Goal: Information Seeking & Learning: Learn about a topic

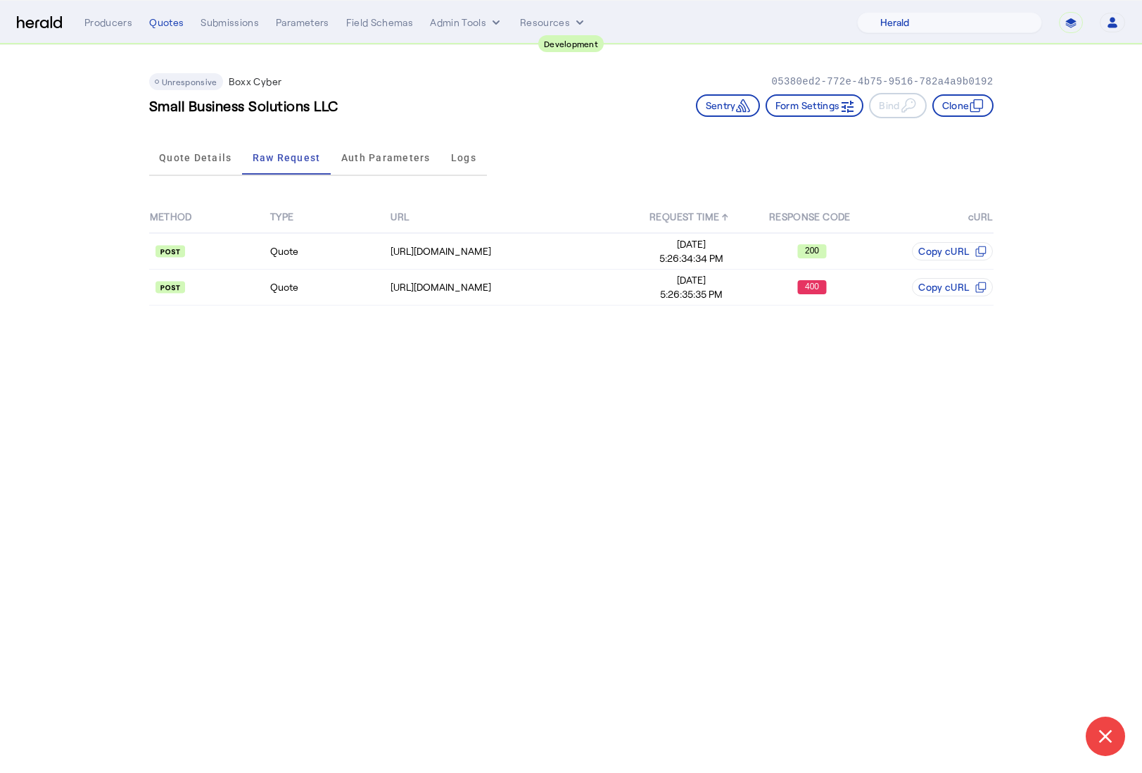
select select "pfm_2v8p_herald_api"
click at [329, 295] on td "Quote" at bounding box center [330, 288] width 120 height 36
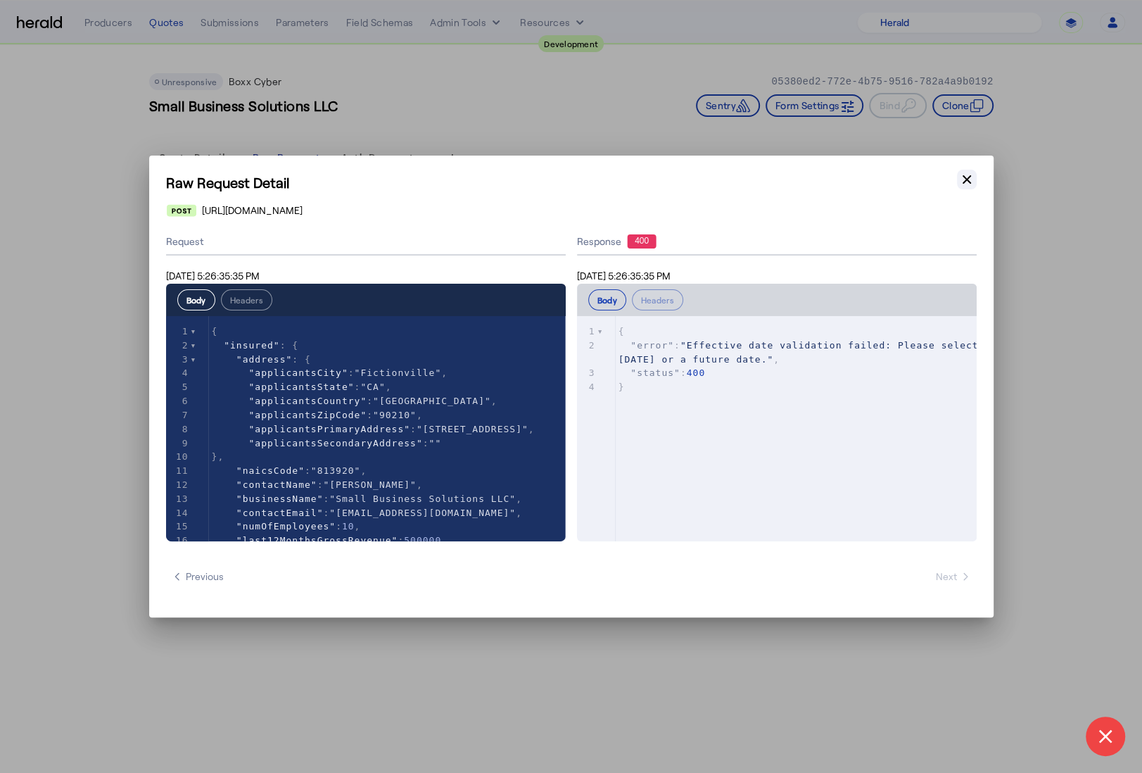
click at [968, 182] on icon "button" at bounding box center [967, 179] width 8 height 8
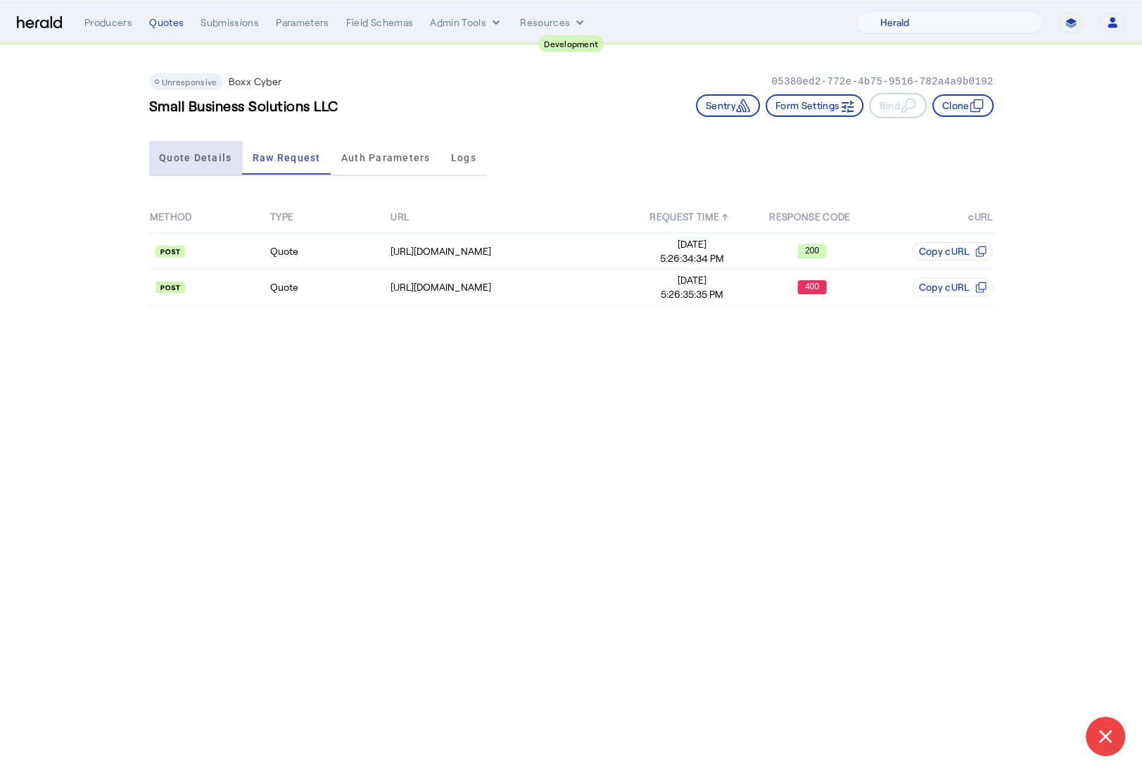
click at [199, 153] on span "Quote Details" at bounding box center [195, 158] width 72 height 10
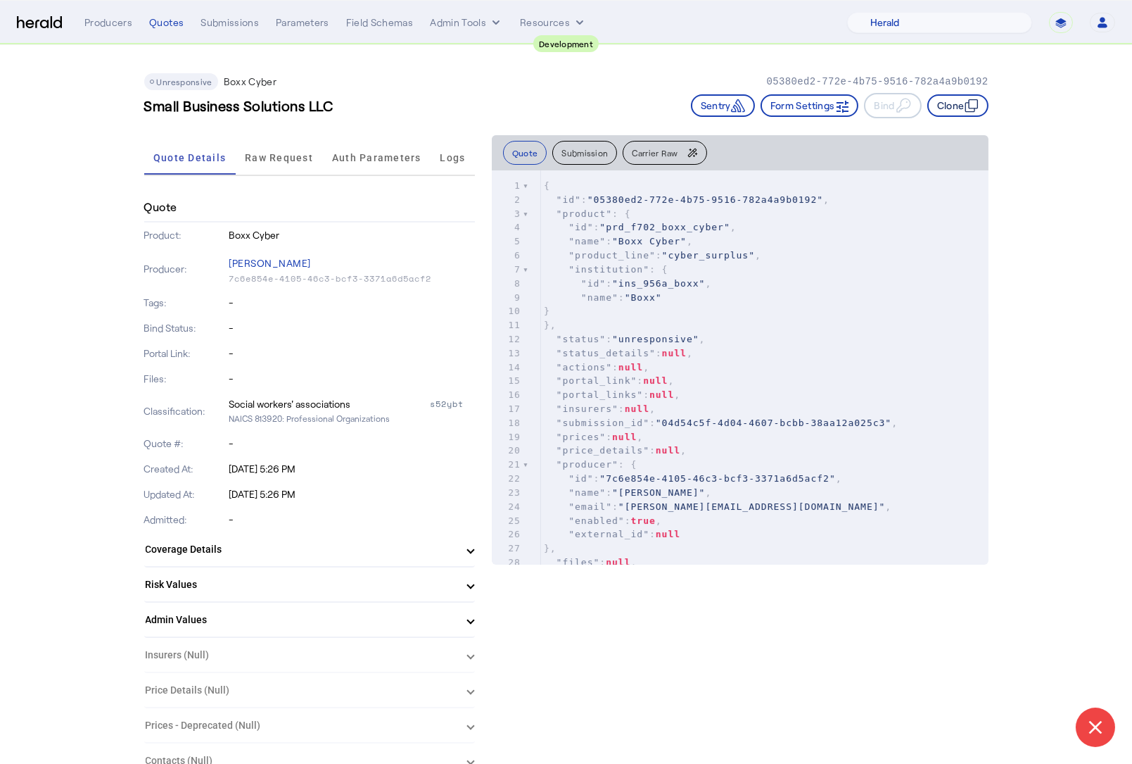
click at [961, 113] on button "Clone" at bounding box center [958, 105] width 61 height 23
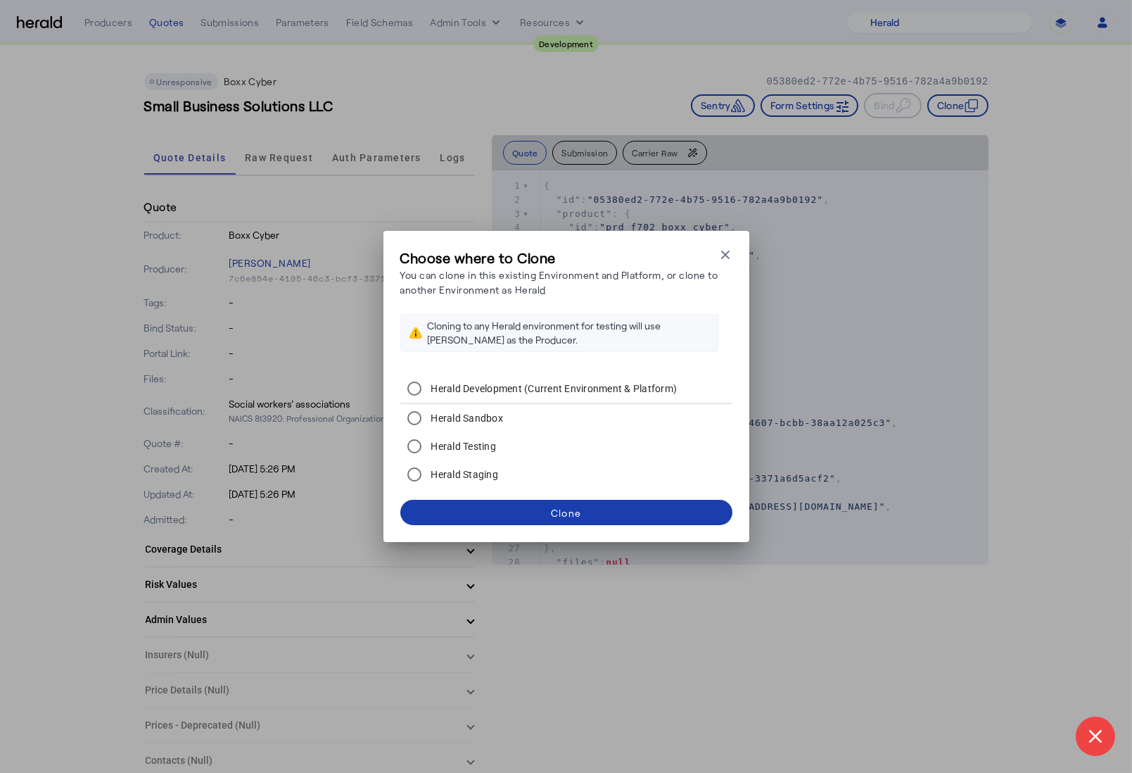
click at [601, 507] on span at bounding box center [566, 512] width 332 height 34
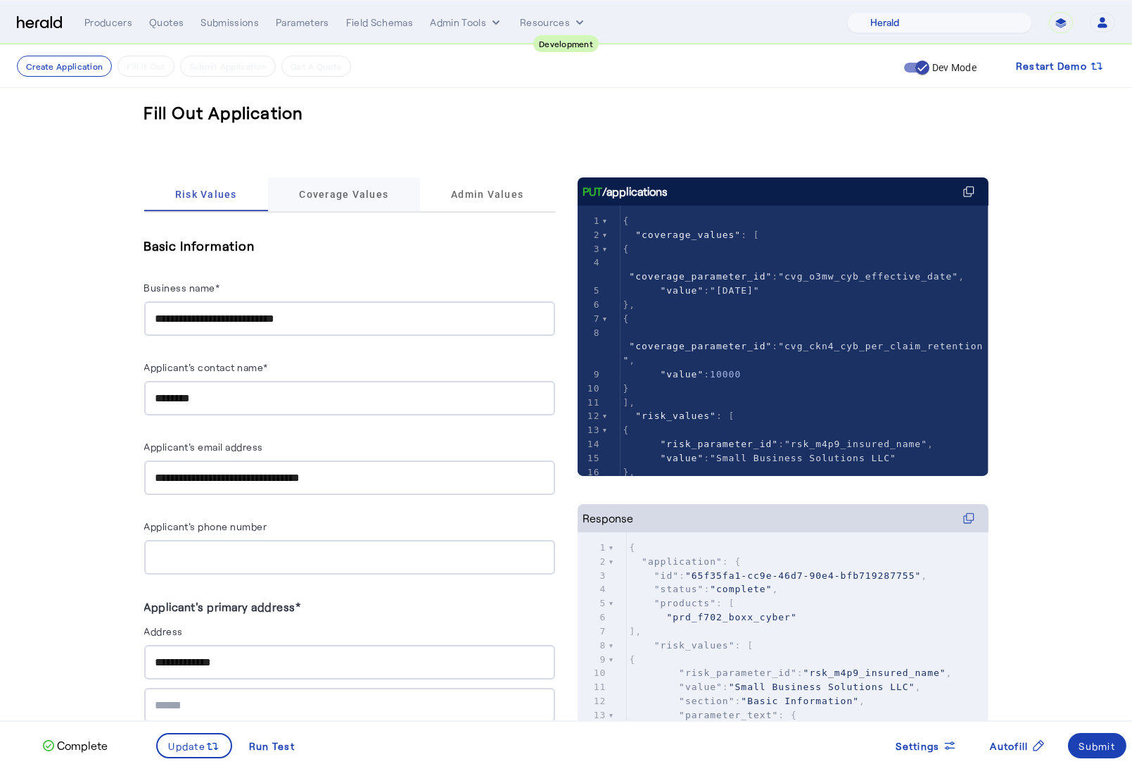
click at [365, 205] on span "Coverage Values" at bounding box center [343, 194] width 89 height 34
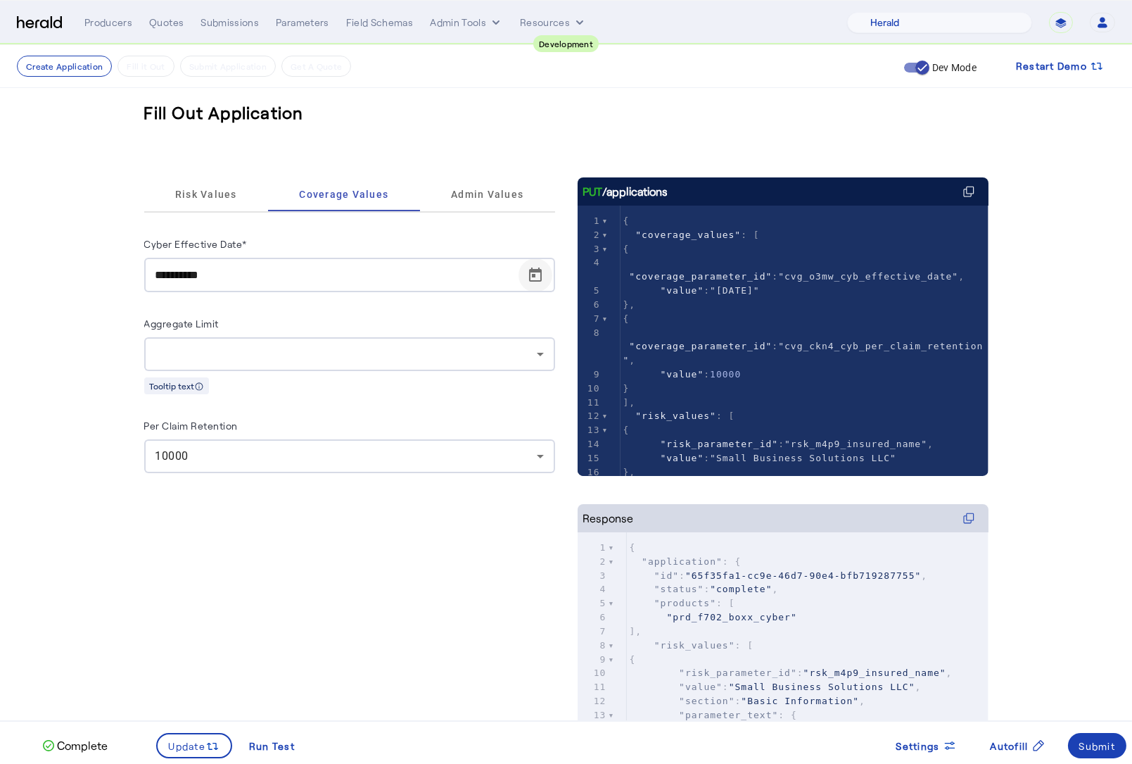
click at [547, 268] on span "Open calendar" at bounding box center [536, 275] width 34 height 34
click at [203, 469] on span "15" at bounding box center [196, 463] width 25 height 25
type input "**********"
click at [101, 377] on fill-application-step "**********" at bounding box center [566, 466] width 1132 height 842
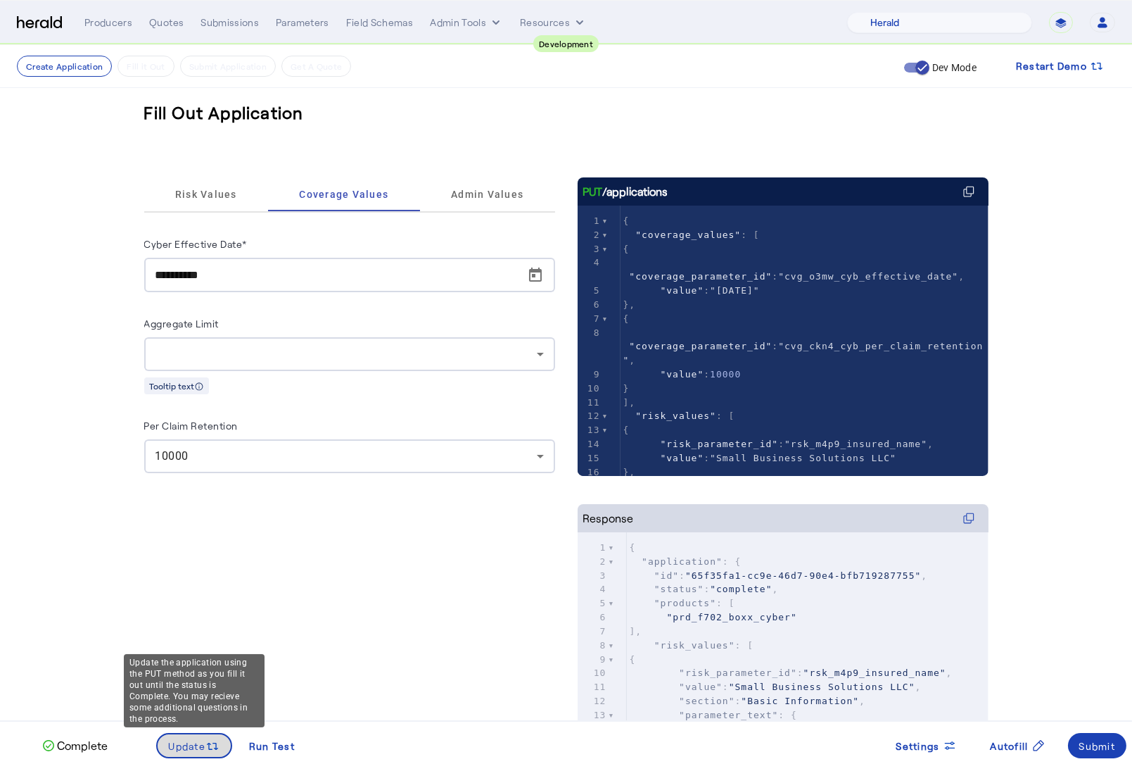
click at [200, 743] on span "Update" at bounding box center [187, 745] width 37 height 15
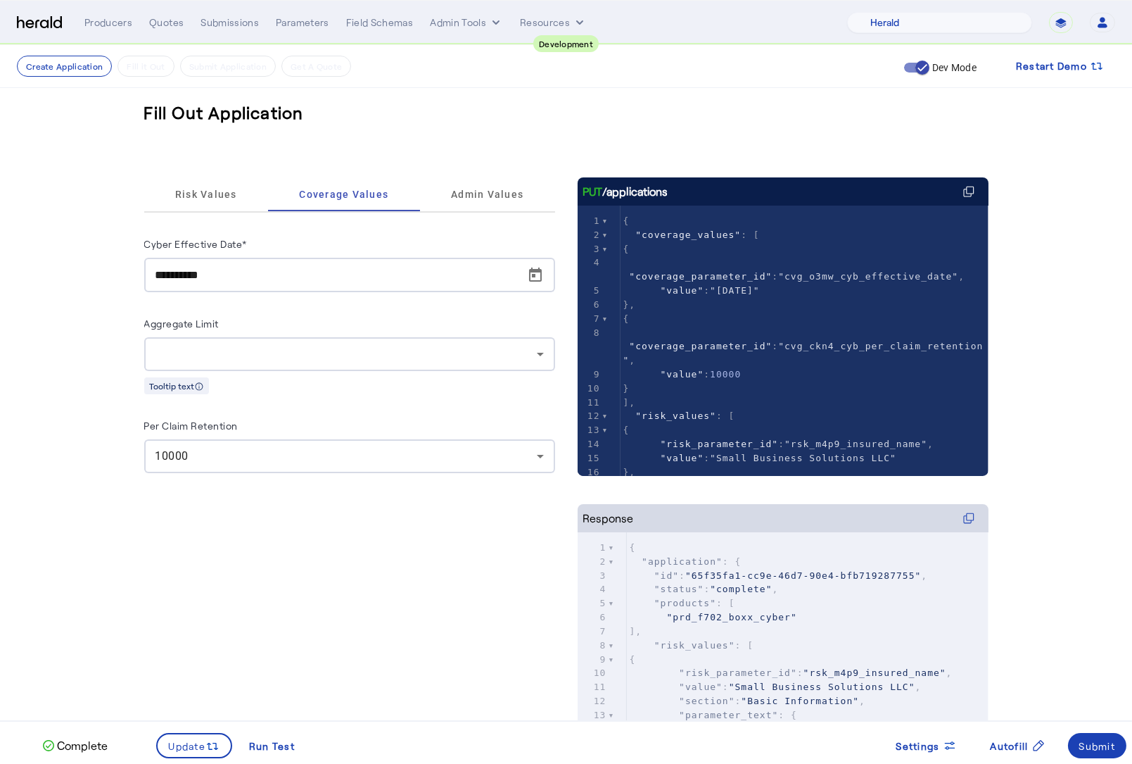
click at [367, 464] on div "10000" at bounding box center [350, 456] width 388 height 34
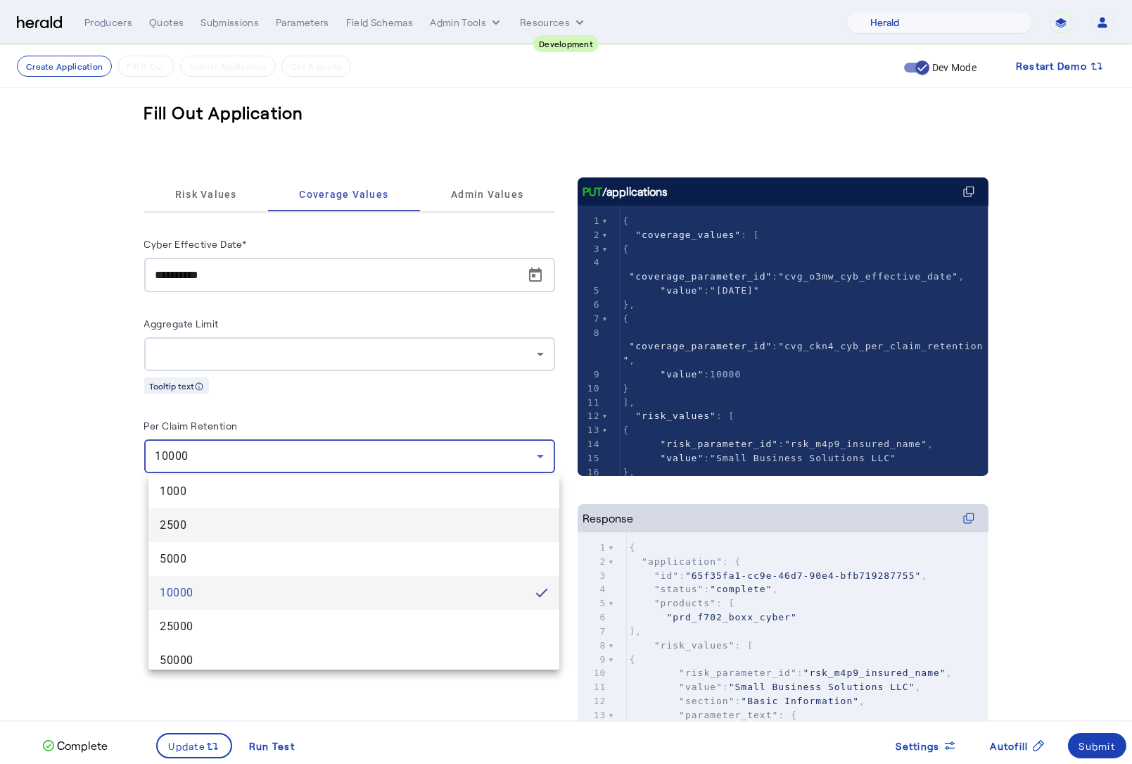
scroll to position [110, 0]
click at [68, 561] on div at bounding box center [566, 382] width 1132 height 764
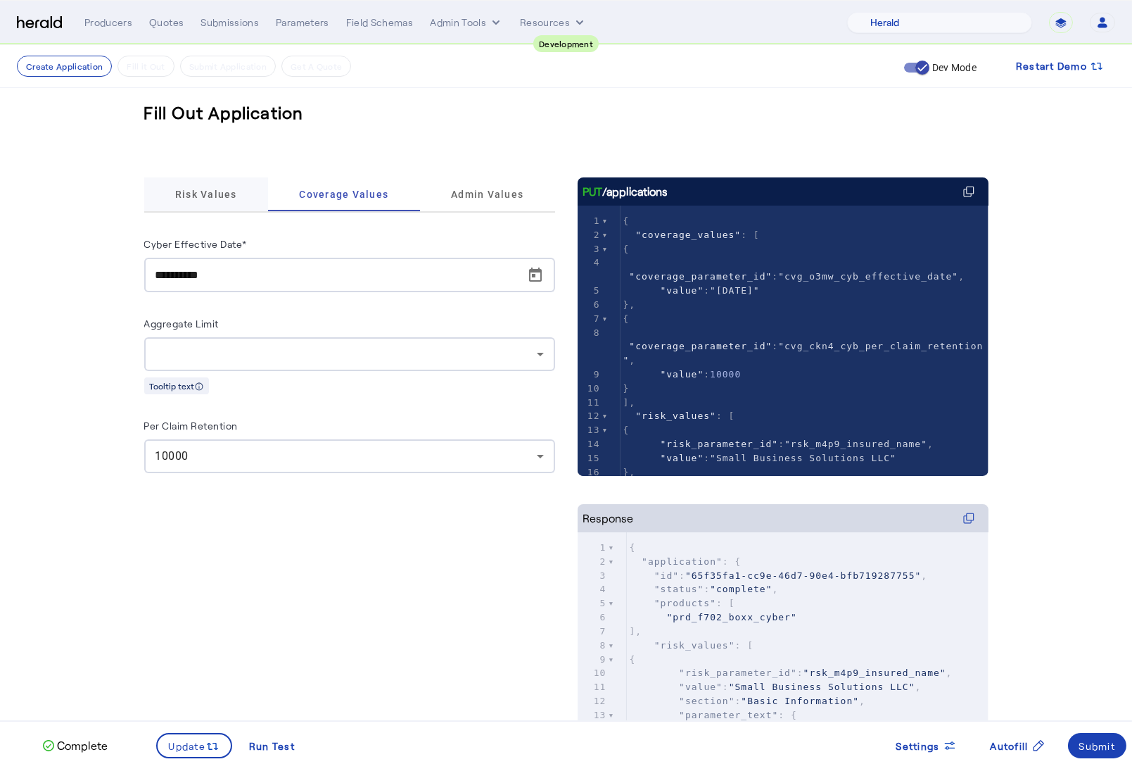
click at [196, 194] on span "Risk Values" at bounding box center [206, 194] width 62 height 10
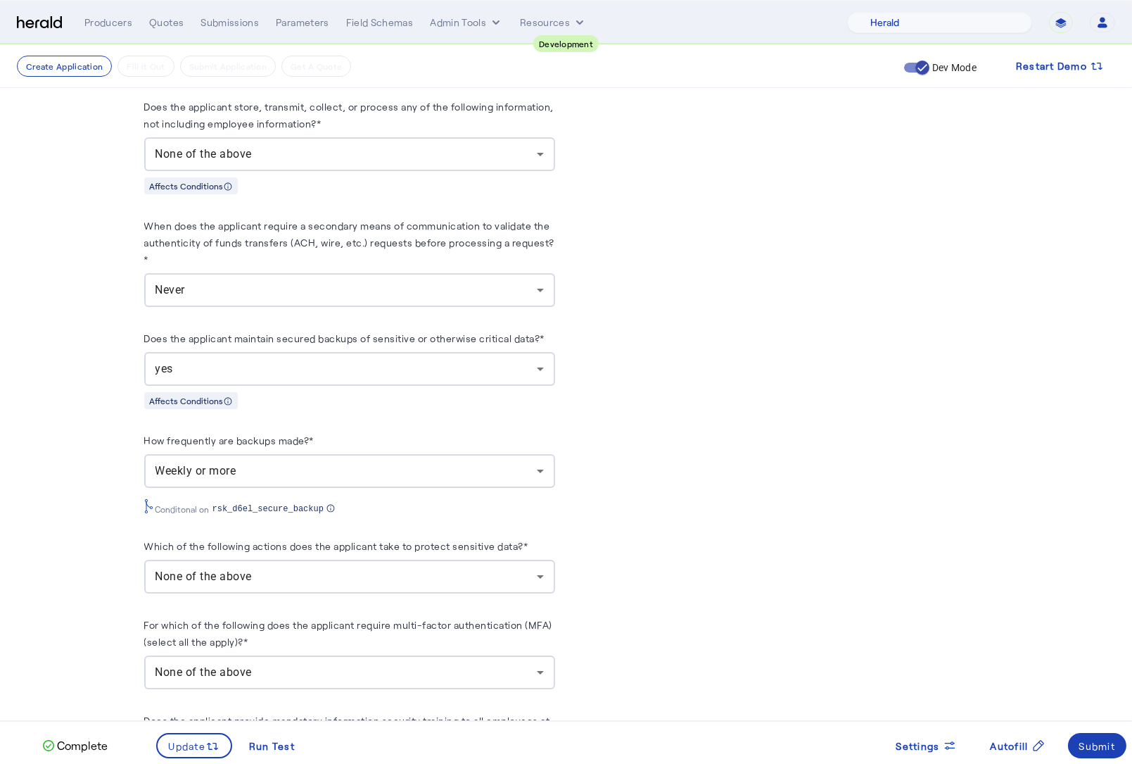
scroll to position [22, 0]
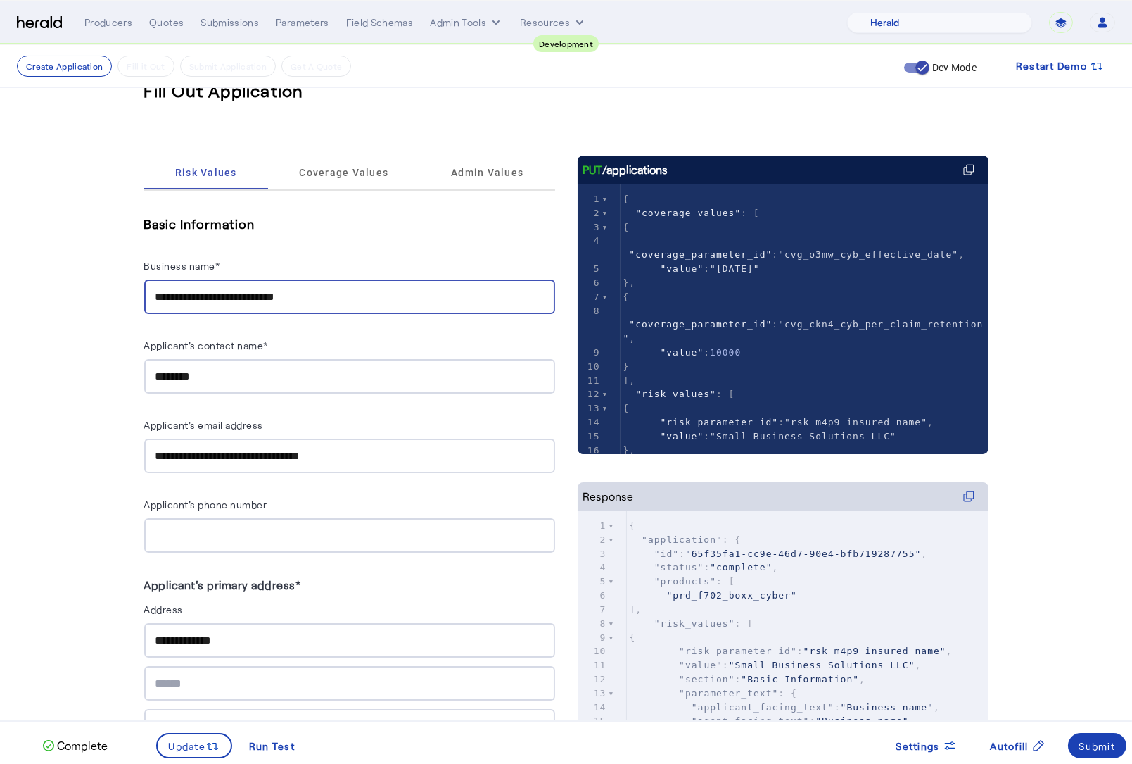
drag, startPoint x: 353, startPoint y: 298, endPoint x: 133, endPoint y: 294, distance: 220.3
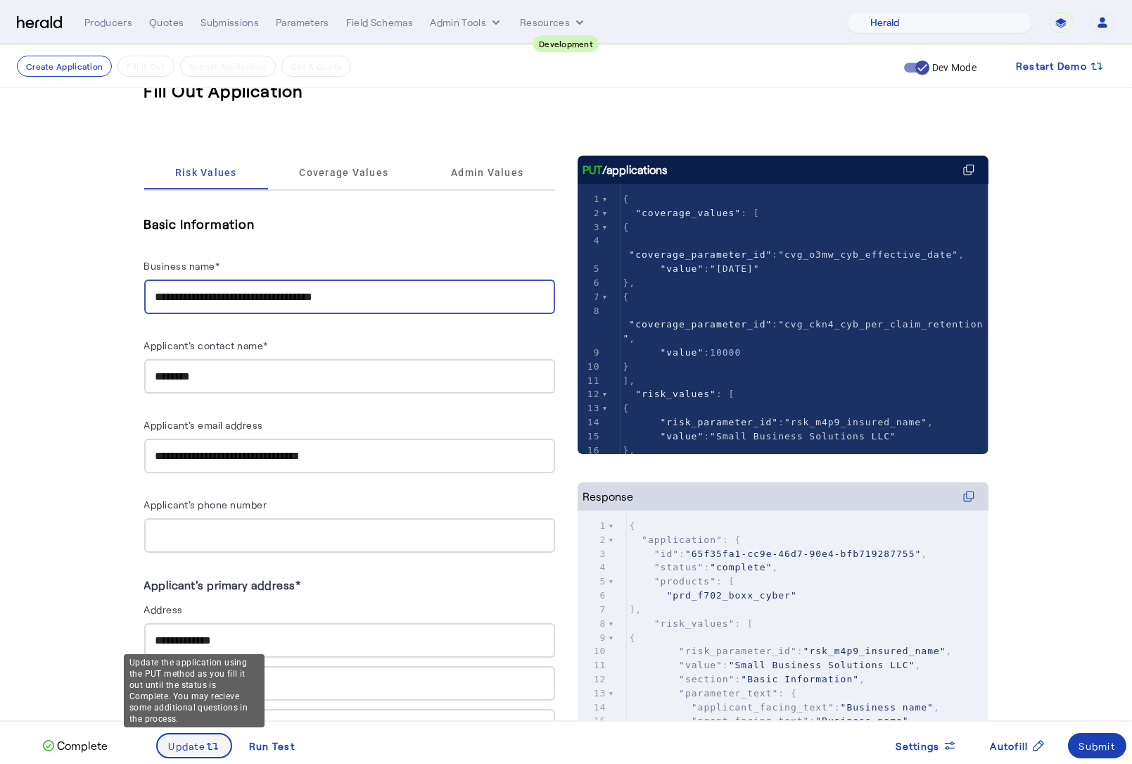
type input "**********"
click at [194, 727] on div "Update the application using the PUT method as you fill it out until the status…" at bounding box center [194, 690] width 141 height 73
click at [202, 747] on span "Update" at bounding box center [187, 745] width 37 height 15
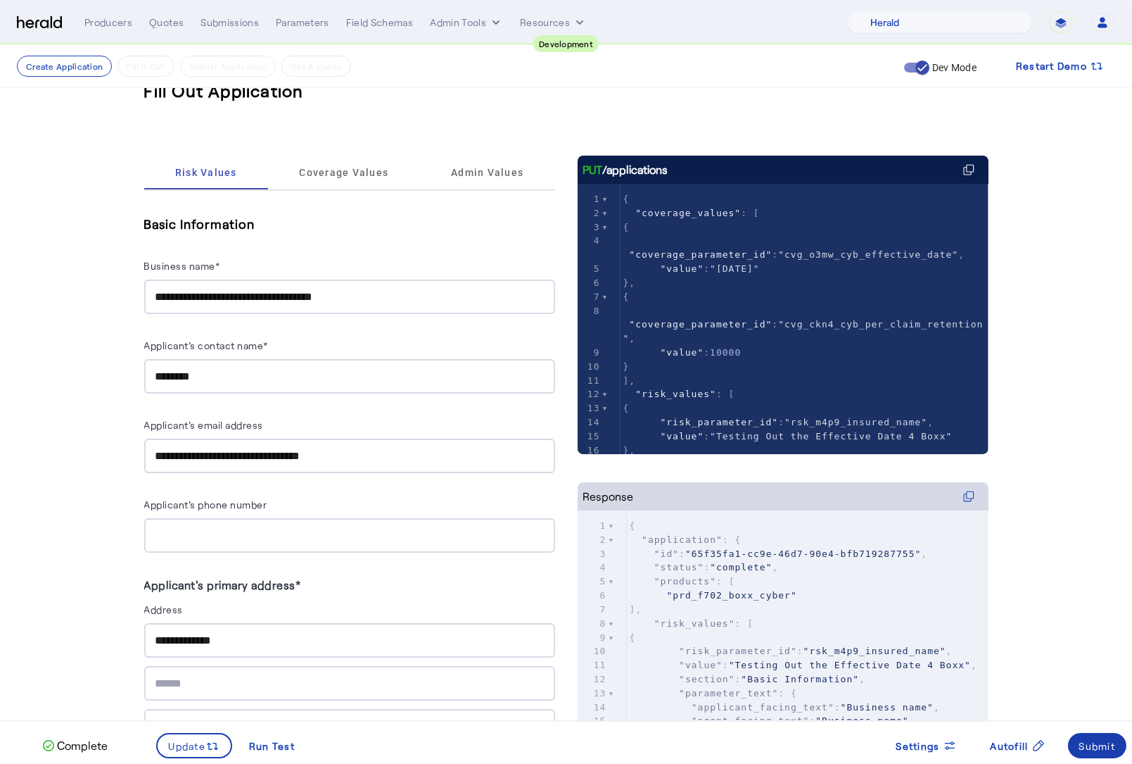
click at [1104, 745] on div "Submit" at bounding box center [1098, 745] width 37 height 15
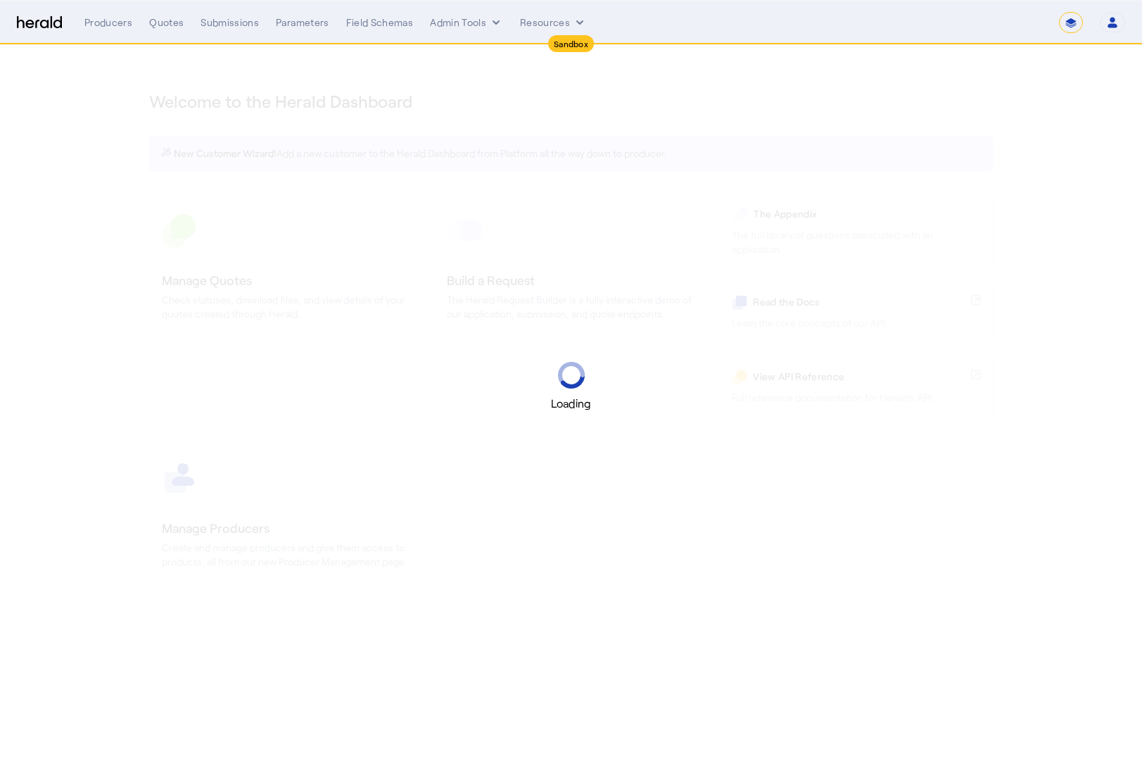
select select "*******"
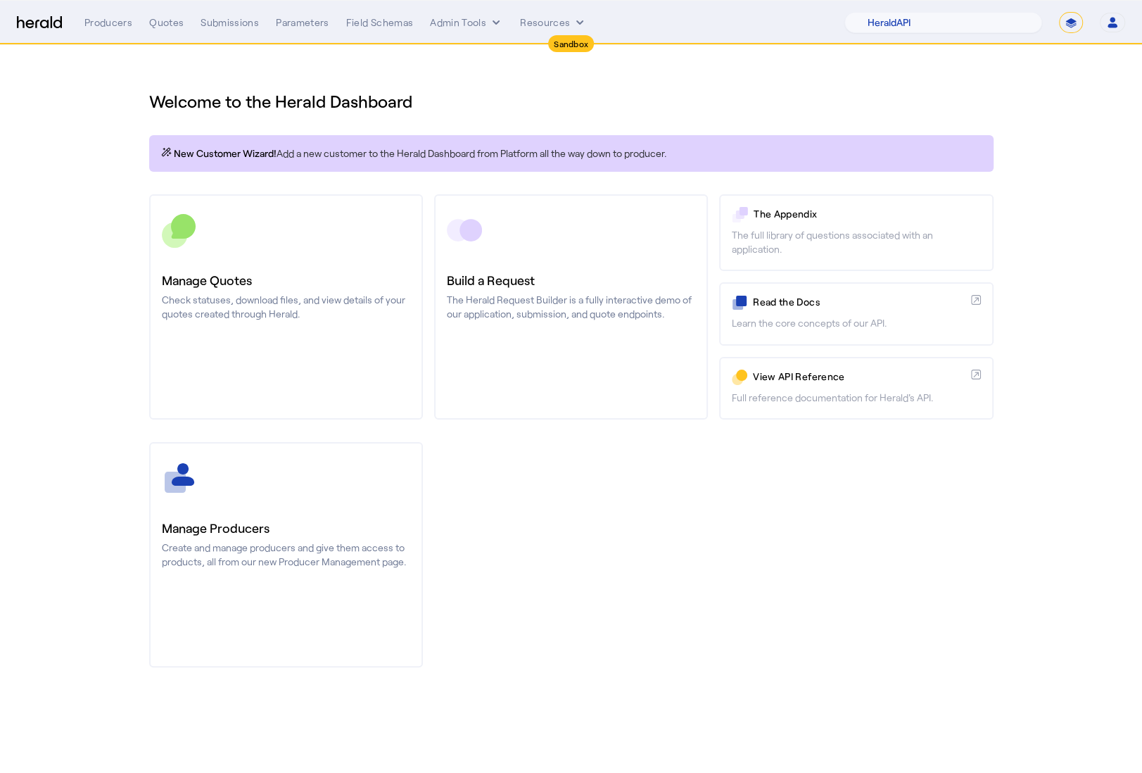
click at [959, 36] on nav "Sandbox Menu Producers Quotes Submissions Parameters Field Schemas Admin Tools …" at bounding box center [571, 23] width 1142 height 44
click at [960, 27] on select "1Fort Acrisure Acturis Affinity Advisors Affinity Risk Agentero AmWins Anzen Ao…" at bounding box center [943, 22] width 198 height 21
select select "pfm_z9k1_growthmill"
click at [883, 12] on select "1Fort Acrisure Acturis Affinity Advisors Affinity Risk Agentero AmWins Anzen Ao…" at bounding box center [943, 22] width 198 height 21
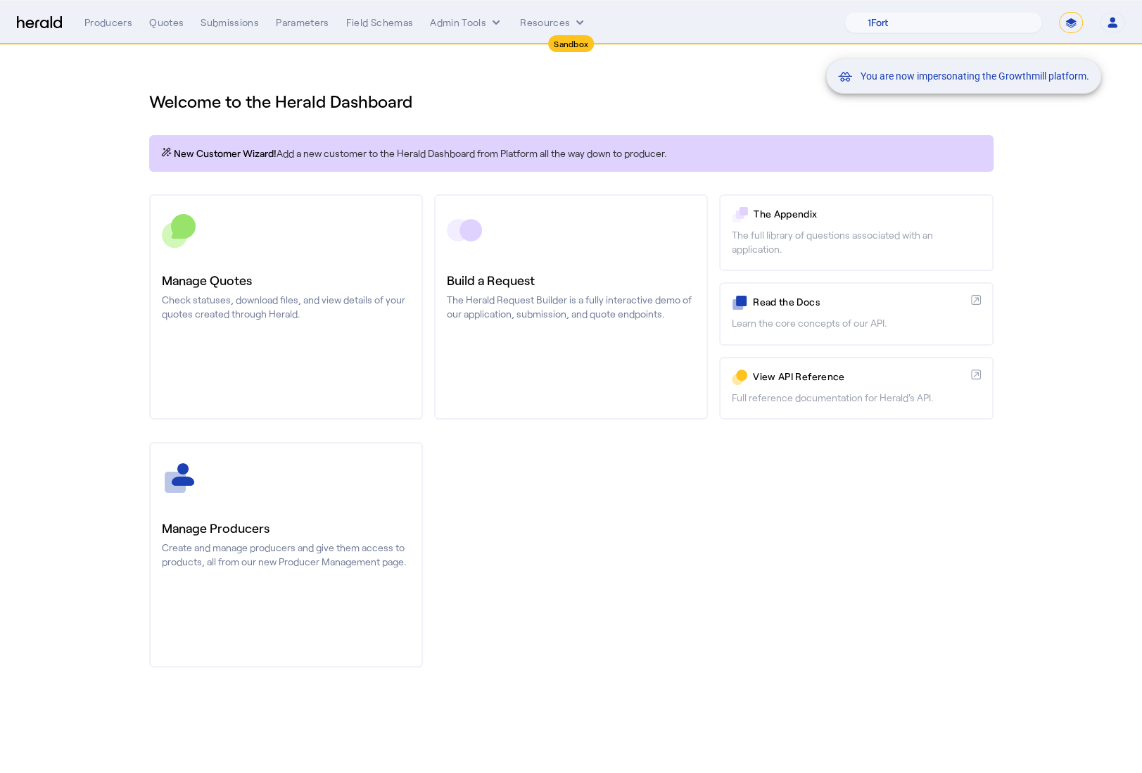
click at [316, 255] on div "You are now impersonating the Growthmill platform." at bounding box center [571, 386] width 1142 height 773
click at [330, 293] on p "Check statuses, download files, and view details of your quotes created through…" at bounding box center [286, 307] width 248 height 28
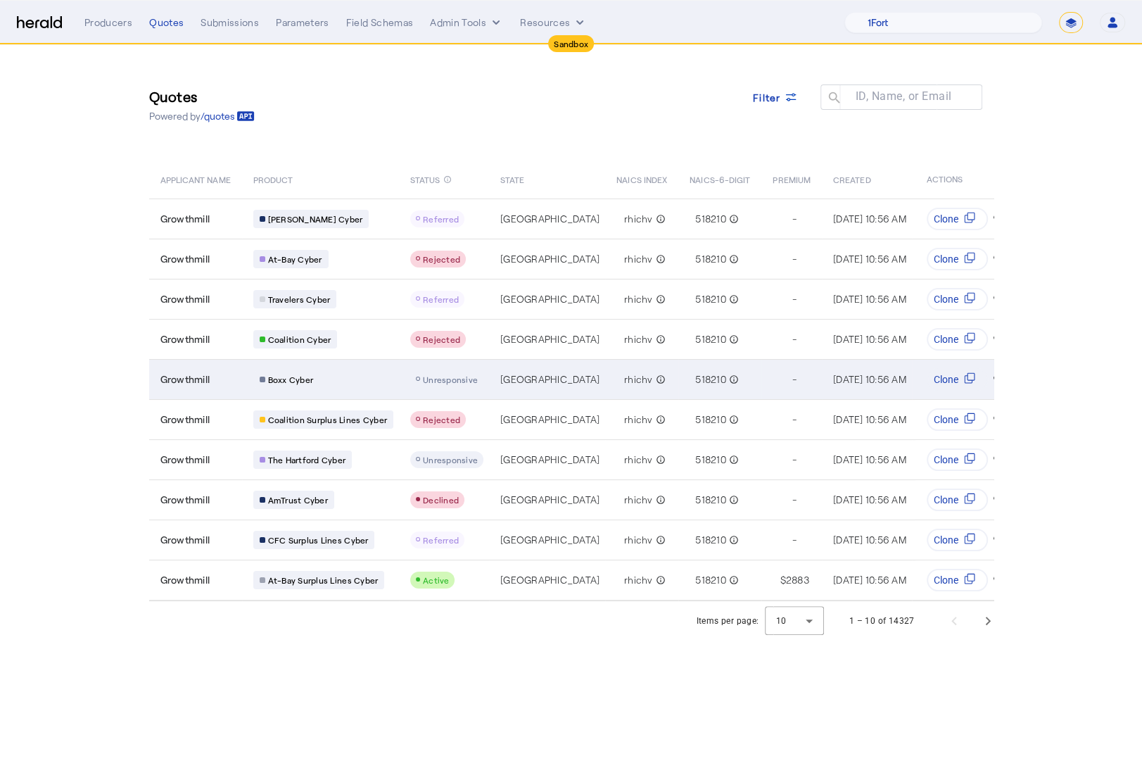
click at [367, 384] on div "Boxx Cyber" at bounding box center [323, 379] width 140 height 18
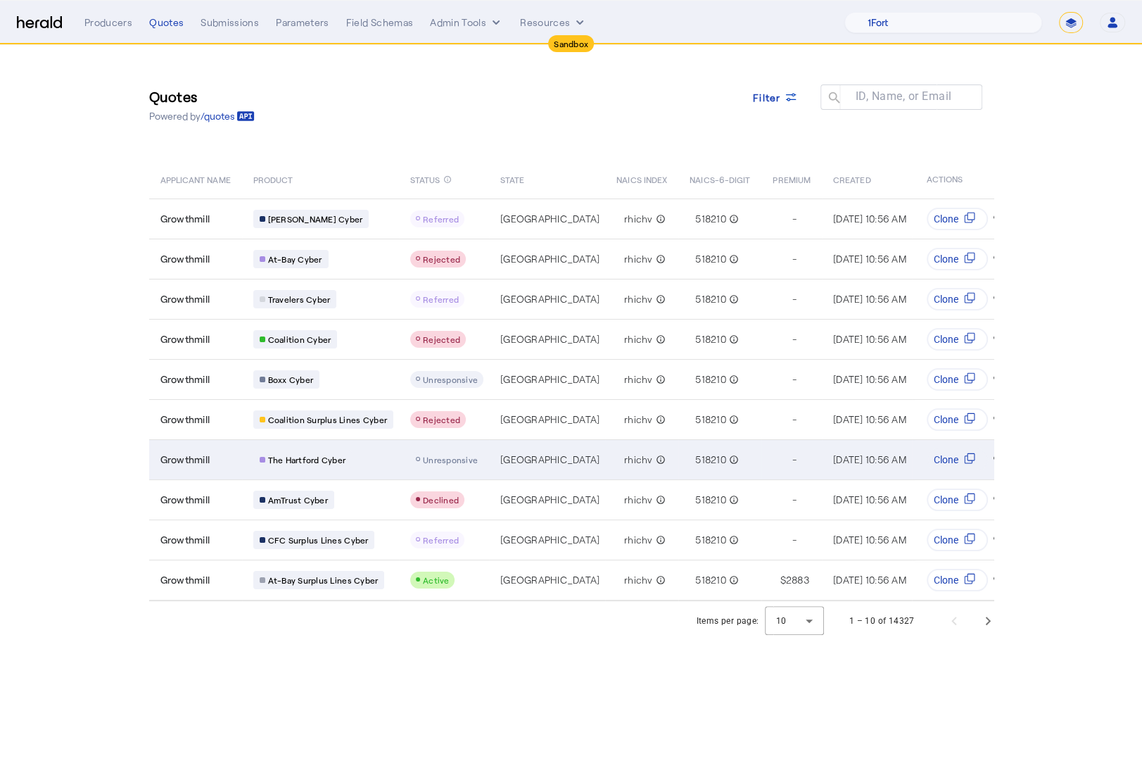
click at [378, 461] on div "The Hartford Cyber" at bounding box center [323, 459] width 140 height 18
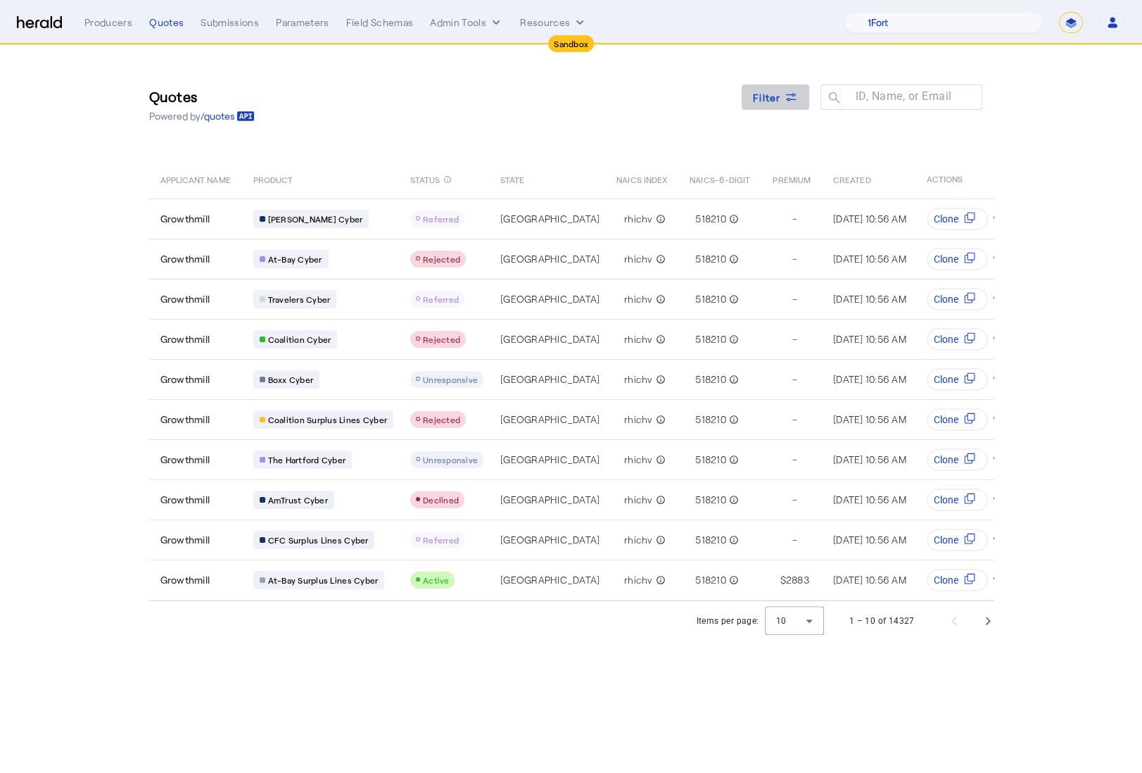
click at [785, 91] on icon at bounding box center [791, 97] width 14 height 14
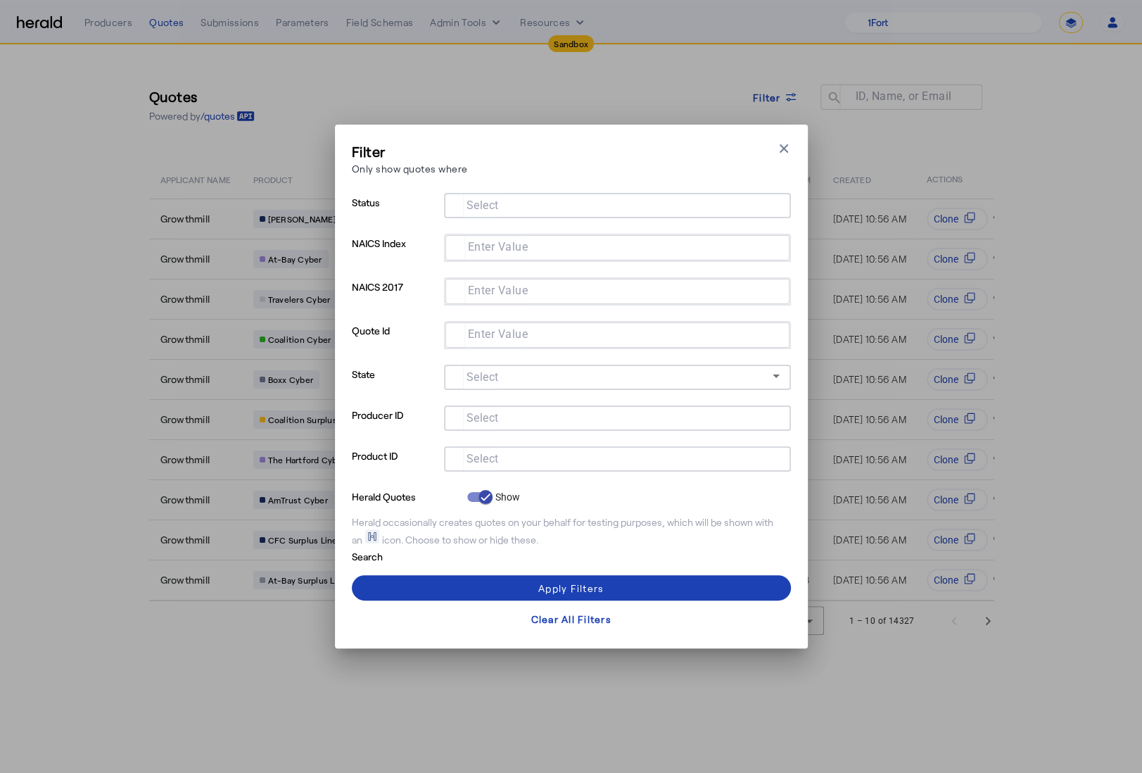
click at [565, 463] on input "Select" at bounding box center [614, 457] width 319 height 17
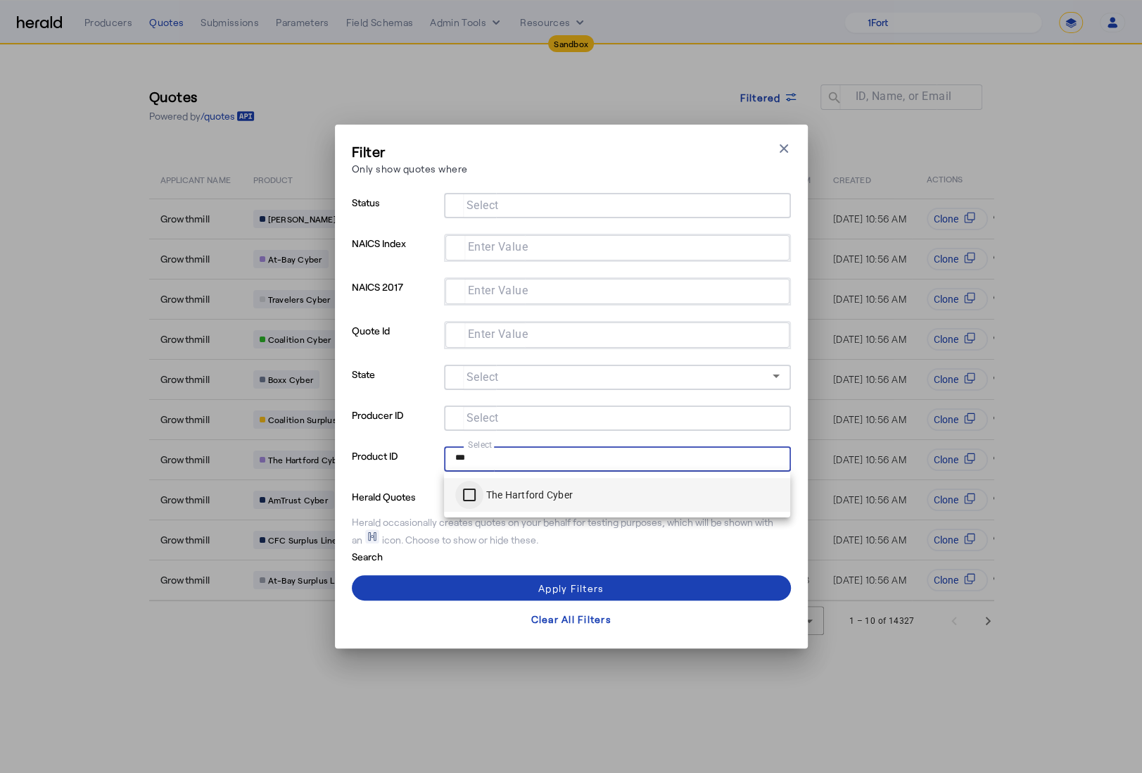
type input "***"
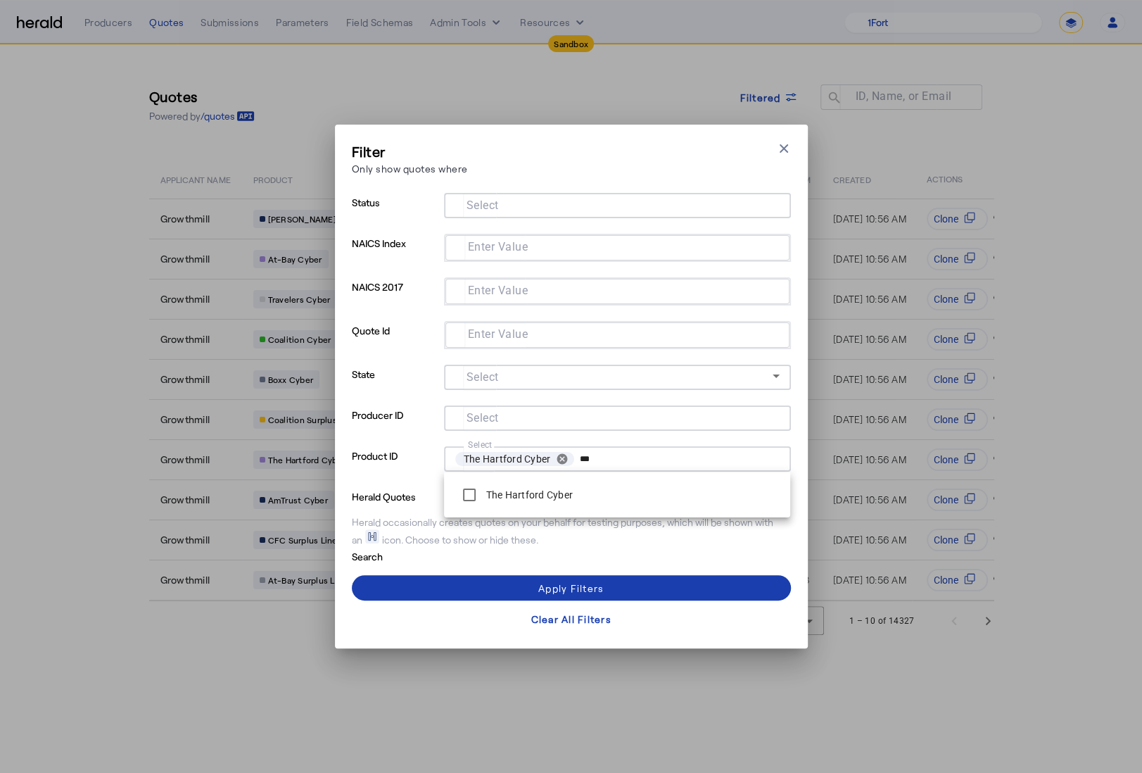
click at [457, 590] on span at bounding box center [571, 588] width 439 height 34
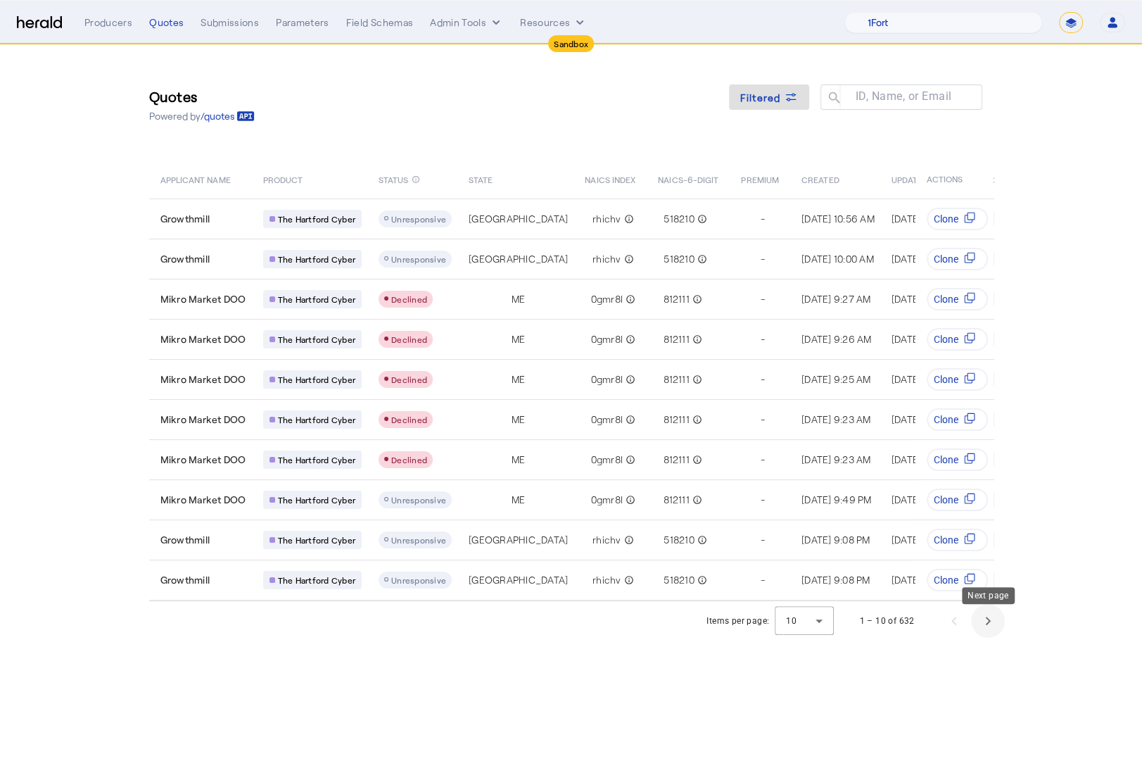
click at [980, 631] on span "Next page" at bounding box center [988, 621] width 34 height 34
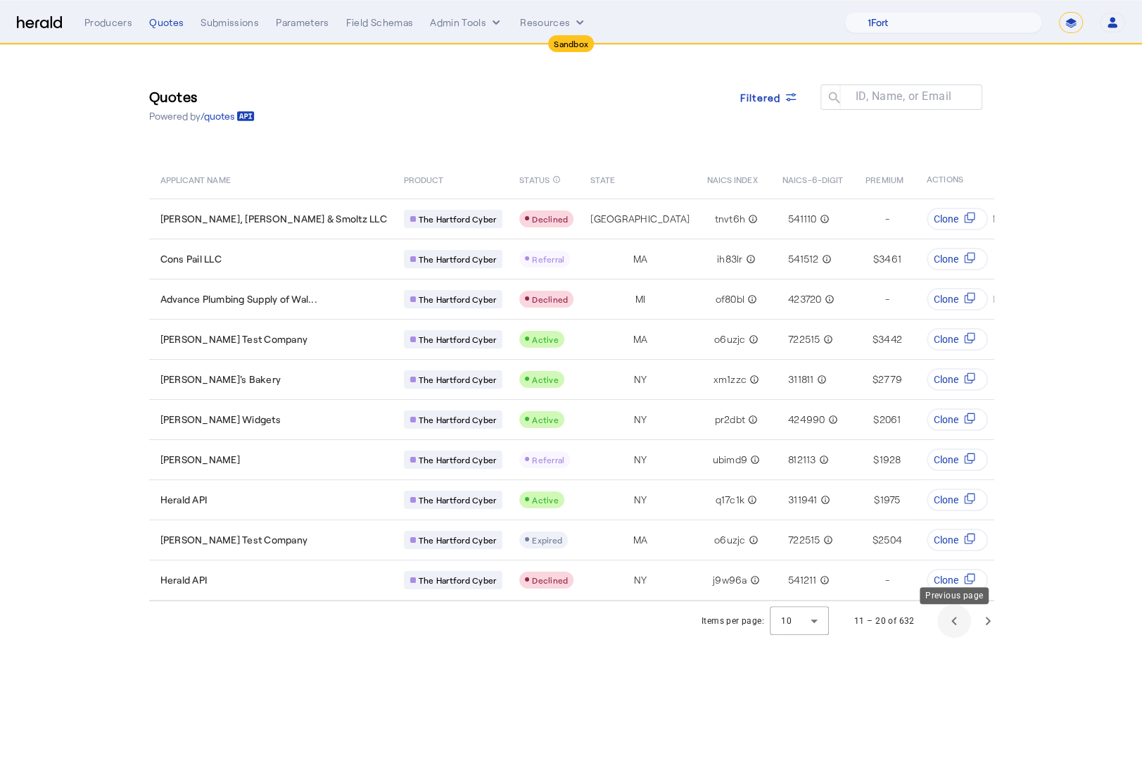
click at [955, 631] on span "Previous page" at bounding box center [954, 621] width 34 height 34
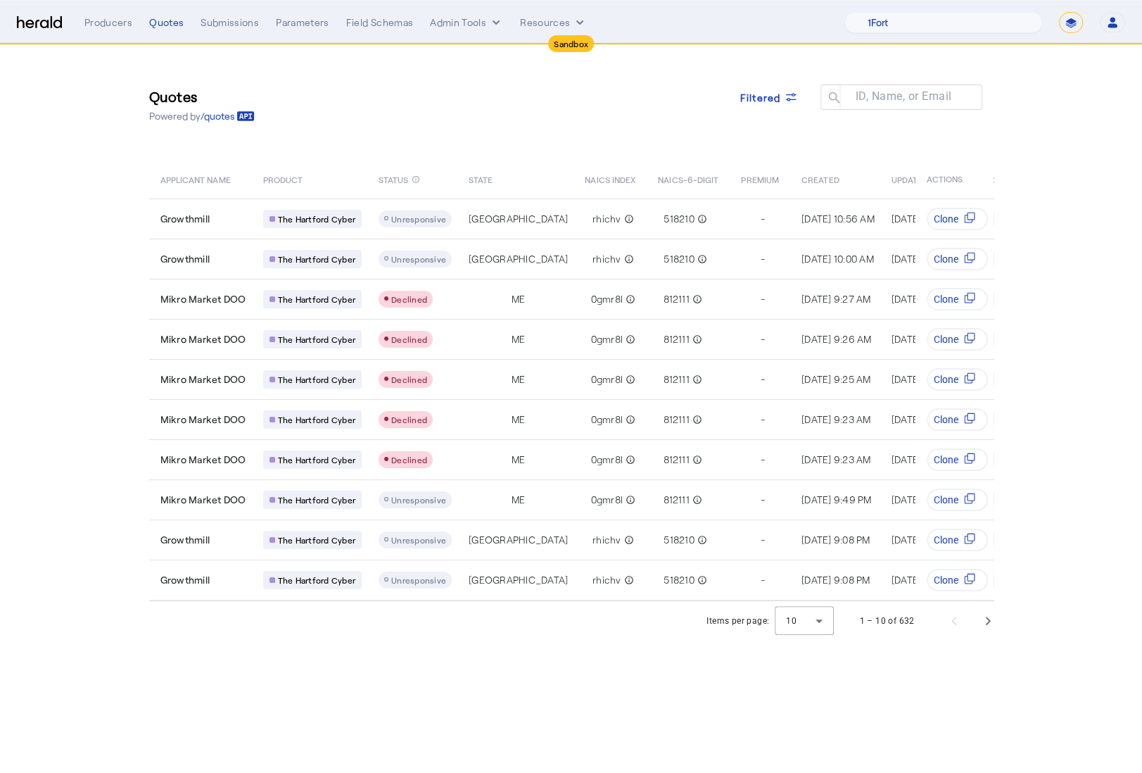
click at [1077, 24] on select "**********" at bounding box center [1071, 22] width 24 height 21
select select "**********"
click at [1059, 12] on select "**********" at bounding box center [1071, 22] width 24 height 21
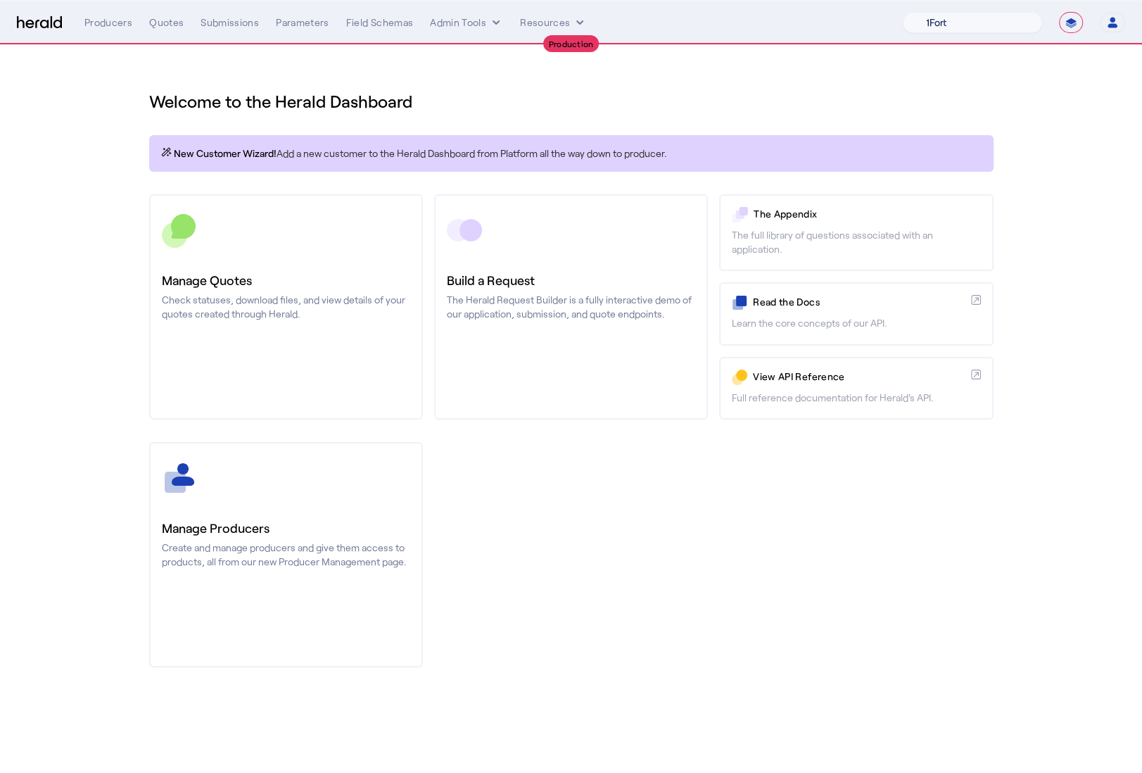
click at [985, 20] on select "1Fort Affinity Risk Billy BindHQ Bunker CRC Campus Coverage Citadel Fifthwall F…" at bounding box center [972, 22] width 139 height 21
select select "pfm_8e7n_1fort"
click at [903, 12] on select "1Fort Affinity Risk Billy BindHQ Bunker CRC Campus Coverage Citadel Fifthwall F…" at bounding box center [972, 22] width 139 height 21
click at [331, 279] on div "You are now impersonating the 1Fort platform." at bounding box center [571, 386] width 1142 height 773
click at [321, 298] on div "You are now impersonating the 1Fort platform." at bounding box center [571, 386] width 1142 height 773
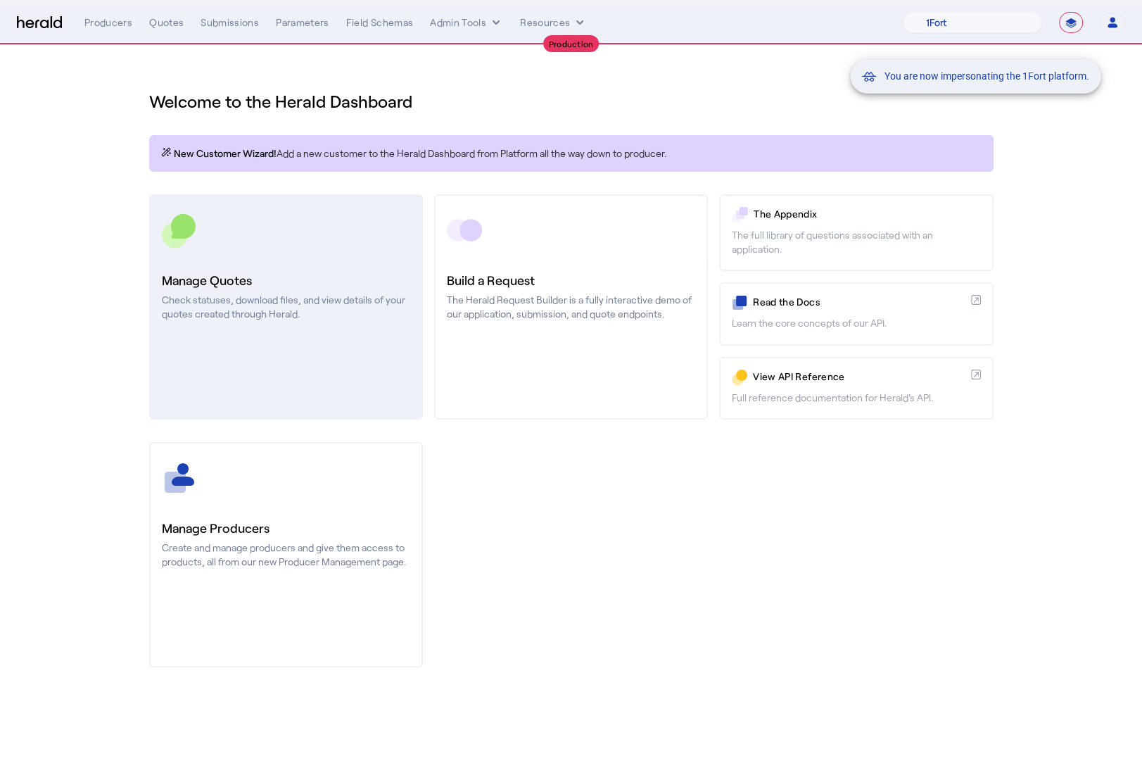
click at [267, 301] on p "Check statuses, download files, and view details of your quotes created through…" at bounding box center [286, 307] width 248 height 28
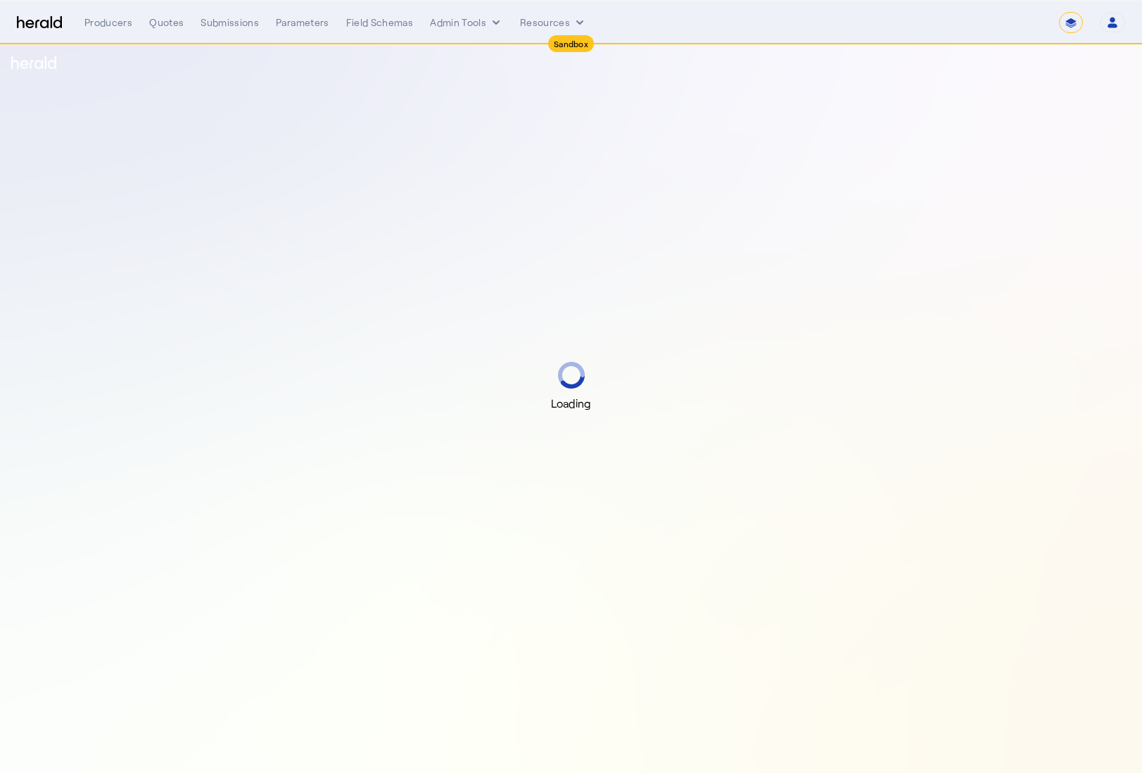
select select "*******"
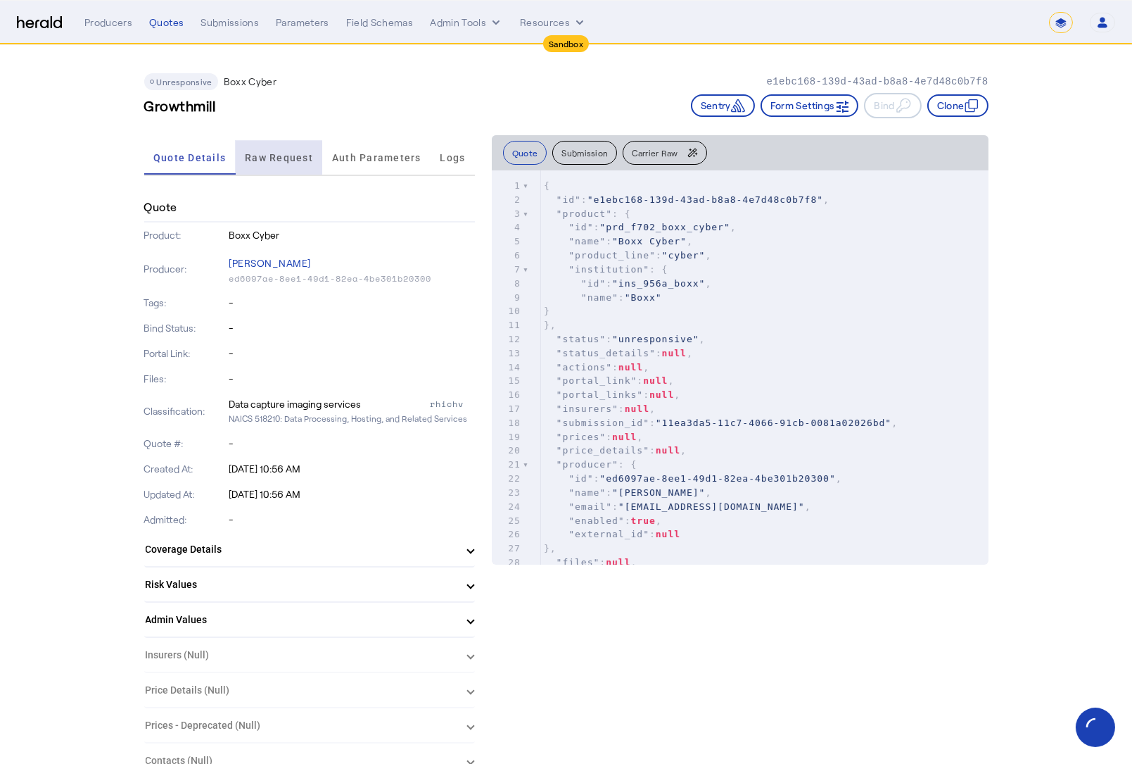
click at [267, 156] on span "Raw Request" at bounding box center [279, 158] width 68 height 10
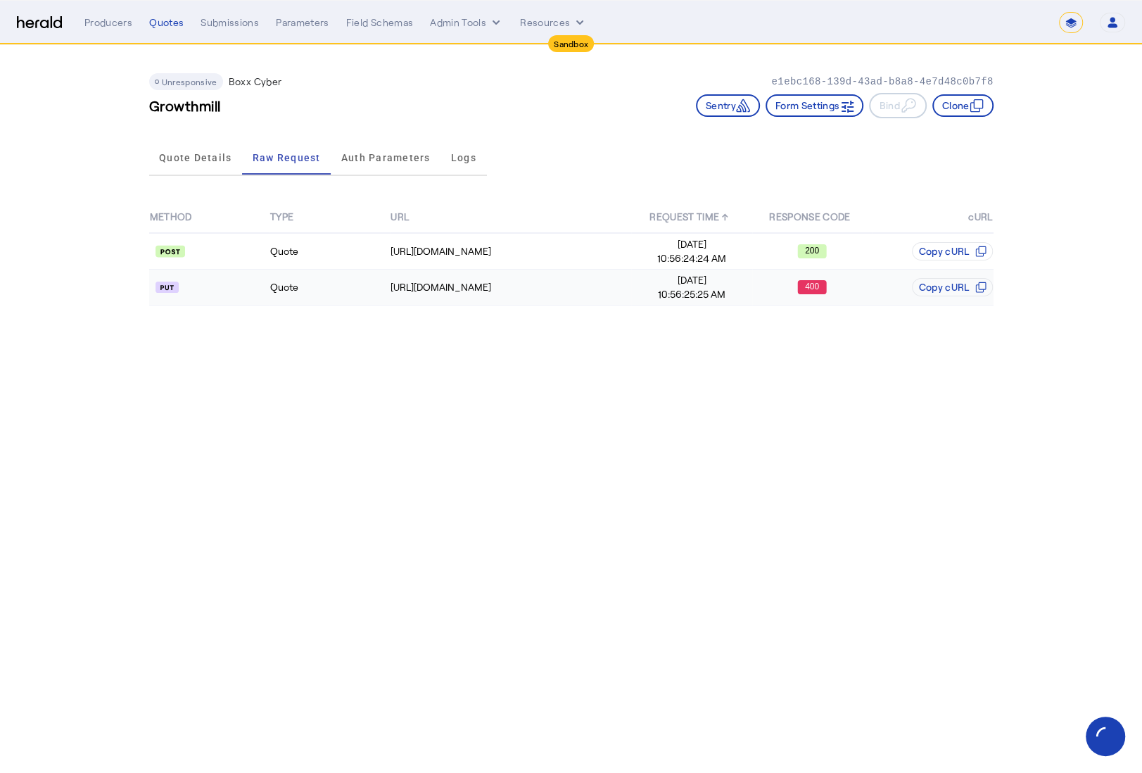
click at [222, 292] on api-badge at bounding box center [209, 287] width 119 height 14
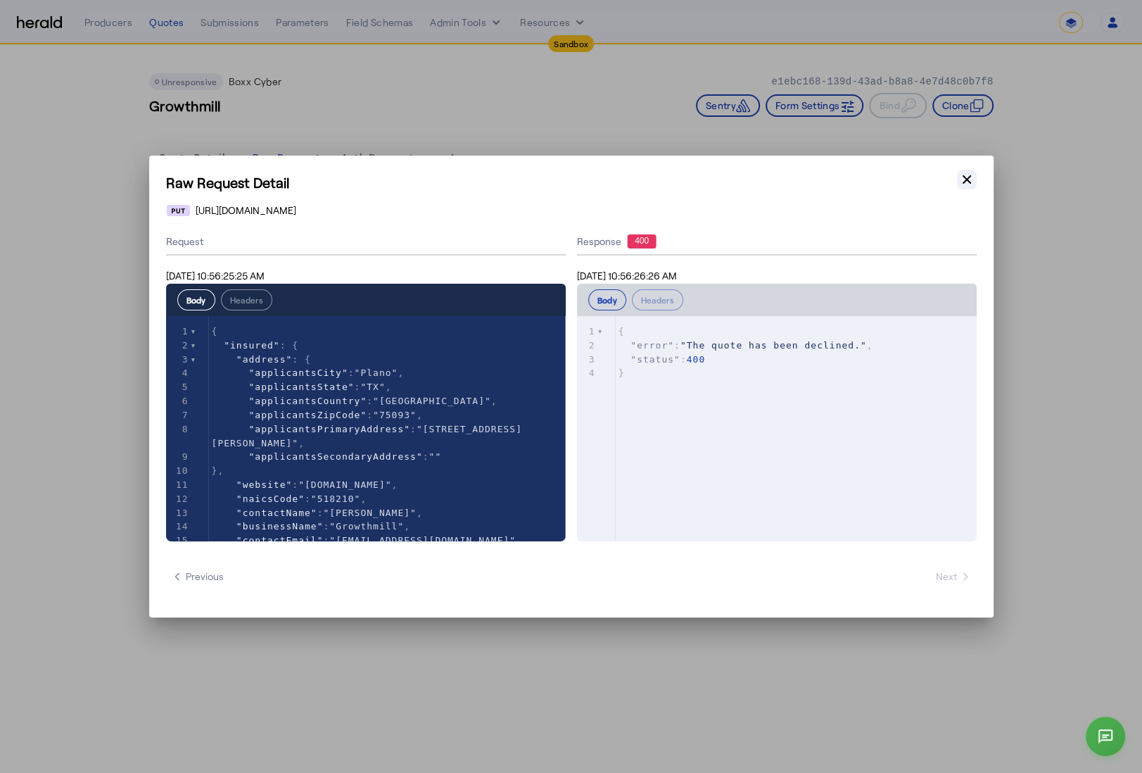
click at [966, 179] on icon "button" at bounding box center [967, 179] width 8 height 8
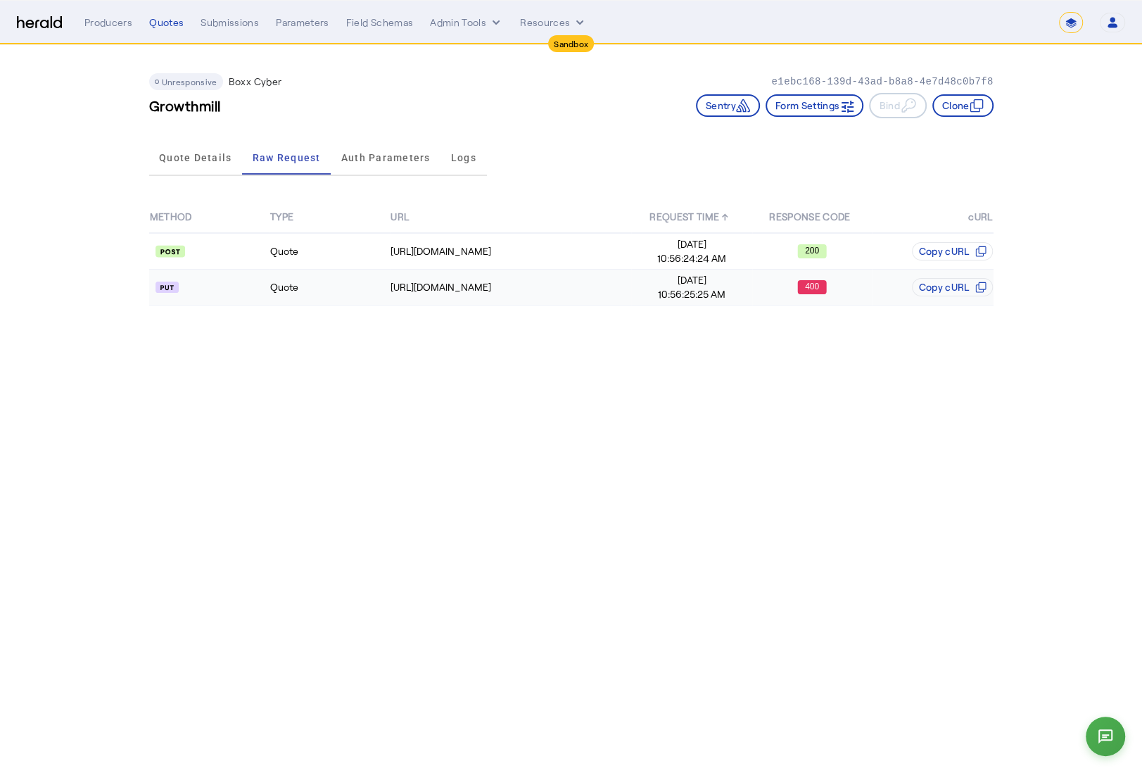
click at [326, 291] on td "Quote" at bounding box center [330, 288] width 120 height 36
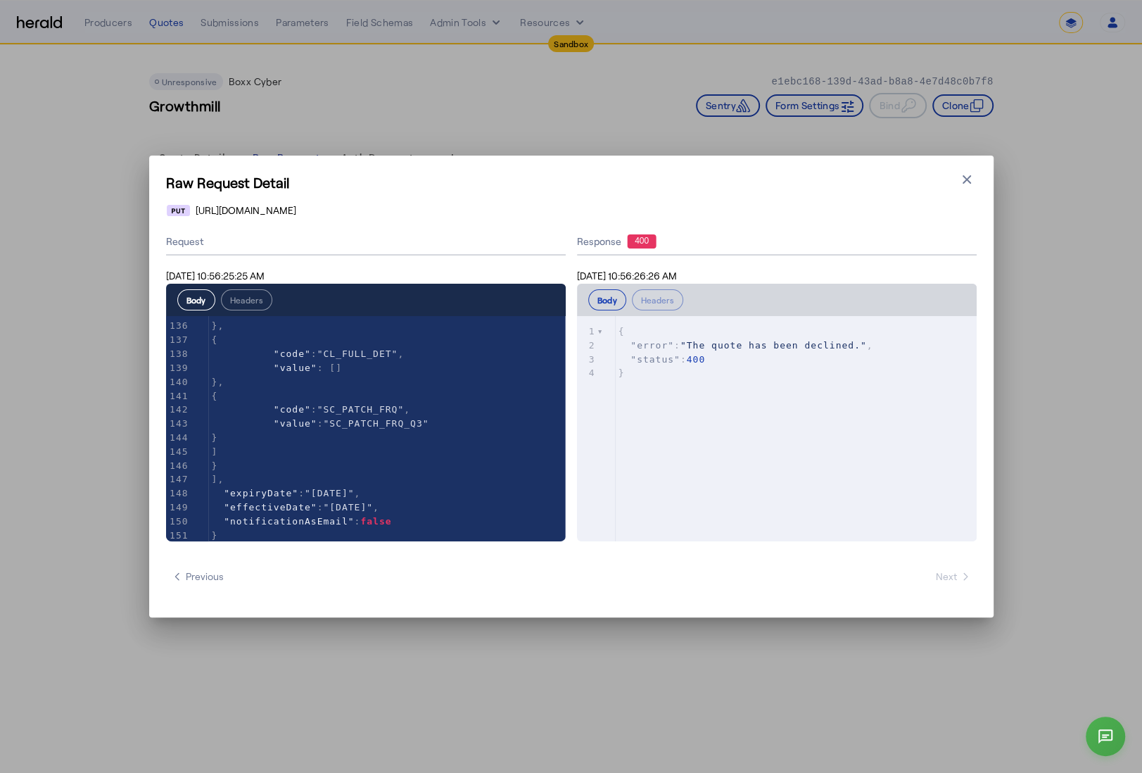
scroll to position [1910, 0]
click at [967, 184] on icon "button" at bounding box center [967, 179] width 14 height 14
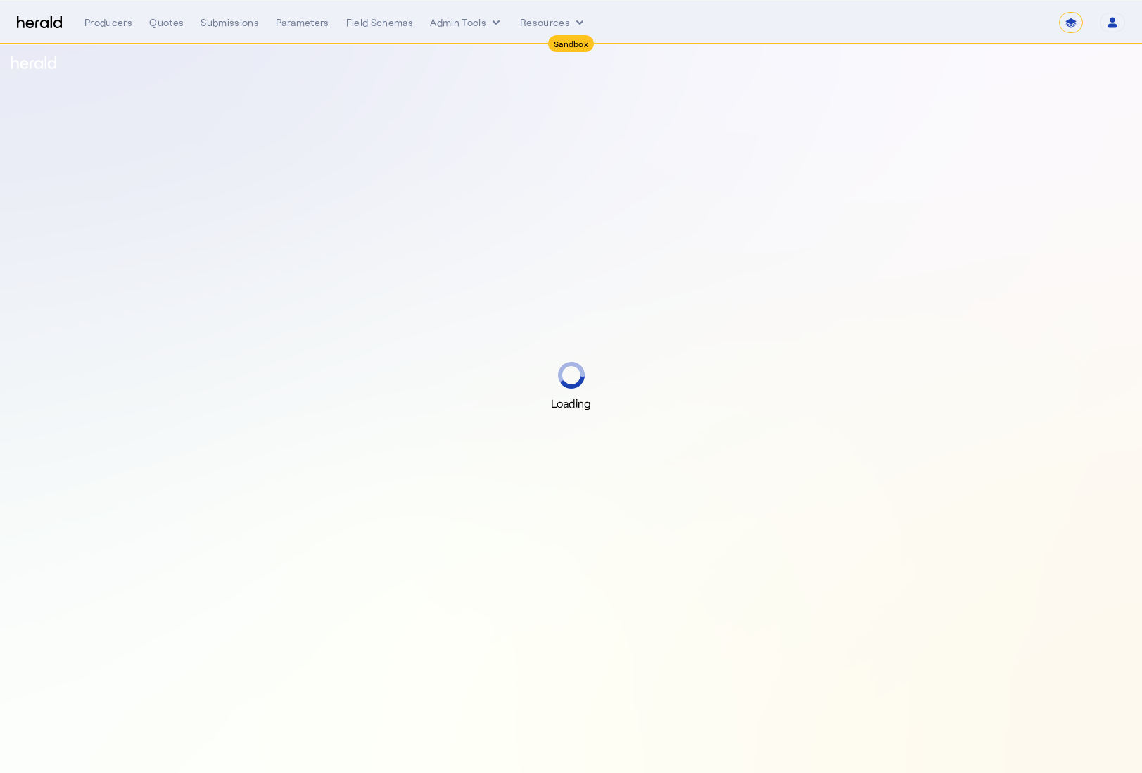
select select "*******"
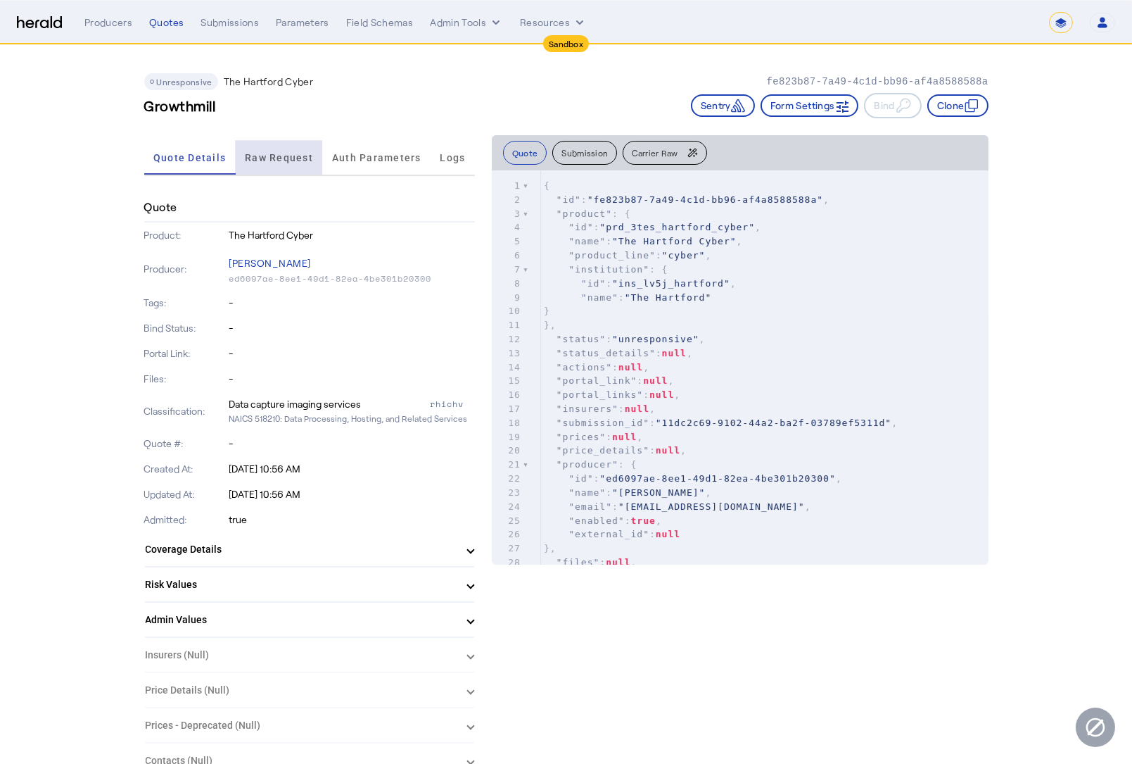
click at [293, 153] on span "Raw Request" at bounding box center [279, 158] width 68 height 10
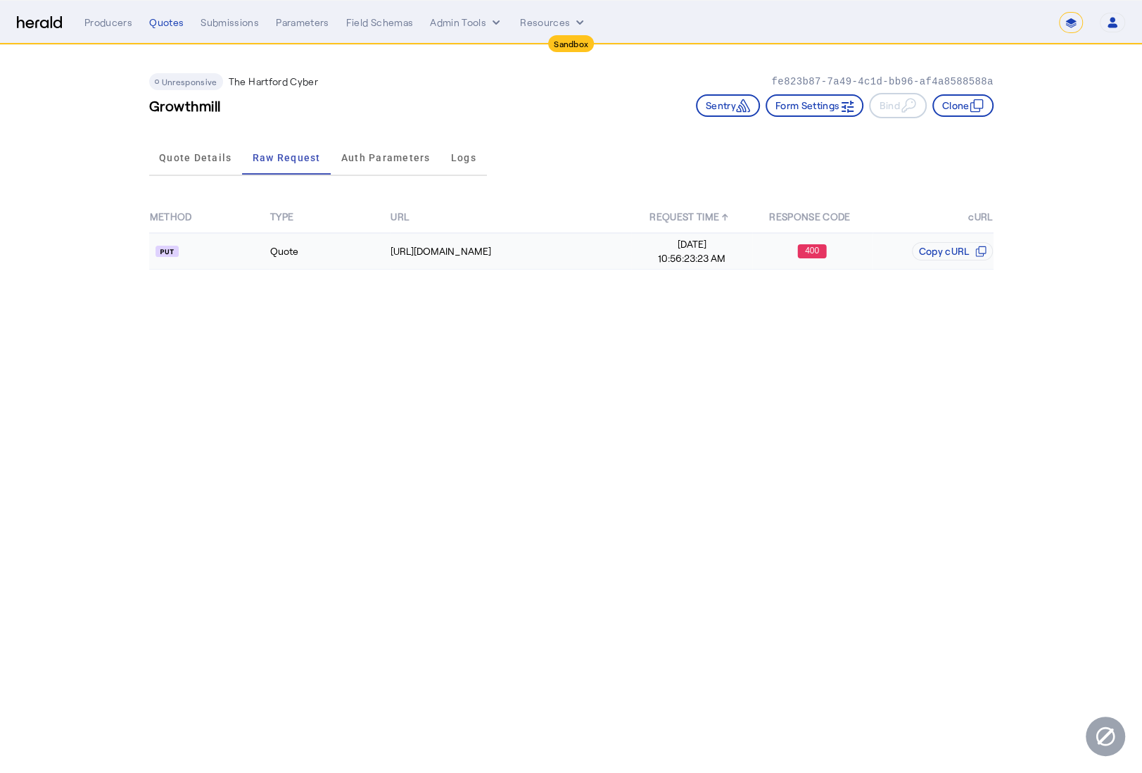
click at [341, 252] on td "Quote" at bounding box center [330, 251] width 120 height 37
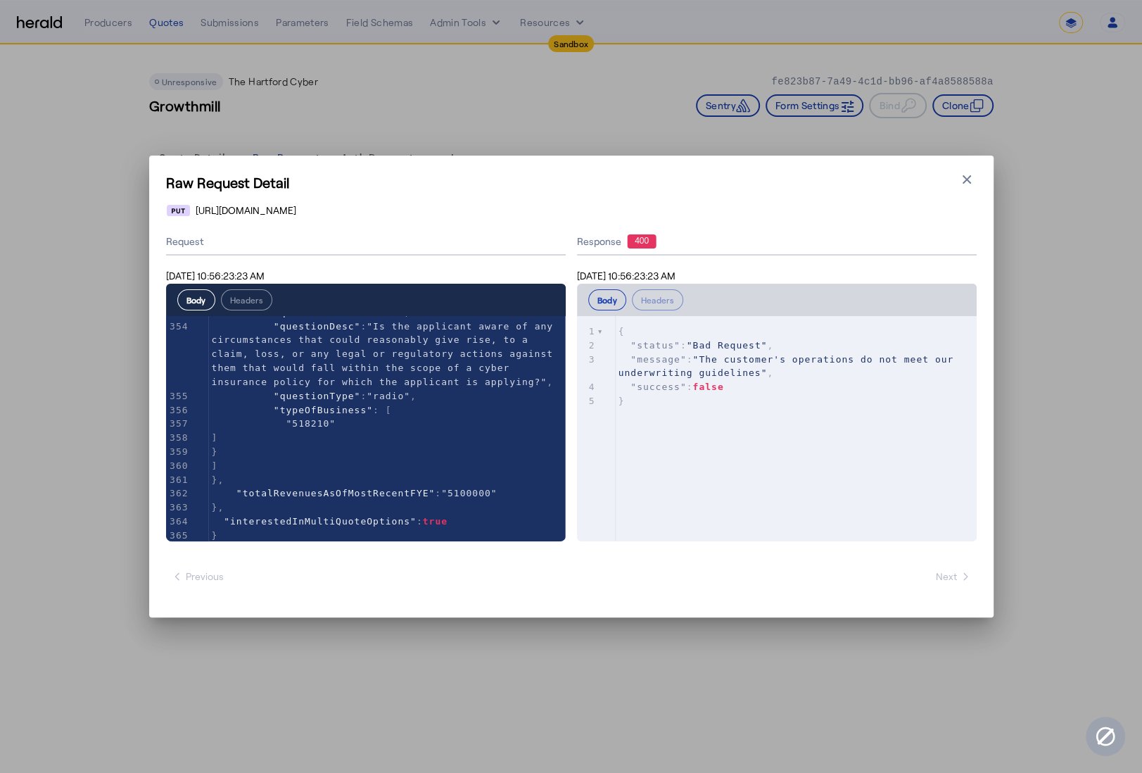
scroll to position [5384, 0]
click at [975, 177] on button "Close modal" at bounding box center [967, 180] width 20 height 20
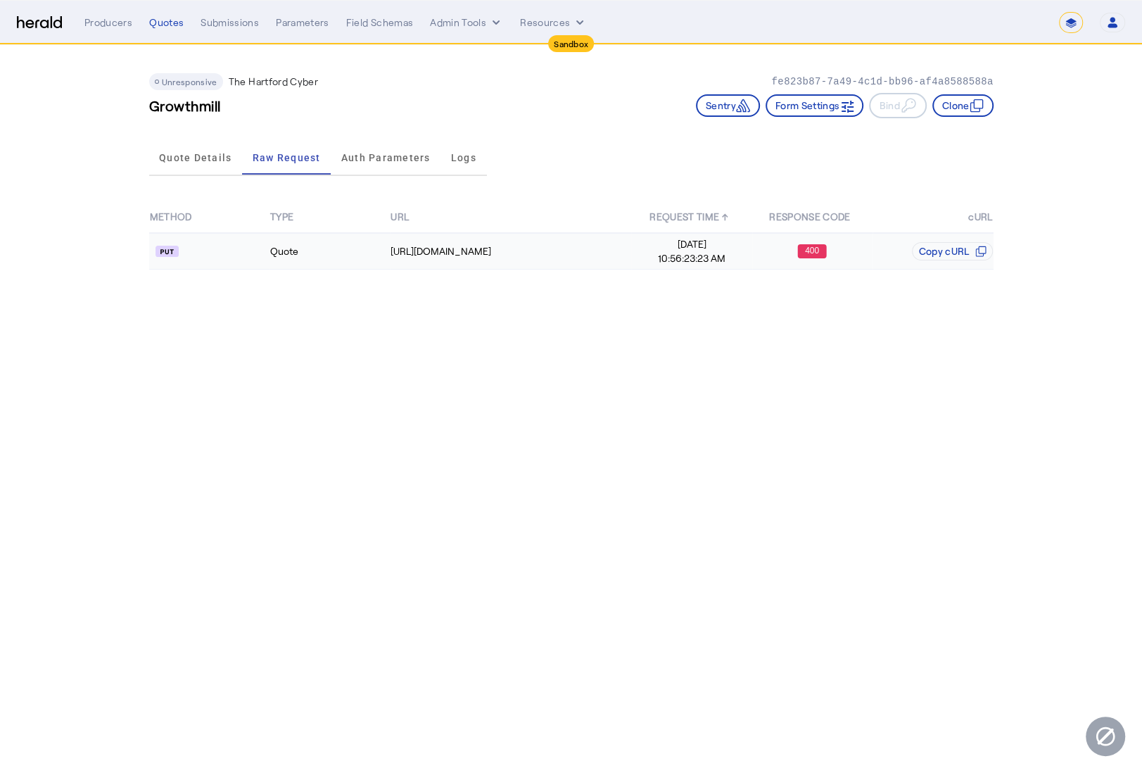
click at [358, 248] on td "Quote" at bounding box center [330, 251] width 120 height 37
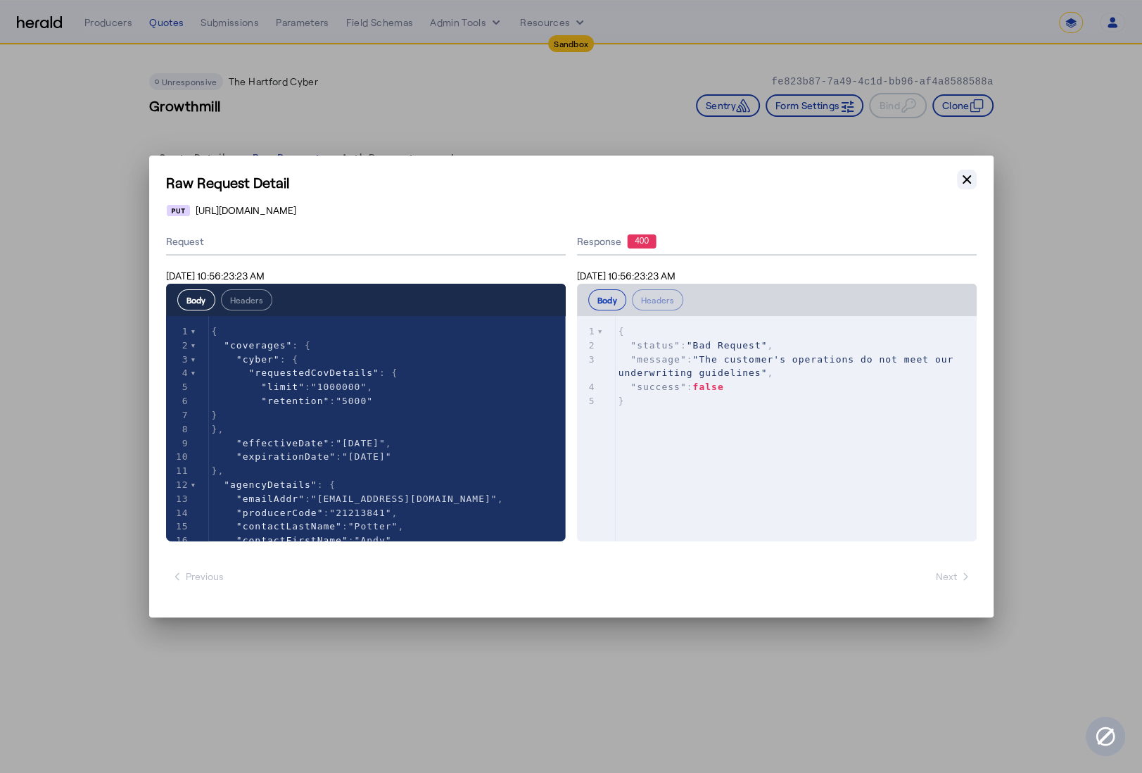
click at [970, 177] on icon "button" at bounding box center [967, 179] width 14 height 14
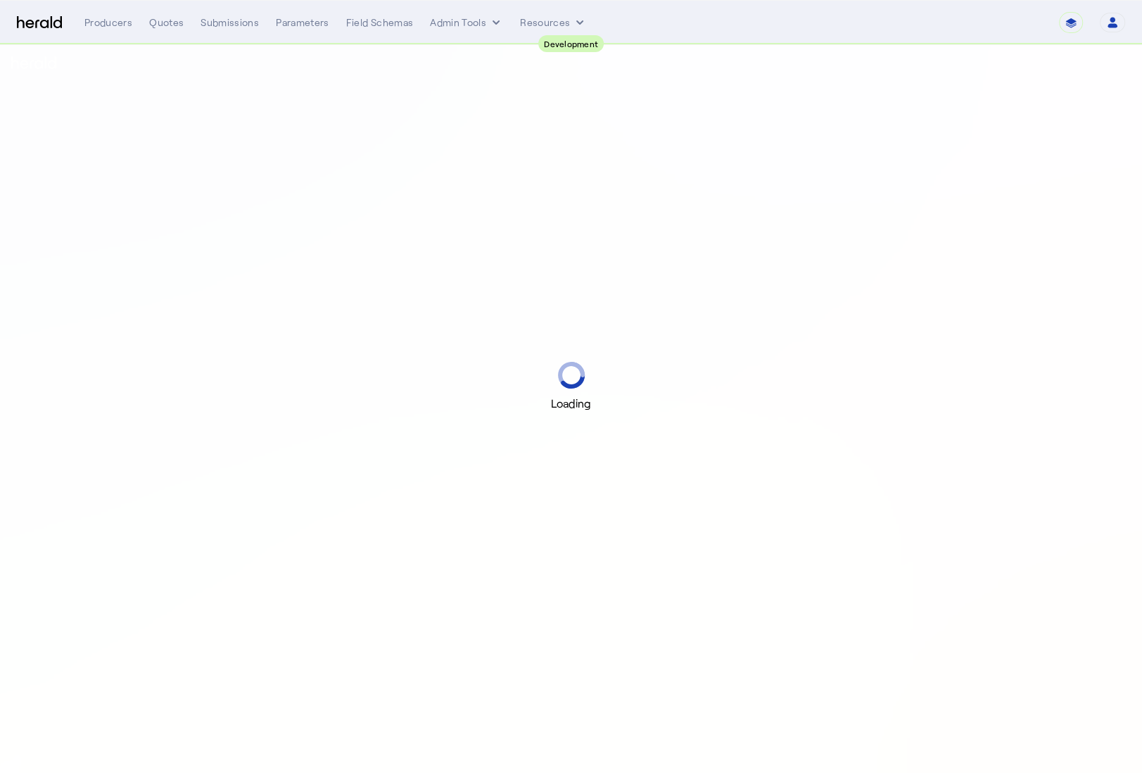
select select "pfm_2v8p_herald_api"
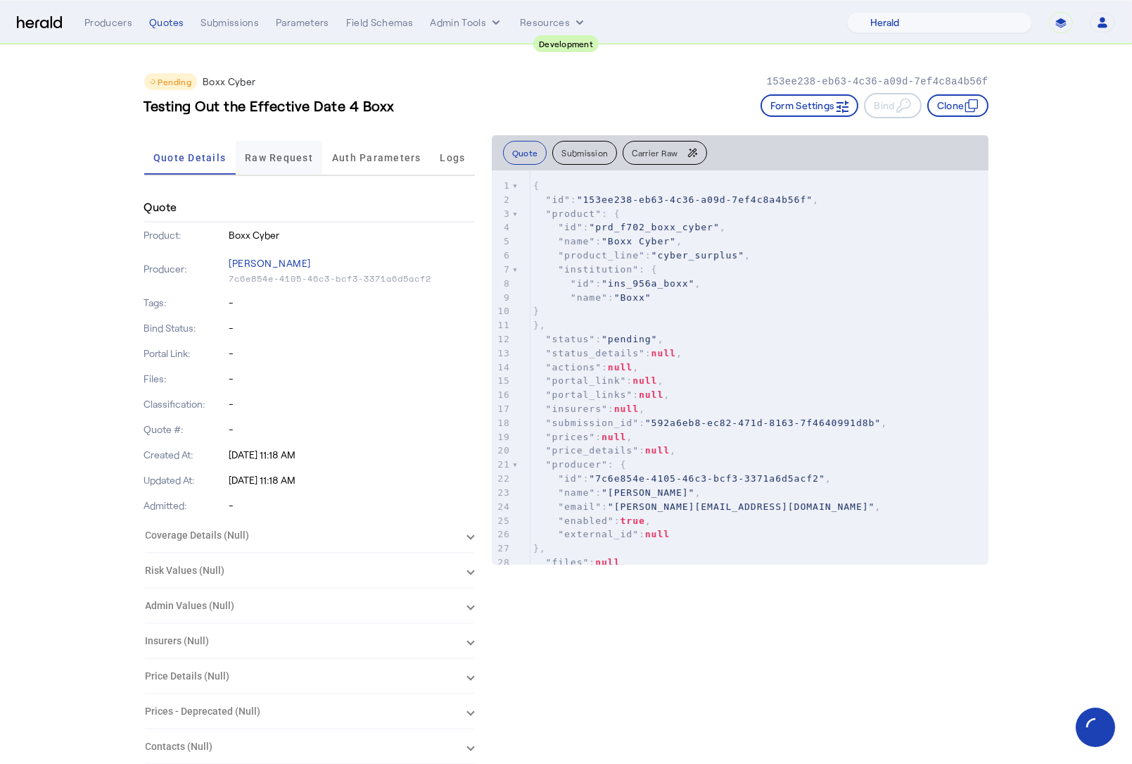
click at [312, 154] on span "Raw Request" at bounding box center [279, 158] width 68 height 10
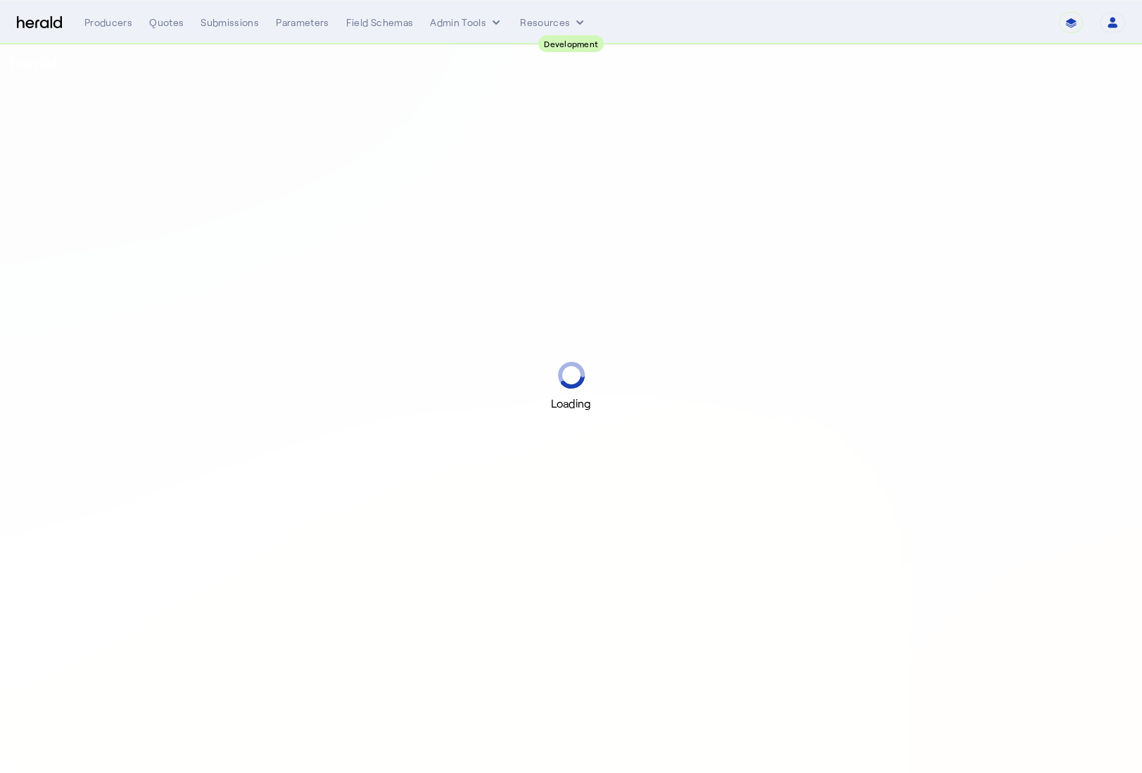
select select "pfm_2v8p_herald_api"
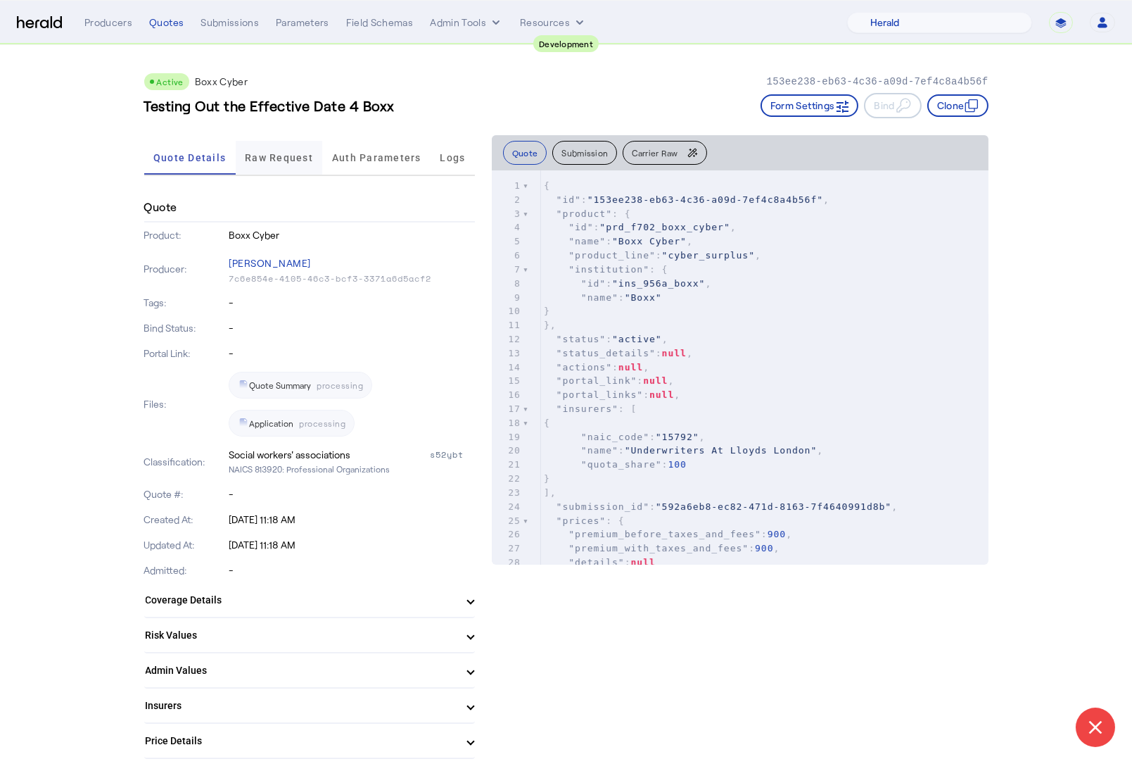
click at [292, 158] on span "Raw Request" at bounding box center [279, 158] width 68 height 10
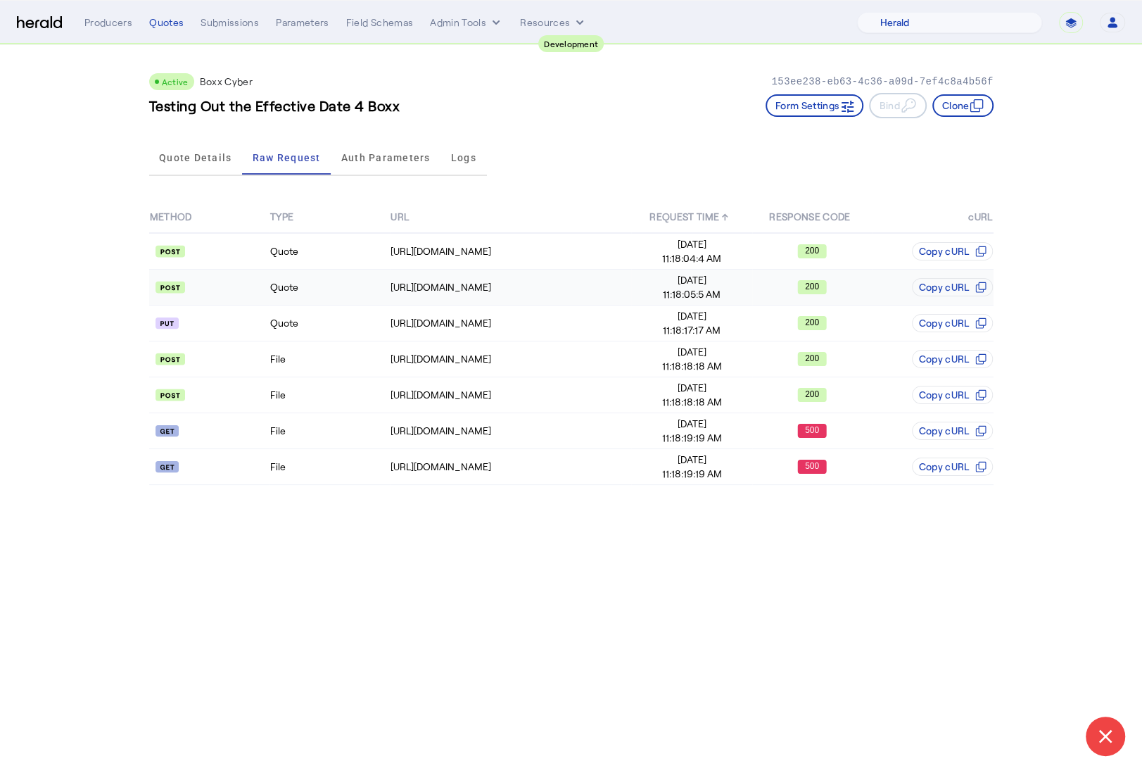
click at [322, 302] on td "Quote" at bounding box center [330, 288] width 120 height 36
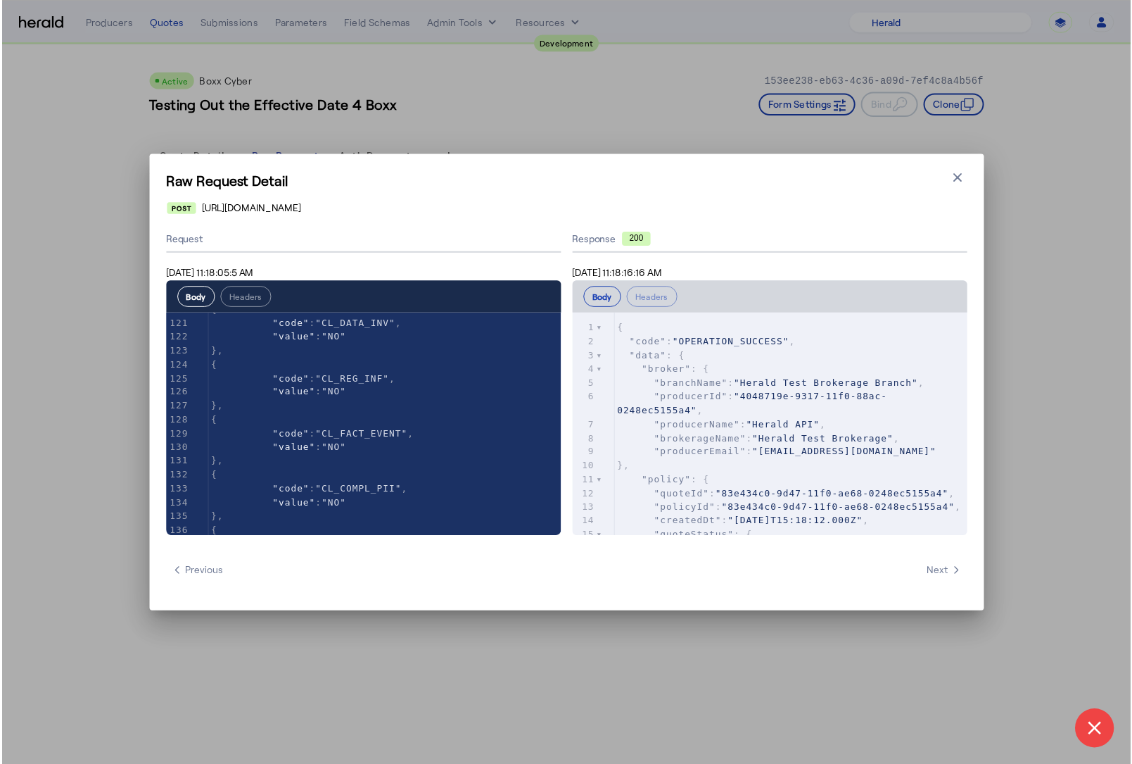
scroll to position [2051, 0]
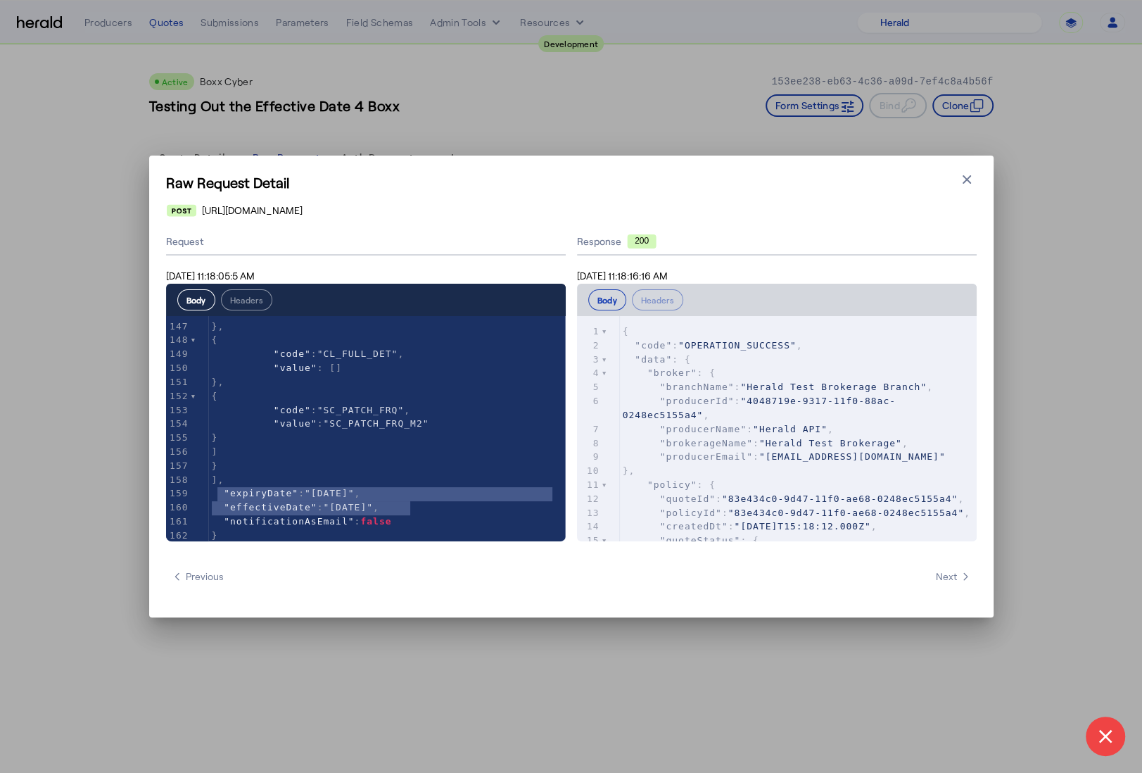
type textarea "**********"
drag, startPoint x: 442, startPoint y: 500, endPoint x: 201, endPoint y: 478, distance: 242.4
type textarea "**********"
drag, startPoint x: 450, startPoint y: 493, endPoint x: 208, endPoint y: 481, distance: 242.4
click at [963, 177] on icon "button" at bounding box center [967, 179] width 14 height 14
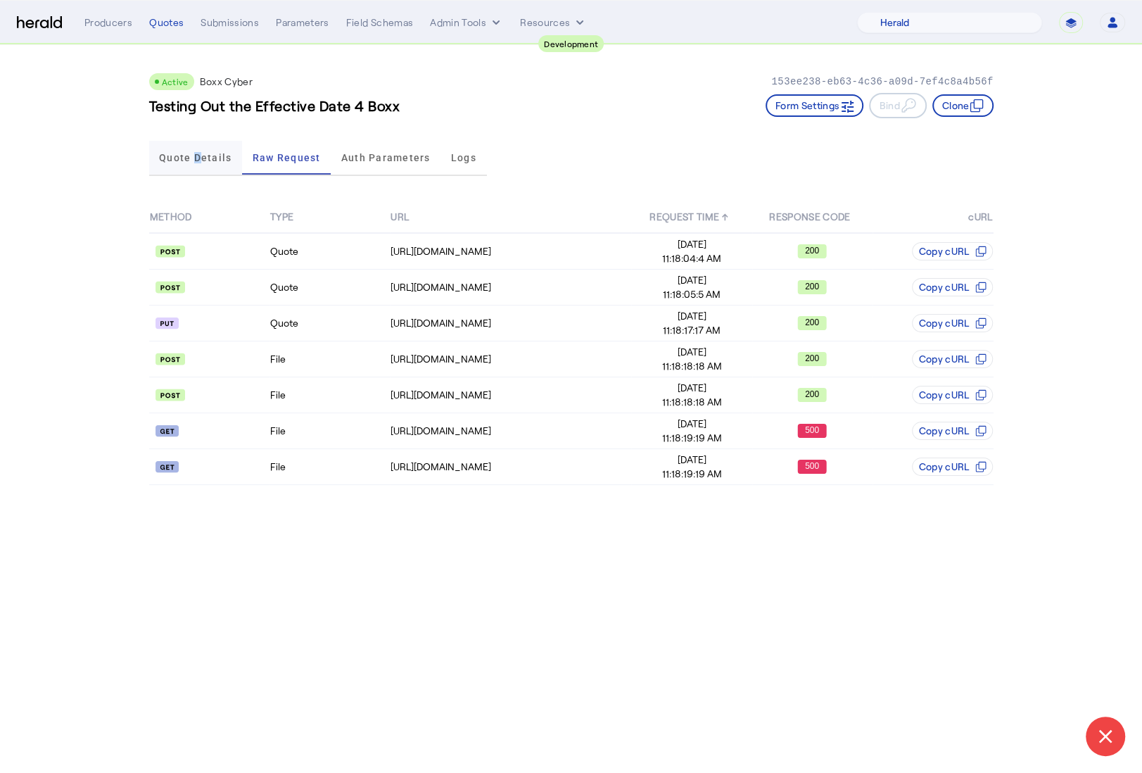
click at [197, 155] on span "Quote Details" at bounding box center [195, 158] width 72 height 10
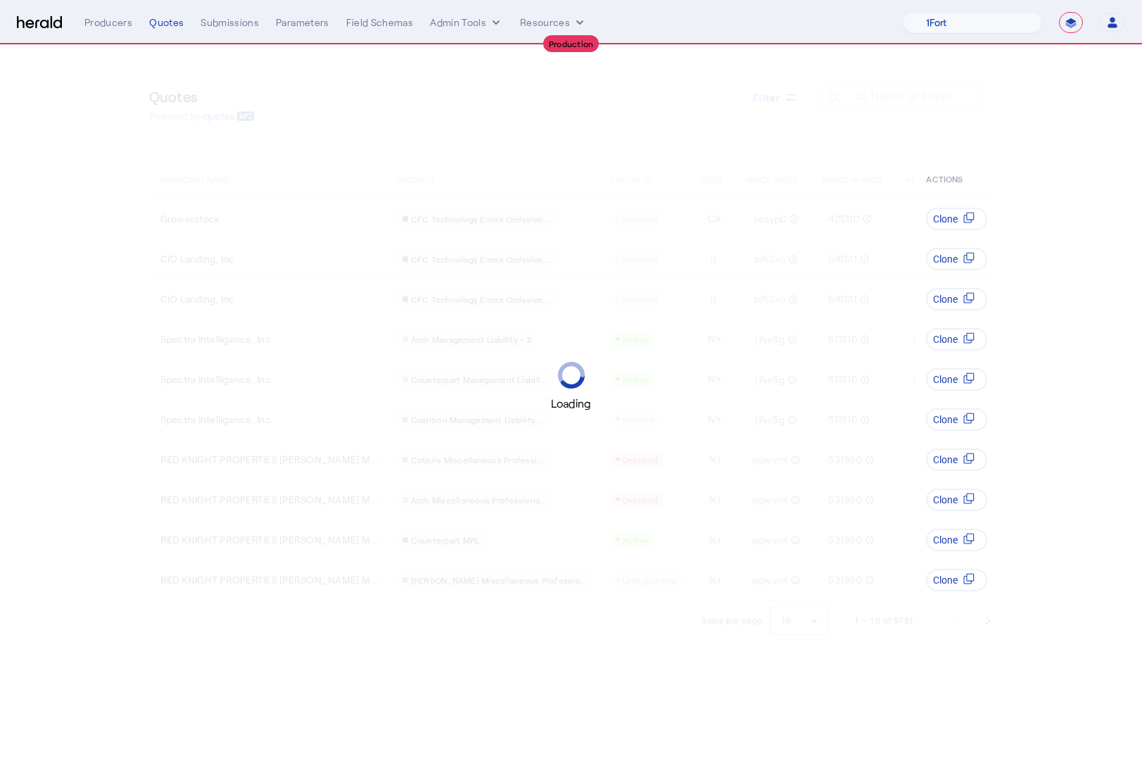
select select "**********"
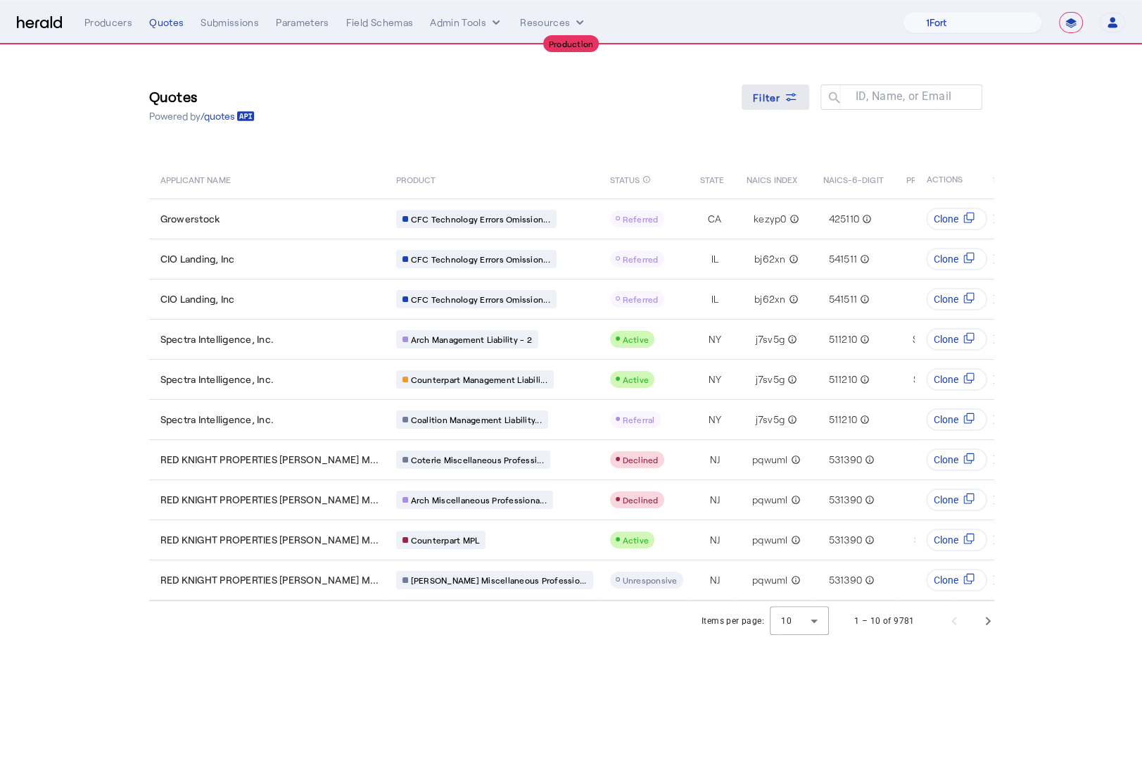
click at [797, 94] on span at bounding box center [776, 97] width 68 height 34
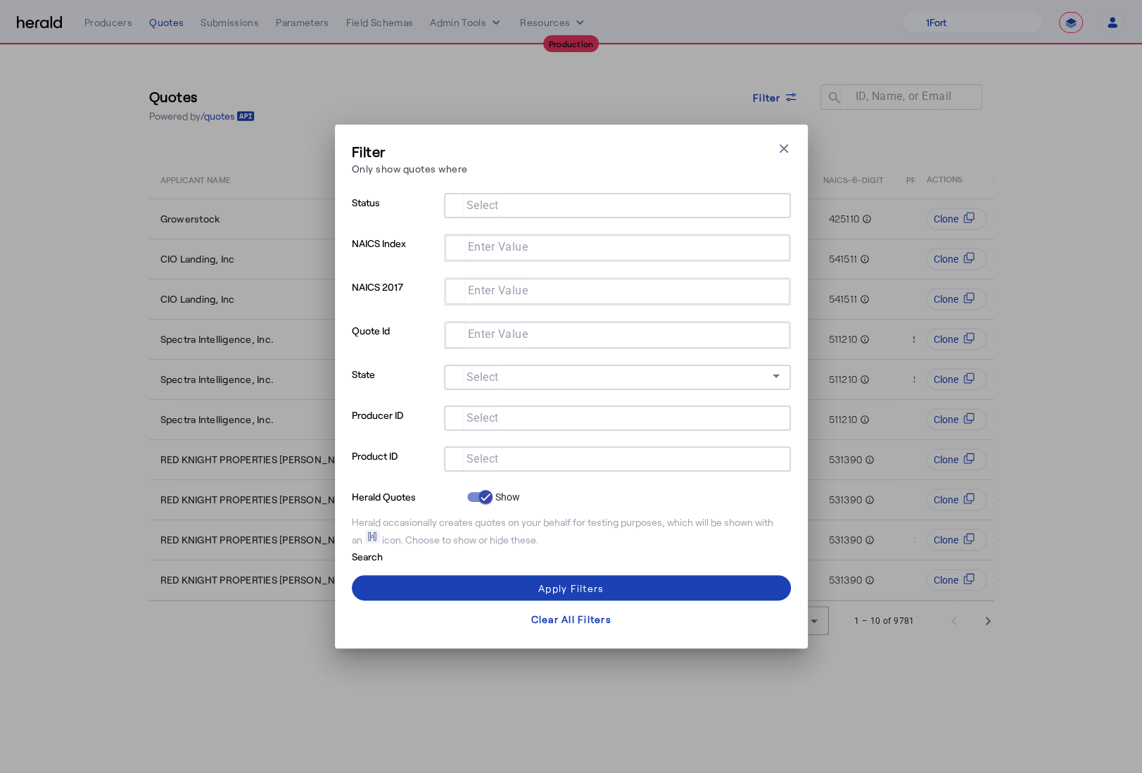
click at [595, 456] on input "Select" at bounding box center [614, 457] width 319 height 17
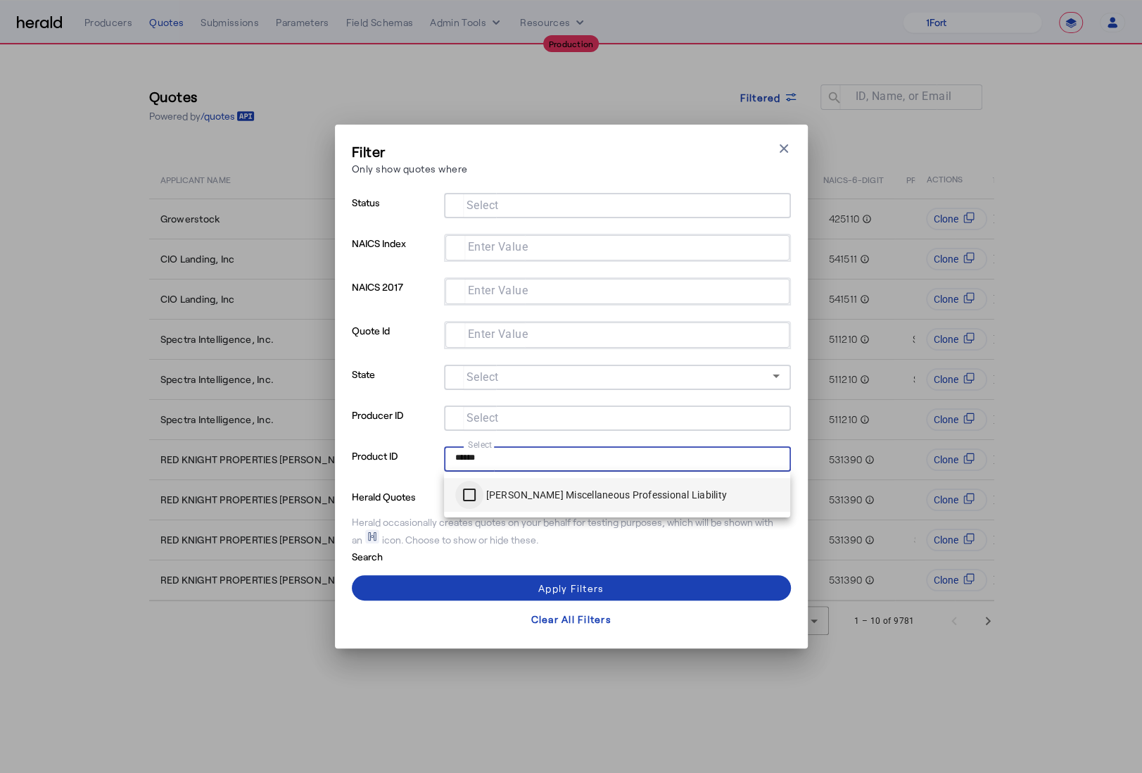
type input "******"
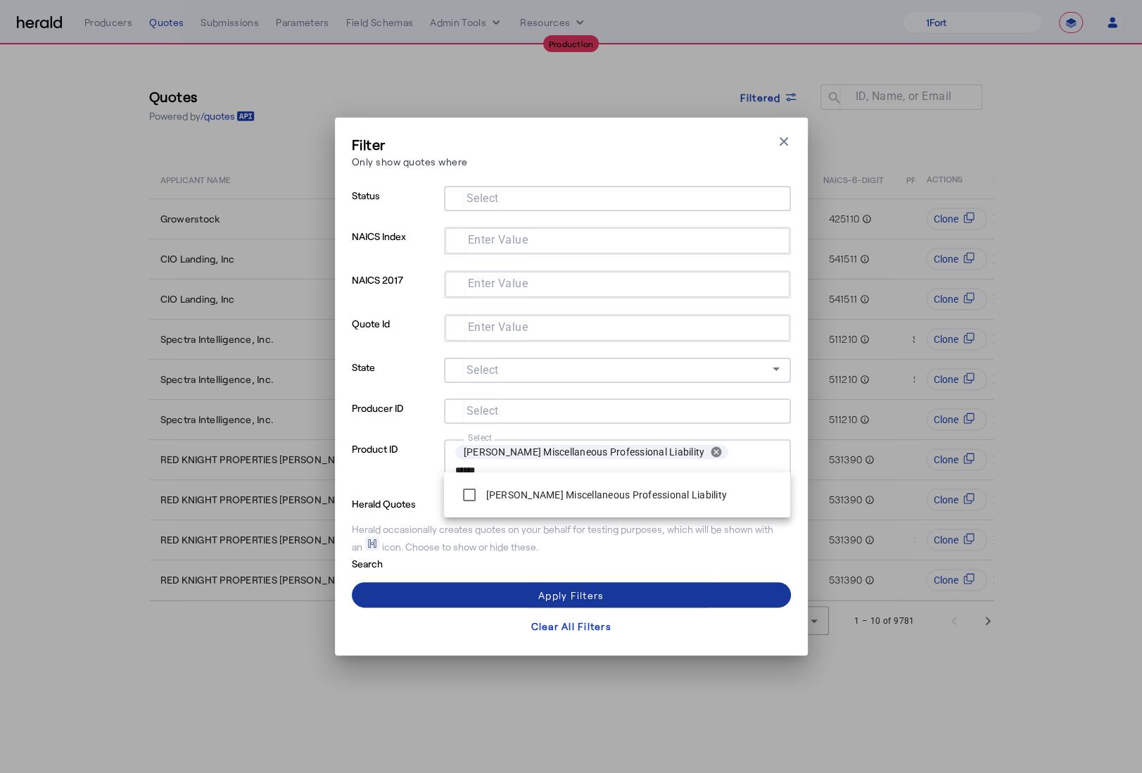
click at [481, 583] on span at bounding box center [571, 595] width 439 height 34
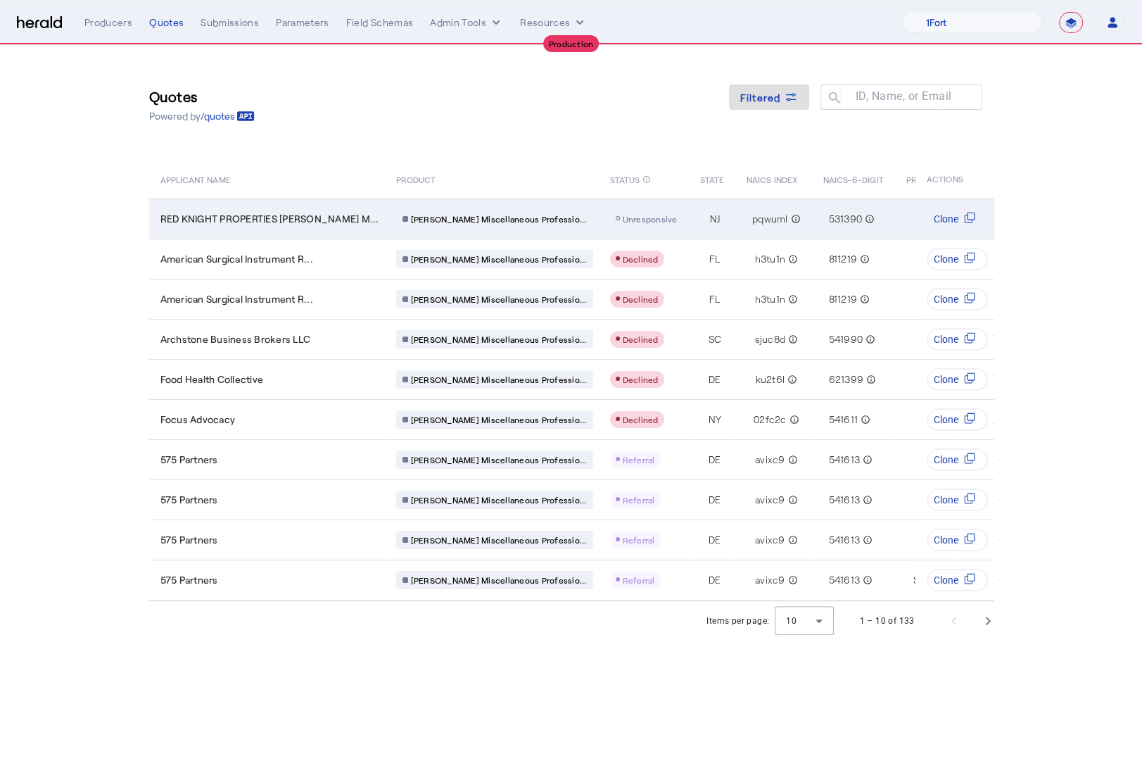
click at [293, 205] on td "RED KNIGHT PROPERTIES NEWTON M..." at bounding box center [267, 218] width 236 height 40
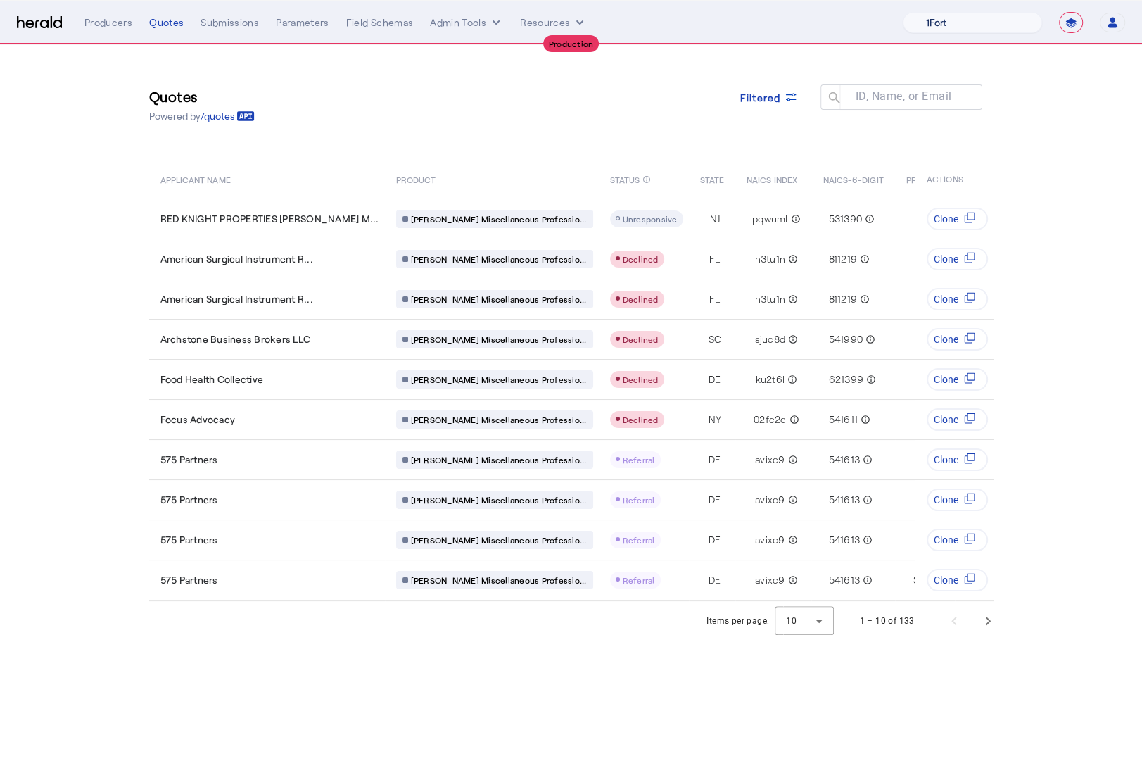
click at [977, 23] on select "1Fort Affinity Risk Billy BindHQ Bunker CRC Campus Coverage Citadel Fifthwall F…" at bounding box center [972, 22] width 139 height 21
click at [903, 12] on select "1Fort Affinity Risk Billy BindHQ Bunker CRC Campus Coverage Citadel Fifthwall F…" at bounding box center [972, 22] width 139 height 21
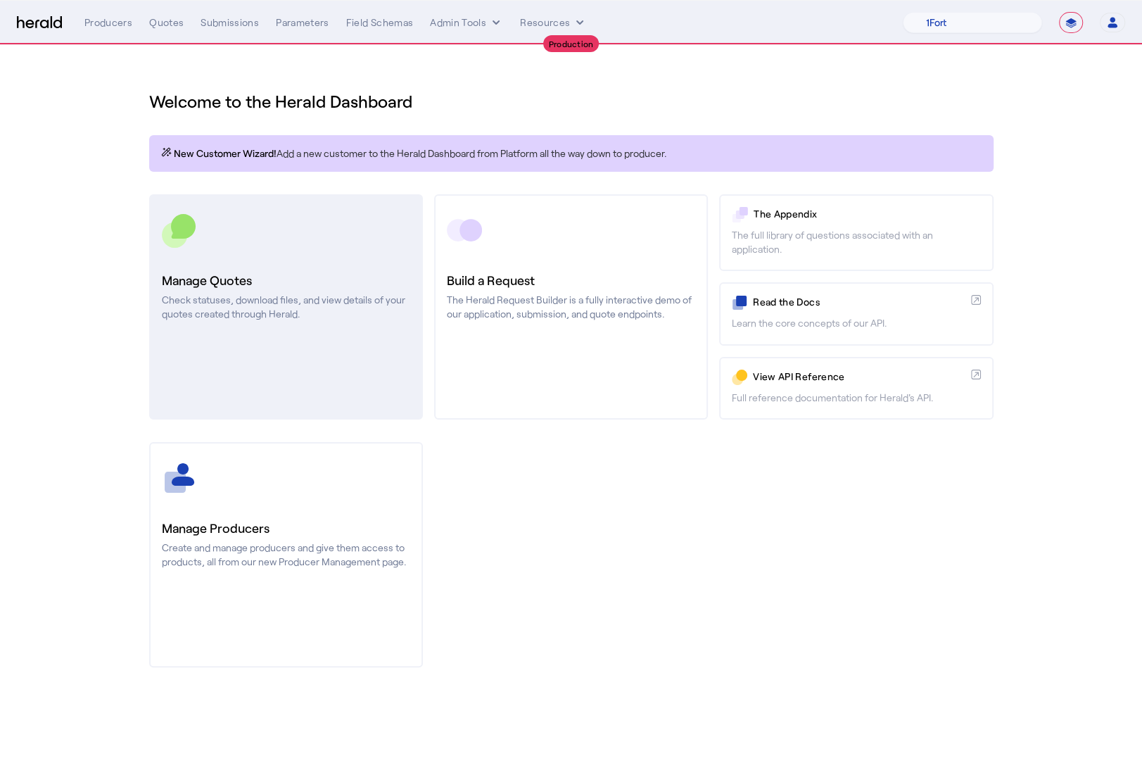
click at [296, 298] on p "Check statuses, download files, and view details of your quotes created through…" at bounding box center [286, 307] width 248 height 28
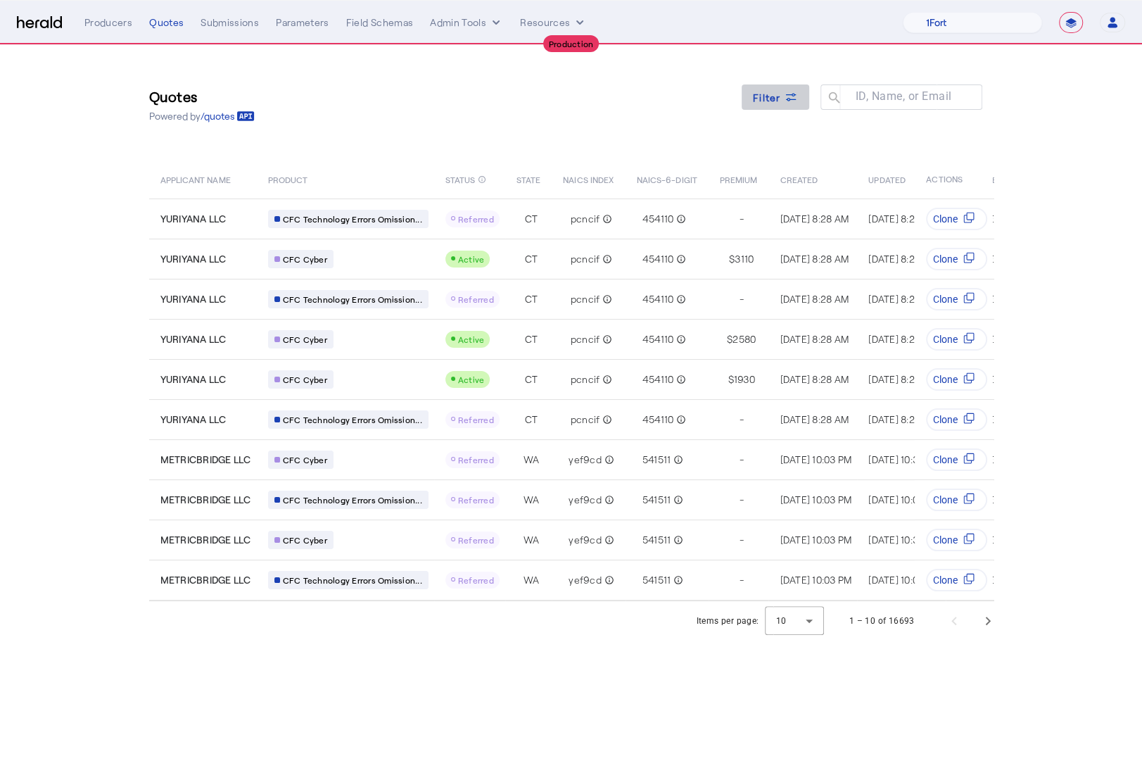
click at [766, 80] on span at bounding box center [776, 97] width 68 height 34
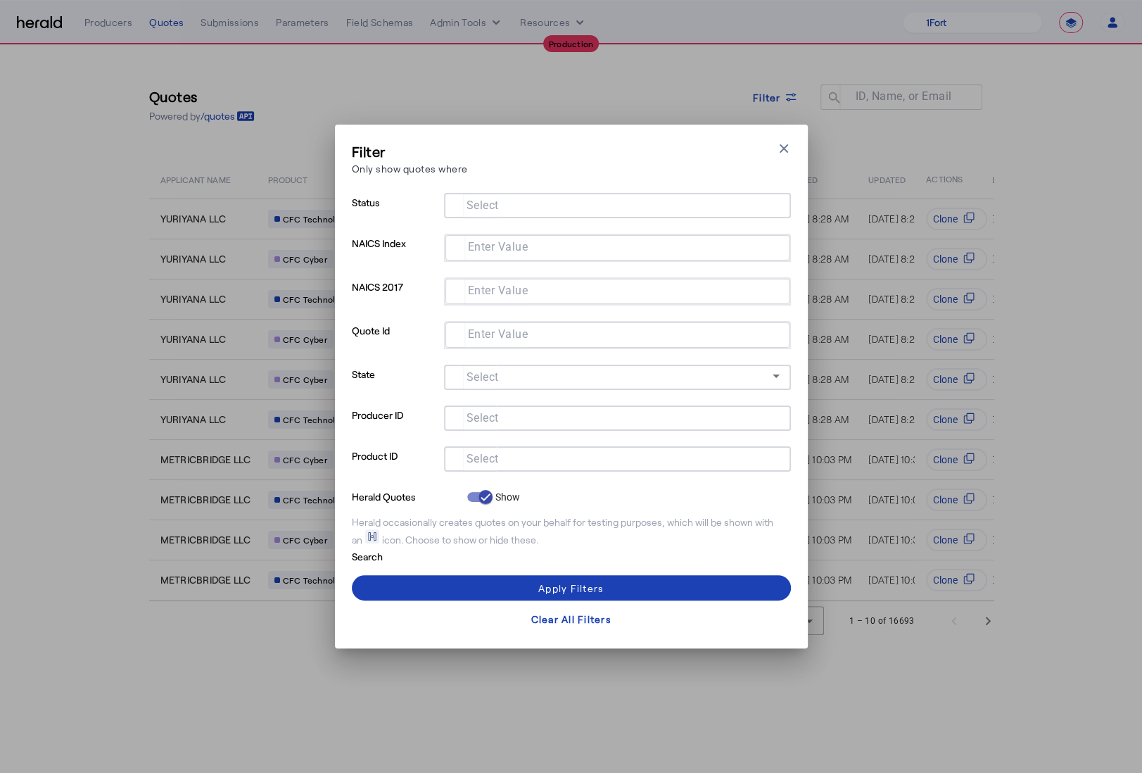
click at [615, 456] on input "Select" at bounding box center [614, 457] width 319 height 17
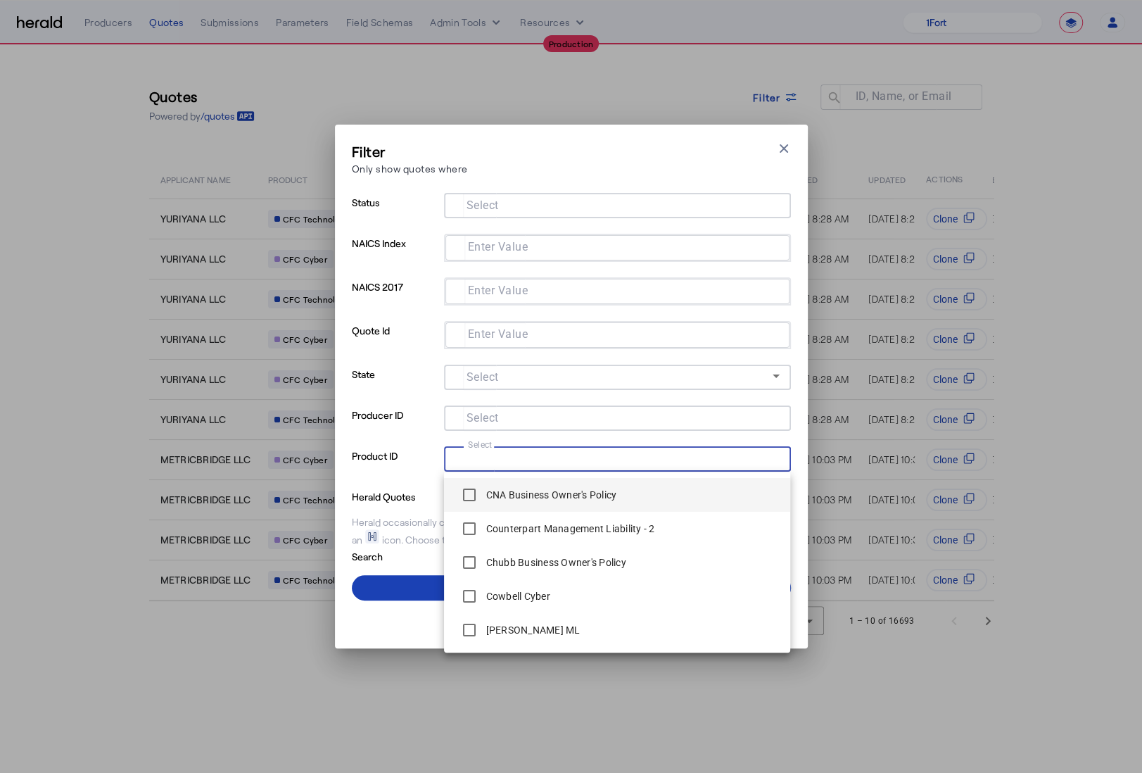
click at [510, 493] on label "CNA Business Owner's Policy" at bounding box center [550, 495] width 134 height 14
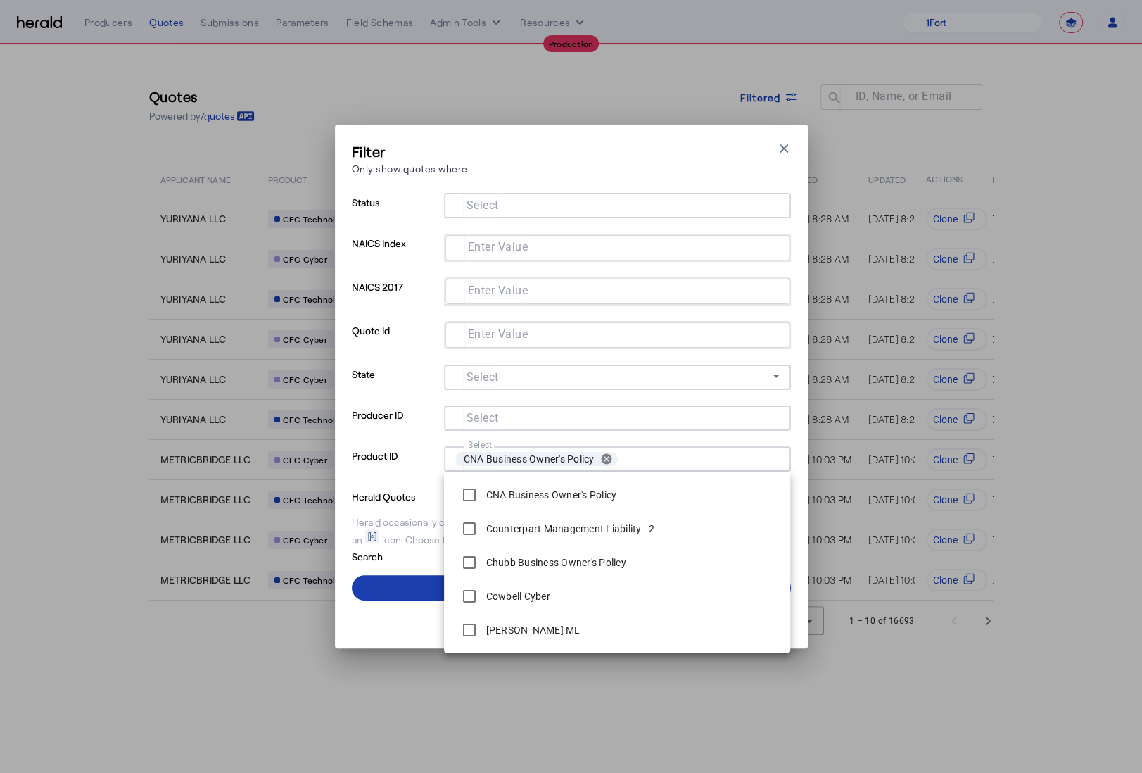
click at [409, 581] on span at bounding box center [571, 588] width 439 height 34
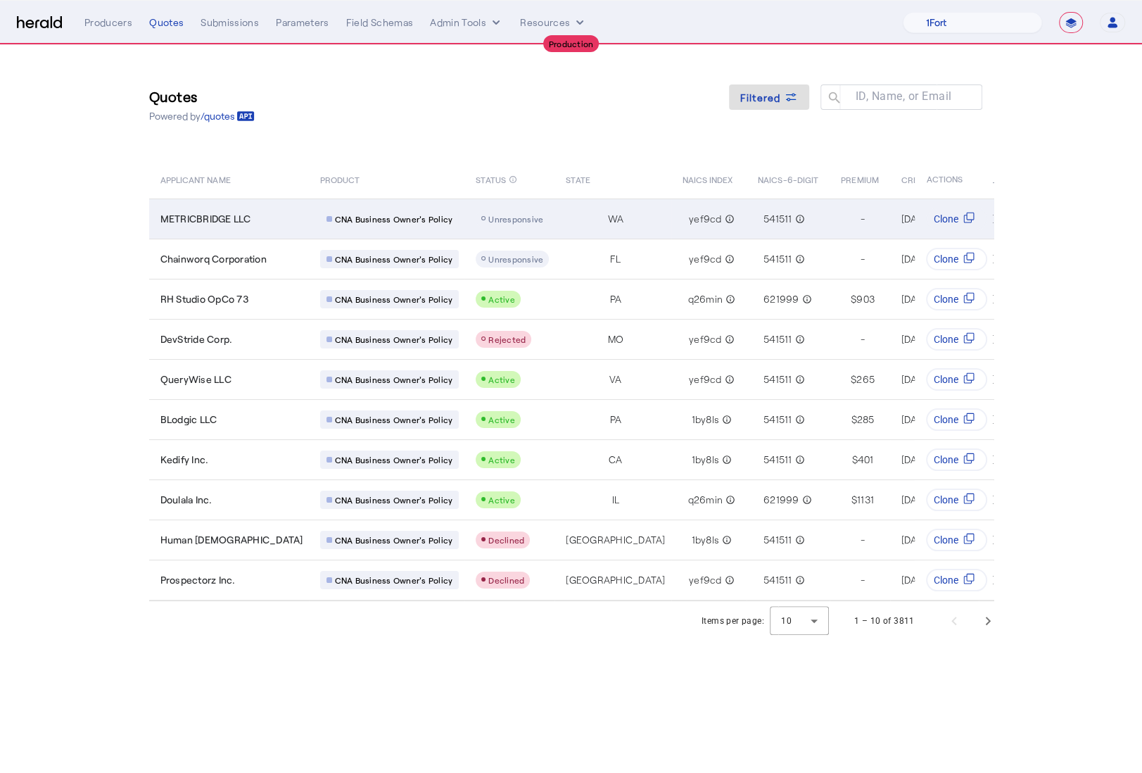
click at [263, 227] on td "METRICBRIDGE LLC" at bounding box center [229, 218] width 160 height 40
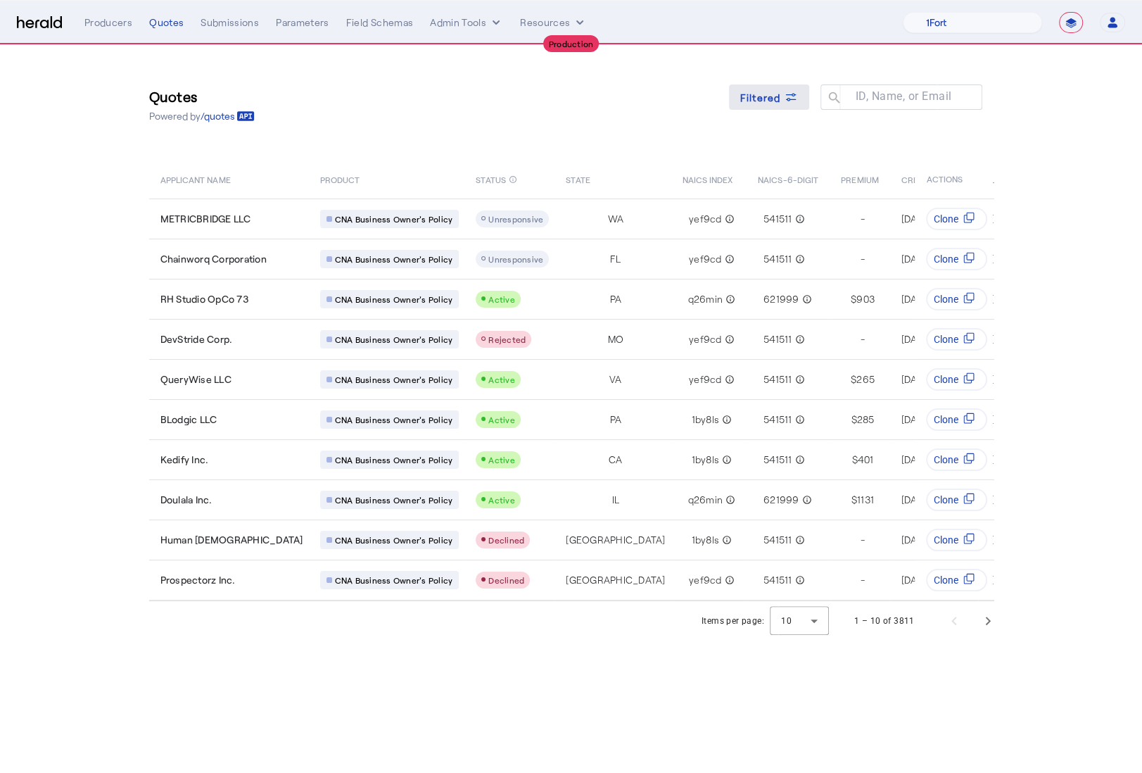
click at [755, 106] on span at bounding box center [769, 97] width 80 height 34
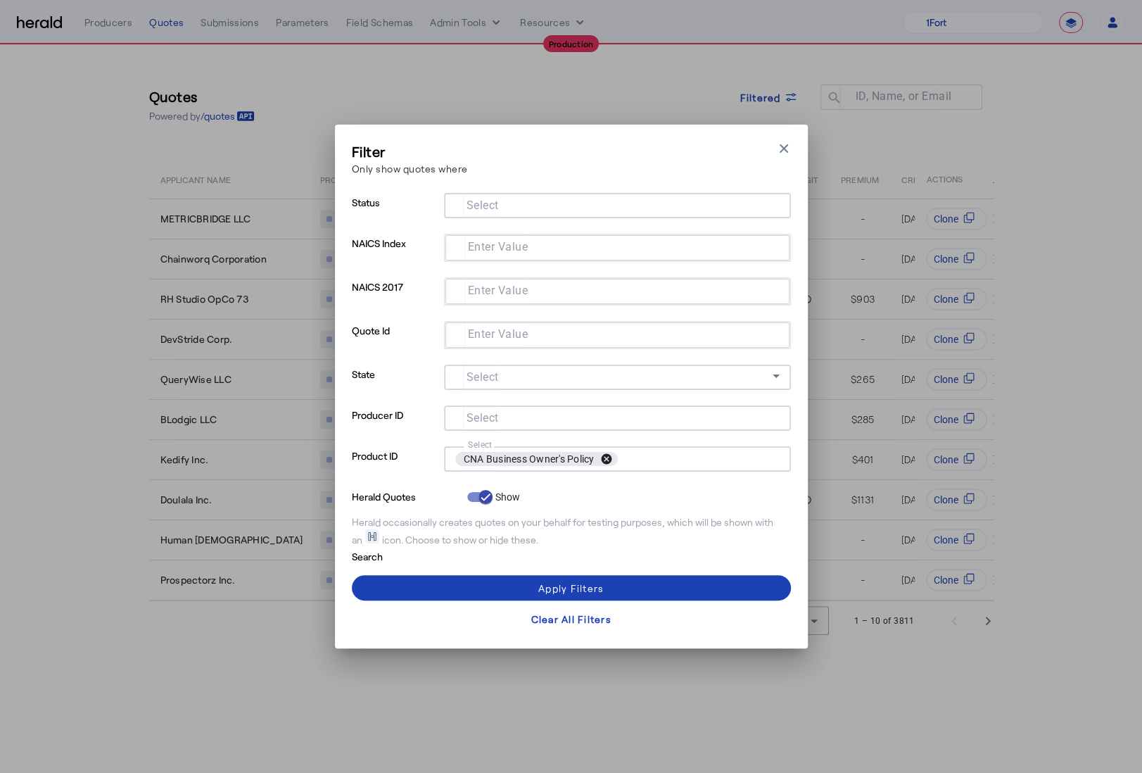
click at [612, 457] on button "cancel" at bounding box center [606, 459] width 24 height 13
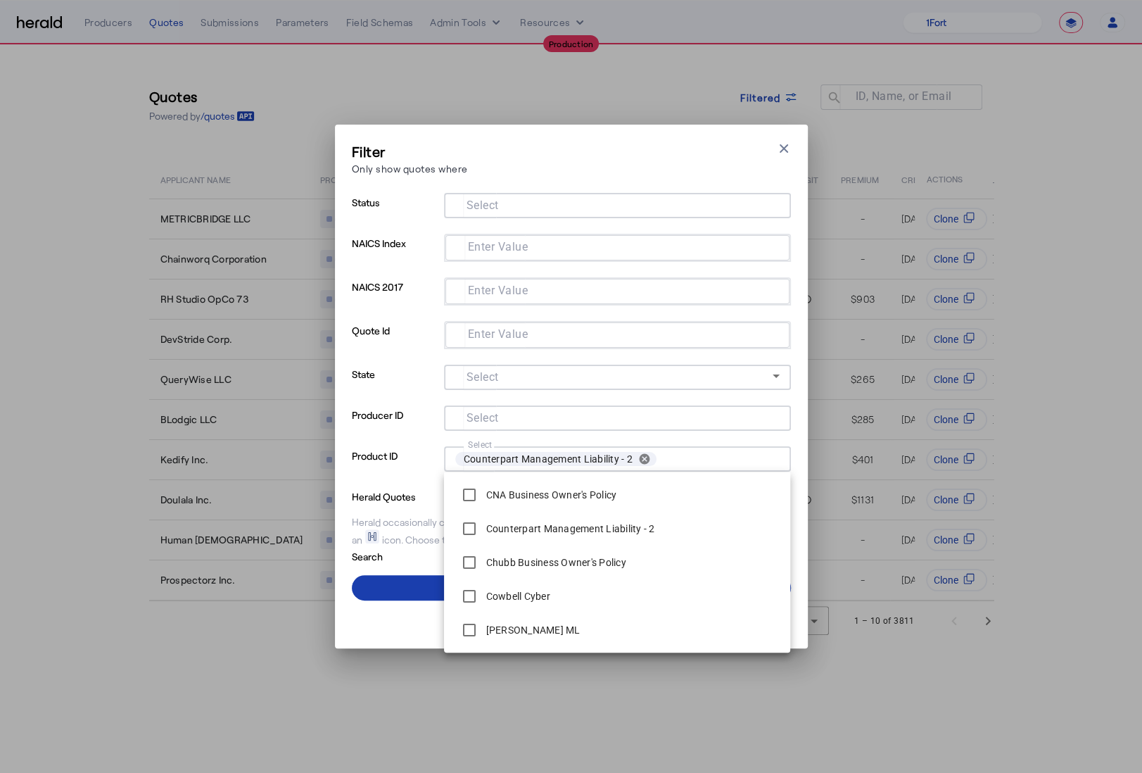
click at [391, 584] on span at bounding box center [571, 588] width 439 height 34
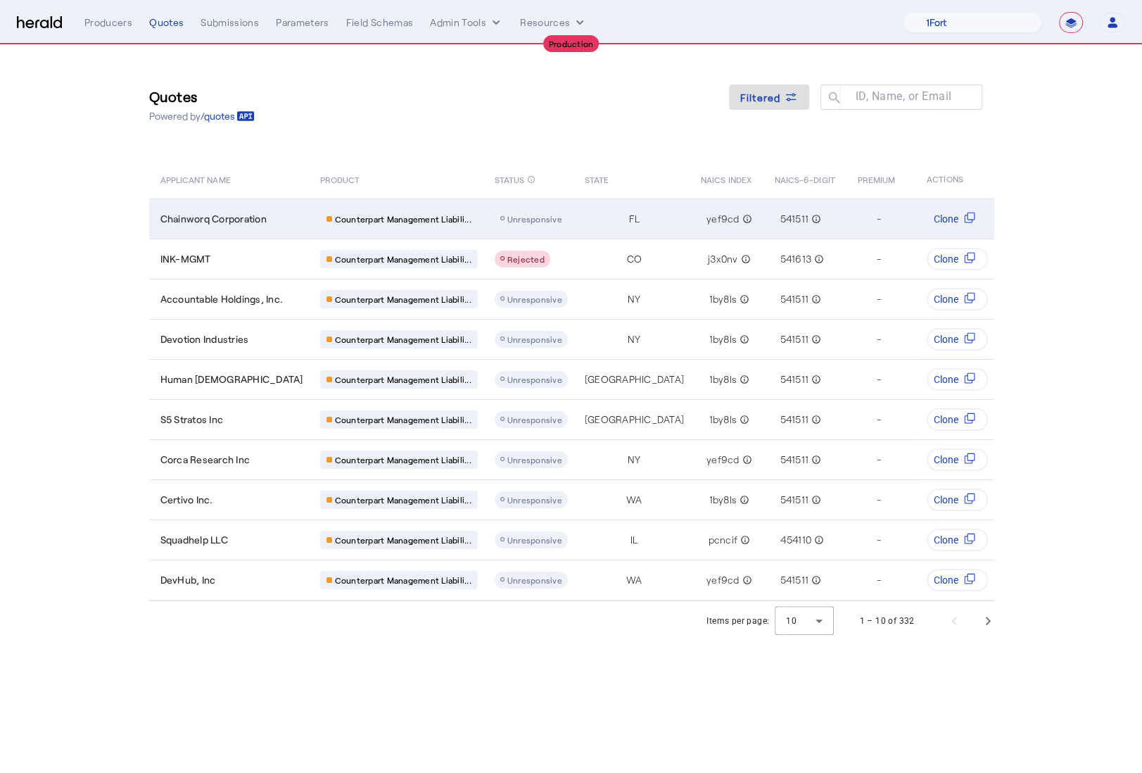
click at [267, 222] on div "Chainworq Corporation" at bounding box center [231, 219] width 143 height 14
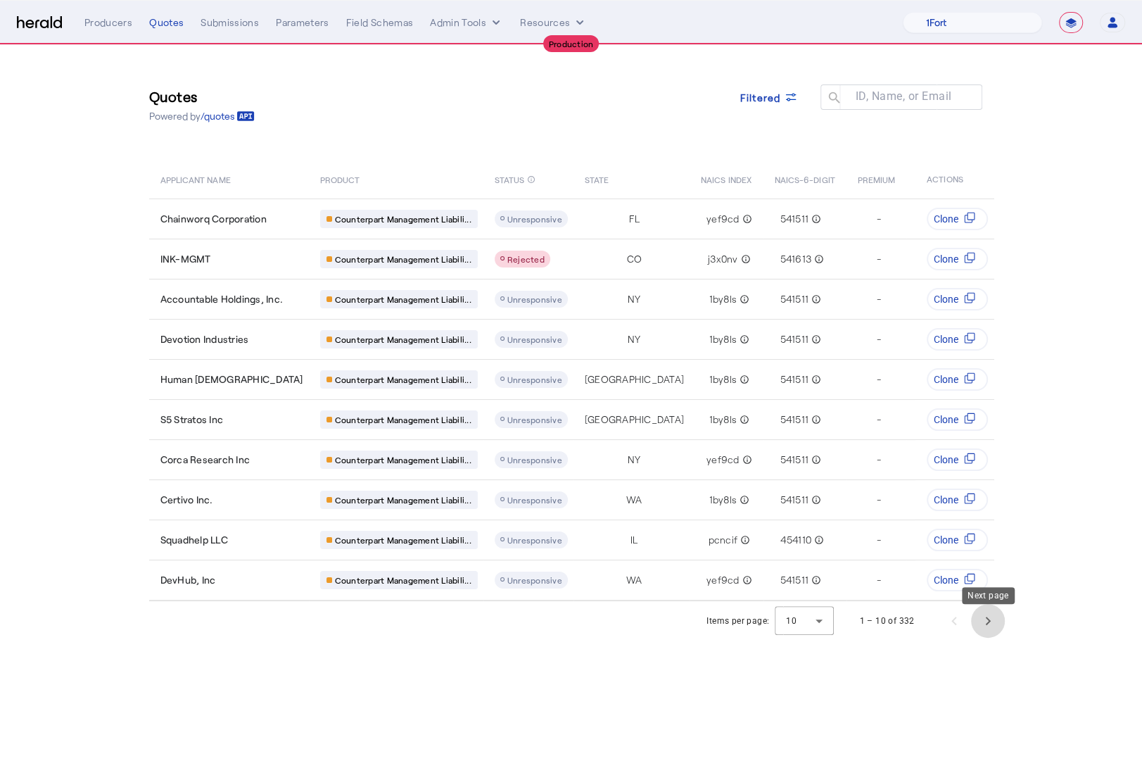
click at [987, 627] on span "Next page" at bounding box center [988, 621] width 34 height 34
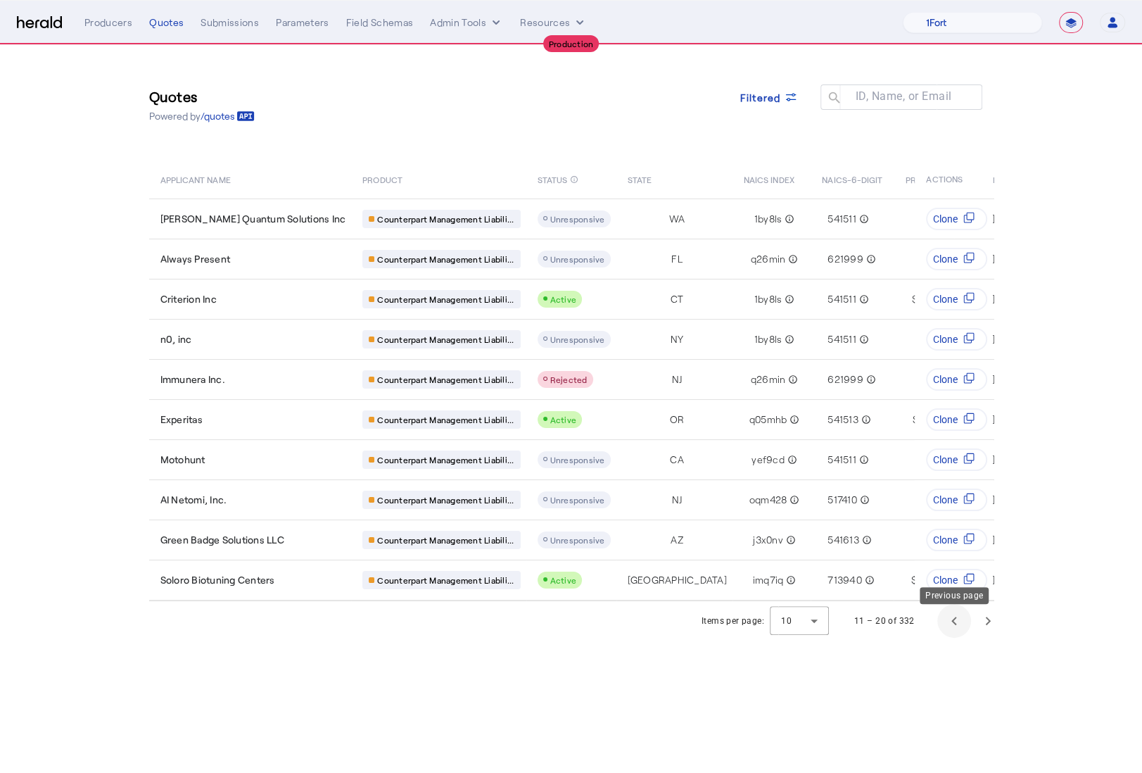
click at [960, 624] on span "Previous page" at bounding box center [954, 621] width 34 height 34
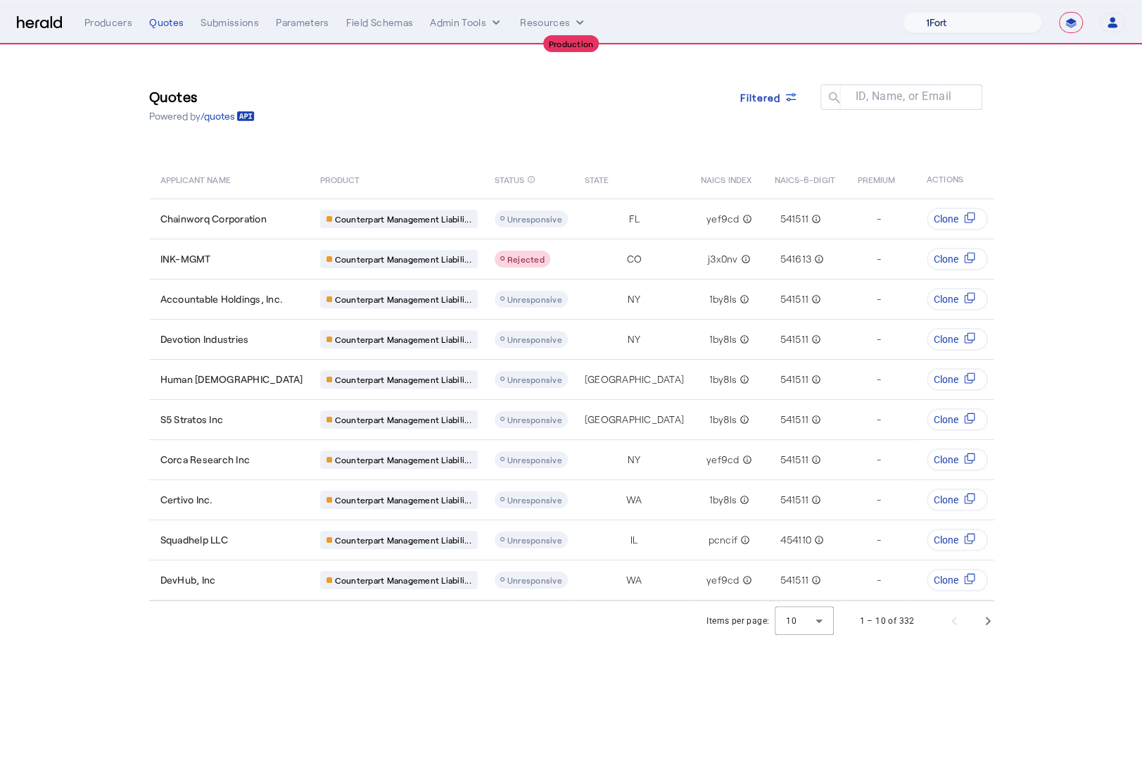
click at [1004, 28] on select "1Fort Affinity Risk Billy BindHQ Bunker CRC Campus Coverage Citadel Fifthwall F…" at bounding box center [972, 22] width 139 height 21
select select "pfm_8e7n_1fort"
click at [903, 12] on select "1Fort Affinity Risk Billy BindHQ Bunker CRC Campus Coverage Citadel Fifthwall F…" at bounding box center [972, 22] width 139 height 21
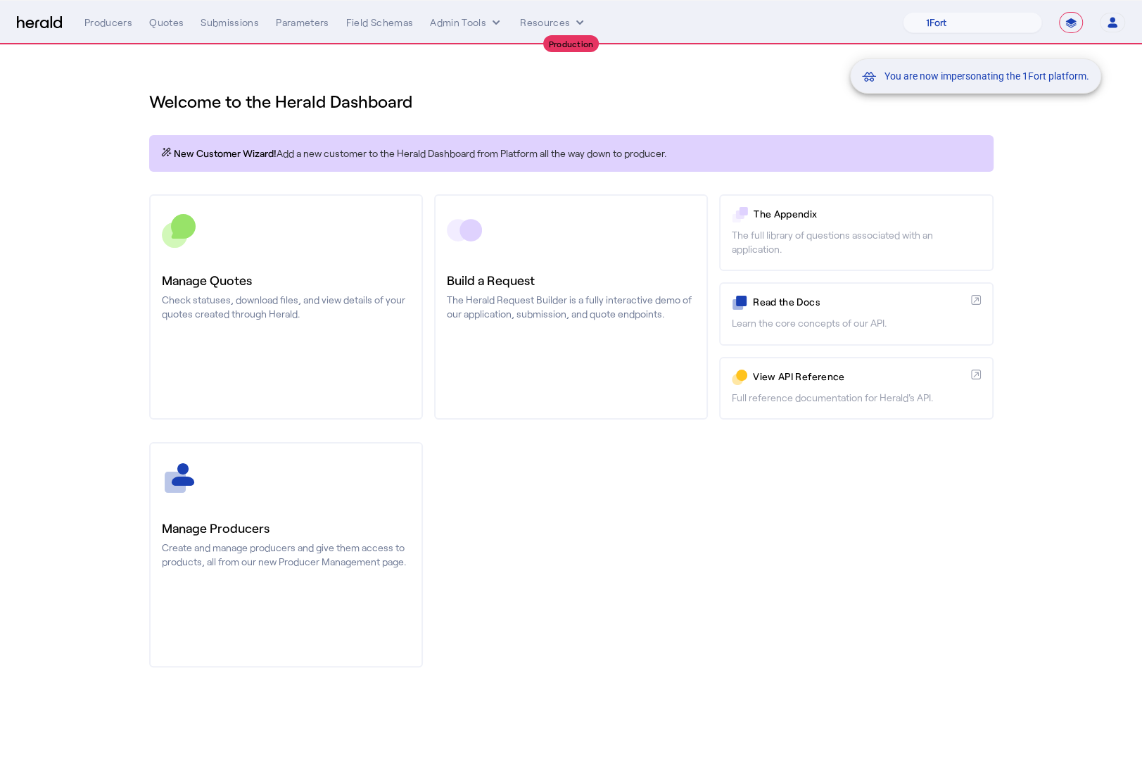
click at [282, 282] on div "You are now impersonating the 1Fort platform." at bounding box center [571, 386] width 1142 height 773
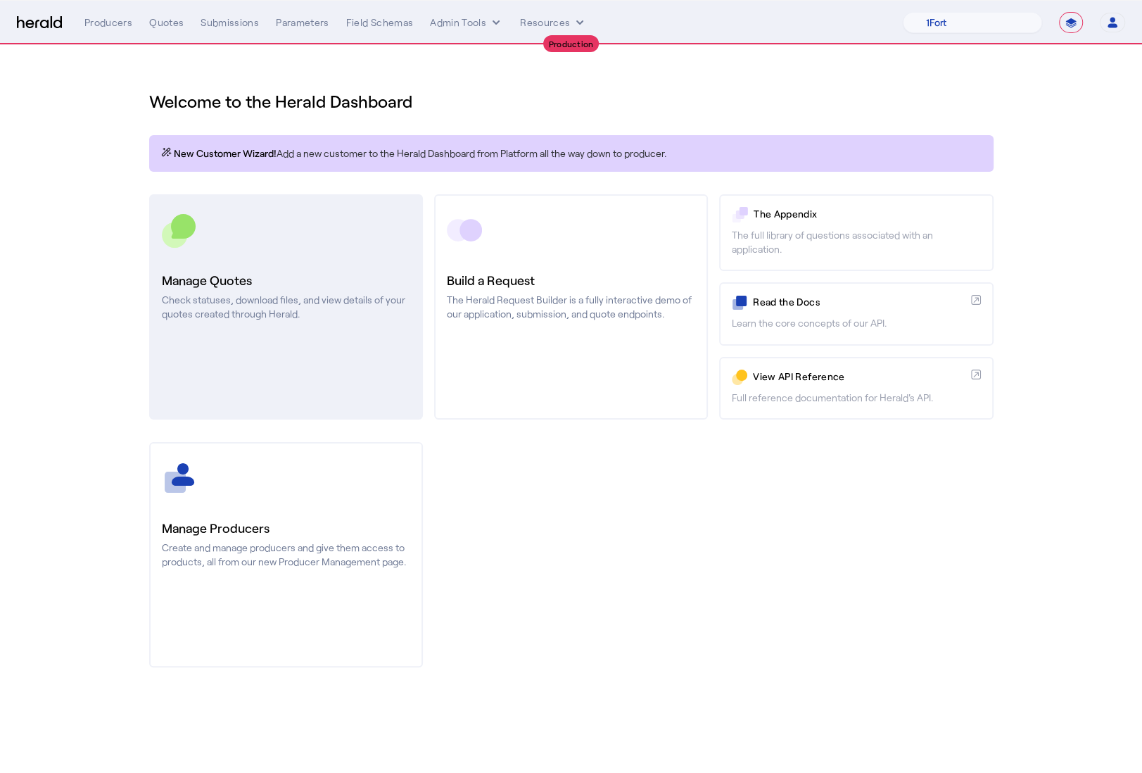
click at [327, 279] on h3 "Manage Quotes" at bounding box center [286, 280] width 248 height 20
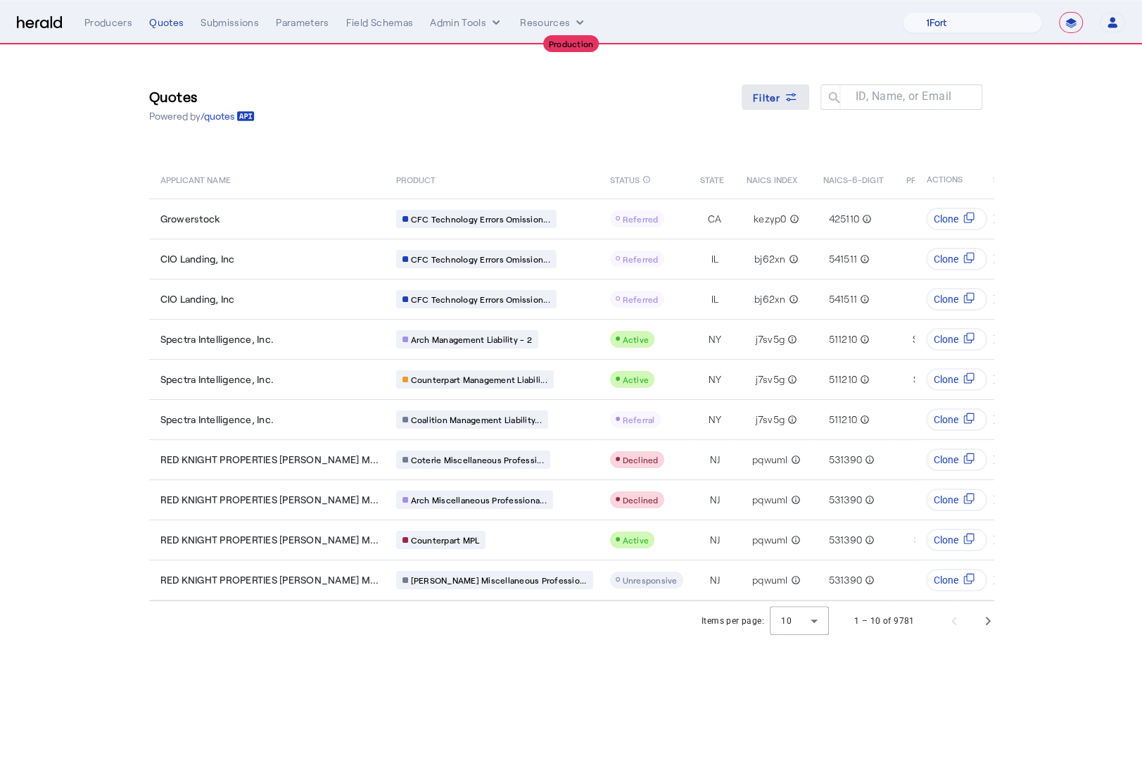
click at [768, 95] on span "Filter" at bounding box center [767, 97] width 28 height 15
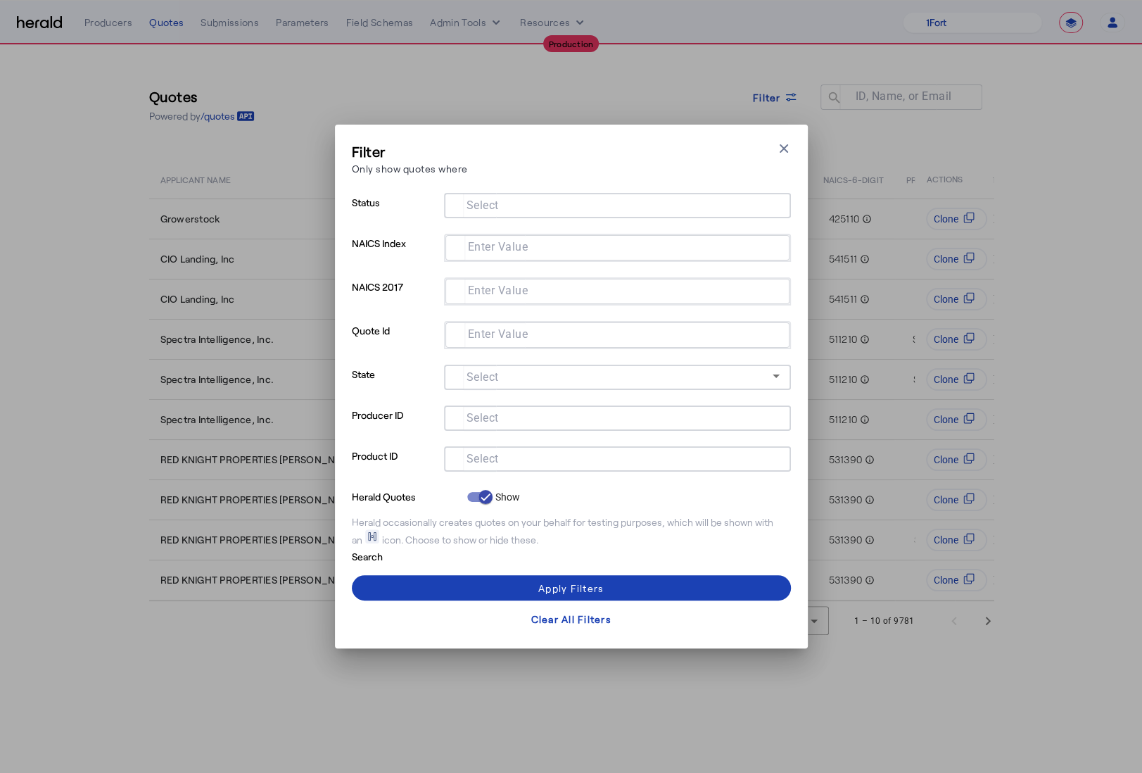
click at [636, 462] on input "Select" at bounding box center [614, 457] width 319 height 17
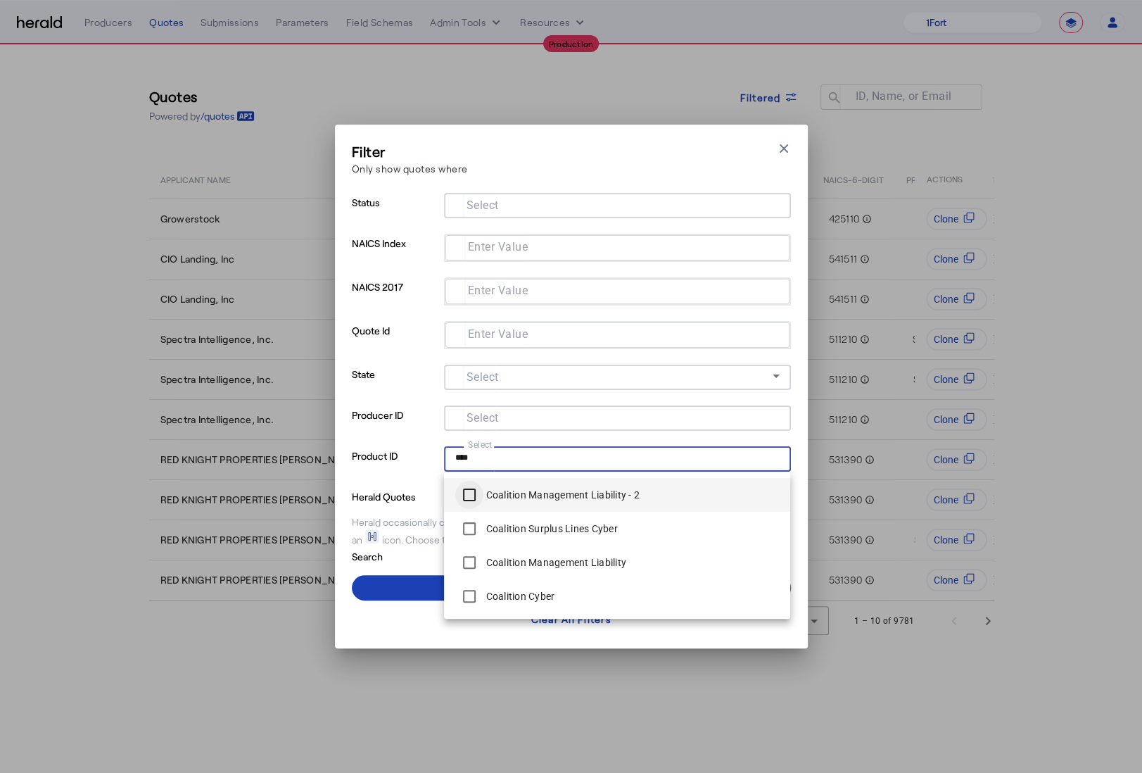
type input "****"
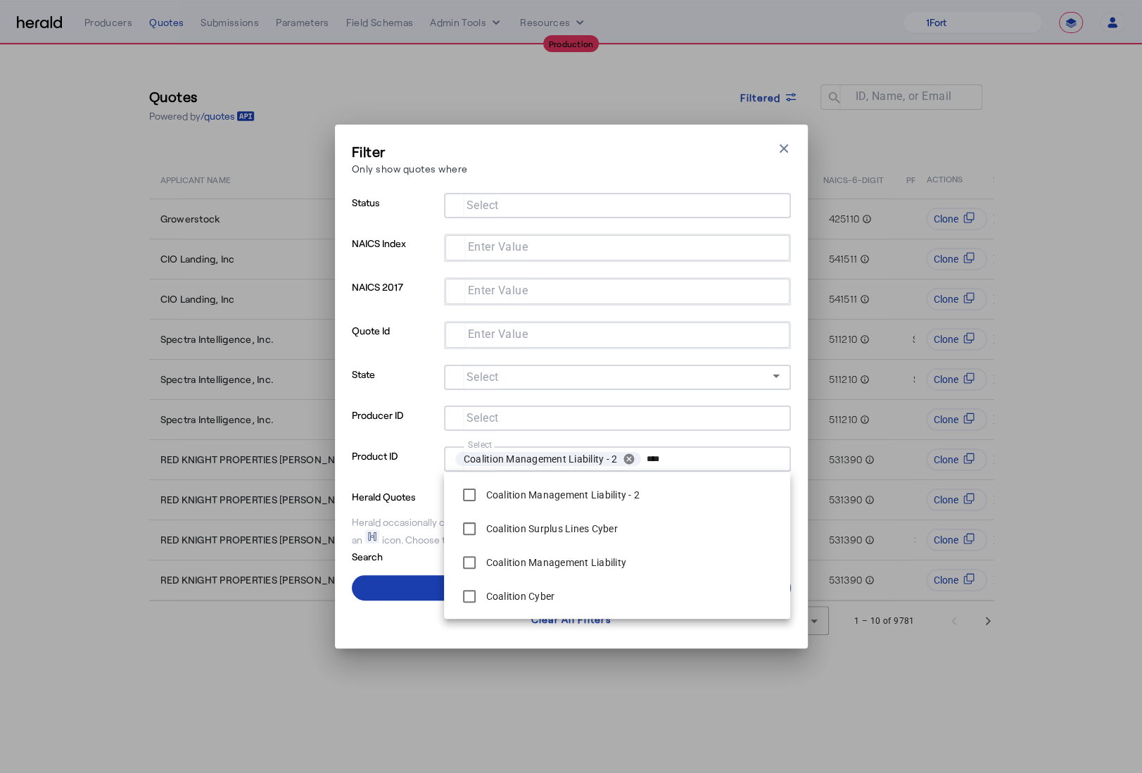
click at [415, 588] on span at bounding box center [571, 588] width 439 height 34
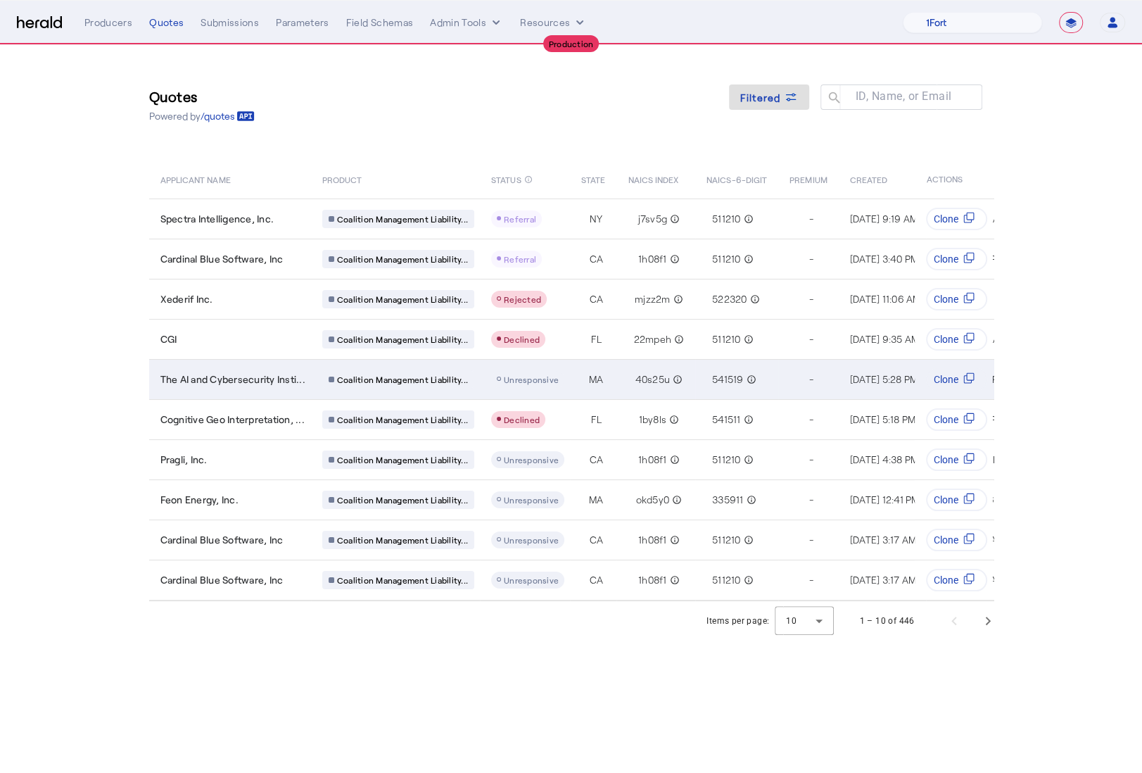
click at [272, 367] on td "The AI and Cybersecurity Insti..." at bounding box center [230, 379] width 162 height 40
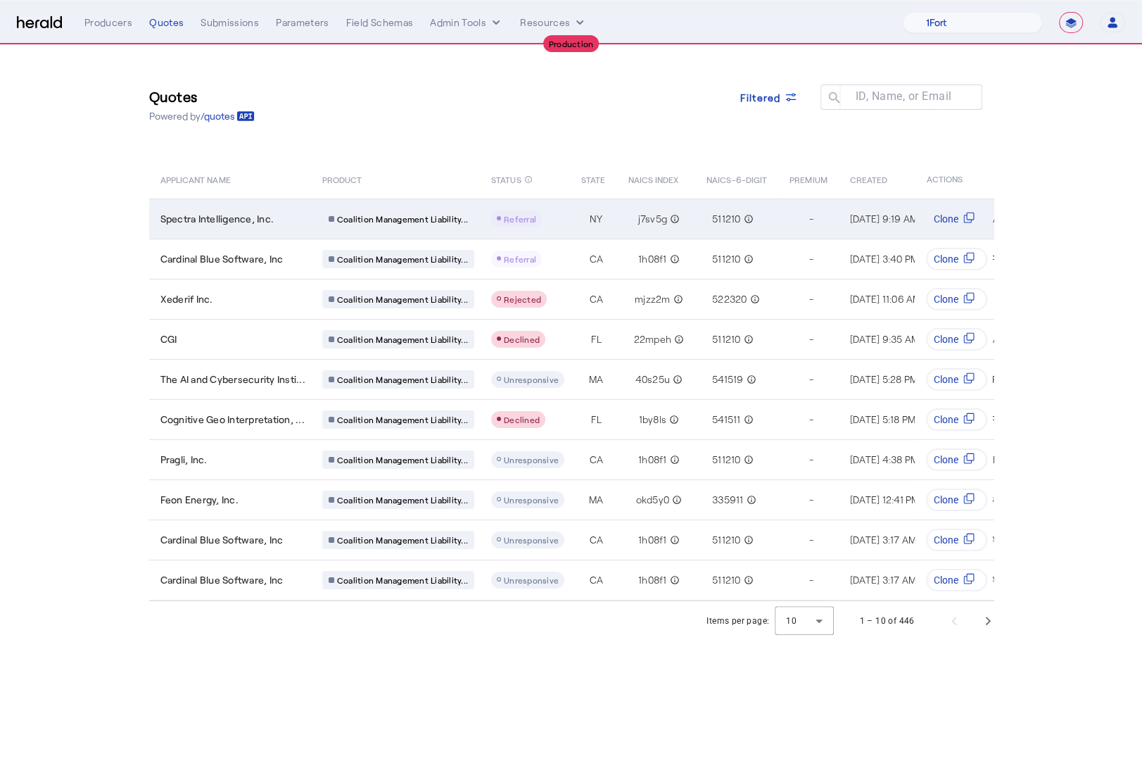
click at [574, 225] on td "NY" at bounding box center [593, 218] width 46 height 40
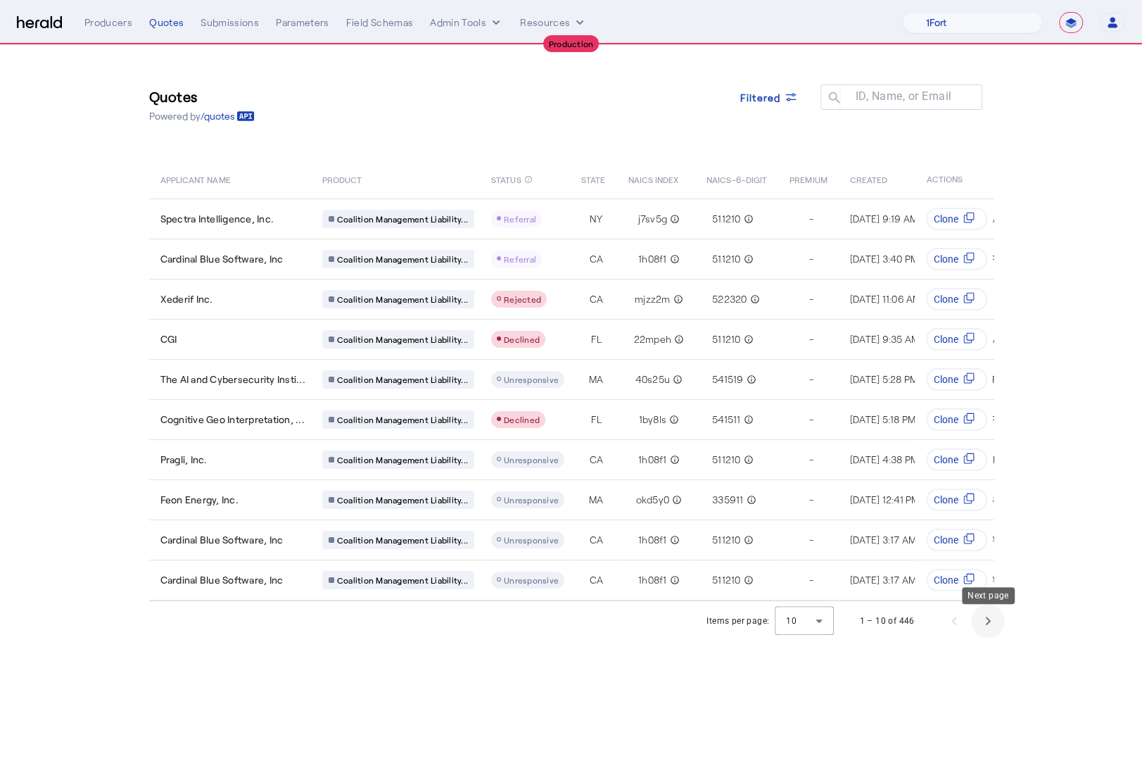
click at [983, 635] on span "Next page" at bounding box center [988, 621] width 34 height 34
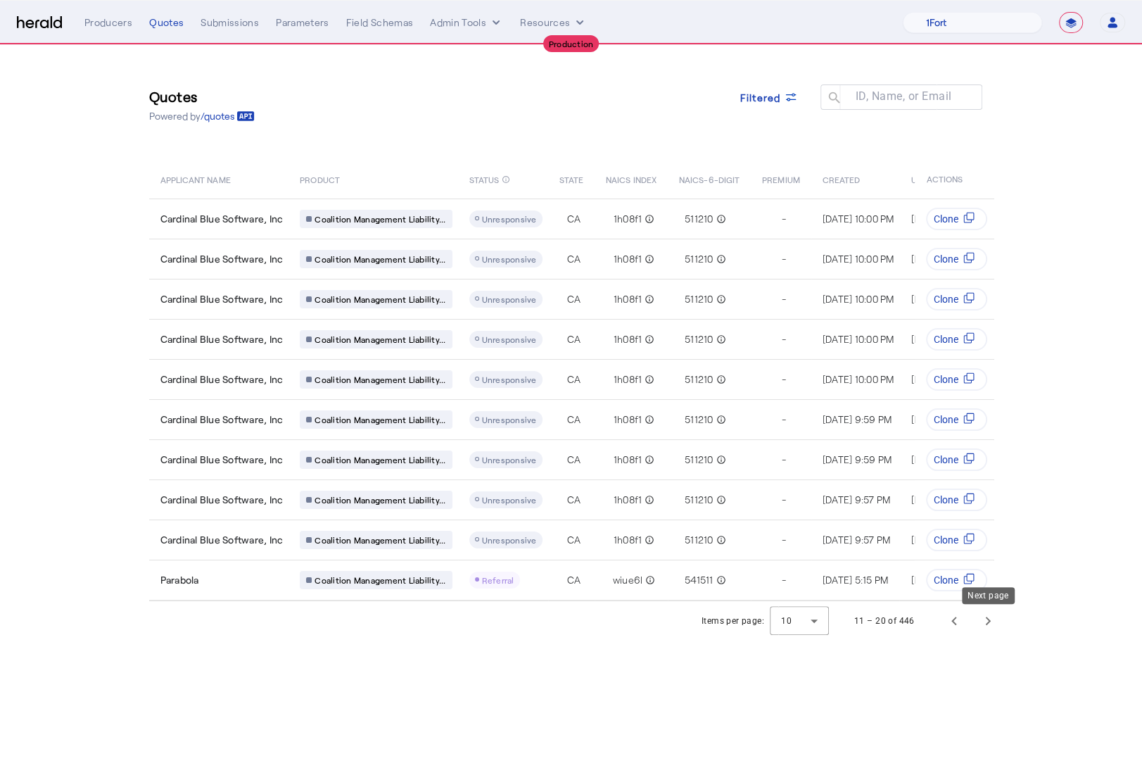
click at [982, 635] on span "Next page" at bounding box center [988, 621] width 34 height 34
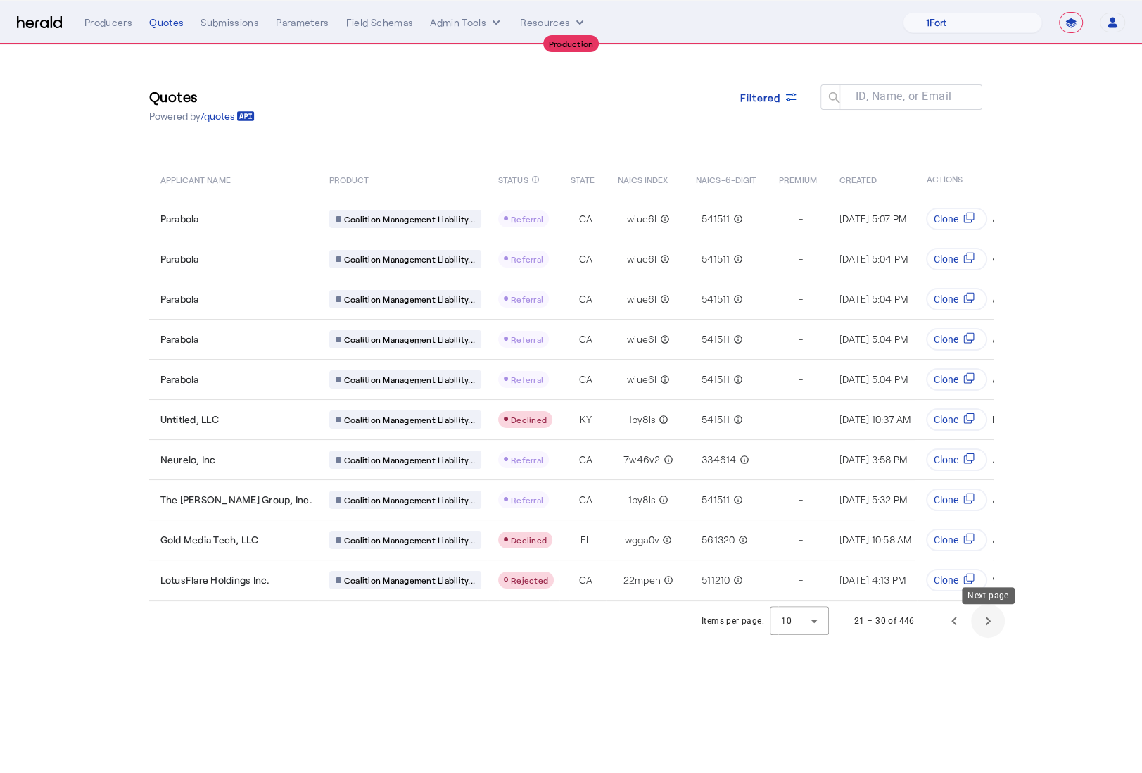
click at [982, 635] on span "Next page" at bounding box center [988, 621] width 34 height 34
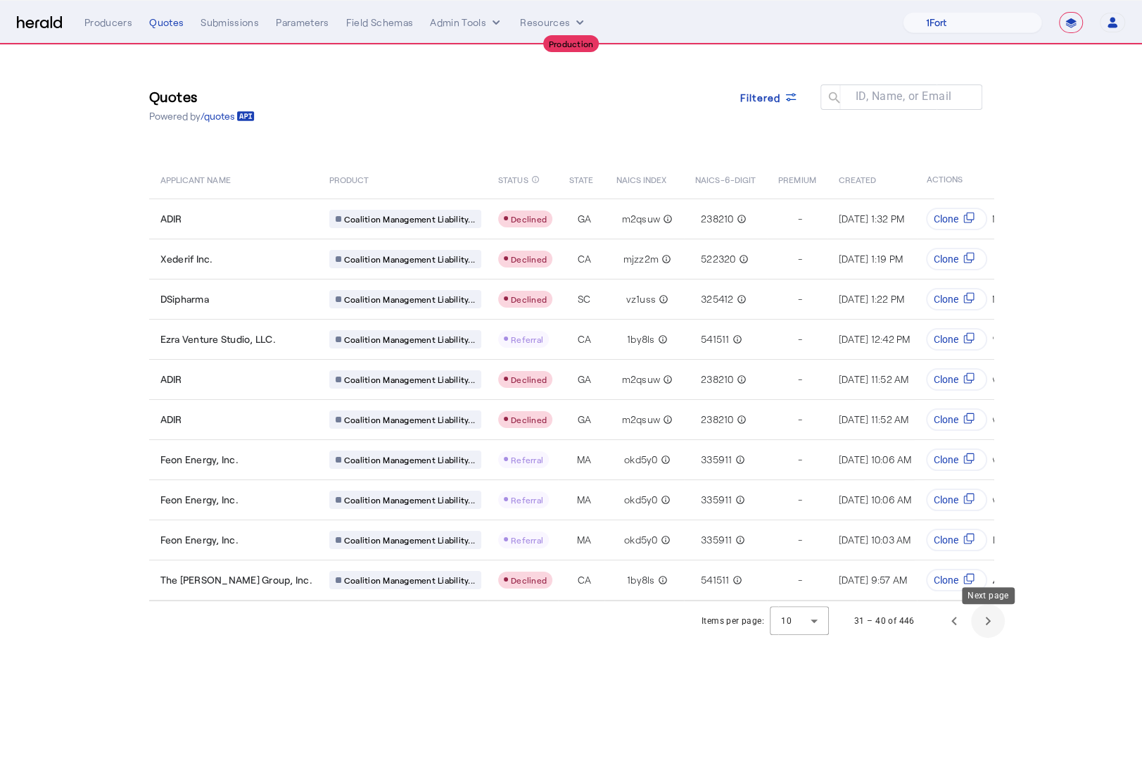
click at [984, 638] on span "Next page" at bounding box center [988, 621] width 34 height 34
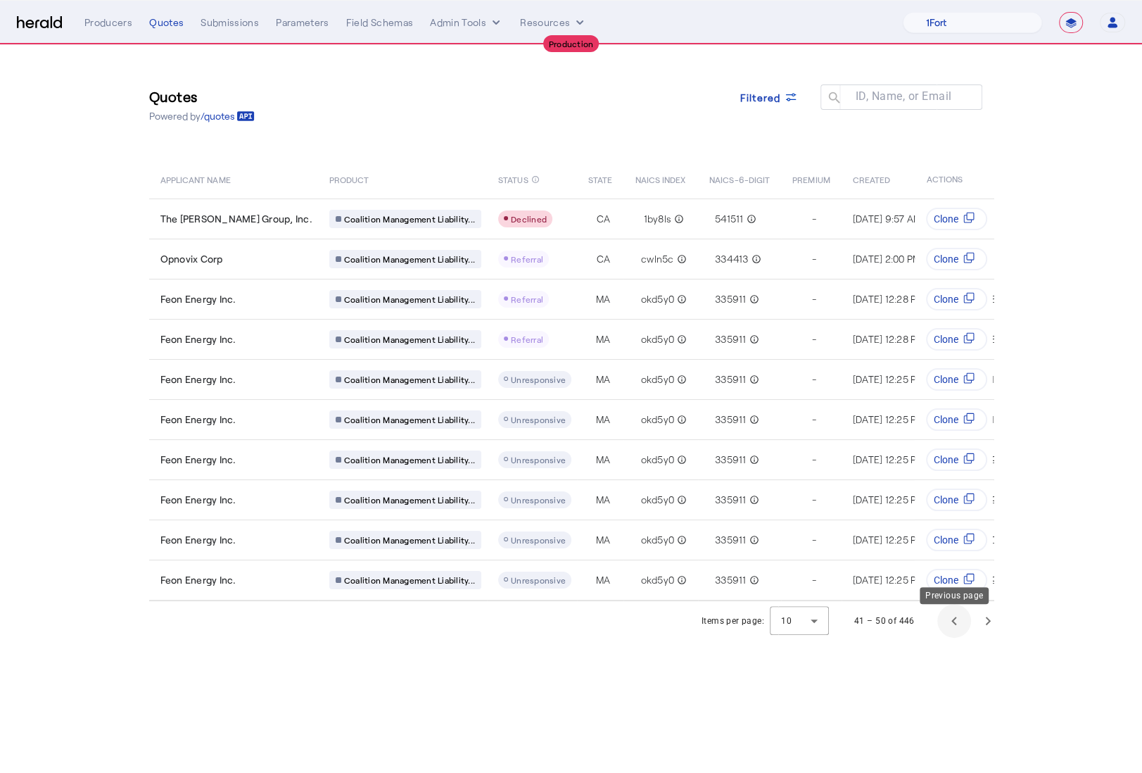
click at [954, 628] on span "Previous page" at bounding box center [954, 621] width 34 height 34
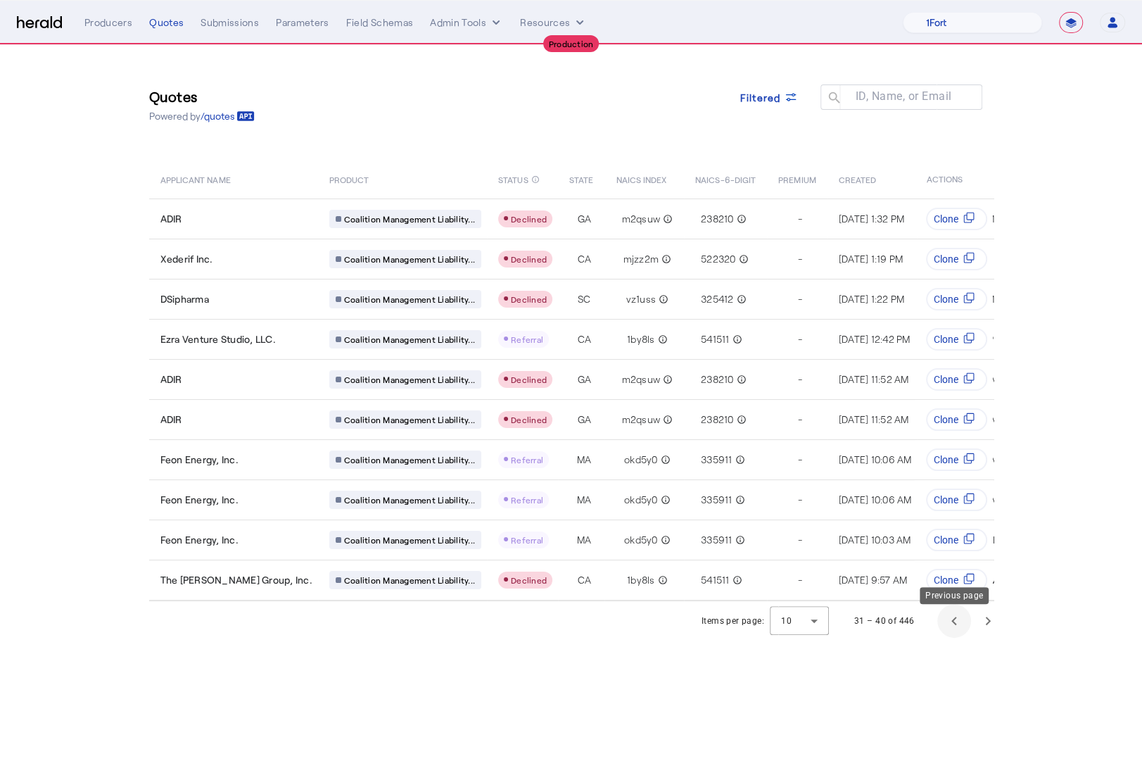
click at [954, 628] on span "Previous page" at bounding box center [954, 621] width 34 height 34
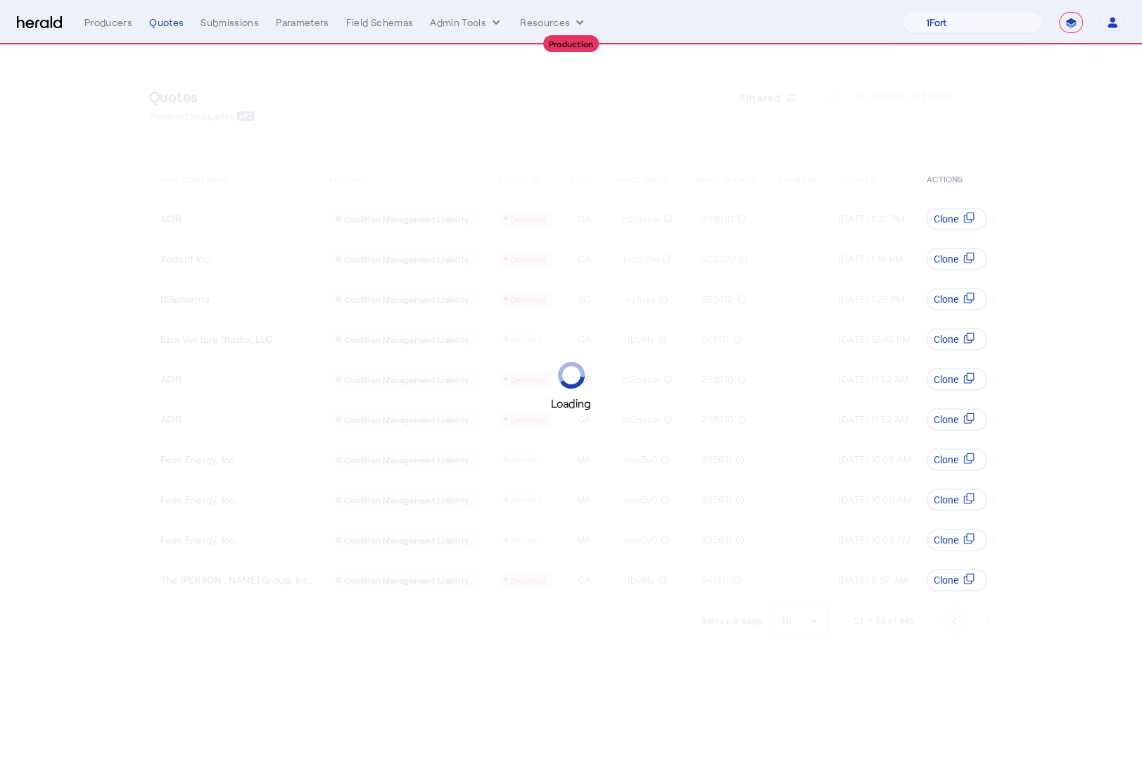
click at [954, 628] on span "Previous page" at bounding box center [954, 621] width 34 height 34
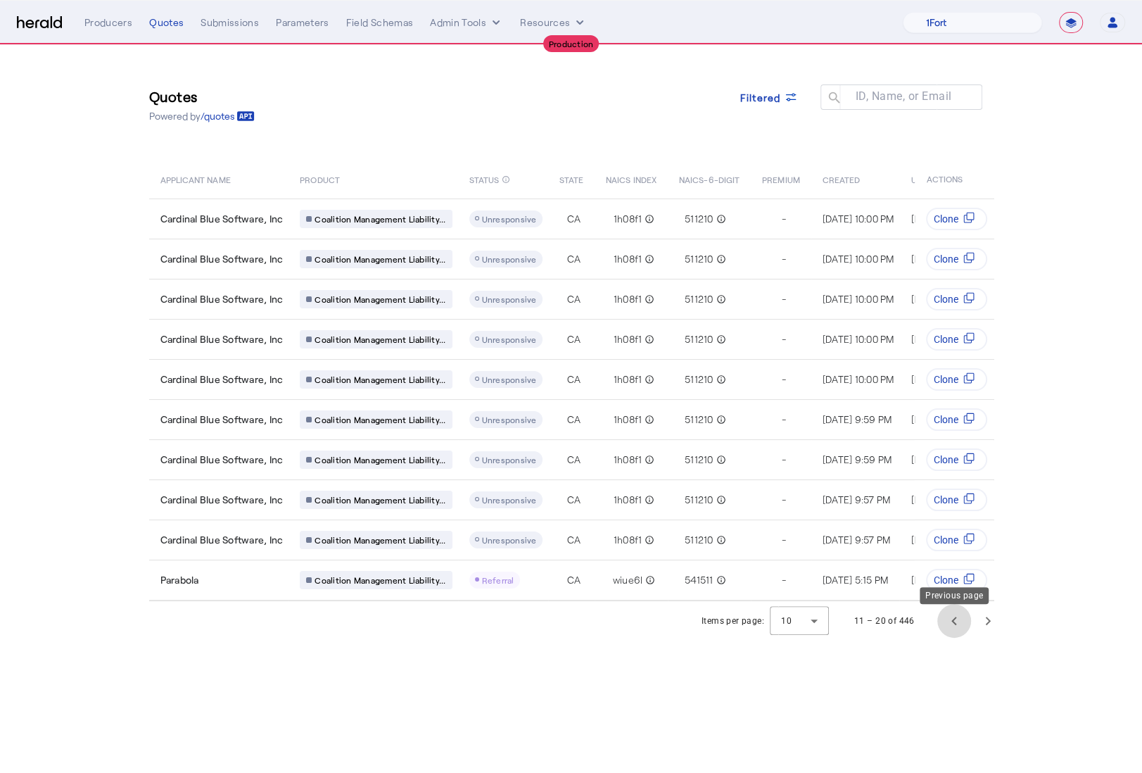
click at [954, 628] on span "Previous page" at bounding box center [954, 621] width 34 height 34
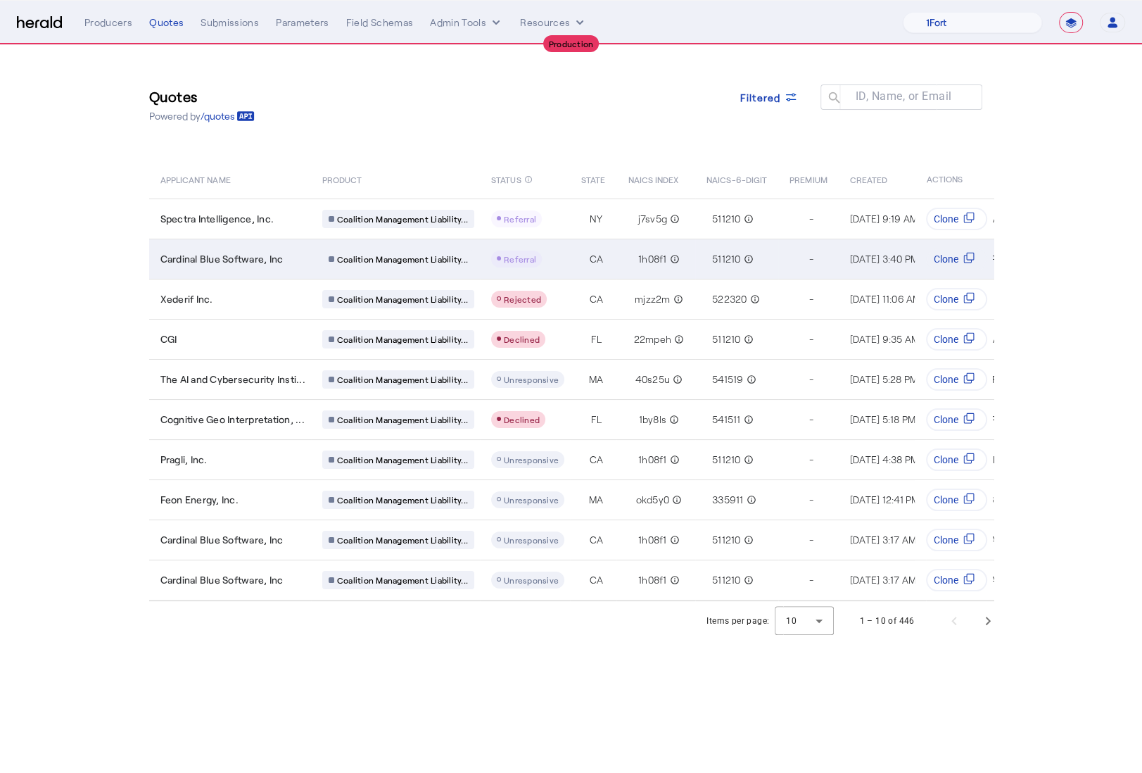
click at [285, 250] on td "Cardinal Blue Software, Inc" at bounding box center [230, 259] width 162 height 40
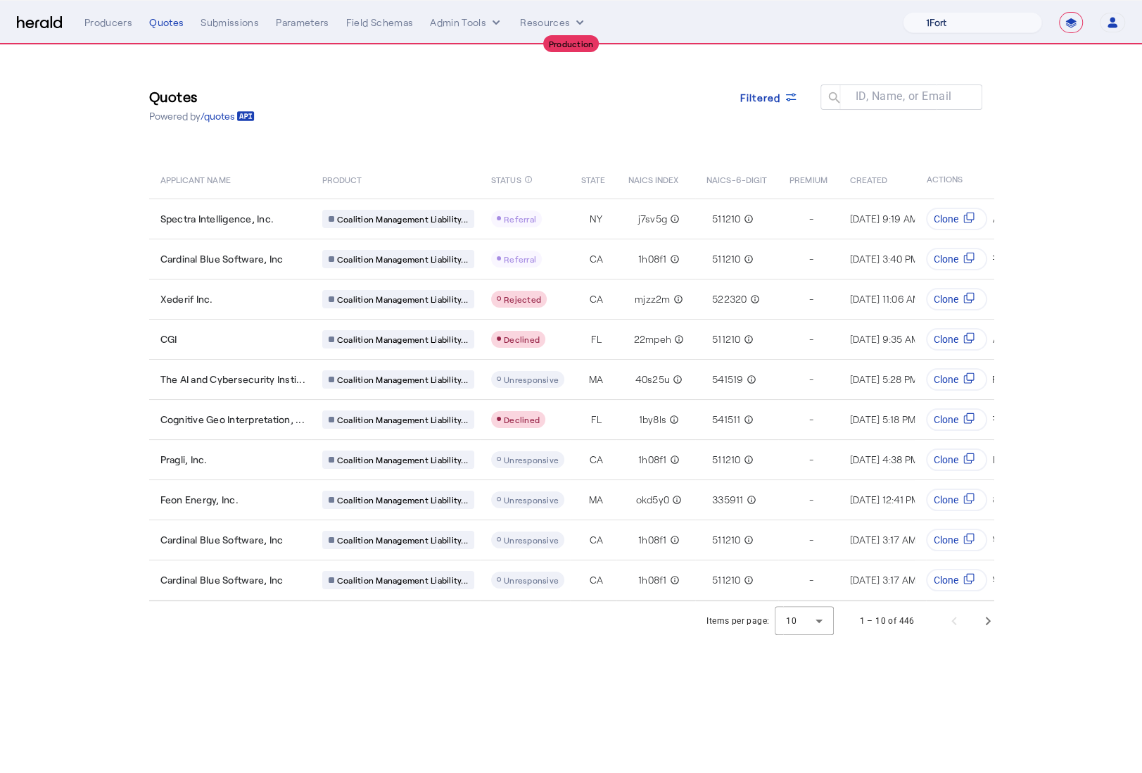
click at [1008, 25] on select "1Fort Affinity Risk Billy BindHQ Bunker CRC Campus Coverage Citadel Fifthwall F…" at bounding box center [972, 22] width 139 height 21
select select "pfm_h3db_crc"
click at [903, 12] on select "1Fort Affinity Risk Billy BindHQ Bunker CRC Campus Coverage Citadel Fifthwall F…" at bounding box center [972, 22] width 139 height 21
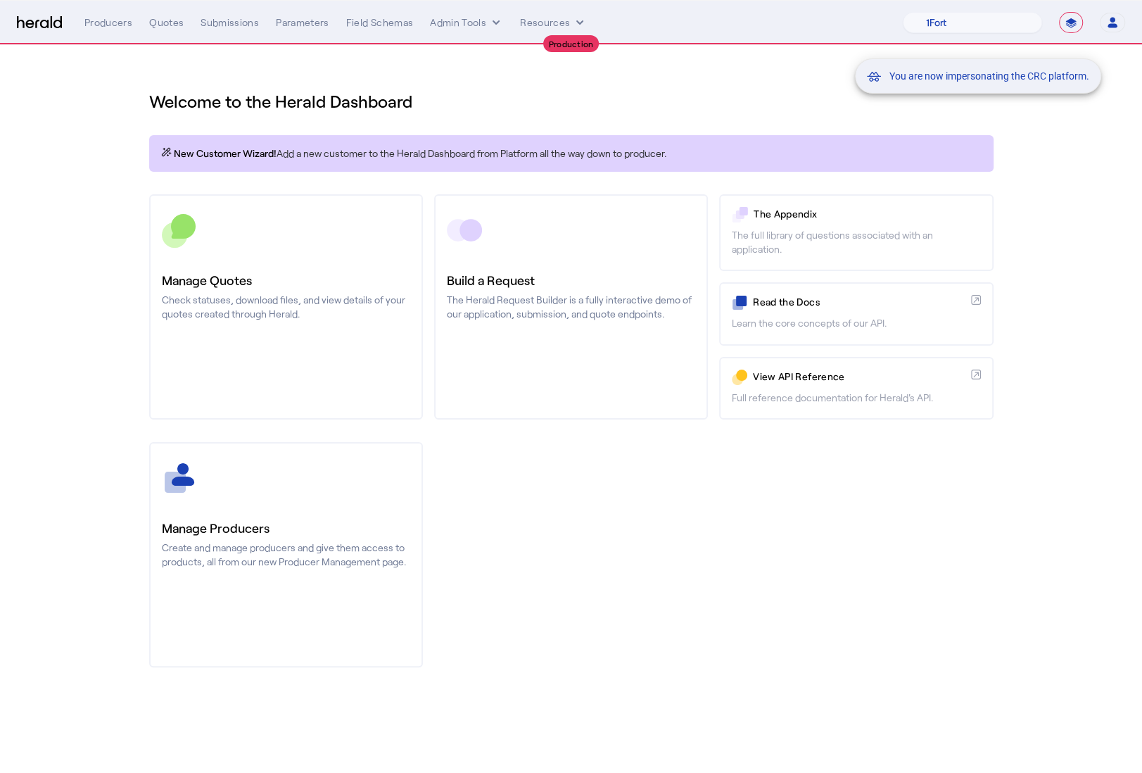
click at [360, 275] on div "You are now impersonating the CRC platform." at bounding box center [571, 386] width 1142 height 773
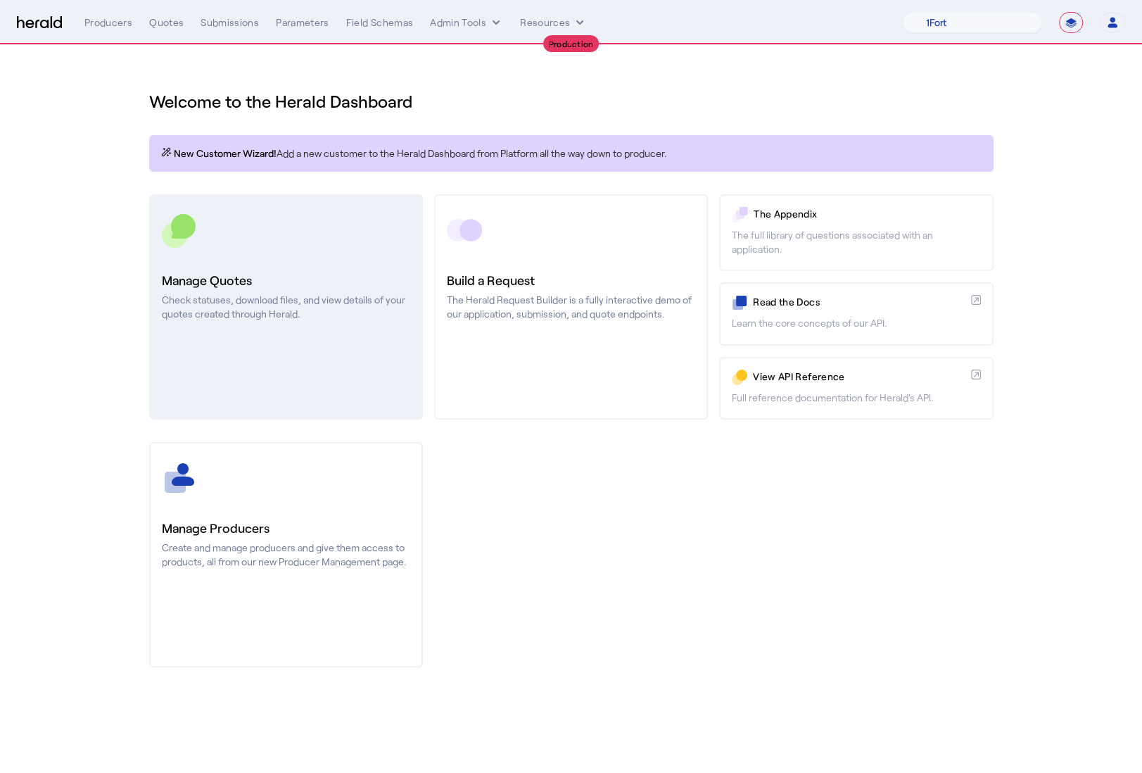
click at [310, 279] on h3 "Manage Quotes" at bounding box center [286, 280] width 248 height 20
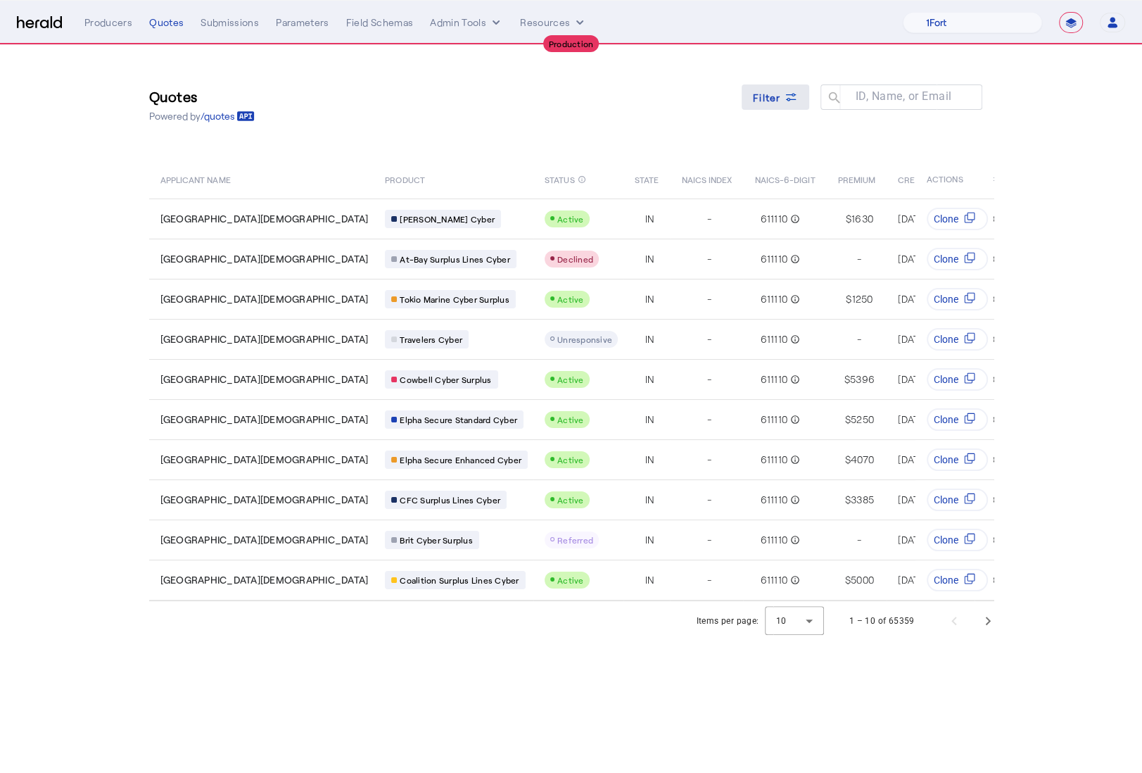
click at [778, 96] on span "Filter" at bounding box center [767, 97] width 28 height 15
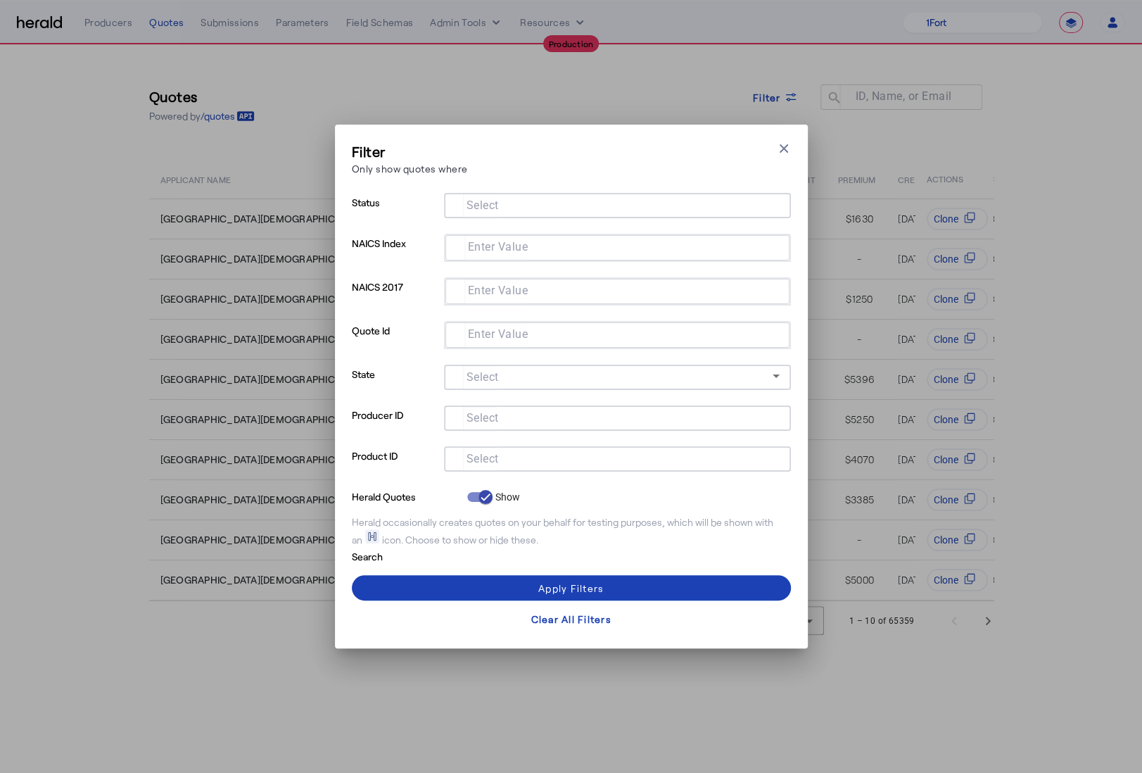
click at [555, 459] on input "Select" at bounding box center [614, 457] width 319 height 17
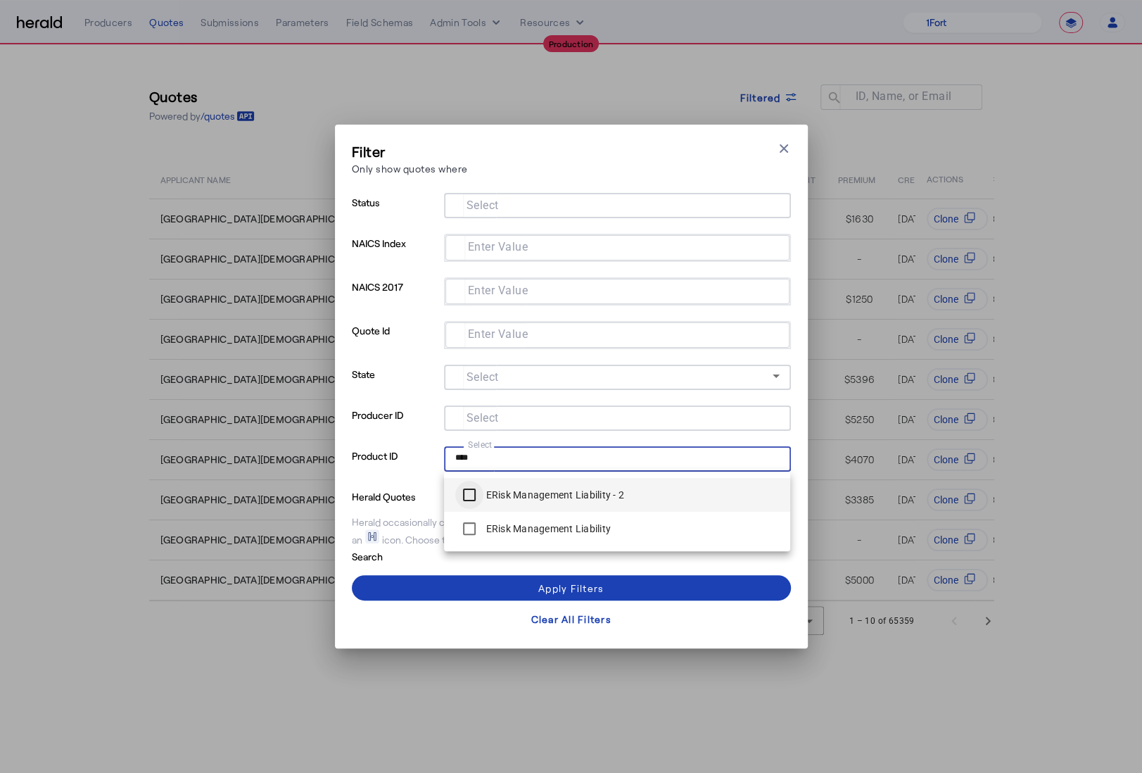
type input "****"
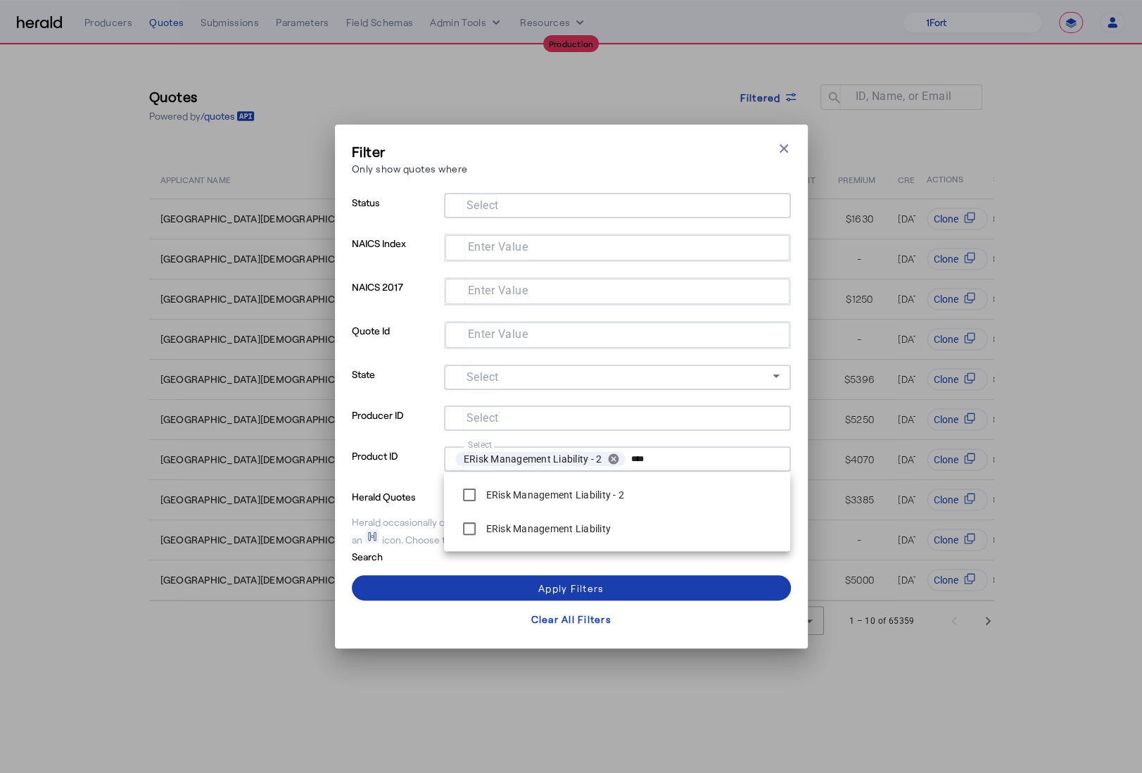
click at [430, 578] on span at bounding box center [571, 588] width 439 height 34
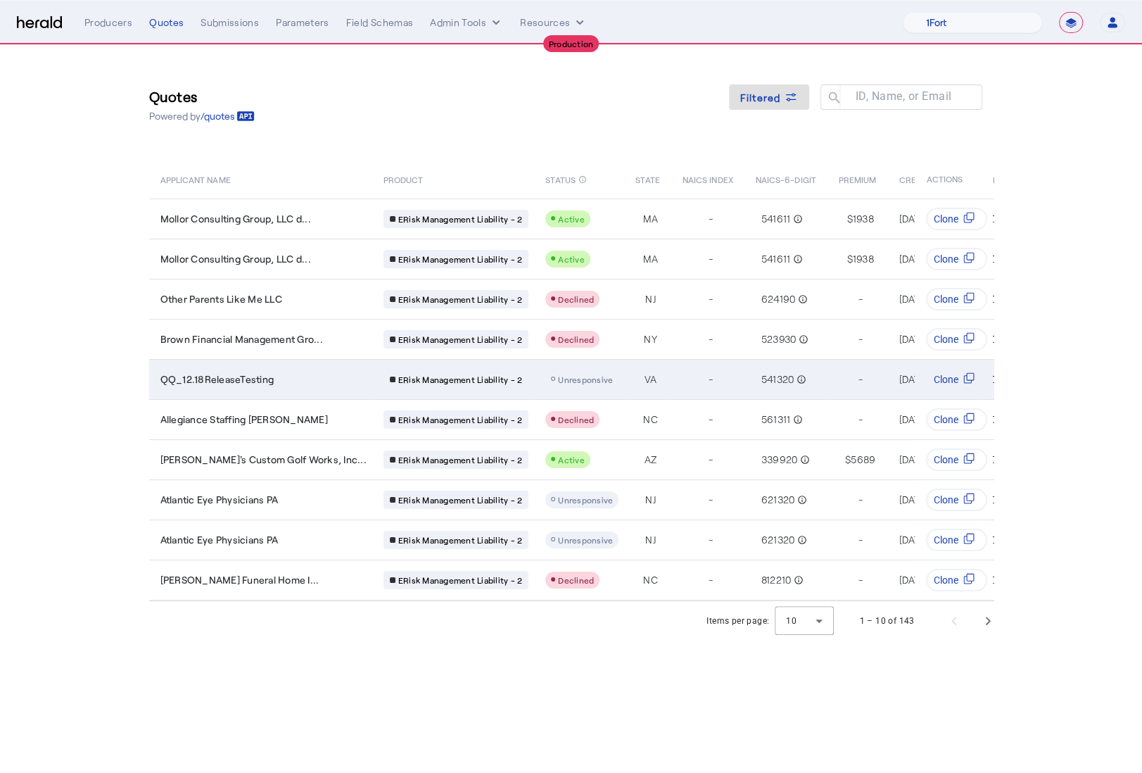
click at [308, 387] on td "QQ_12.18ReleaseTesting" at bounding box center [260, 379] width 223 height 40
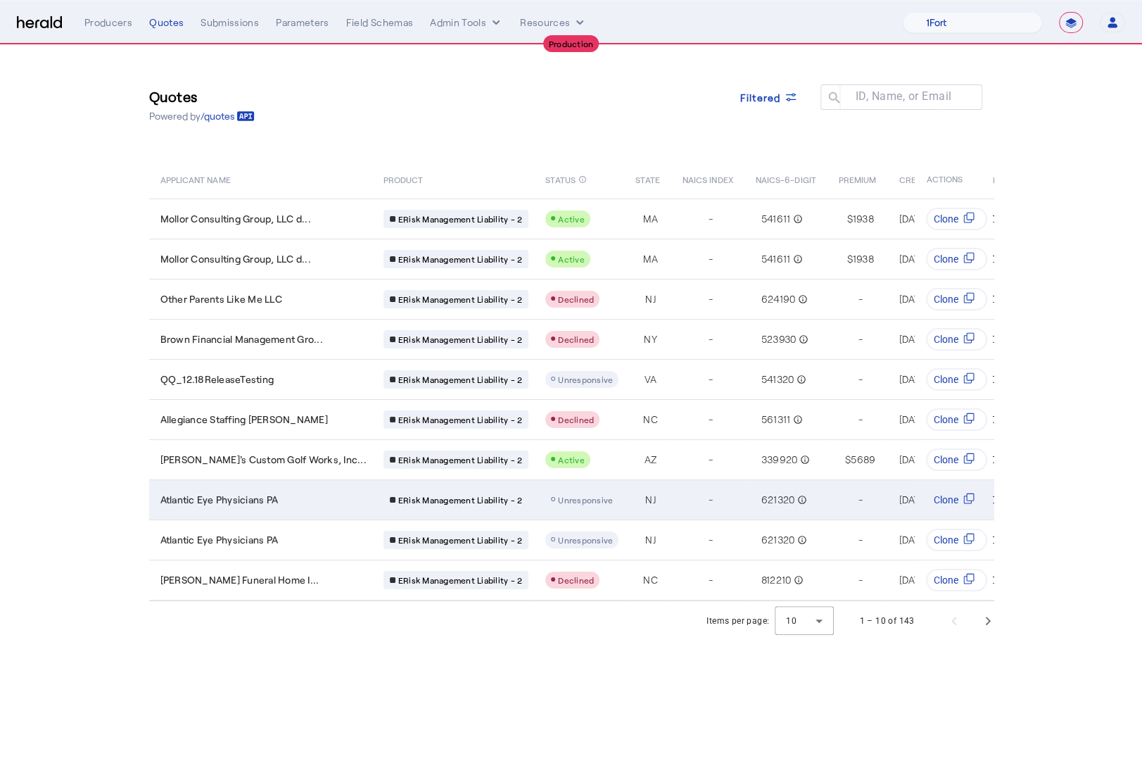
click at [291, 502] on div "Atlantic Eye Physicians PA" at bounding box center [263, 500] width 206 height 14
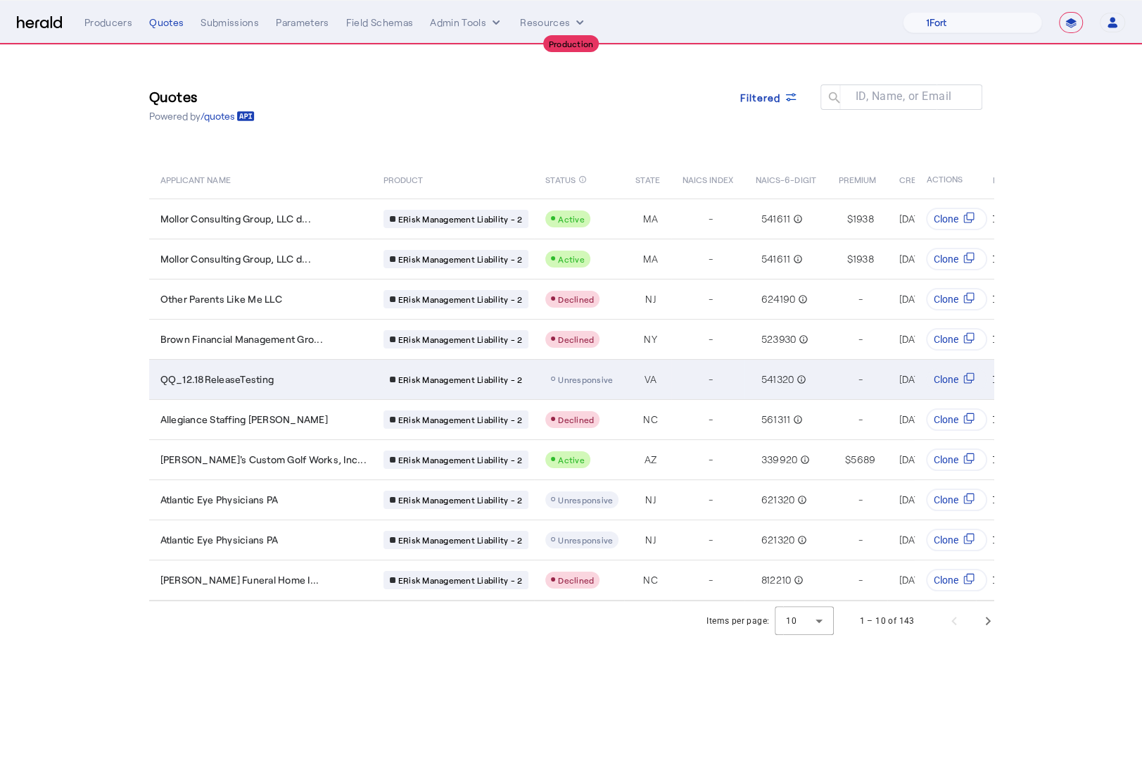
click at [624, 385] on td "VA" at bounding box center [647, 379] width 46 height 40
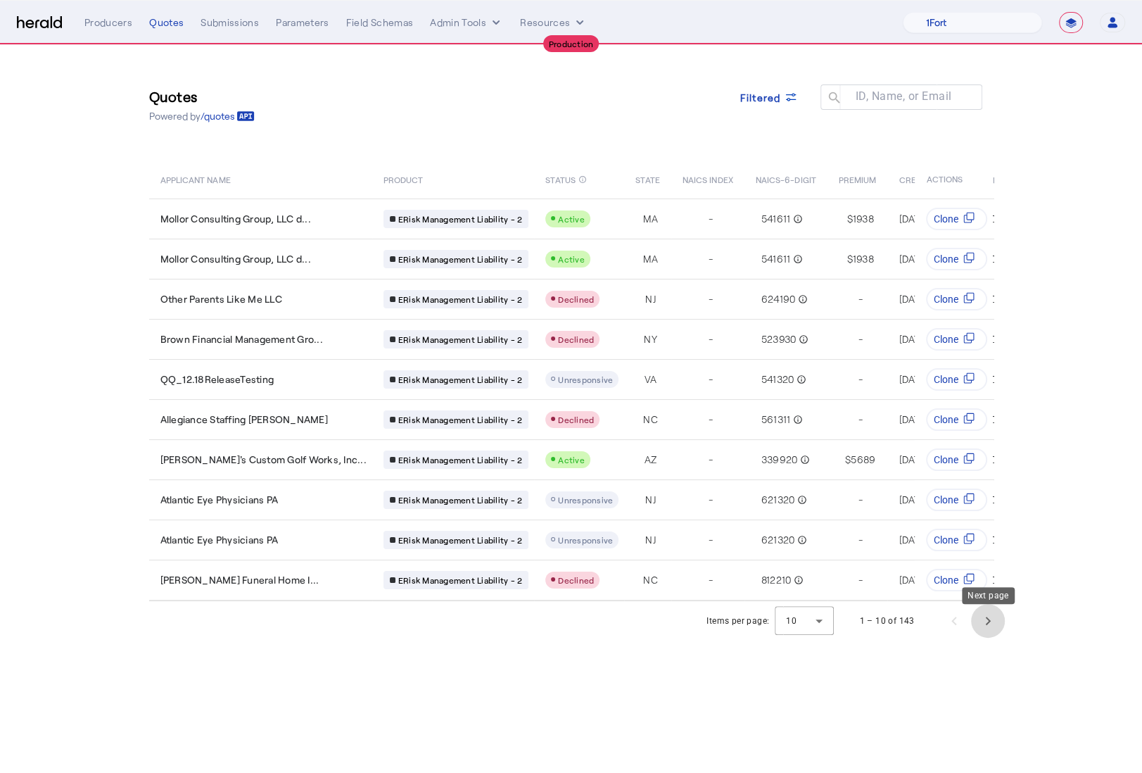
click at [982, 633] on span "Next page" at bounding box center [988, 621] width 34 height 34
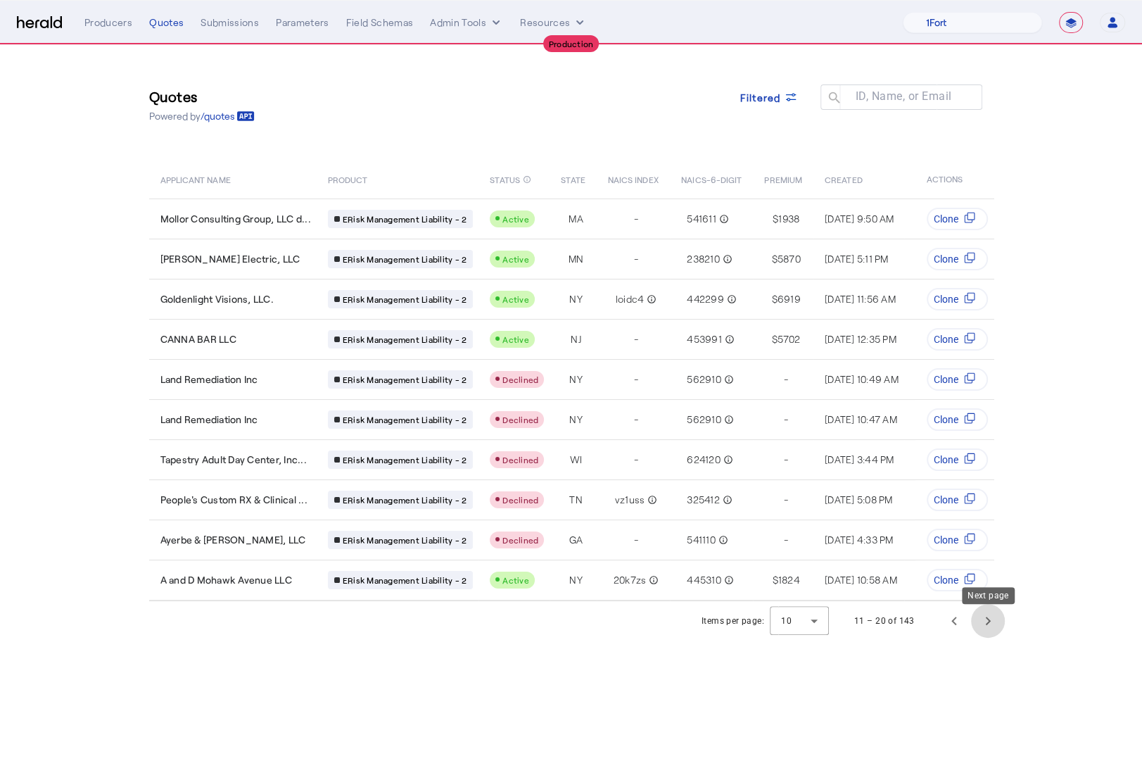
click at [981, 631] on span "Next page" at bounding box center [988, 621] width 34 height 34
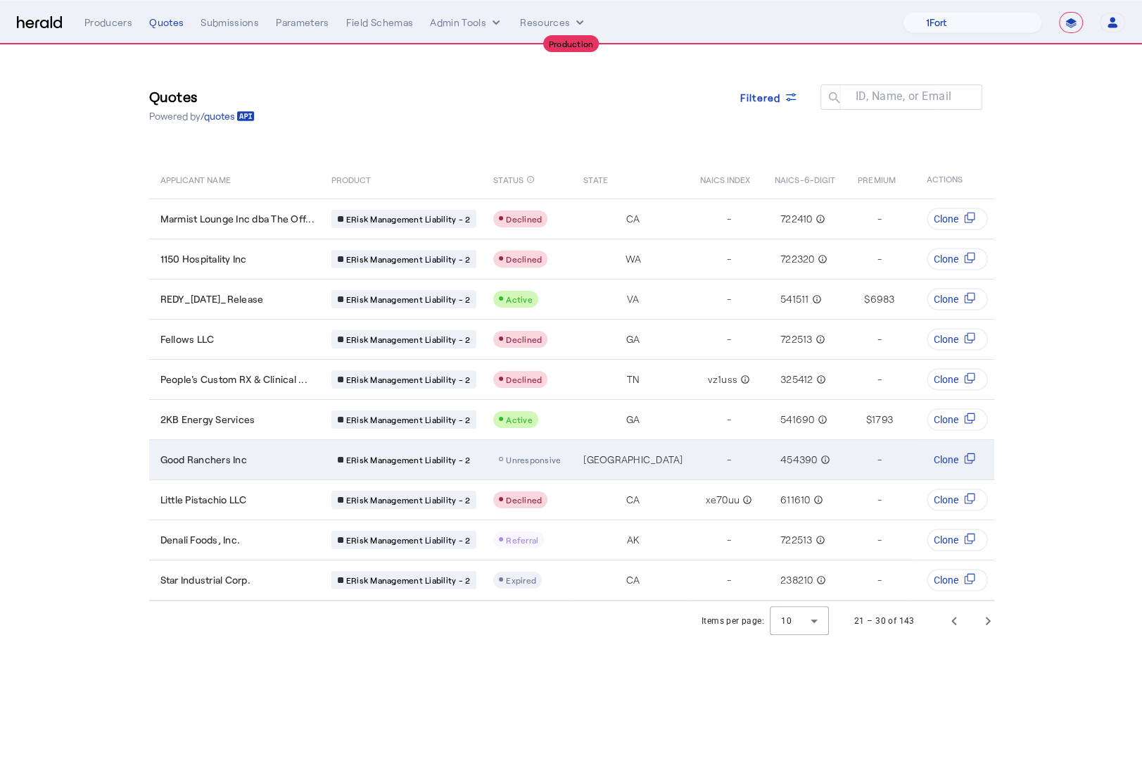
click at [273, 460] on div "Good Ranchers Inc" at bounding box center [237, 460] width 154 height 14
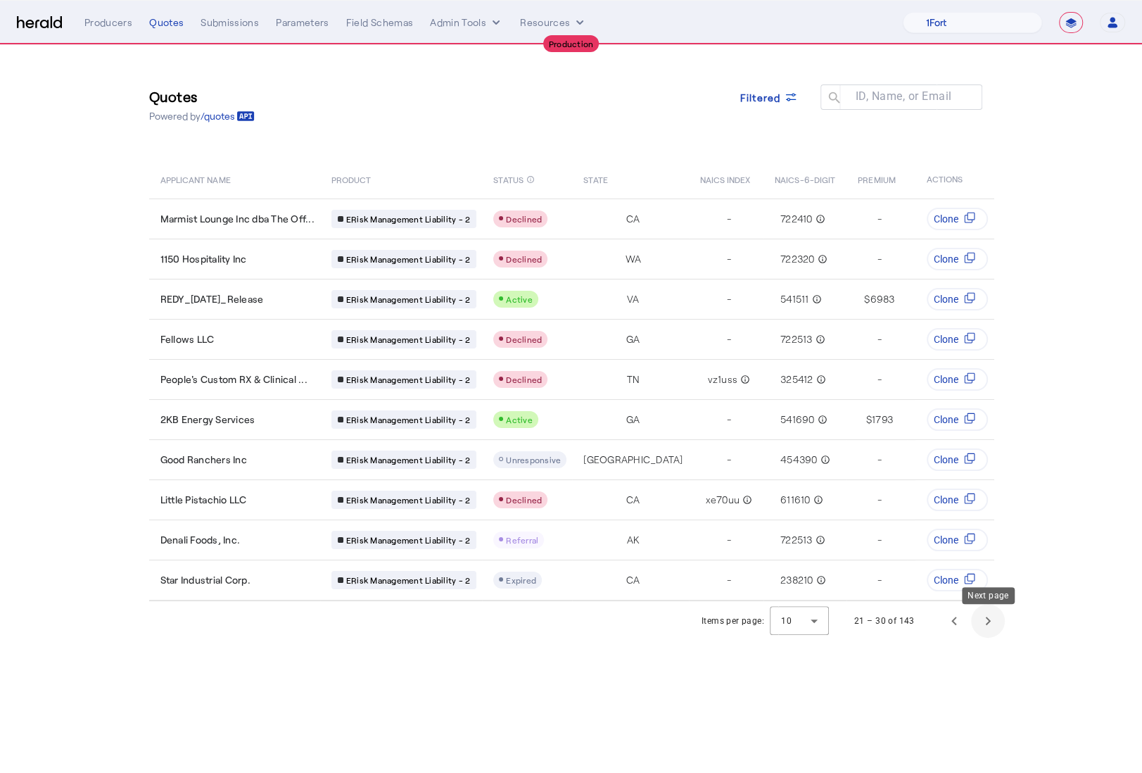
click at [975, 627] on span "Next page" at bounding box center [988, 621] width 34 height 34
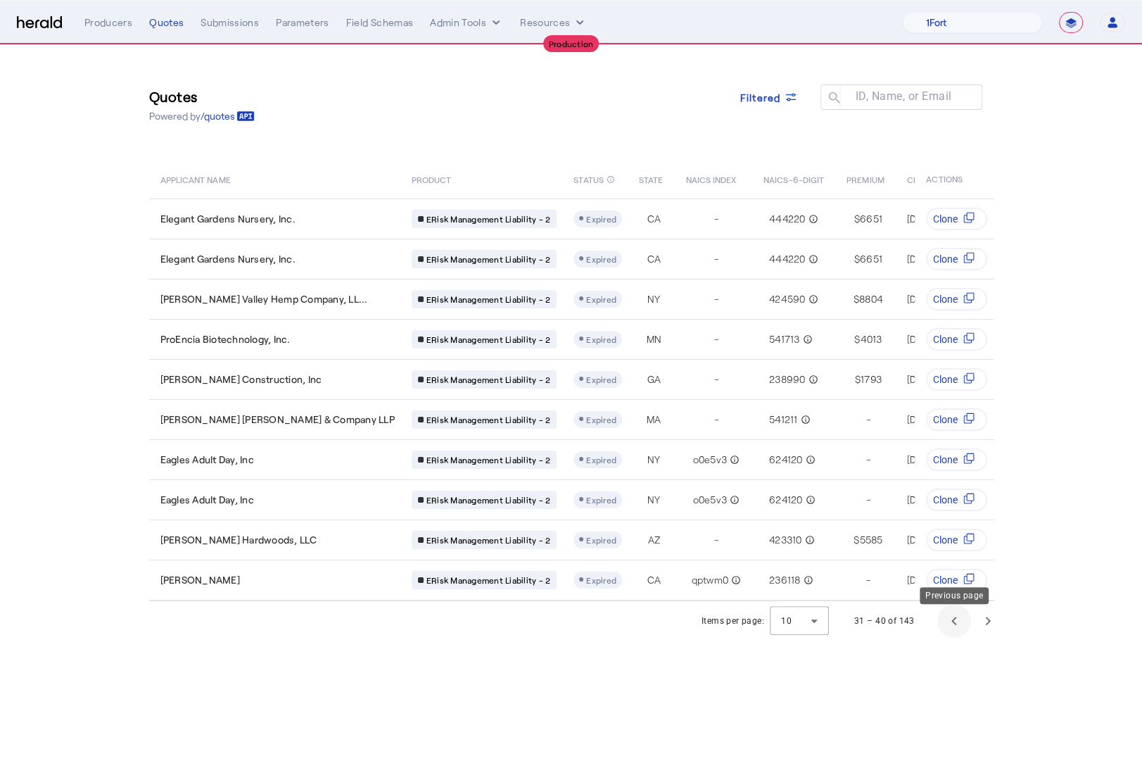
click at [958, 630] on span "Previous page" at bounding box center [954, 621] width 34 height 34
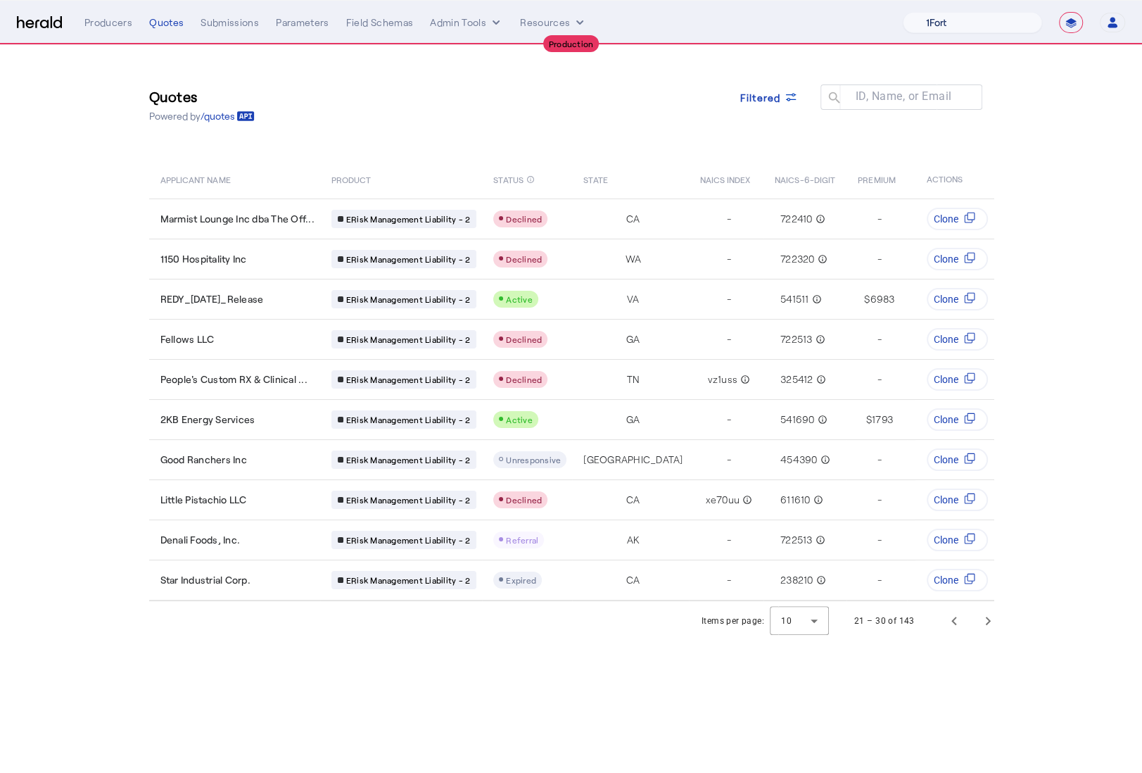
click at [993, 23] on select "1Fort Affinity Risk Billy BindHQ Bunker CRC Campus Coverage Citadel Fifthwall F…" at bounding box center [972, 22] width 139 height 21
select select "pfm_8n7g_marsh"
click at [903, 12] on select "1Fort Affinity Risk Billy BindHQ Bunker CRC Campus Coverage Citadel Fifthwall F…" at bounding box center [972, 22] width 139 height 21
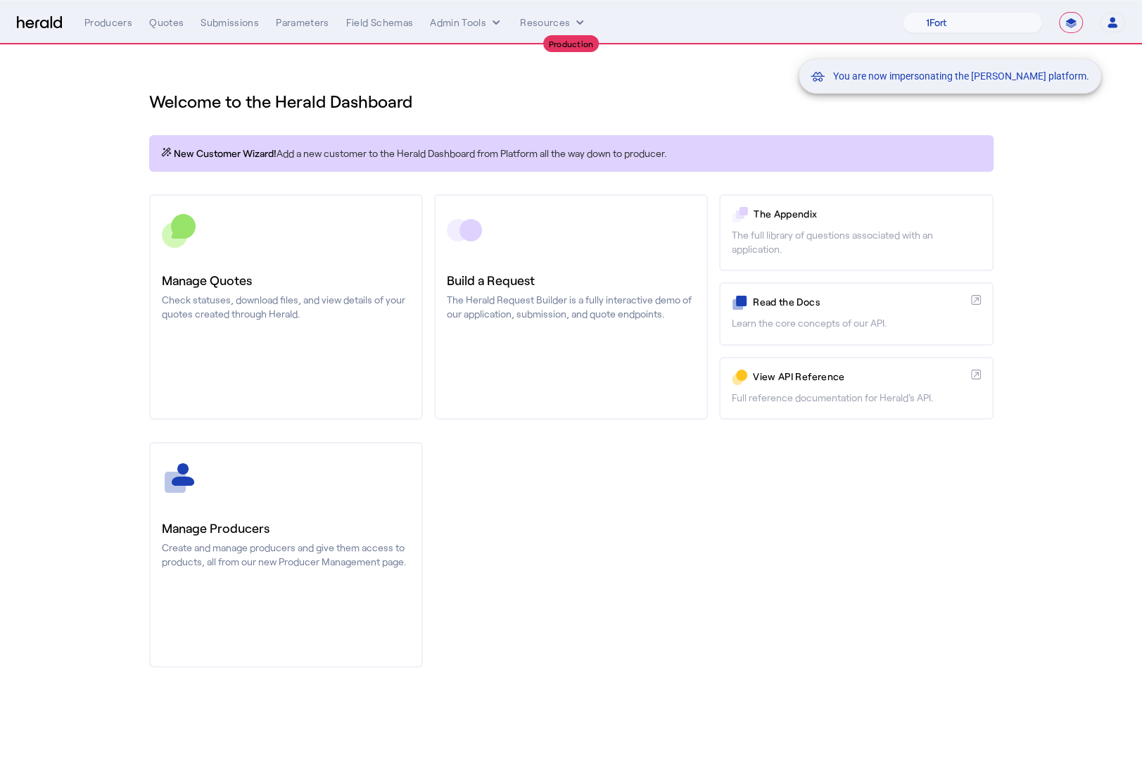
click at [319, 279] on div "You are now impersonating the Marsh platform." at bounding box center [571, 386] width 1142 height 773
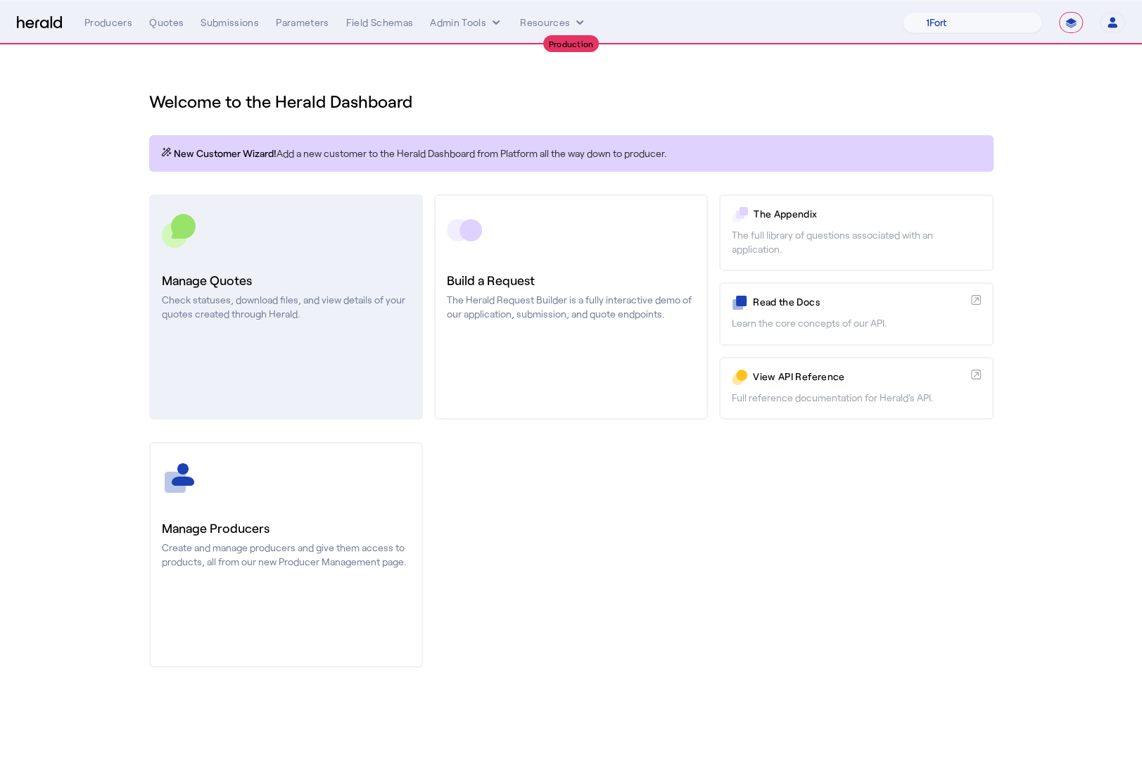
click at [291, 300] on p "Check statuses, download files, and view details of your quotes created through…" at bounding box center [286, 307] width 248 height 28
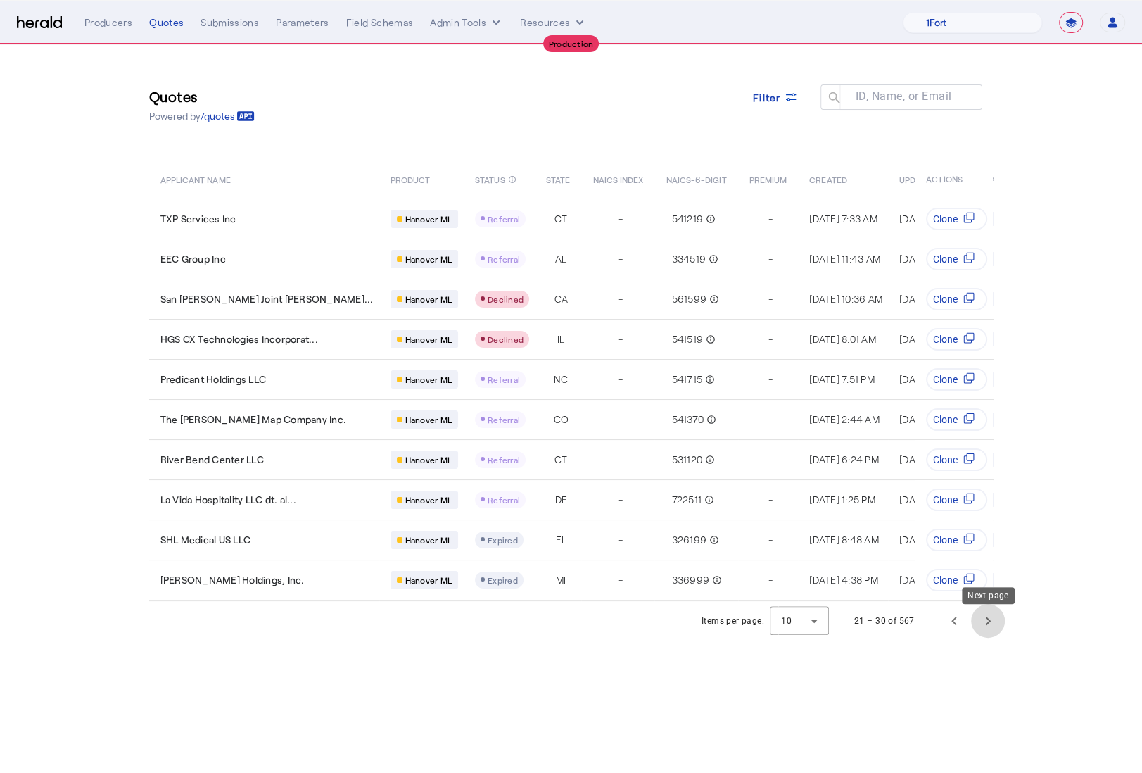
click at [999, 628] on span "Next page" at bounding box center [988, 621] width 34 height 34
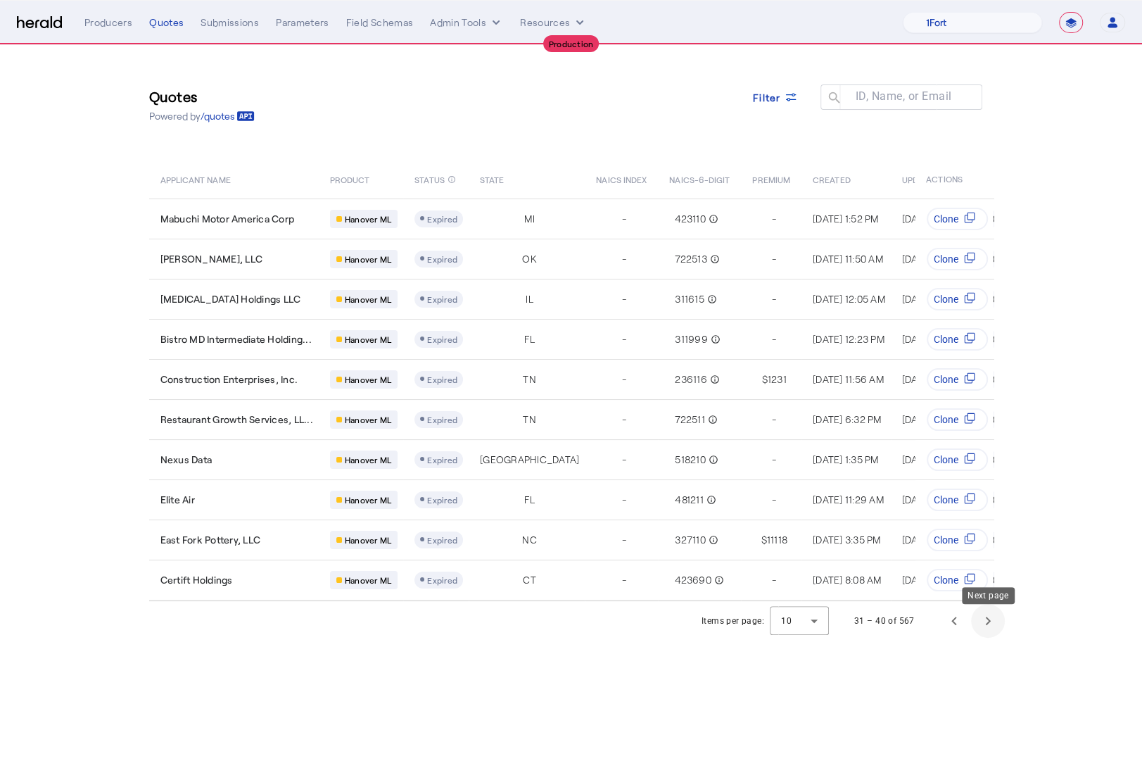
click at [998, 627] on span "Next page" at bounding box center [988, 621] width 34 height 34
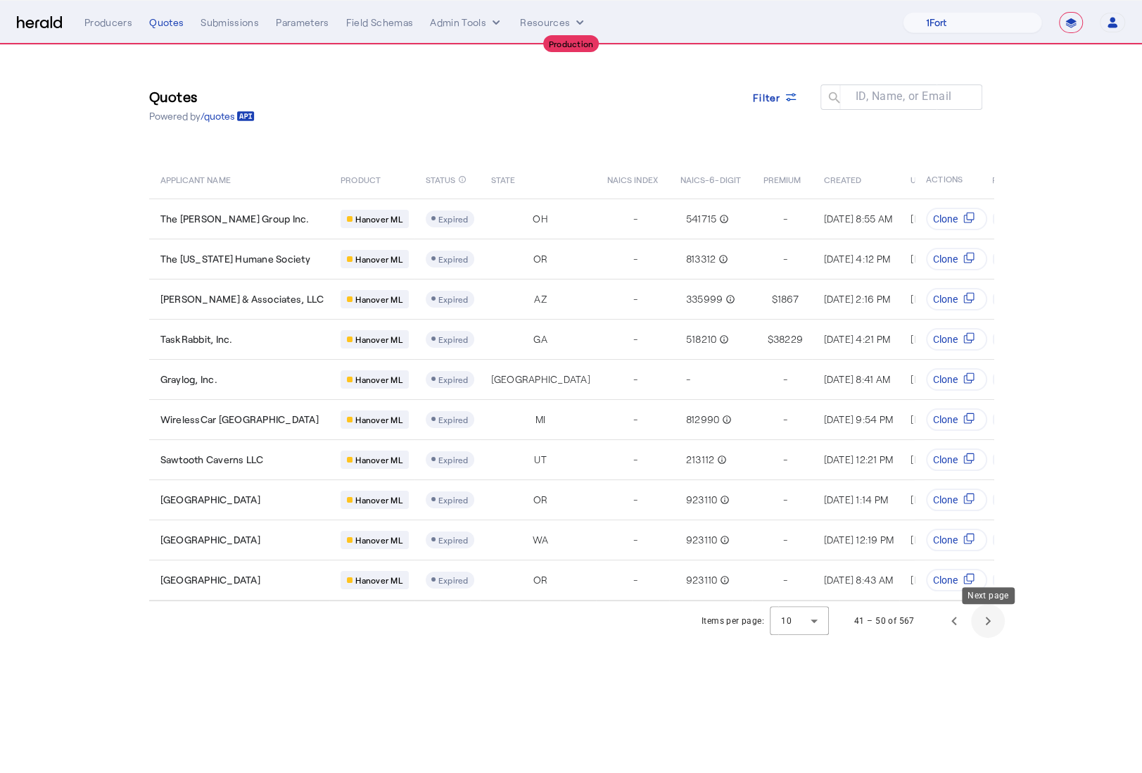
click at [998, 627] on span "Next page" at bounding box center [988, 621] width 34 height 34
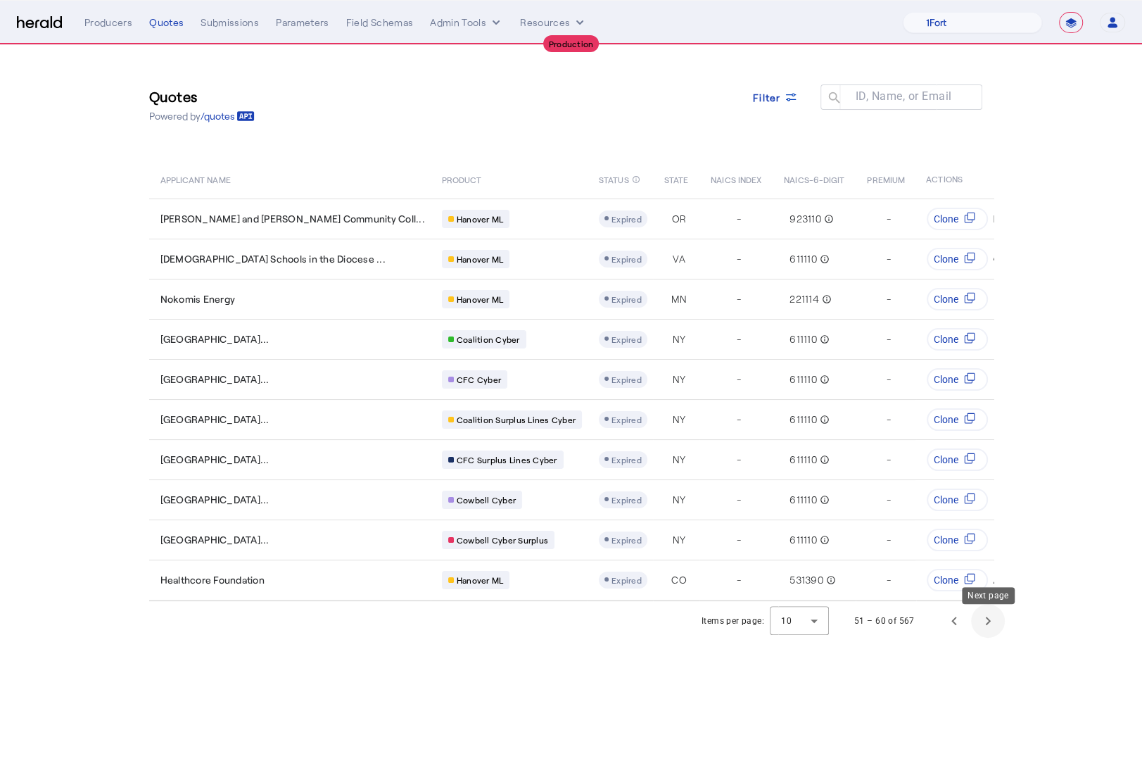
click at [996, 628] on span "Next page" at bounding box center [988, 621] width 34 height 34
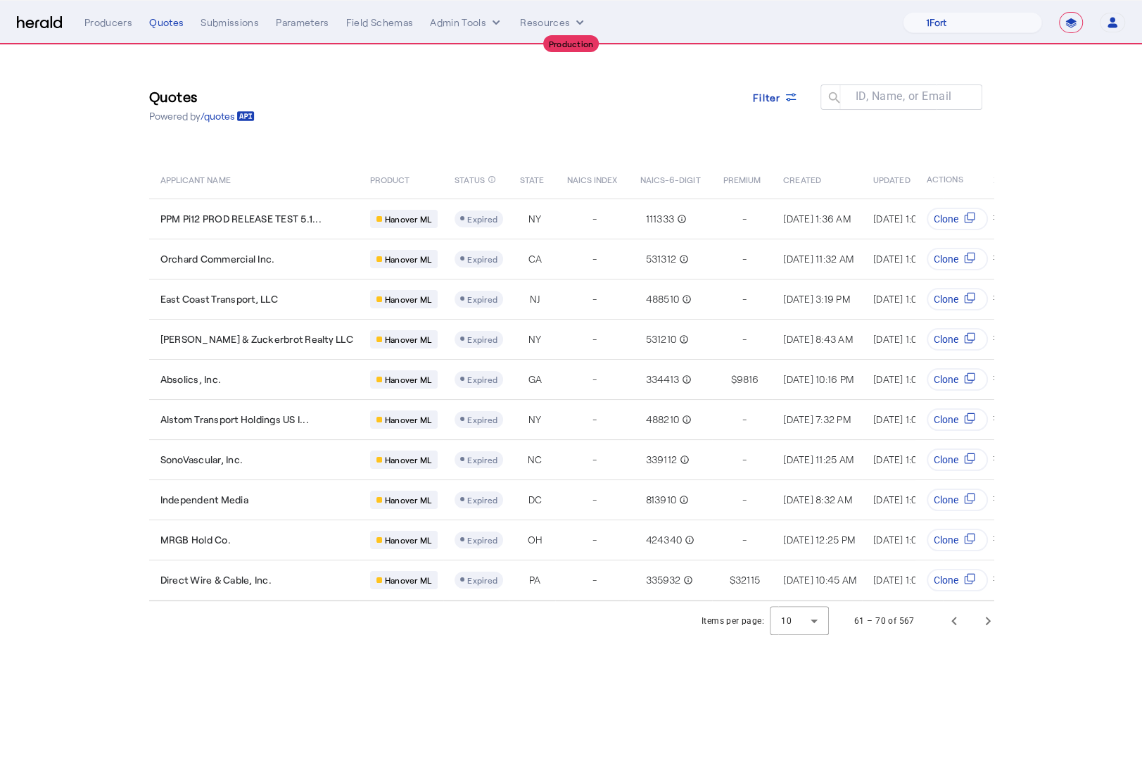
click at [935, 627] on div "61 – 70 of 567" at bounding box center [920, 621] width 167 height 34
click at [941, 630] on span "Previous page" at bounding box center [954, 621] width 34 height 34
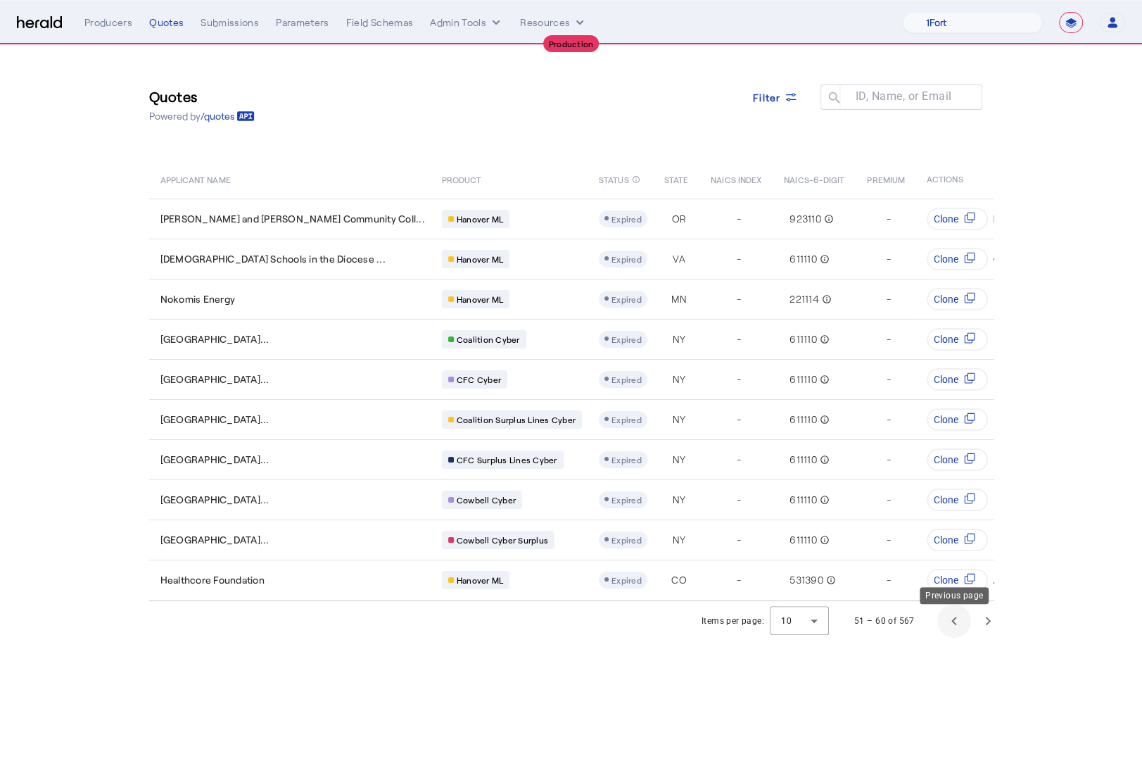
click at [942, 629] on span "Previous page" at bounding box center [954, 621] width 34 height 34
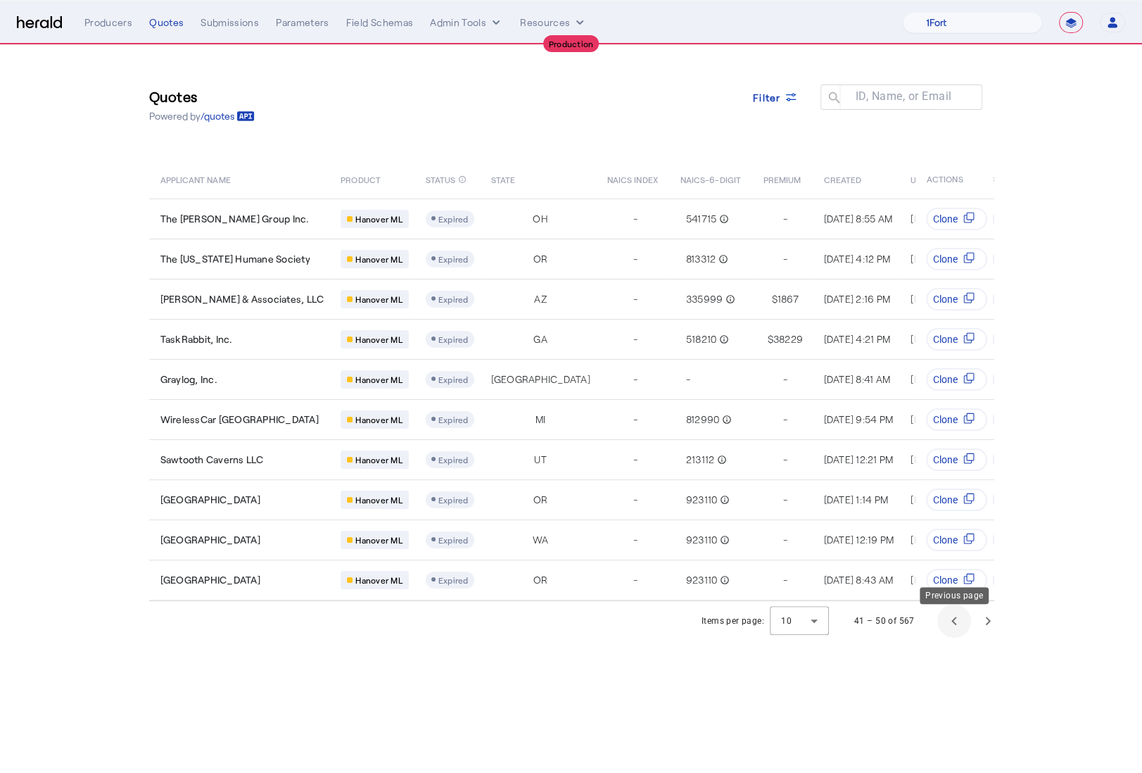
click at [942, 629] on span "Previous page" at bounding box center [954, 621] width 34 height 34
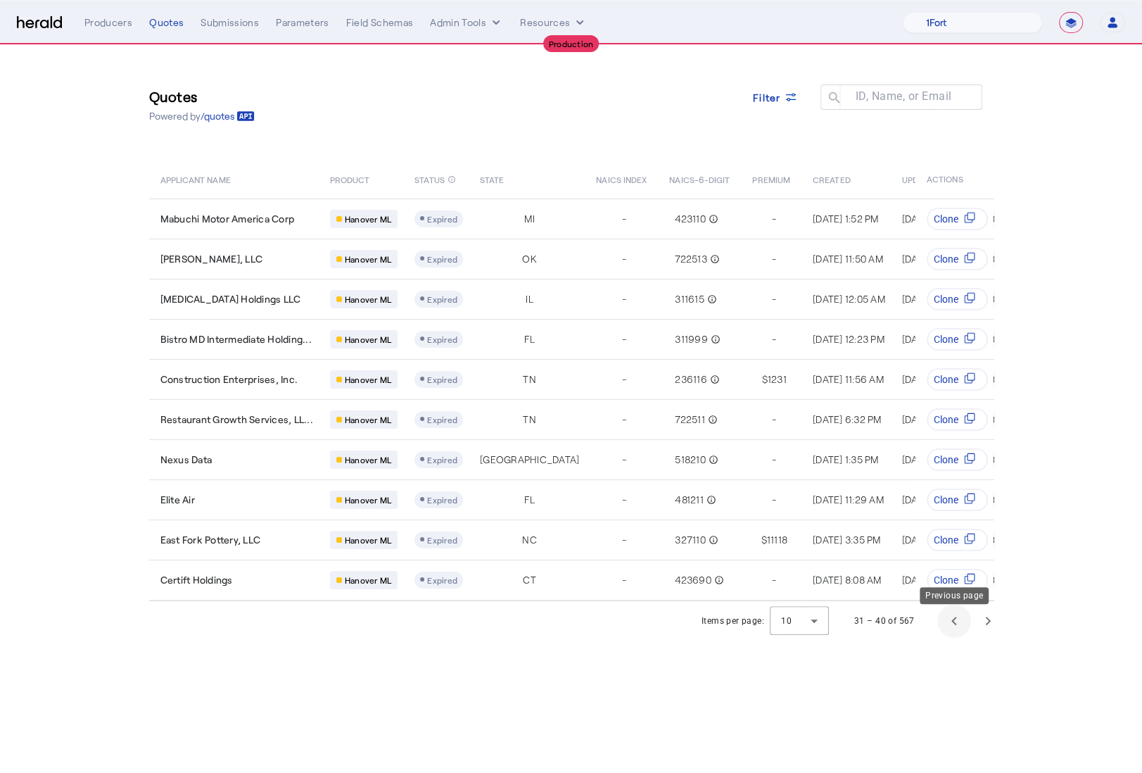
click at [943, 630] on span "Previous page" at bounding box center [954, 621] width 34 height 34
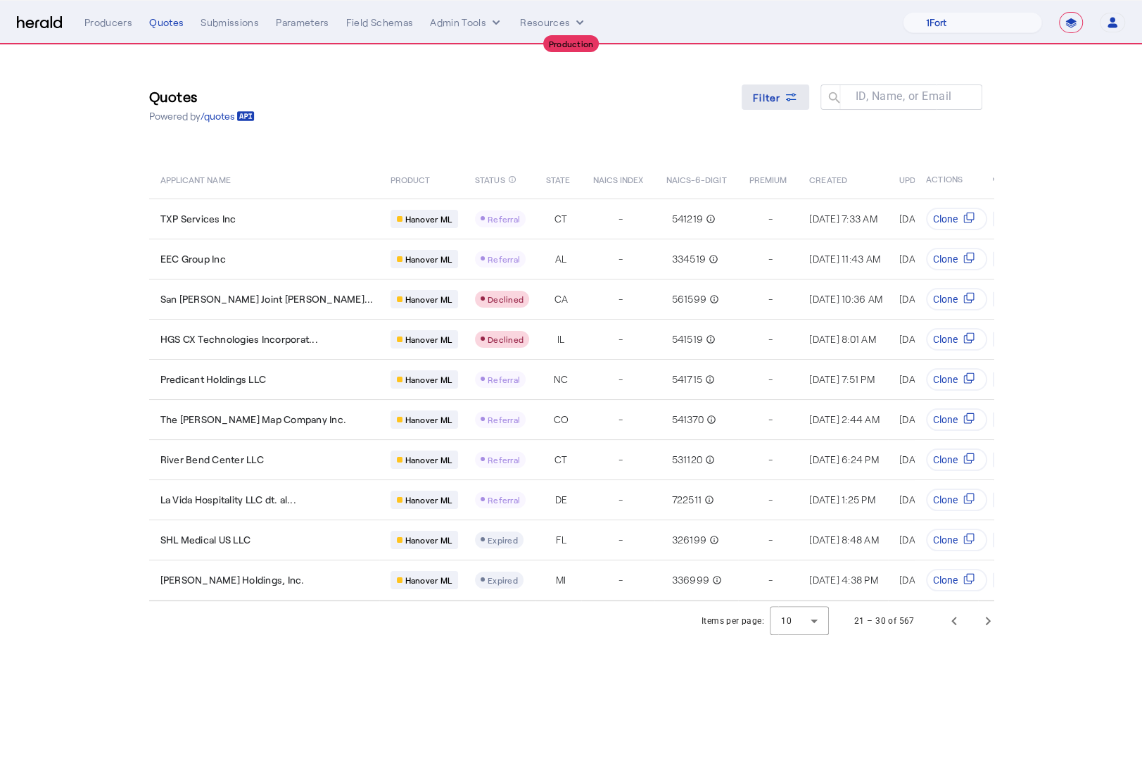
click at [772, 97] on span "Filter" at bounding box center [767, 97] width 28 height 15
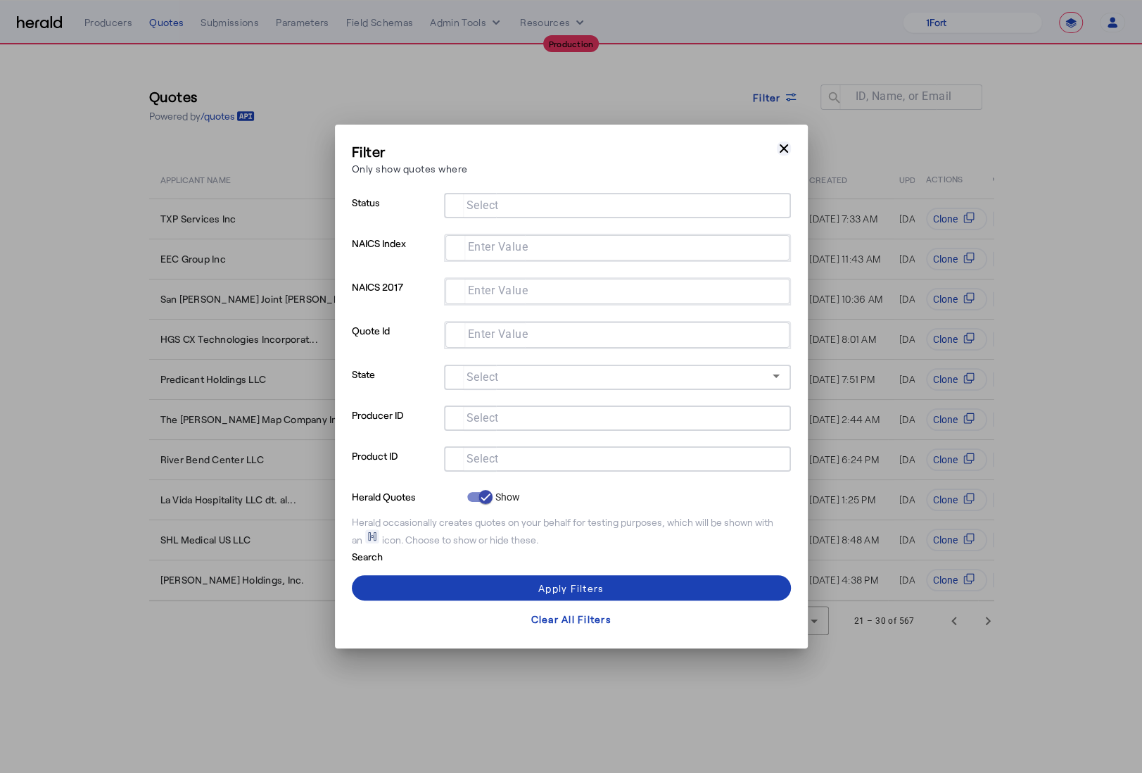
click at [788, 152] on icon "button" at bounding box center [784, 148] width 14 height 14
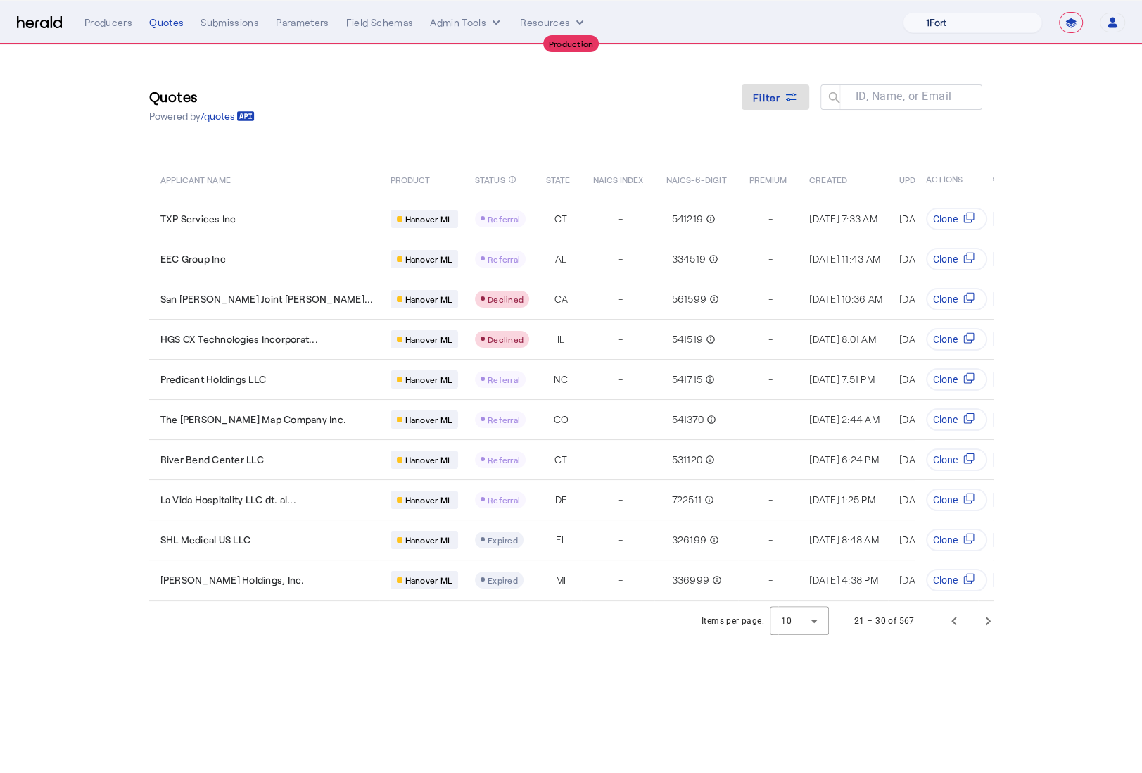
click at [959, 30] on select "1Fort Affinity Risk Billy BindHQ Bunker CRC Campus Coverage Citadel Fifthwall F…" at bounding box center [972, 22] width 139 height 21
click at [369, 115] on div "Quotes Powered by /quotes Filter ID, Name, or Email search" at bounding box center [571, 104] width 844 height 63
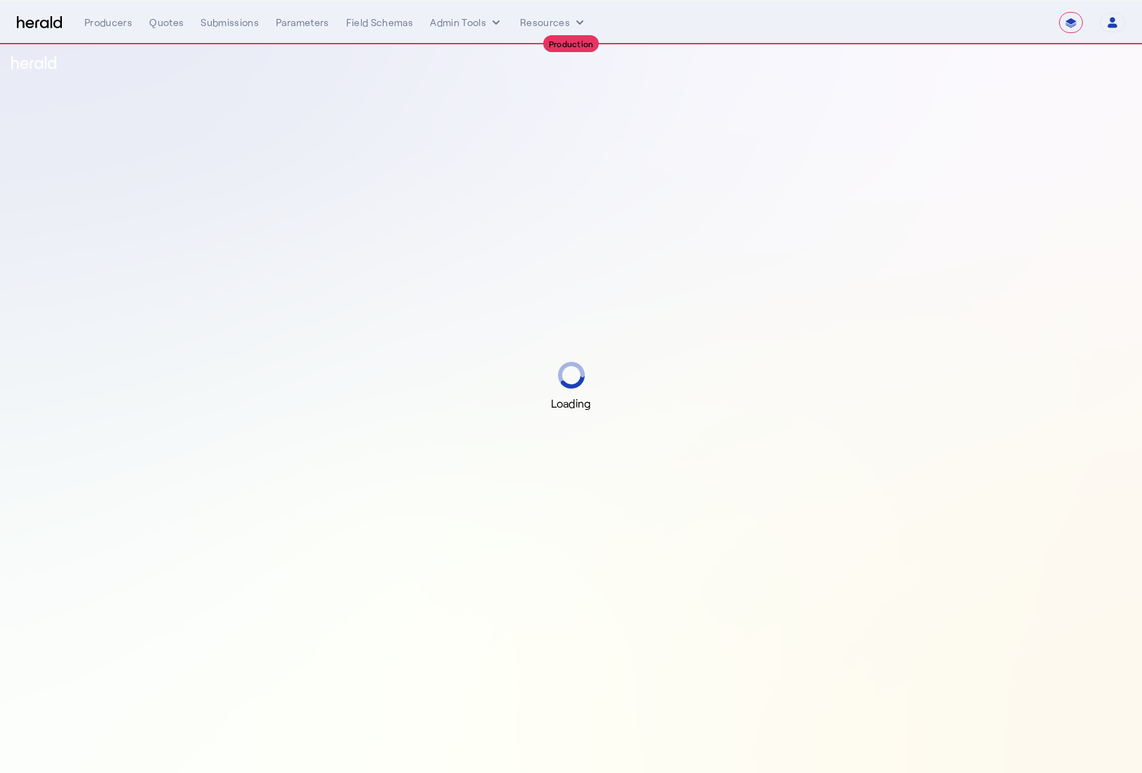
select select "**********"
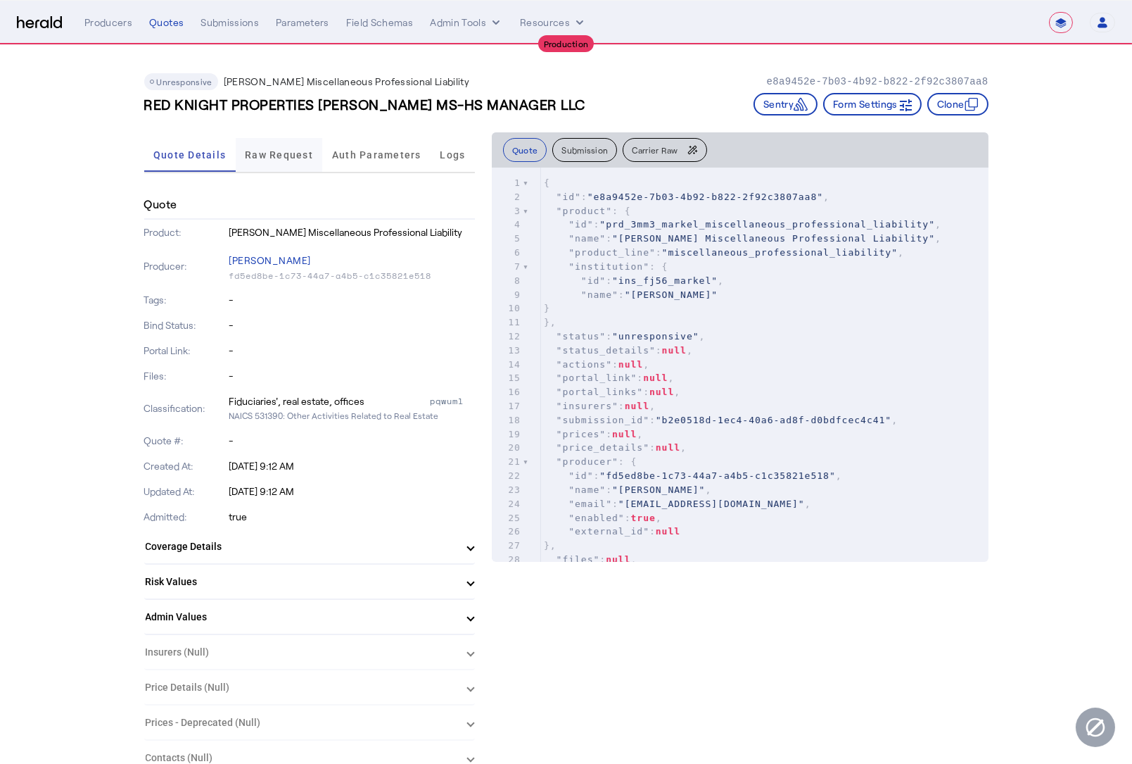
click at [285, 170] on span "Raw Request" at bounding box center [279, 155] width 68 height 34
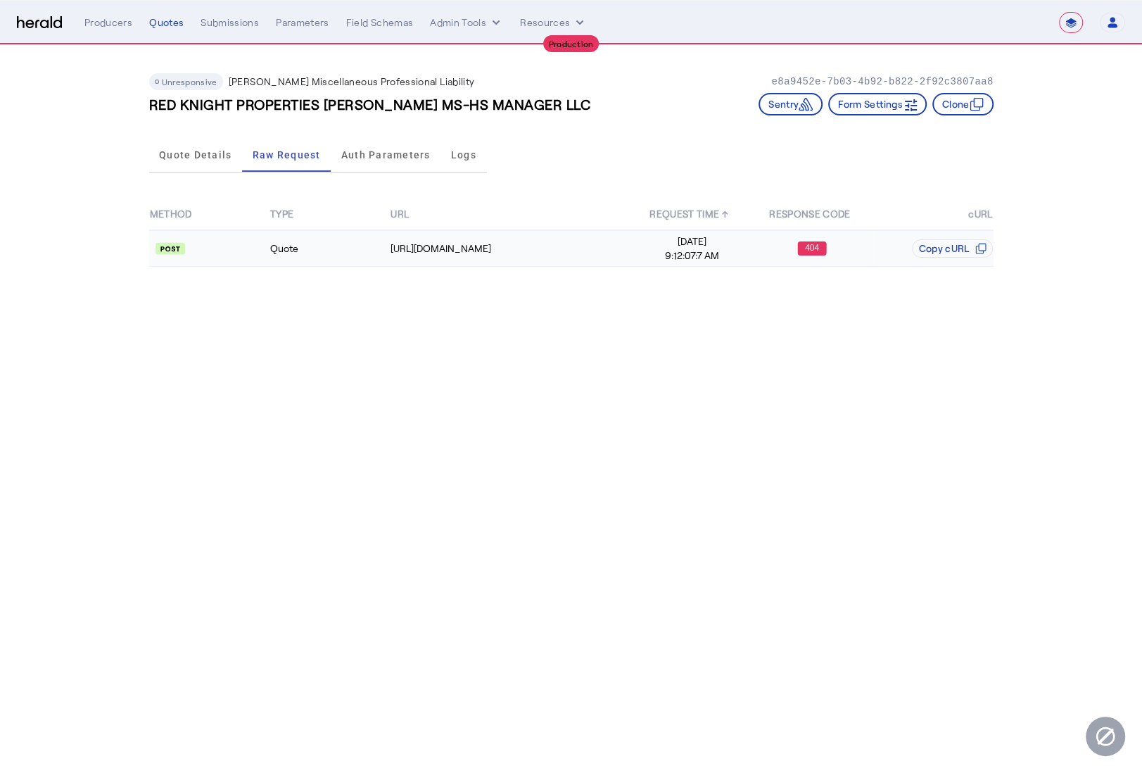
click at [351, 254] on td "Quote" at bounding box center [330, 248] width 120 height 37
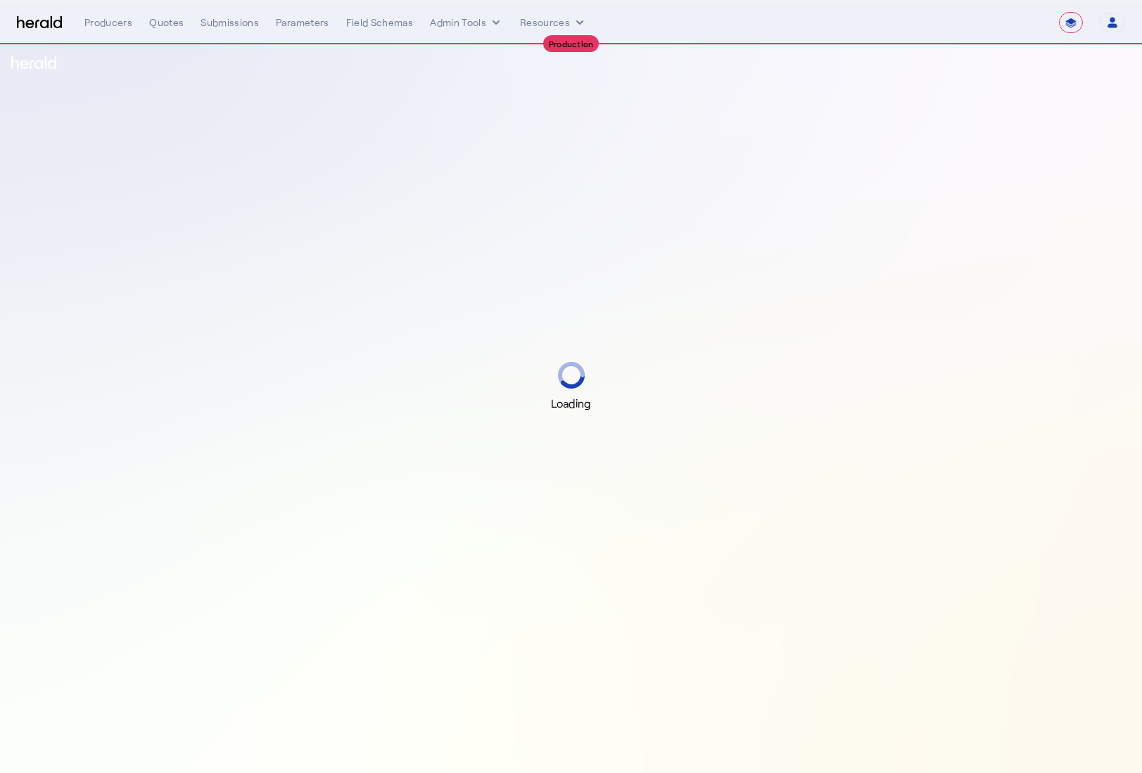
select select "**********"
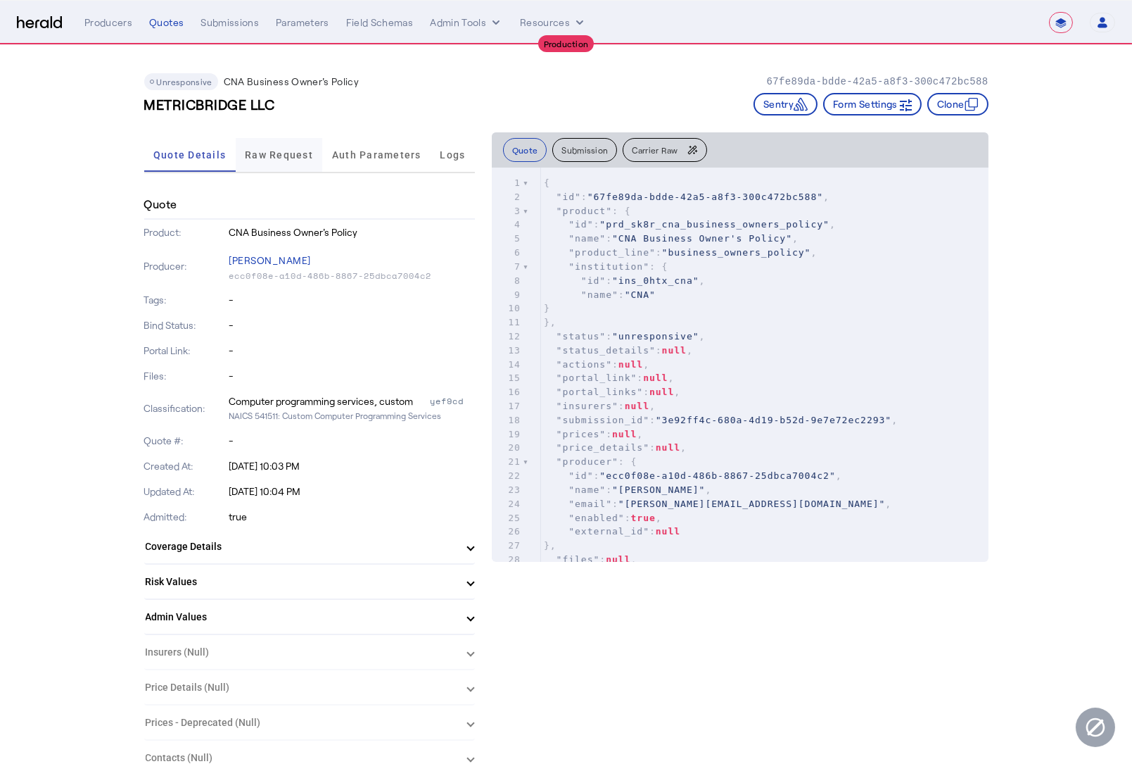
click at [305, 155] on span "Raw Request" at bounding box center [279, 155] width 68 height 10
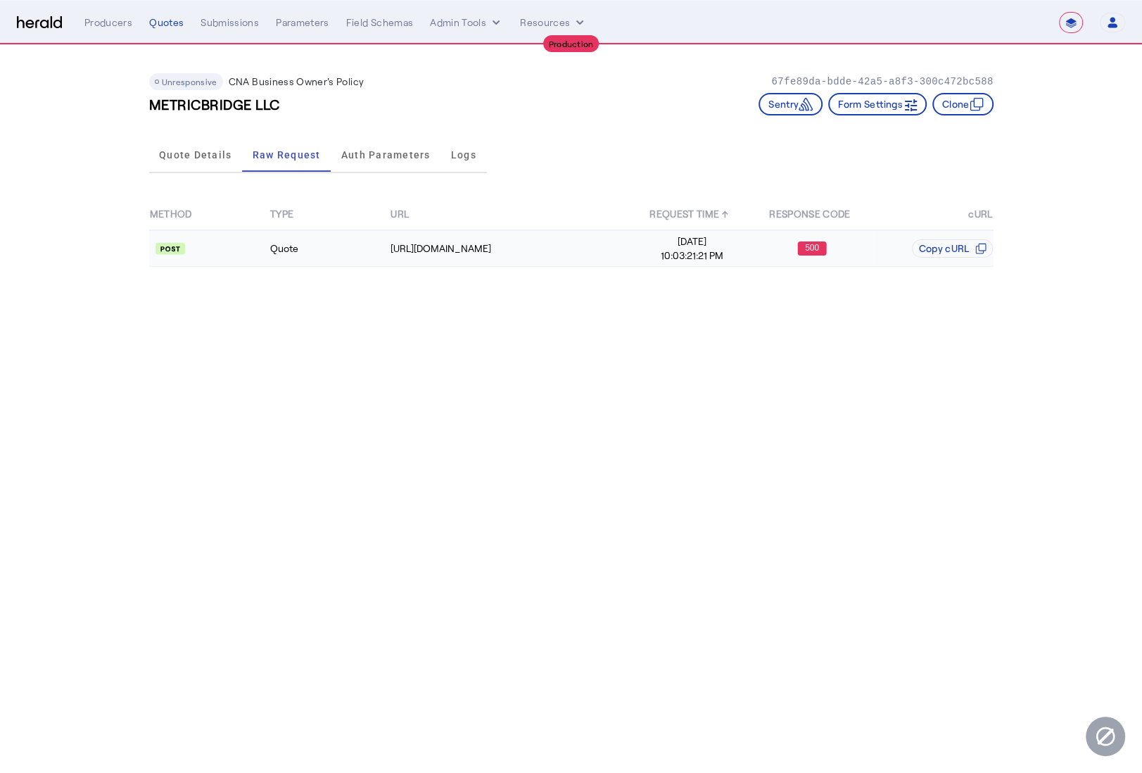
click at [241, 260] on td at bounding box center [209, 248] width 120 height 37
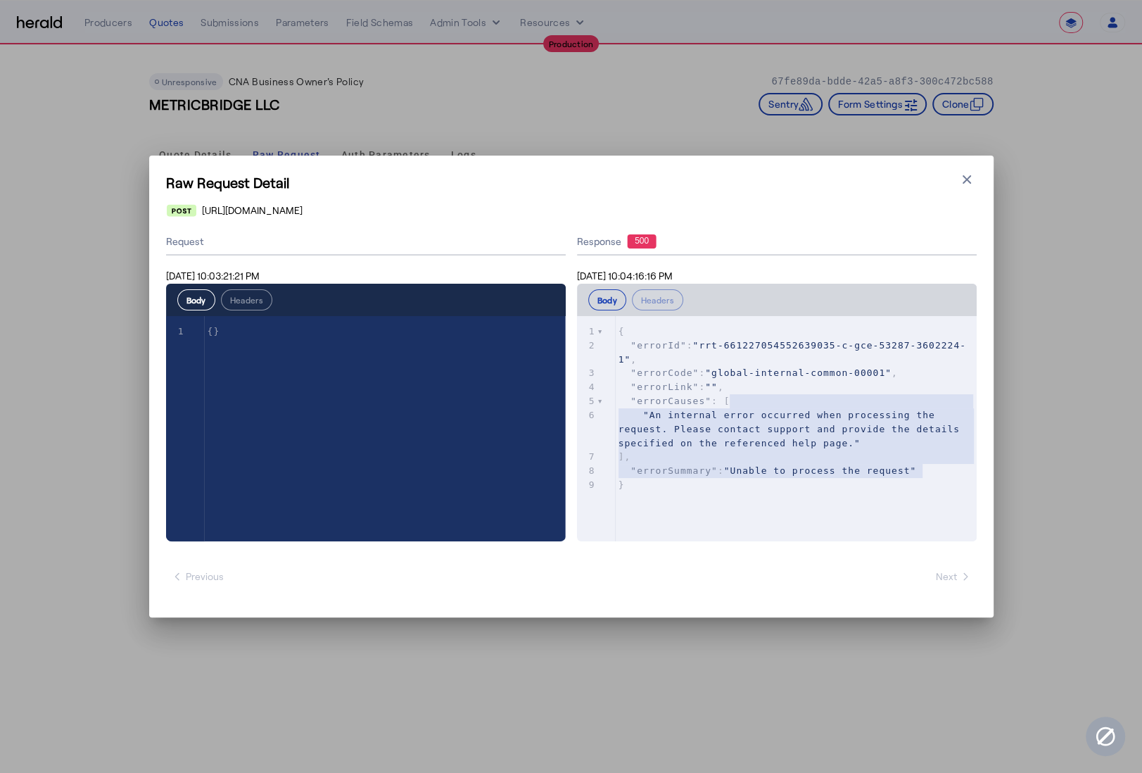
type textarea "**********"
drag, startPoint x: 973, startPoint y: 469, endPoint x: 658, endPoint y: 330, distance: 344.1
click at [659, 330] on div "1 { 2 "errorId" : "rrt-661227054552639035-c-gce-53287-3602224-1" , 3 "errorCode…" at bounding box center [801, 407] width 371 height 167
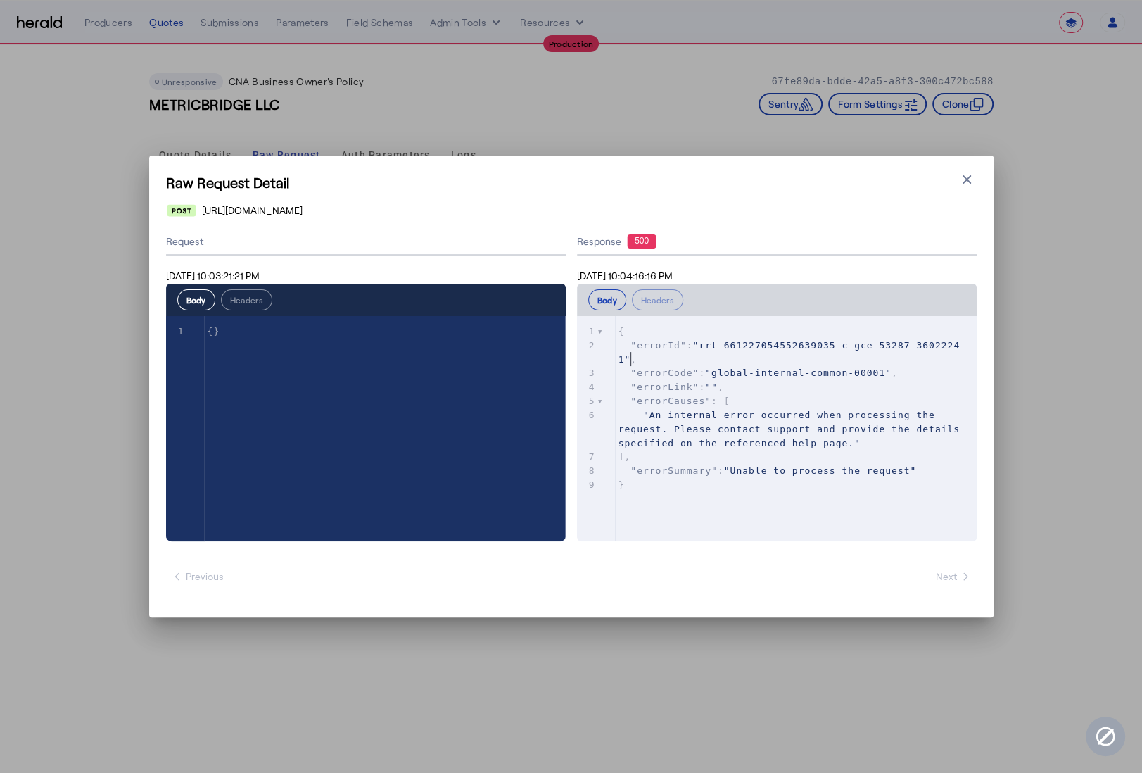
click at [630, 354] on span ""rrt-661227054552639035-c-gce-53287-3602224-1"" at bounding box center [793, 352] width 348 height 25
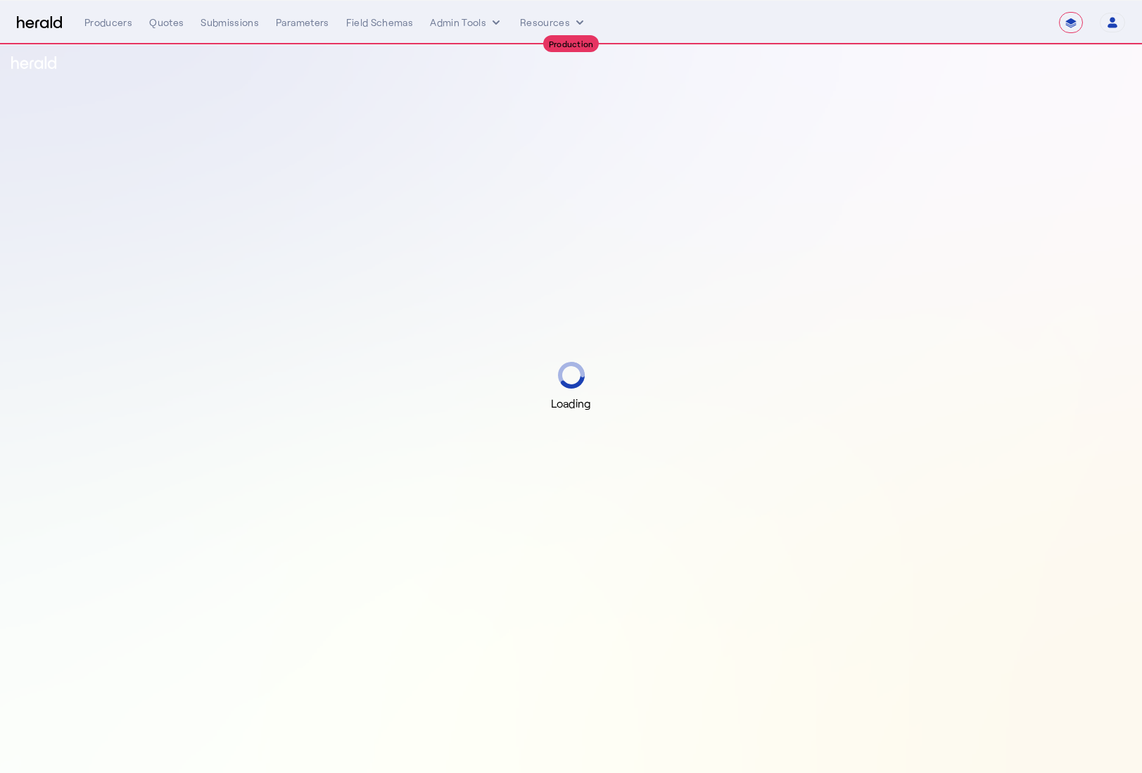
select select "**********"
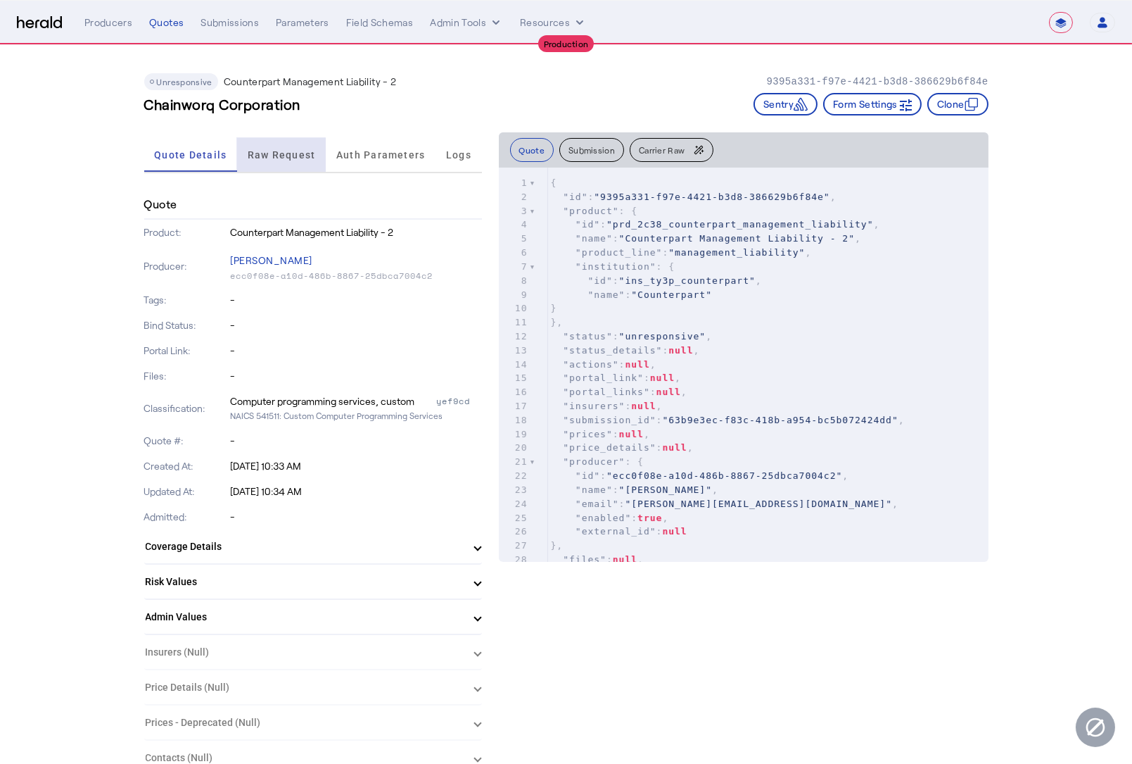
click at [296, 147] on span "Raw Request" at bounding box center [282, 155] width 68 height 34
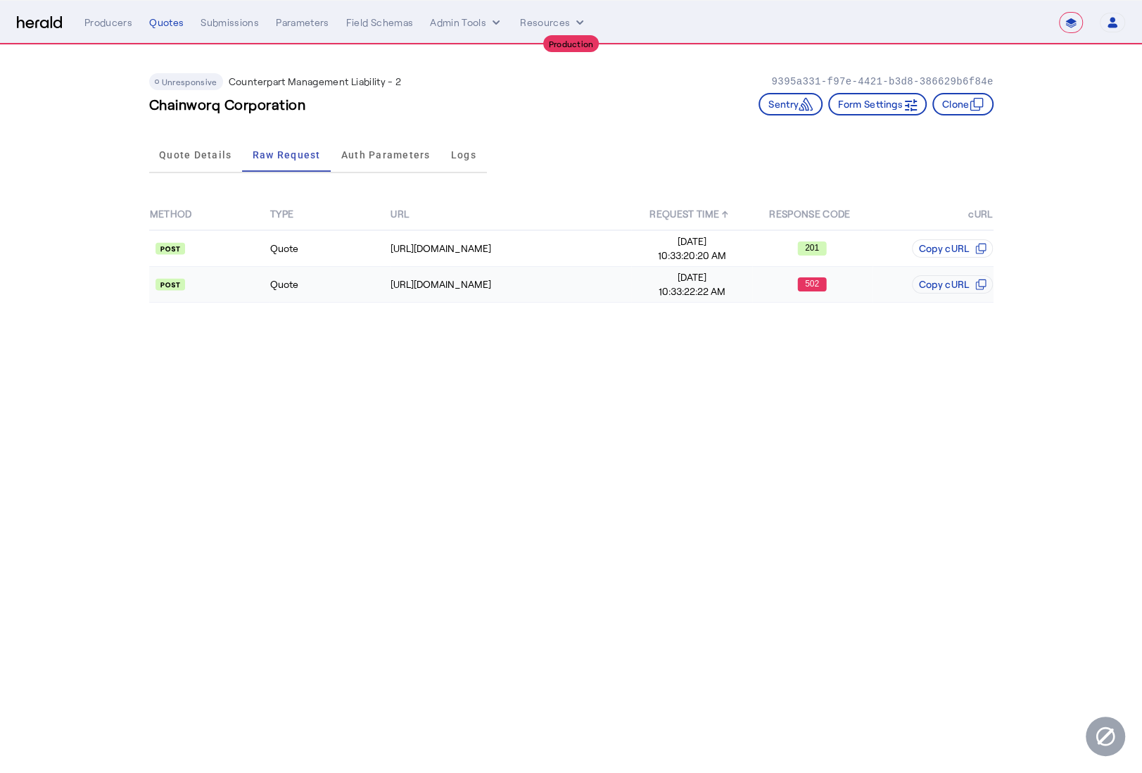
click at [240, 272] on td at bounding box center [209, 285] width 120 height 36
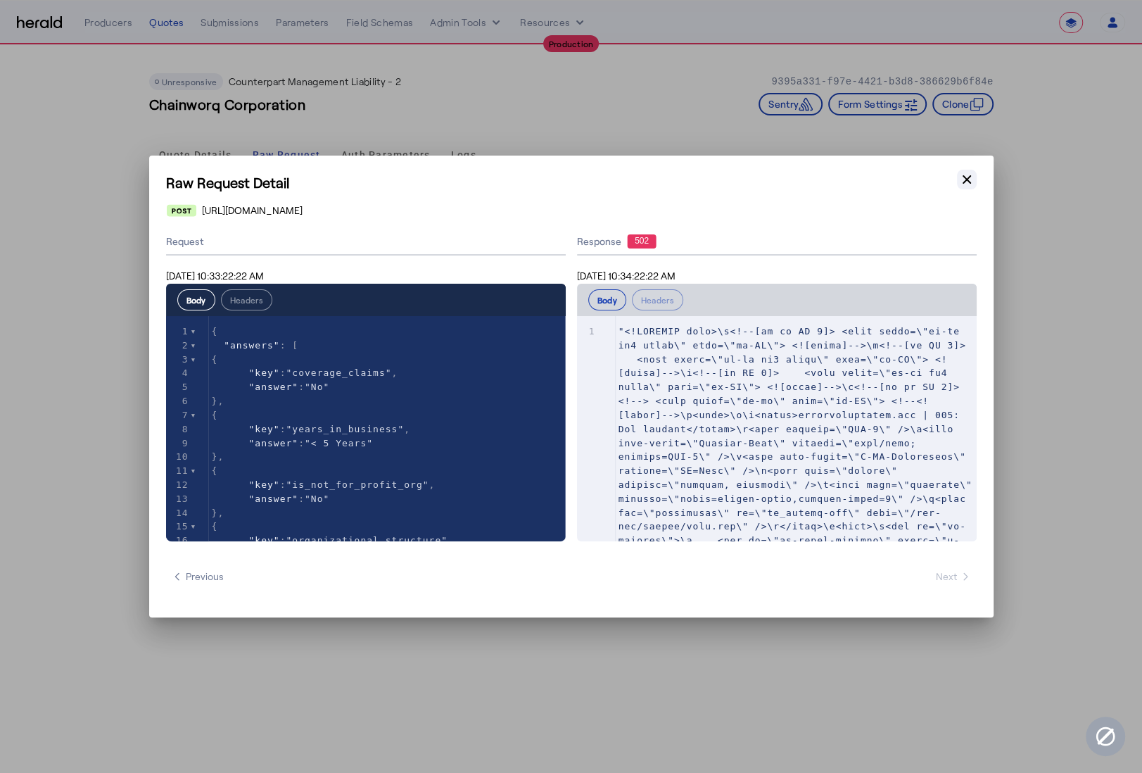
click at [966, 179] on icon "button" at bounding box center [967, 179] width 8 height 8
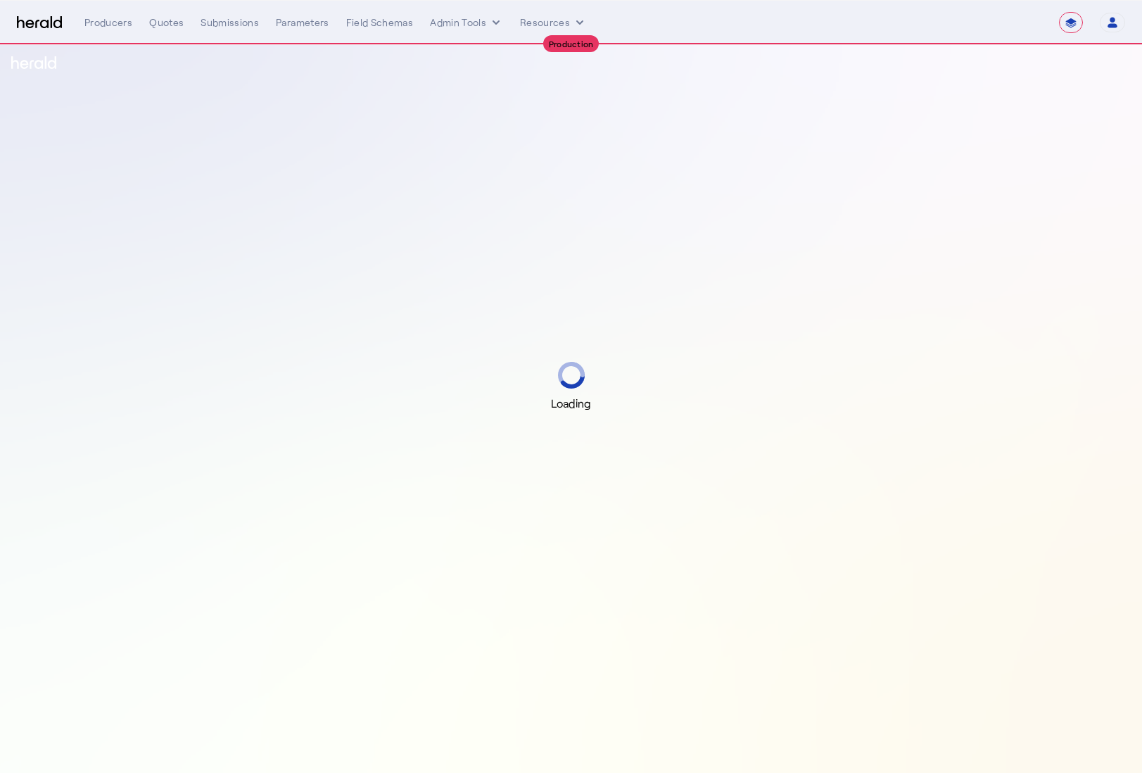
select select "**********"
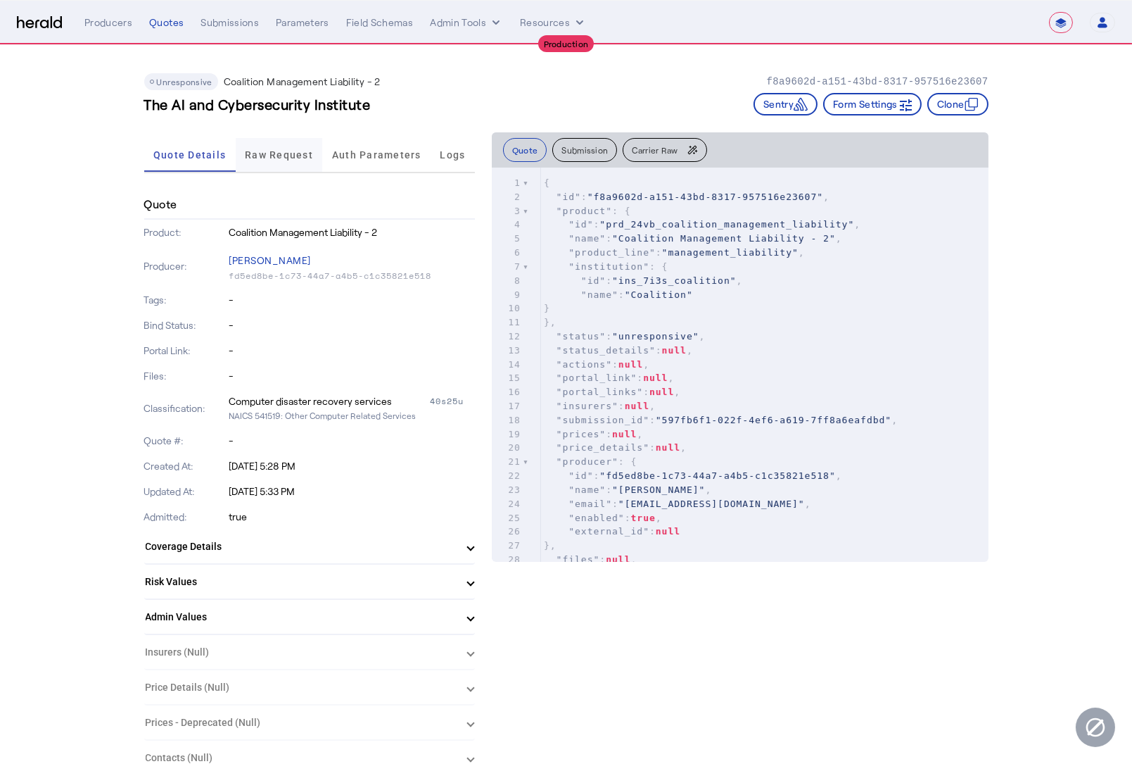
click at [284, 150] on span "Raw Request" at bounding box center [279, 155] width 68 height 10
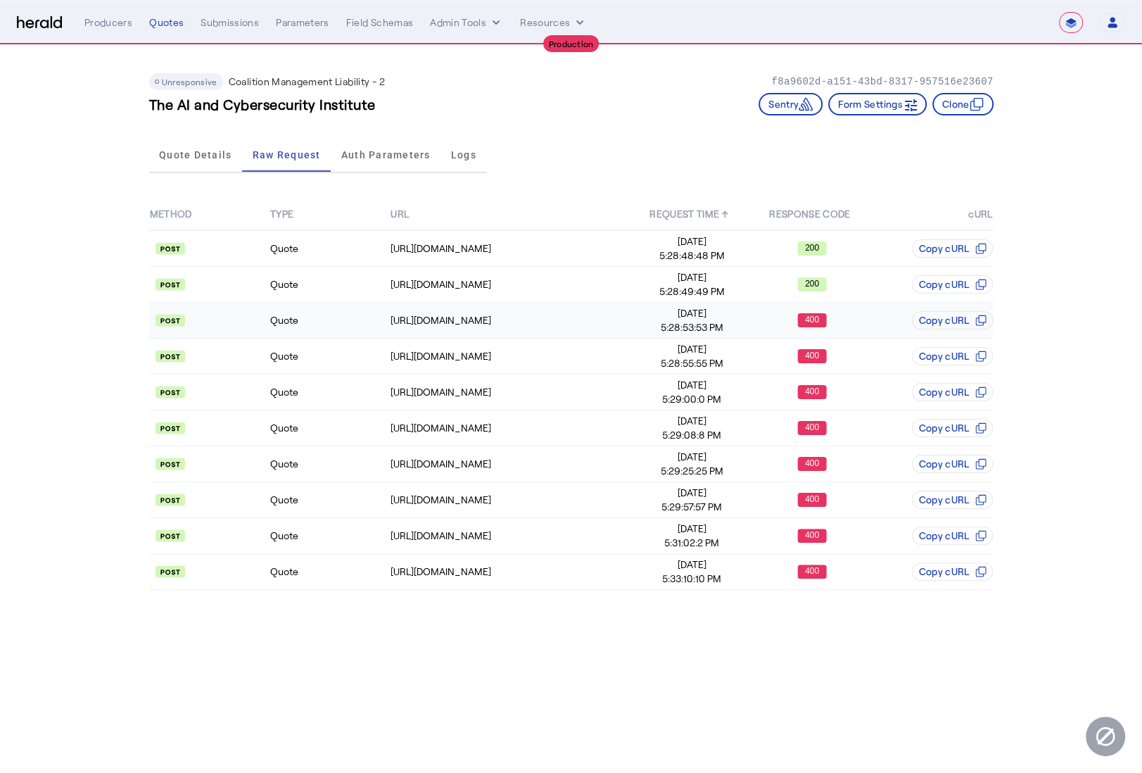
click at [320, 319] on td "Quote" at bounding box center [330, 321] width 120 height 36
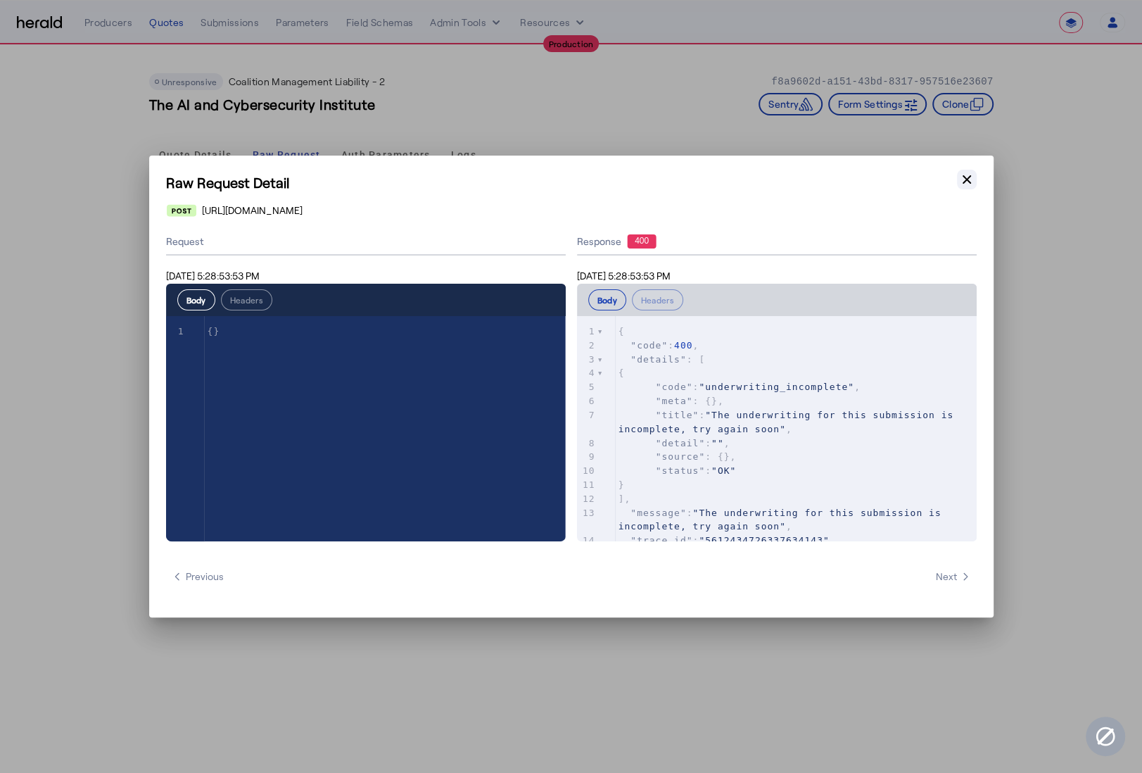
click at [965, 182] on icon "button" at bounding box center [967, 179] width 14 height 14
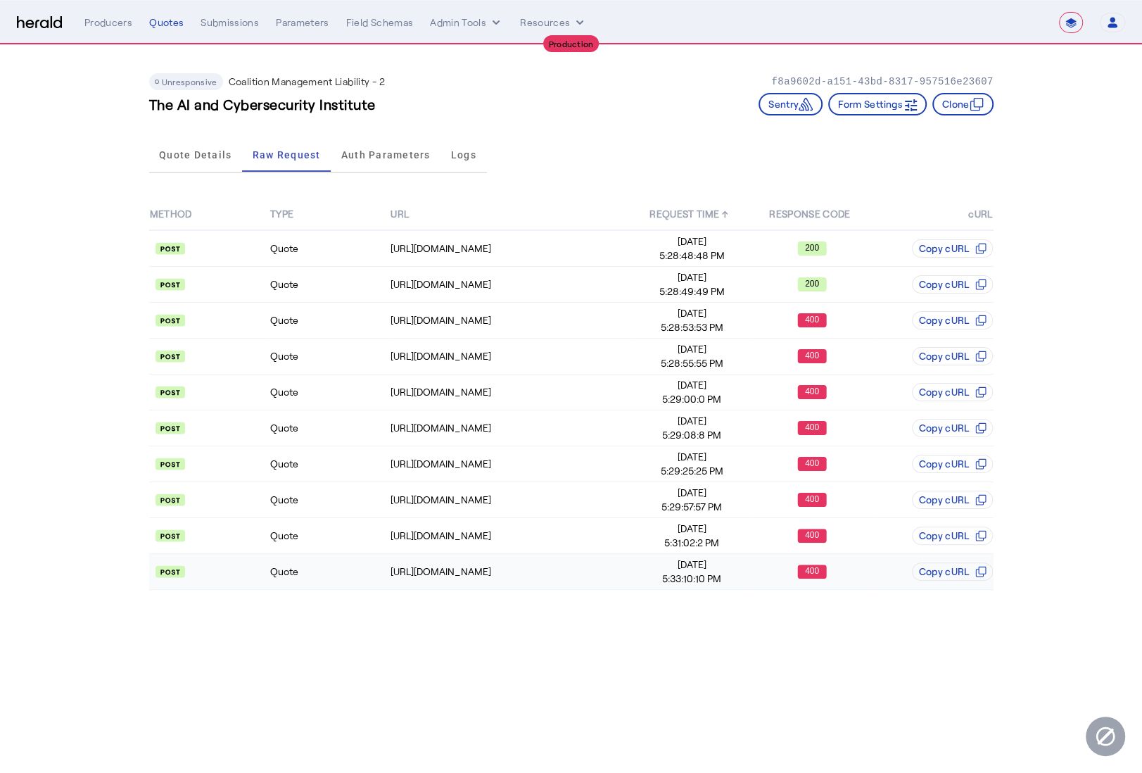
click at [356, 564] on td "Quote" at bounding box center [330, 572] width 120 height 36
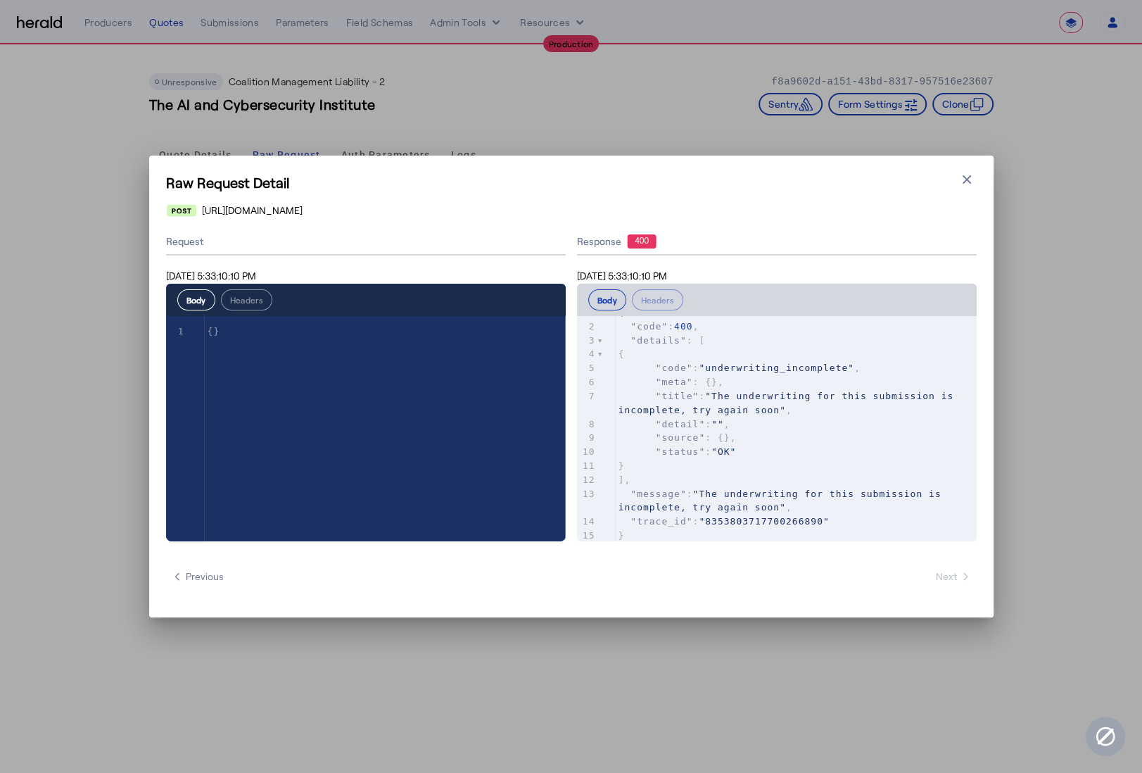
scroll to position [27, 0]
click at [963, 177] on icon "button" at bounding box center [967, 179] width 14 height 14
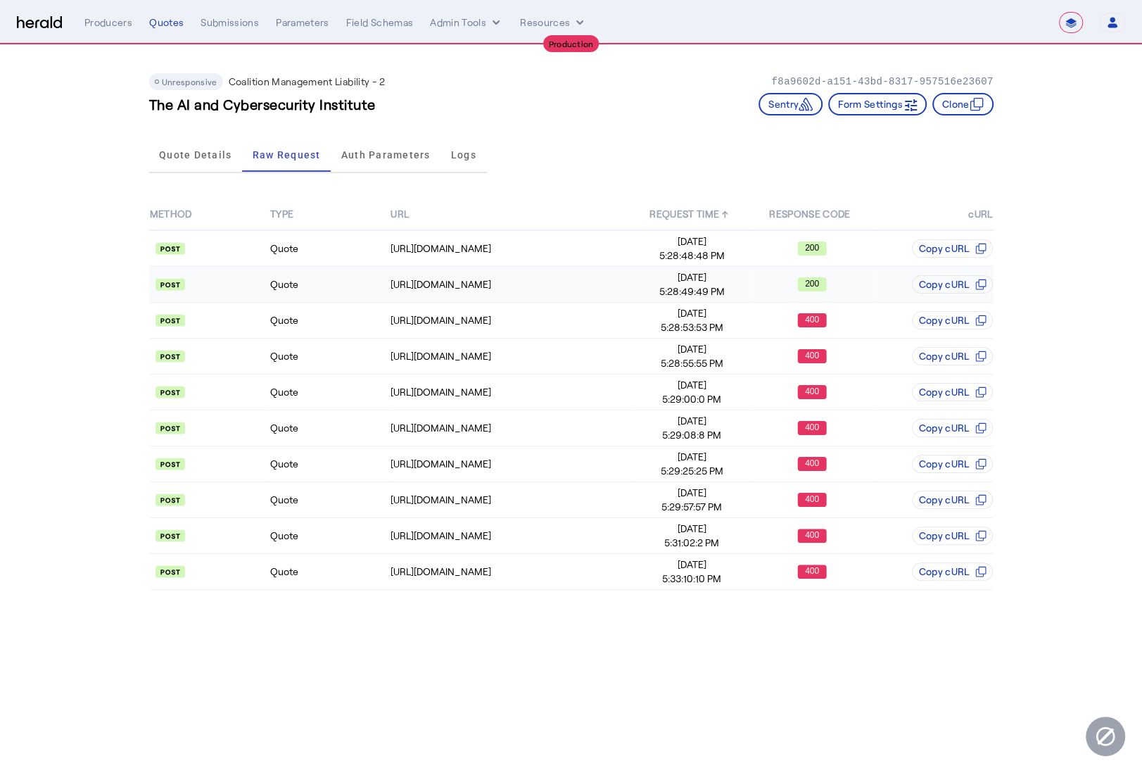
click at [339, 294] on td "Quote" at bounding box center [330, 285] width 120 height 36
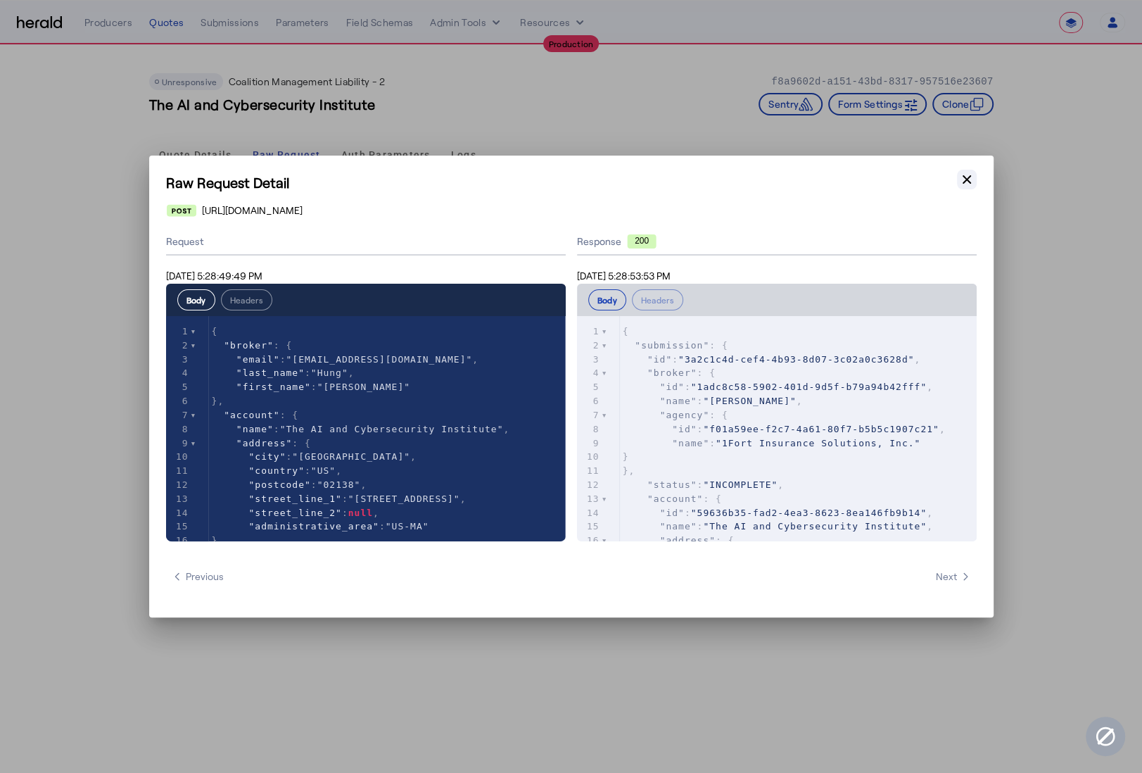
click at [966, 174] on icon "button" at bounding box center [967, 179] width 14 height 14
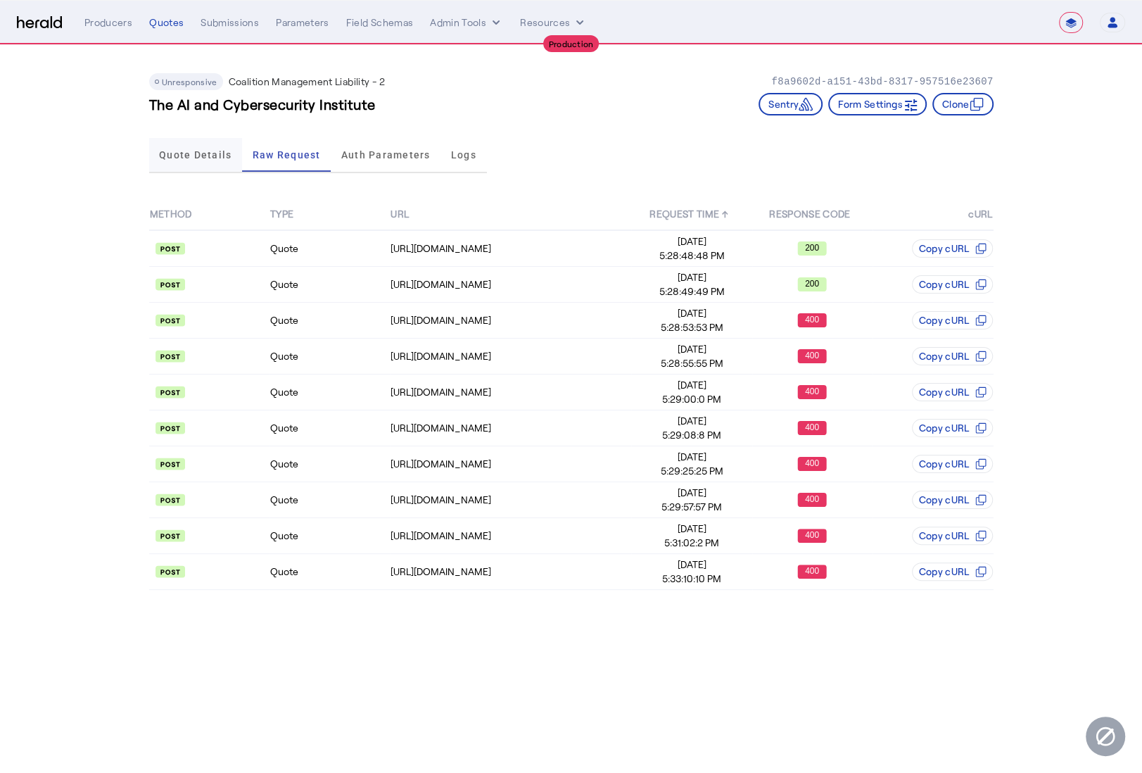
click at [208, 161] on span "Quote Details" at bounding box center [195, 155] width 72 height 34
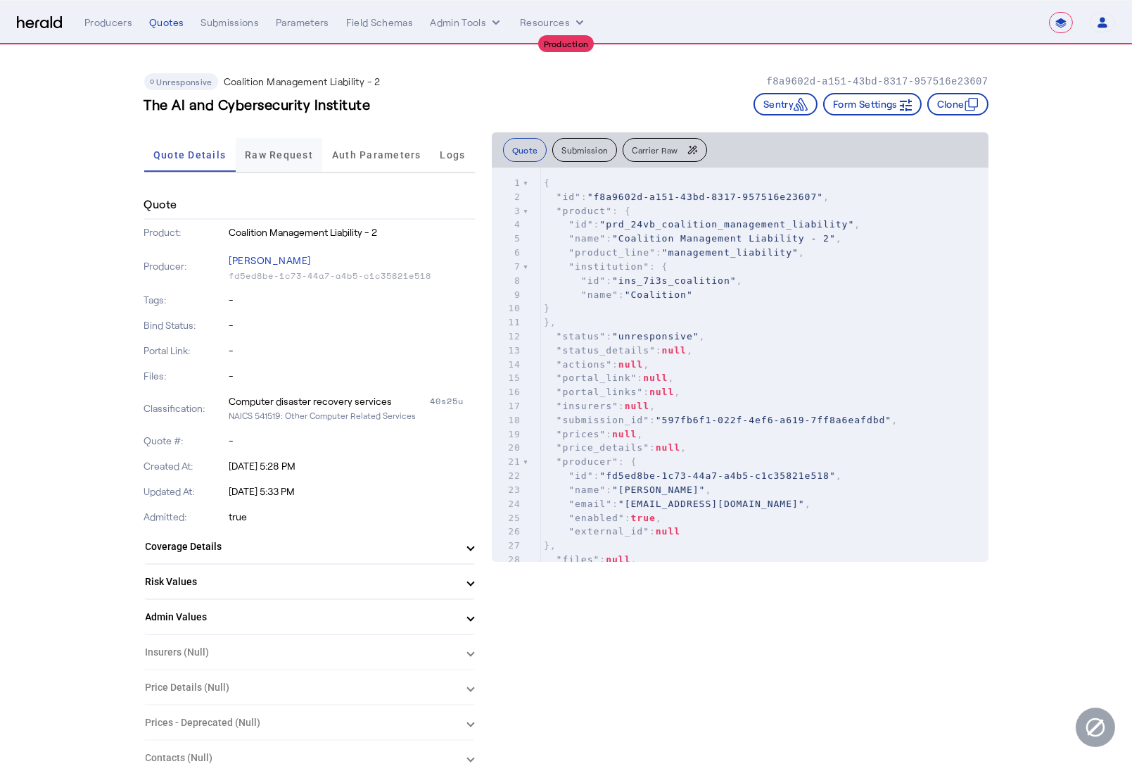
click at [305, 139] on span "Raw Request" at bounding box center [279, 155] width 68 height 34
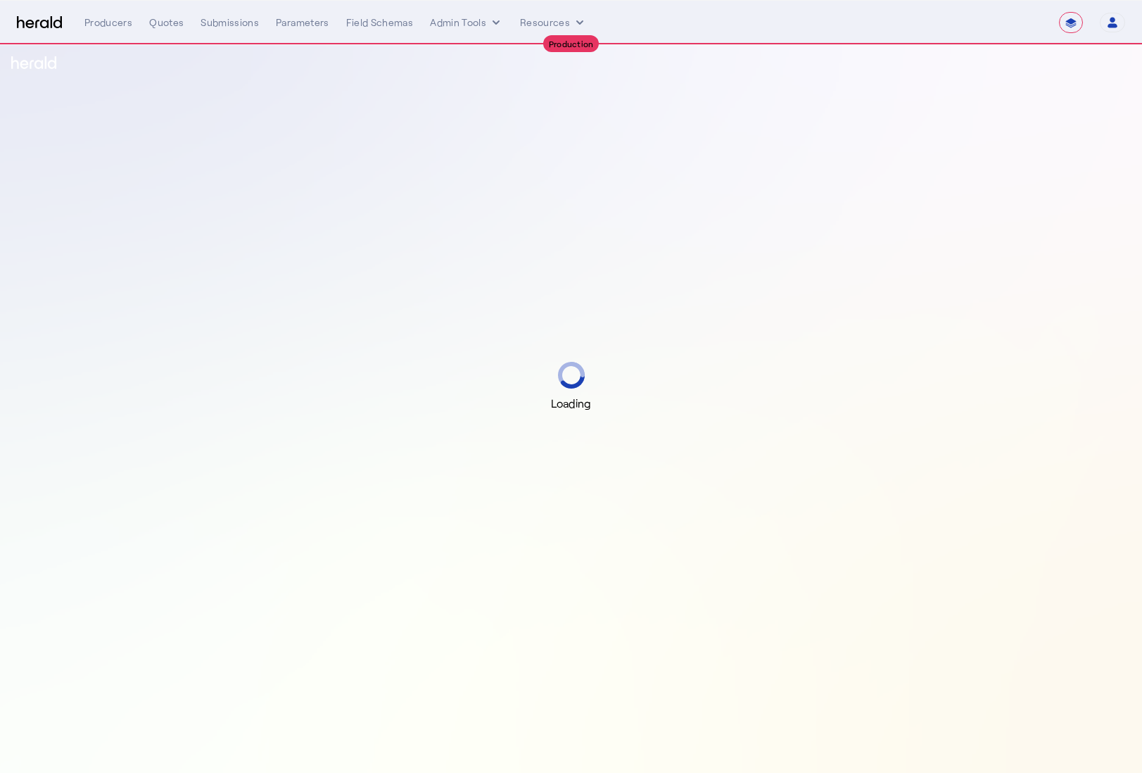
select select "**********"
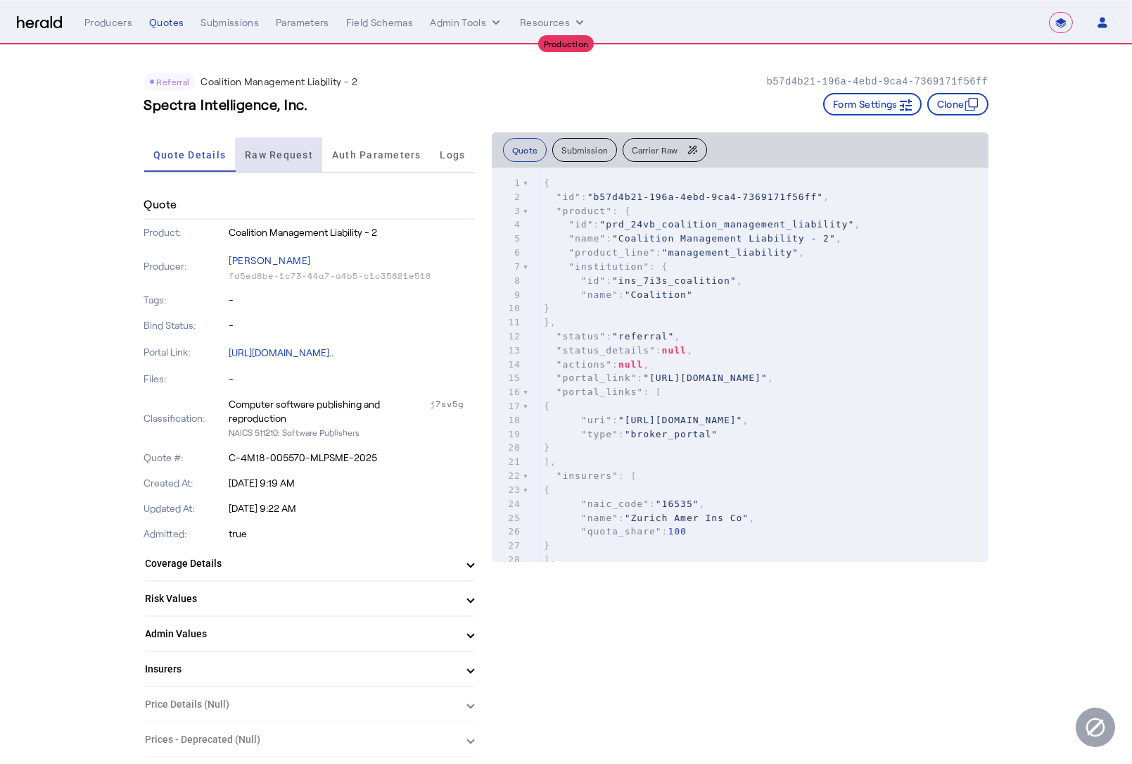
click at [296, 157] on span "Raw Request" at bounding box center [279, 155] width 68 height 10
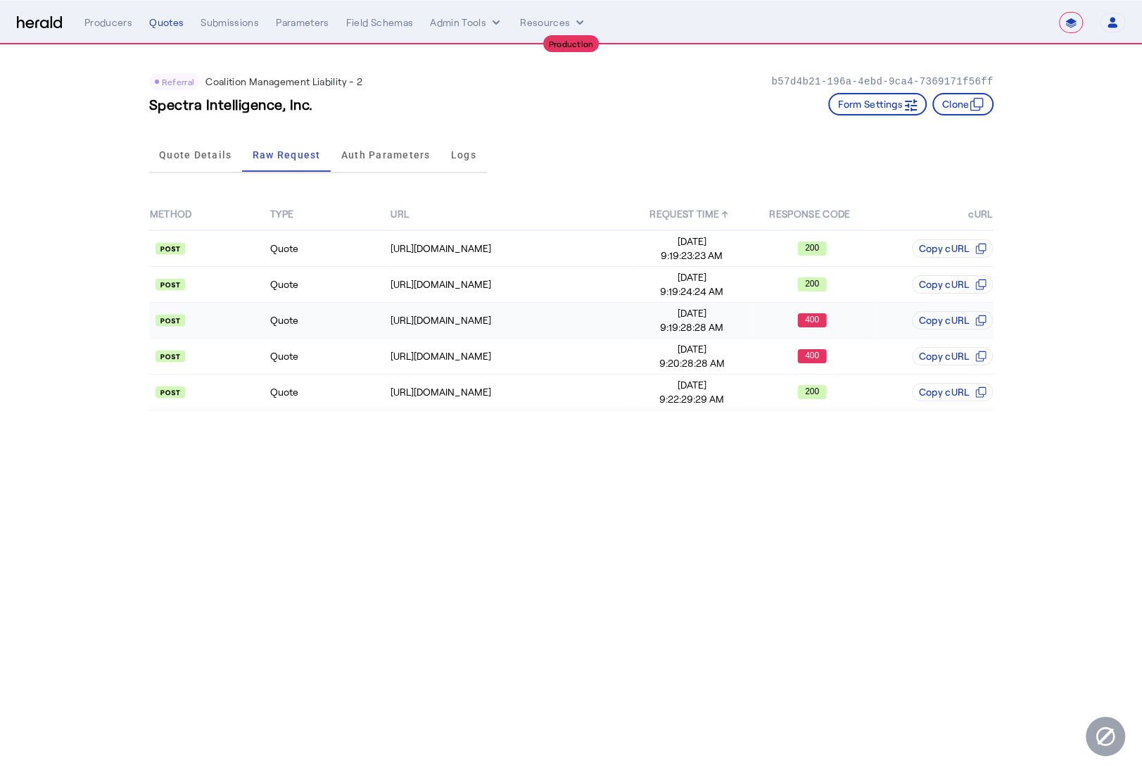
click at [310, 322] on td "Quote" at bounding box center [330, 321] width 120 height 36
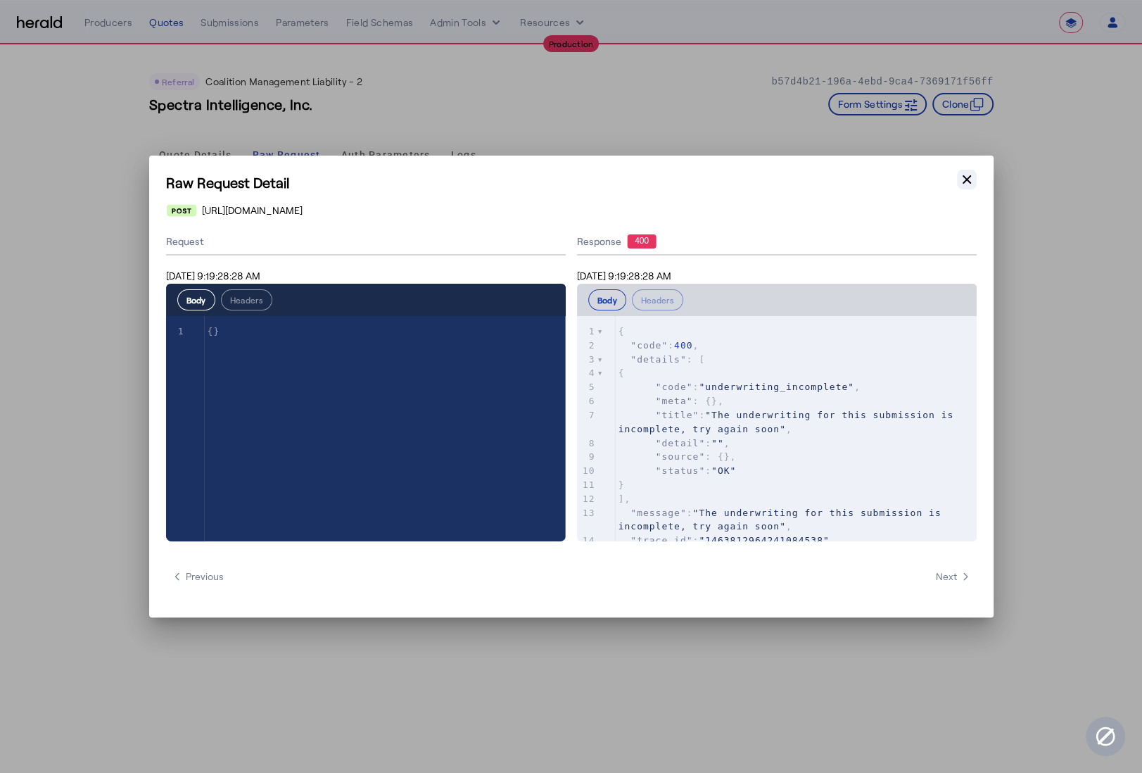
click at [972, 177] on icon "button" at bounding box center [967, 179] width 14 height 14
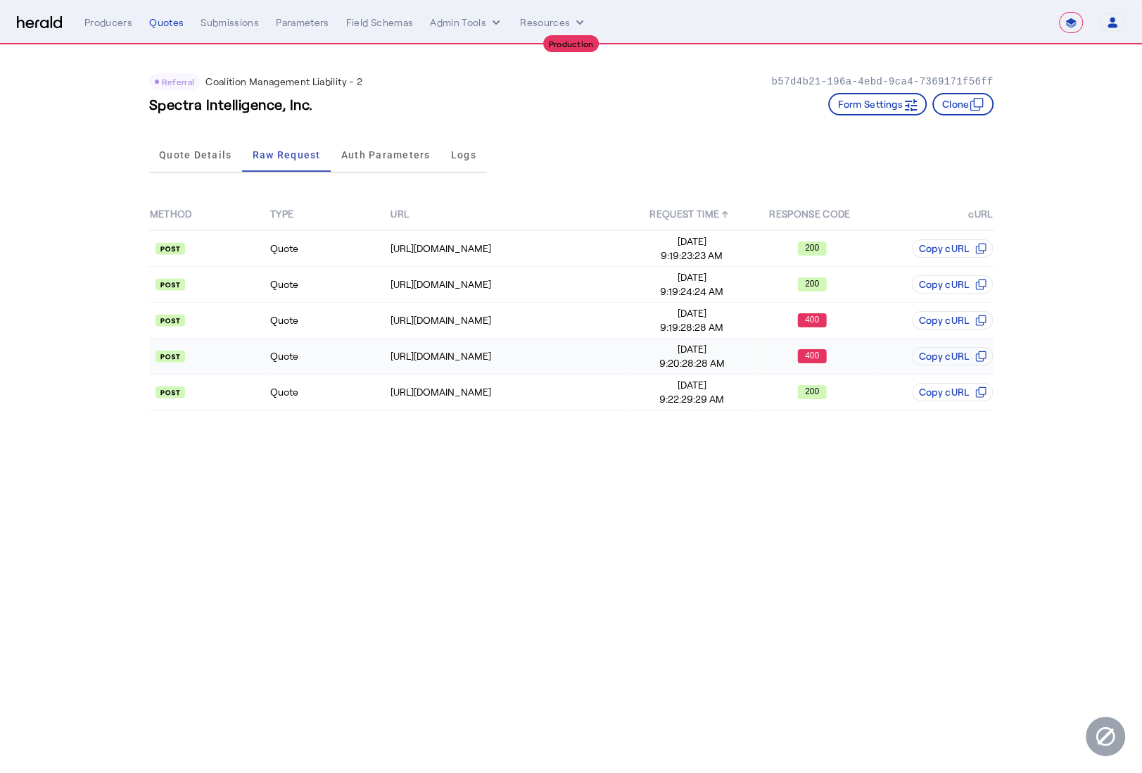
click at [358, 359] on td "Quote" at bounding box center [330, 357] width 120 height 36
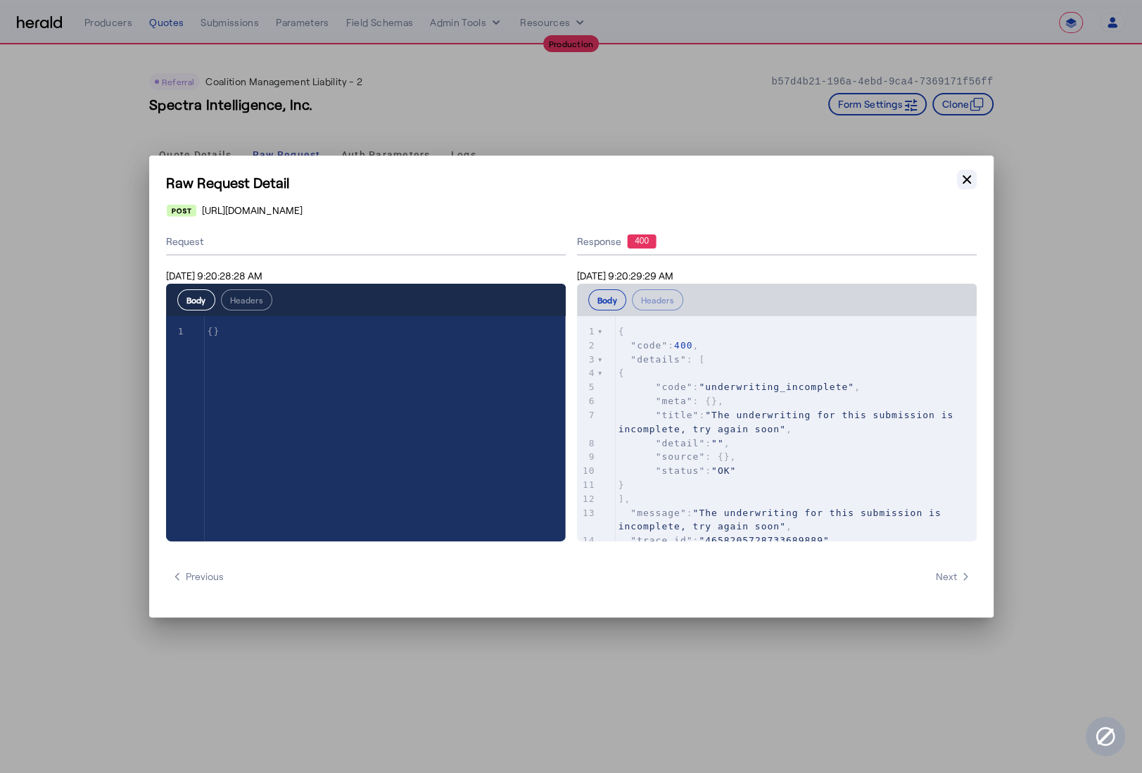
click at [969, 174] on icon "button" at bounding box center [967, 179] width 14 height 14
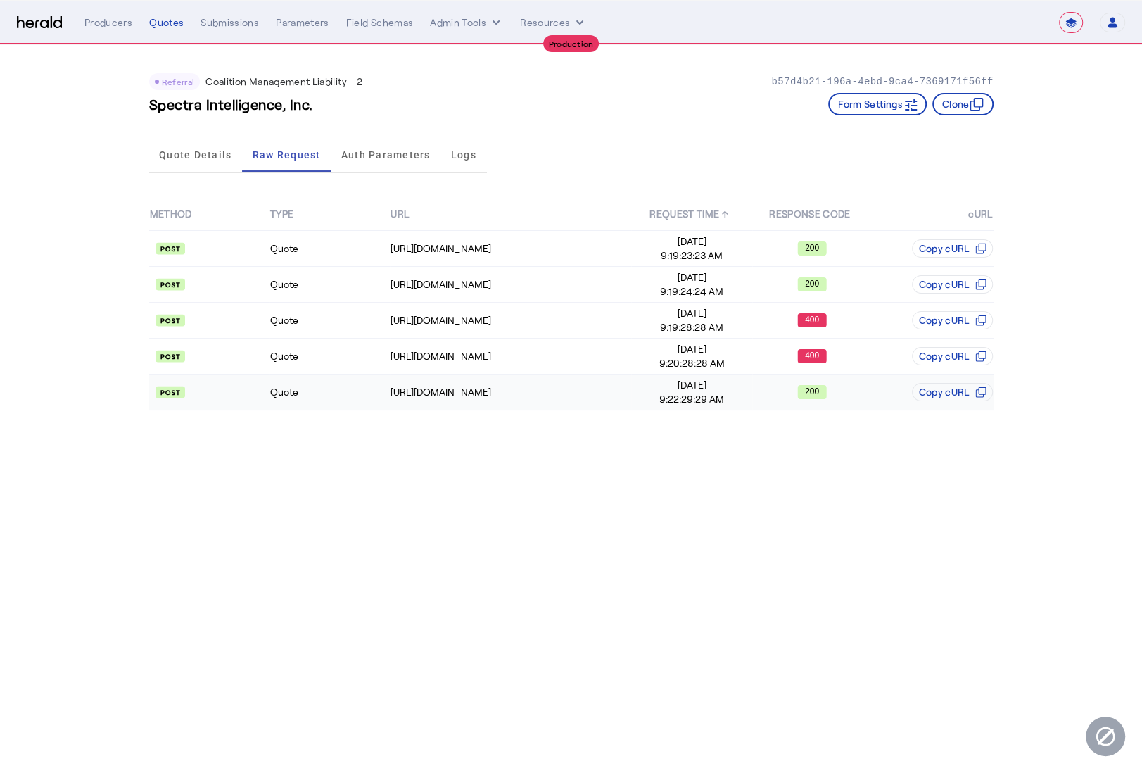
click at [346, 396] on td "Quote" at bounding box center [330, 392] width 120 height 36
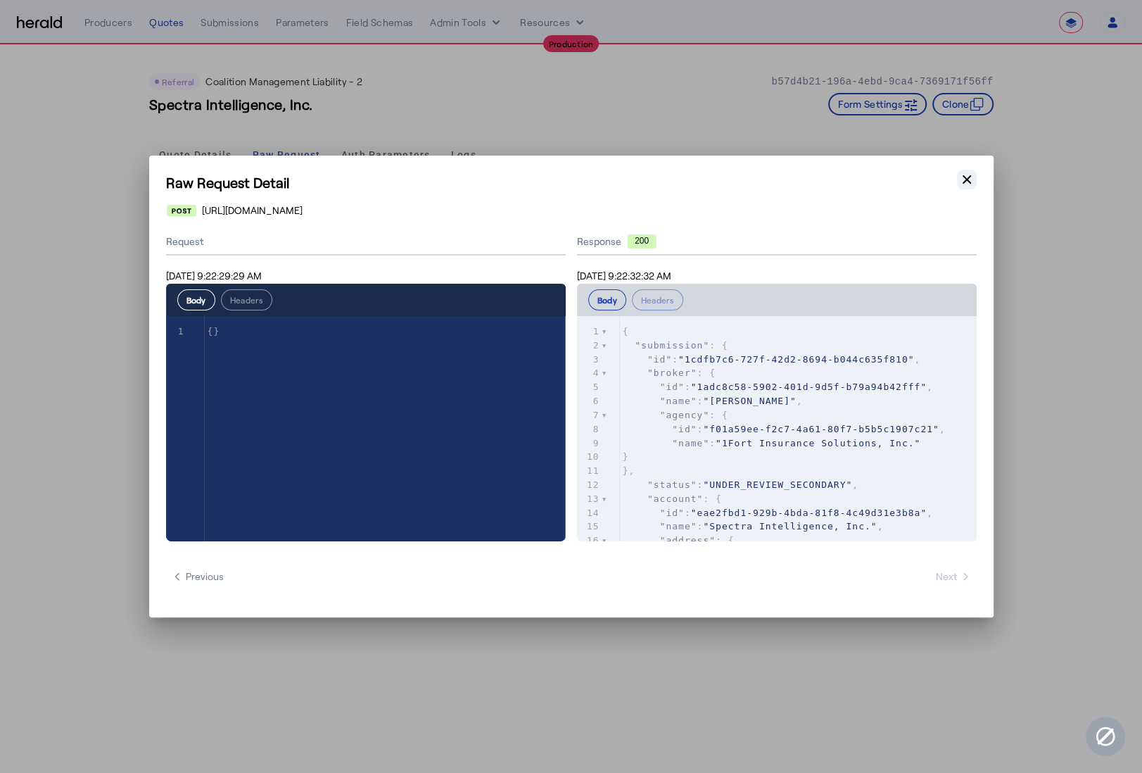
click at [966, 174] on icon "button" at bounding box center [967, 179] width 14 height 14
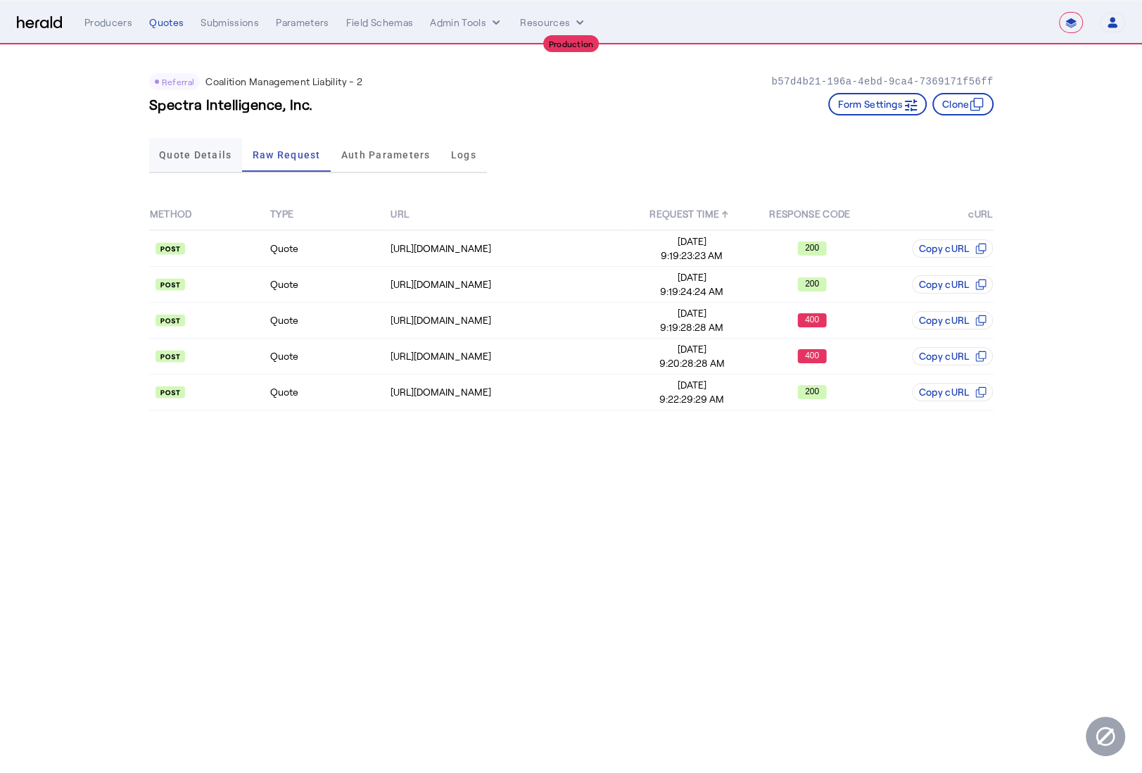
click at [192, 156] on span "Quote Details" at bounding box center [195, 155] width 72 height 10
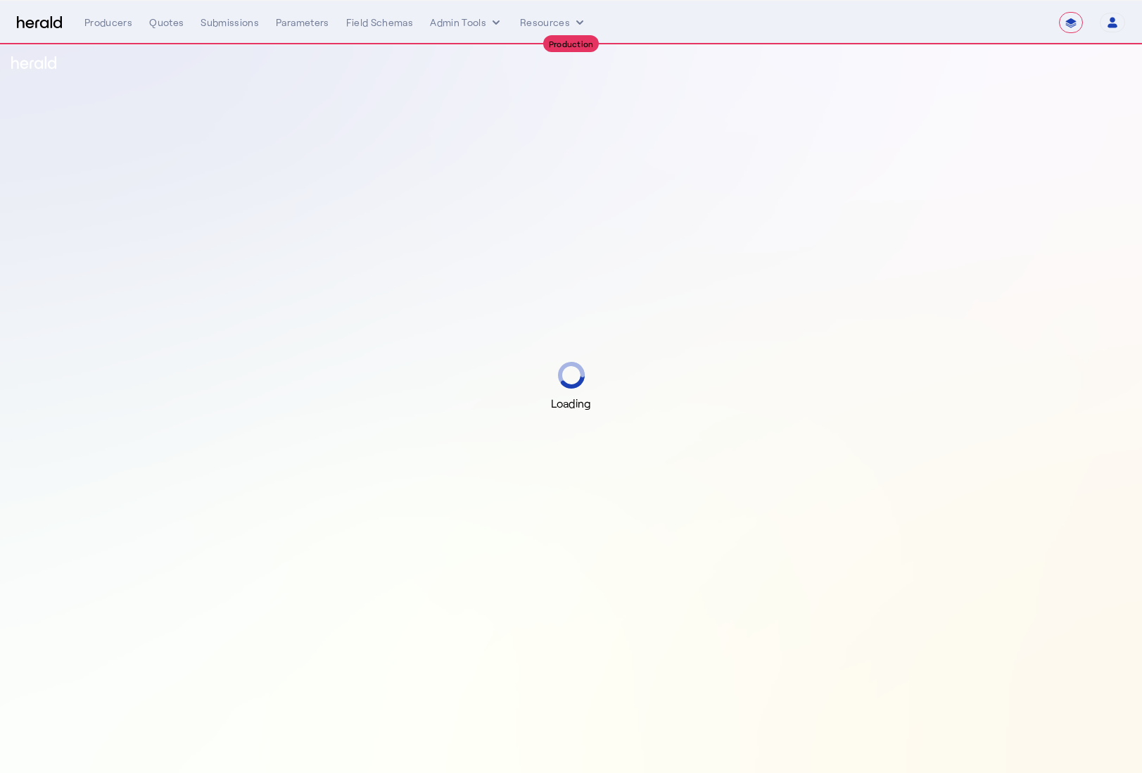
select select "**********"
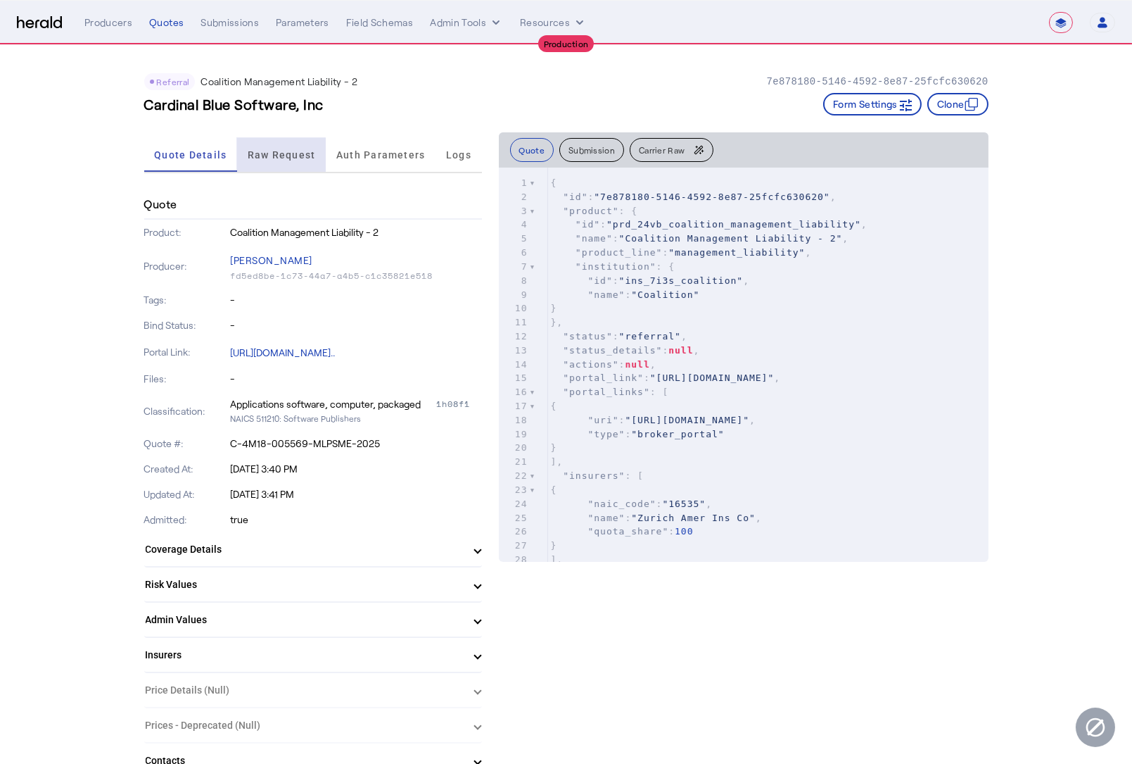
click at [287, 152] on span "Raw Request" at bounding box center [282, 155] width 68 height 10
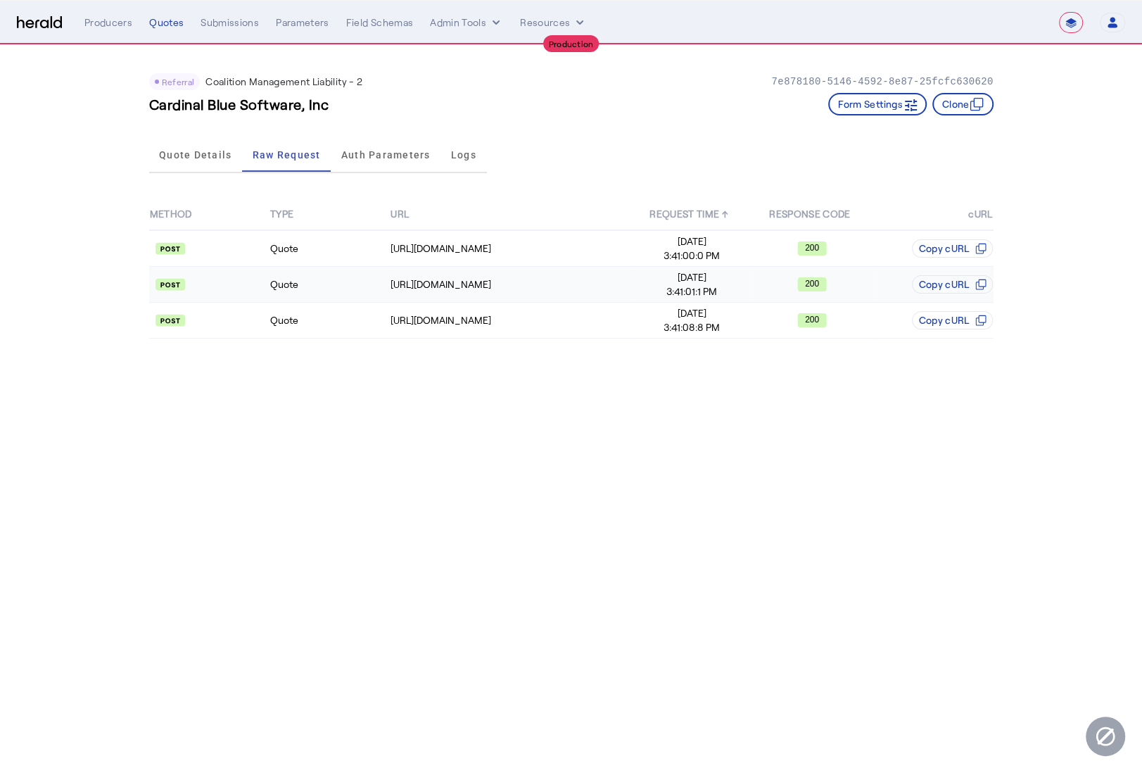
click at [334, 284] on td "Quote" at bounding box center [330, 285] width 120 height 36
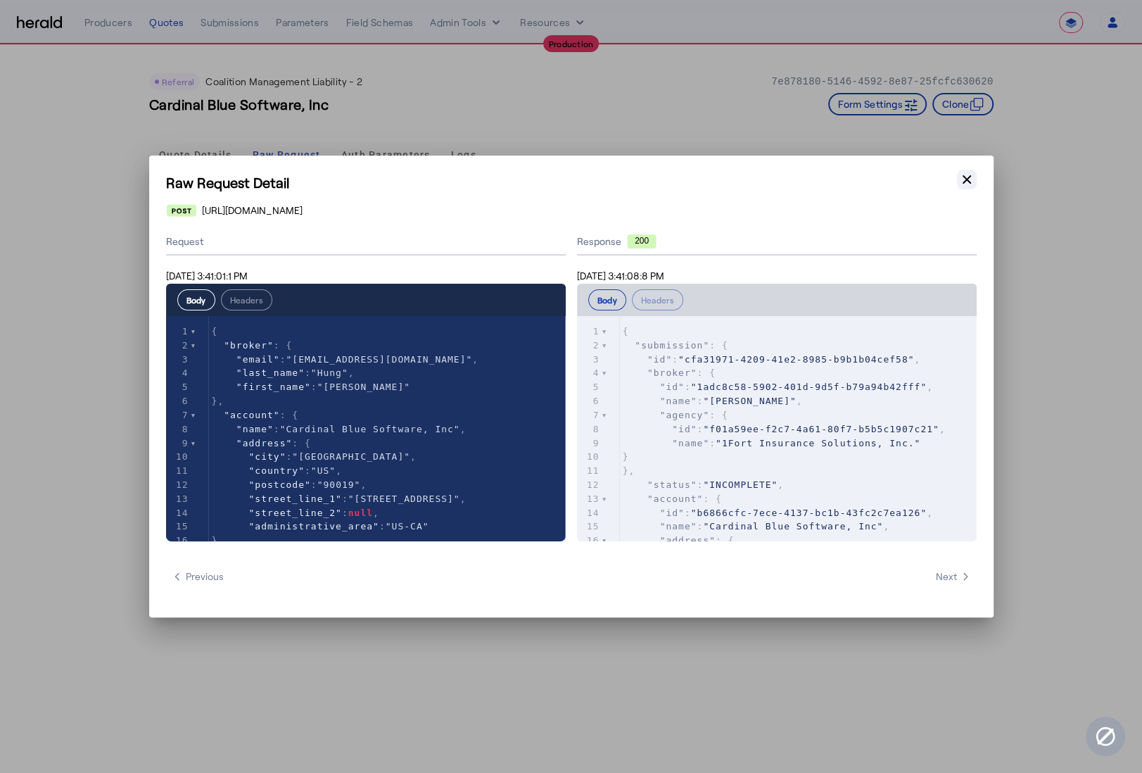
click at [966, 184] on icon "button" at bounding box center [967, 179] width 14 height 14
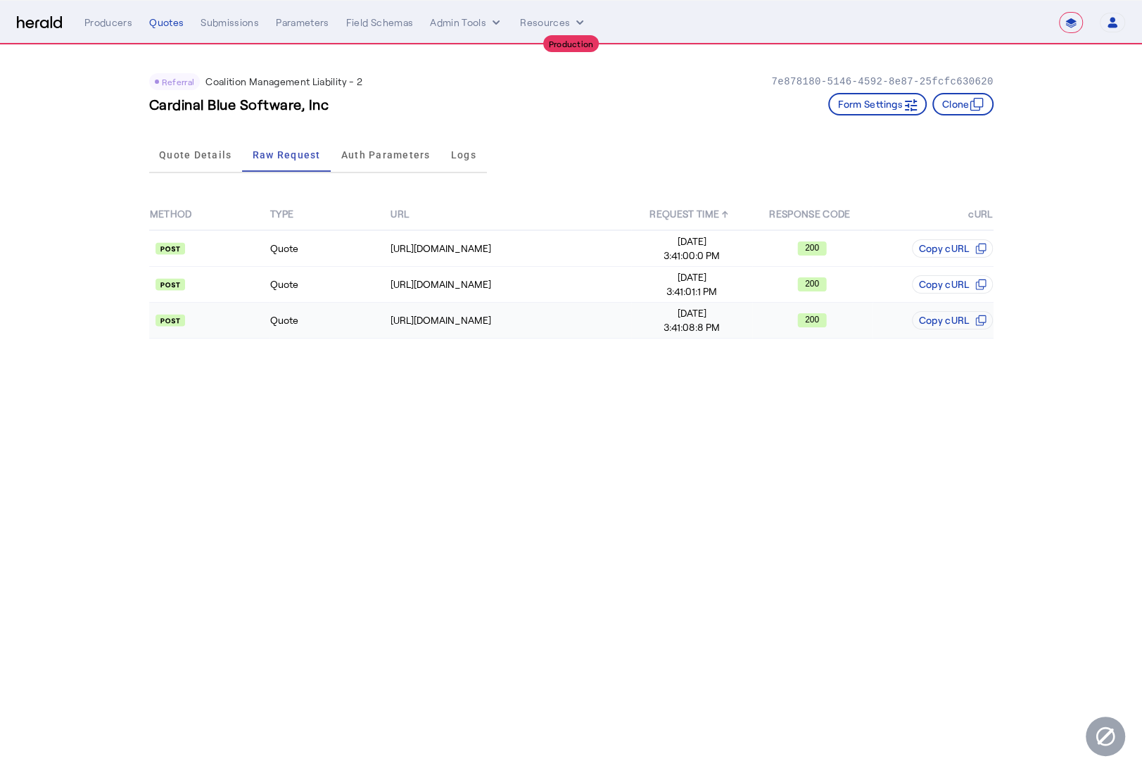
click at [353, 328] on td "Quote" at bounding box center [330, 321] width 120 height 36
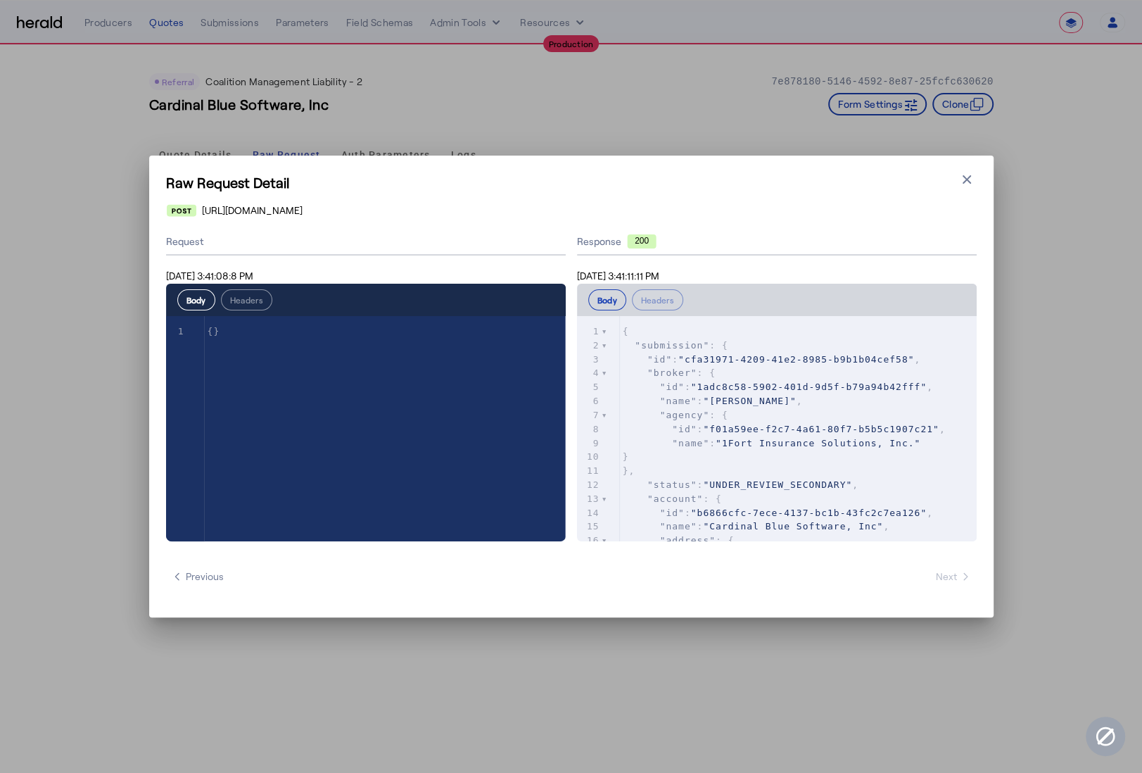
click at [978, 177] on div "Raw Request Detail Close modal [URL][DOMAIN_NAME] Request [DATE] 3:41:08:8 PM B…" at bounding box center [571, 387] width 844 height 462
click at [970, 178] on icon "button" at bounding box center [967, 179] width 14 height 14
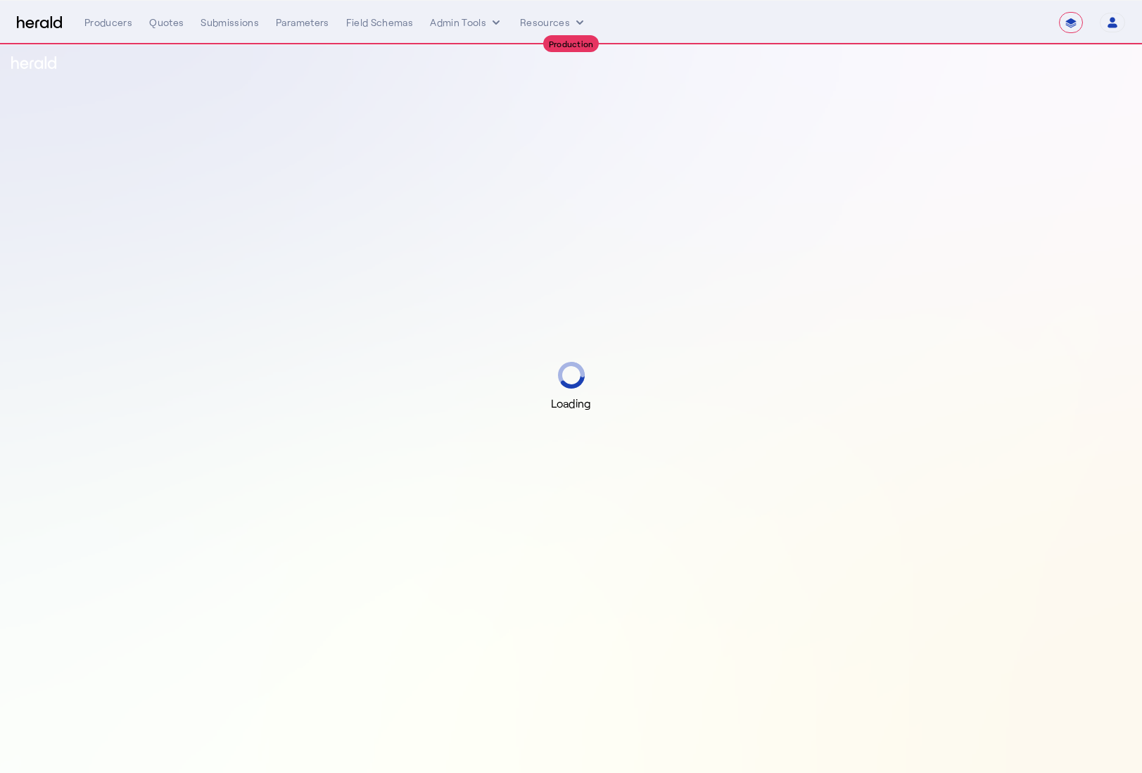
select select "**********"
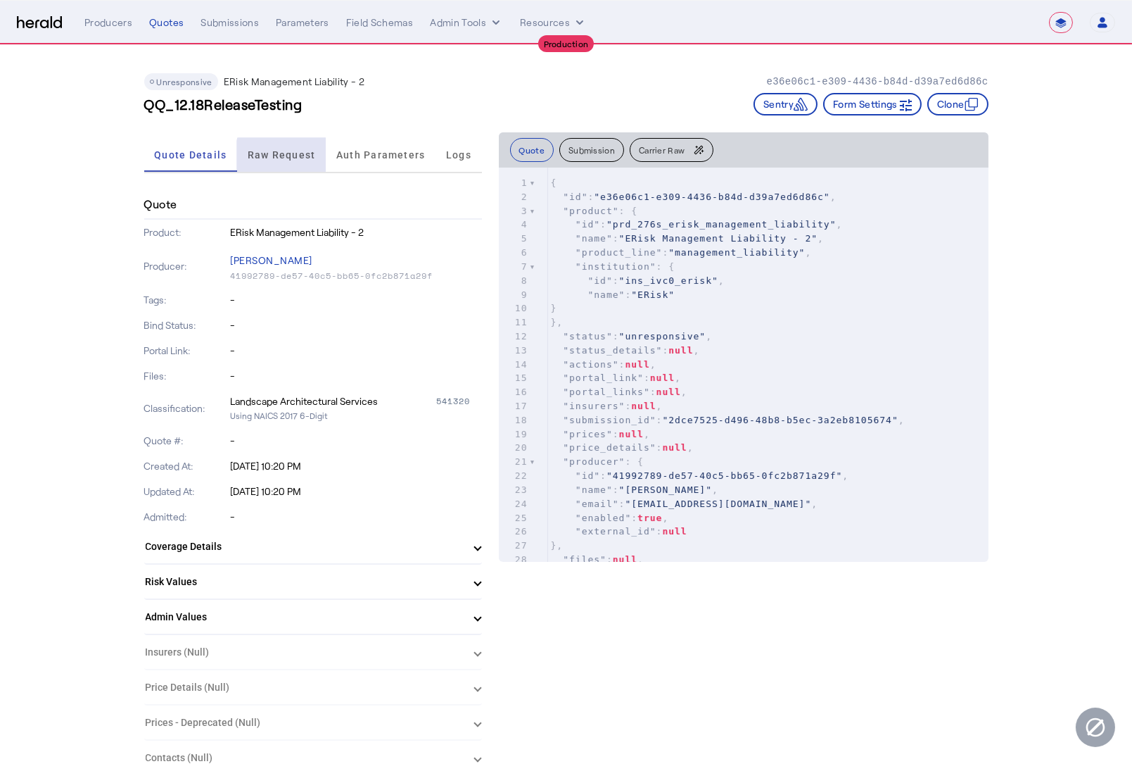
click at [298, 156] on span "Raw Request" at bounding box center [282, 155] width 68 height 10
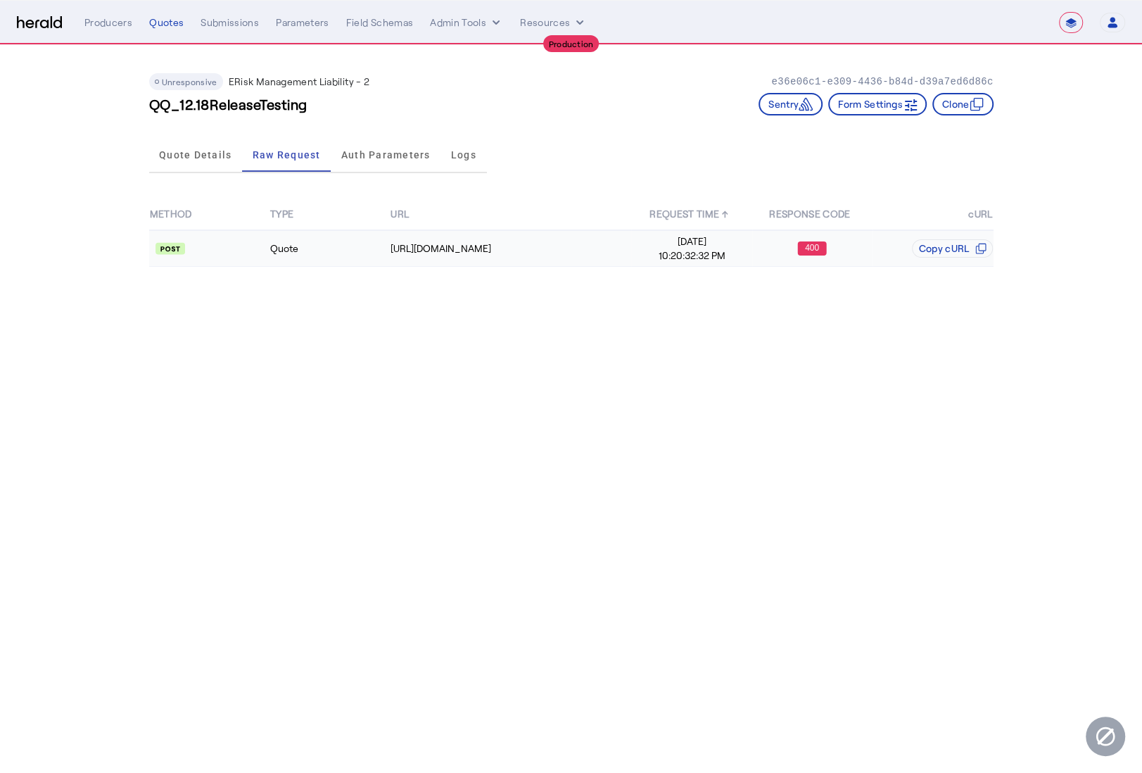
click at [353, 236] on td "Quote" at bounding box center [330, 248] width 120 height 37
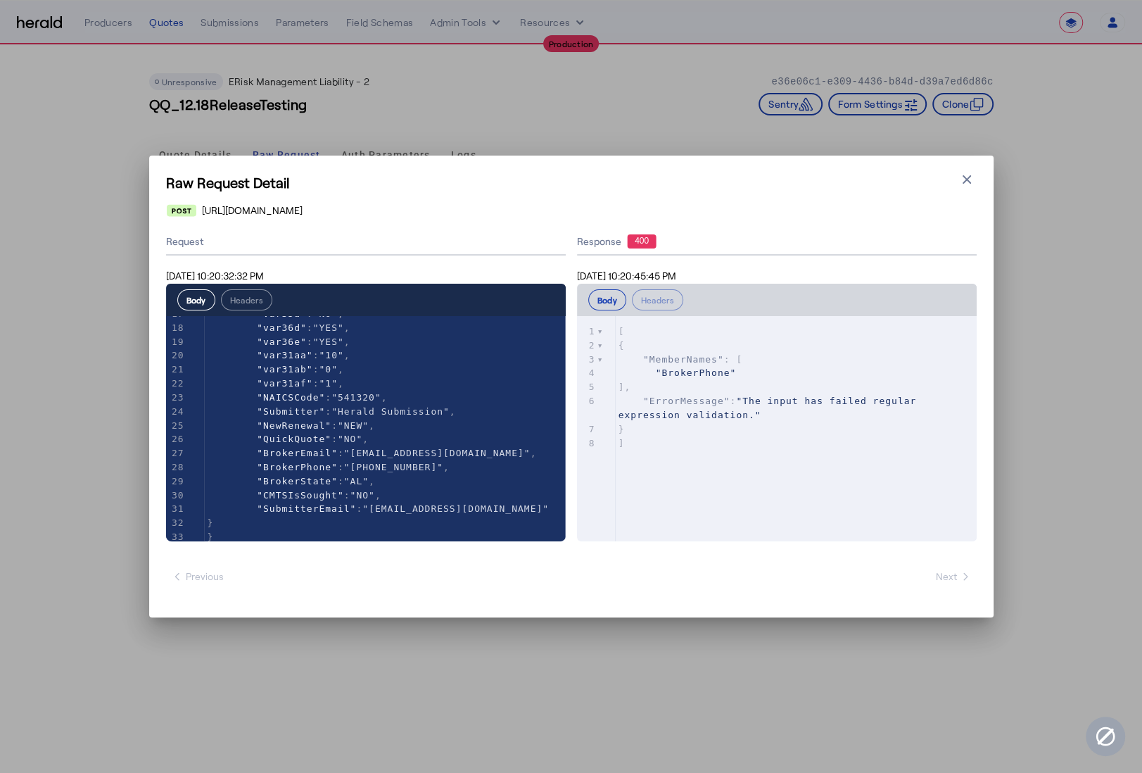
scroll to position [239, 0]
click at [972, 179] on icon "button" at bounding box center [967, 179] width 14 height 14
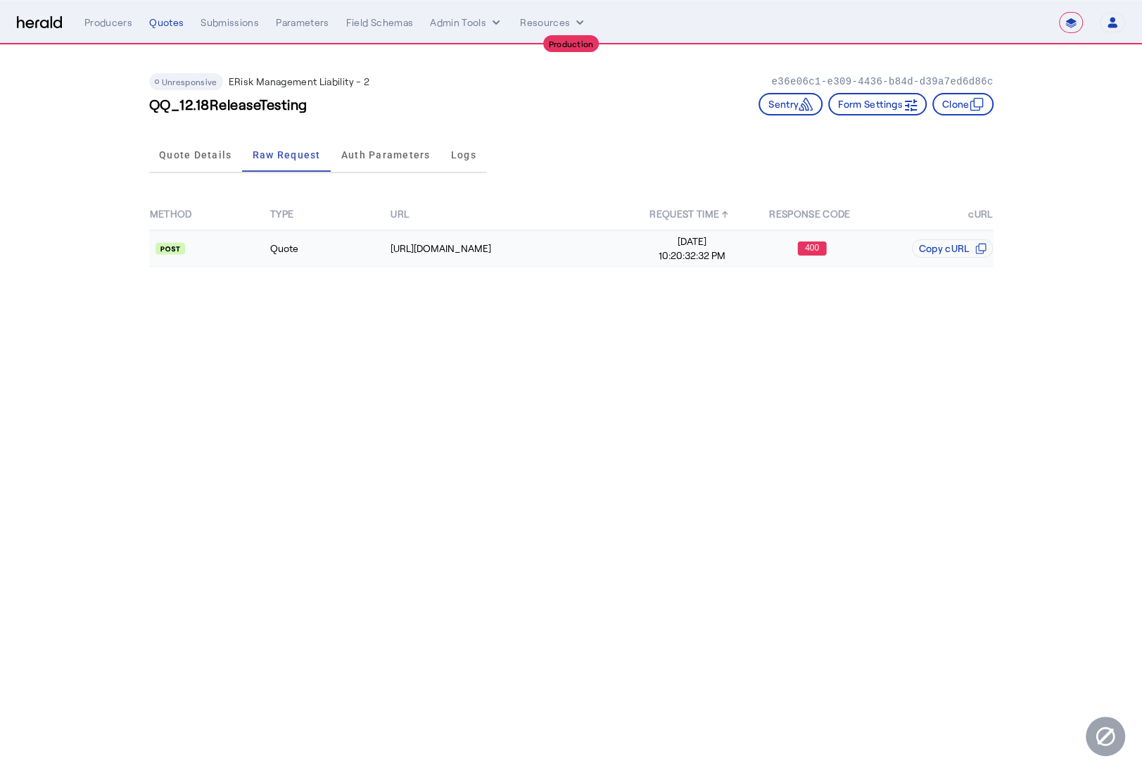
click at [329, 263] on td "Quote" at bounding box center [330, 248] width 120 height 37
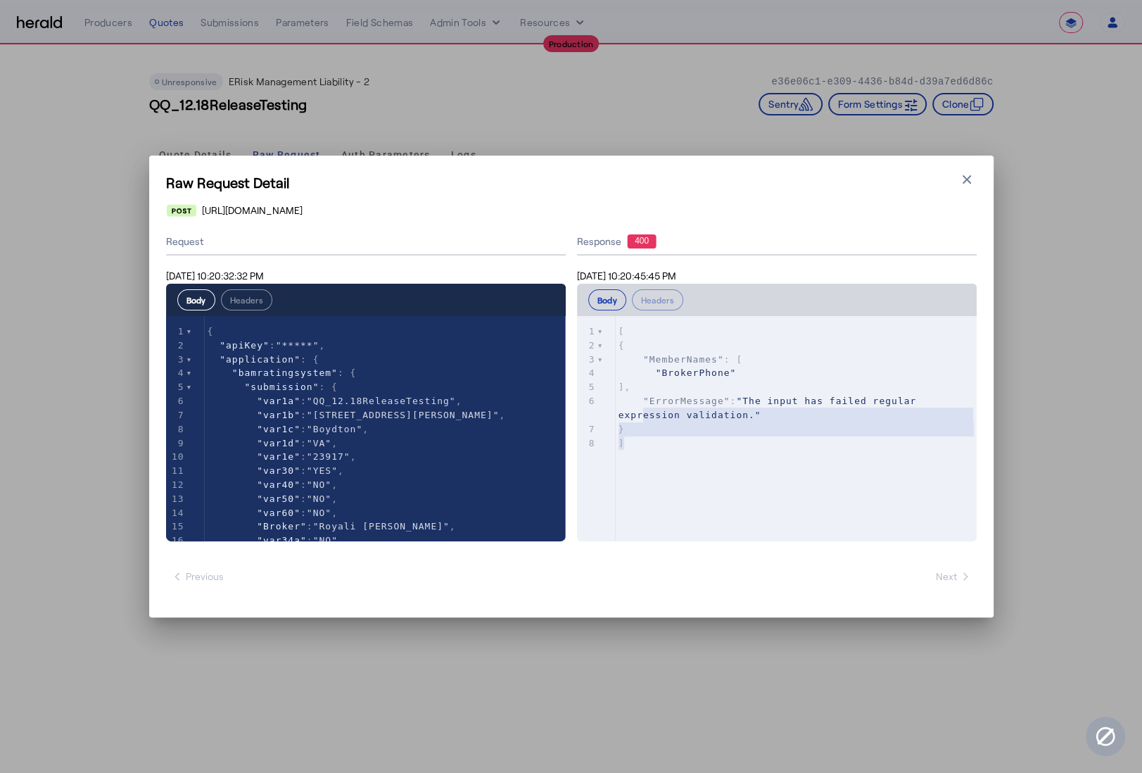
type textarea "**********"
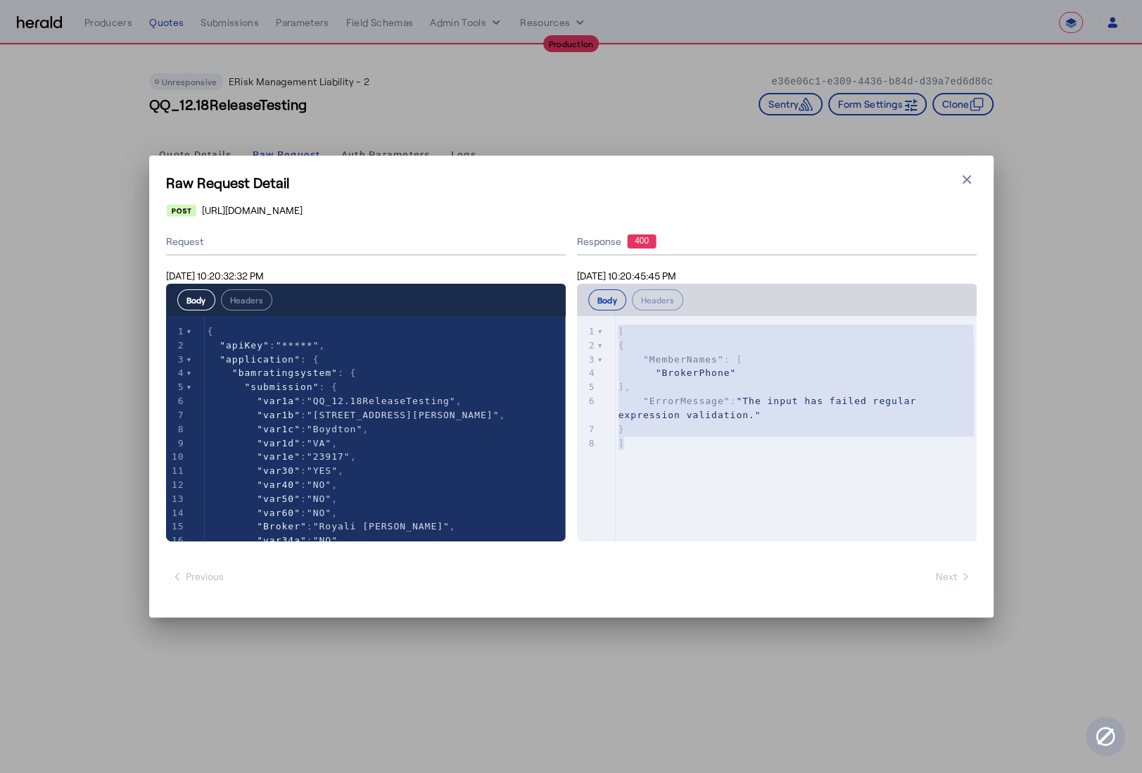
drag, startPoint x: 685, startPoint y: 448, endPoint x: 597, endPoint y: 327, distance: 150.6
click at [616, 327] on div "x 1 [ 2 { 3 "MemberNames" : [ 4 "BrokerPhone" 5 ], 6 "ErrorMessage" : "The inpu…" at bounding box center [801, 387] width 371 height 142
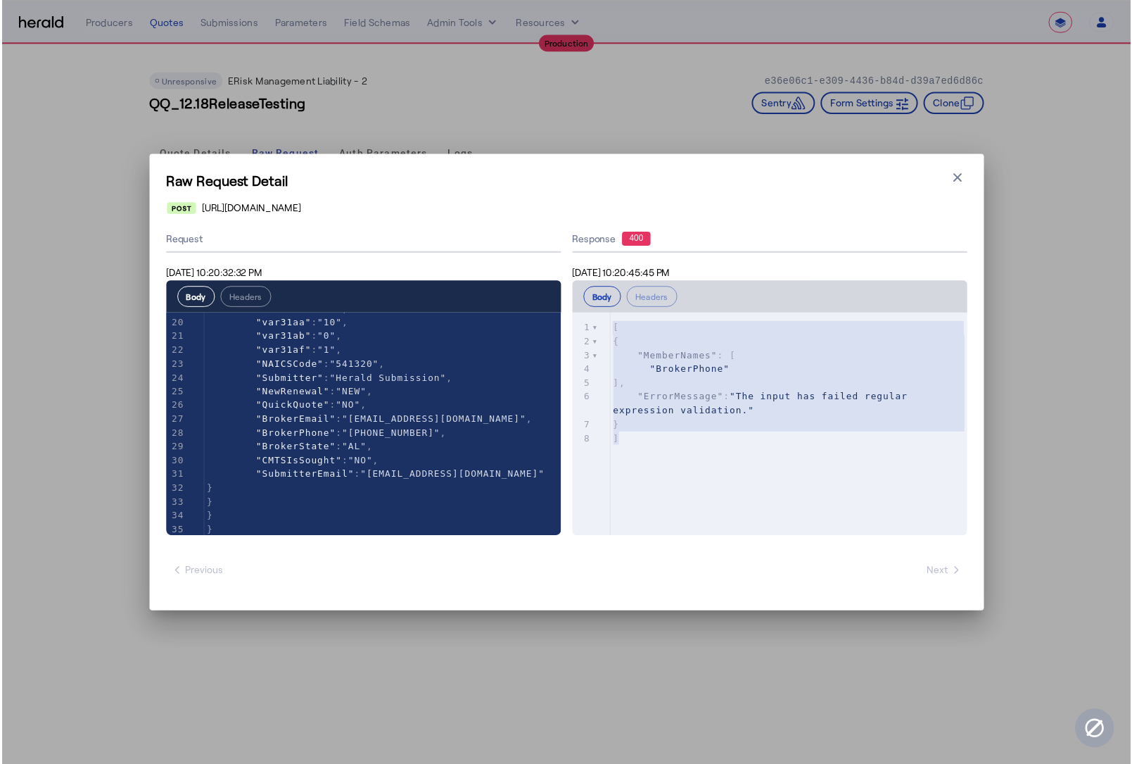
scroll to position [279, 0]
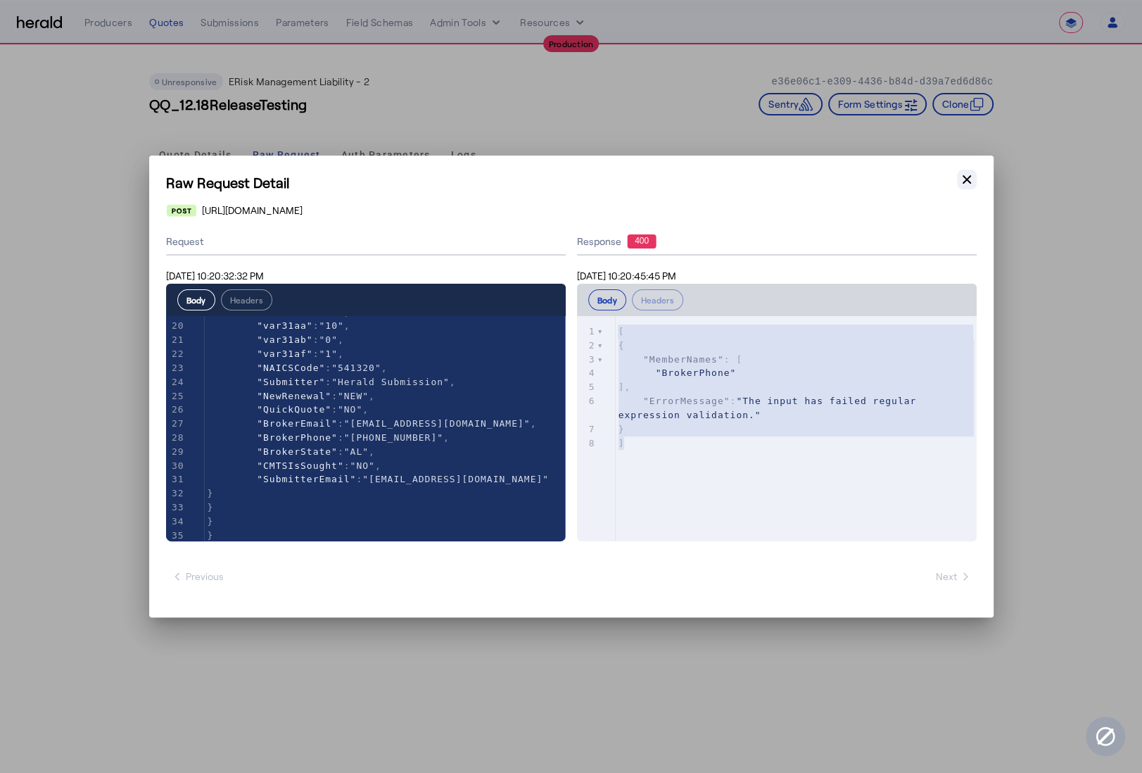
click at [966, 176] on icon "button" at bounding box center [967, 179] width 14 height 14
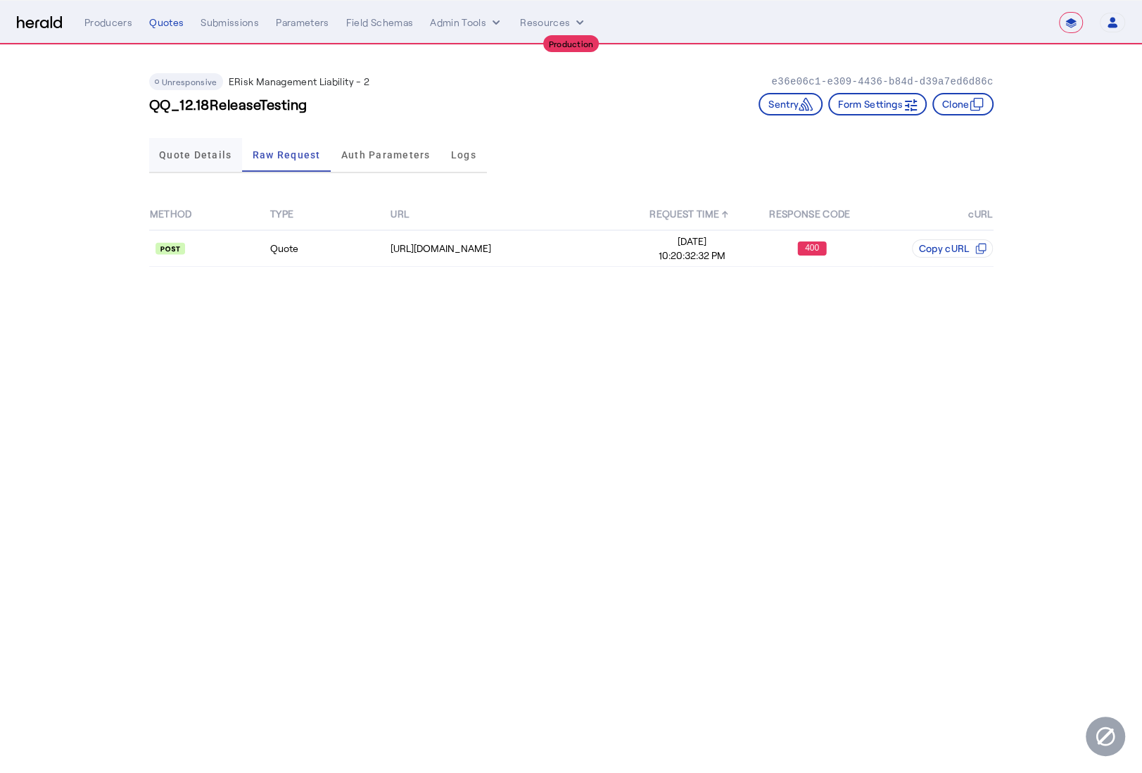
click at [172, 161] on span "Quote Details" at bounding box center [195, 155] width 72 height 34
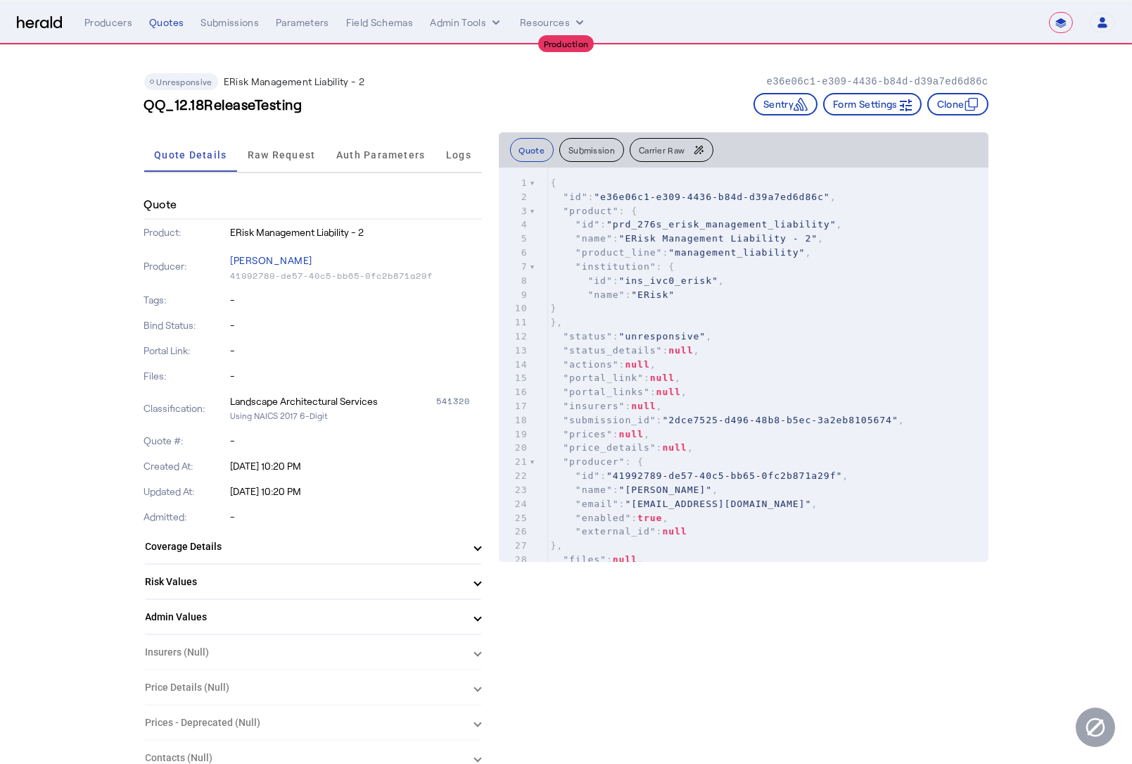
click at [292, 578] on mat-panel-title "Risk Values" at bounding box center [305, 581] width 318 height 15
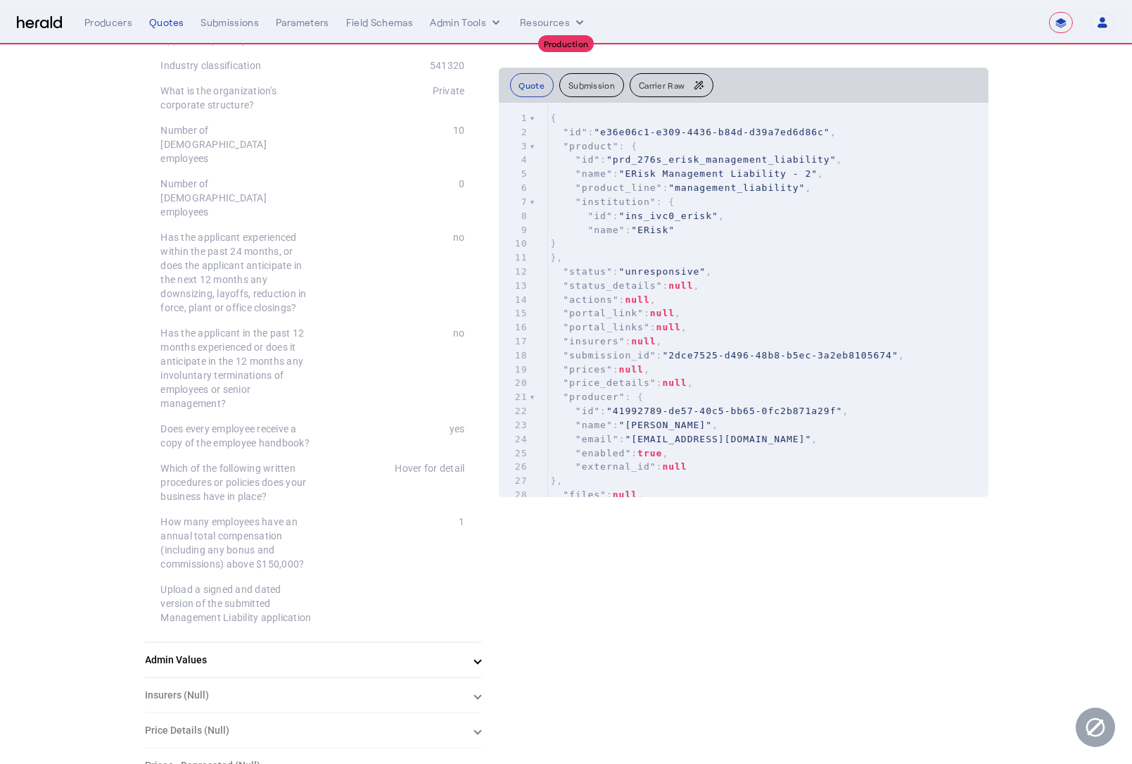
scroll to position [674, 0]
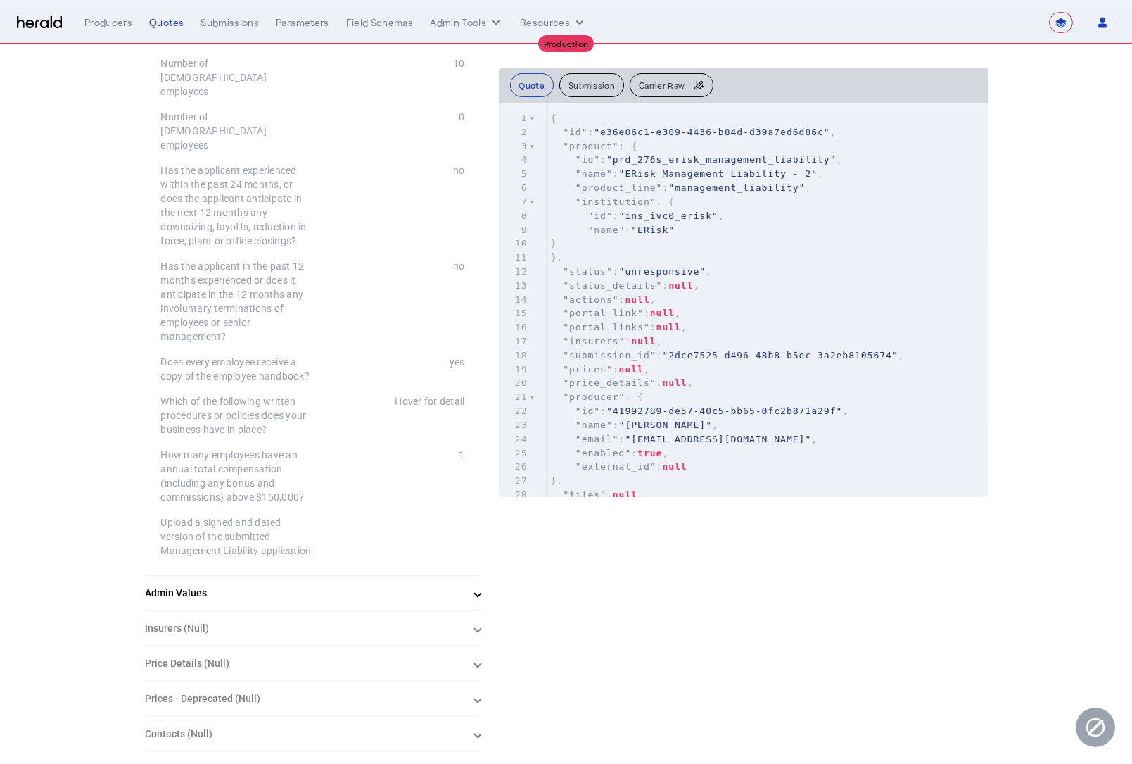
click at [336, 576] on mat-expansion-panel-header "Admin Values" at bounding box center [313, 593] width 338 height 34
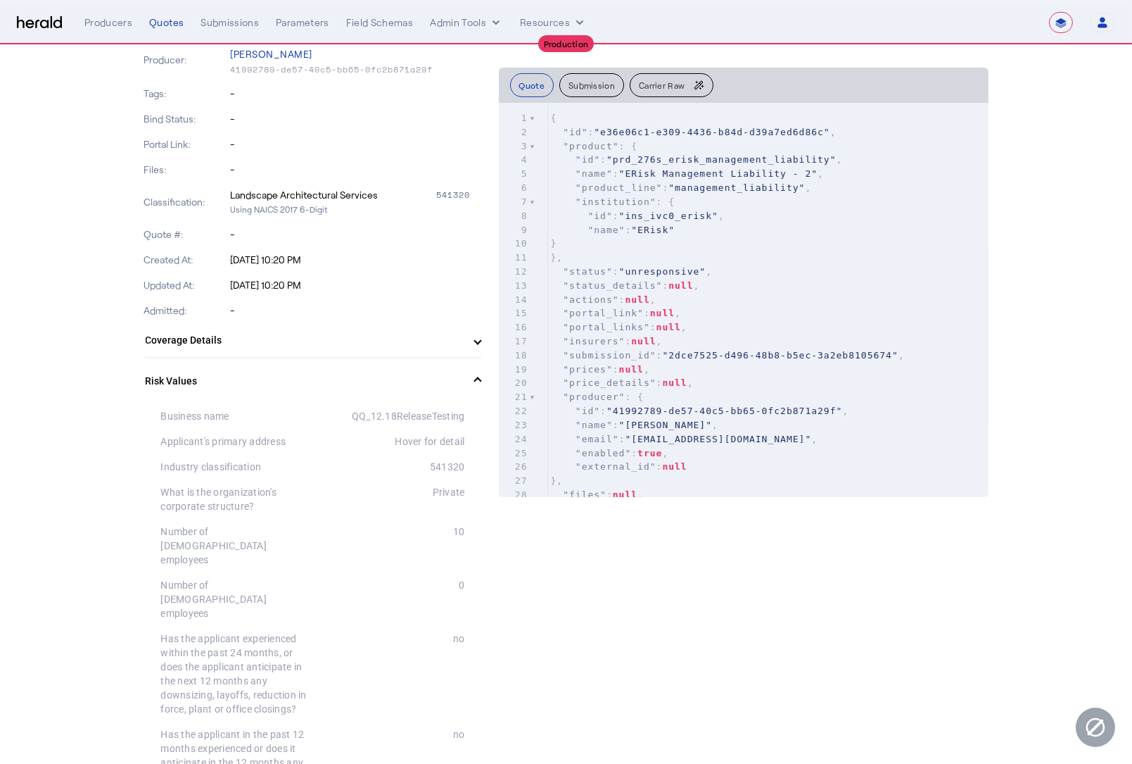
scroll to position [0, 0]
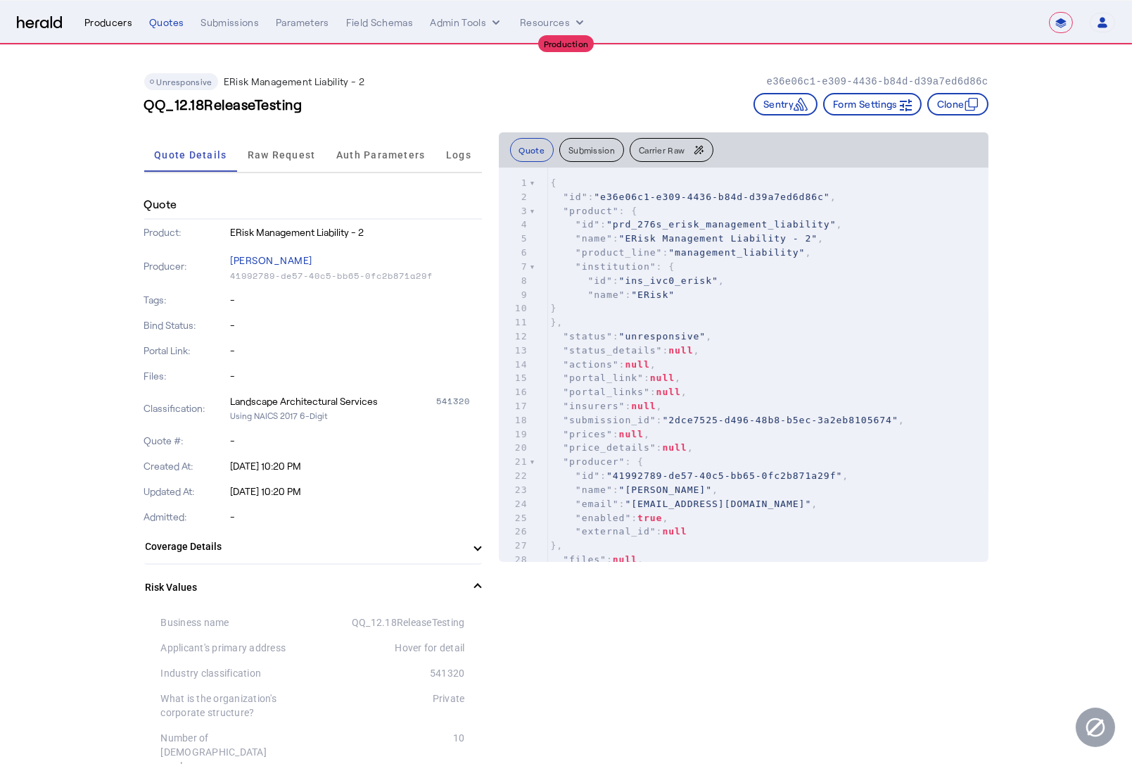
click at [102, 27] on div "Producers" at bounding box center [108, 22] width 48 height 14
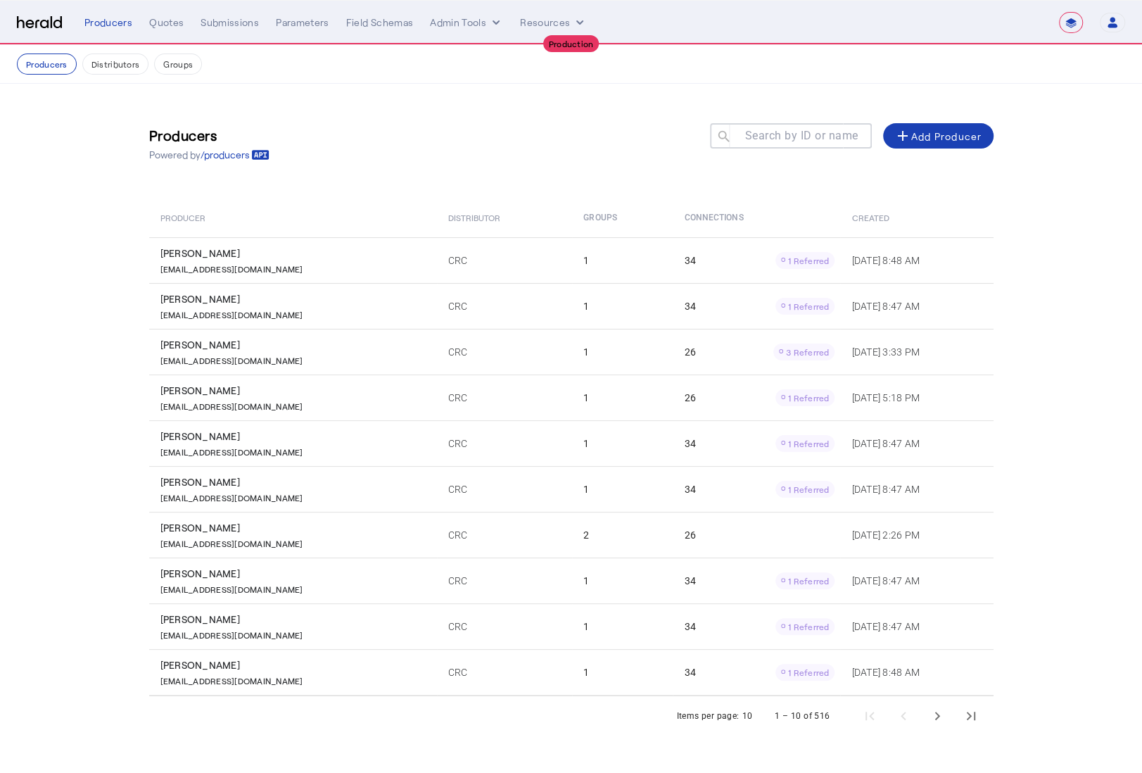
click at [788, 136] on mat-label "Search by ID or name" at bounding box center [801, 135] width 113 height 13
click at [788, 136] on input "Search by ID or name" at bounding box center [797, 135] width 127 height 17
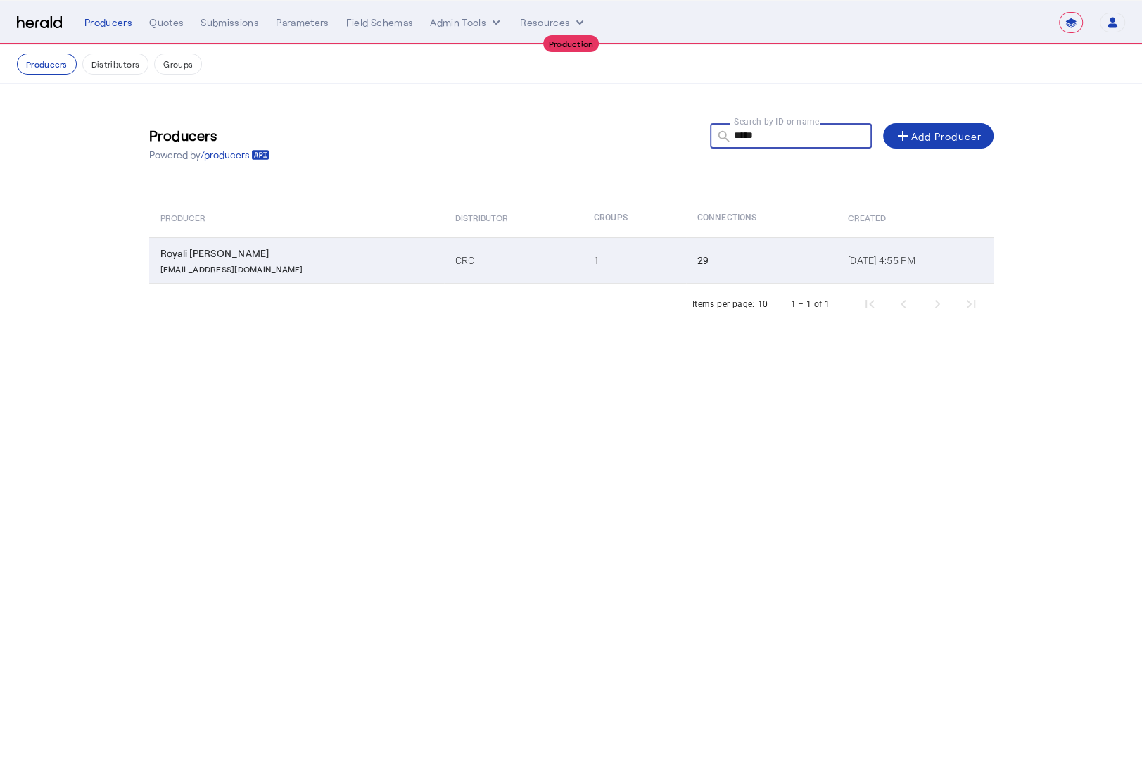
type input "*****"
click at [299, 257] on div "Royali Roy" at bounding box center [299, 253] width 278 height 14
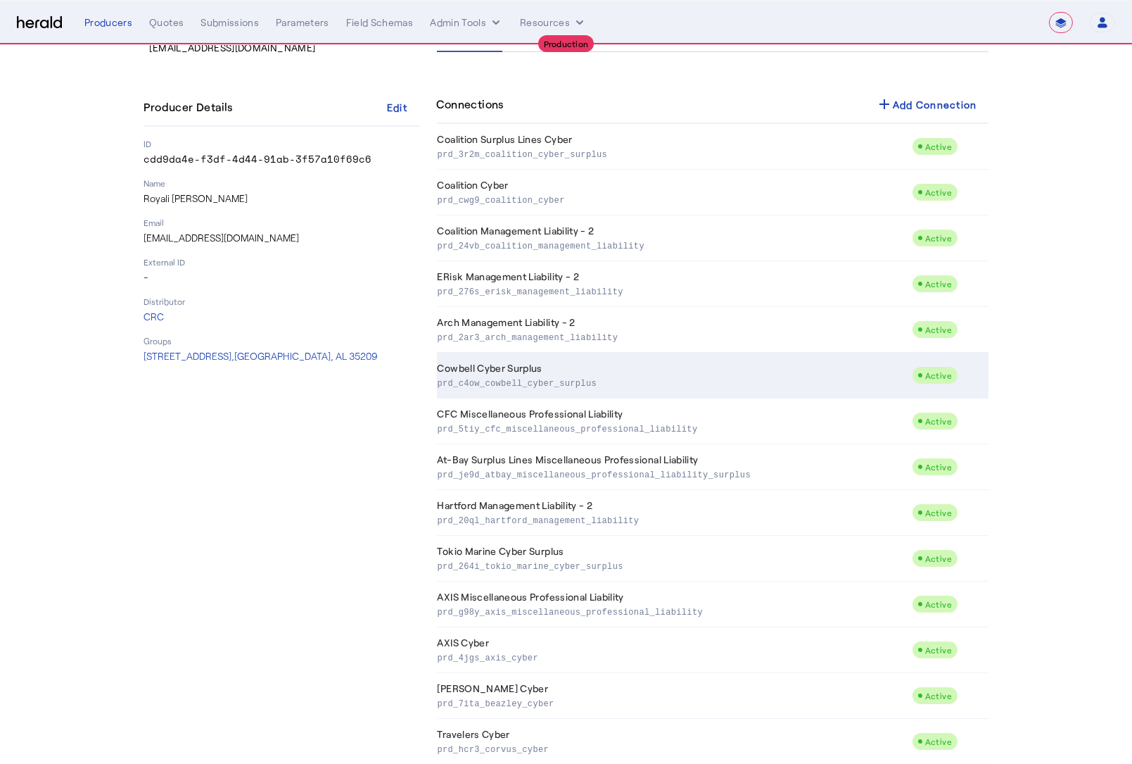
scroll to position [91, 0]
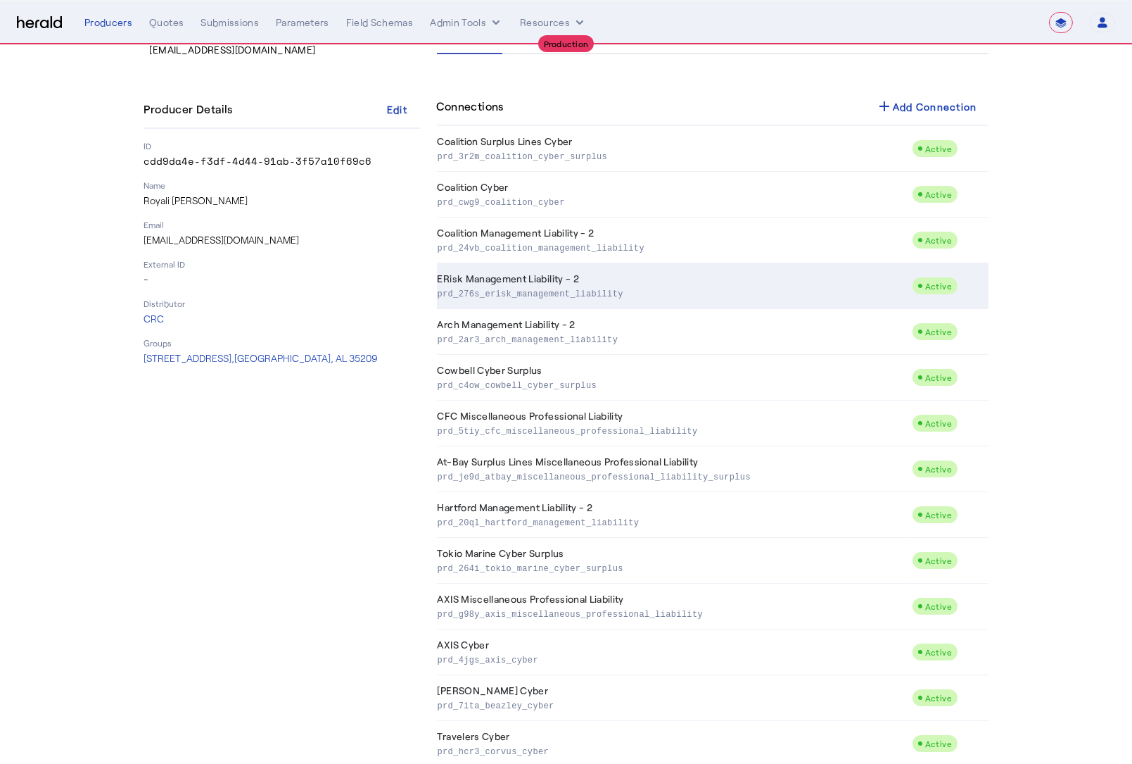
click at [664, 287] on p "prd_276s_erisk_management_liability" at bounding box center [672, 293] width 469 height 14
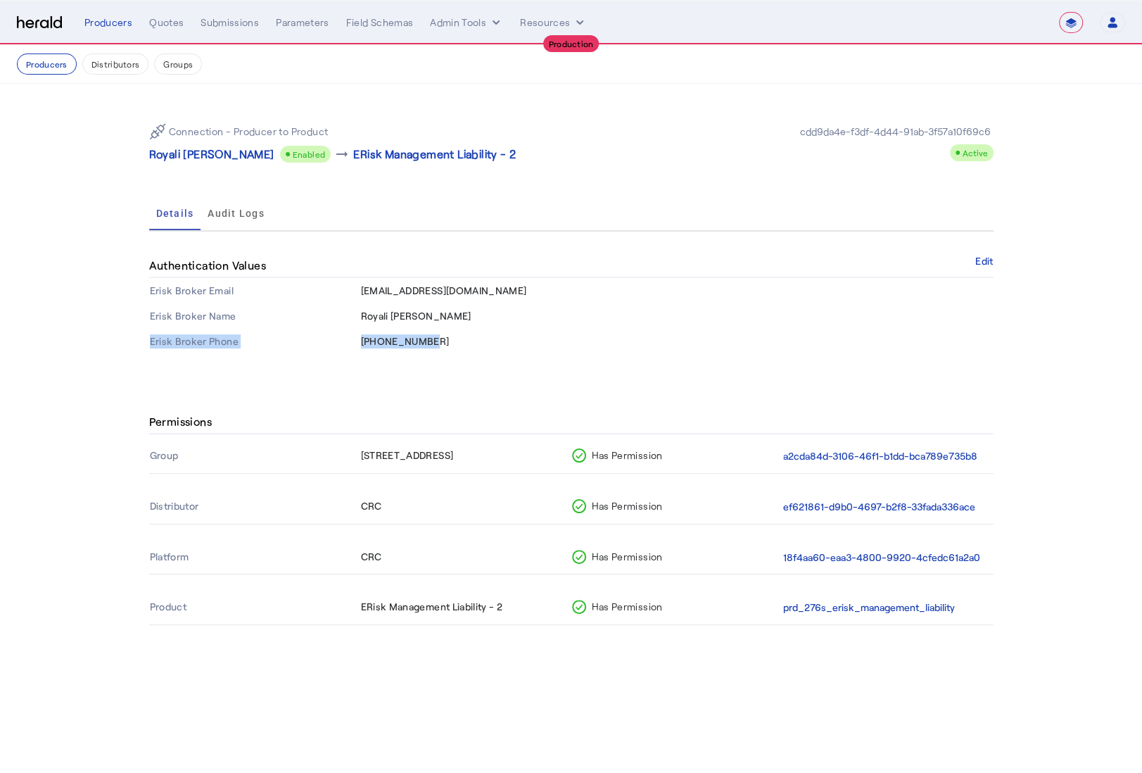
drag, startPoint x: 349, startPoint y: 341, endPoint x: 483, endPoint y: 340, distance: 134.4
click at [483, 340] on tr "Erisk Broker Phone 205-424-2324" at bounding box center [571, 341] width 844 height 25
click at [485, 340] on td "205-424-2324" at bounding box center [676, 341] width 633 height 25
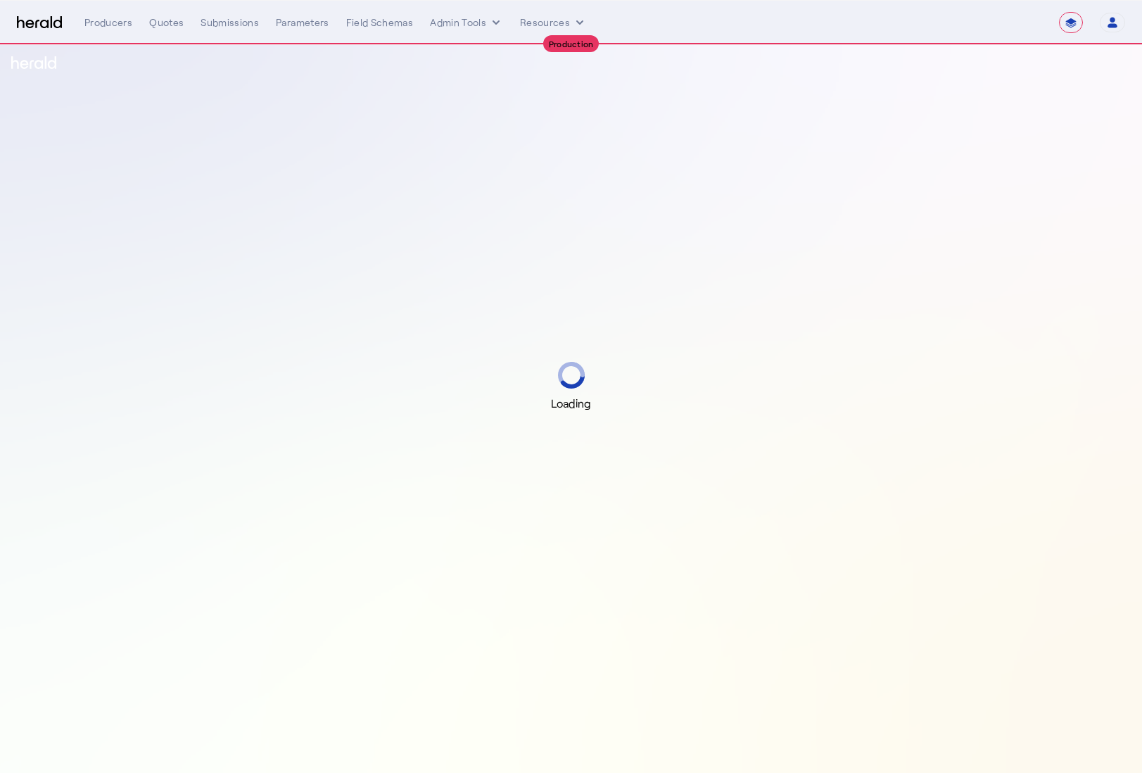
select select "**********"
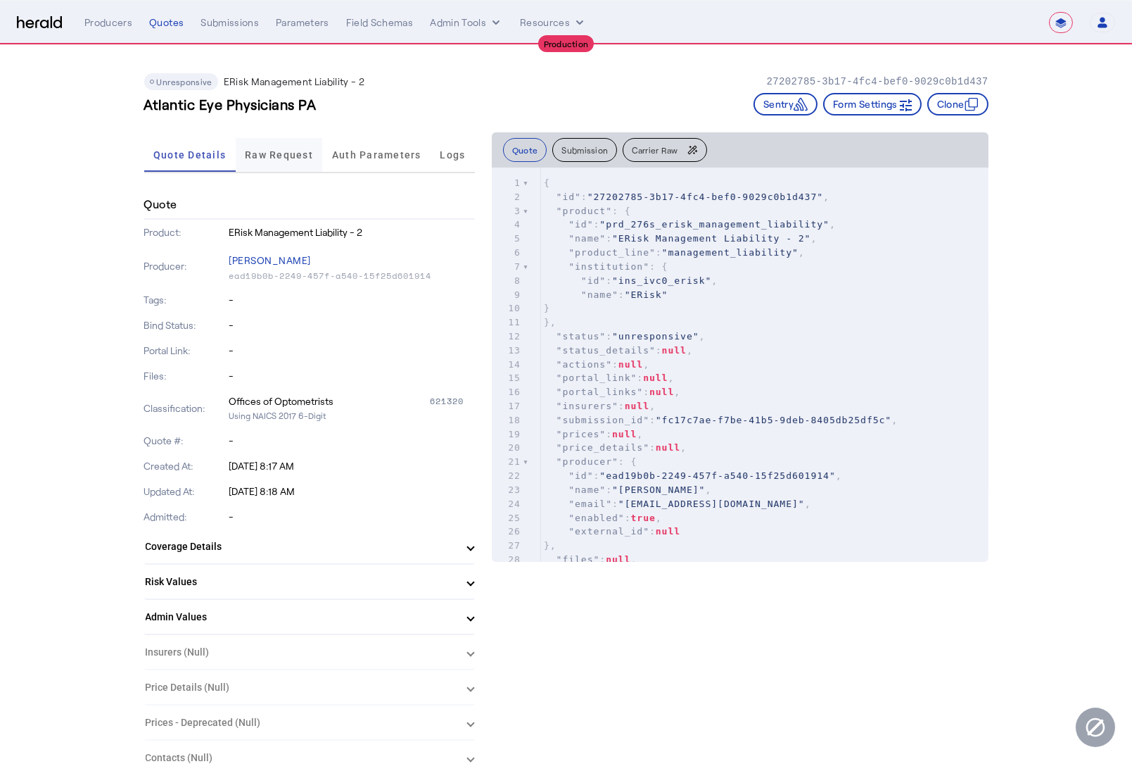
click at [259, 161] on span "Raw Request" at bounding box center [279, 155] width 68 height 34
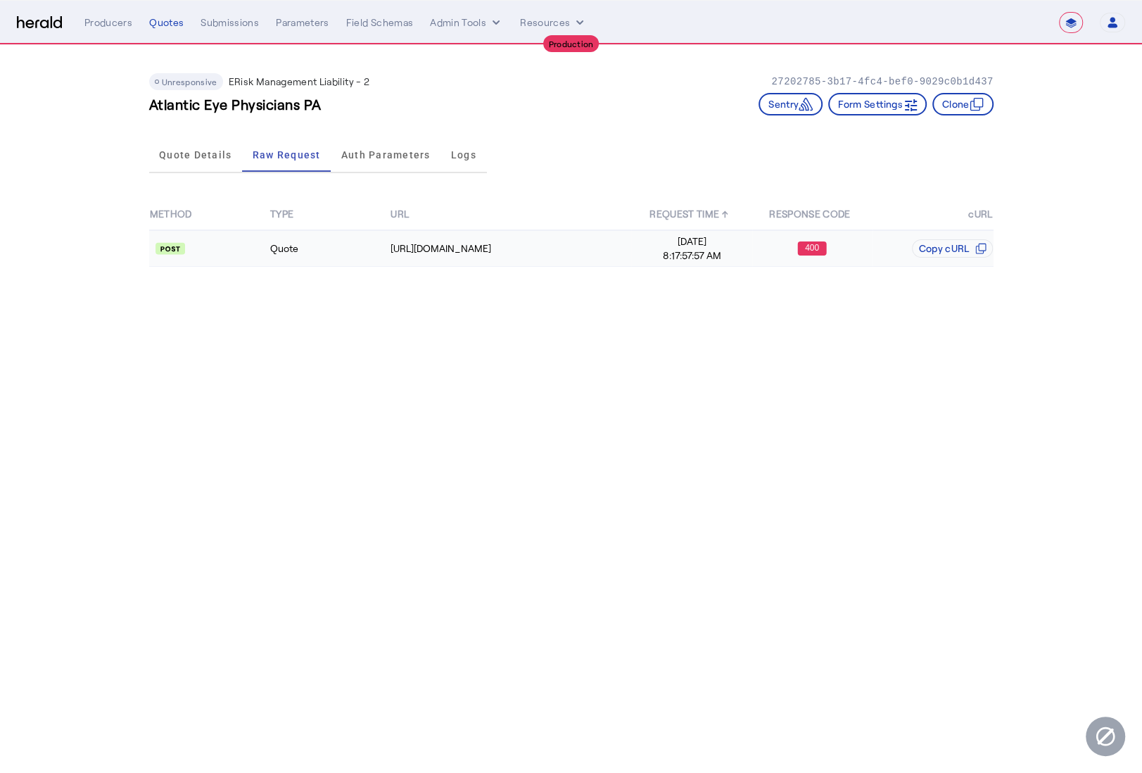
click at [350, 253] on td "Quote" at bounding box center [330, 248] width 120 height 37
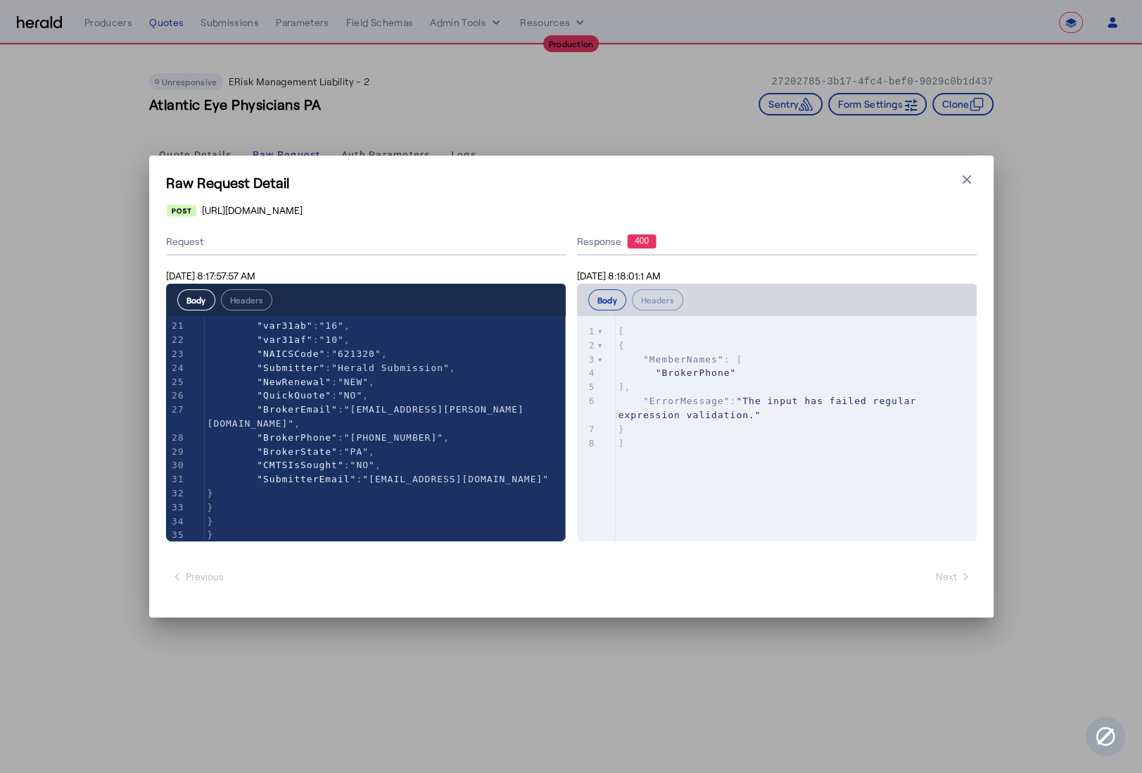
scroll to position [291, 0]
click at [961, 186] on icon "button" at bounding box center [967, 179] width 14 height 14
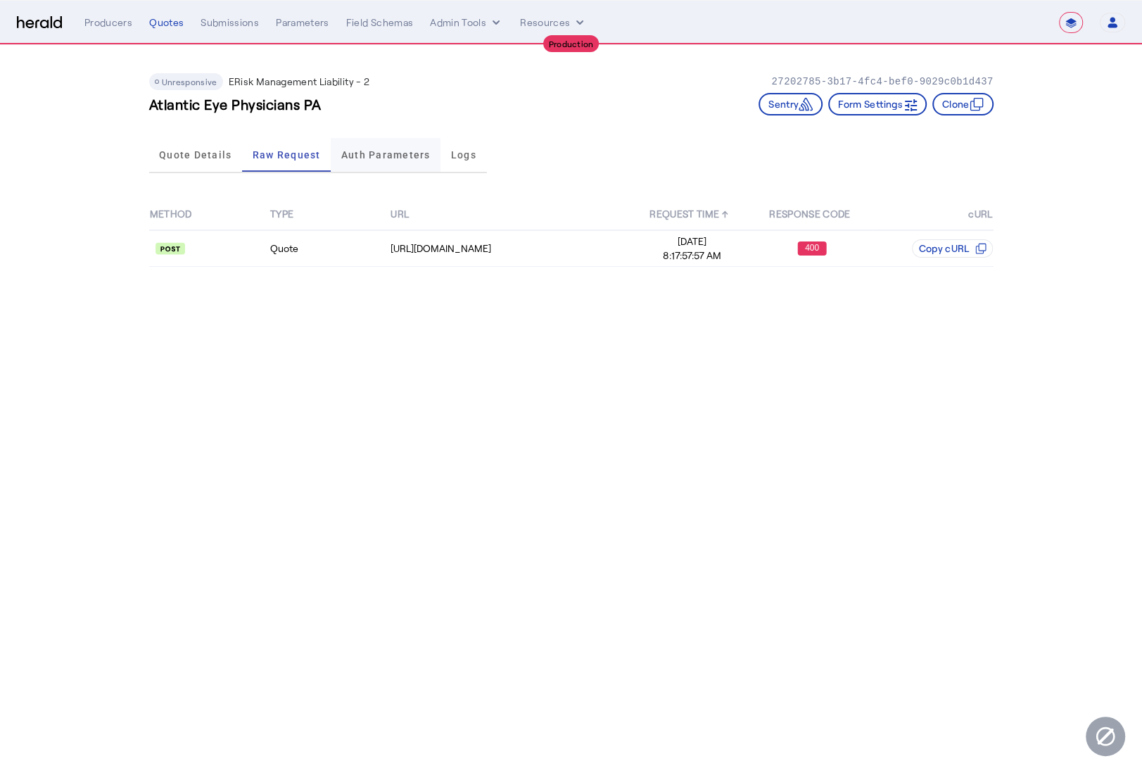
click at [377, 157] on span "Auth Parameters" at bounding box center [385, 155] width 89 height 10
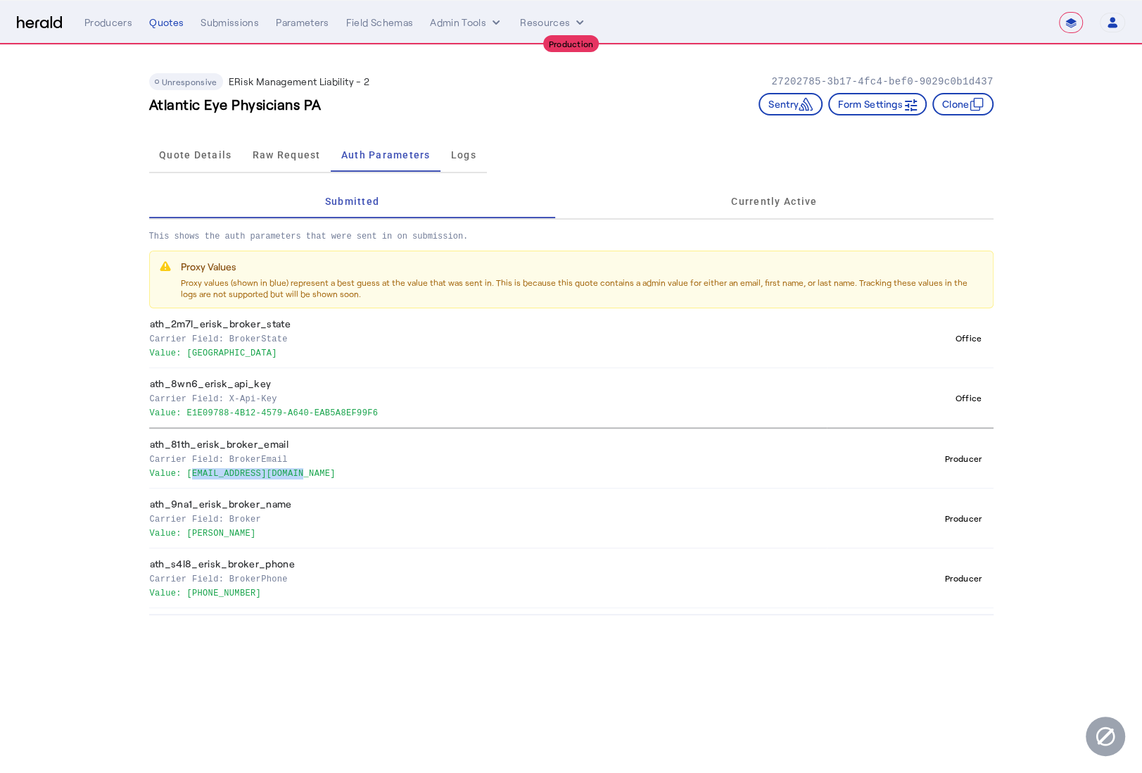
drag, startPoint x: 189, startPoint y: 472, endPoint x: 309, endPoint y: 468, distance: 120.4
click at [308, 468] on p "Value: [EMAIL_ADDRESS][DOMAIN_NAME]" at bounding box center [486, 472] width 672 height 14
click at [309, 468] on p "Value: [EMAIL_ADDRESS][DOMAIN_NAME]" at bounding box center [486, 472] width 672 height 14
click at [178, 163] on span "Quote Details" at bounding box center [195, 155] width 72 height 34
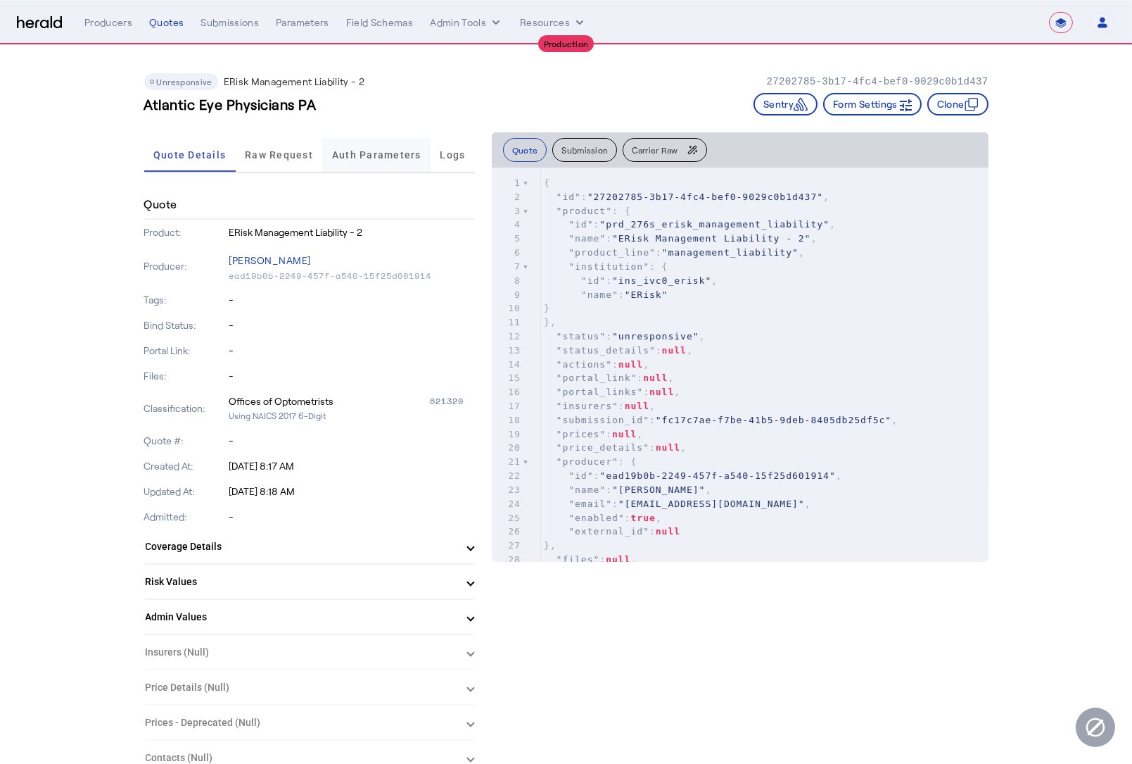
click at [357, 169] on span "Auth Parameters" at bounding box center [376, 155] width 89 height 34
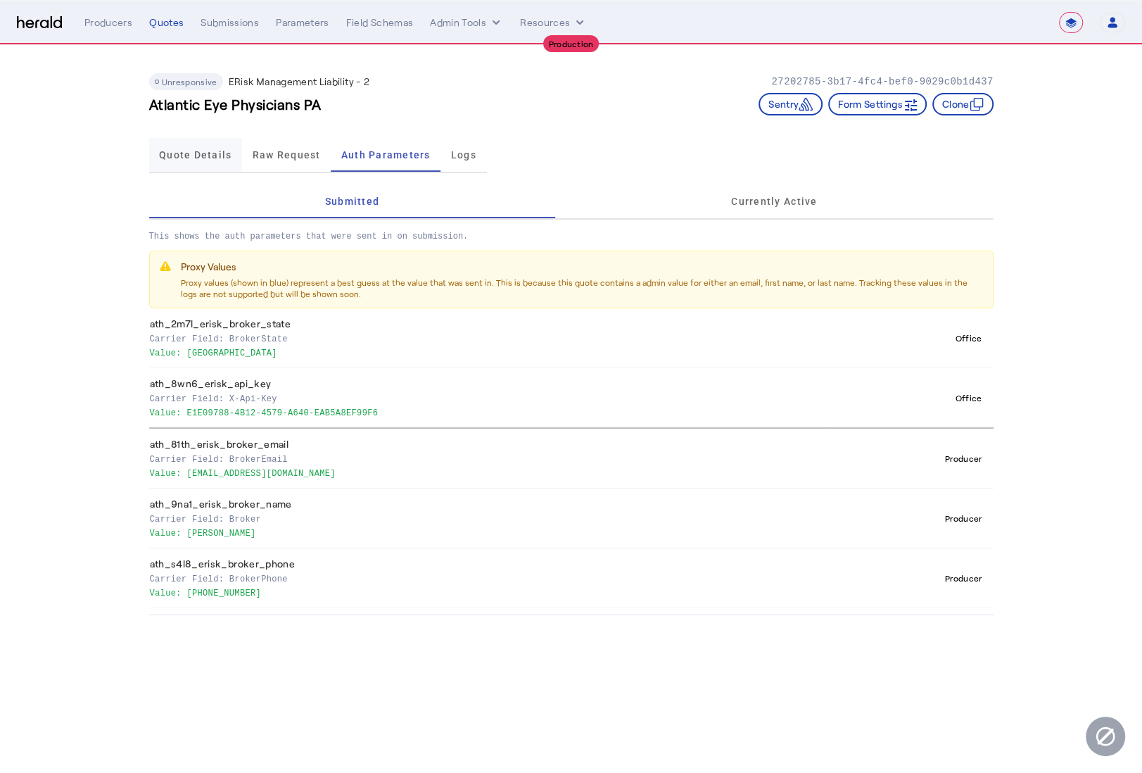
click at [182, 160] on span "Quote Details" at bounding box center [195, 155] width 72 height 34
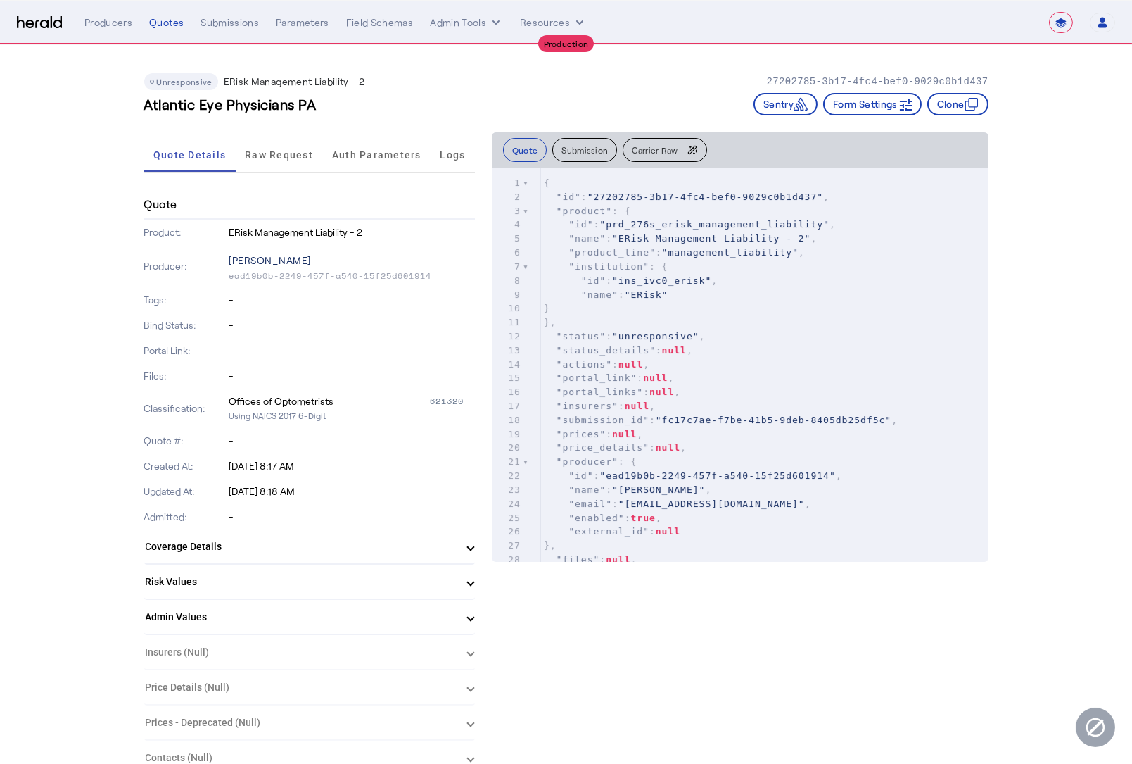
click at [259, 260] on p "[PERSON_NAME]" at bounding box center [352, 261] width 246 height 20
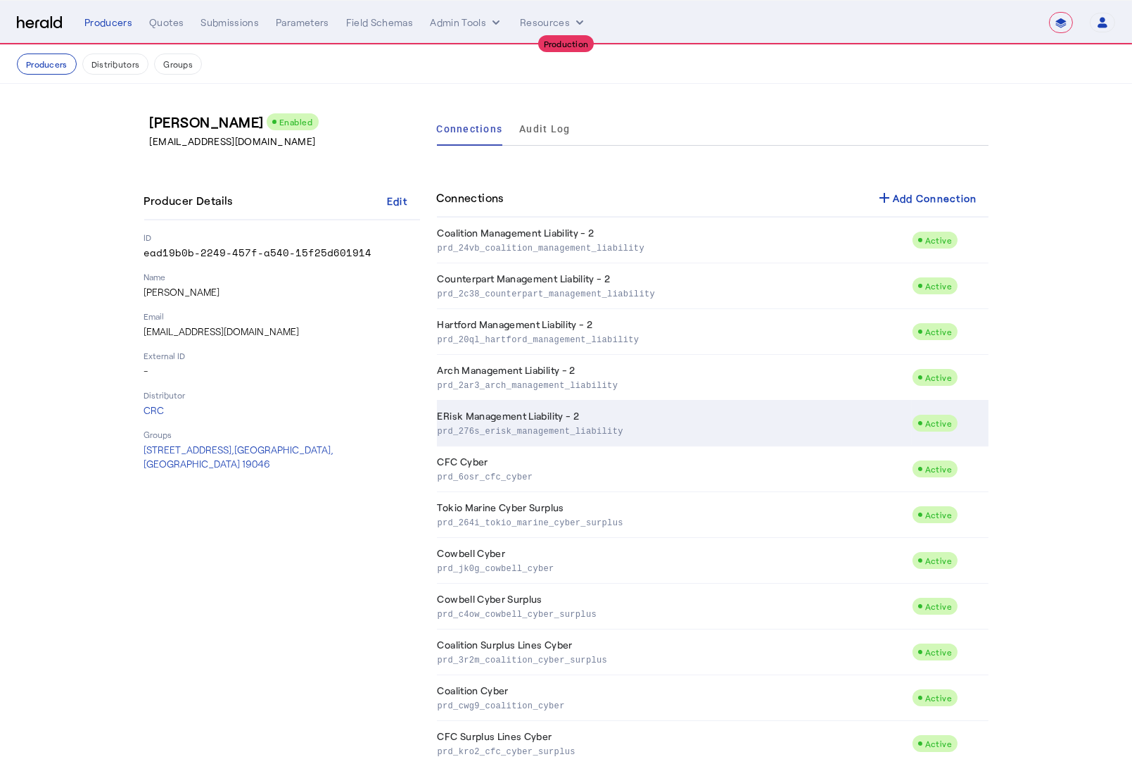
click at [638, 412] on td "ERisk Management Liability - 2 prd_276s_erisk_management_liability" at bounding box center [674, 423] width 475 height 46
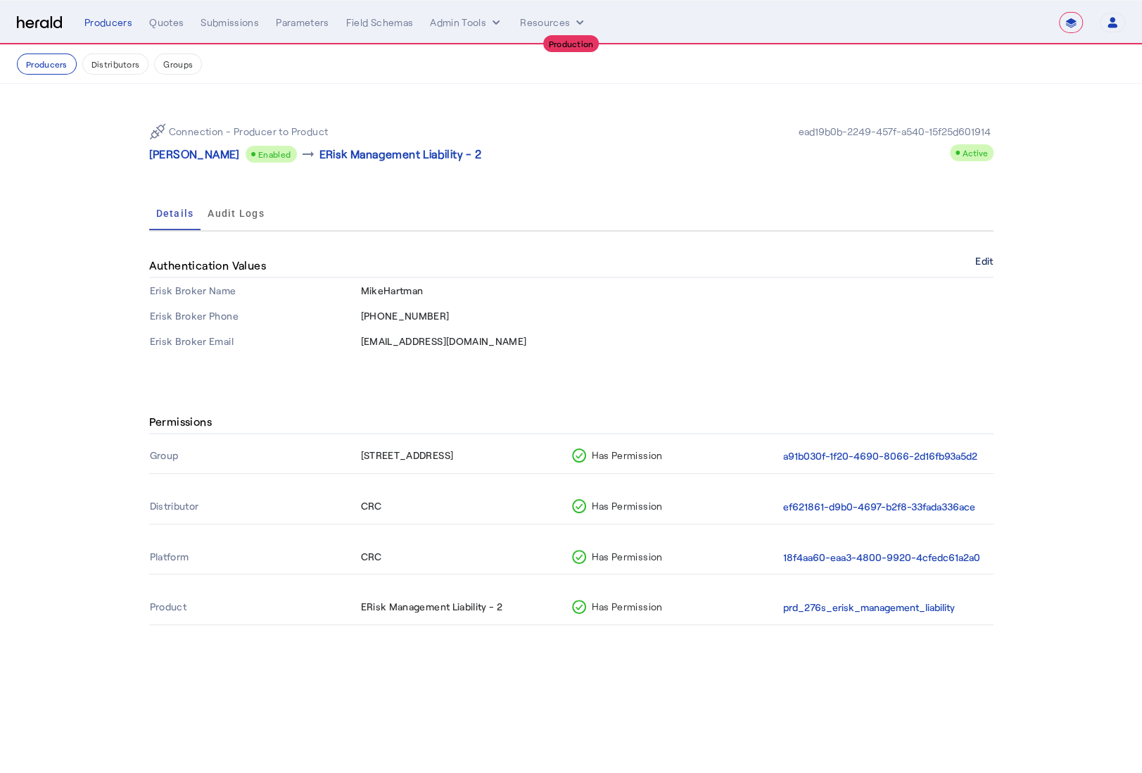
click at [976, 262] on button "Edit" at bounding box center [984, 261] width 18 height 8
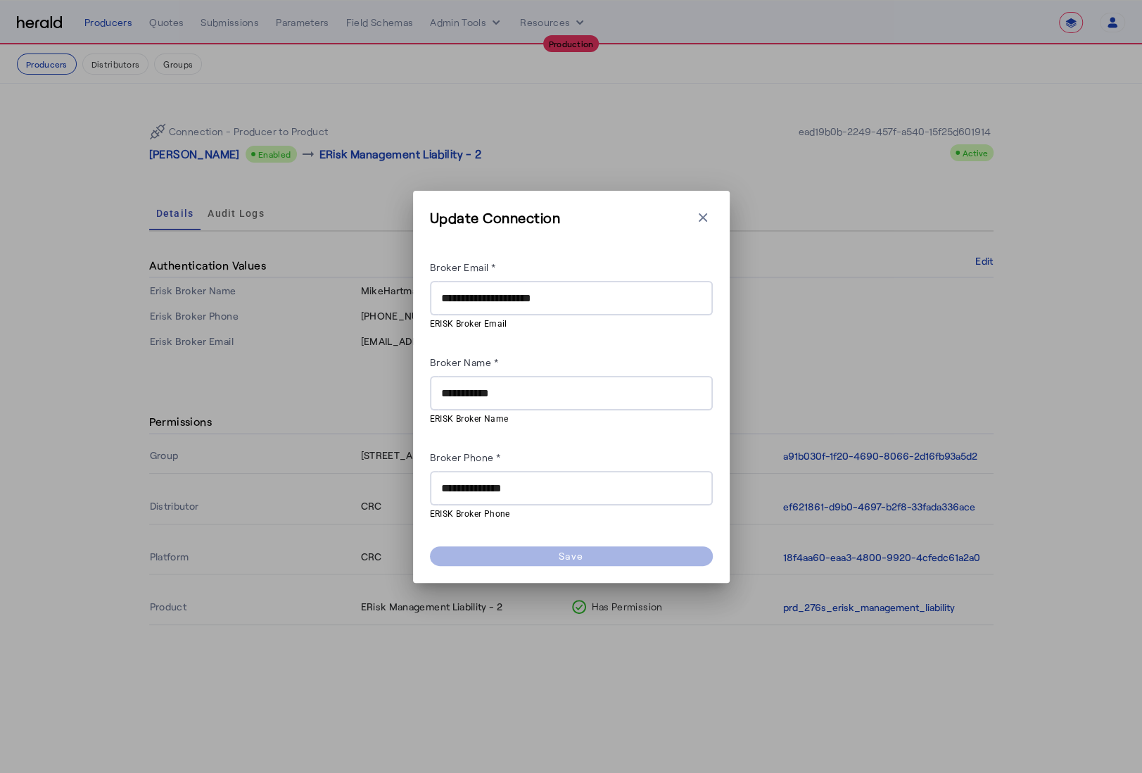
click at [469, 486] on input "**********" at bounding box center [571, 488] width 260 height 17
type input "**********"
click at [671, 433] on div "**********" at bounding box center [571, 389] width 283 height 262
click at [633, 555] on herald-button "Save" at bounding box center [571, 556] width 283 height 20
click at [564, 555] on herald-button "Save" at bounding box center [571, 556] width 283 height 20
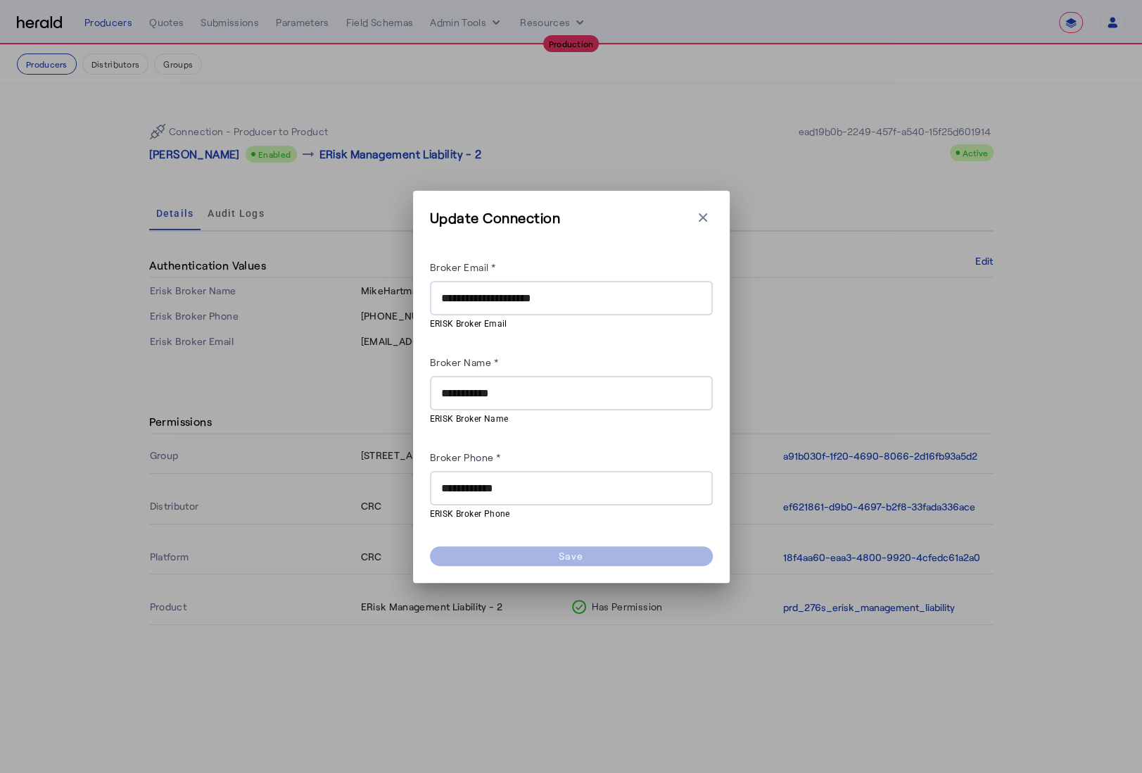
click at [564, 555] on herald-button "Save" at bounding box center [571, 556] width 283 height 20
drag, startPoint x: 564, startPoint y: 555, endPoint x: 608, endPoint y: 557, distance: 43.7
click at [564, 555] on herald-button "Save" at bounding box center [571, 556] width 283 height 20
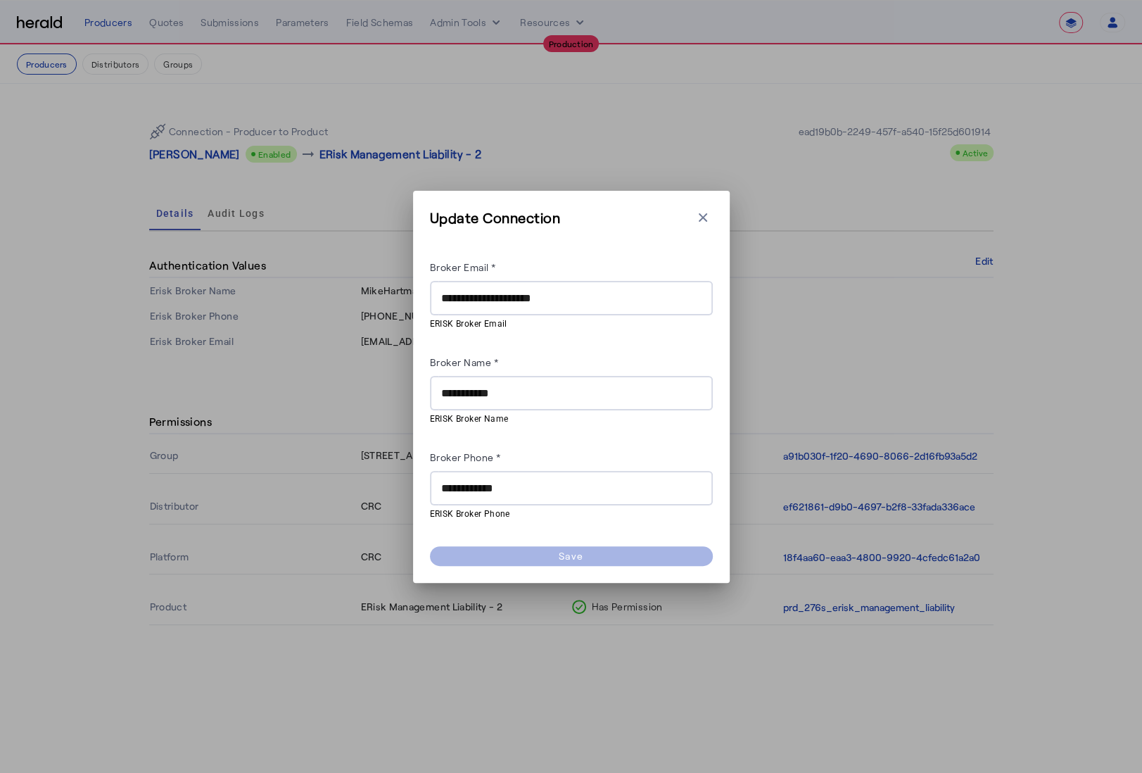
drag, startPoint x: 569, startPoint y: 559, endPoint x: 457, endPoint y: 555, distance: 111.2
click at [468, 555] on herald-button "Save" at bounding box center [571, 556] width 283 height 20
drag, startPoint x: 479, startPoint y: 555, endPoint x: 595, endPoint y: 556, distance: 116.1
click at [593, 555] on herald-button "Save" at bounding box center [571, 556] width 283 height 20
click at [596, 290] on input "**********" at bounding box center [571, 298] width 260 height 17
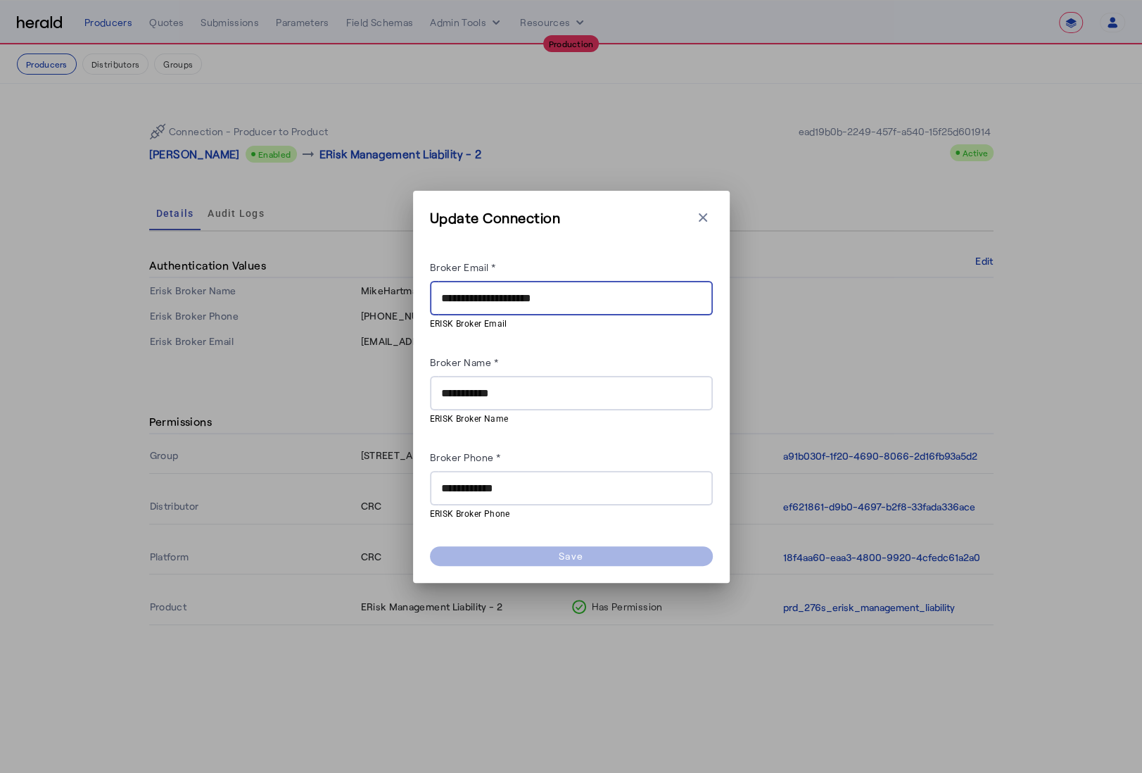
click at [554, 355] on div "Broker Name *" at bounding box center [571, 364] width 283 height 23
click at [605, 297] on input "**********" at bounding box center [571, 298] width 260 height 17
type input "**********"
click at [669, 361] on div "Broker Name *" at bounding box center [571, 364] width 283 height 23
click at [602, 404] on div "**********" at bounding box center [571, 393] width 260 height 34
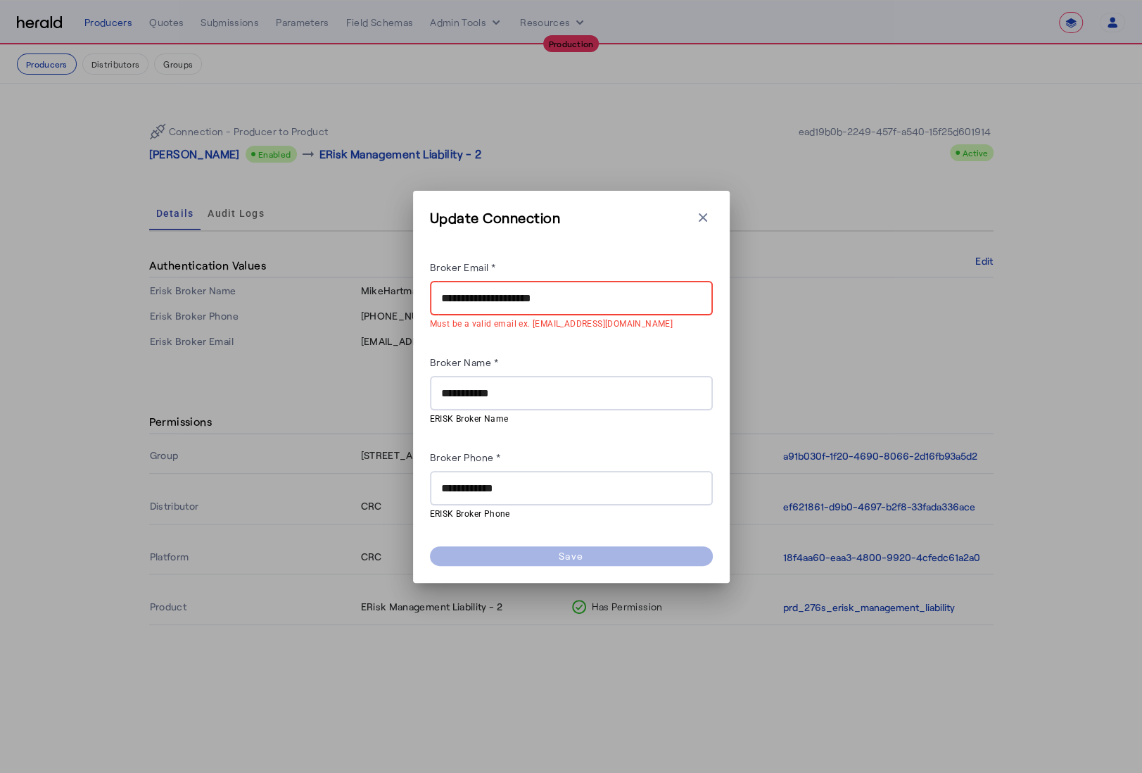
drag, startPoint x: 606, startPoint y: 296, endPoint x: 434, endPoint y: 286, distance: 172.0
click at [434, 286] on div "**********" at bounding box center [571, 298] width 283 height 34
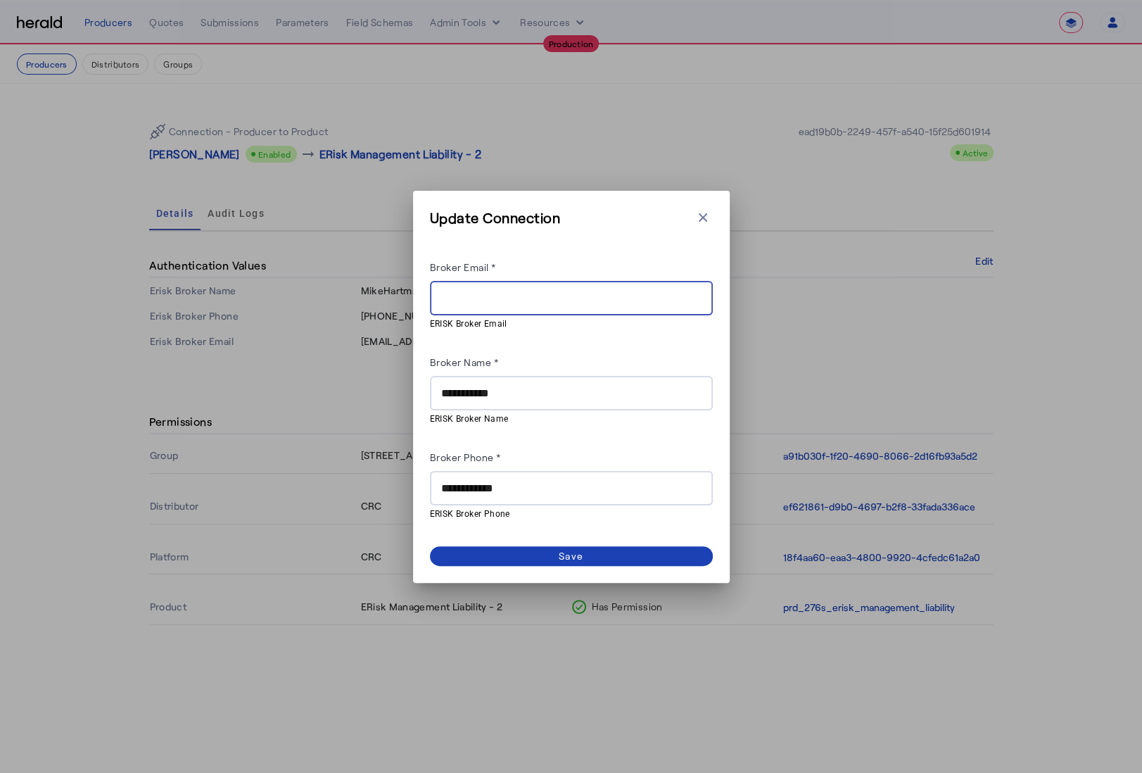
click at [479, 296] on input "Broker Email *" at bounding box center [571, 298] width 260 height 17
paste input "**********"
type input "**********"
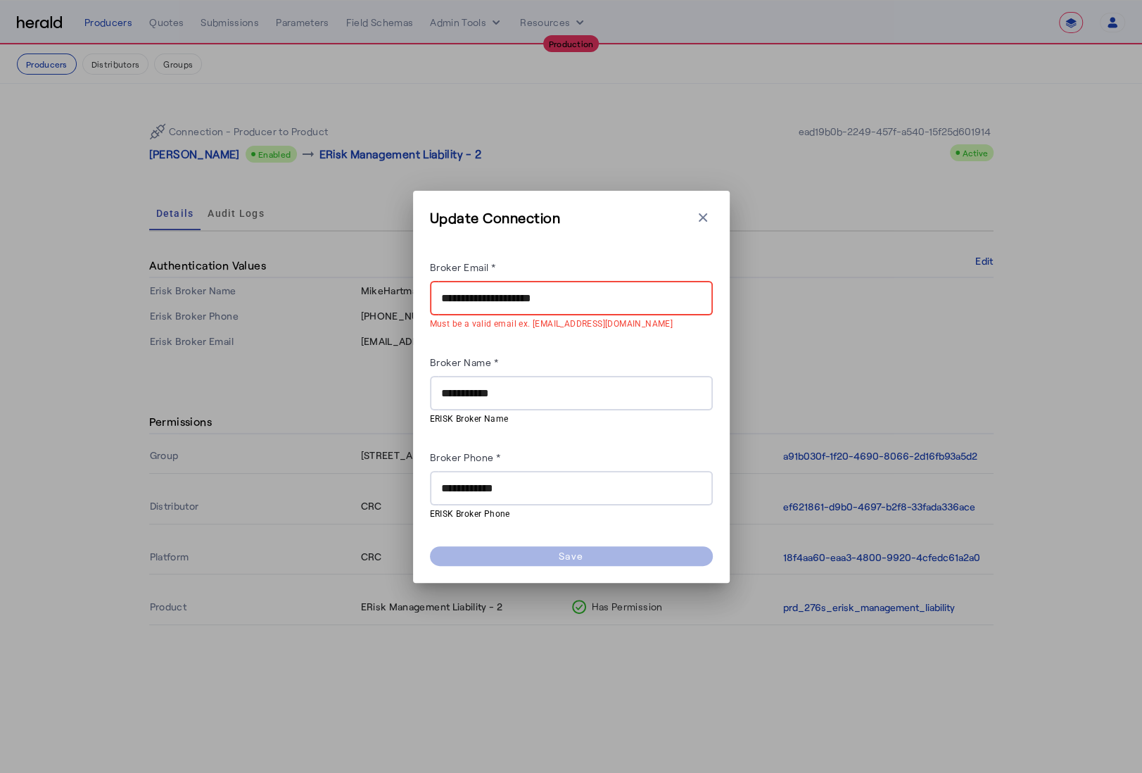
click at [680, 253] on dynamic-form-builder-v2 "**********" at bounding box center [571, 390] width 283 height 308
click at [708, 219] on icon "button" at bounding box center [703, 217] width 14 height 14
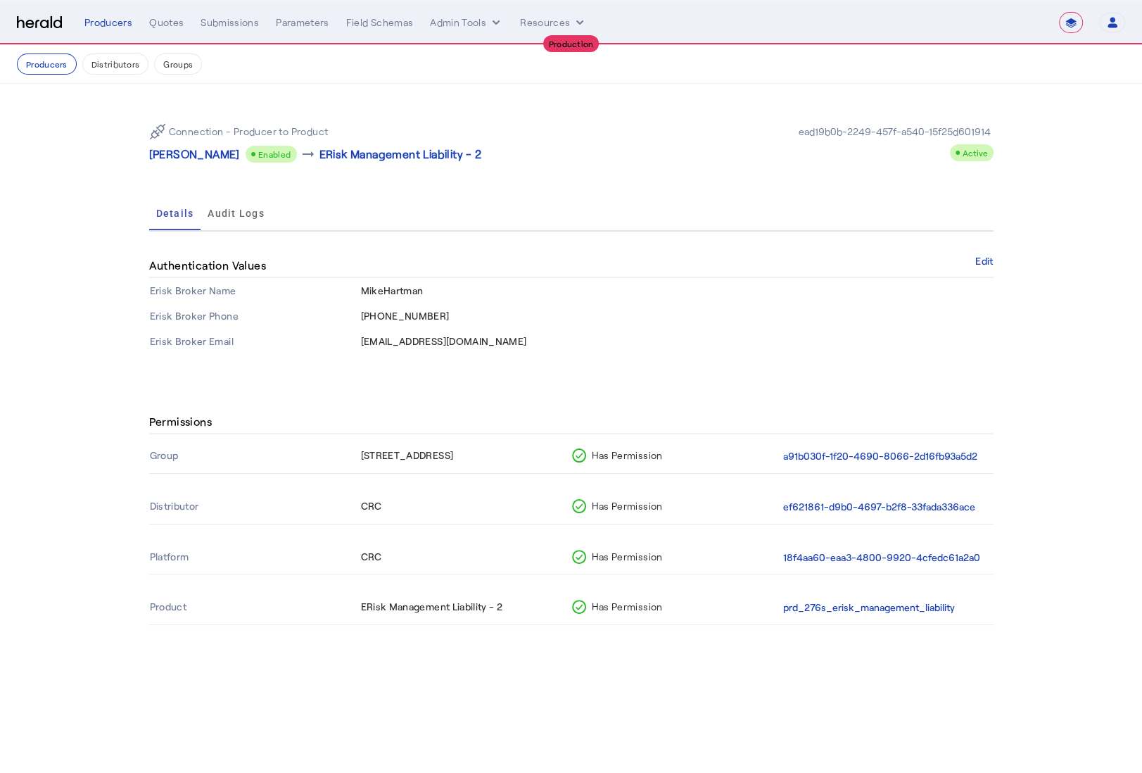
click at [685, 271] on div "Authentication Values Edit" at bounding box center [571, 266] width 844 height 24
click at [978, 262] on button "Edit" at bounding box center [984, 261] width 18 height 8
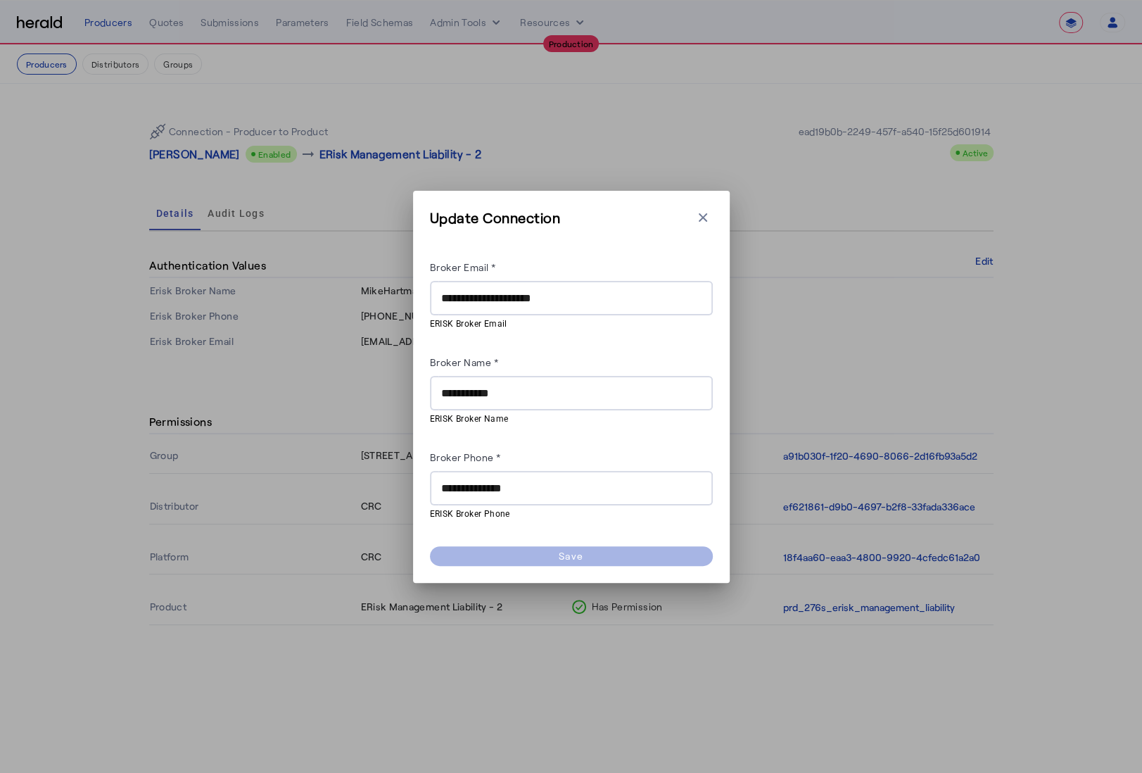
click at [439, 393] on div "**********" at bounding box center [571, 393] width 283 height 34
click at [589, 558] on herald-button "Save" at bounding box center [571, 556] width 283 height 20
click at [565, 484] on input "**********" at bounding box center [571, 488] width 260 height 17
type input "**********"
click at [645, 332] on div "**********" at bounding box center [571, 389] width 283 height 262
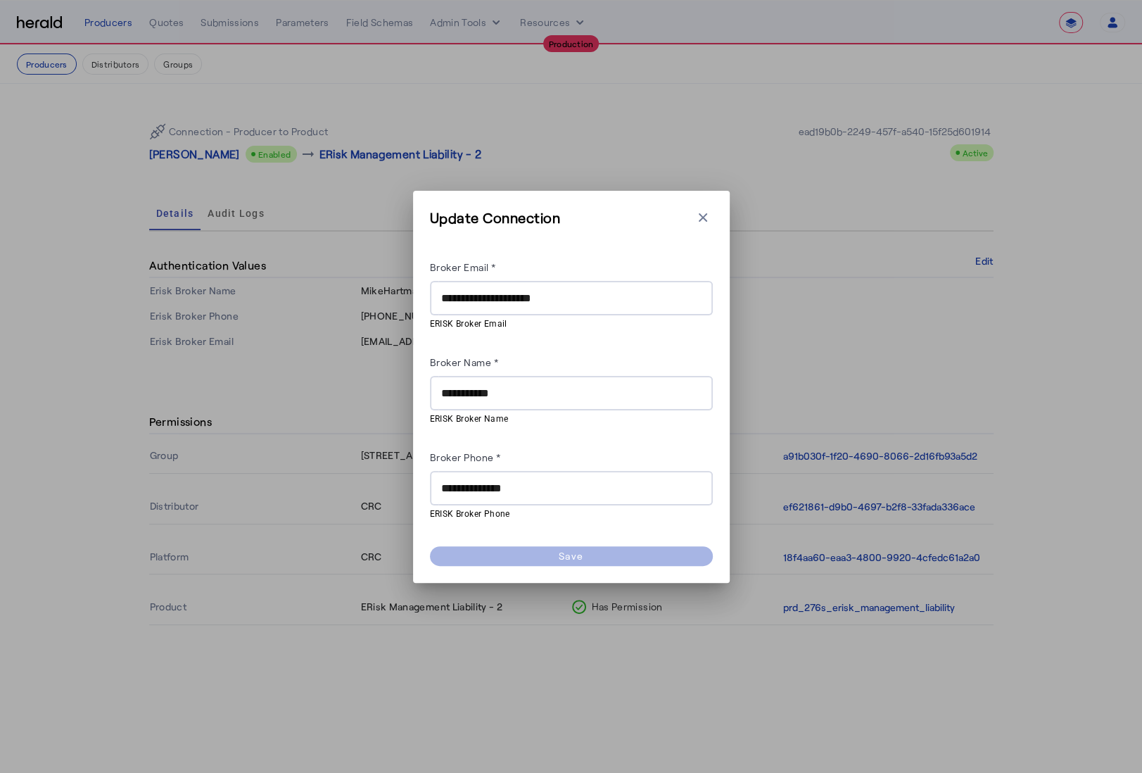
click at [639, 300] on input "**********" at bounding box center [571, 298] width 260 height 17
click at [640, 339] on div "**********" at bounding box center [571, 389] width 283 height 262
drag, startPoint x: 602, startPoint y: 299, endPoint x: 433, endPoint y: 296, distance: 168.9
click at [433, 296] on div "**********" at bounding box center [571, 298] width 283 height 34
click at [531, 290] on input "**********" at bounding box center [571, 298] width 260 height 17
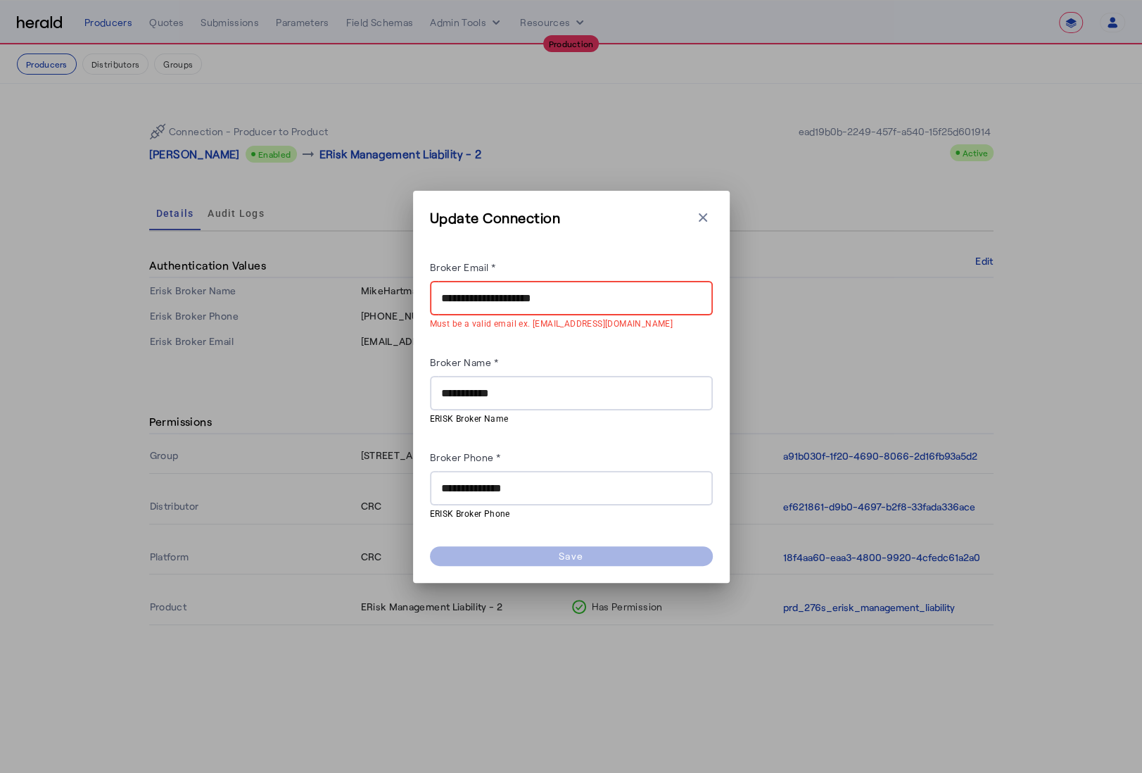
click at [613, 240] on dynamic-form-builder-v2 "**********" at bounding box center [571, 390] width 283 height 308
drag, startPoint x: 629, startPoint y: 324, endPoint x: 432, endPoint y: 315, distance: 197.3
click at [432, 315] on mat-error "Must be a valid email ex. [EMAIL_ADDRESS][DOMAIN_NAME]" at bounding box center [571, 322] width 283 height 15
click at [491, 323] on mat-error "Must be a valid email ex. [EMAIL_ADDRESS][DOMAIN_NAME]" at bounding box center [571, 322] width 283 height 15
click at [649, 303] on input "**********" at bounding box center [571, 298] width 260 height 17
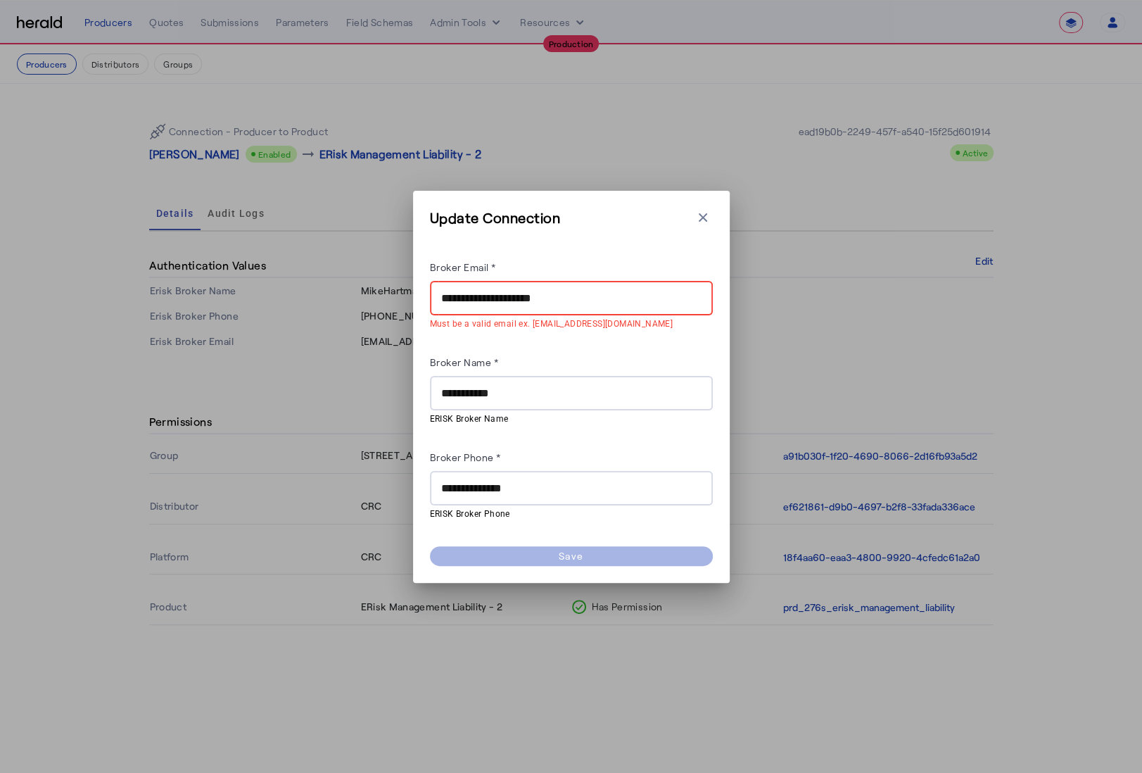
click at [453, 292] on input "**********" at bounding box center [571, 298] width 260 height 17
click at [536, 291] on input "**********" at bounding box center [571, 298] width 260 height 17
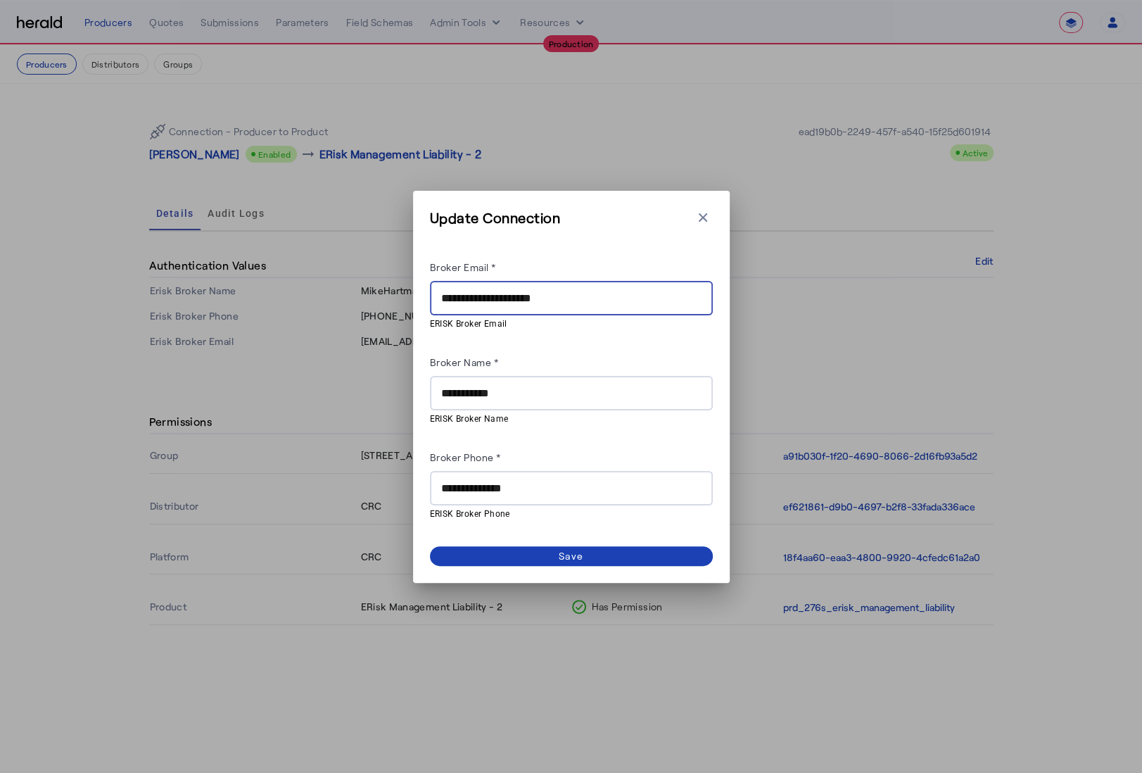
type input "**********"
click at [618, 235] on div "Update Connection Close modal" at bounding box center [571, 222] width 283 height 28
click at [474, 487] on input "**********" at bounding box center [571, 488] width 260 height 17
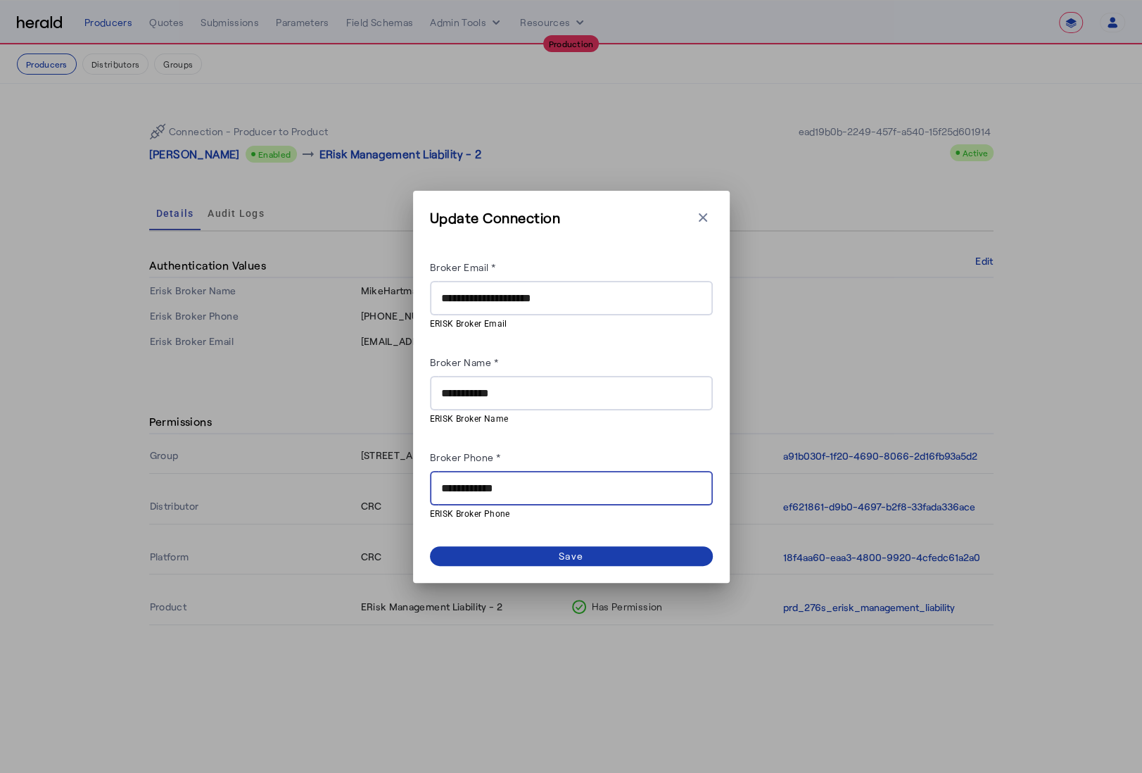
type input "**********"
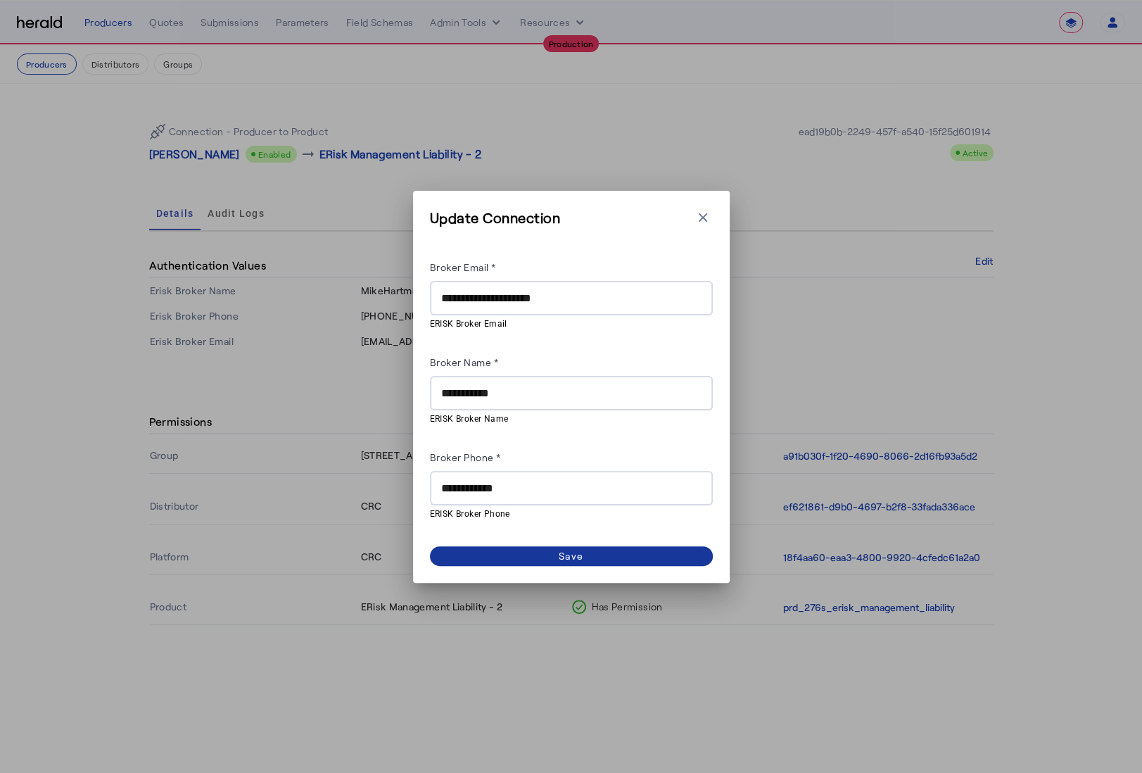
click at [557, 557] on span at bounding box center [571, 556] width 283 height 20
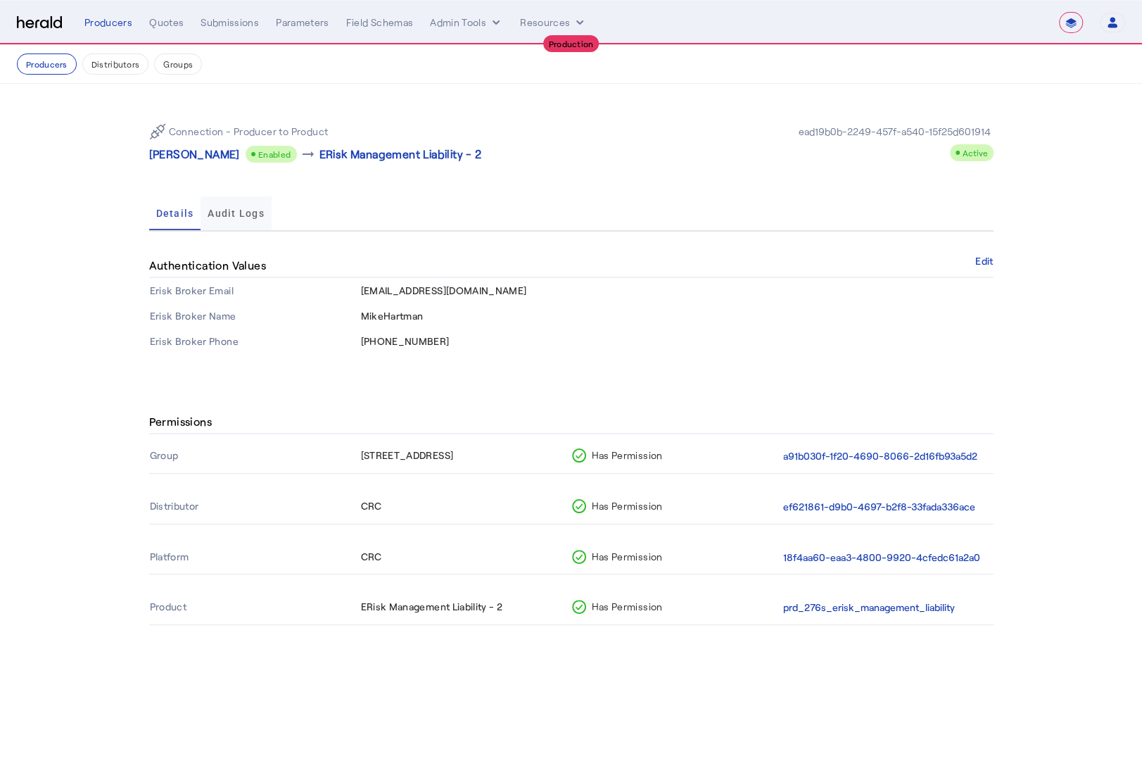
click at [215, 208] on span "Audit Logs" at bounding box center [236, 213] width 57 height 10
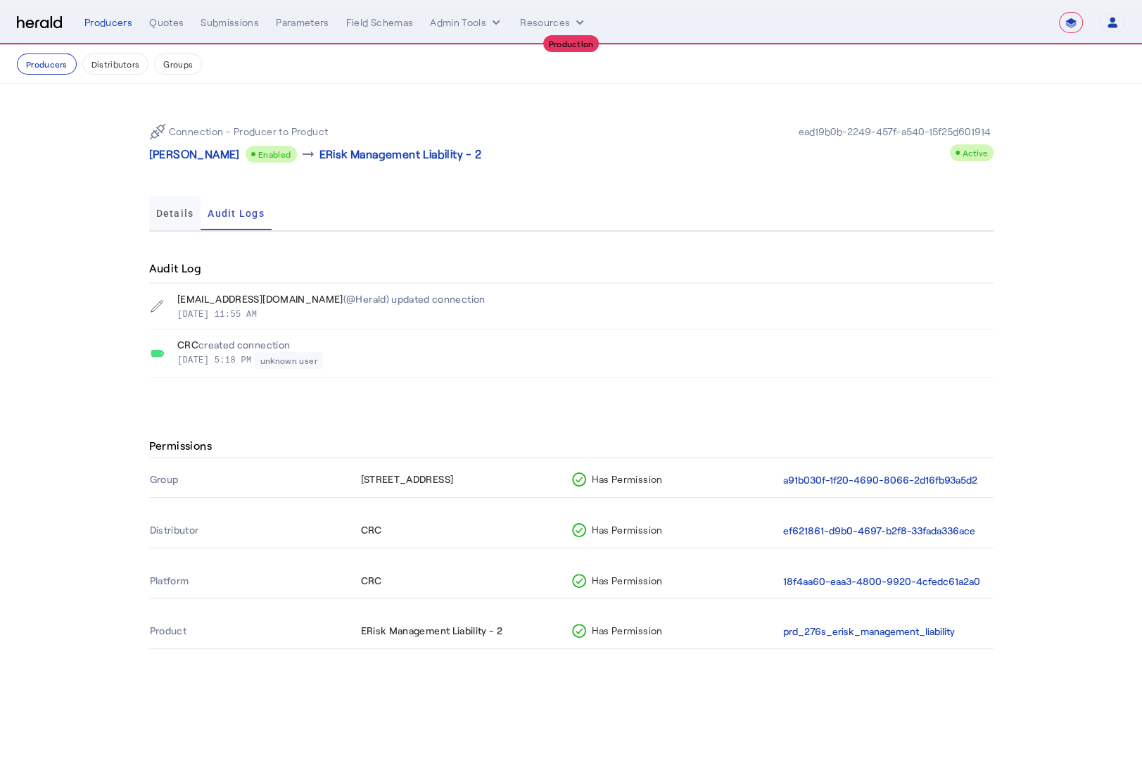
click at [164, 219] on span "Details" at bounding box center [175, 213] width 38 height 34
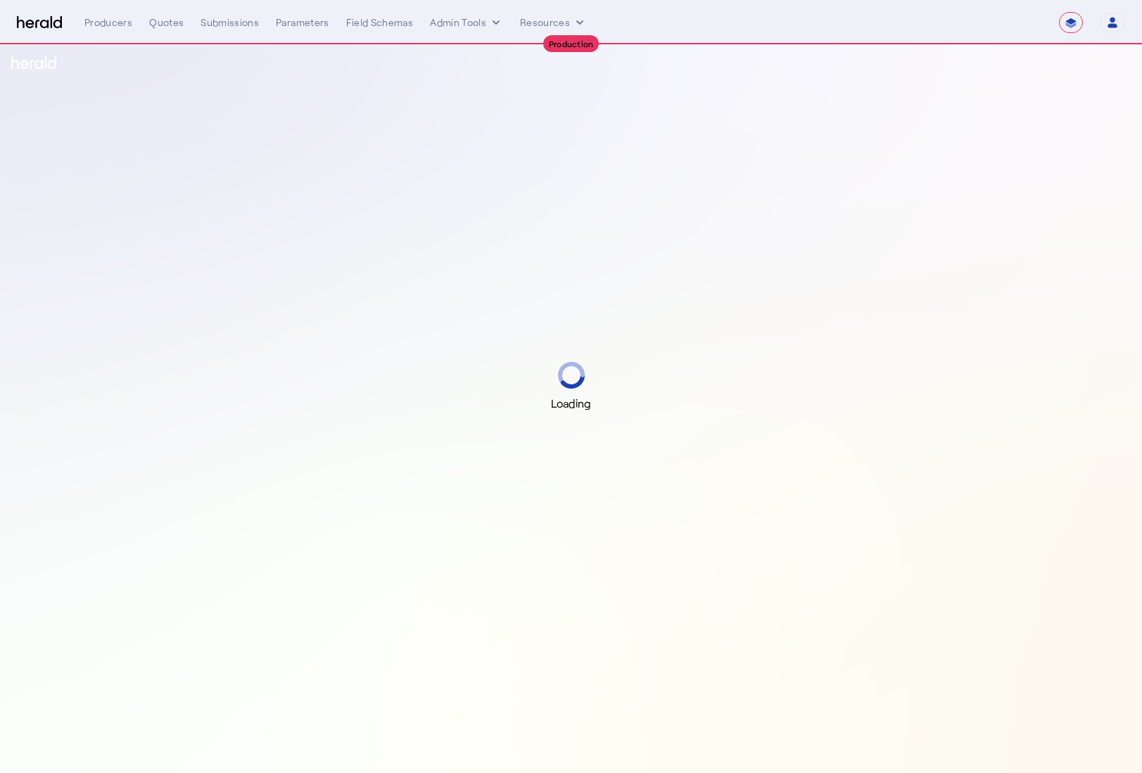
select select "**********"
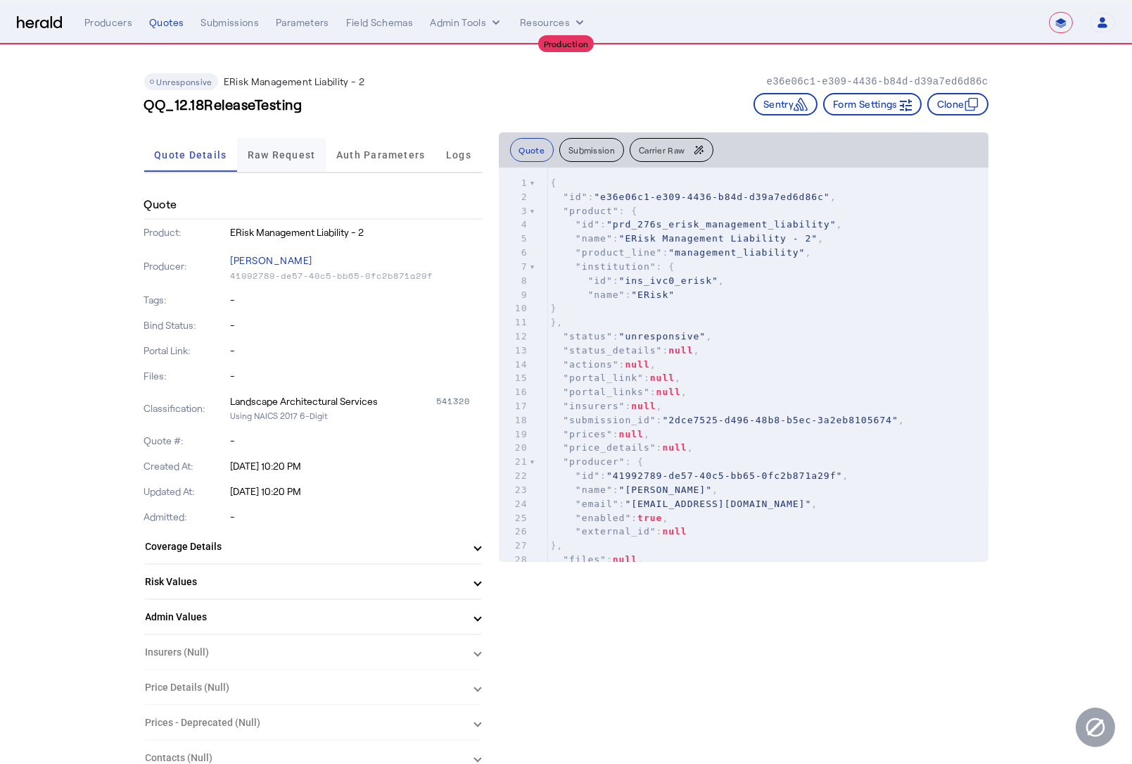
click at [281, 143] on span "Raw Request" at bounding box center [282, 155] width 68 height 34
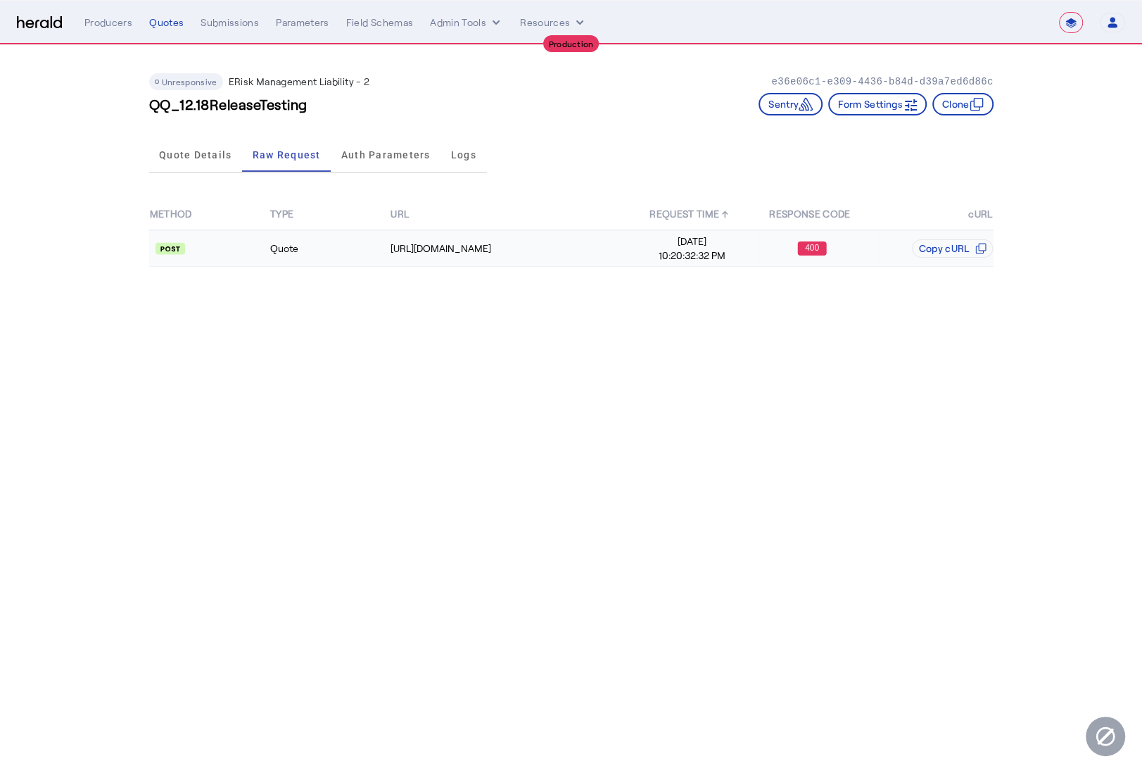
click at [328, 253] on td "Quote" at bounding box center [330, 248] width 120 height 37
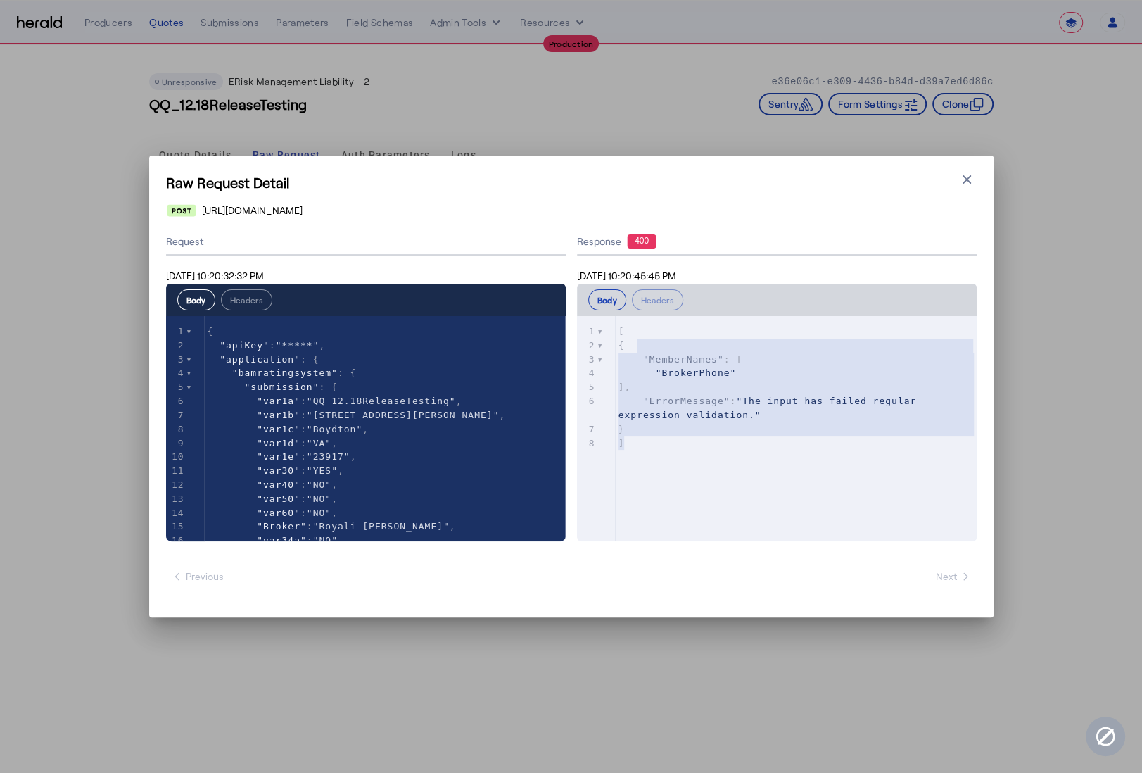
type textarea "**********"
drag, startPoint x: 738, startPoint y: 438, endPoint x: 607, endPoint y: 320, distance: 175.9
click at [607, 320] on div "x 1 [ 2 { 3 "MemberNames" : [ 4 "BrokerPhone" 5 ], 6 "ErrorMessage" : "The inpu…" at bounding box center [794, 446] width 435 height 260
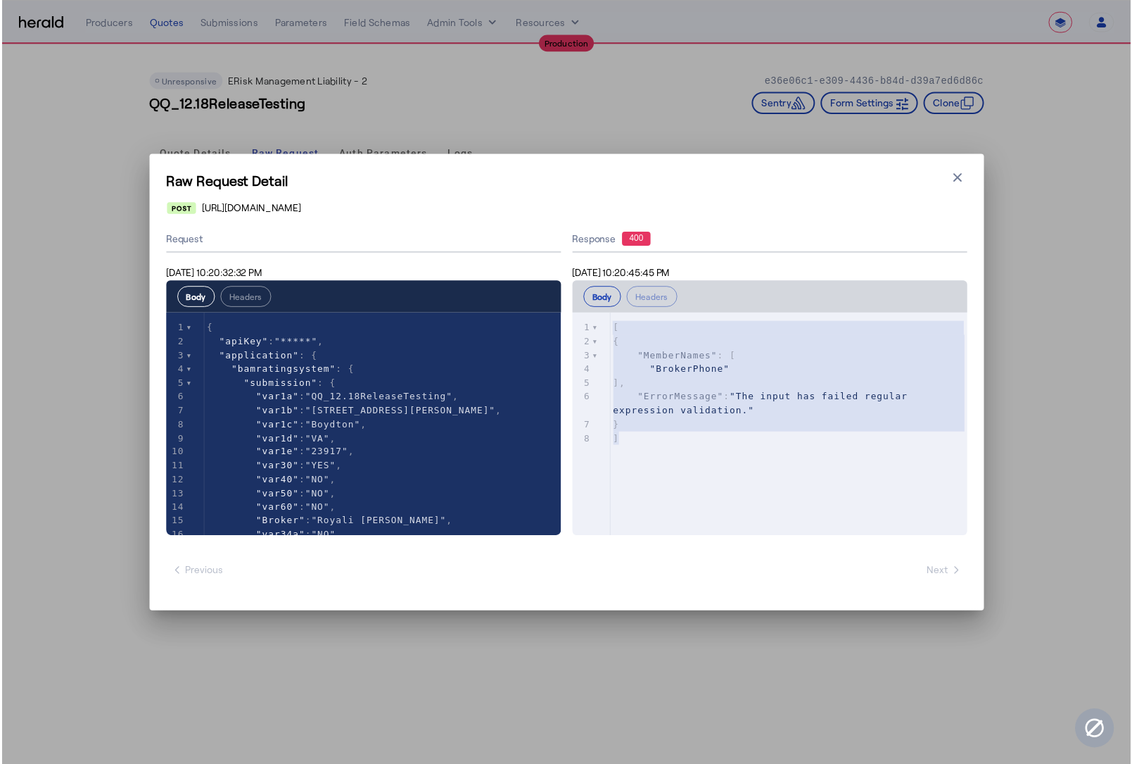
scroll to position [279, 0]
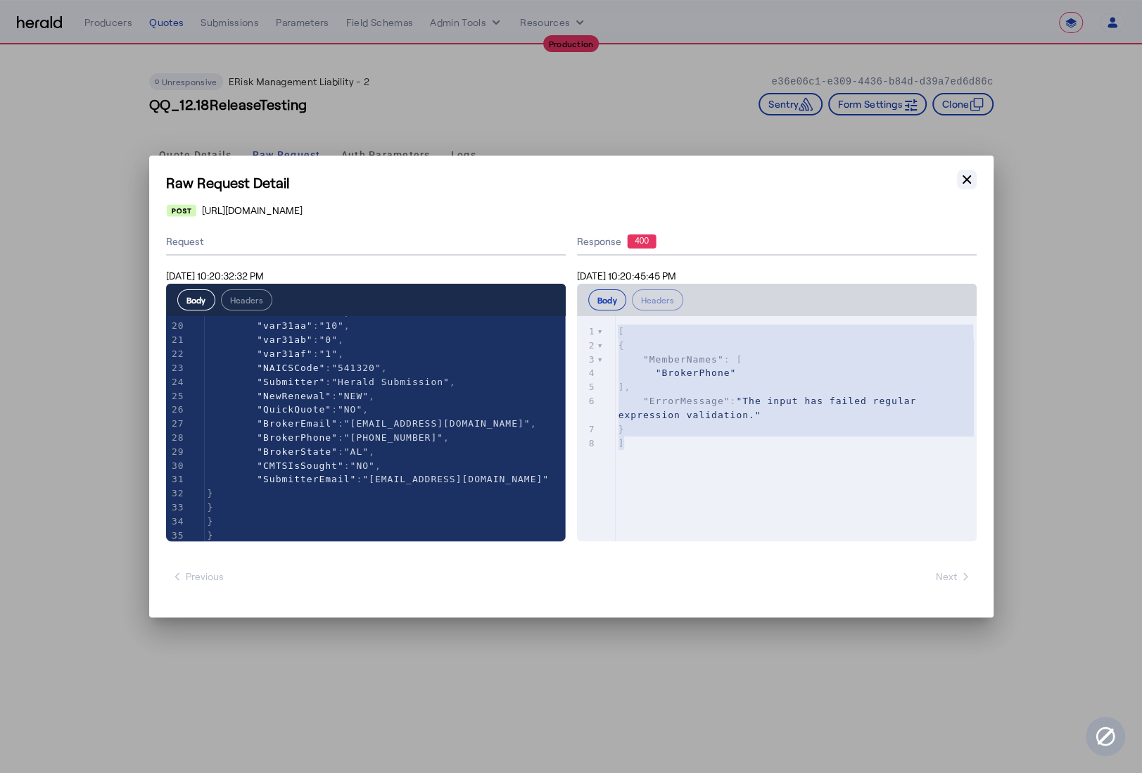
click at [969, 177] on icon "button" at bounding box center [967, 179] width 8 height 8
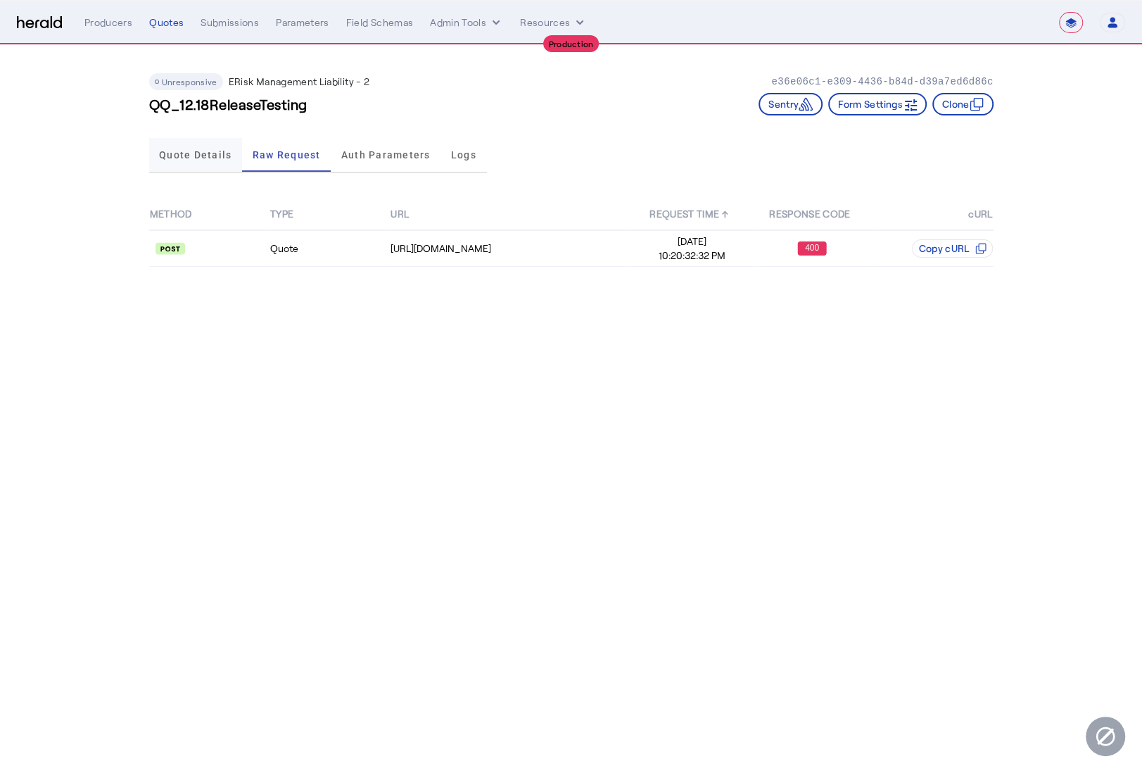
click at [179, 158] on span "Quote Details" at bounding box center [195, 155] width 72 height 10
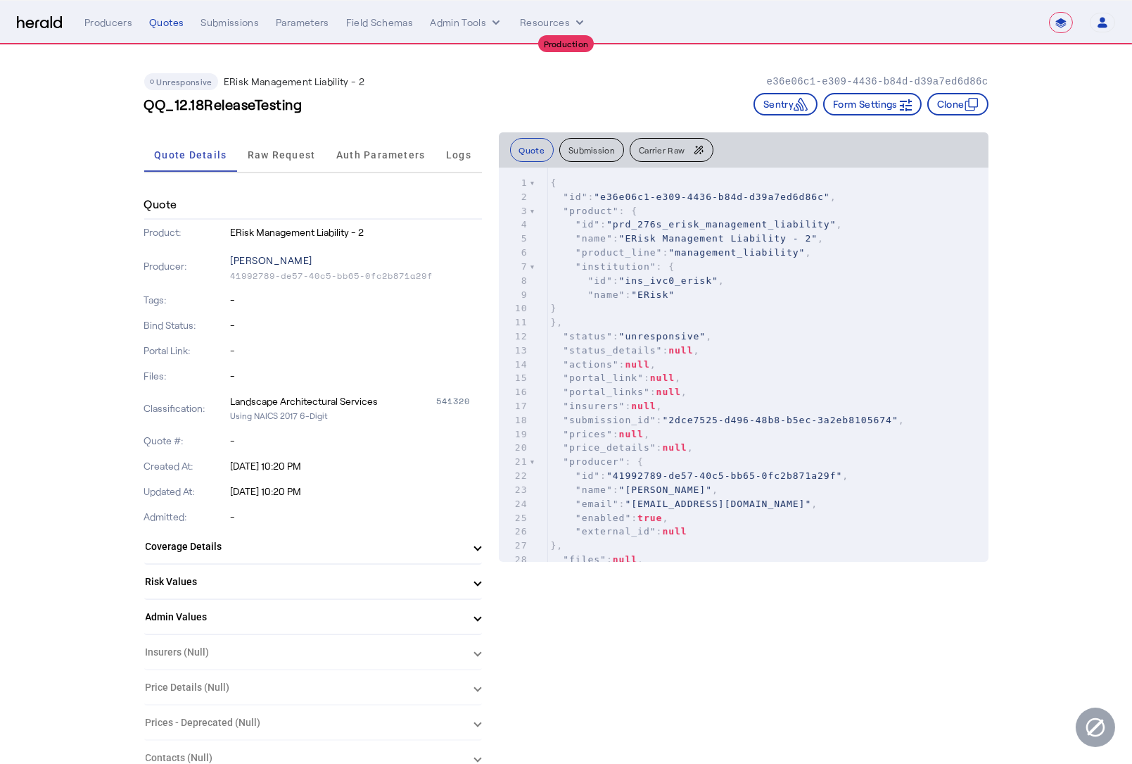
click at [268, 262] on p "Erin Dyer" at bounding box center [356, 261] width 251 height 20
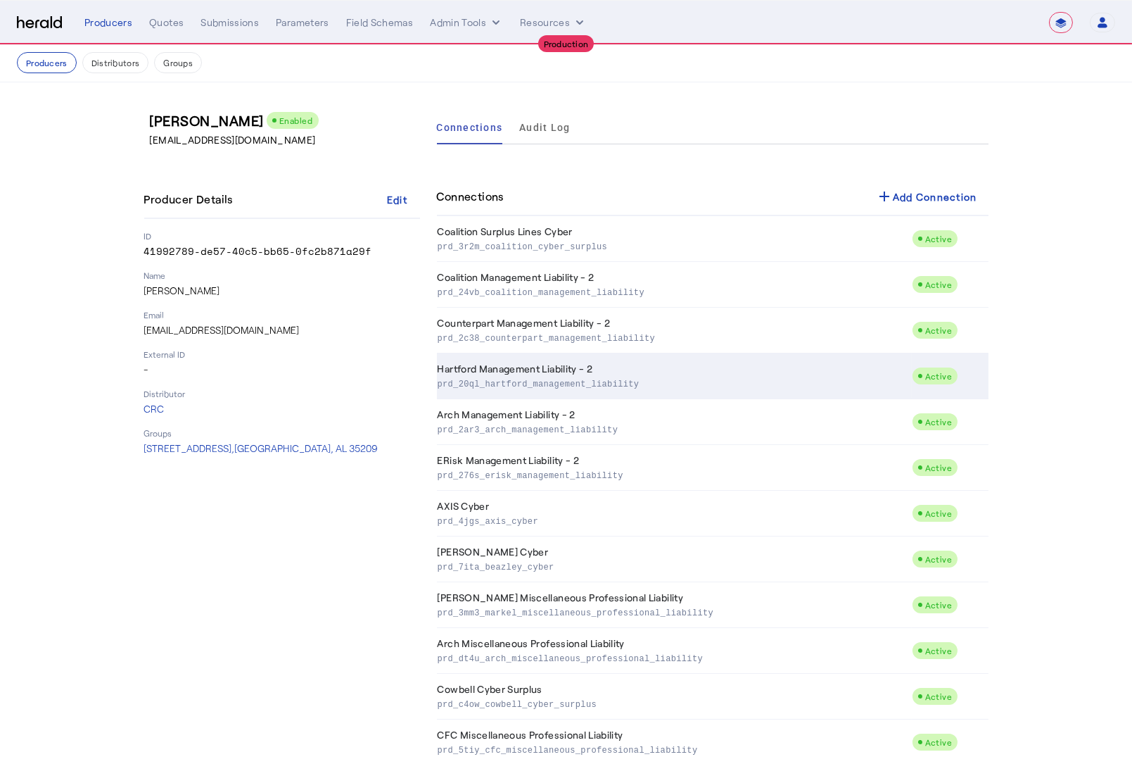
scroll to position [2, 0]
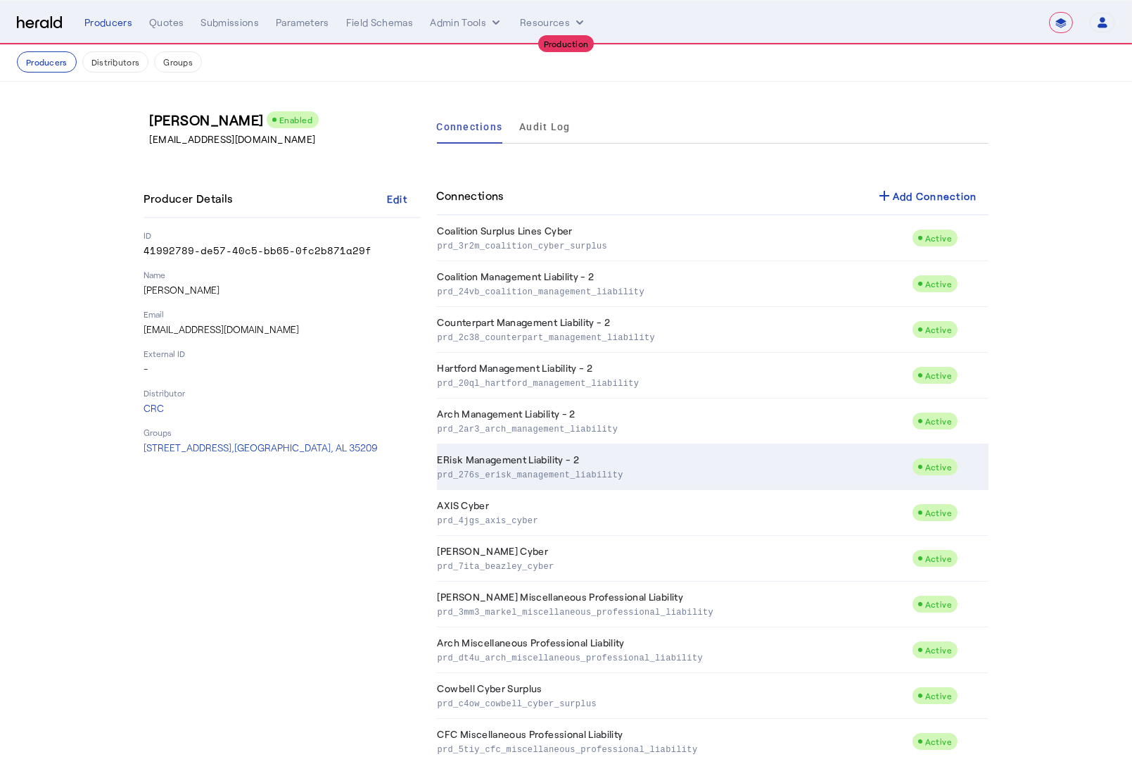
click at [710, 461] on td "ERisk Management Liability - 2 prd_276s_erisk_management_liability" at bounding box center [674, 467] width 475 height 46
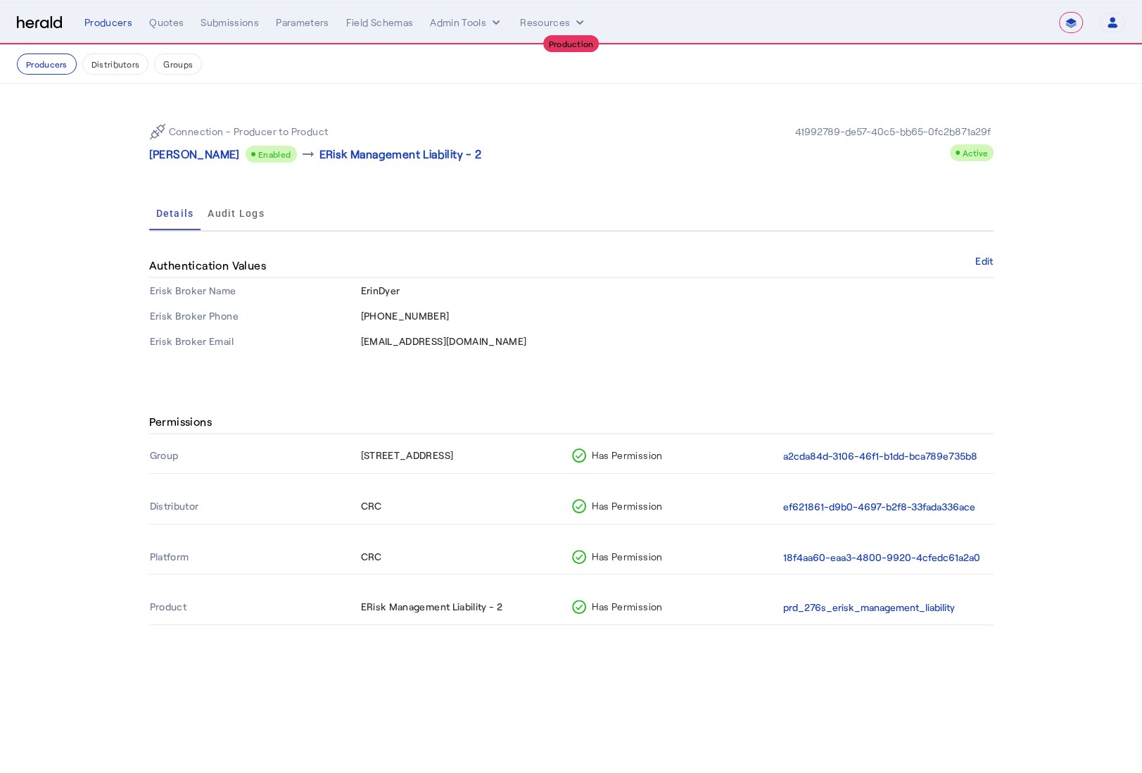
drag, startPoint x: 149, startPoint y: 314, endPoint x: 267, endPoint y: 307, distance: 118.4
click at [267, 307] on th "Erisk Broker Phone" at bounding box center [254, 315] width 211 height 25
click at [443, 309] on td "(205) 414-2293" at bounding box center [676, 315] width 633 height 25
click at [987, 260] on button "Edit" at bounding box center [984, 261] width 18 height 8
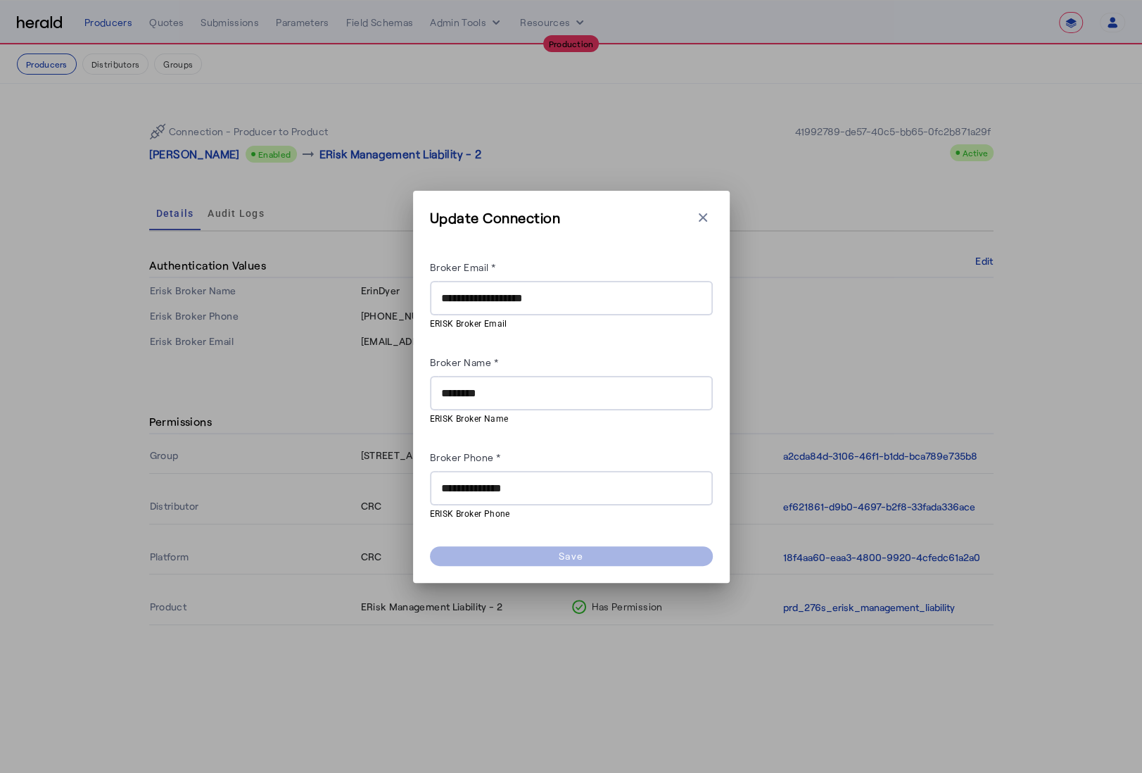
drag, startPoint x: 468, startPoint y: 486, endPoint x: 502, endPoint y: 487, distance: 33.8
click at [468, 486] on input "**********" at bounding box center [571, 488] width 260 height 17
type input "**********"
click at [573, 431] on div "**********" at bounding box center [571, 389] width 283 height 262
drag, startPoint x: 557, startPoint y: 550, endPoint x: 567, endPoint y: 557, distance: 12.1
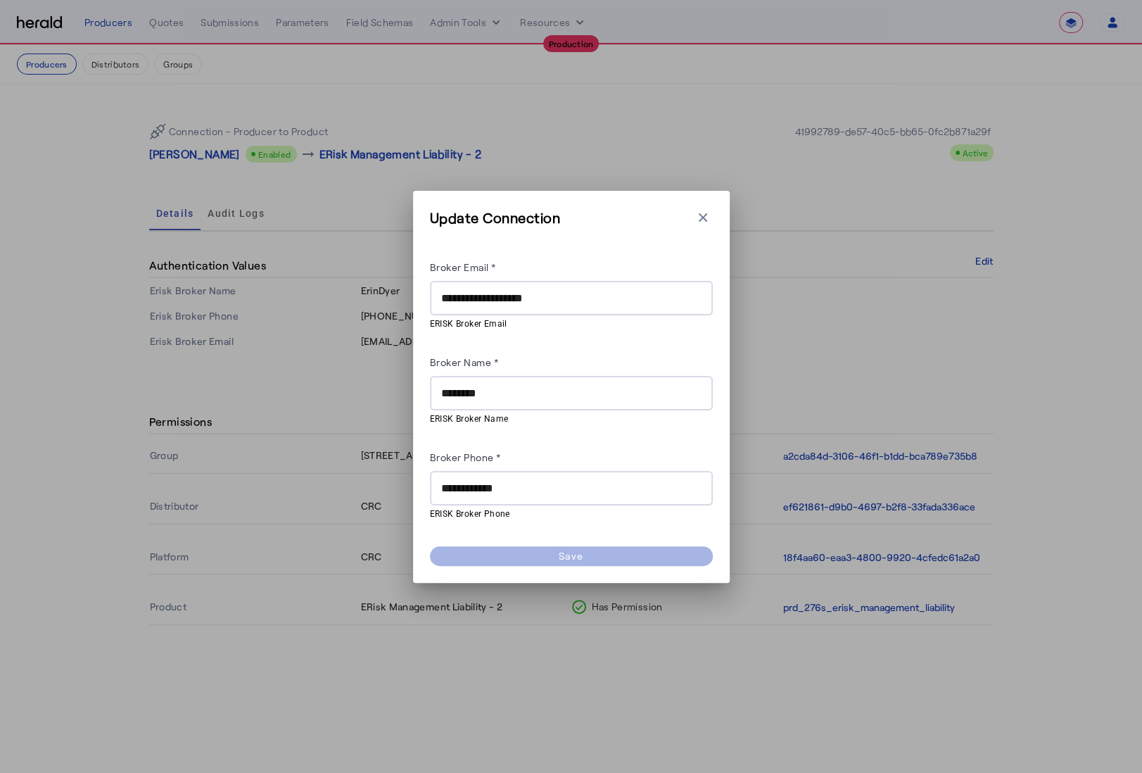
click at [558, 551] on herald-button "Save" at bounding box center [571, 556] width 283 height 20
click at [589, 560] on herald-button "Save" at bounding box center [571, 556] width 283 height 20
click at [589, 558] on herald-button "Save" at bounding box center [571, 556] width 283 height 20
click at [588, 557] on herald-button "Save" at bounding box center [571, 556] width 283 height 20
click at [587, 557] on herald-button "Save" at bounding box center [571, 556] width 283 height 20
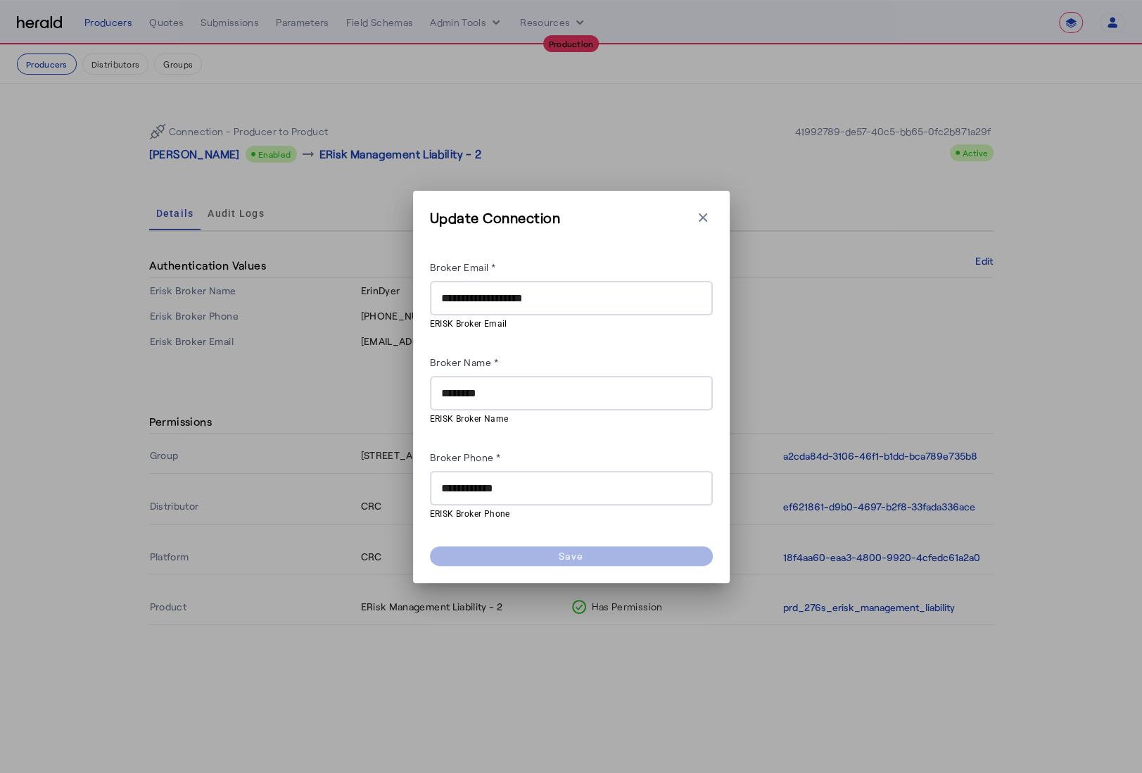
click at [586, 557] on herald-button "Save" at bounding box center [571, 556] width 283 height 20
click at [584, 557] on herald-button "Save" at bounding box center [571, 556] width 283 height 20
click at [583, 557] on herald-button "Save" at bounding box center [571, 556] width 283 height 20
click at [457, 293] on input "**********" at bounding box center [571, 298] width 260 height 17
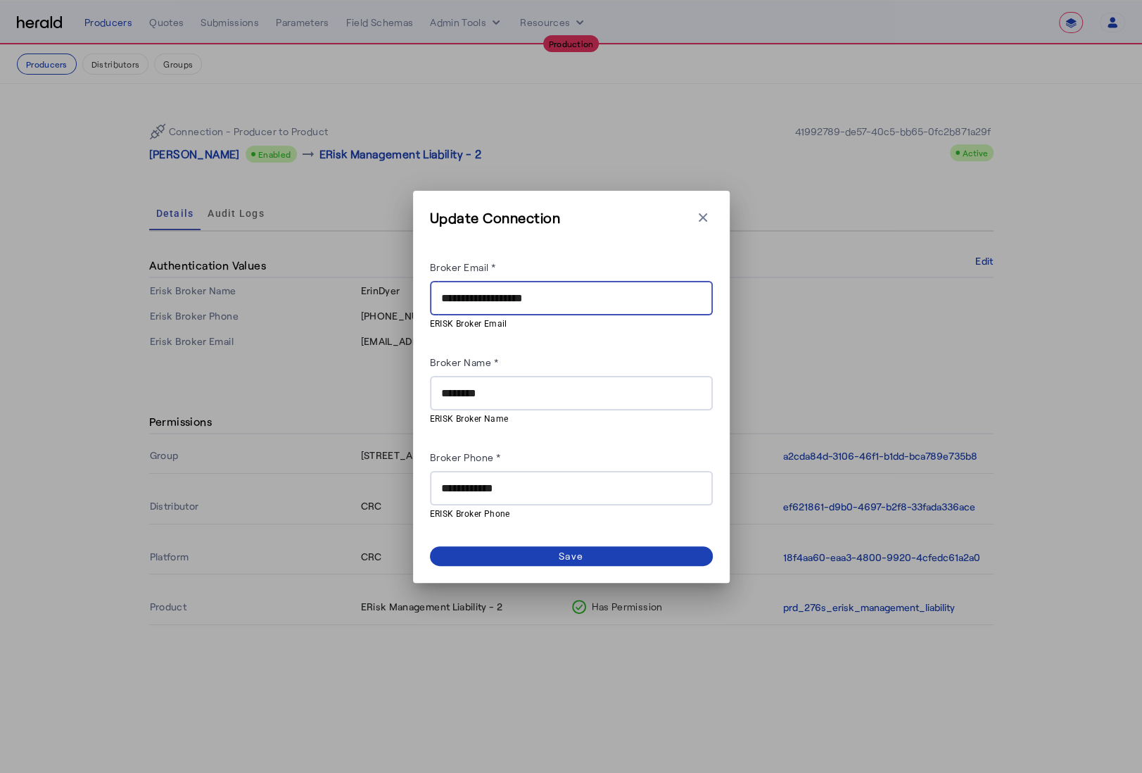
type input "**********"
click at [572, 351] on div "**********" at bounding box center [571, 389] width 283 height 262
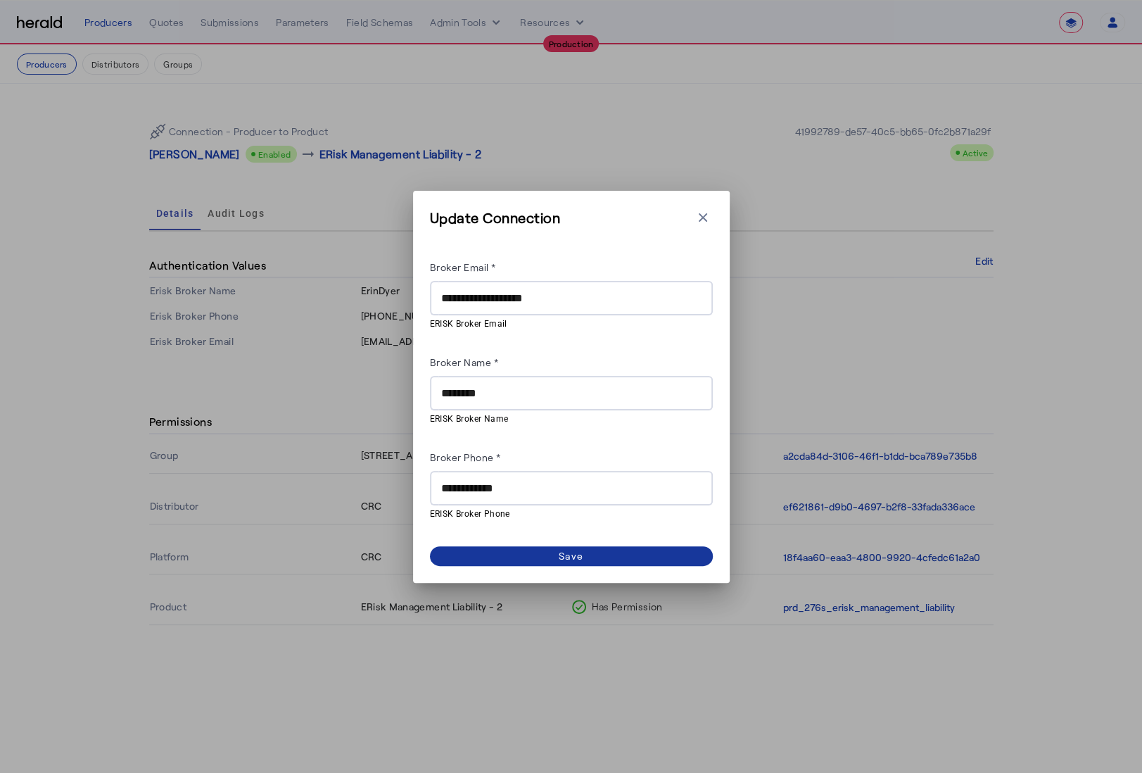
click at [601, 558] on span at bounding box center [571, 556] width 283 height 20
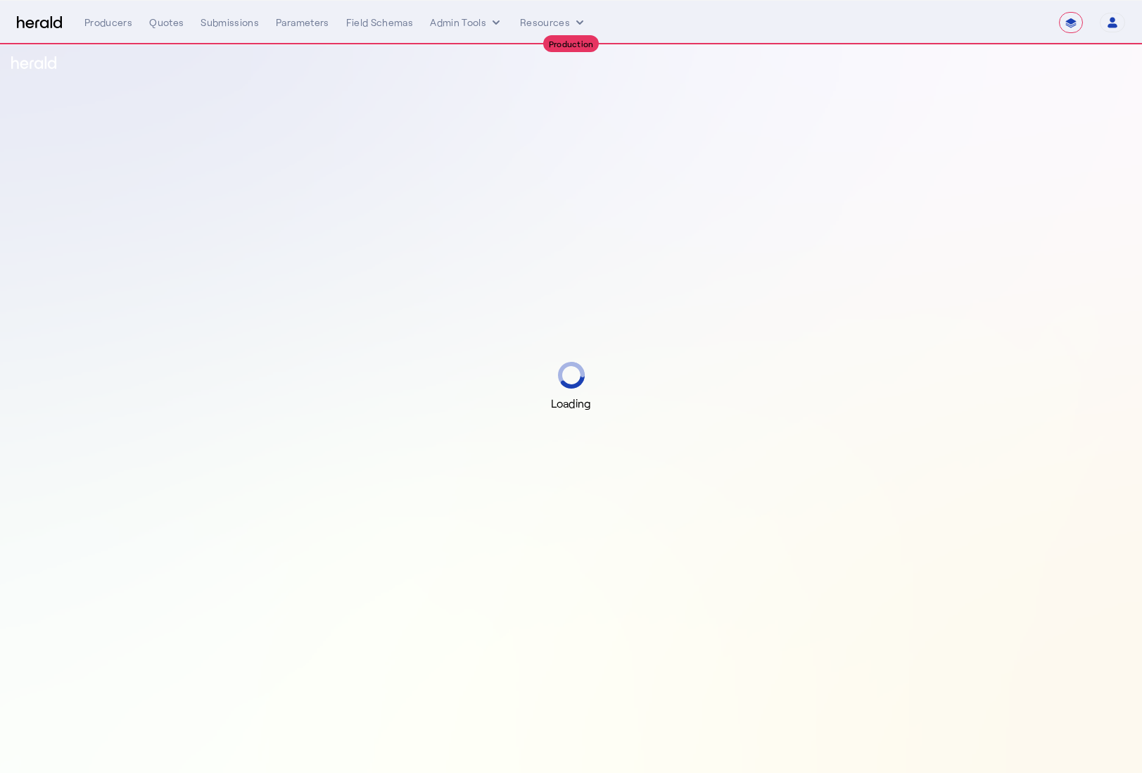
select select "**********"
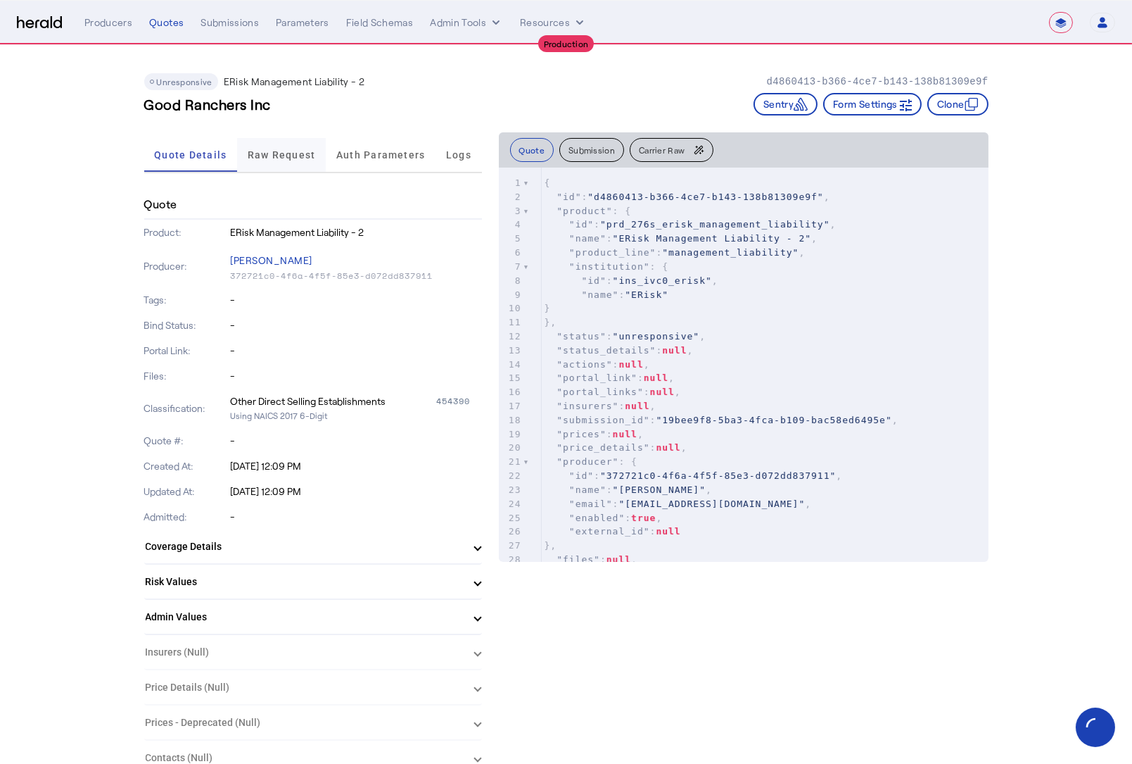
click at [292, 158] on span "Raw Request" at bounding box center [282, 155] width 68 height 10
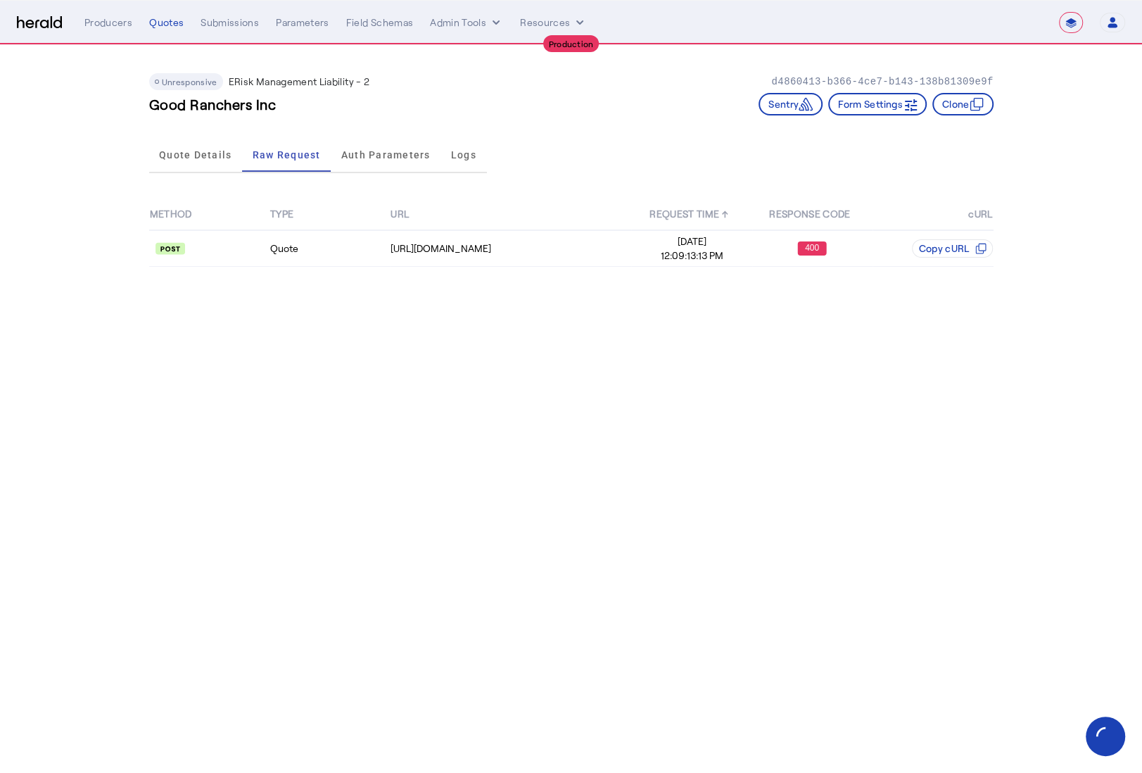
click at [315, 227] on th "TYPE" at bounding box center [330, 214] width 120 height 32
click at [322, 246] on td "Quote" at bounding box center [330, 248] width 120 height 37
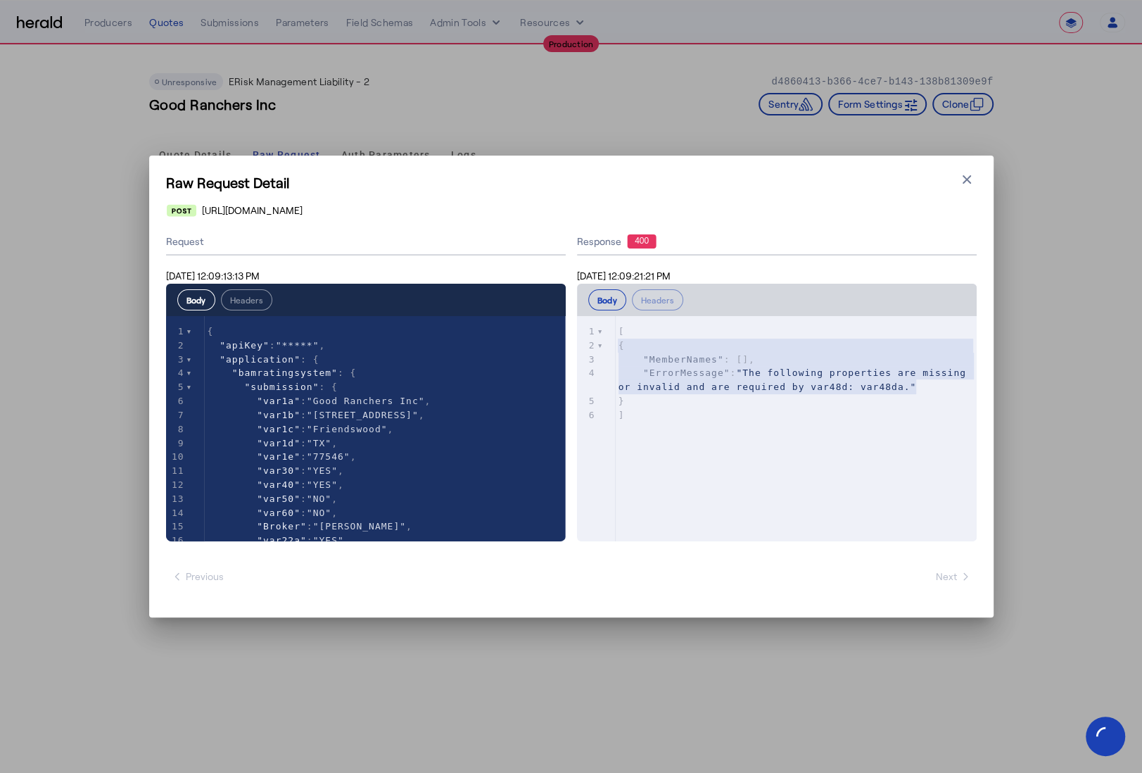
type textarea "**********"
drag, startPoint x: 922, startPoint y: 389, endPoint x: 607, endPoint y: 329, distance: 320.3
click at [607, 329] on div "x 1 [ 2 { 3 "MemberNames" : [], 4 "ErrorMessage" : "The following properties ar…" at bounding box center [794, 446] width 435 height 260
type textarea "*"
click at [721, 378] on pre ""ErrorMessage" : "The following properties are missing or invalid and are requi…" at bounding box center [801, 380] width 371 height 28
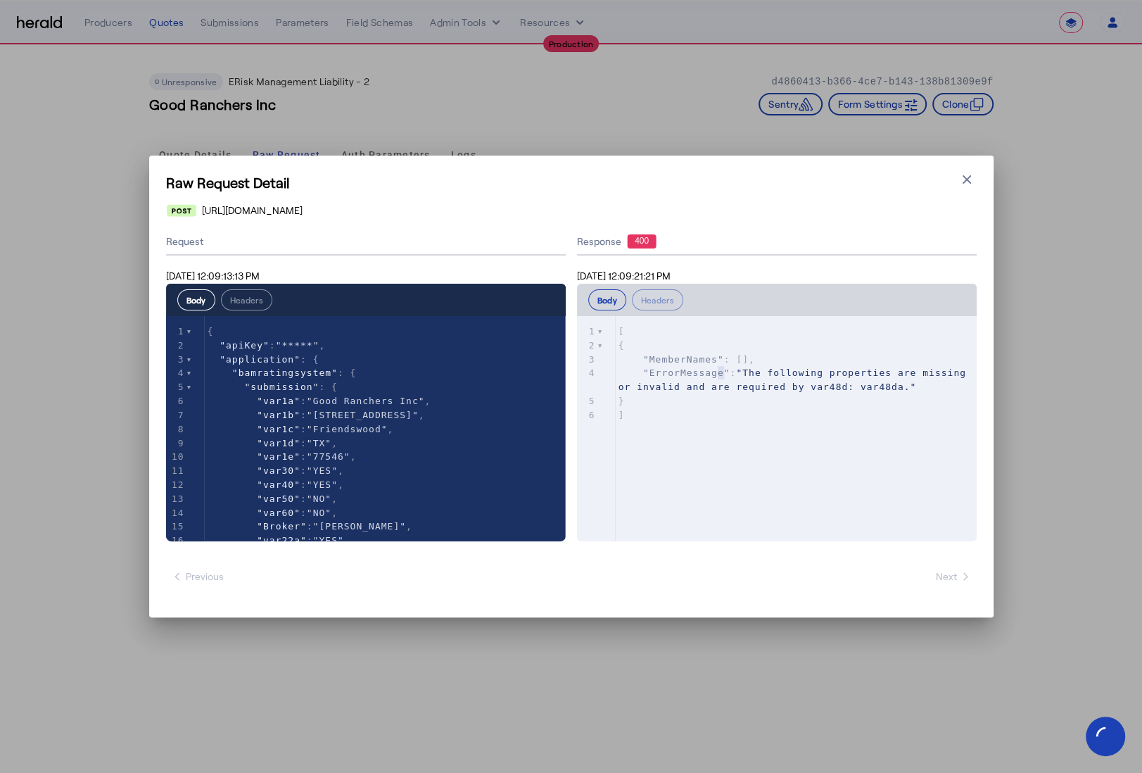
drag, startPoint x: 966, startPoint y: 177, endPoint x: 956, endPoint y: 167, distance: 12.9
click at [966, 177] on icon "button" at bounding box center [967, 179] width 14 height 14
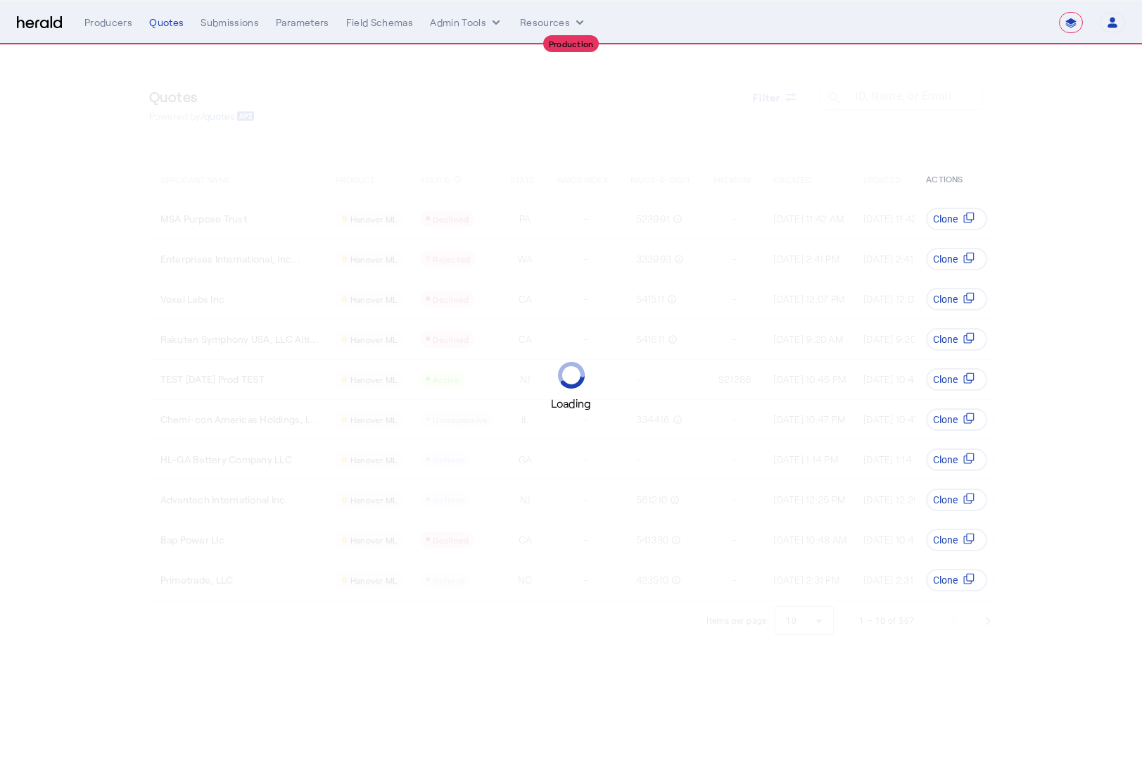
select select "**********"
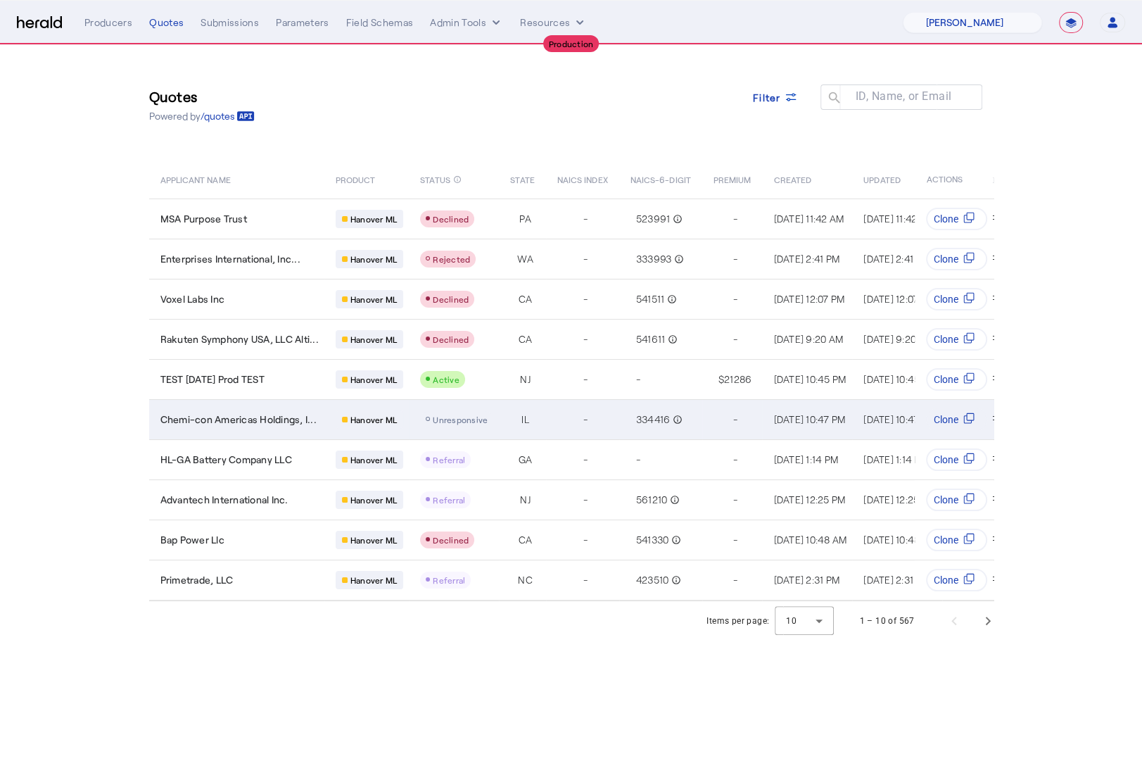
click at [324, 405] on td "Chemi-con Americas Holdings, I..." at bounding box center [236, 419] width 175 height 40
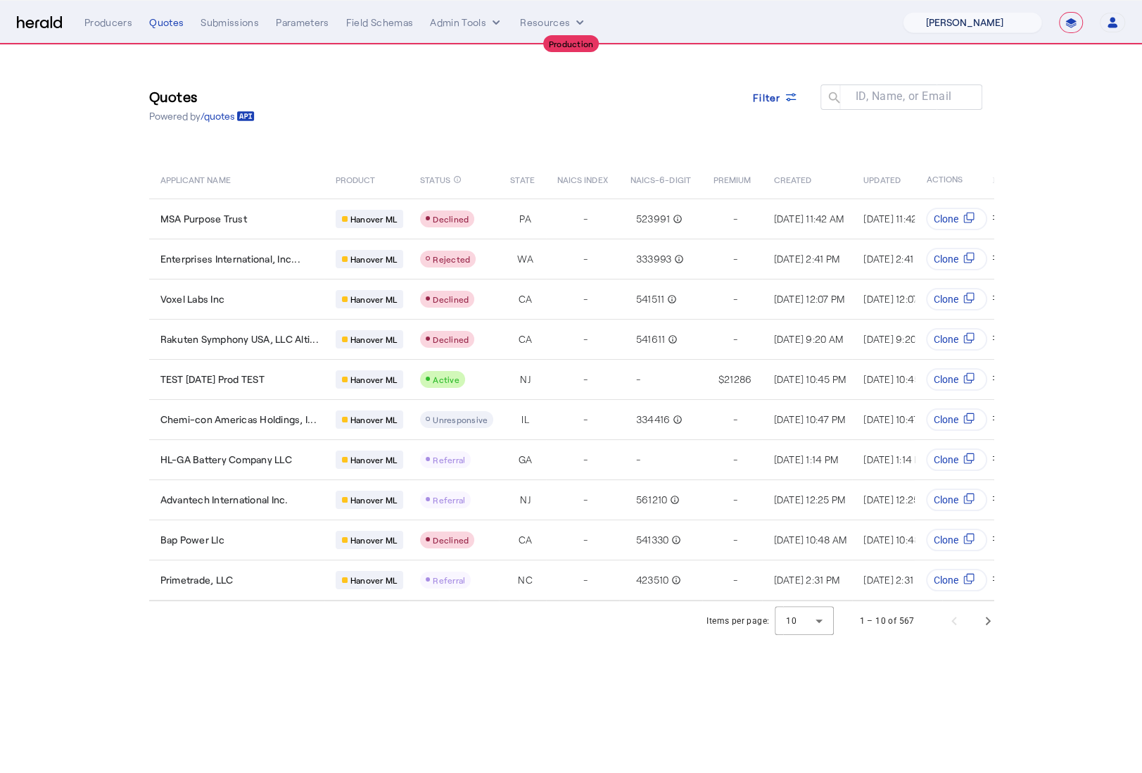
click at [970, 24] on select "1Fort Affinity Risk [PERSON_NAME] [PERSON_NAME] CRC Campus Coverage Citadel Fif…" at bounding box center [972, 22] width 139 height 21
select select "pfm_8e7n_1fort"
click at [903, 12] on select "1Fort Affinity Risk [PERSON_NAME] [PERSON_NAME] CRC Campus Coverage Citadel Fif…" at bounding box center [972, 22] width 139 height 21
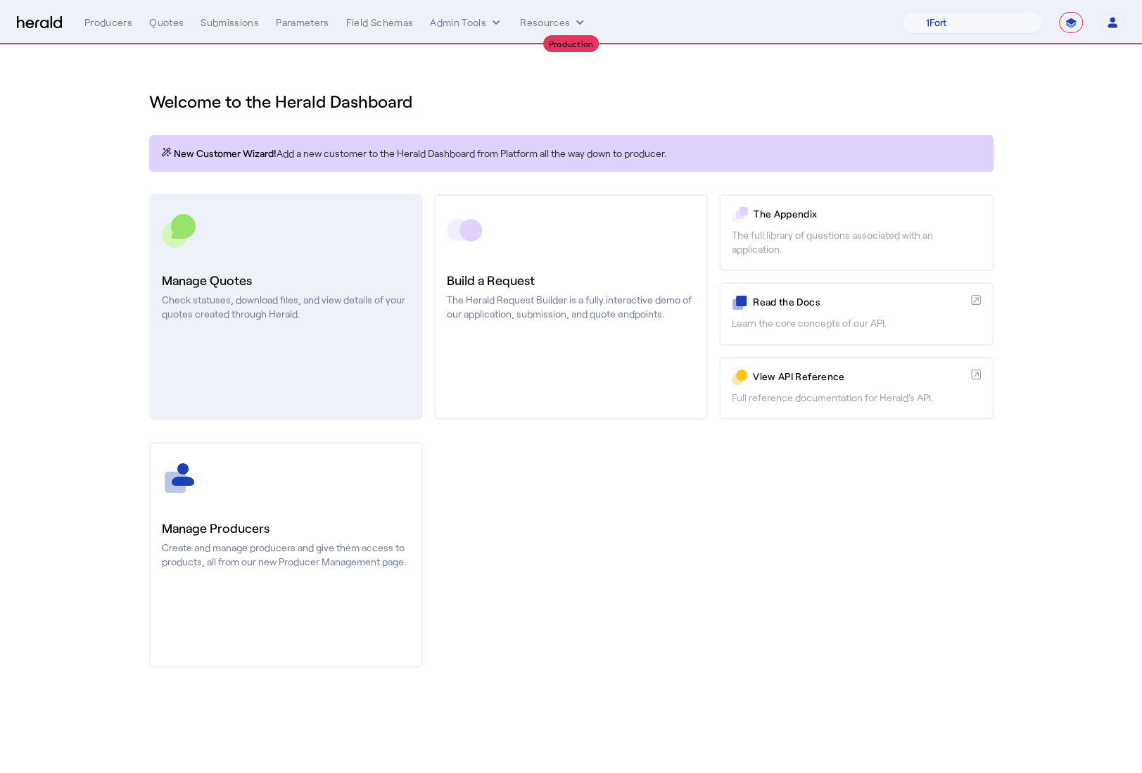
click at [247, 269] on link "Manage Quotes Check statuses, download files, and view details of your quotes c…" at bounding box center [286, 306] width 274 height 225
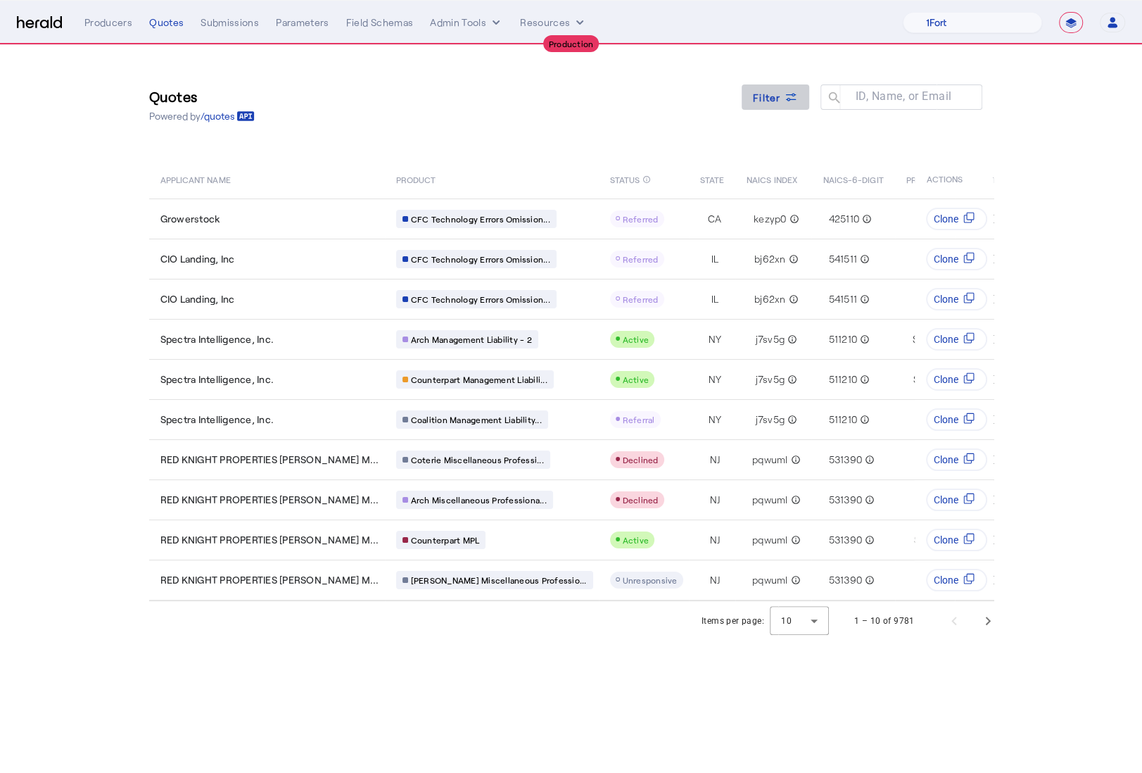
click at [784, 112] on span at bounding box center [776, 97] width 68 height 34
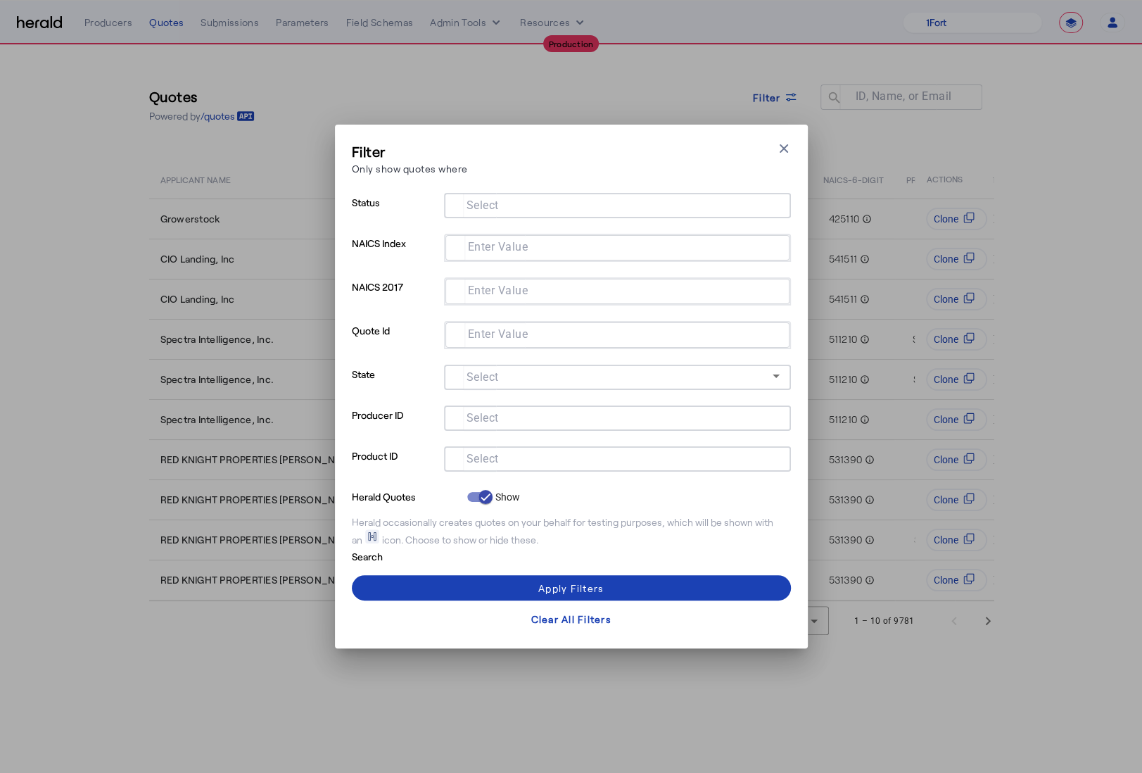
click at [578, 468] on div at bounding box center [617, 458] width 324 height 25
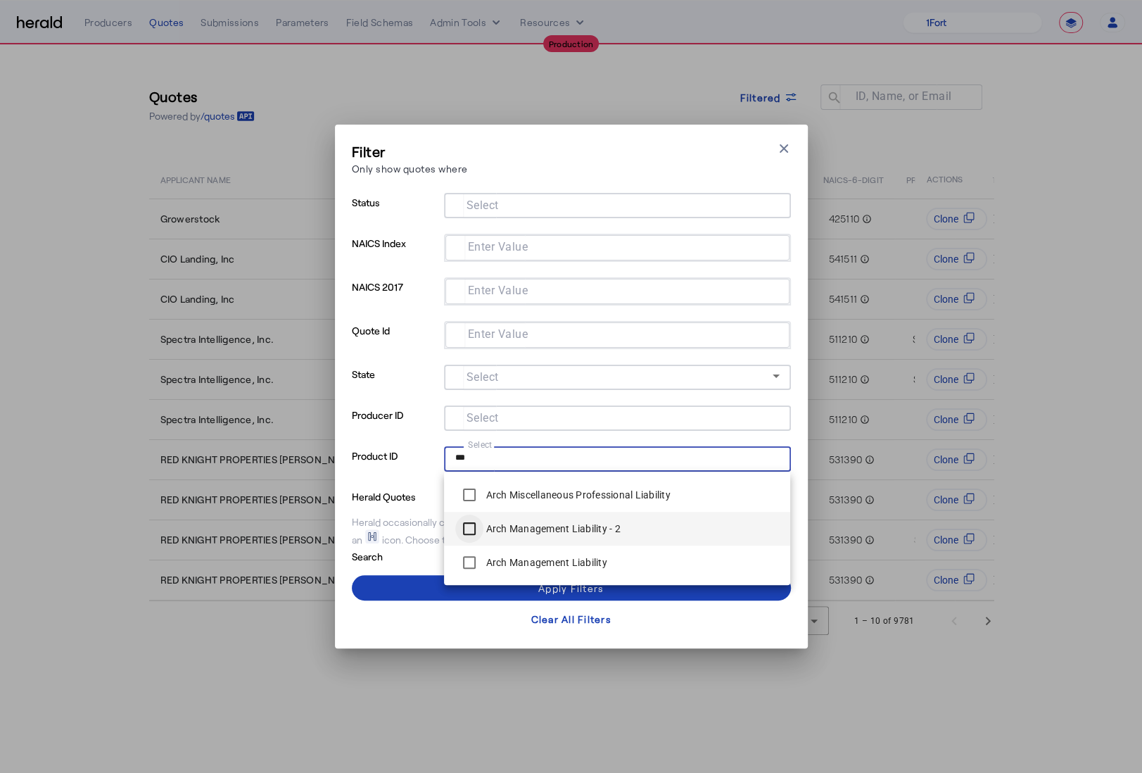
type input "***"
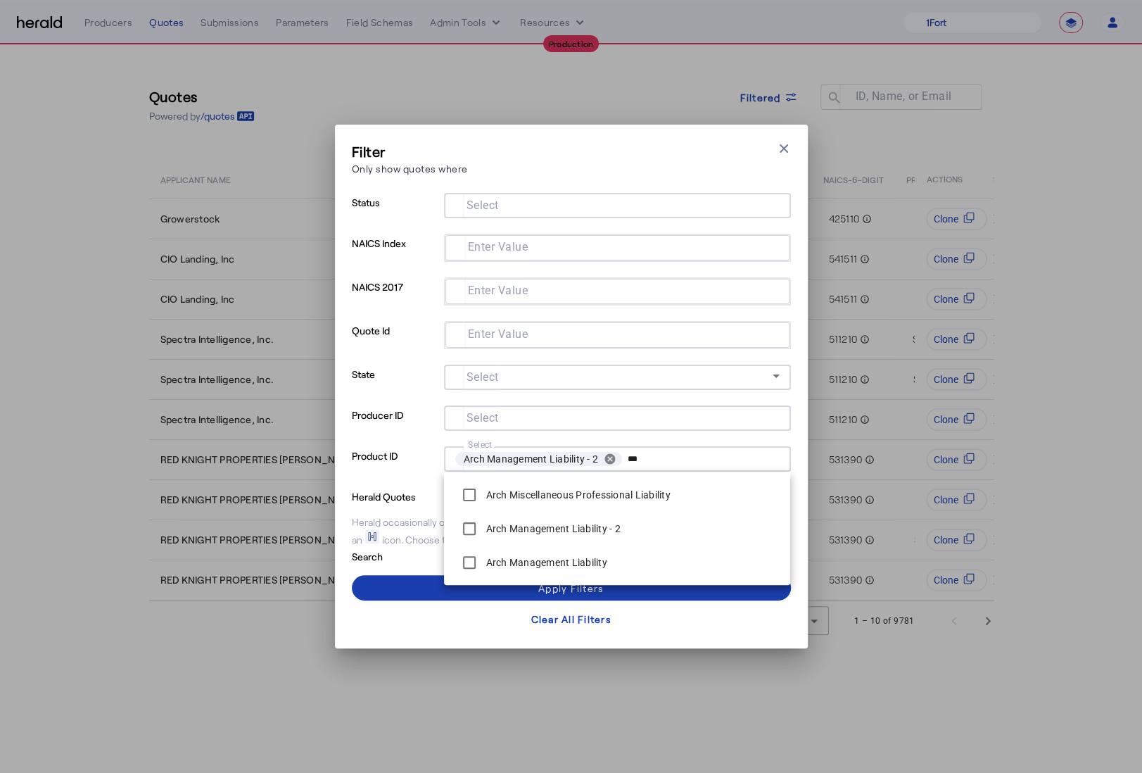
click at [400, 588] on span at bounding box center [571, 588] width 439 height 34
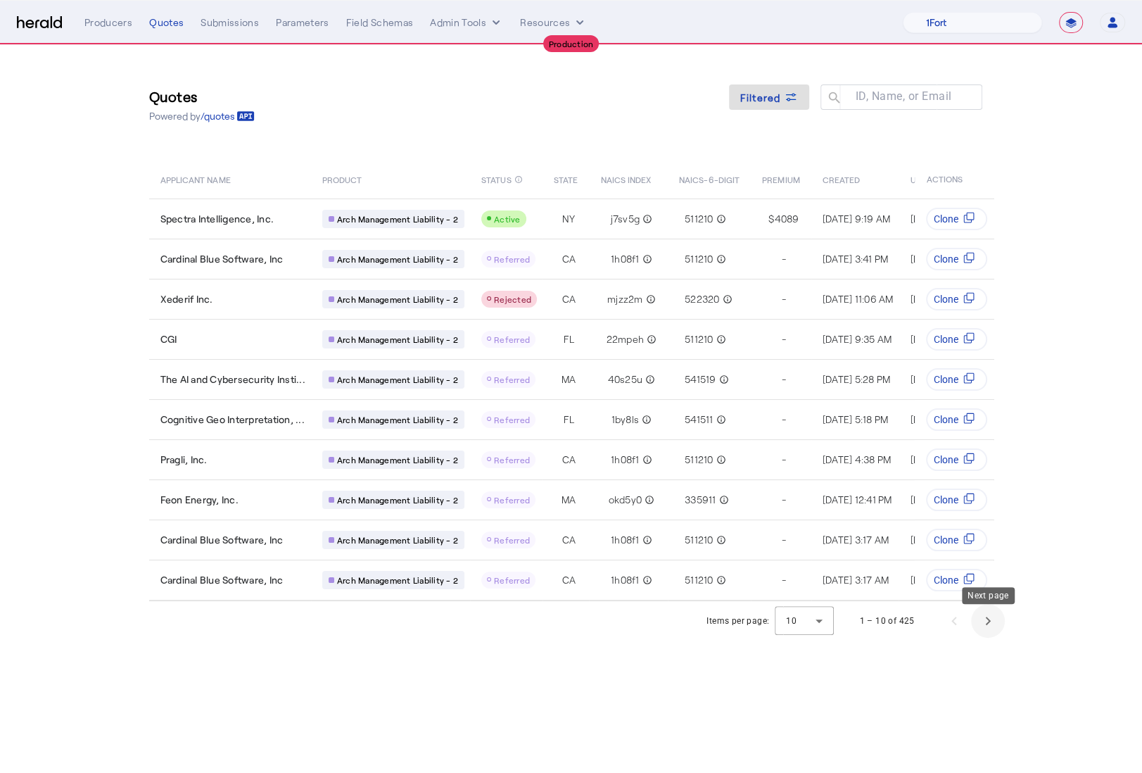
click at [982, 638] on span "Next page" at bounding box center [988, 621] width 34 height 34
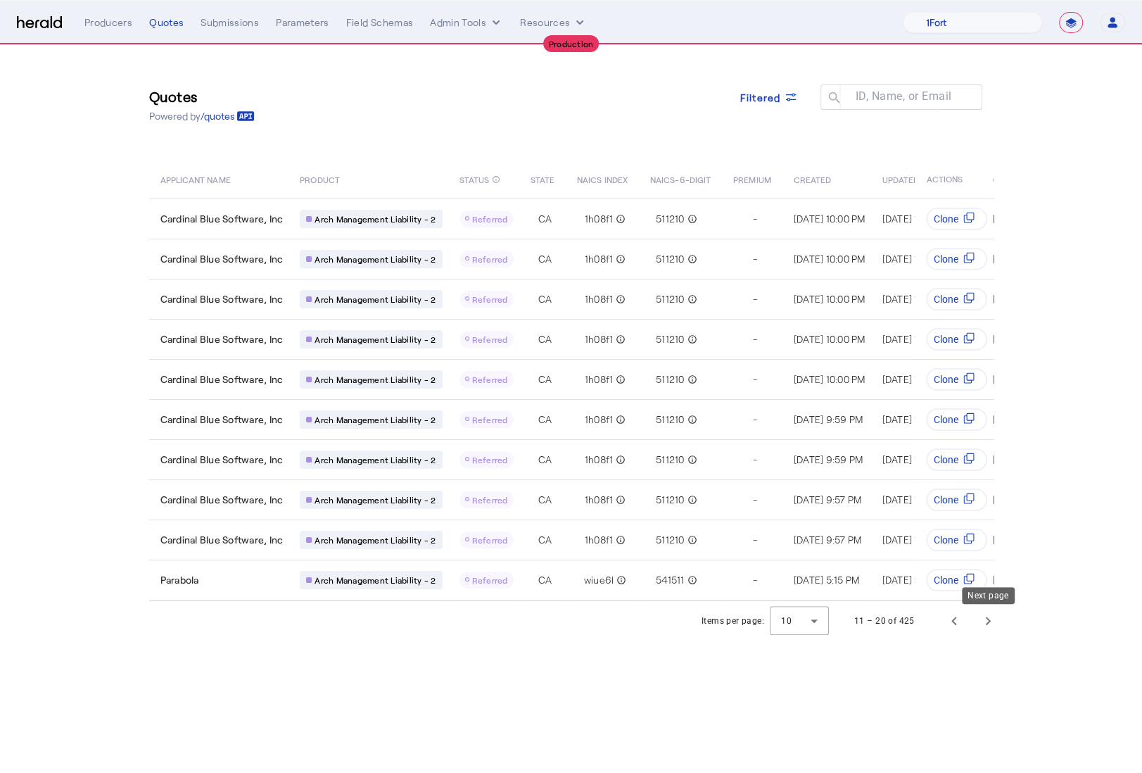
click at [980, 638] on span "Next page" at bounding box center [988, 621] width 34 height 34
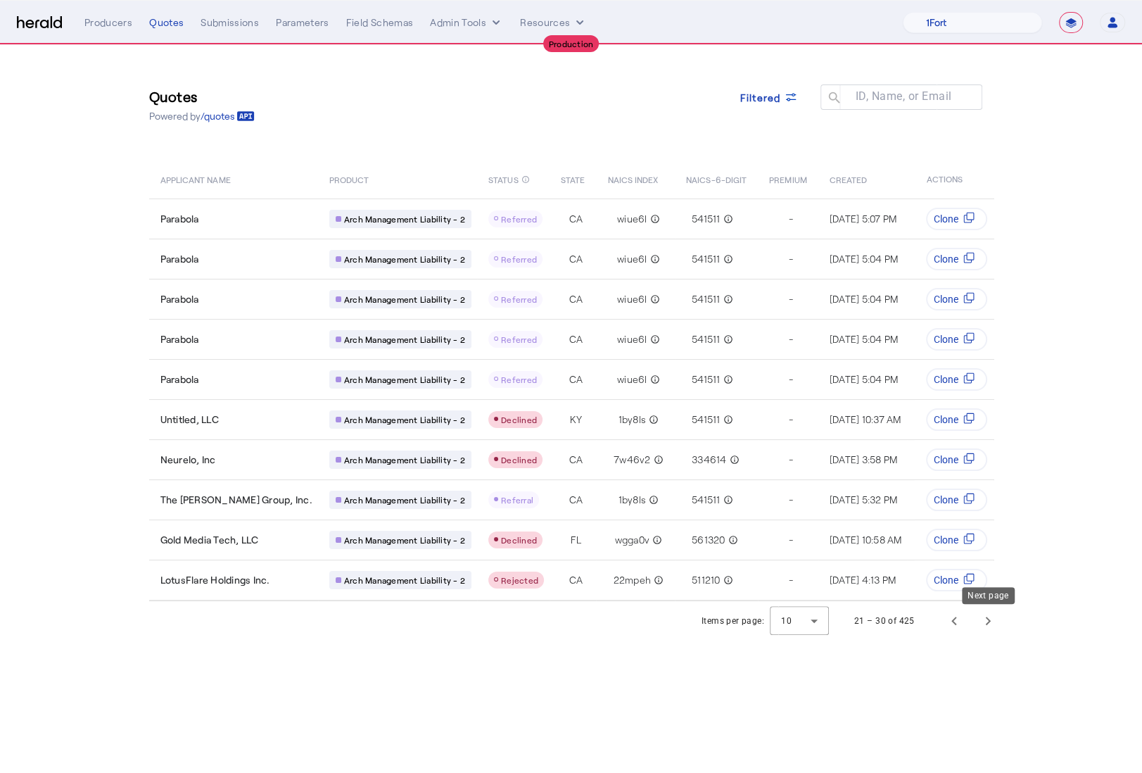
click at [980, 638] on span "Next page" at bounding box center [988, 621] width 34 height 34
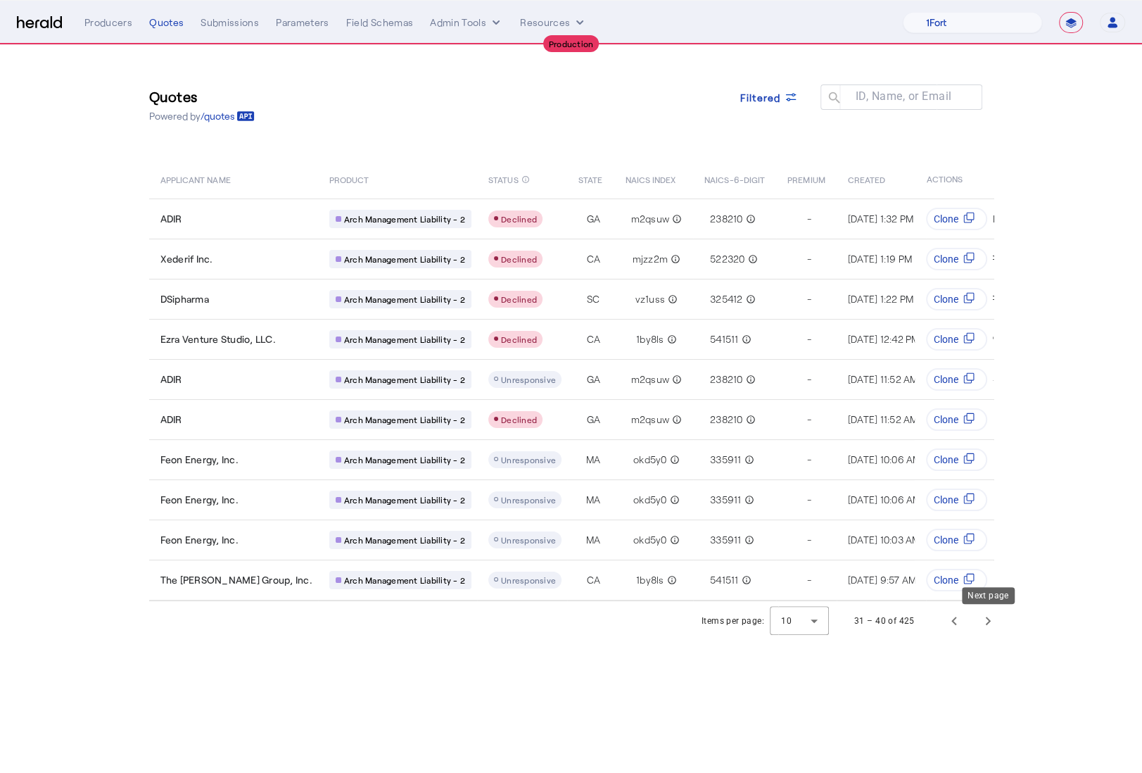
click at [980, 638] on span "Next page" at bounding box center [988, 621] width 34 height 34
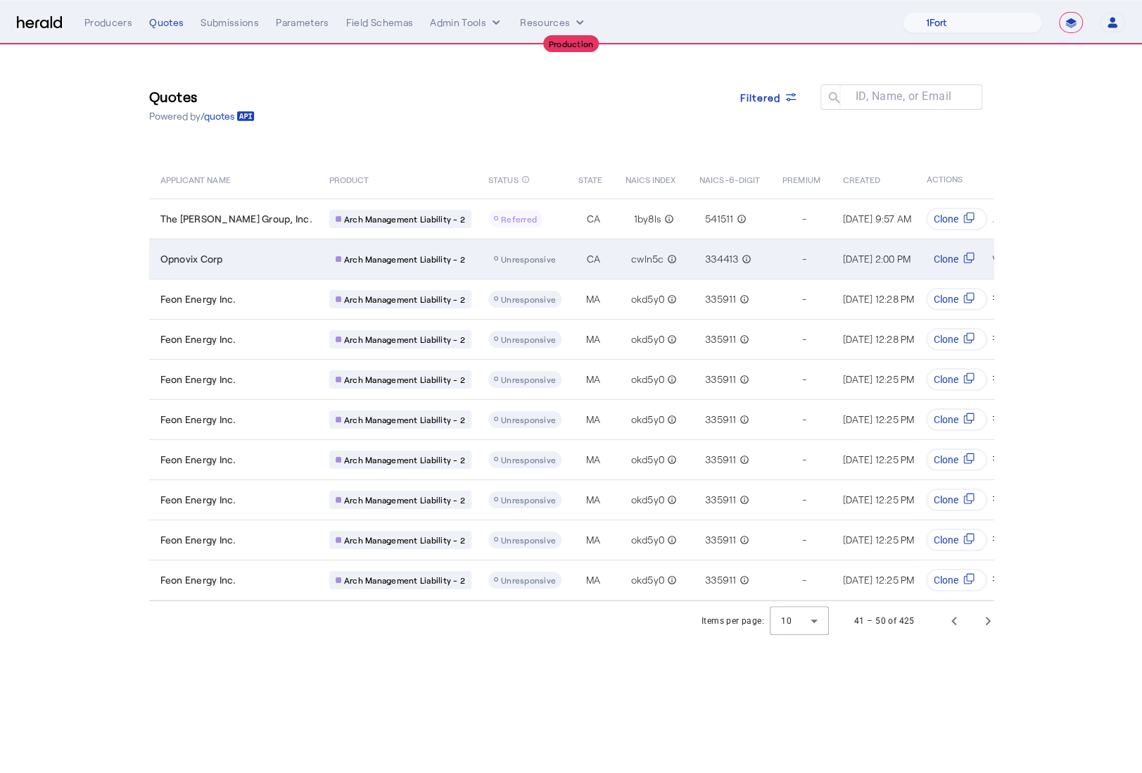
click at [253, 265] on td "Opnovix Corp" at bounding box center [233, 259] width 169 height 40
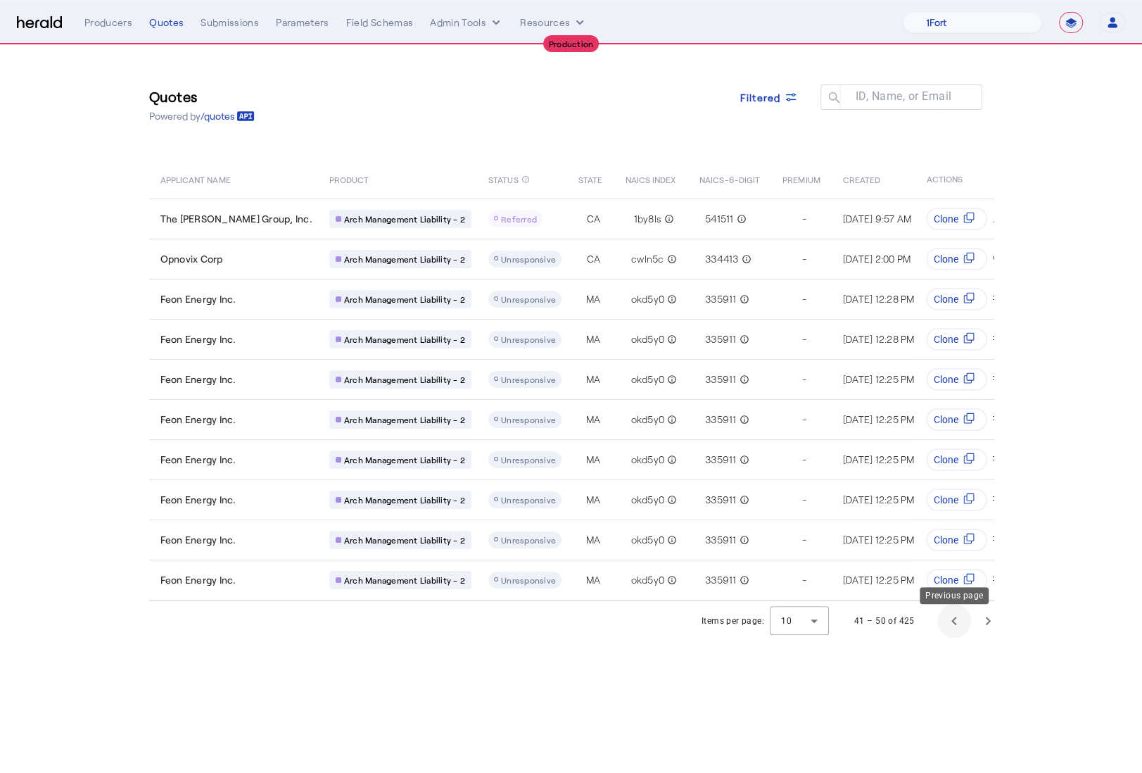
click at [953, 635] on span "Previous page" at bounding box center [954, 621] width 34 height 34
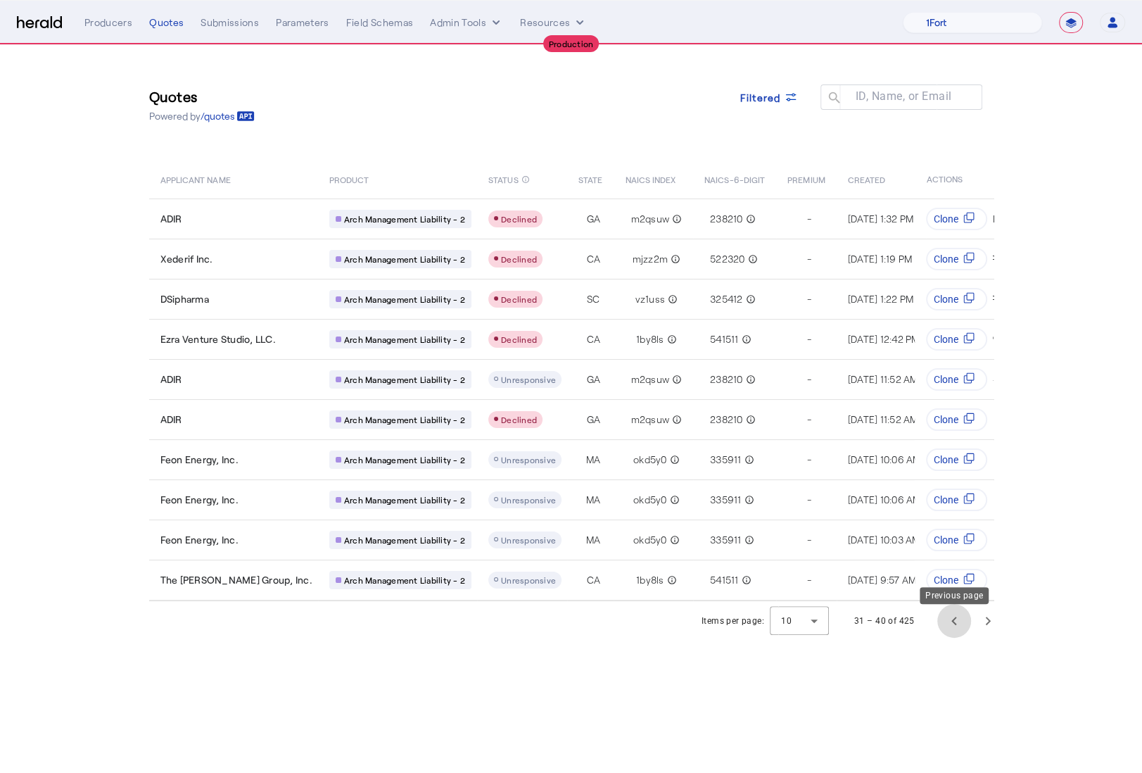
click at [956, 628] on span "Previous page" at bounding box center [954, 621] width 34 height 34
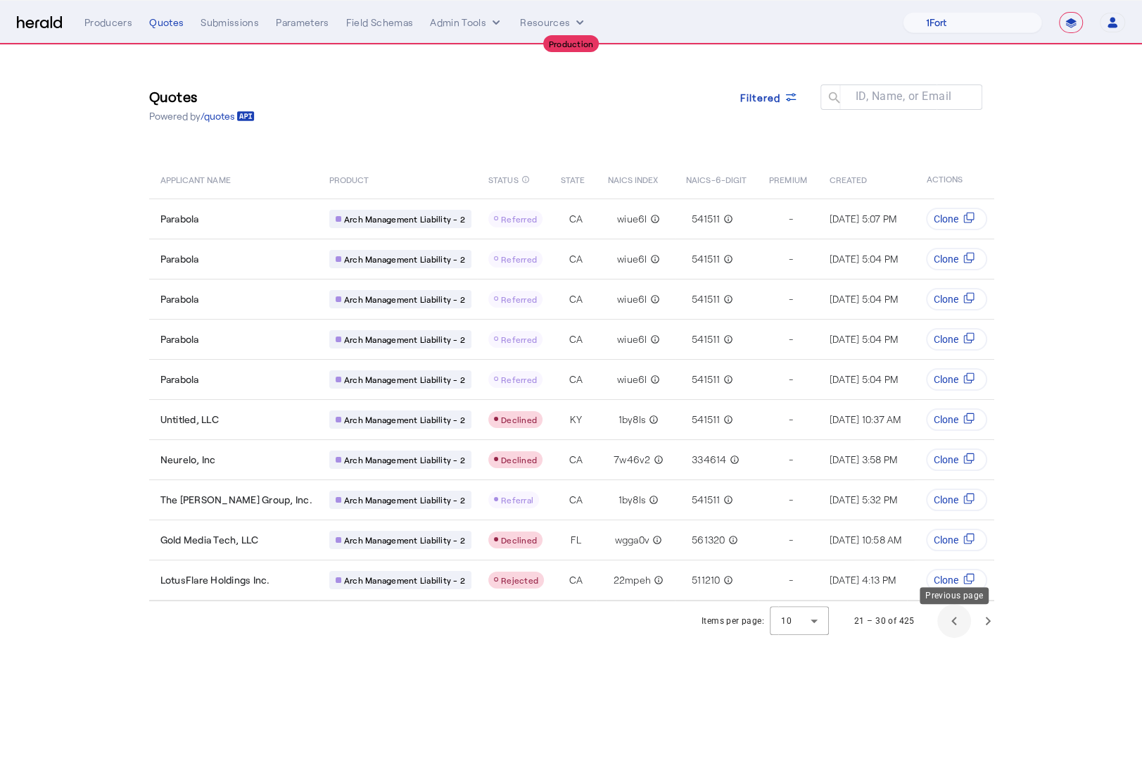
click at [956, 628] on span "Previous page" at bounding box center [954, 621] width 34 height 34
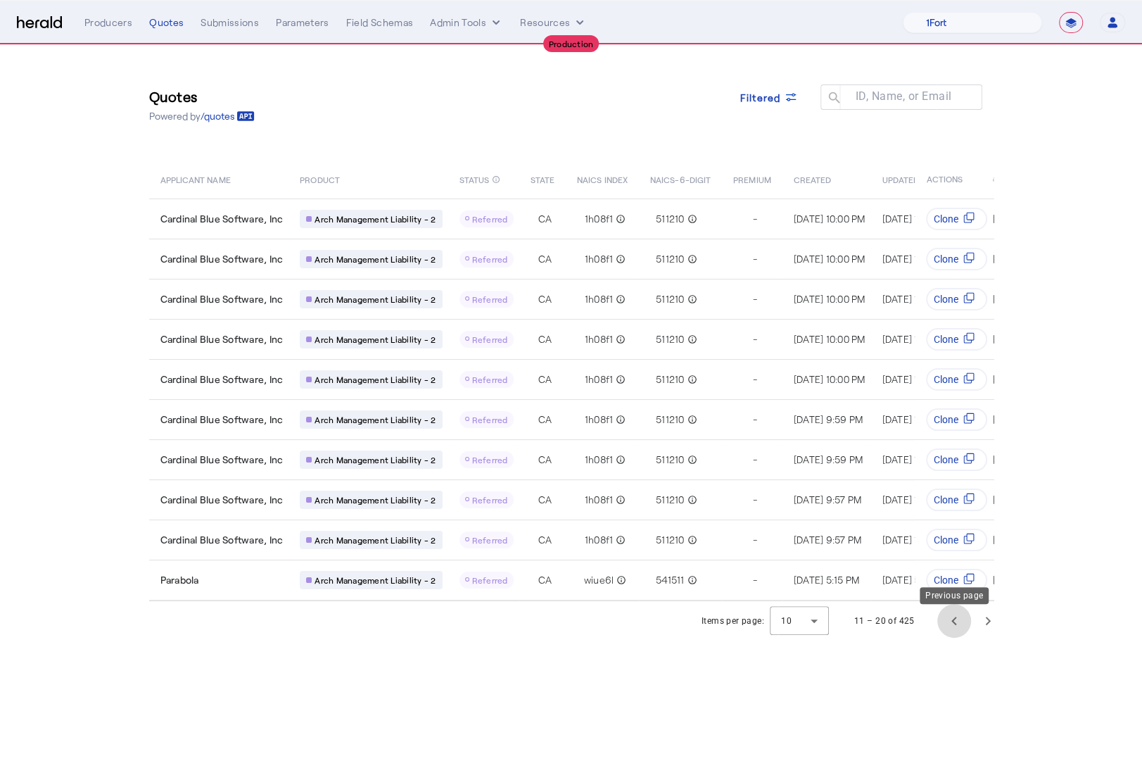
click at [956, 628] on span "Previous page" at bounding box center [954, 621] width 34 height 34
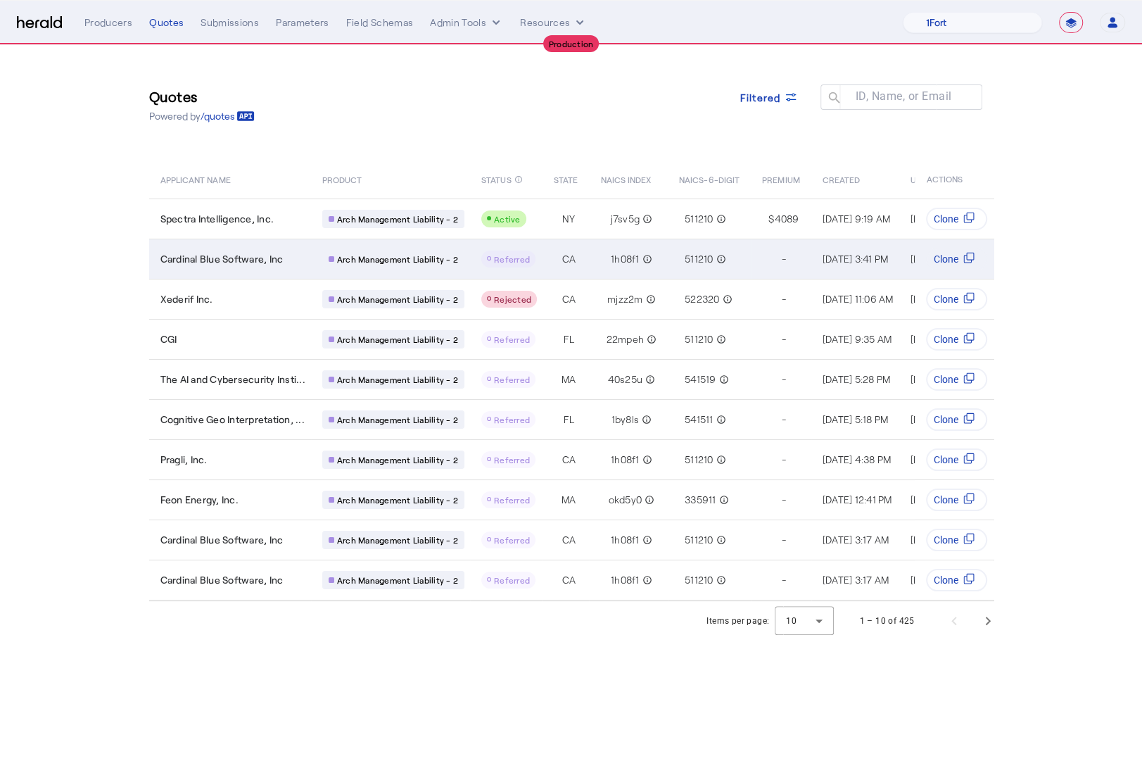
click at [302, 255] on div "Cardinal Blue Software, Inc" at bounding box center [232, 259] width 145 height 14
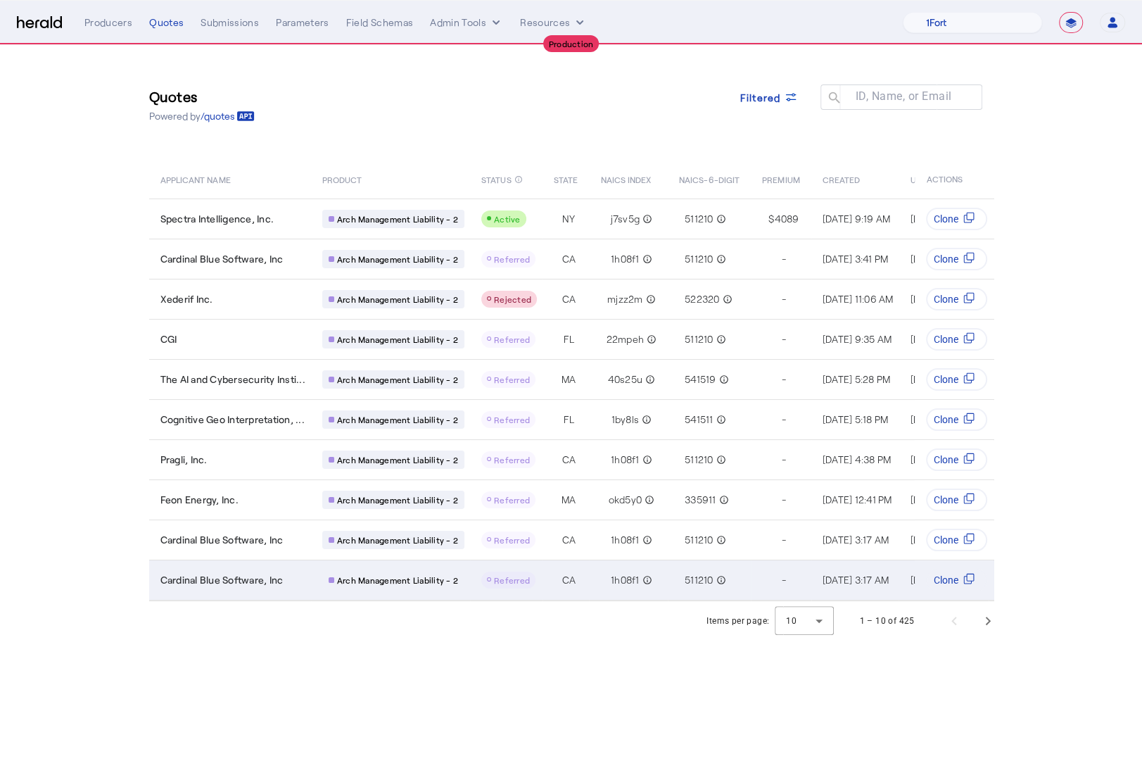
click at [300, 578] on div "Cardinal Blue Software, Inc" at bounding box center [232, 580] width 145 height 14
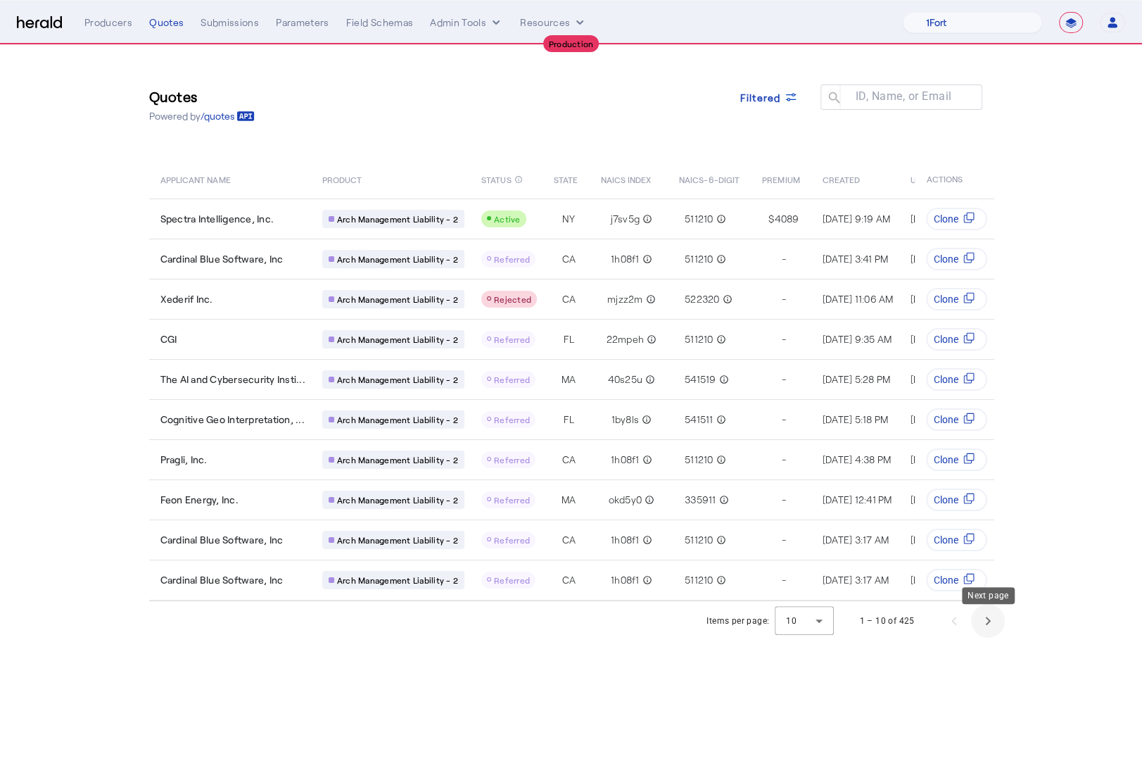
click at [980, 624] on span "Next page" at bounding box center [988, 621] width 34 height 34
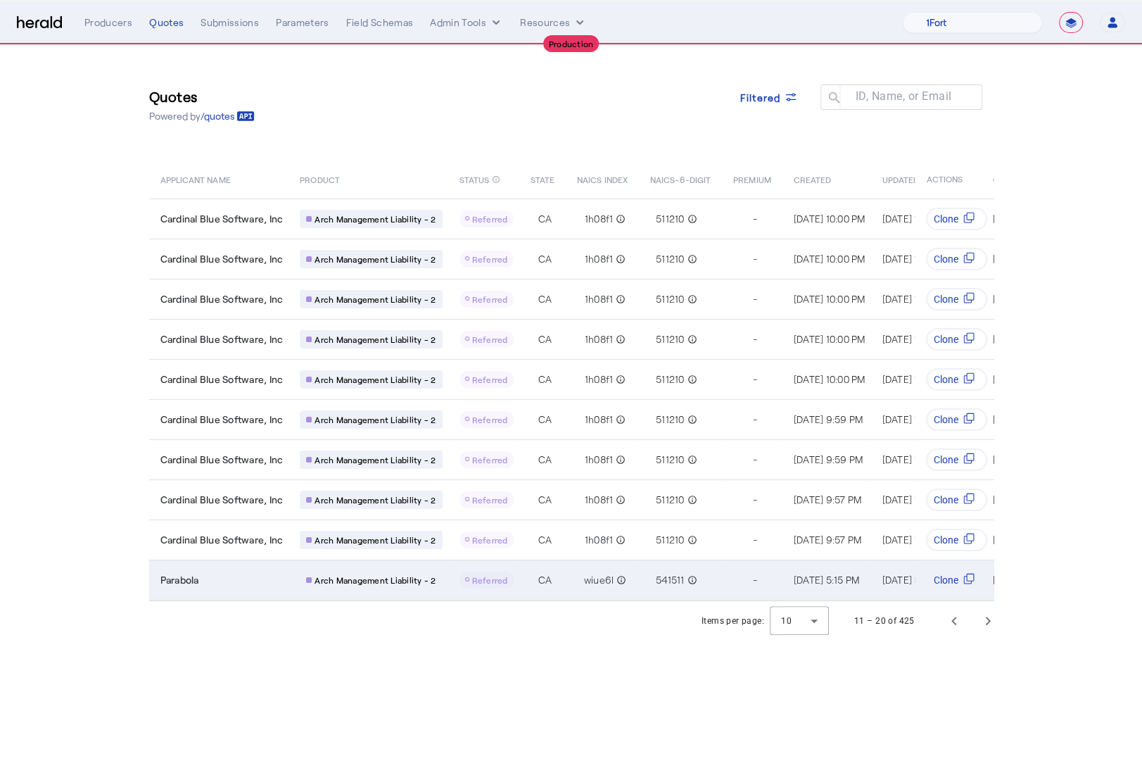
click at [239, 576] on div "Parabola" at bounding box center [221, 580] width 123 height 14
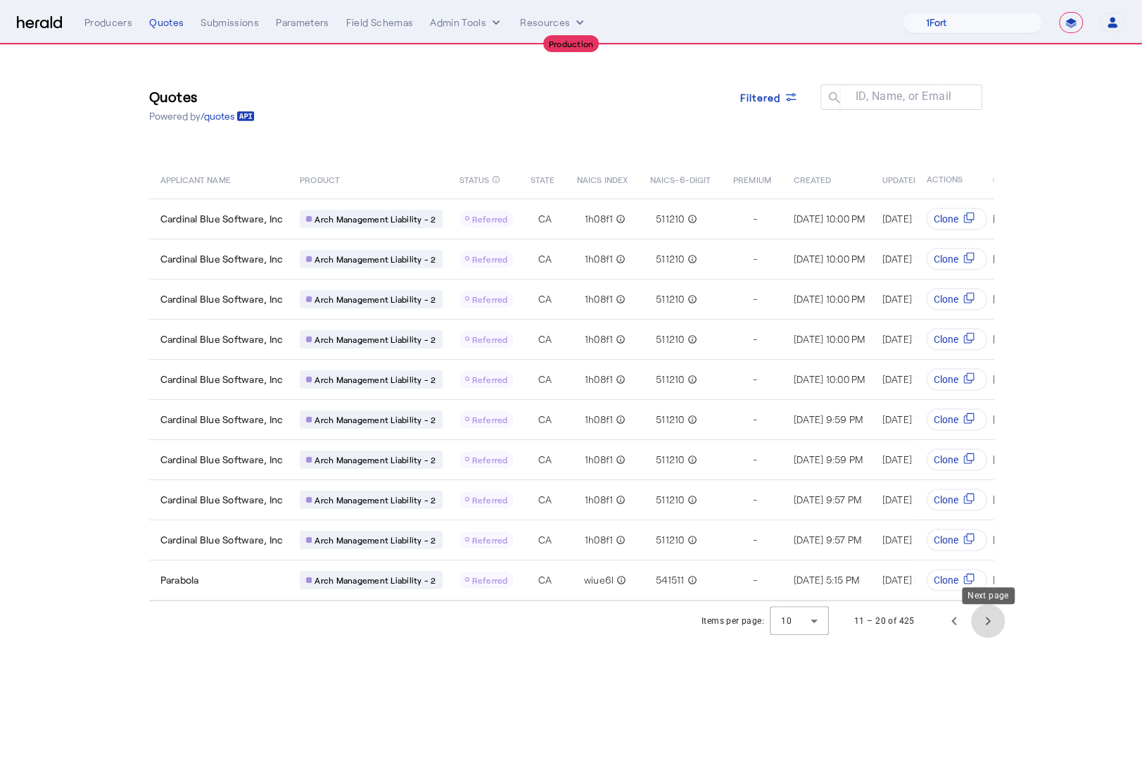
click at [995, 616] on span "Next page" at bounding box center [988, 621] width 34 height 34
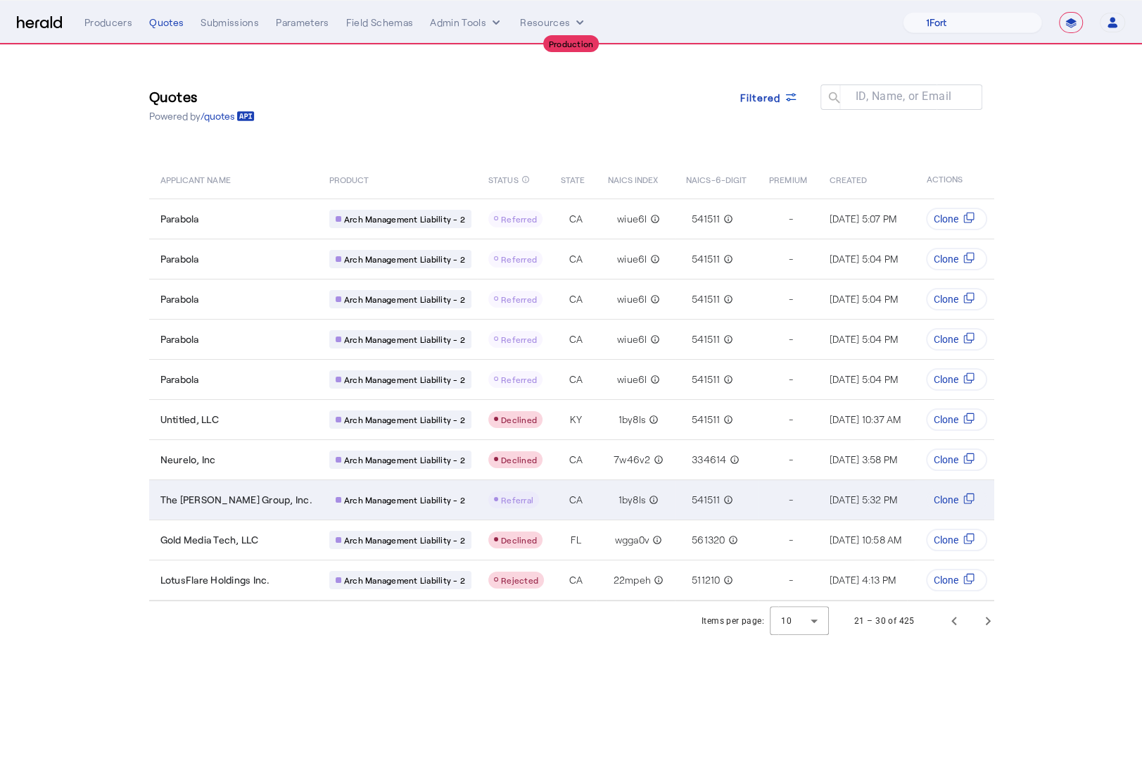
click at [267, 493] on div "The WiTT Group, Inc." at bounding box center [236, 500] width 152 height 14
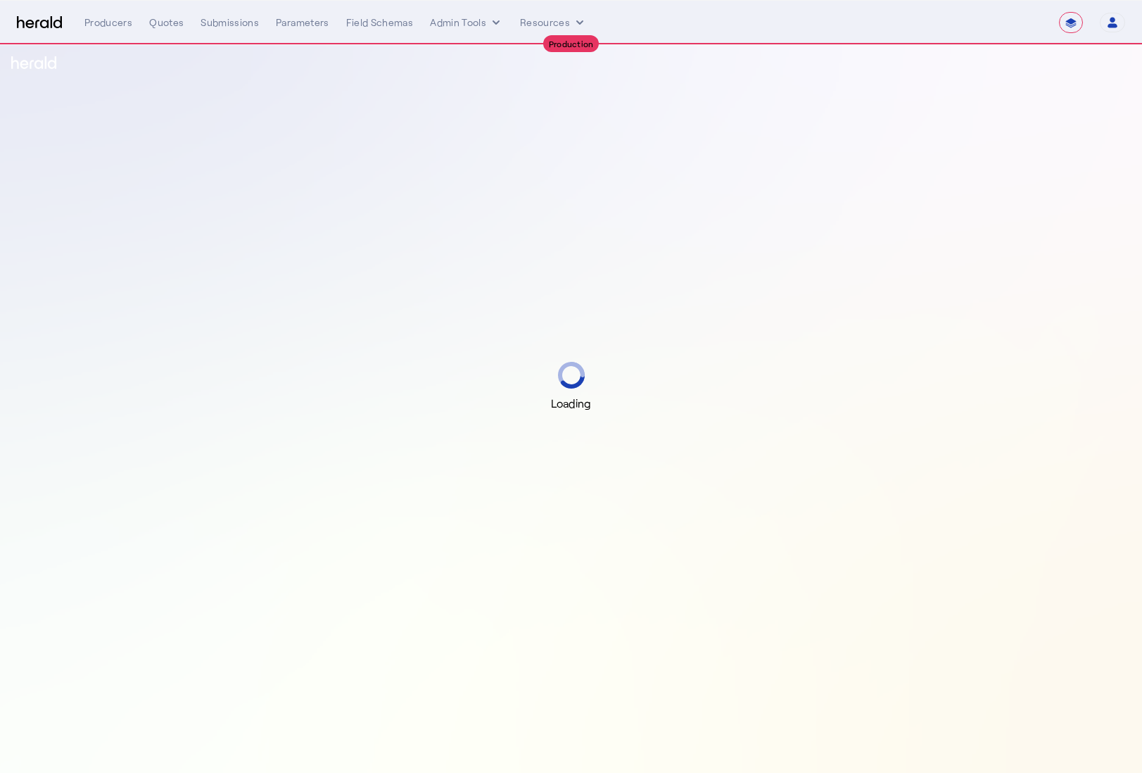
select select "**********"
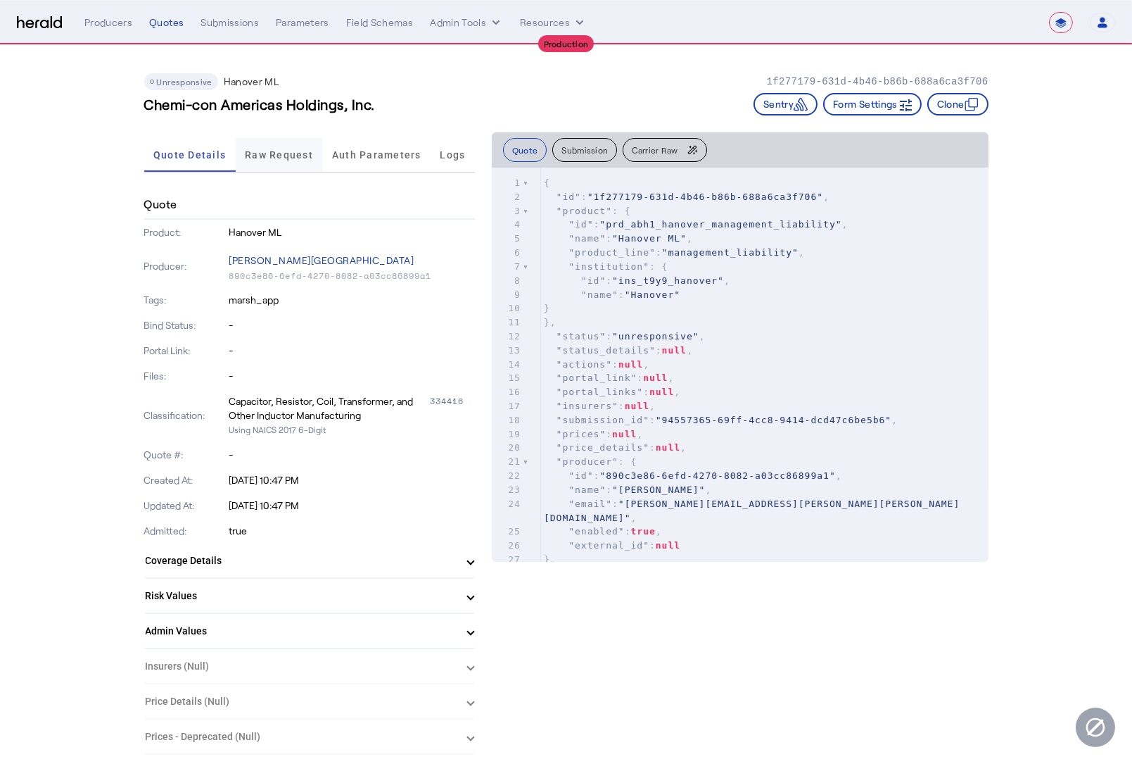
click at [284, 151] on span "Raw Request" at bounding box center [279, 155] width 68 height 10
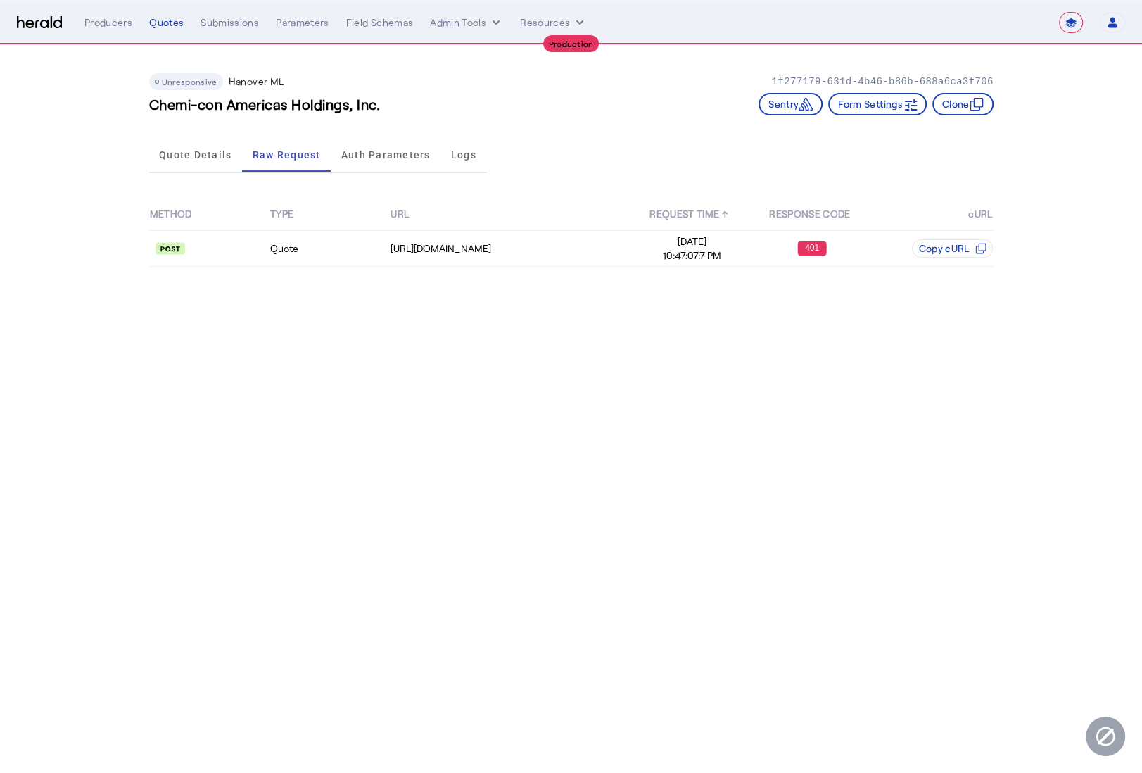
click at [351, 268] on div "METHOD TYPE URL REQUEST TIME ↑ RESPONSE CODE cURL Quote [URL][DOMAIN_NAME] [DAT…" at bounding box center [571, 233] width 844 height 108
click at [358, 252] on td "Quote" at bounding box center [330, 248] width 120 height 37
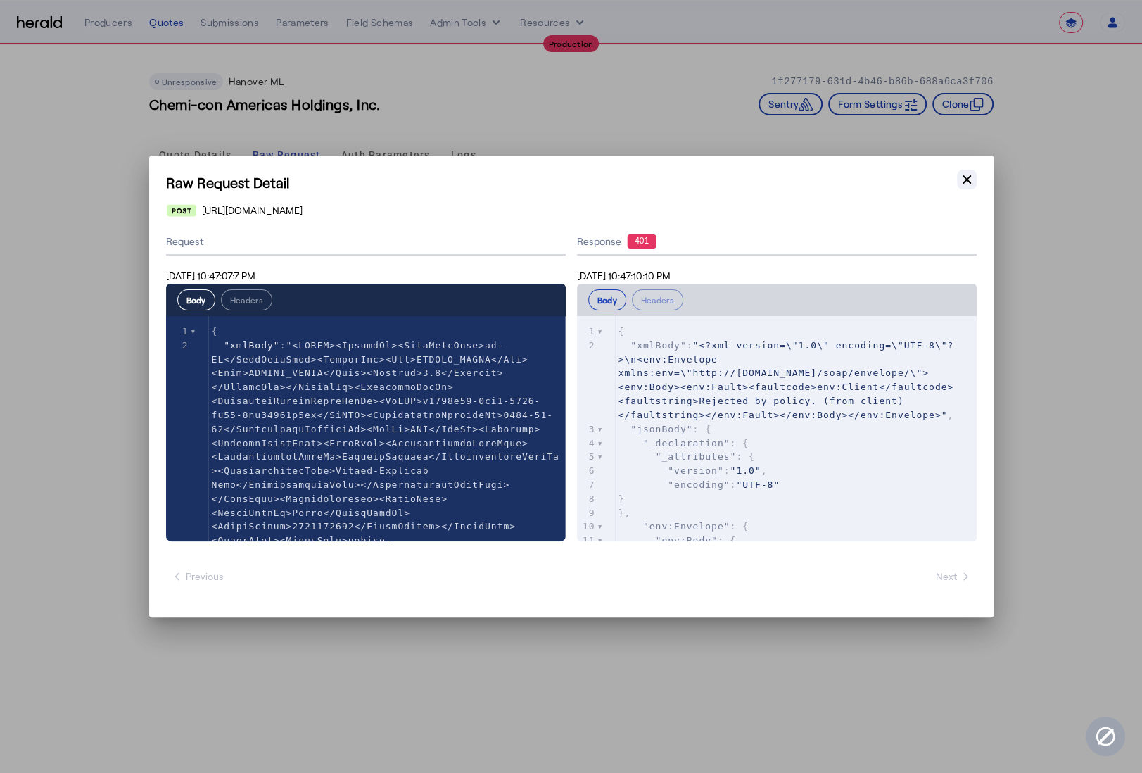
click at [966, 180] on icon "button" at bounding box center [967, 179] width 8 height 8
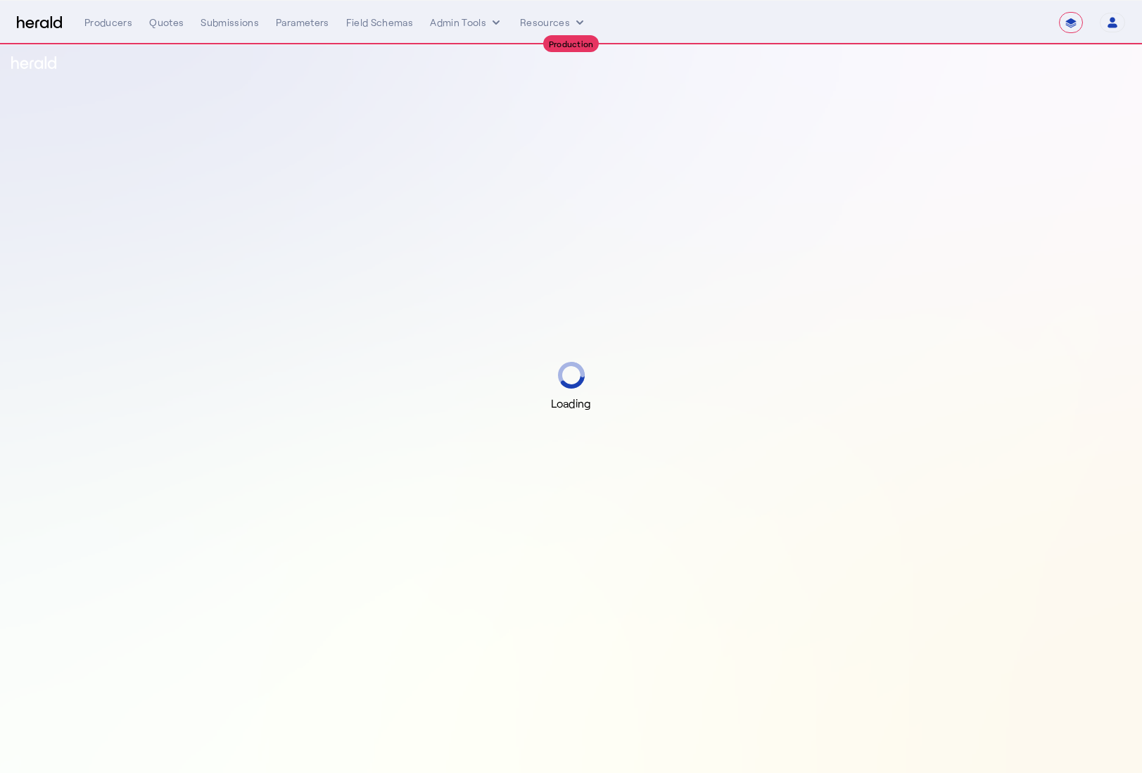
select select "**********"
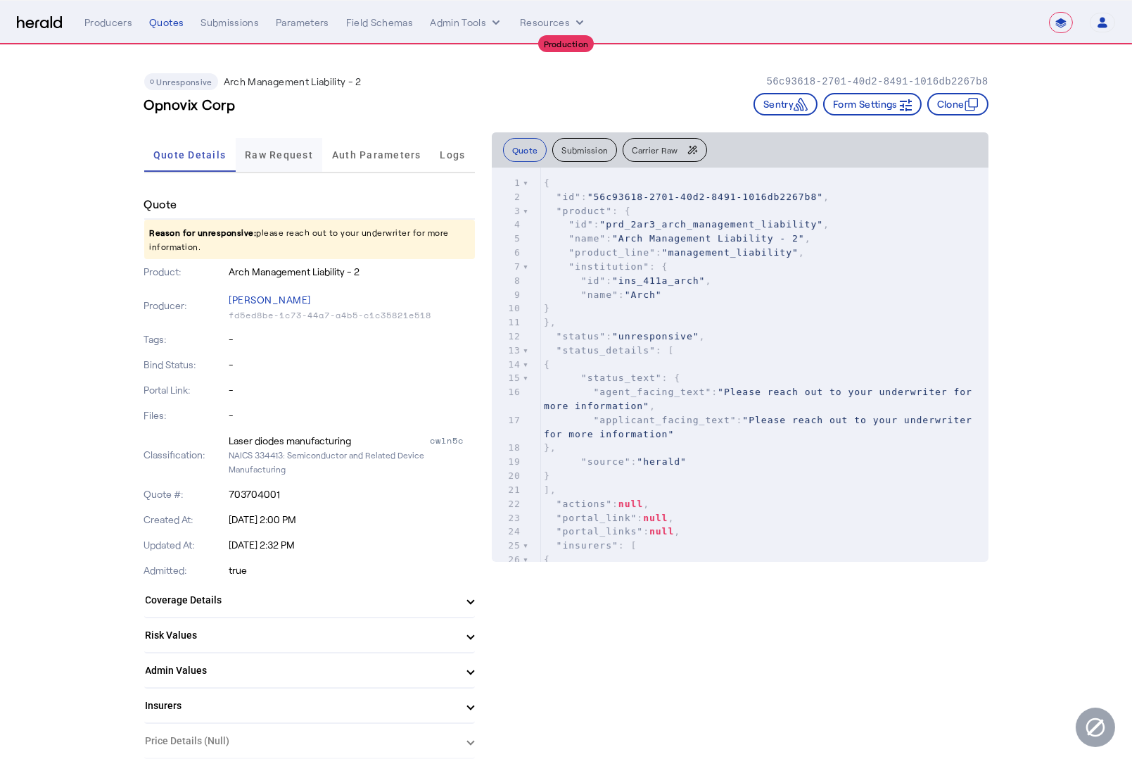
click at [268, 165] on span "Raw Request" at bounding box center [279, 155] width 68 height 34
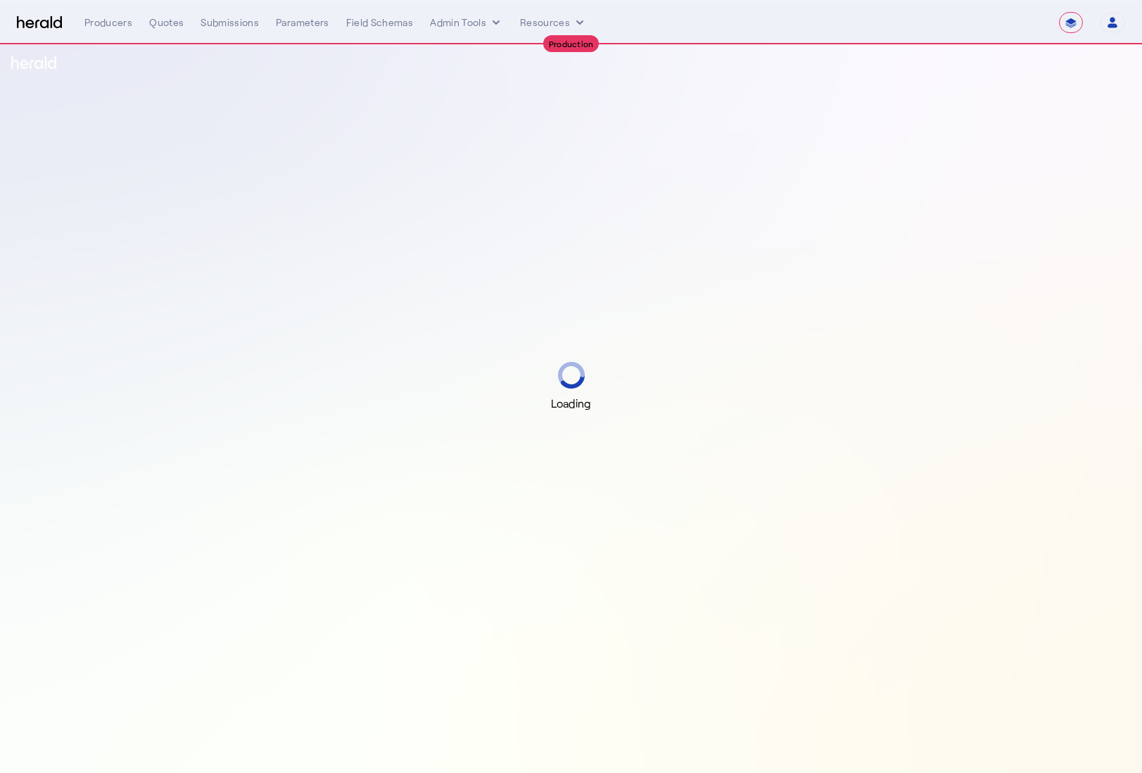
select select "**********"
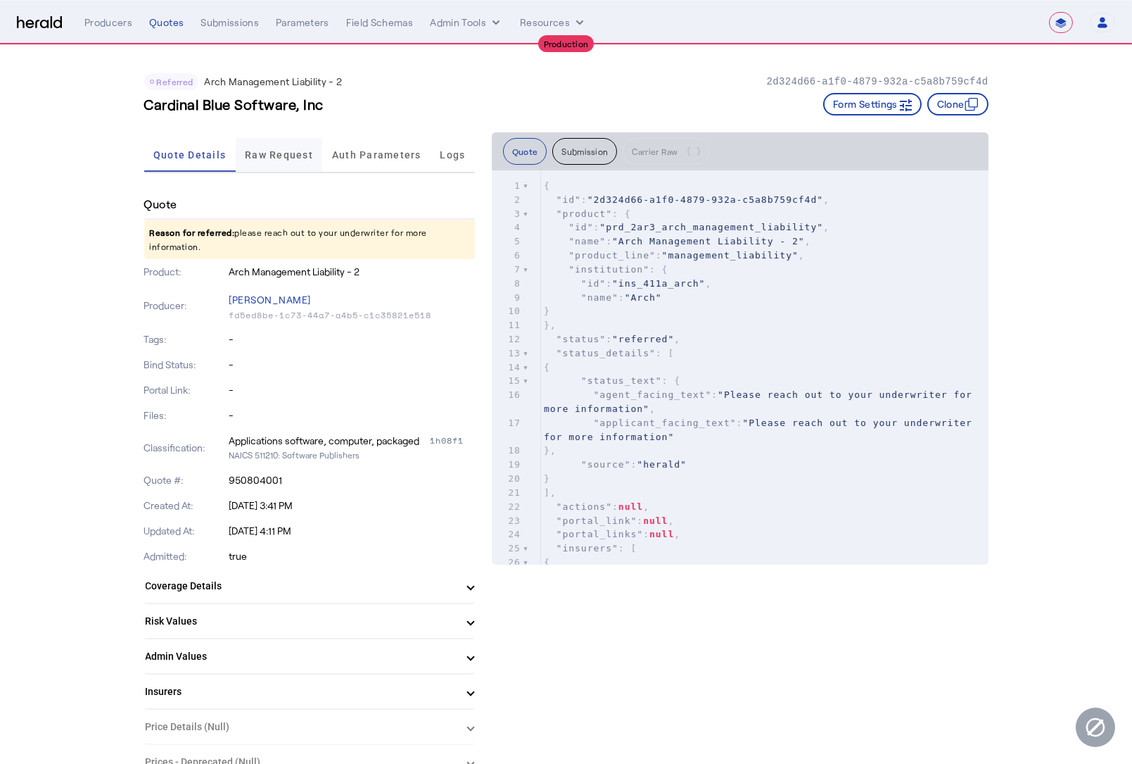
click at [303, 160] on span "Raw Request" at bounding box center [279, 155] width 68 height 34
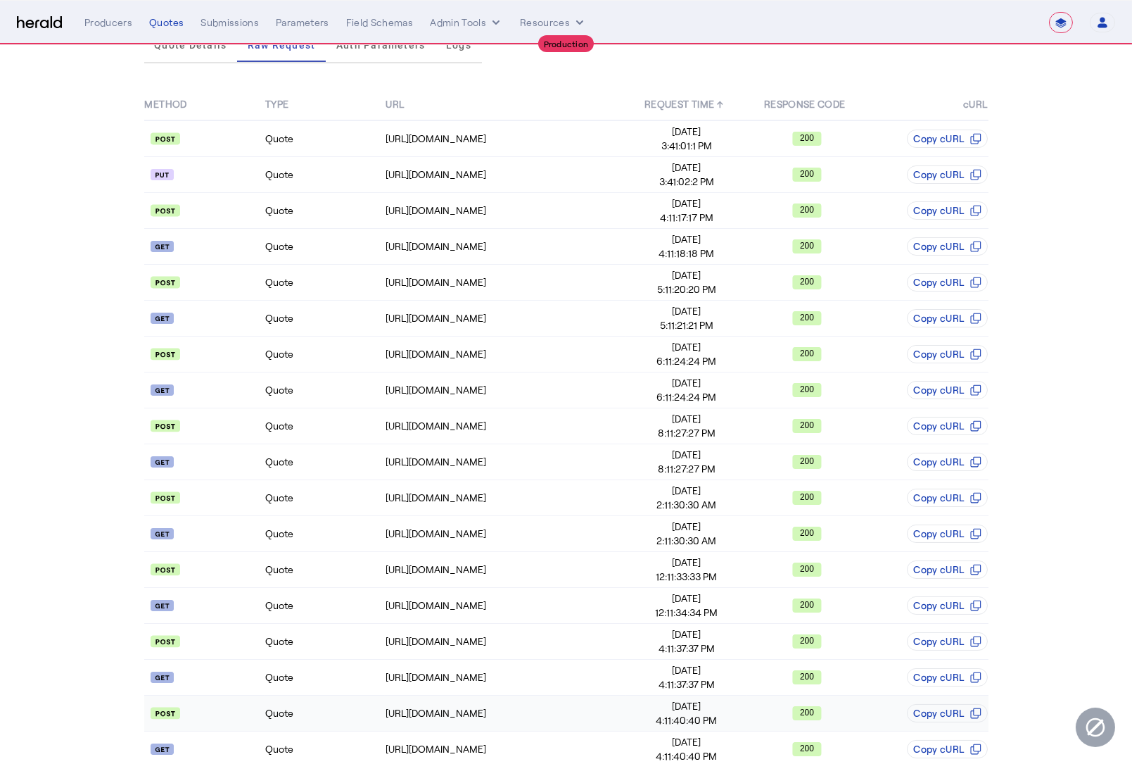
scroll to position [128, 0]
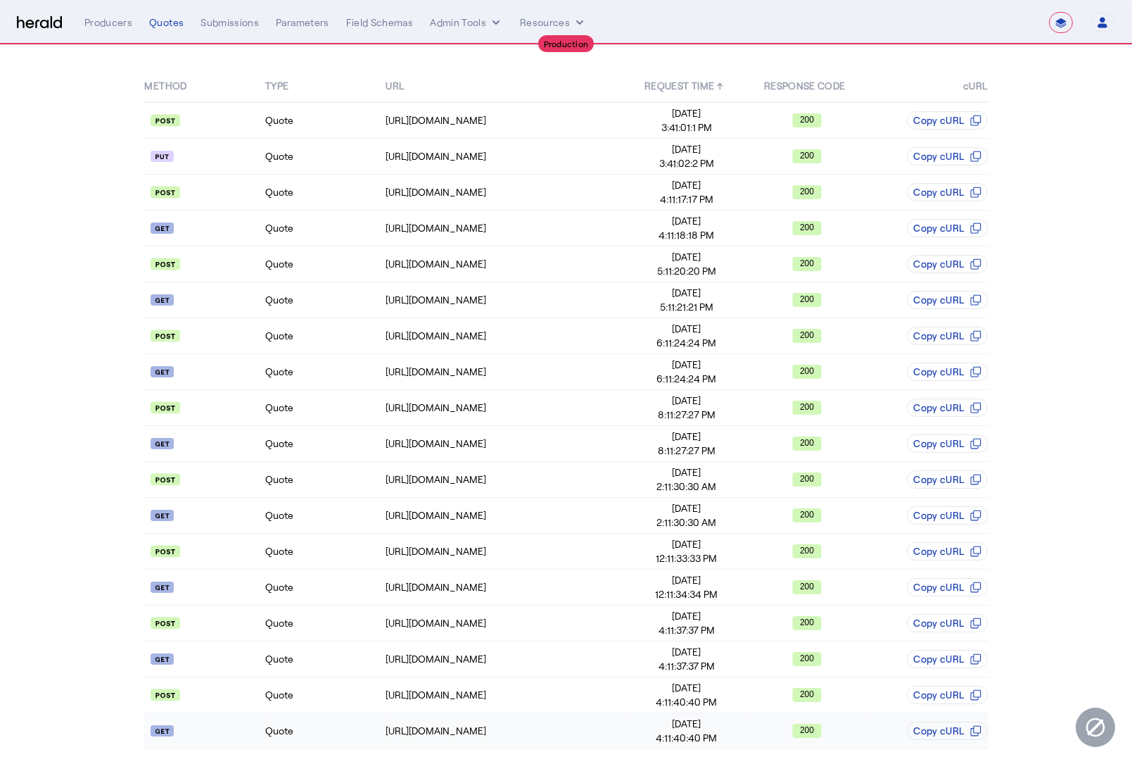
click at [352, 724] on td "Quote" at bounding box center [325, 731] width 120 height 36
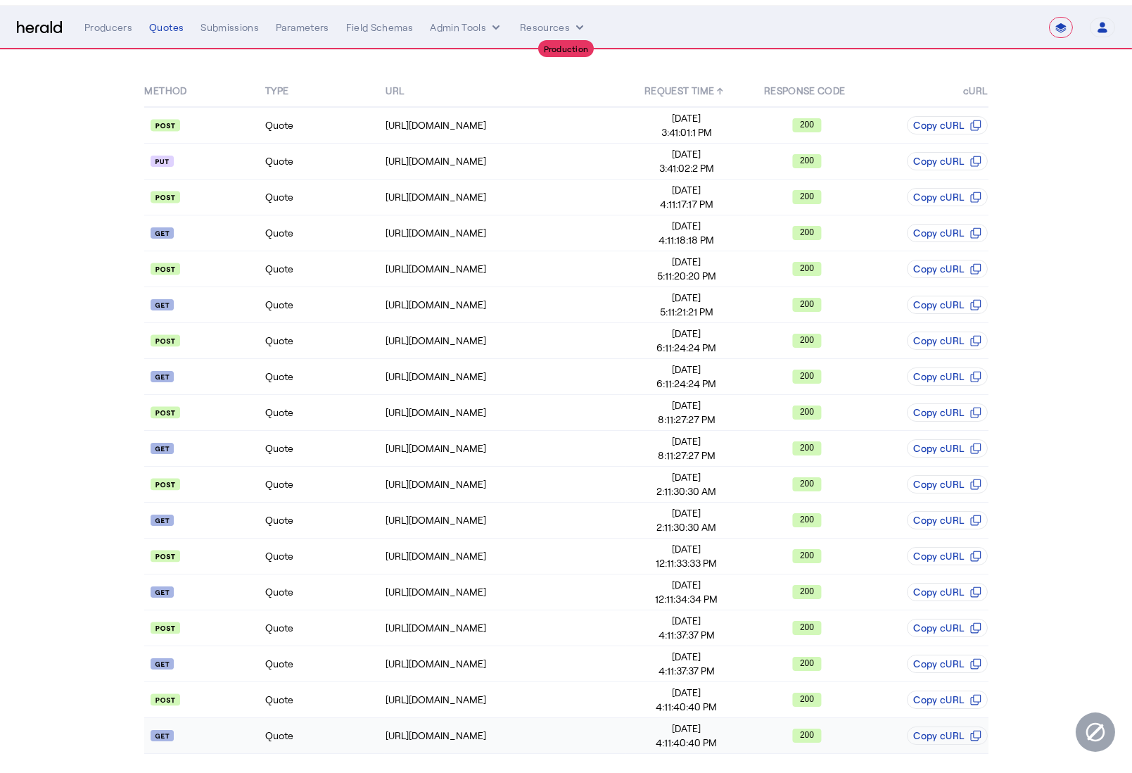
scroll to position [0, 0]
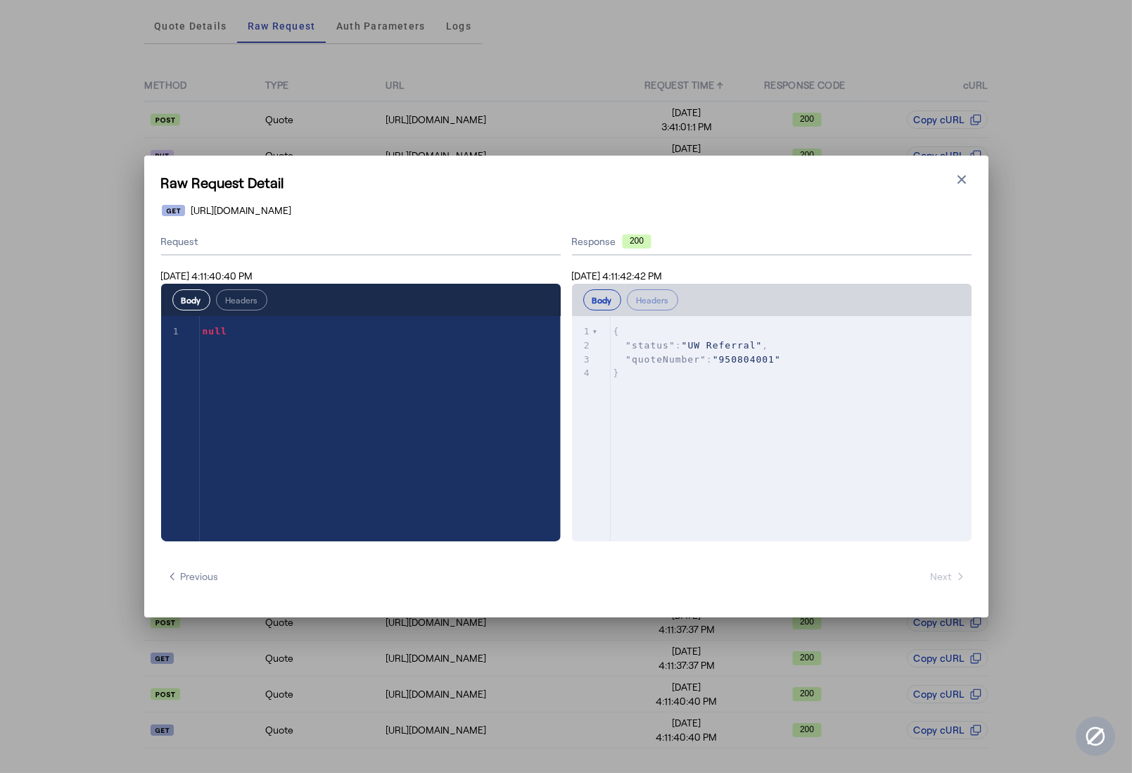
click at [968, 176] on button "Close modal" at bounding box center [962, 180] width 20 height 20
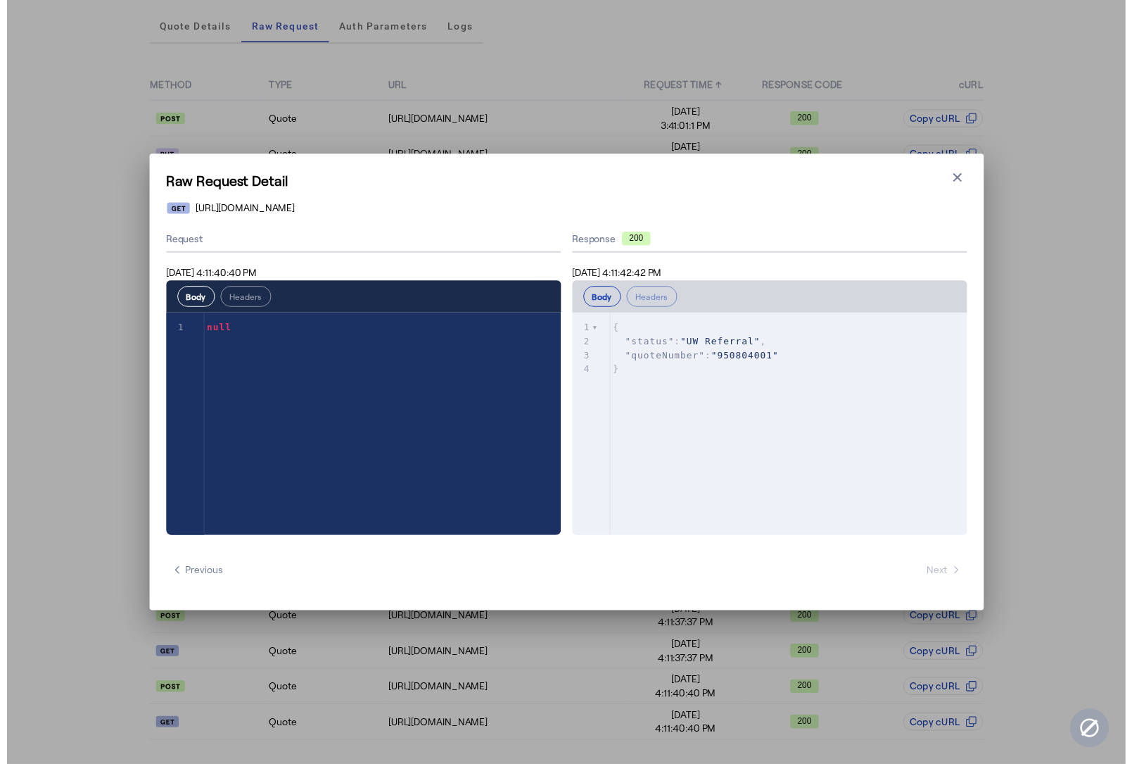
scroll to position [128, 0]
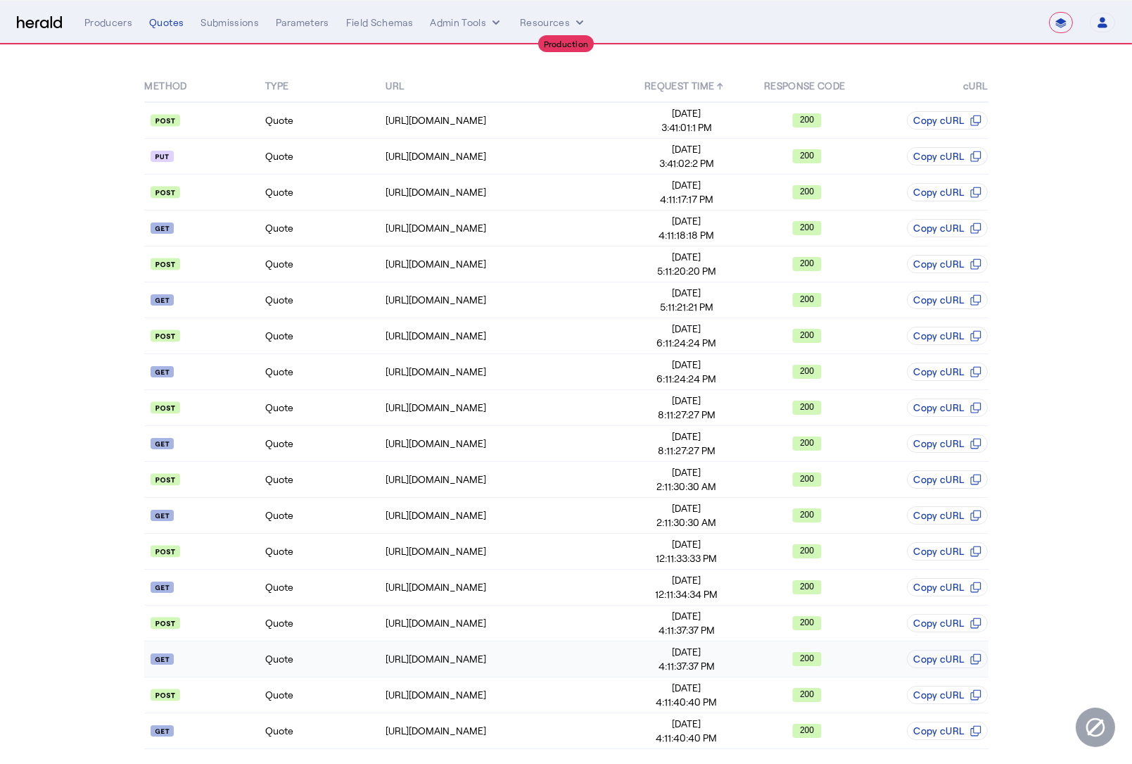
click at [322, 653] on td "Quote" at bounding box center [325, 659] width 120 height 36
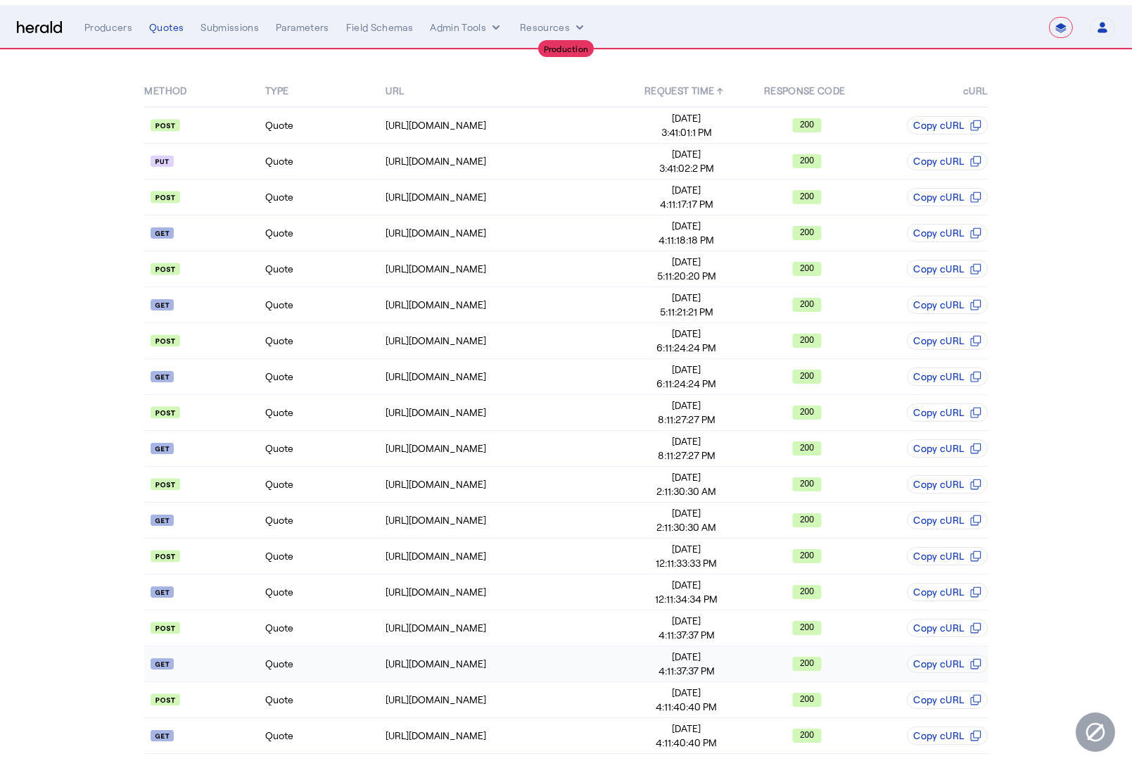
scroll to position [0, 0]
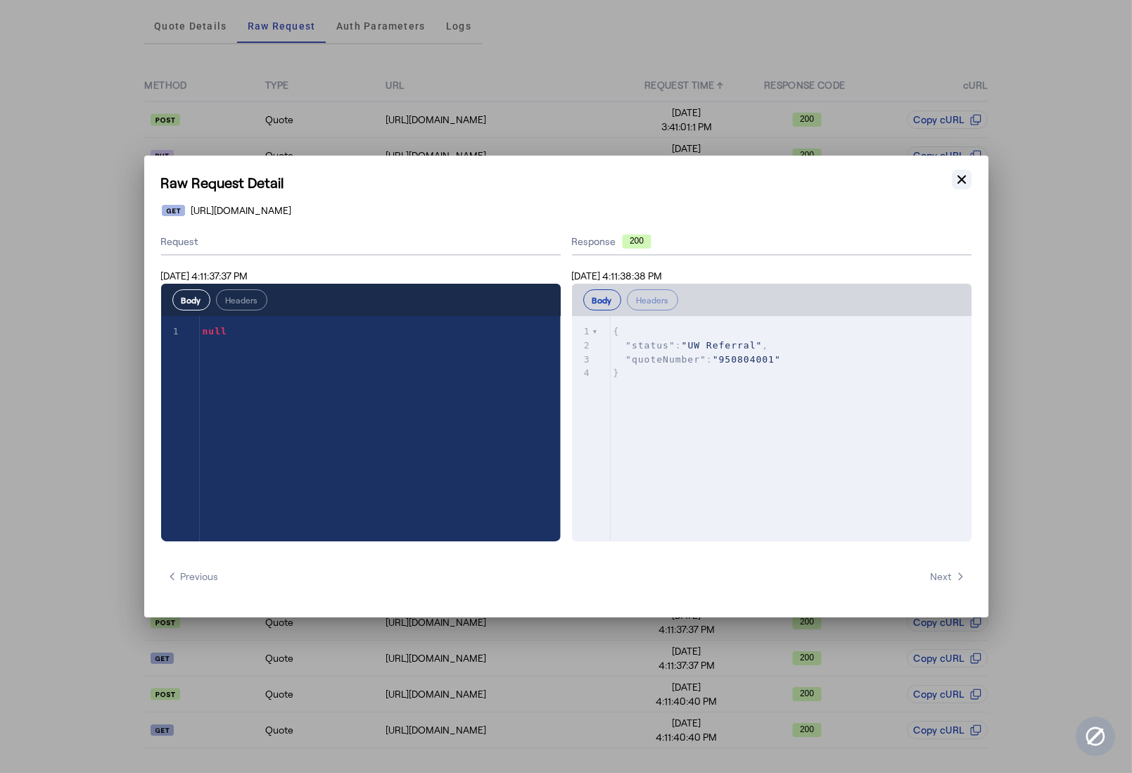
click at [968, 179] on icon "button" at bounding box center [962, 179] width 14 height 14
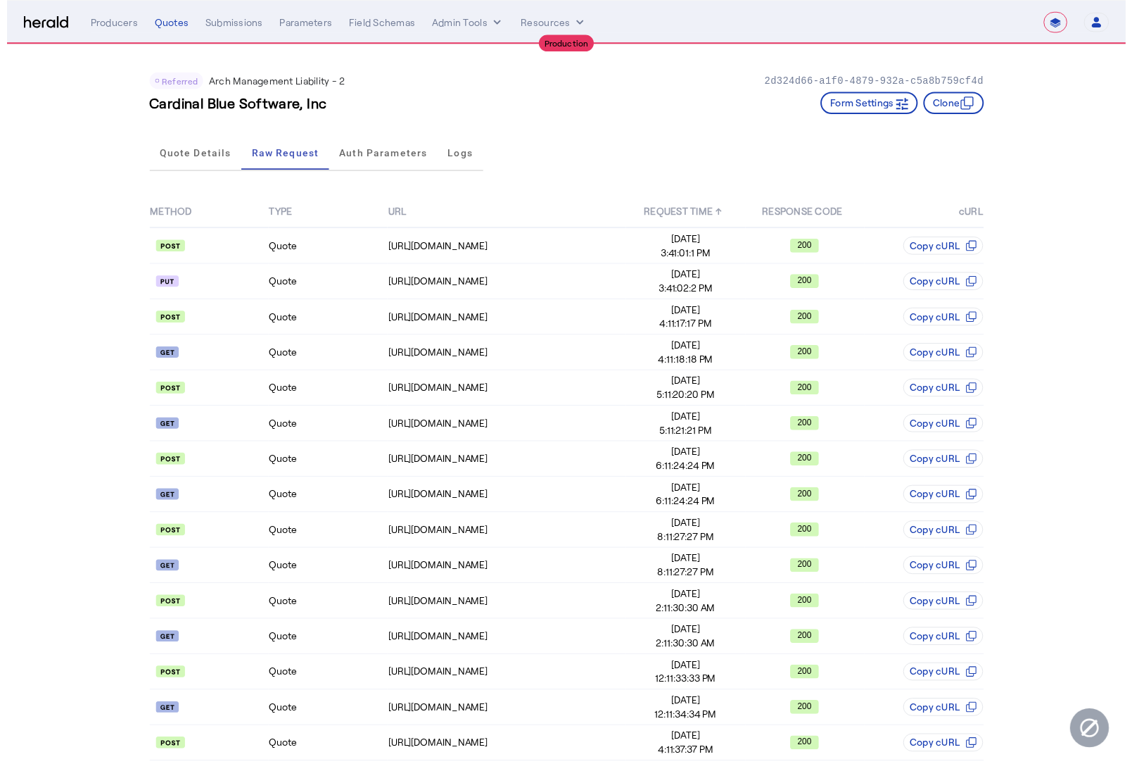
scroll to position [128, 0]
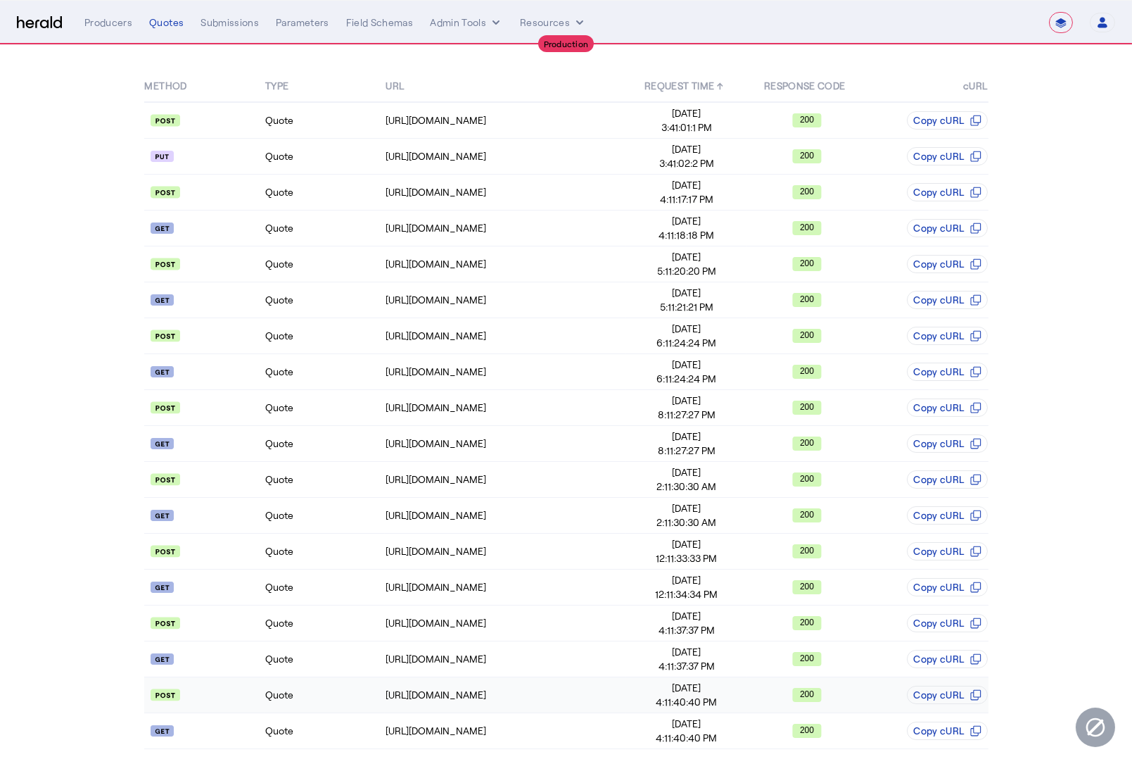
click at [360, 695] on td "Quote" at bounding box center [325, 695] width 120 height 36
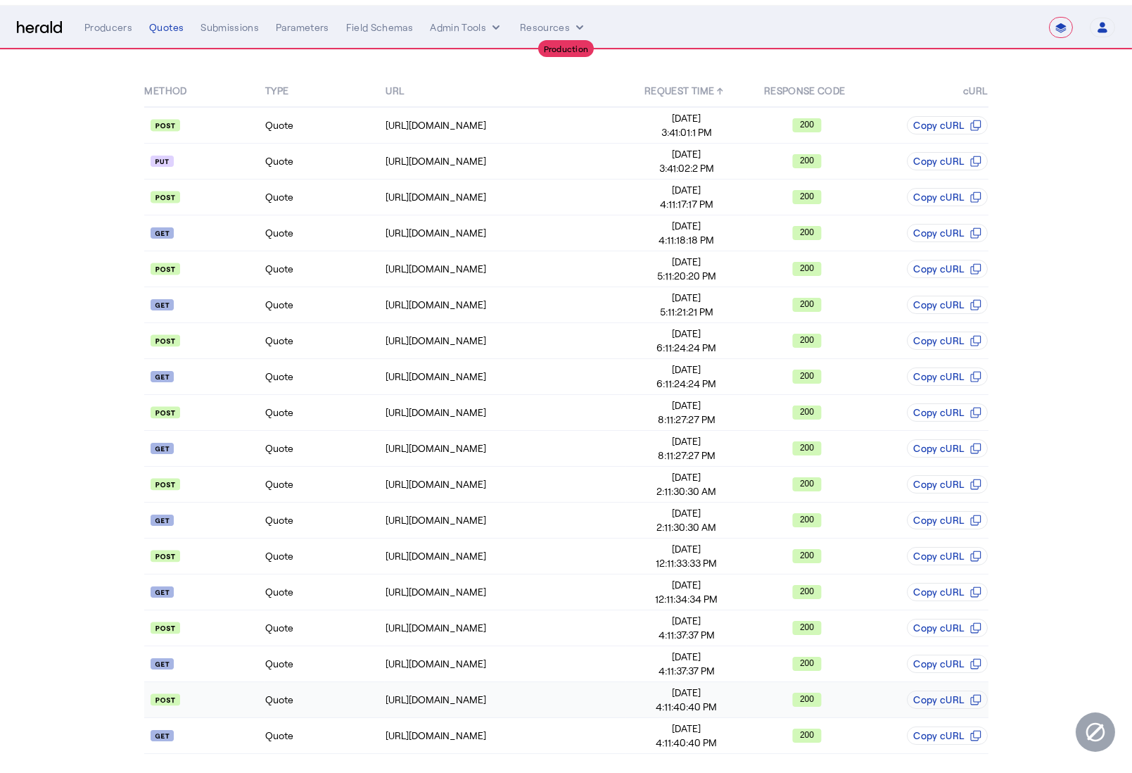
scroll to position [0, 0]
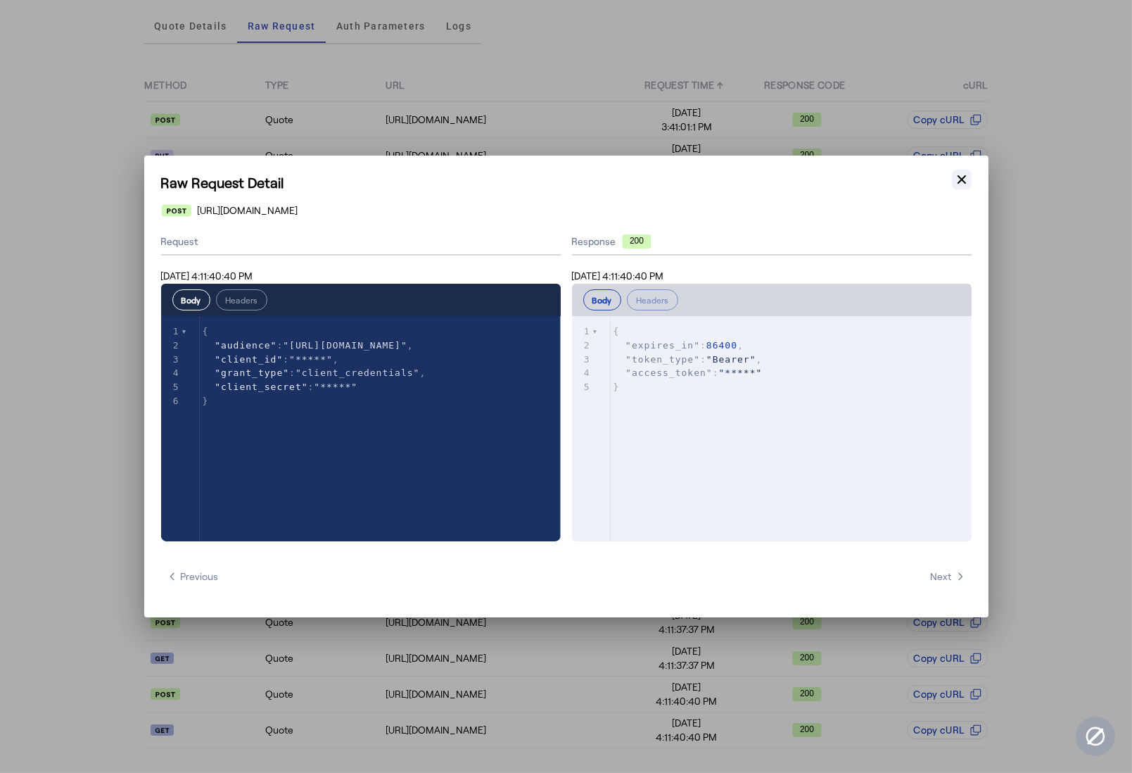
click at [964, 181] on icon "button" at bounding box center [962, 179] width 14 height 14
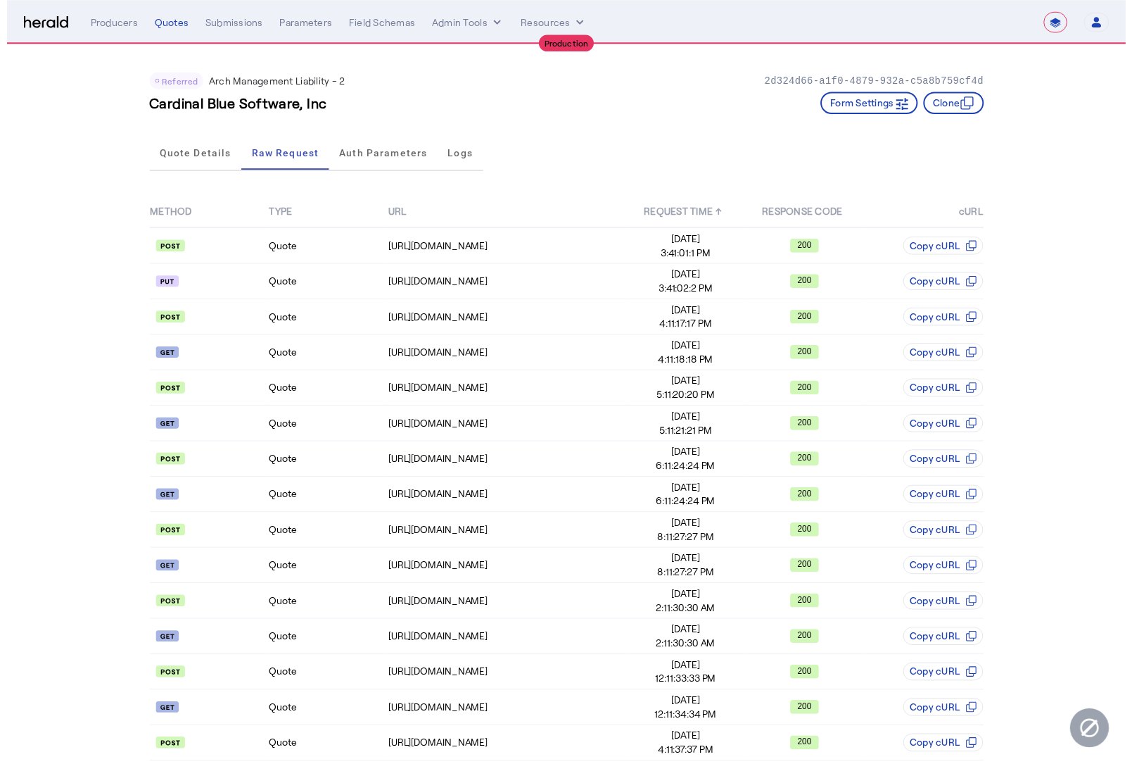
scroll to position [128, 0]
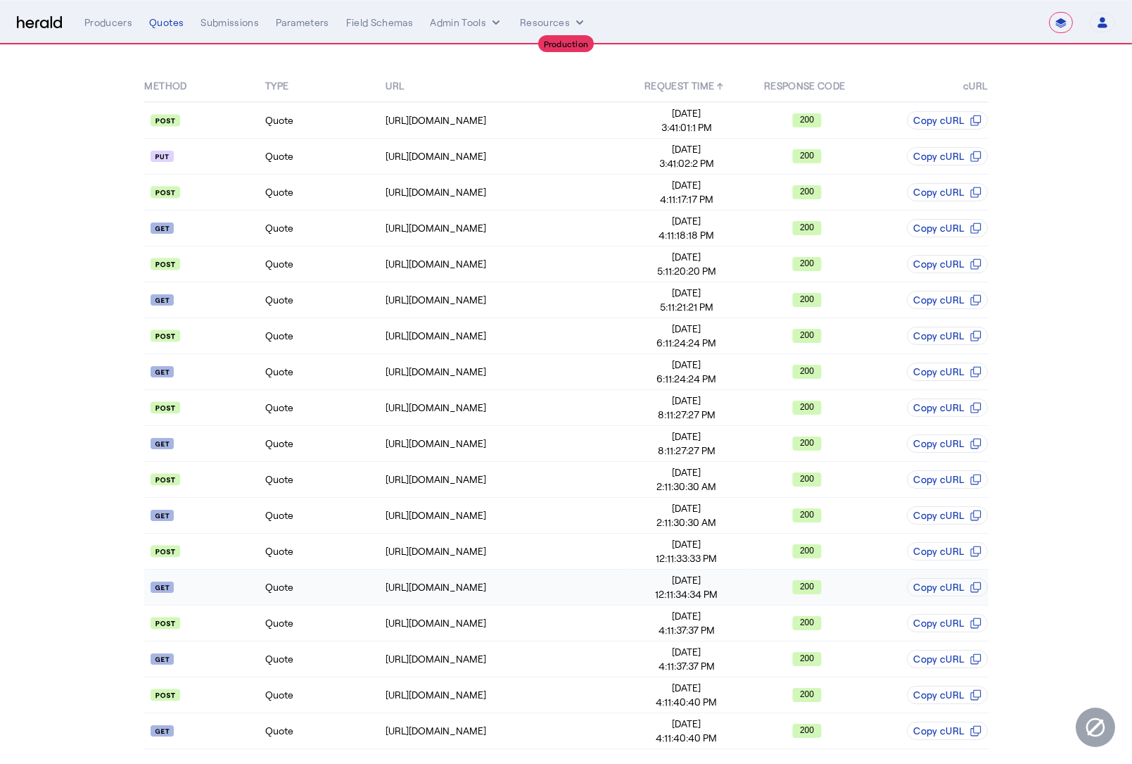
click at [333, 588] on td "Quote" at bounding box center [325, 587] width 120 height 36
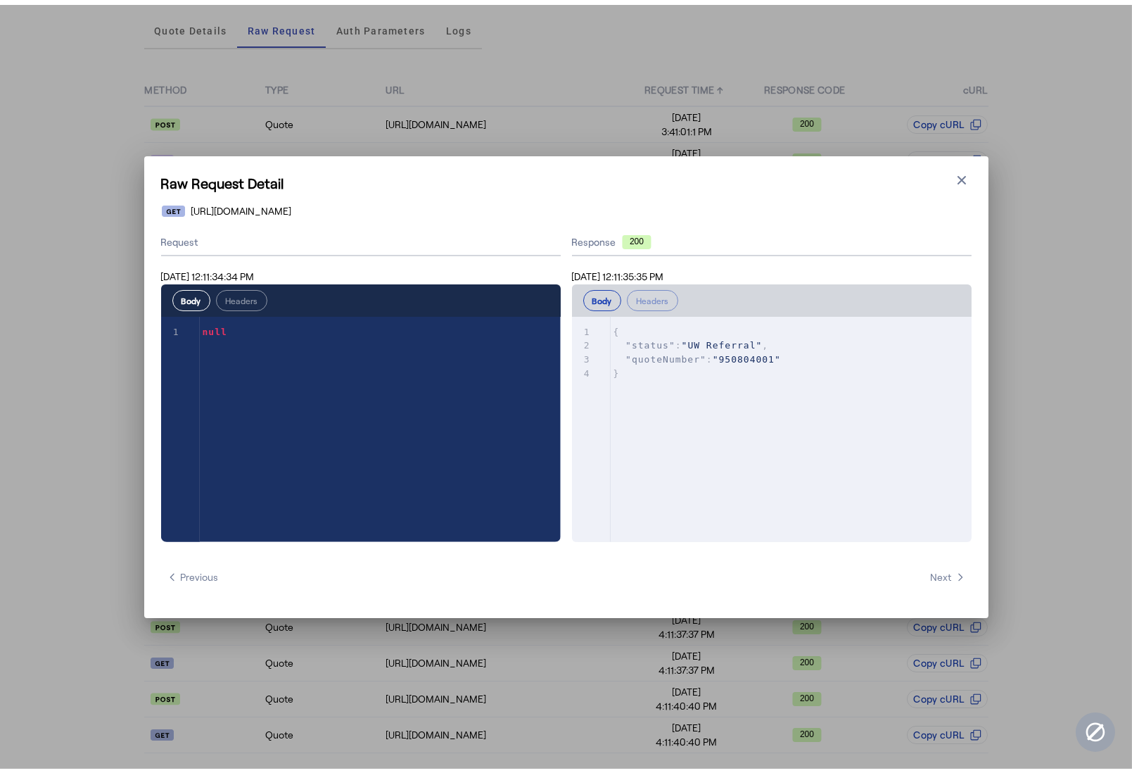
scroll to position [0, 0]
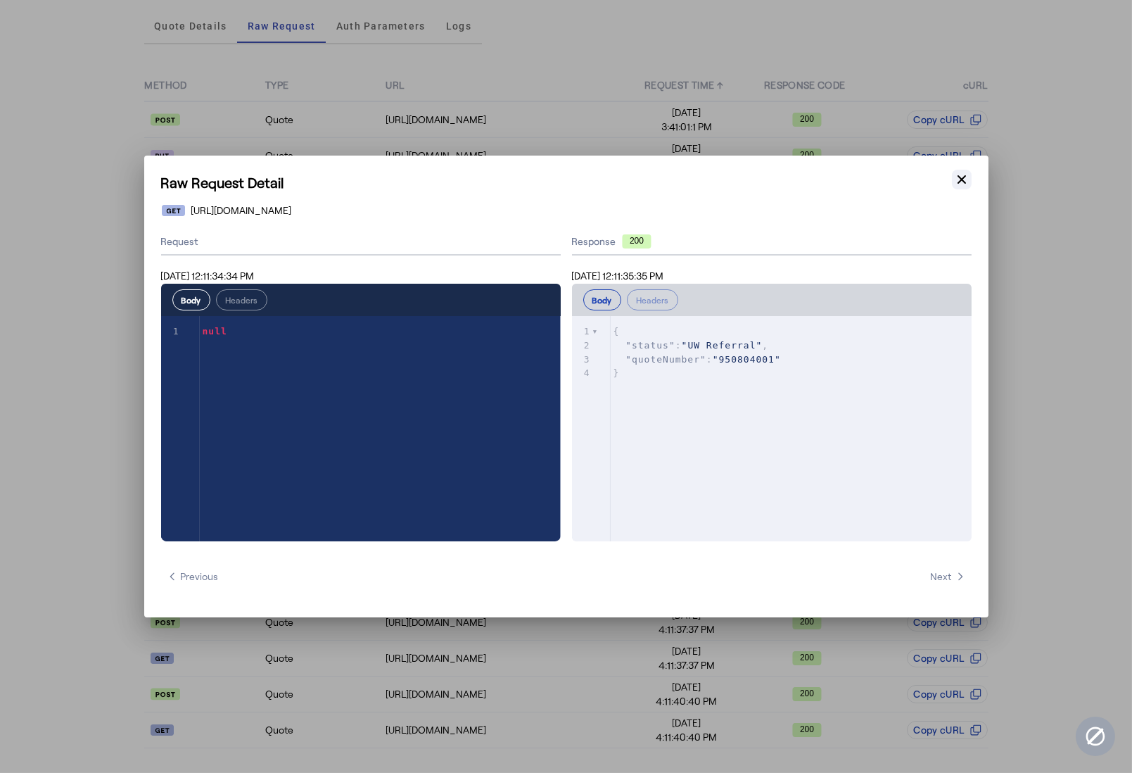
click at [963, 184] on icon "button" at bounding box center [962, 179] width 14 height 14
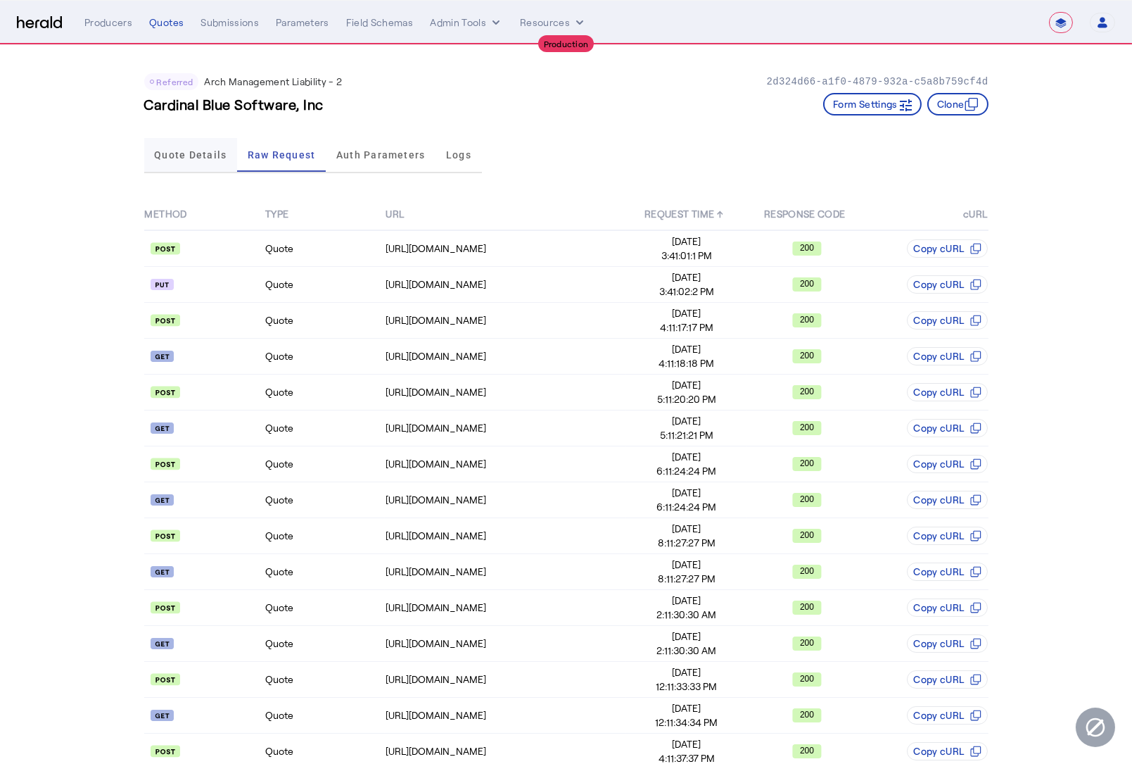
click at [218, 162] on span "Quote Details" at bounding box center [190, 155] width 72 height 34
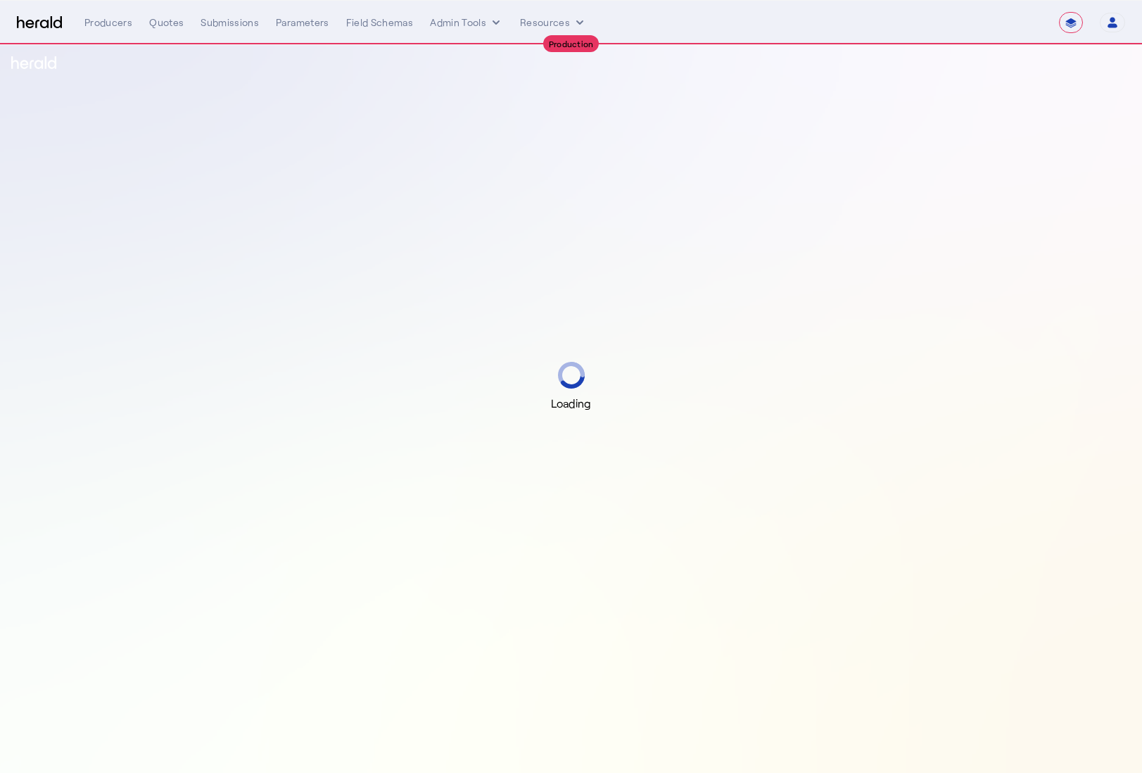
select select "**********"
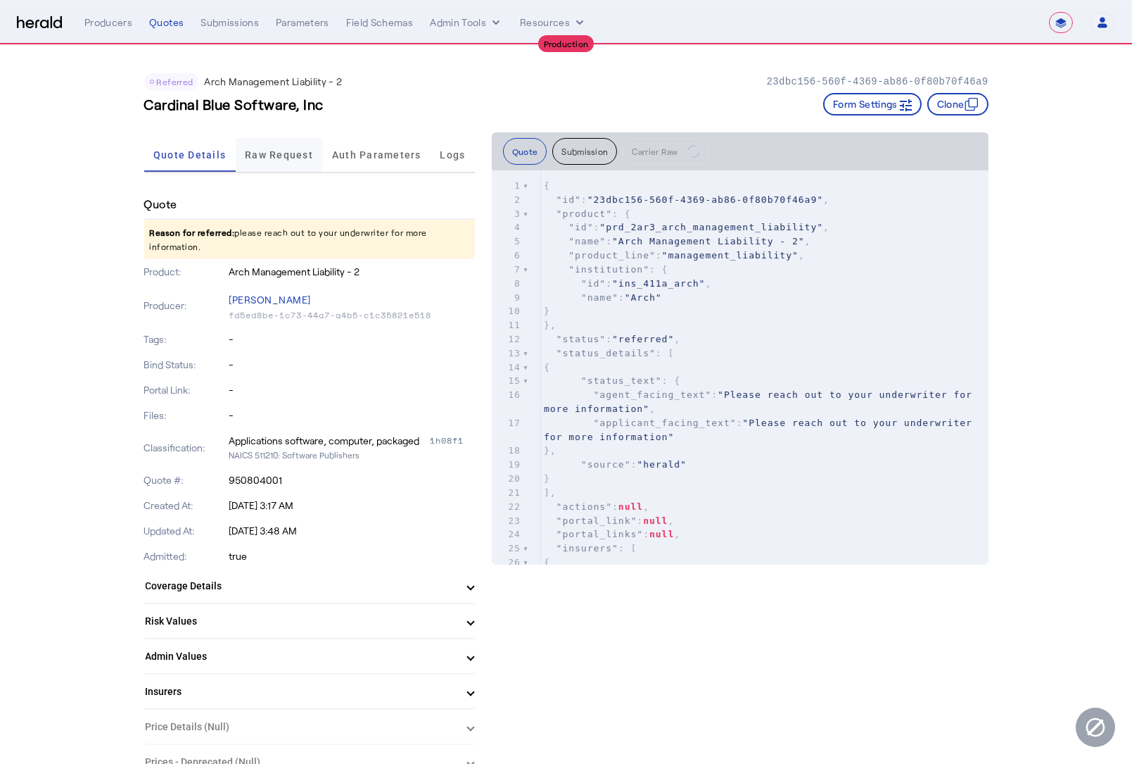
click at [293, 153] on span "Raw Request" at bounding box center [279, 155] width 68 height 10
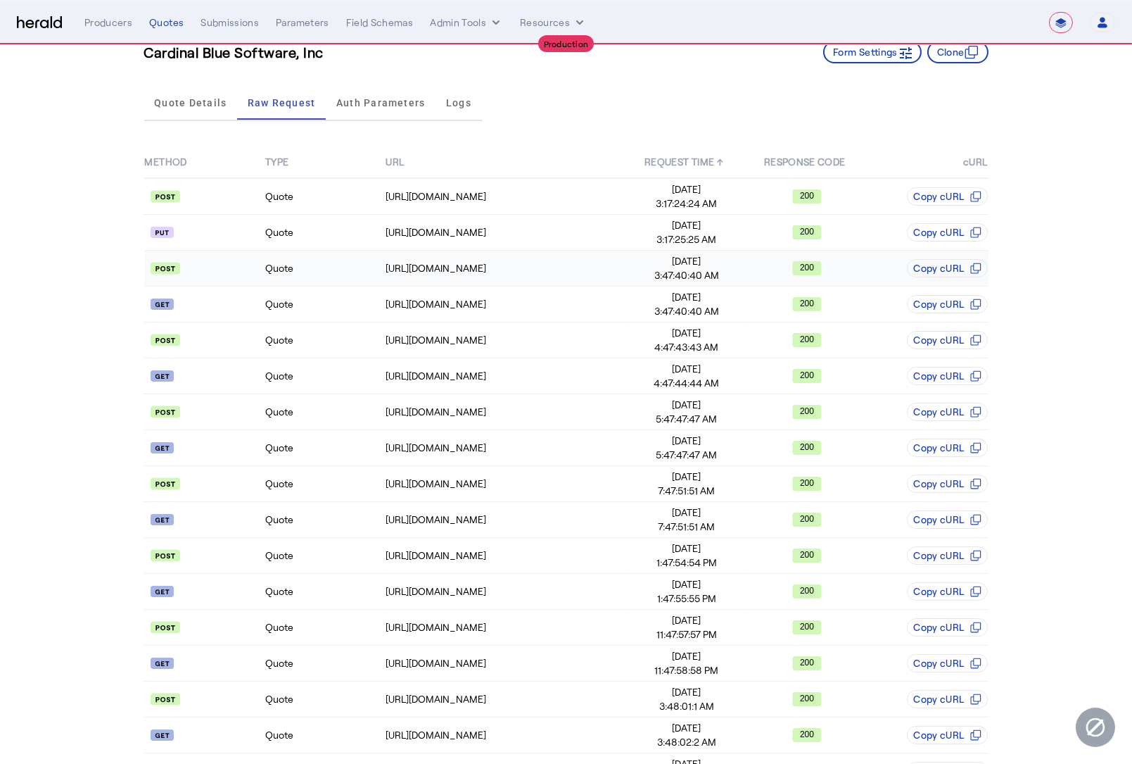
scroll to position [414, 0]
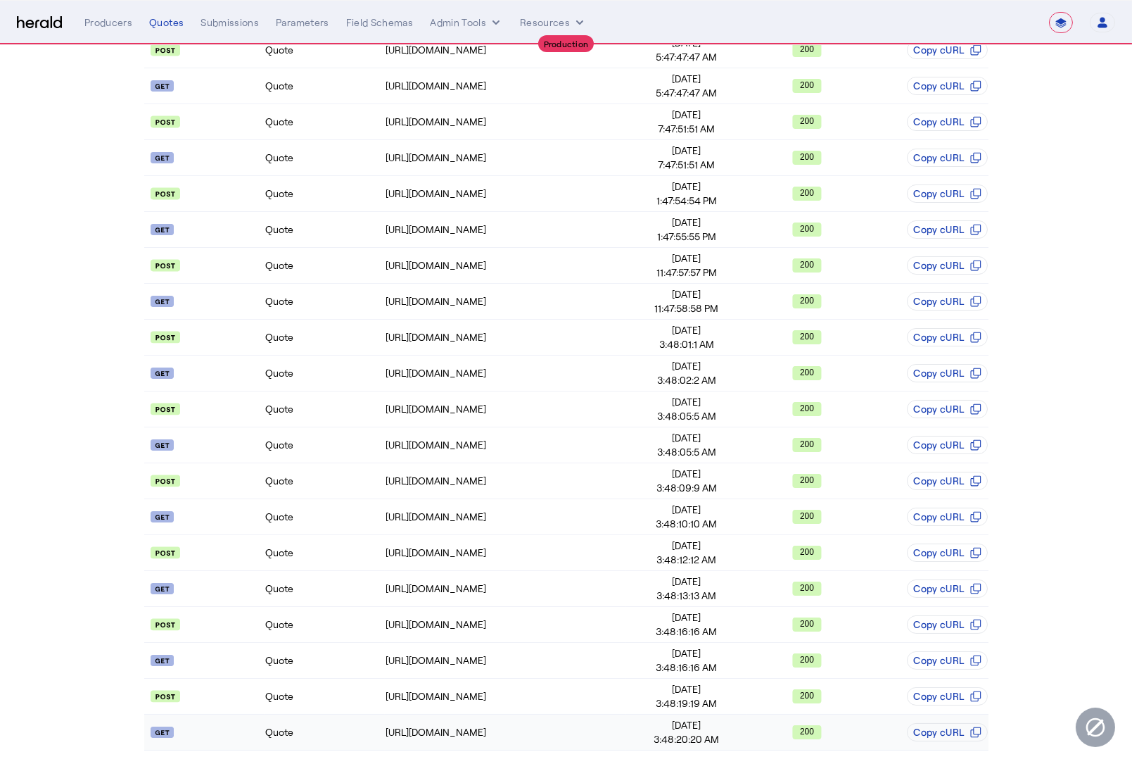
click at [337, 715] on td "Quote" at bounding box center [325, 732] width 120 height 36
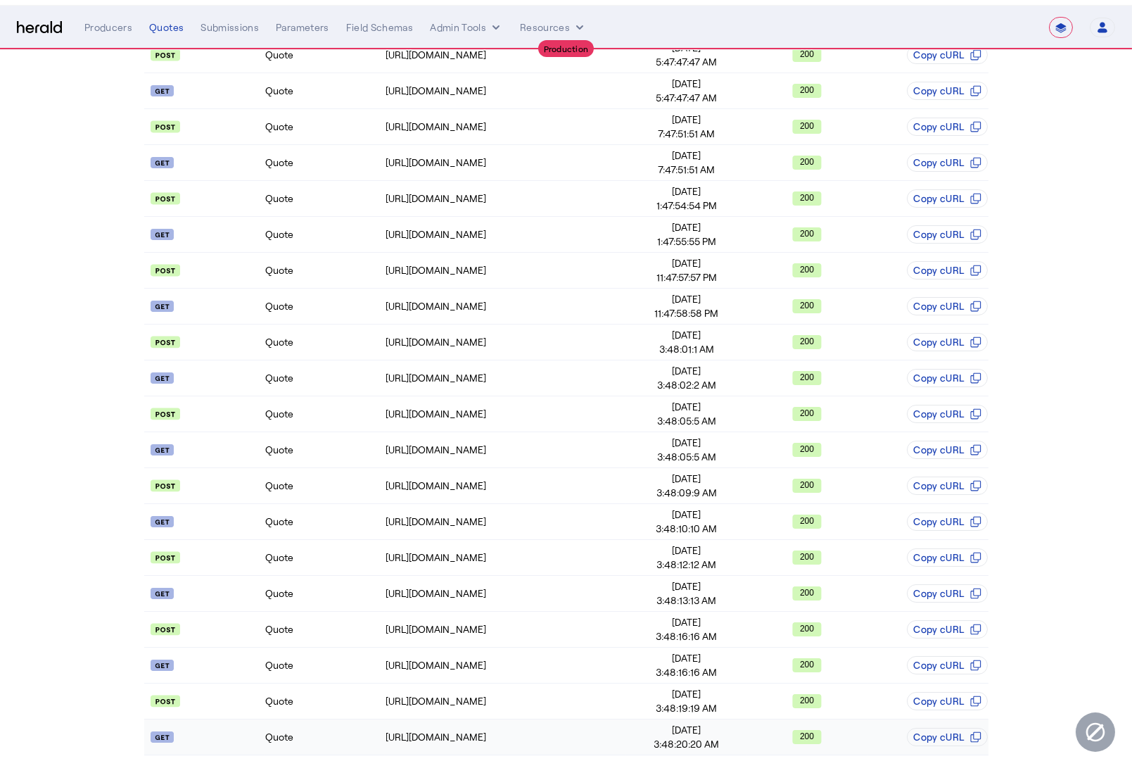
scroll to position [0, 0]
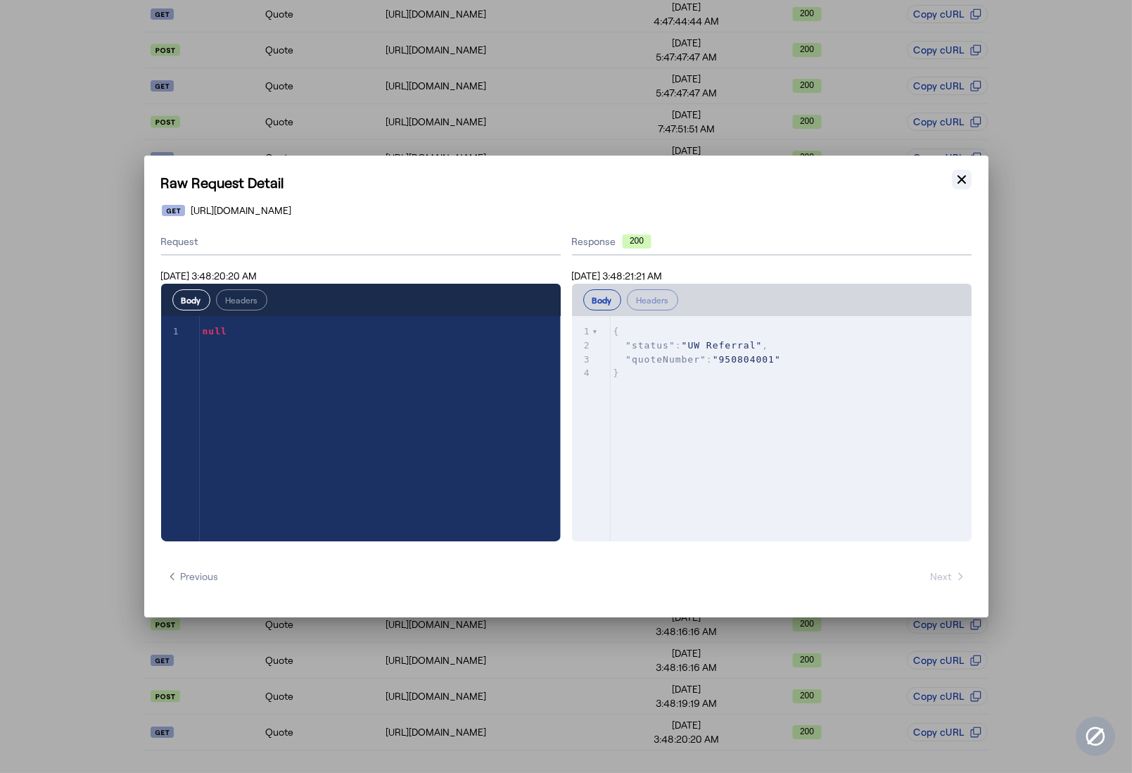
click at [956, 176] on icon "button" at bounding box center [962, 179] width 14 height 14
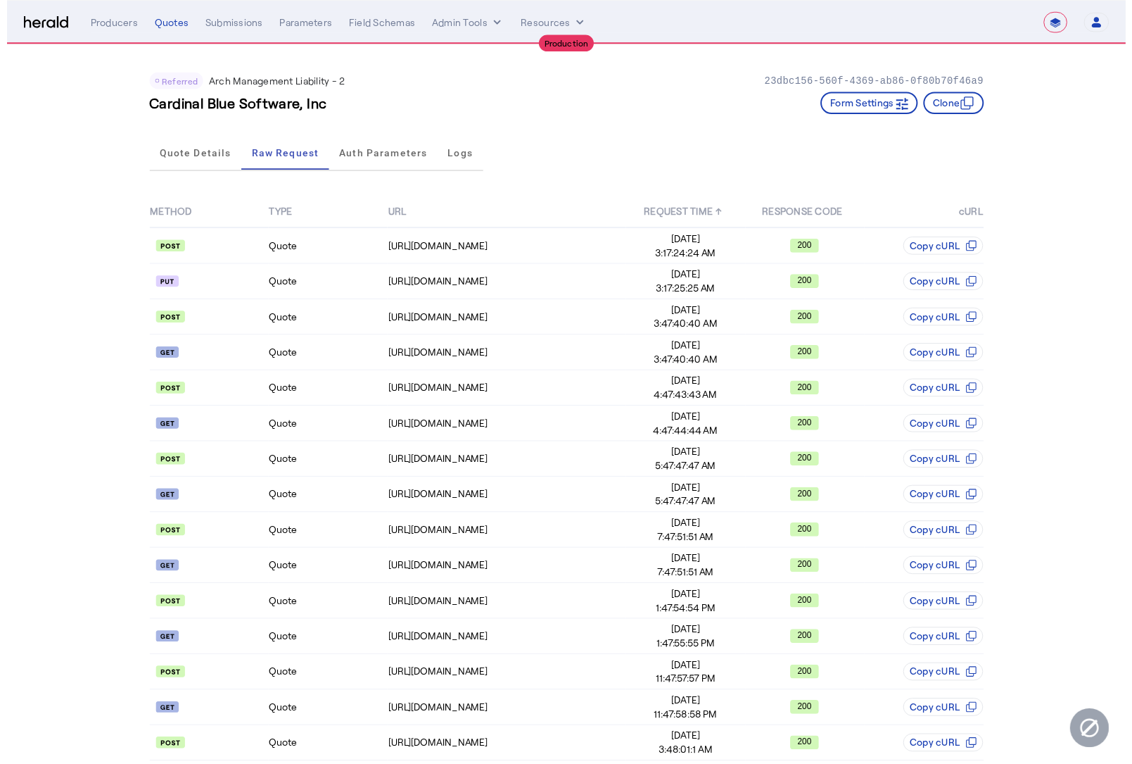
scroll to position [414, 0]
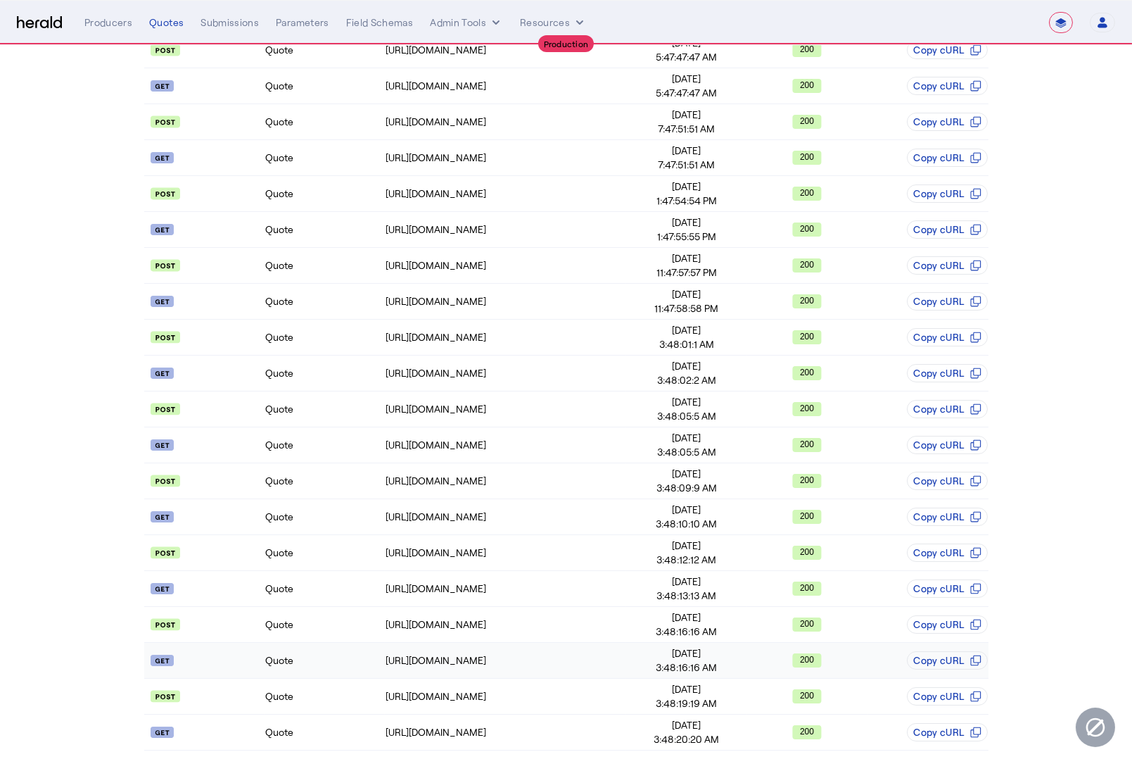
click at [310, 659] on td "Quote" at bounding box center [325, 661] width 120 height 36
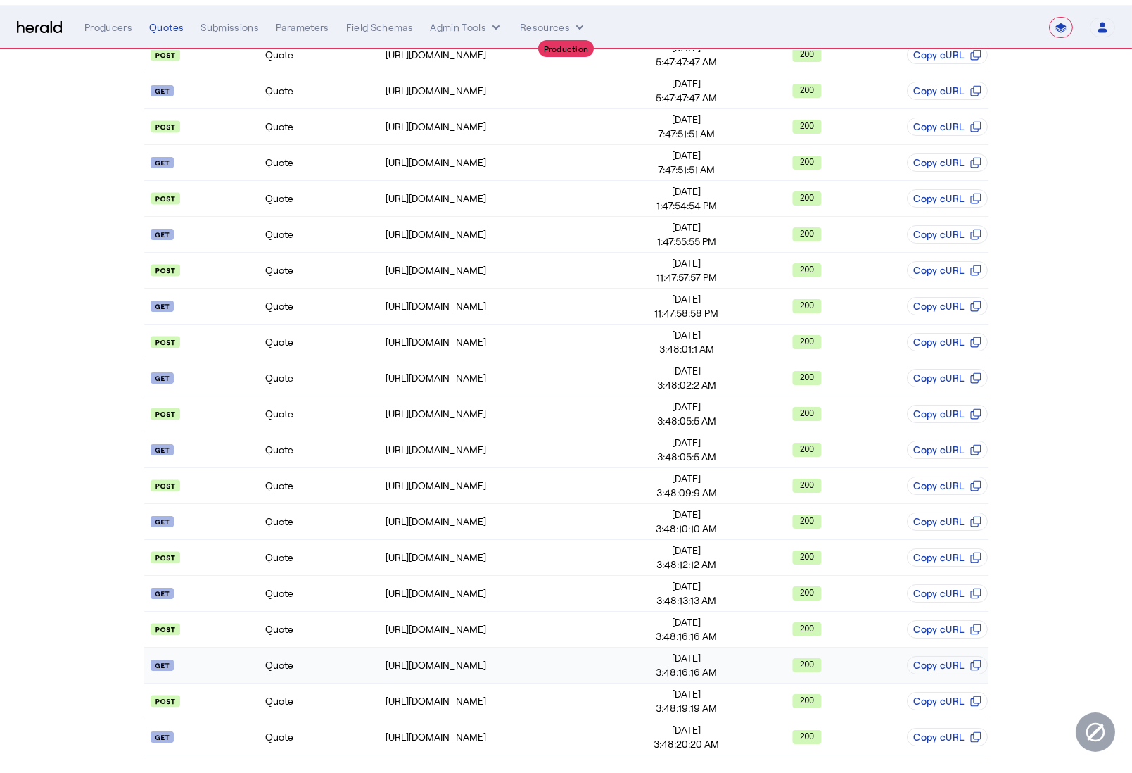
scroll to position [0, 0]
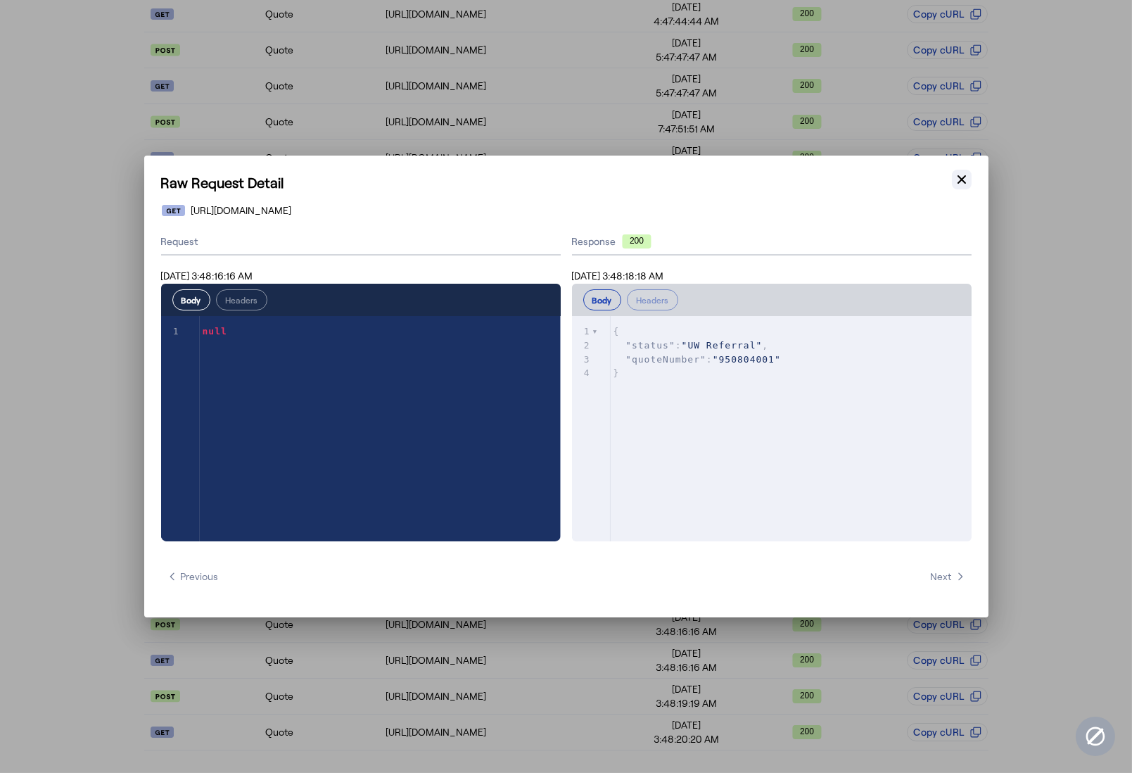
click at [956, 182] on icon "button" at bounding box center [962, 179] width 14 height 14
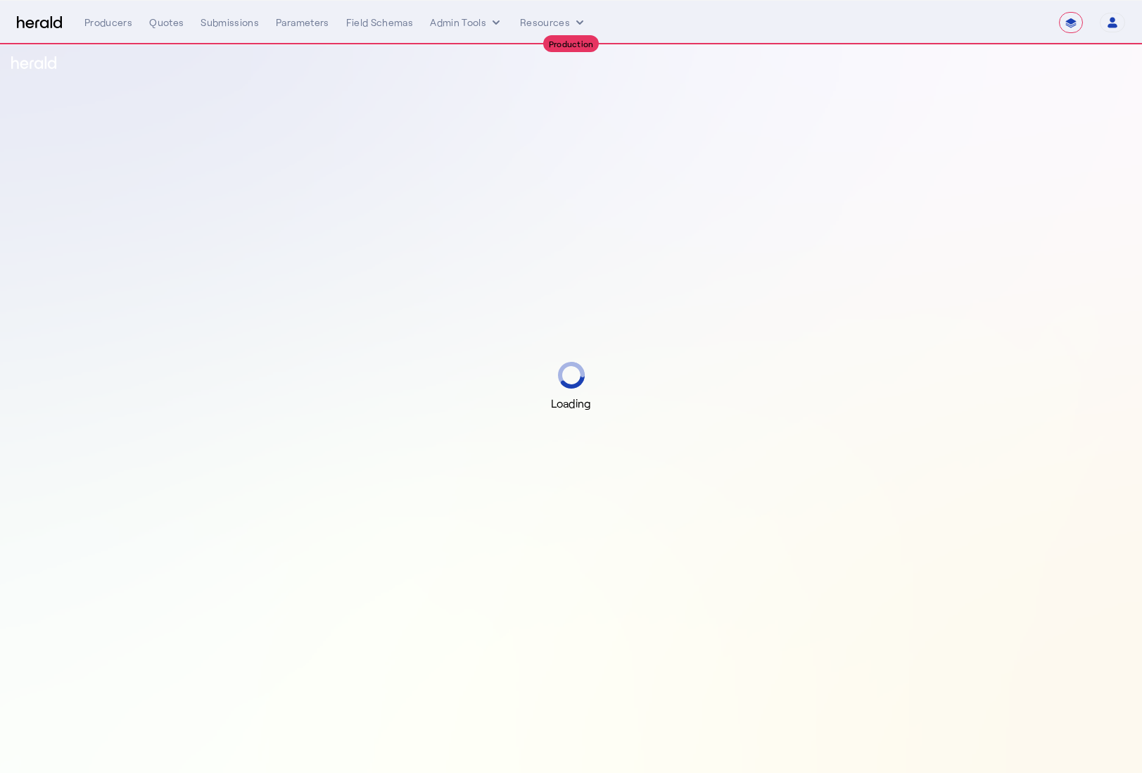
select select "**********"
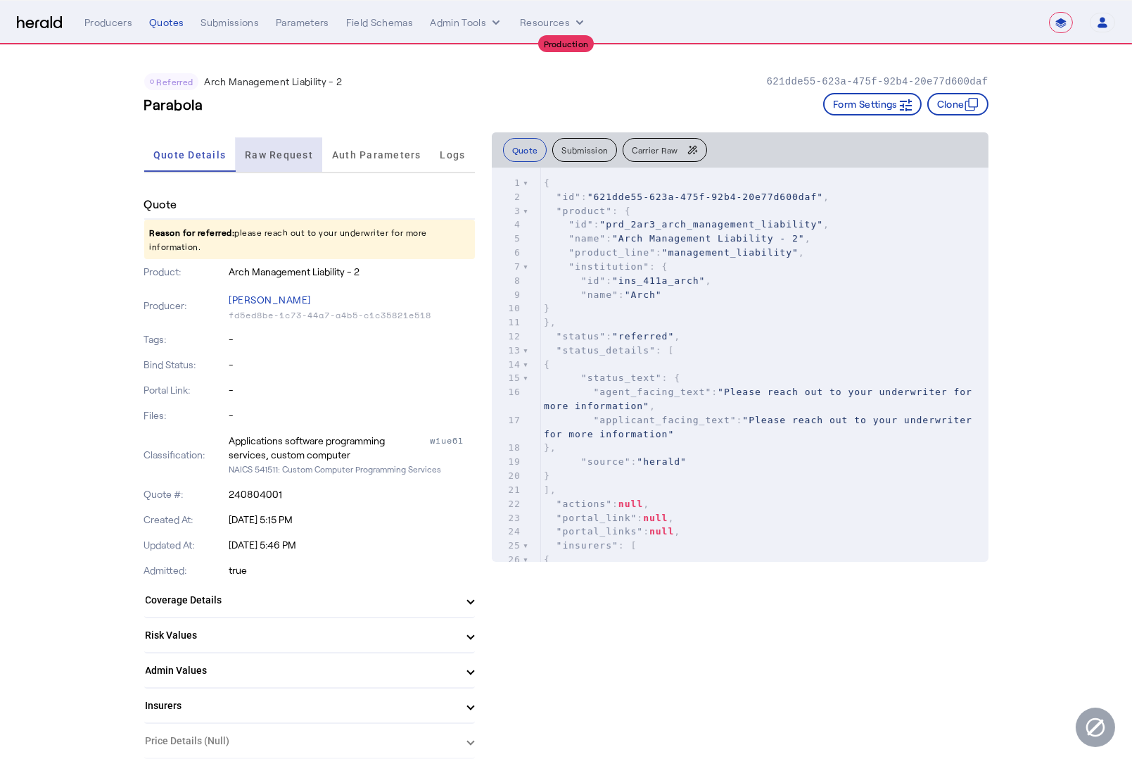
click at [285, 150] on span "Raw Request" at bounding box center [279, 155] width 68 height 10
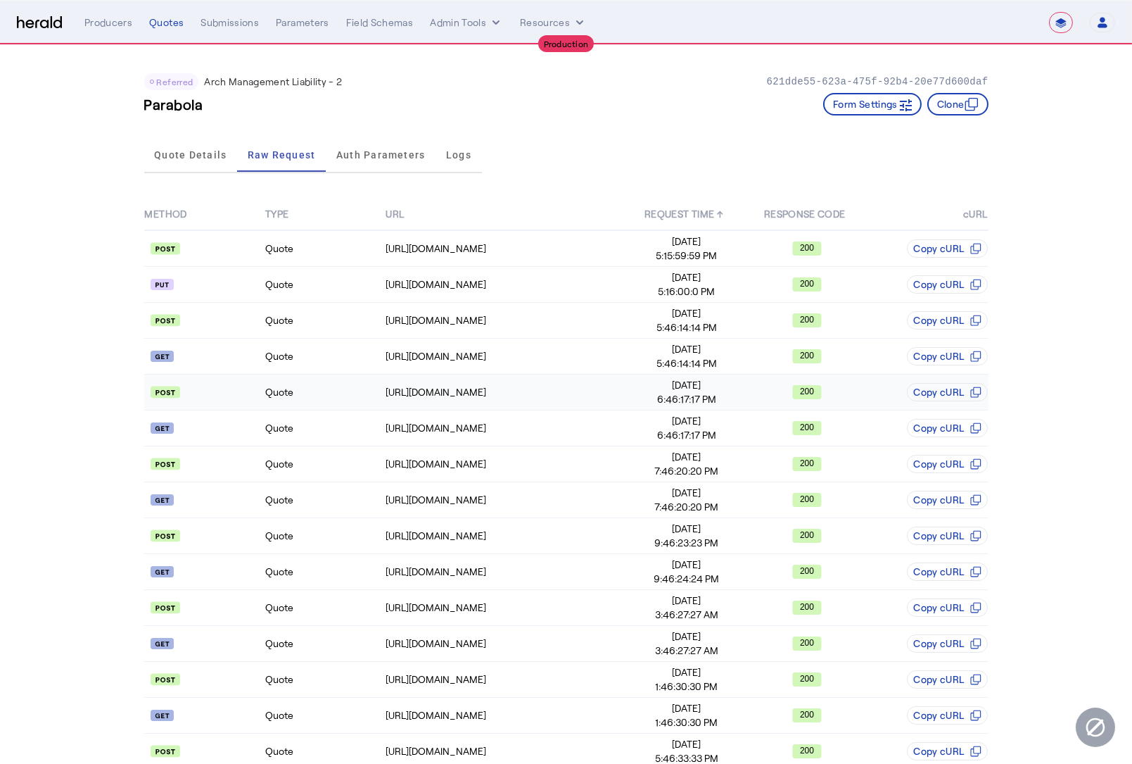
scroll to position [414, 0]
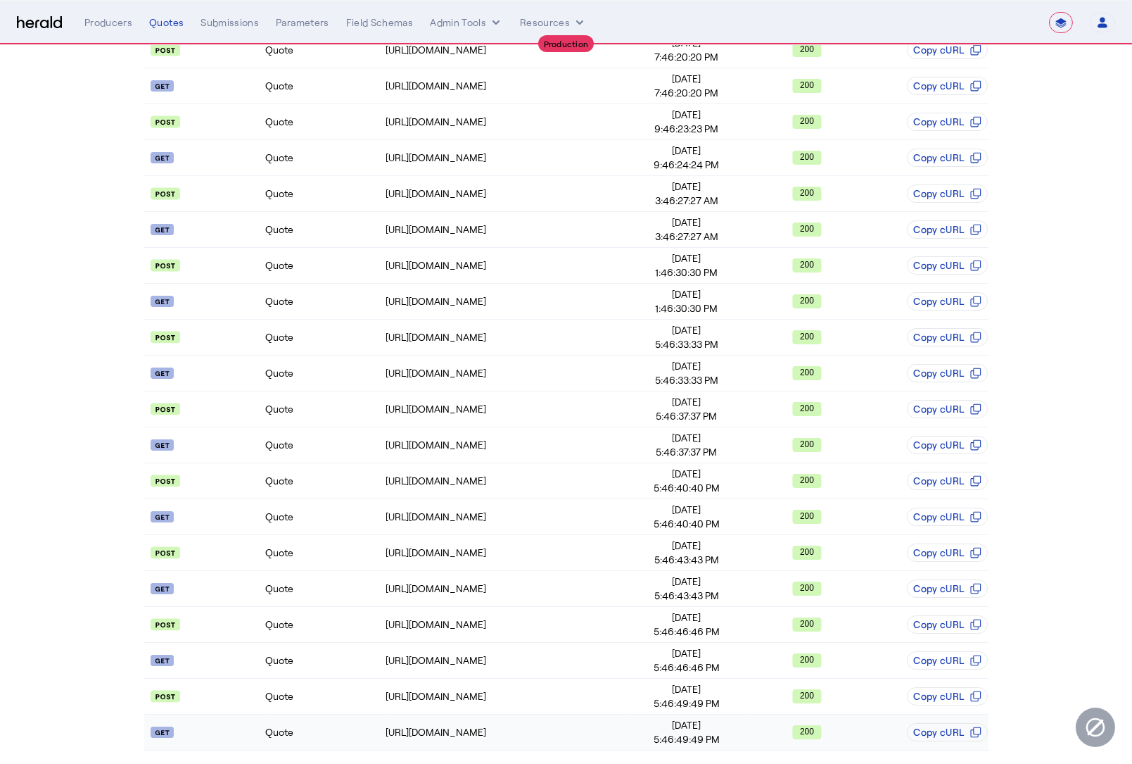
click at [326, 719] on td "Quote" at bounding box center [325, 732] width 120 height 36
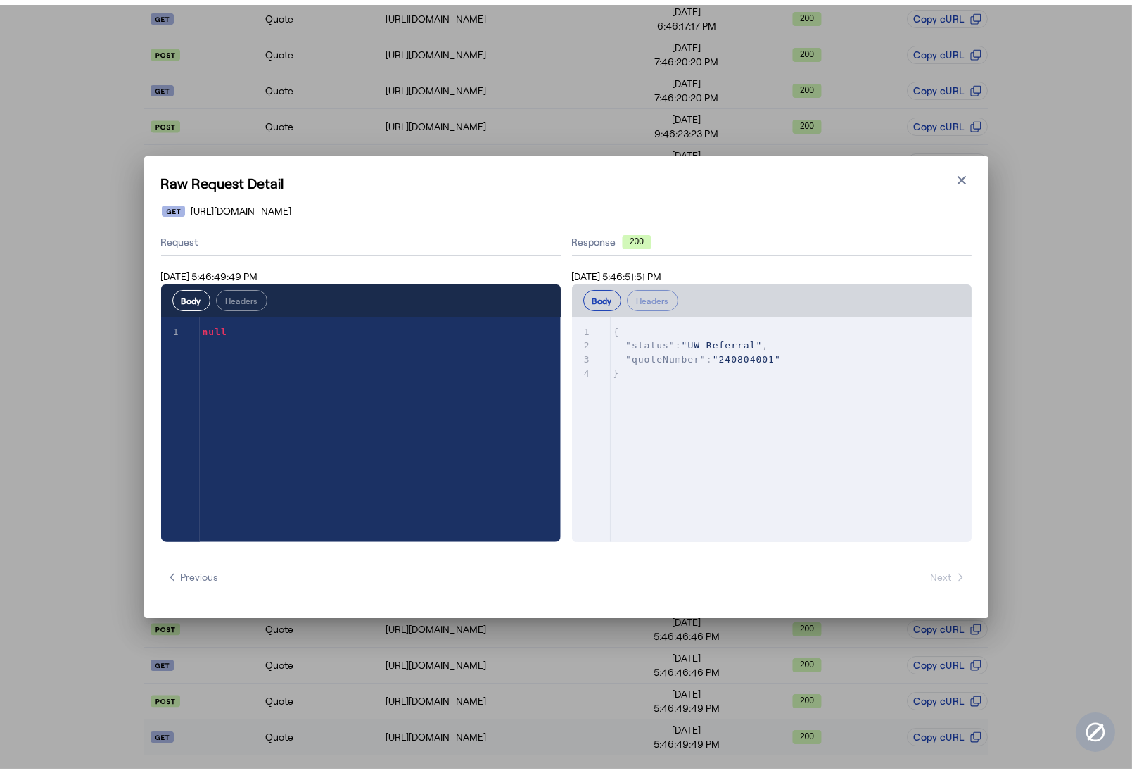
scroll to position [0, 0]
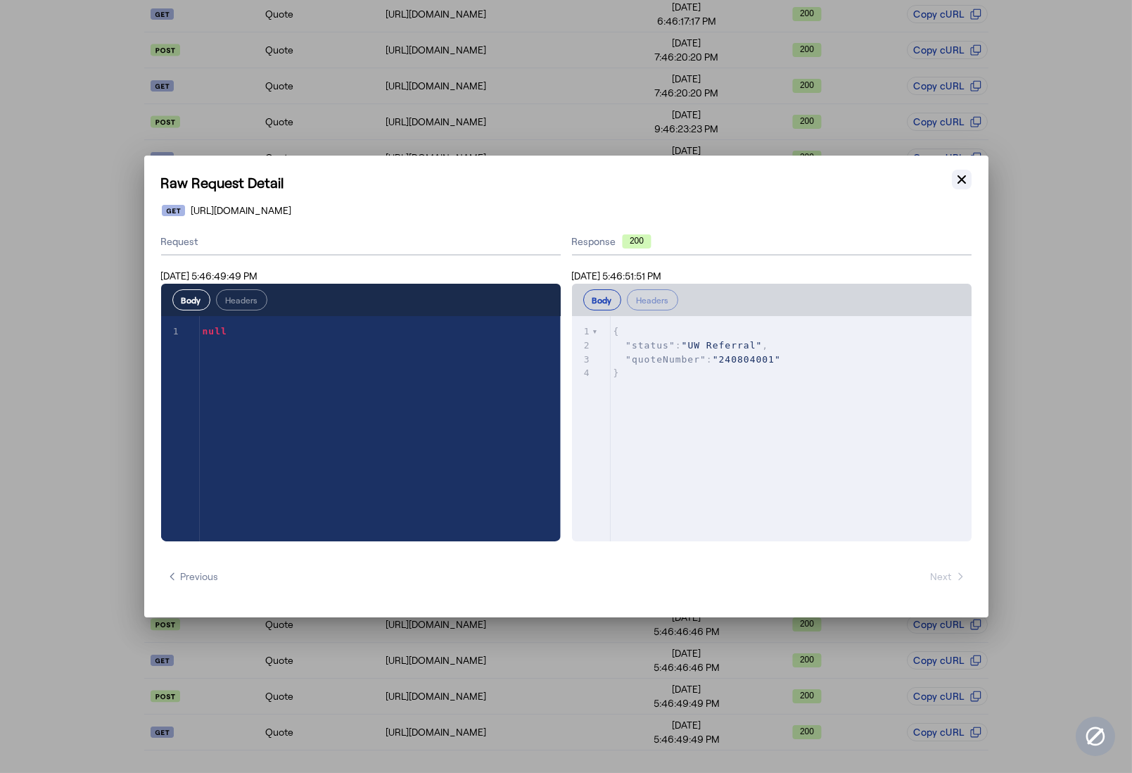
click at [962, 176] on icon "button" at bounding box center [962, 179] width 14 height 14
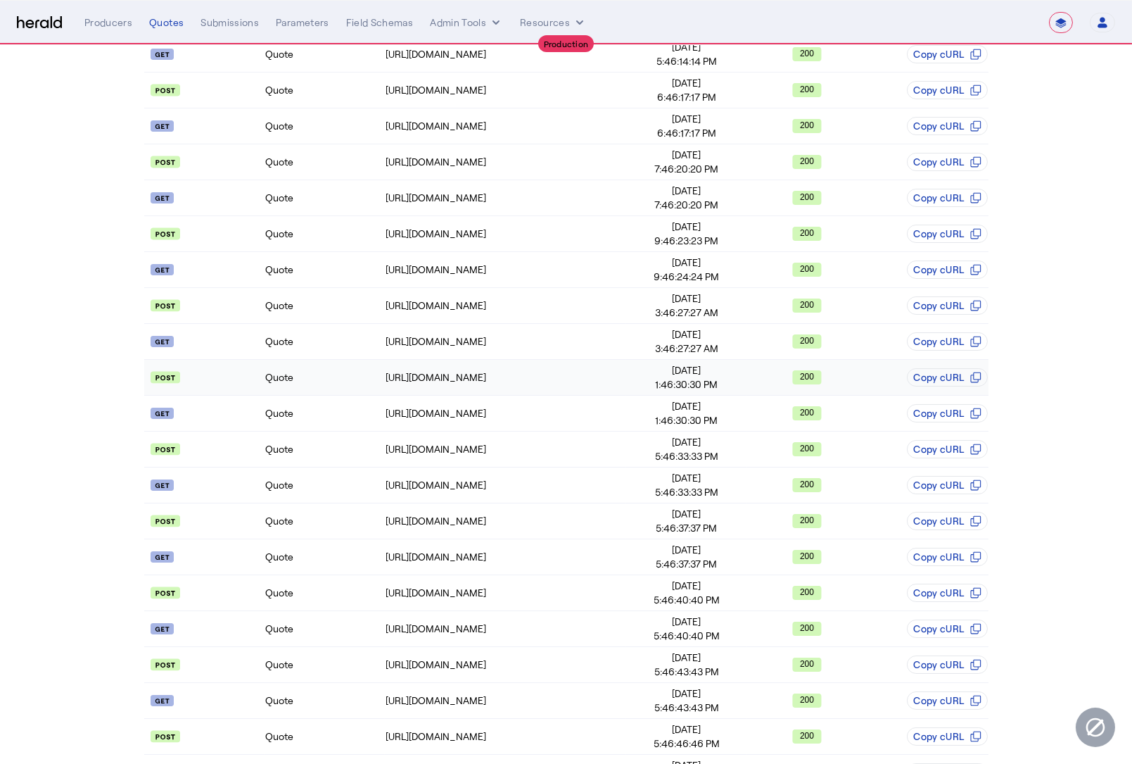
scroll to position [414, 0]
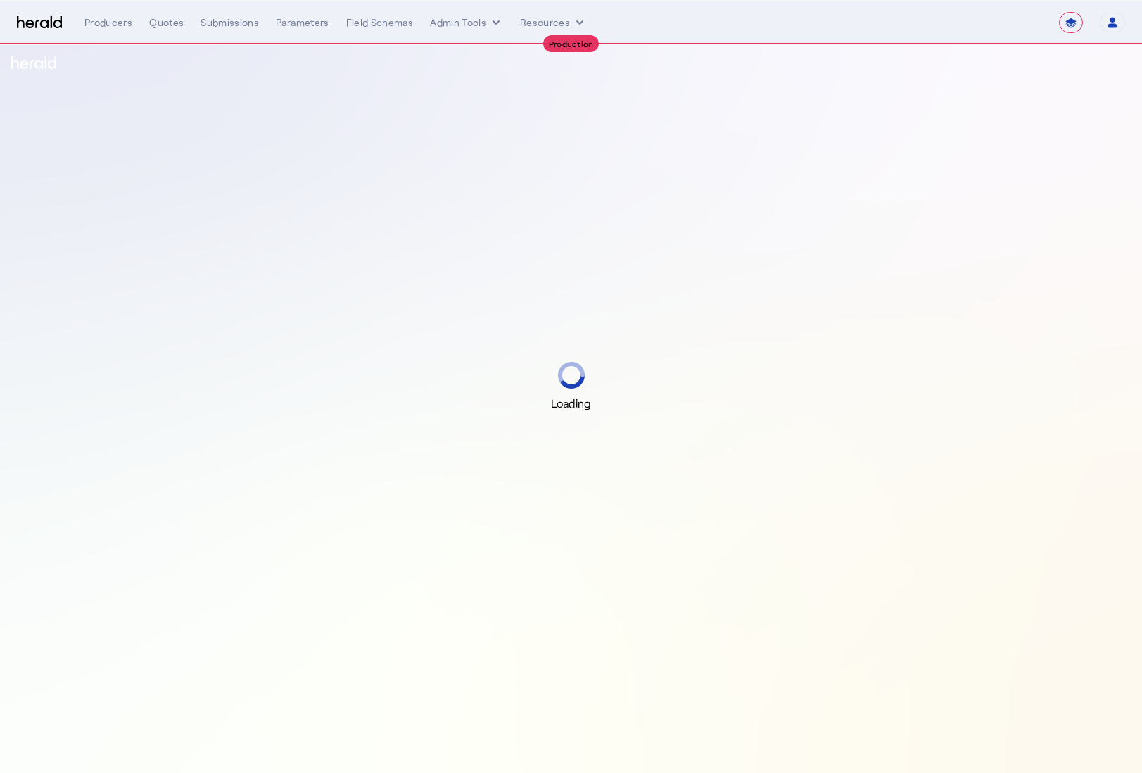
select select "**********"
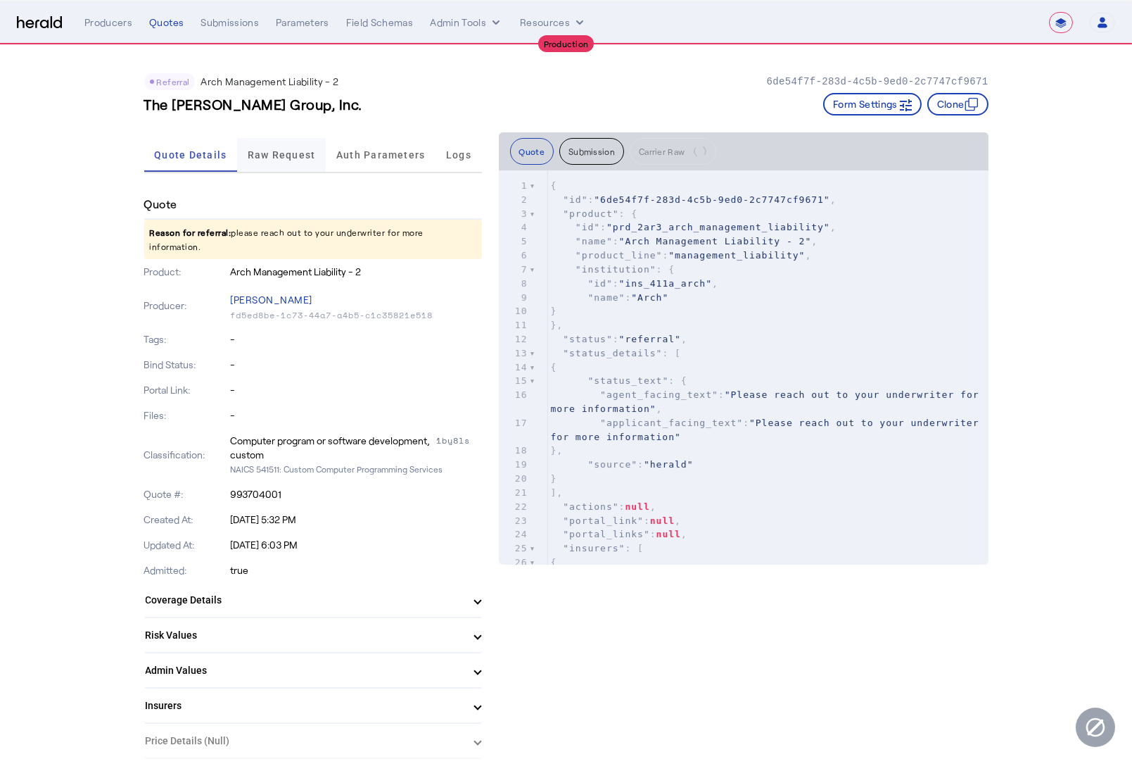
click at [290, 156] on span "Raw Request" at bounding box center [282, 155] width 68 height 10
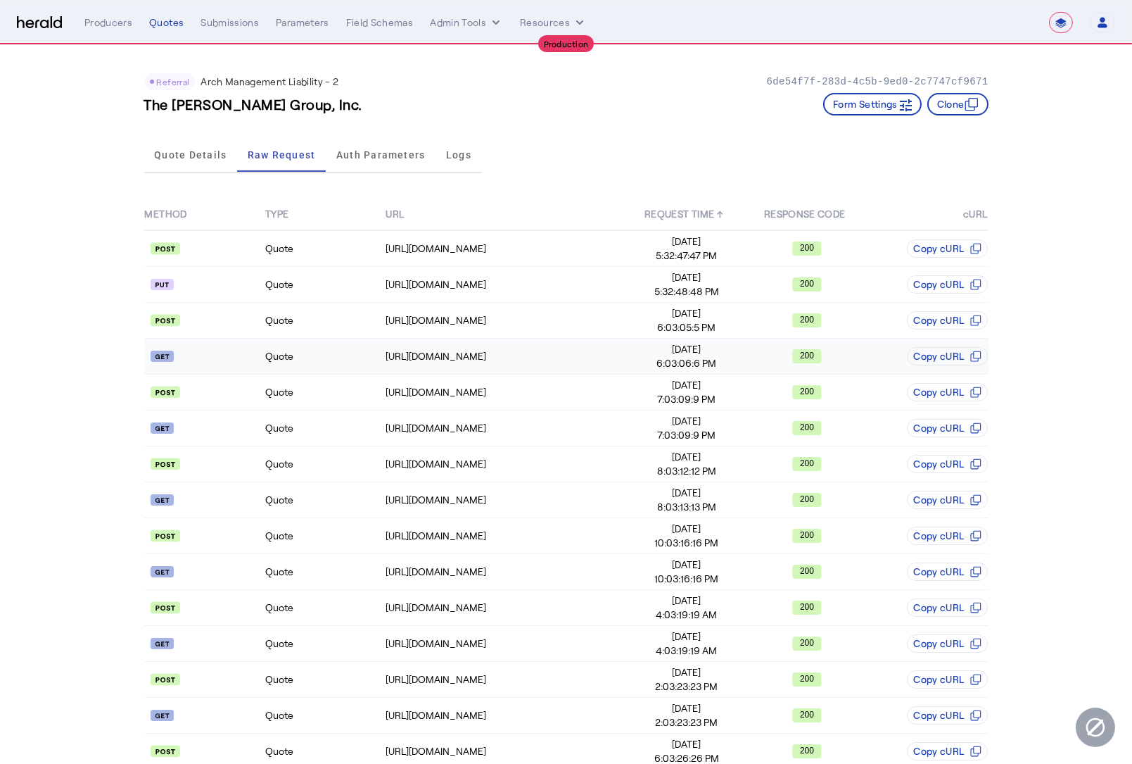
scroll to position [486, 0]
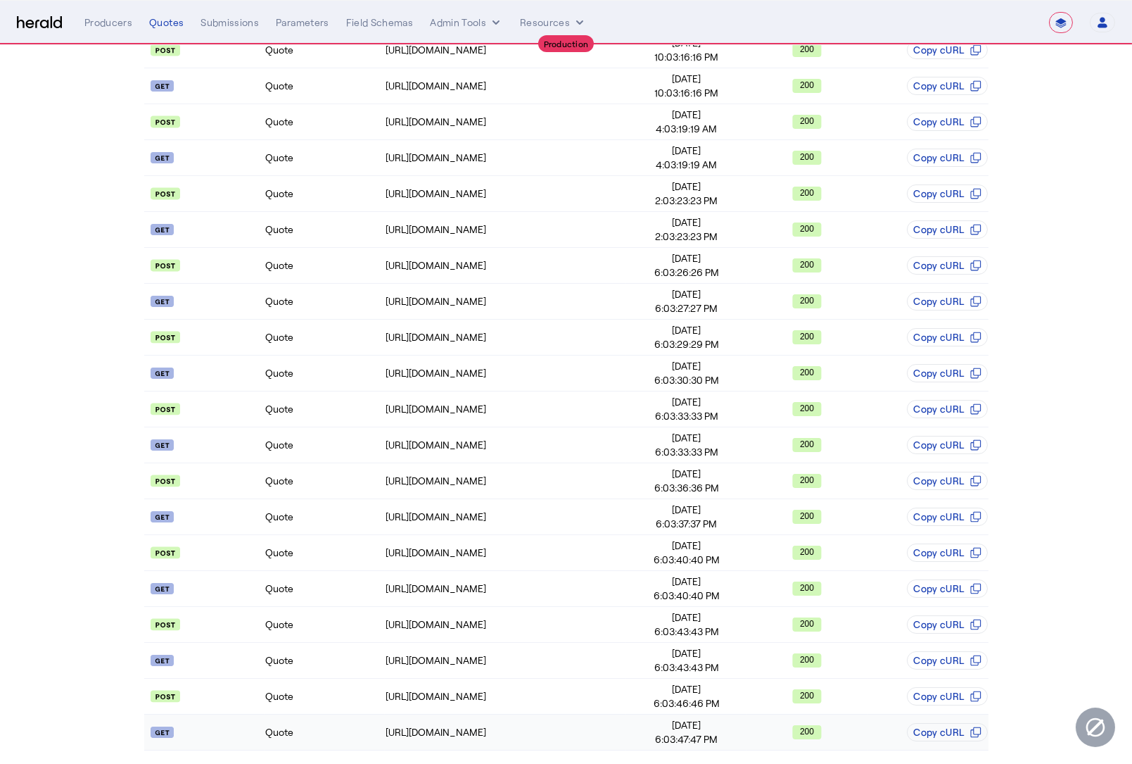
click at [335, 722] on td "Quote" at bounding box center [325, 732] width 120 height 36
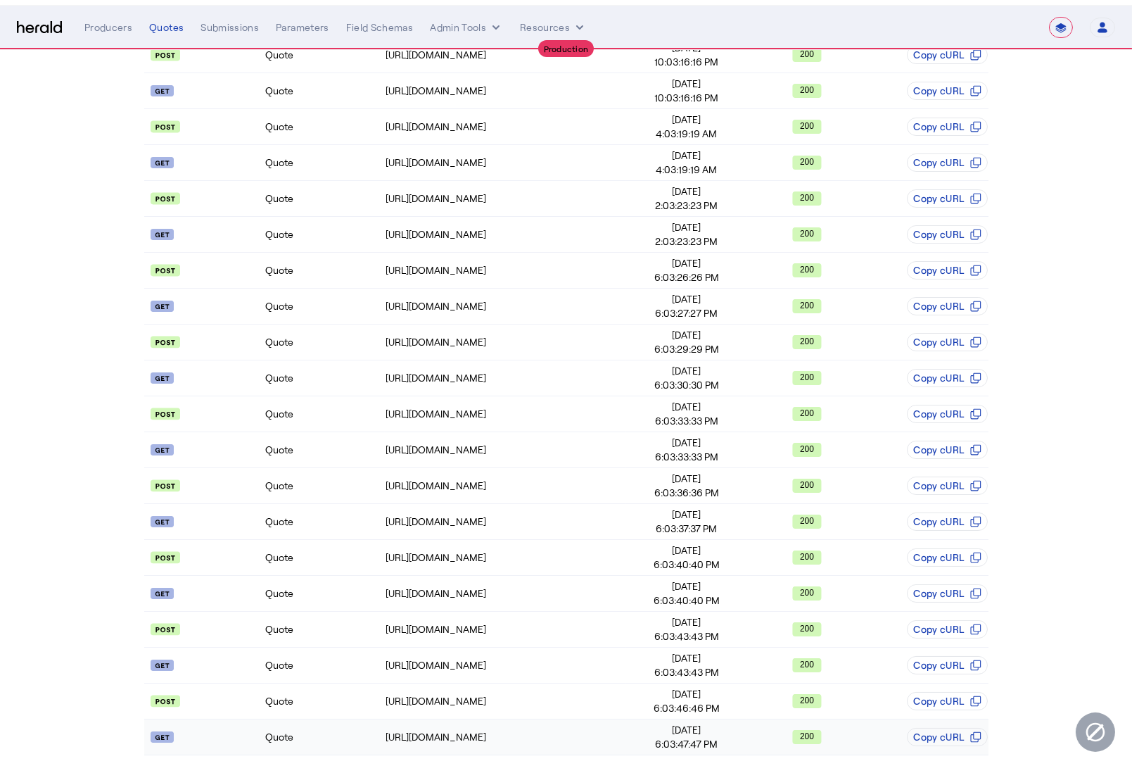
scroll to position [0, 0]
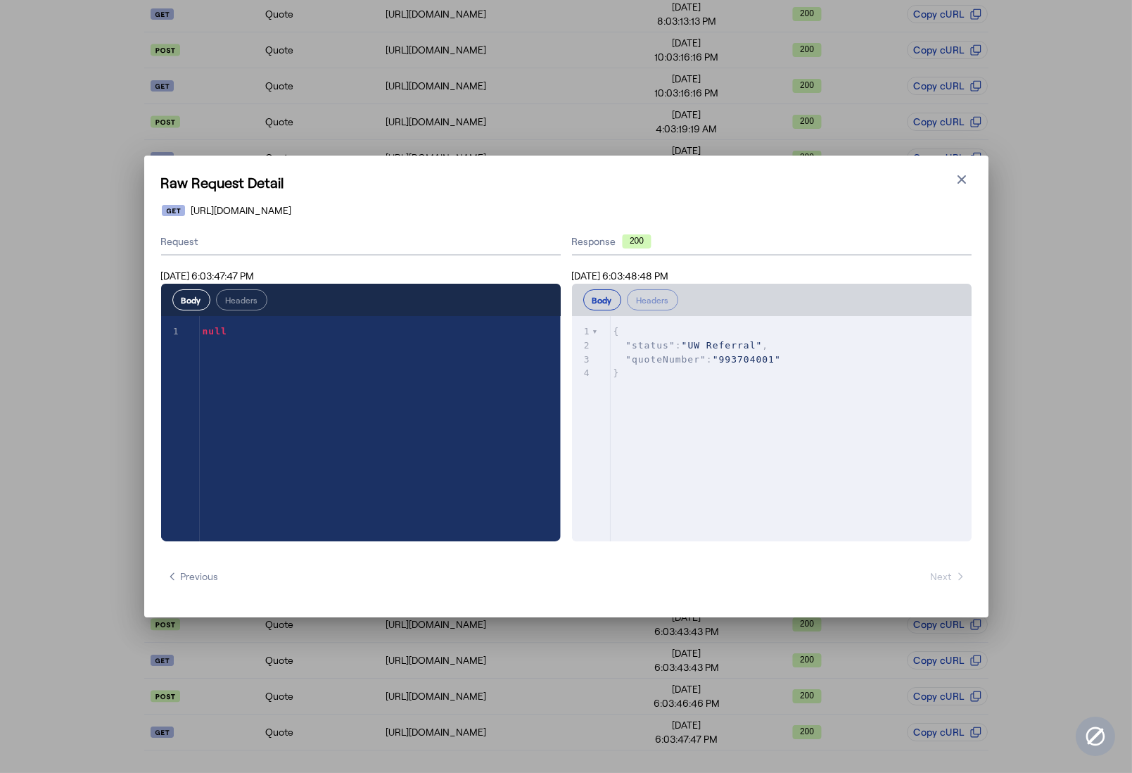
click at [965, 184] on icon "button" at bounding box center [962, 179] width 14 height 14
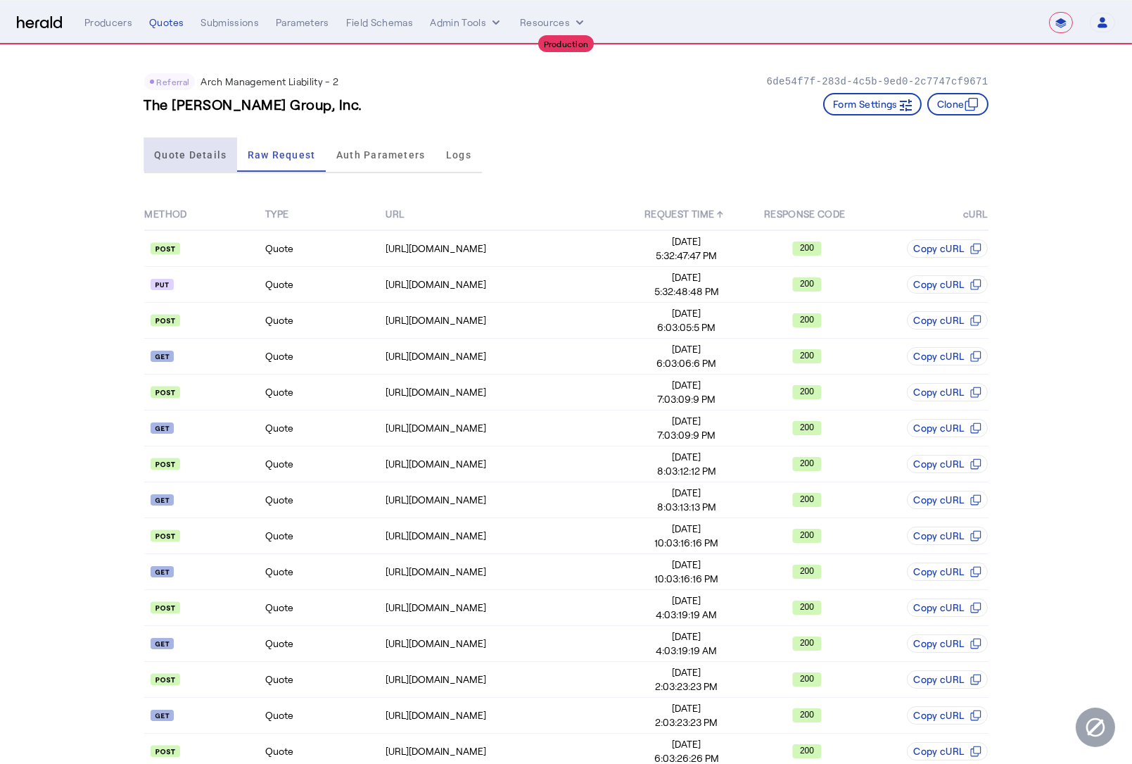
click at [197, 150] on span "Quote Details" at bounding box center [190, 155] width 72 height 10
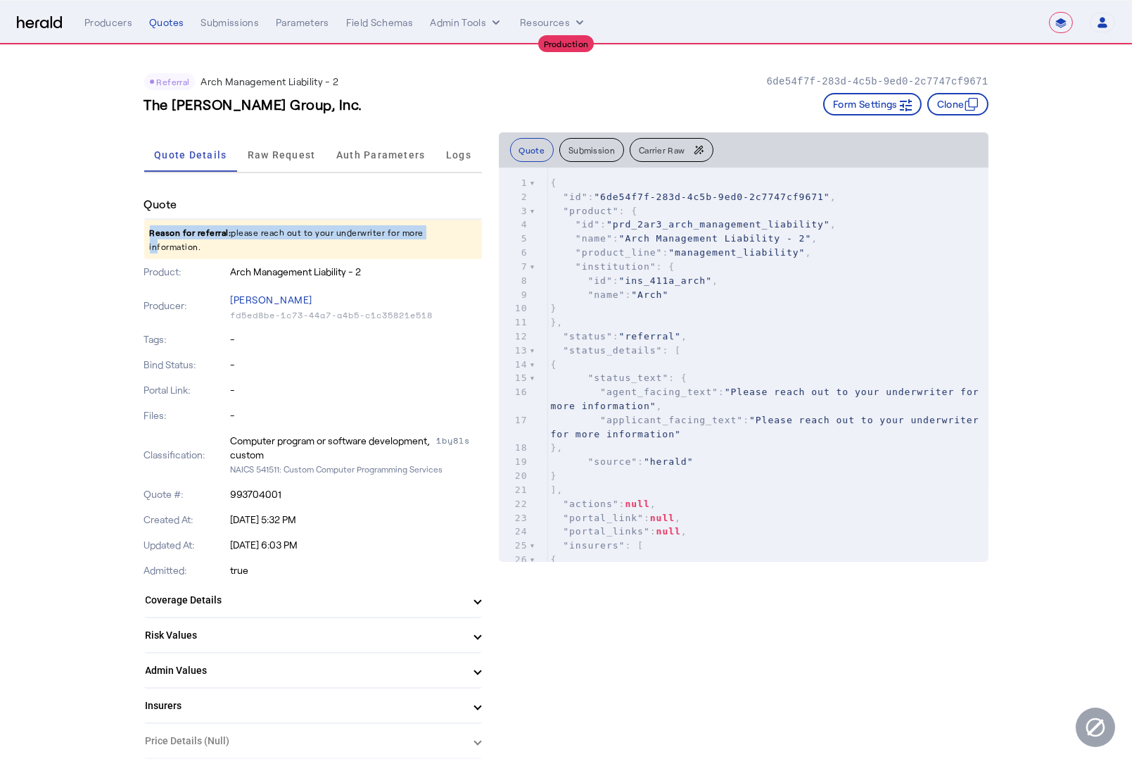
drag, startPoint x: 152, startPoint y: 234, endPoint x: 453, endPoint y: 232, distance: 300.5
click at [451, 232] on p "Reason for referral: please reach out to your underwriter for more information." at bounding box center [313, 239] width 338 height 39
drag, startPoint x: 489, startPoint y: 232, endPoint x: 91, endPoint y: 241, distance: 398.4
click at [175, 237] on p "Reason for referral: please reach out to your underwriter for more information." at bounding box center [313, 239] width 338 height 39
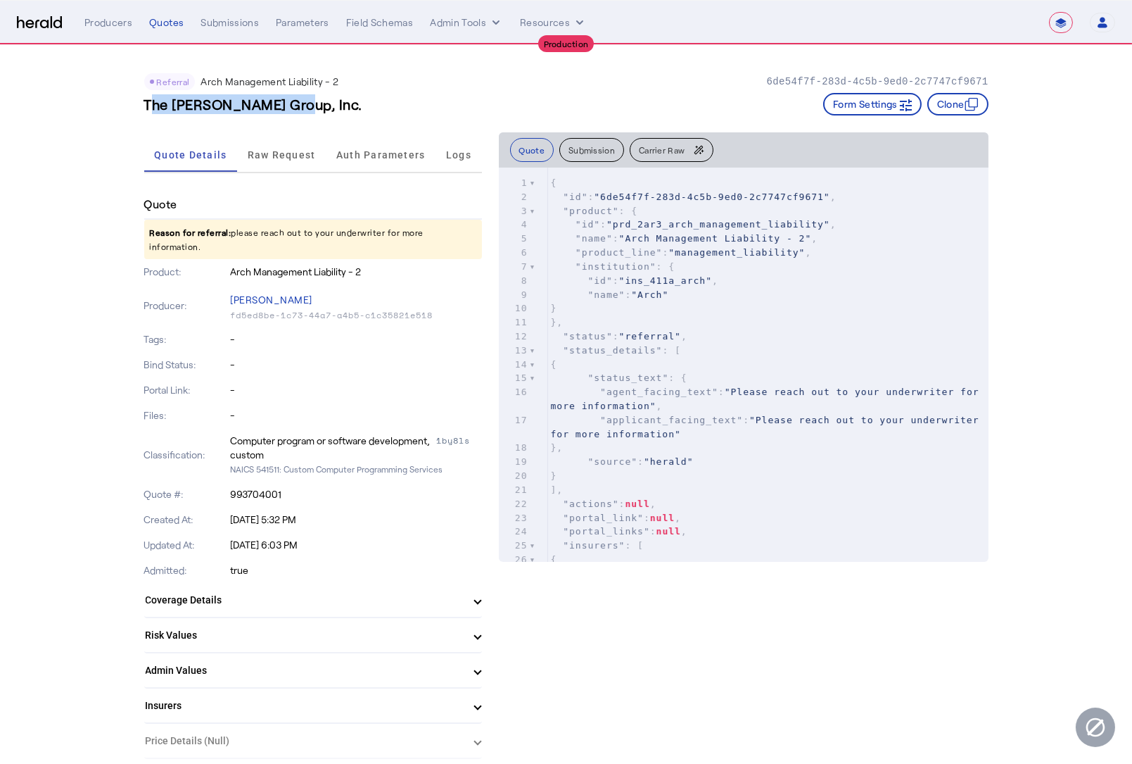
drag, startPoint x: 142, startPoint y: 108, endPoint x: 407, endPoint y: 104, distance: 264.6
click at [407, 103] on div "The WiTT Group, Inc. Form Settings Clone" at bounding box center [566, 104] width 844 height 23
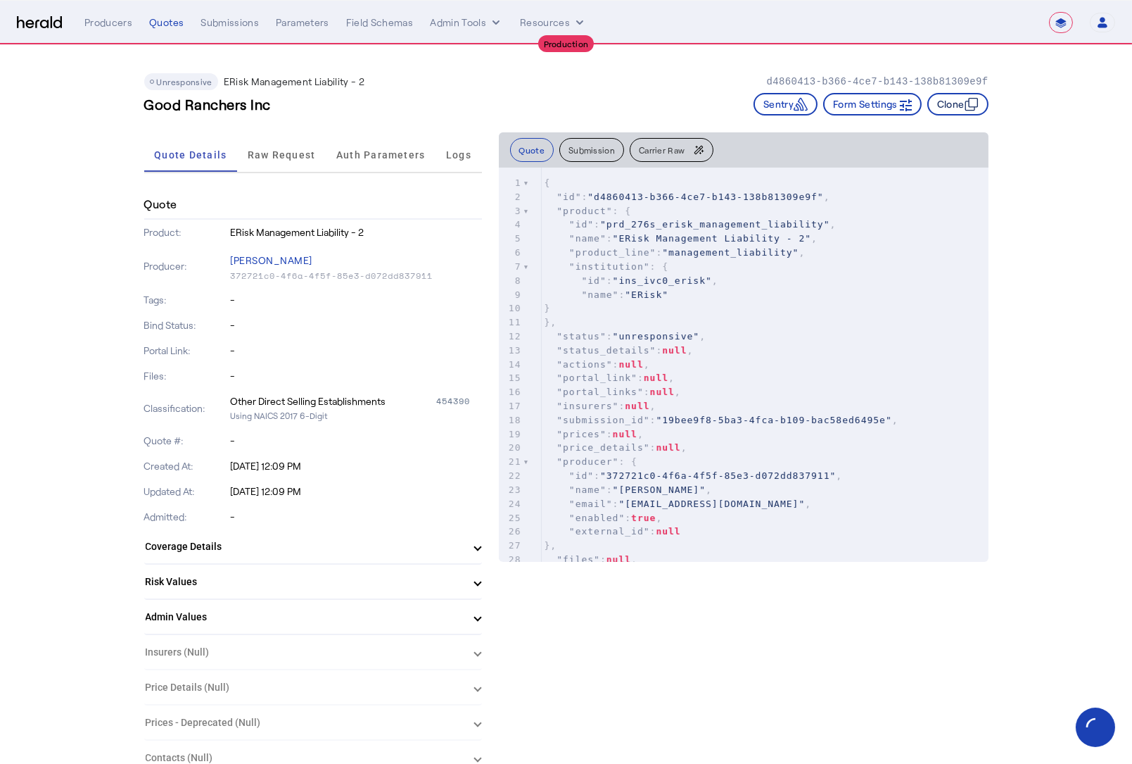
click at [977, 101] on icon "button" at bounding box center [972, 104] width 14 height 14
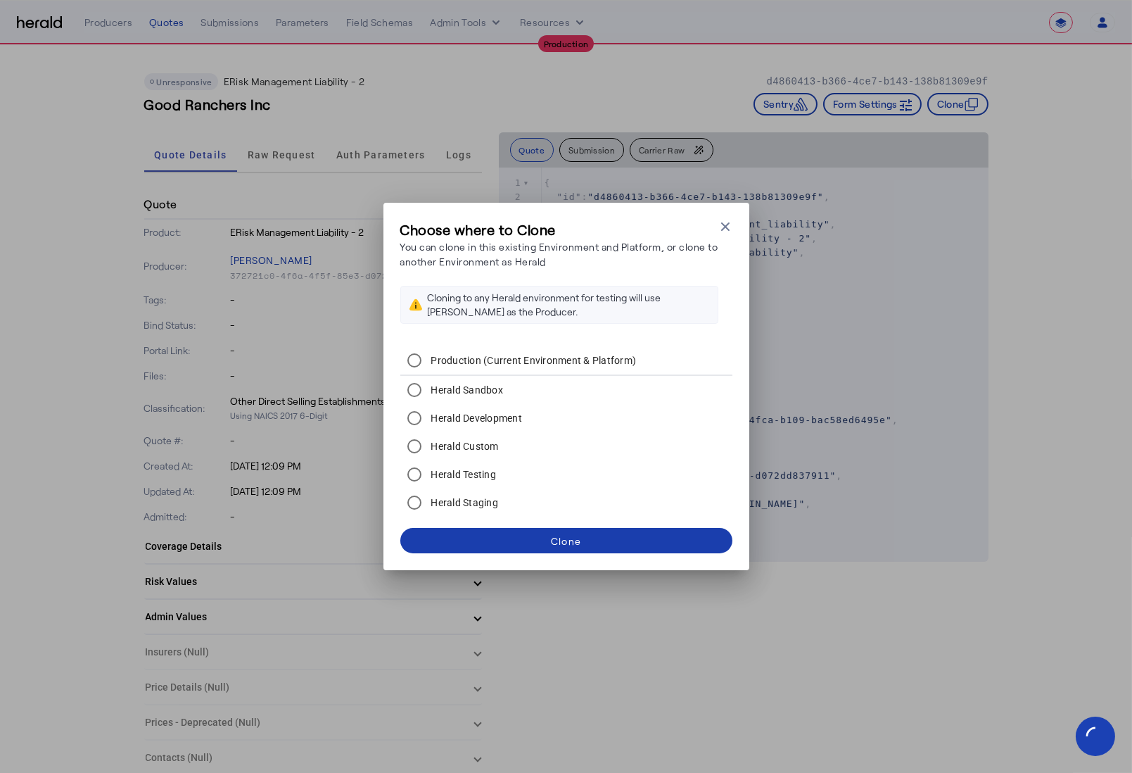
click at [624, 540] on span at bounding box center [566, 541] width 332 height 34
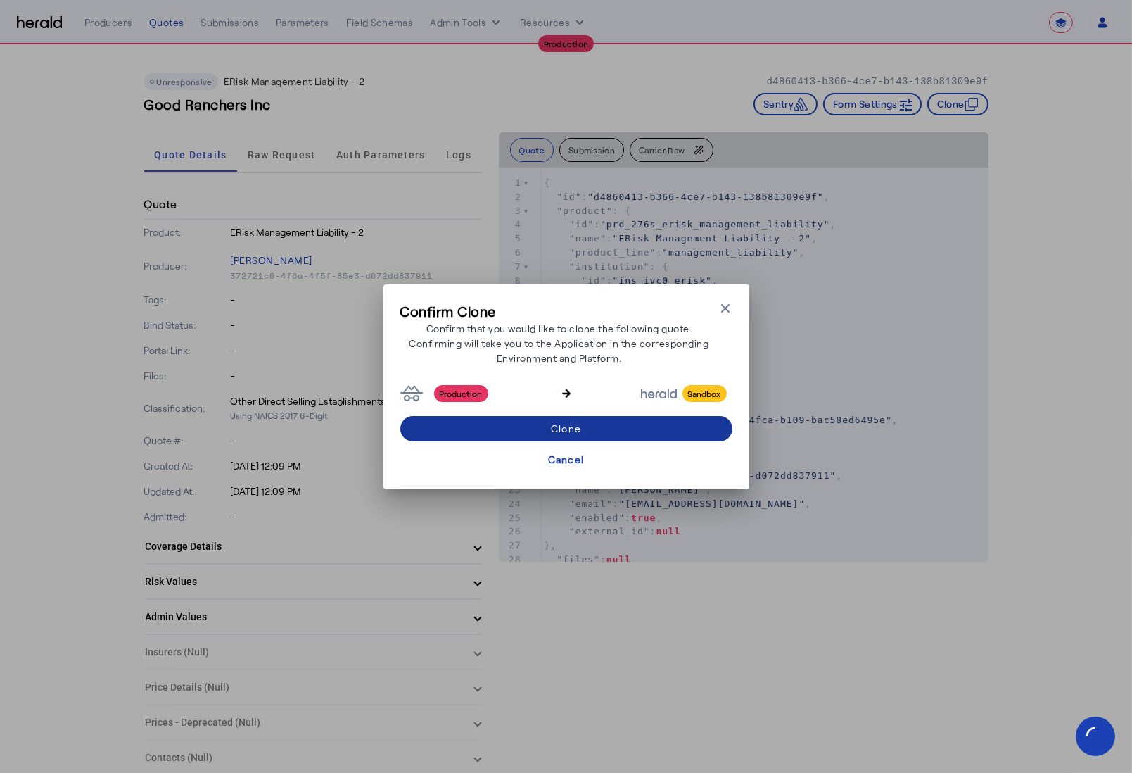
click at [601, 422] on span at bounding box center [566, 429] width 332 height 34
select select "*******"
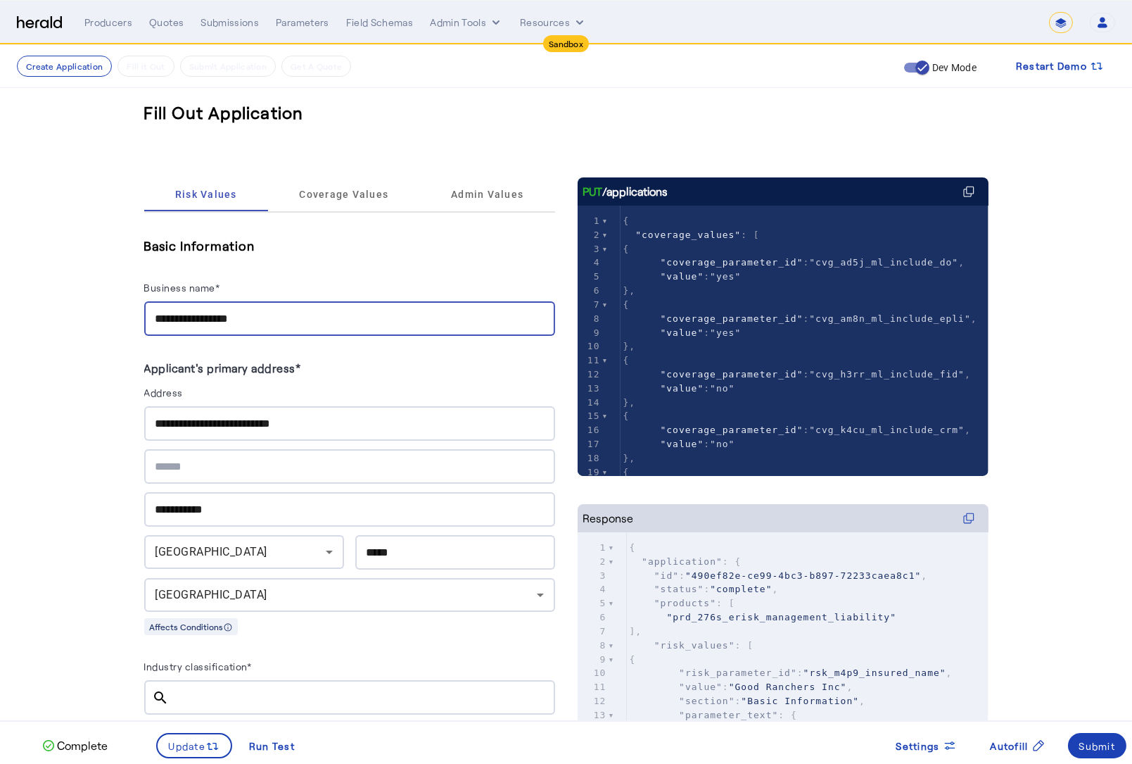
drag, startPoint x: 303, startPoint y: 322, endPoint x: 154, endPoint y: 308, distance: 149.1
click at [154, 308] on div "**********" at bounding box center [349, 318] width 411 height 34
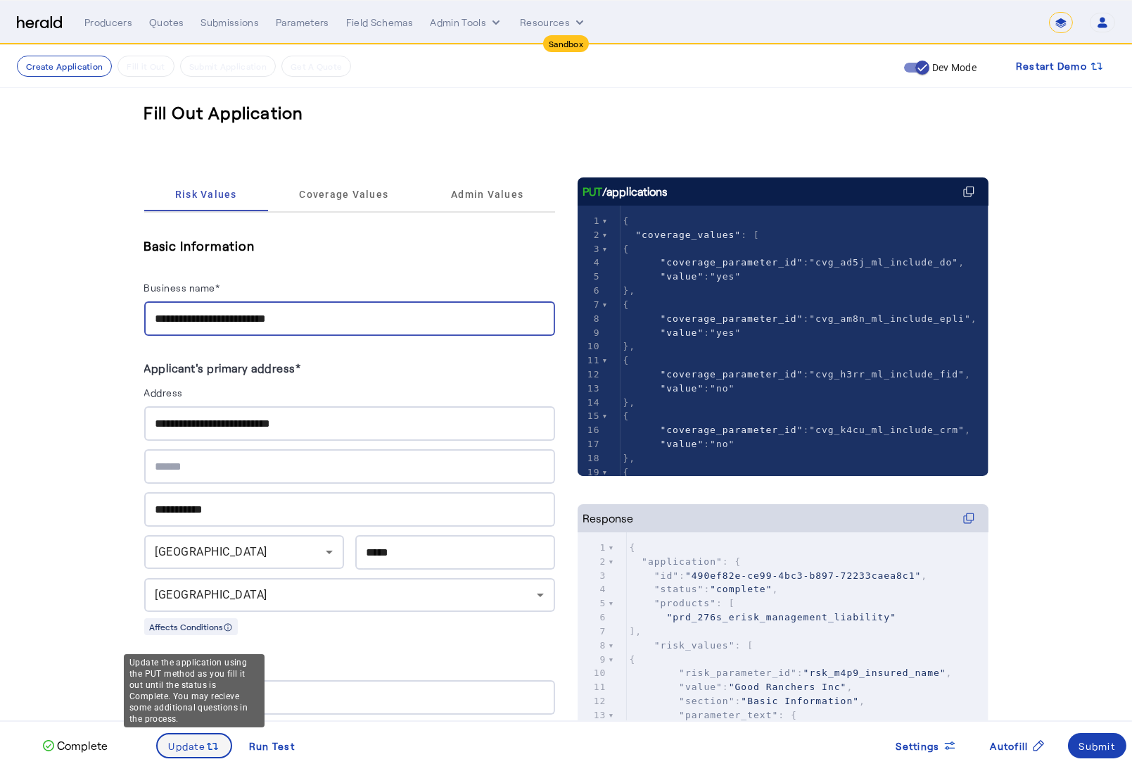
type input "**********"
click at [188, 740] on span "Update" at bounding box center [187, 745] width 37 height 15
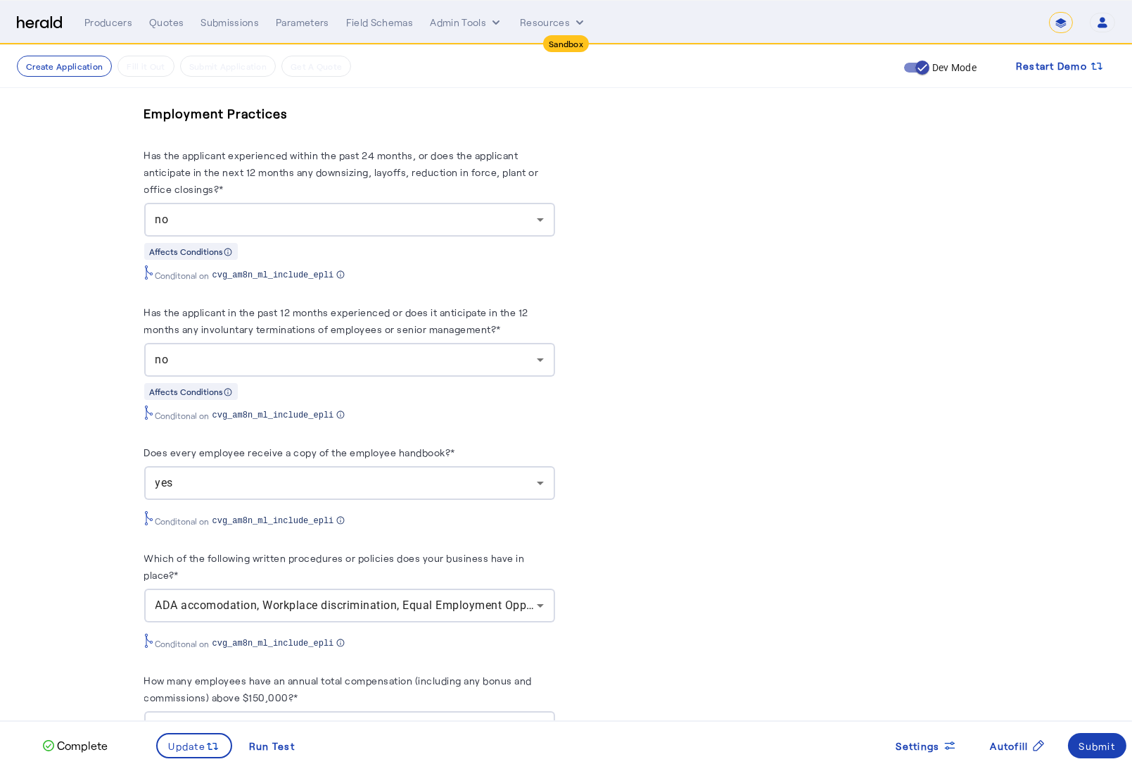
scroll to position [4567, 0]
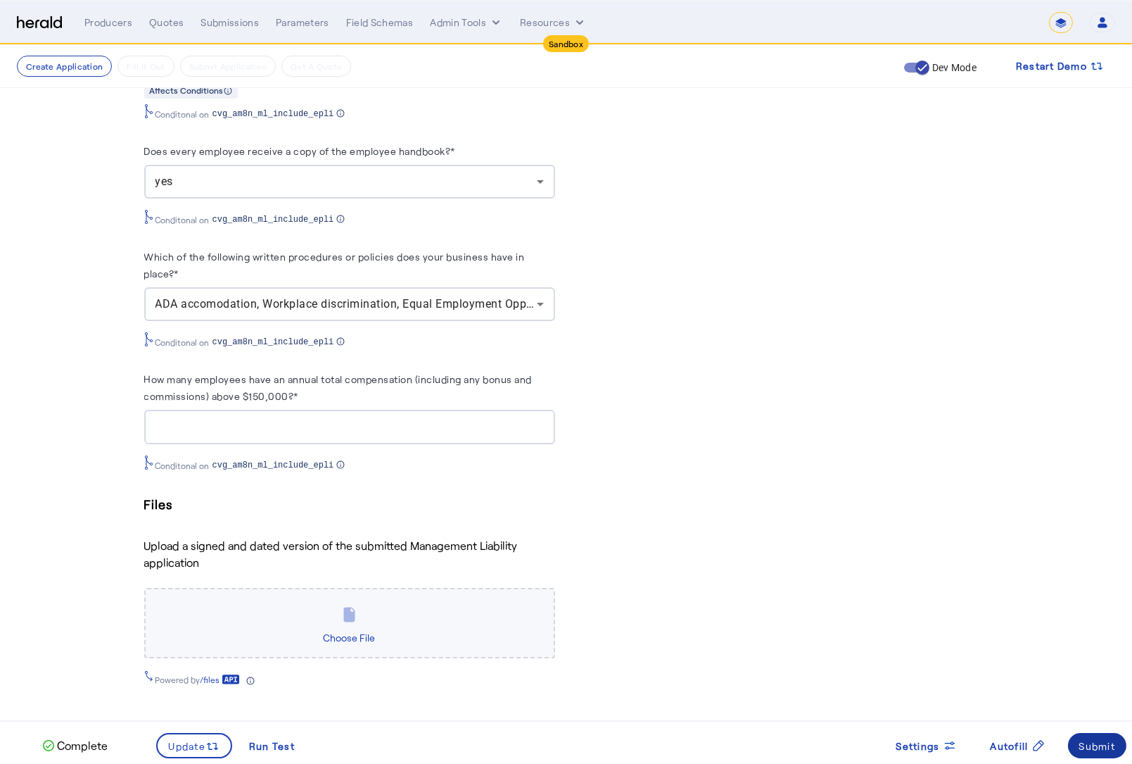
click at [1098, 742] on div "Submit" at bounding box center [1098, 745] width 37 height 15
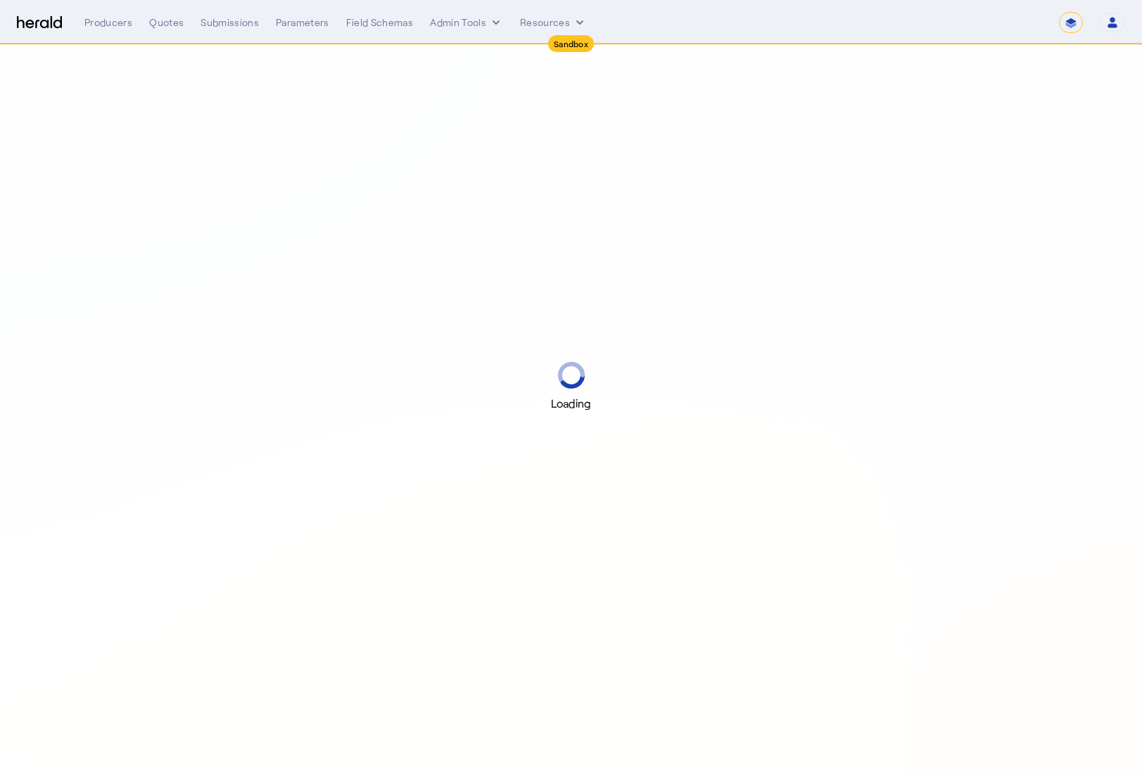
select select "*******"
select select "pfm_2v8p_herald_api"
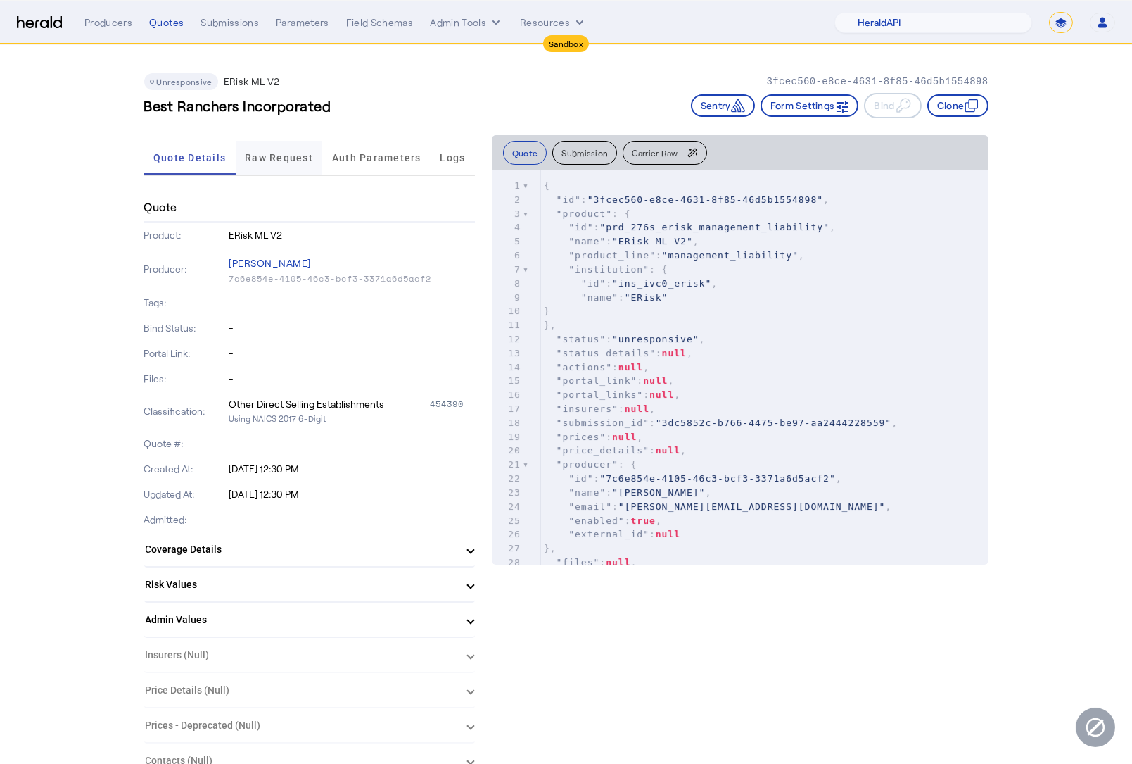
click at [293, 160] on span "Raw Request" at bounding box center [279, 158] width 68 height 10
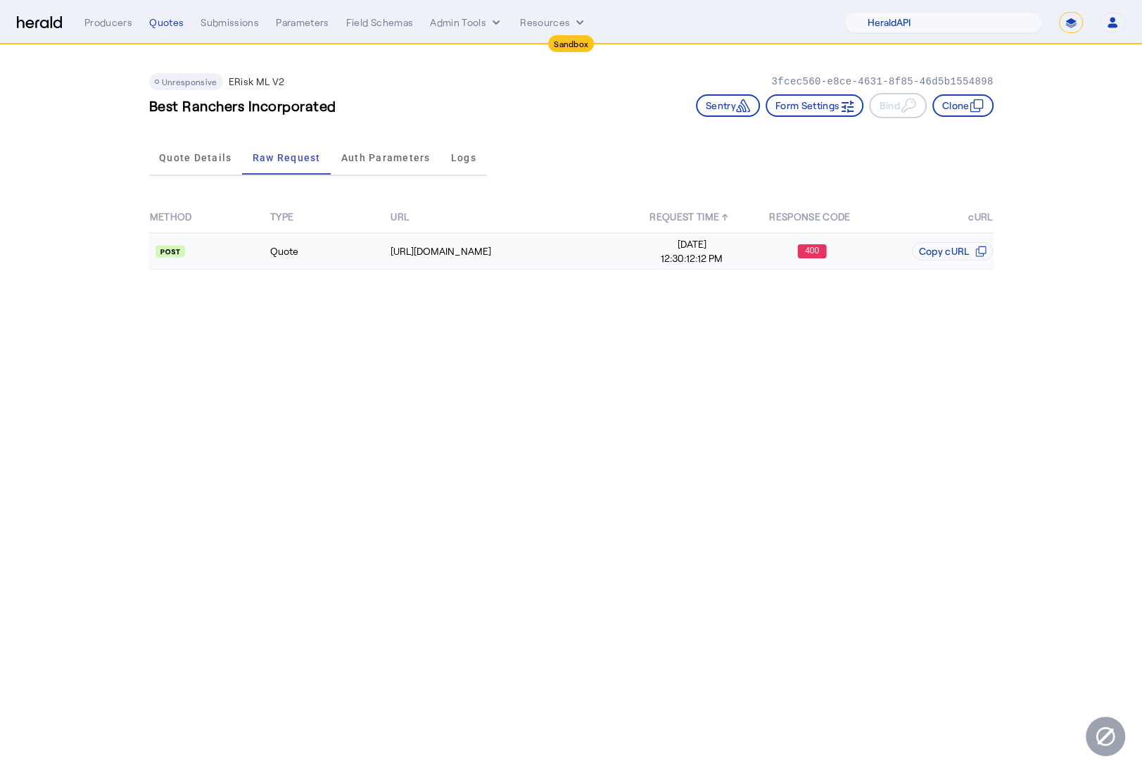
click at [304, 255] on td "Quote" at bounding box center [330, 251] width 120 height 37
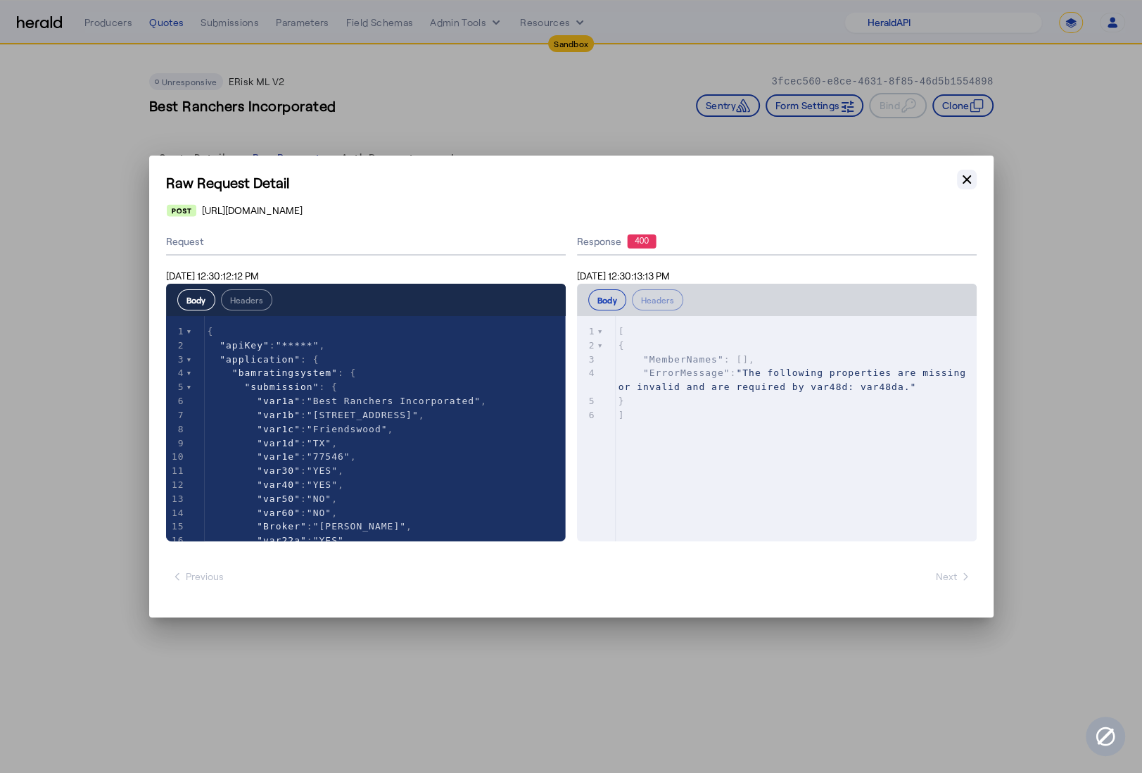
click at [969, 179] on icon "button" at bounding box center [967, 179] width 14 height 14
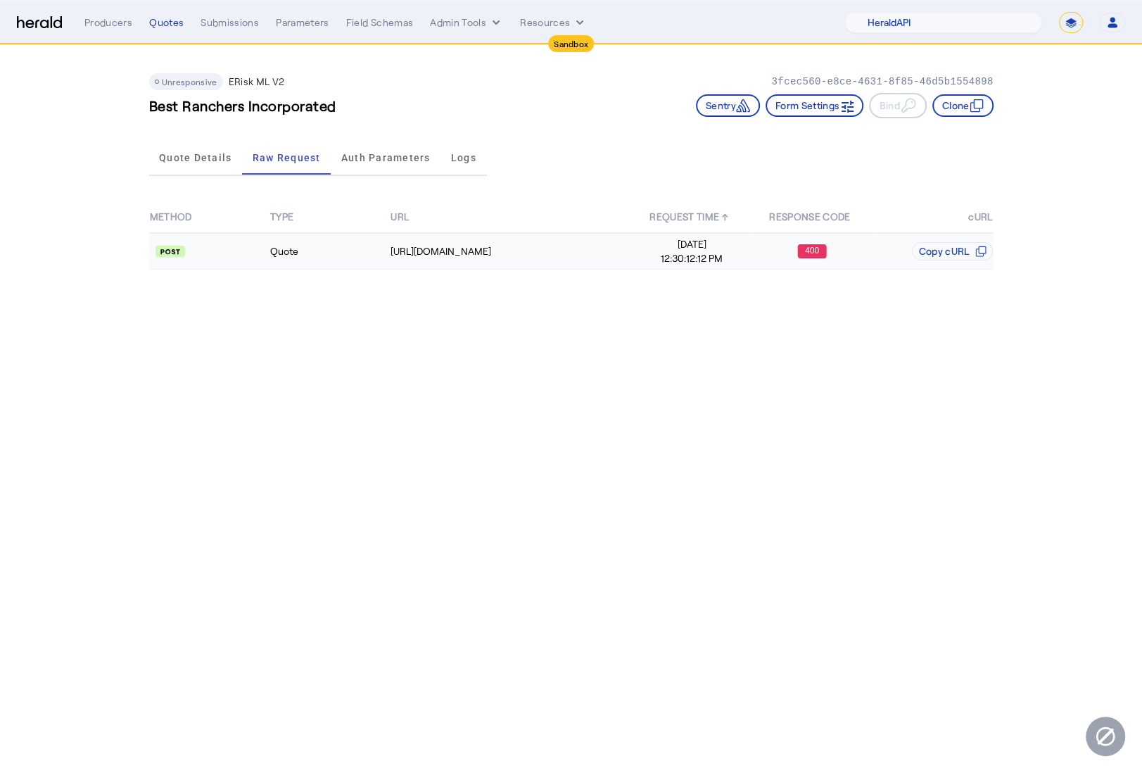
click at [340, 253] on td "Quote" at bounding box center [330, 251] width 120 height 37
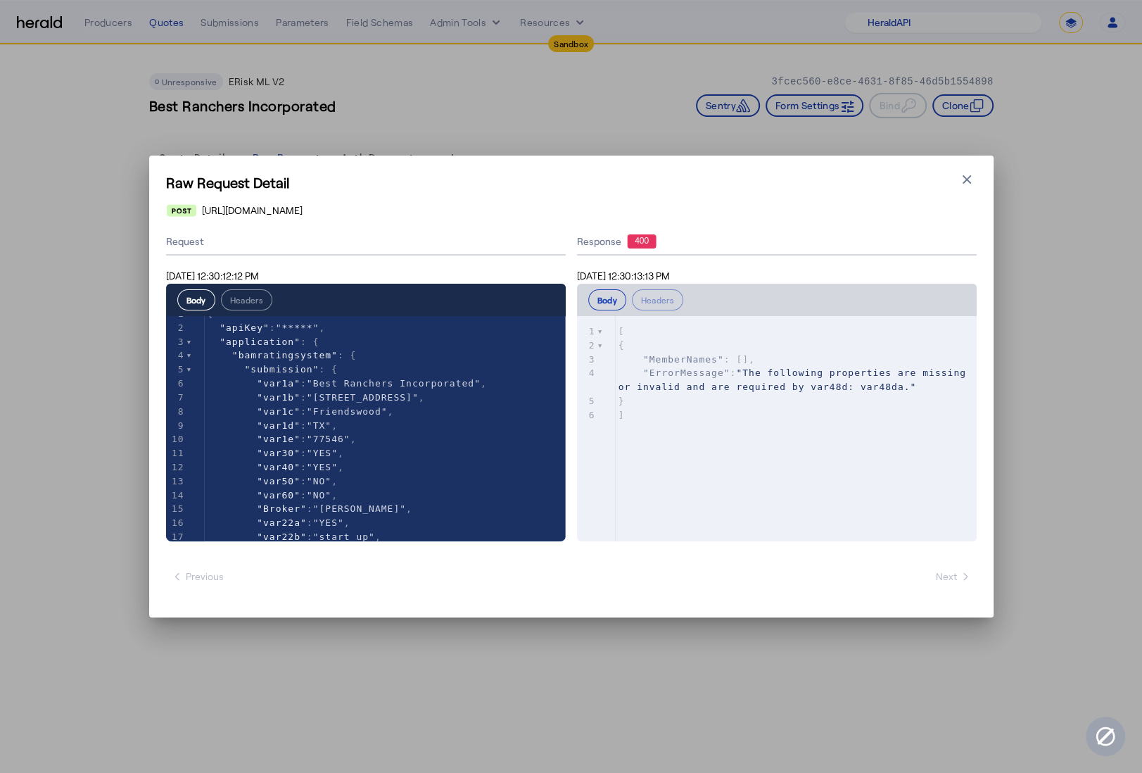
scroll to position [1, 0]
type textarea "**********"
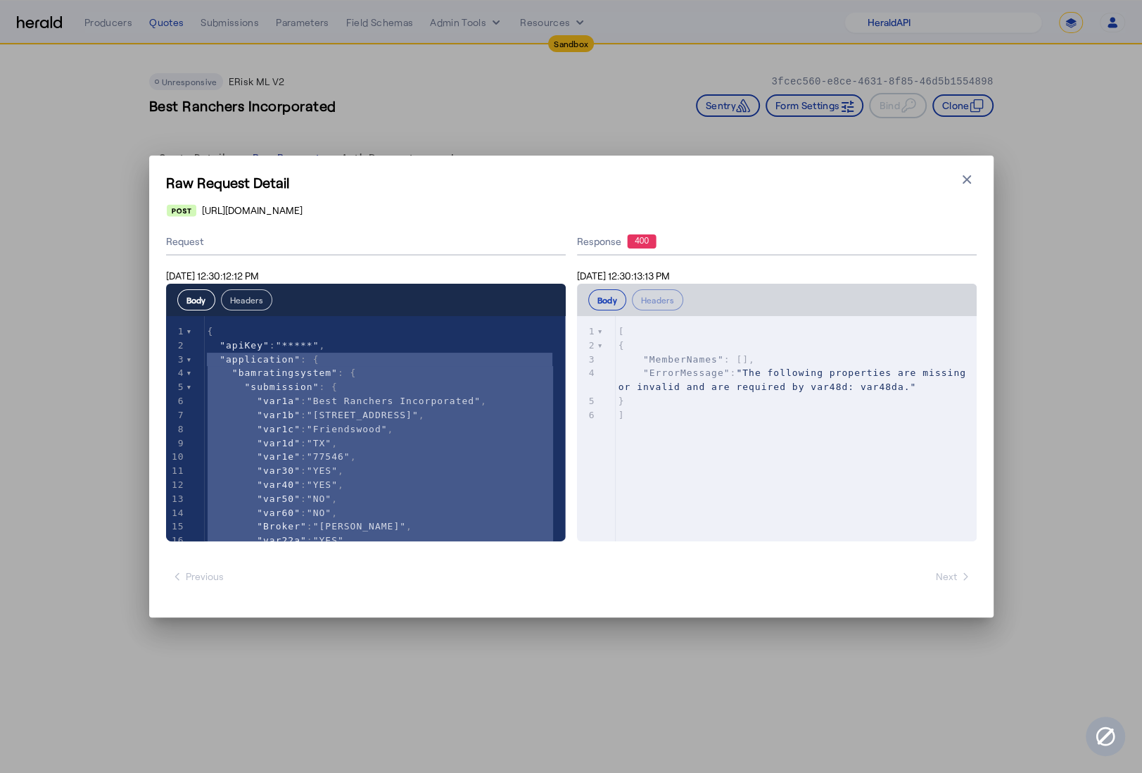
click at [259, 303] on button "Headers" at bounding box center [246, 299] width 51 height 21
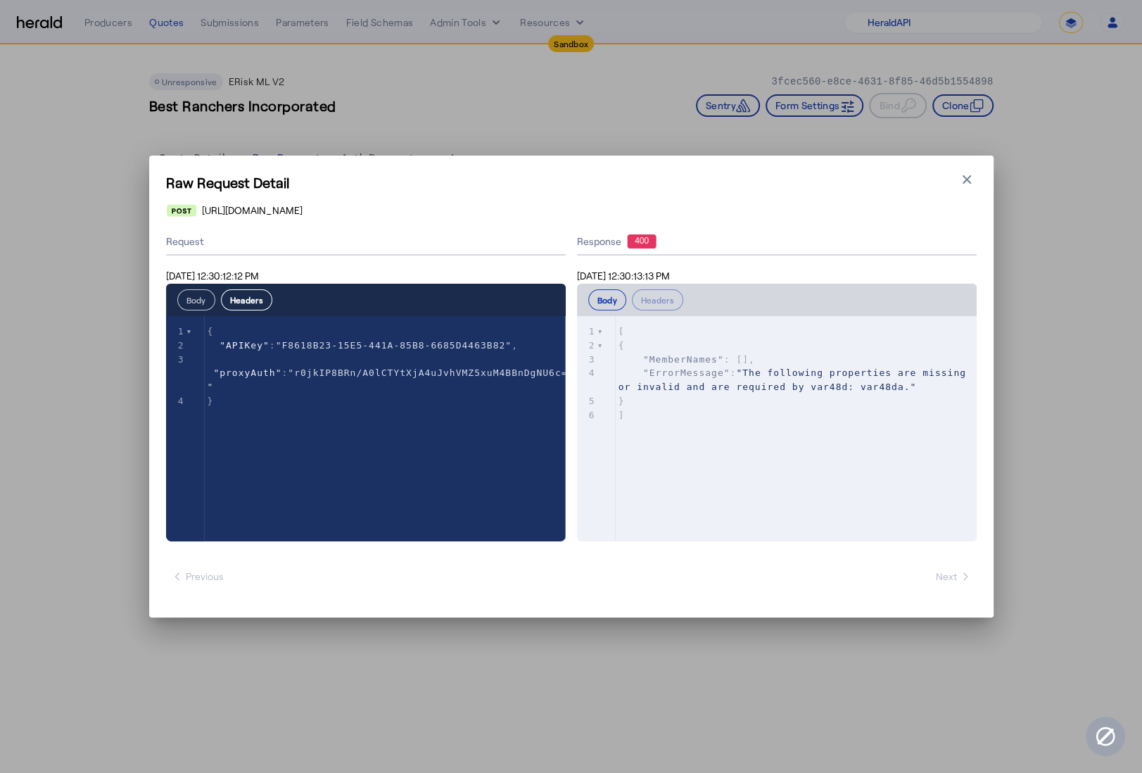
click at [196, 303] on button "Body" at bounding box center [196, 299] width 38 height 21
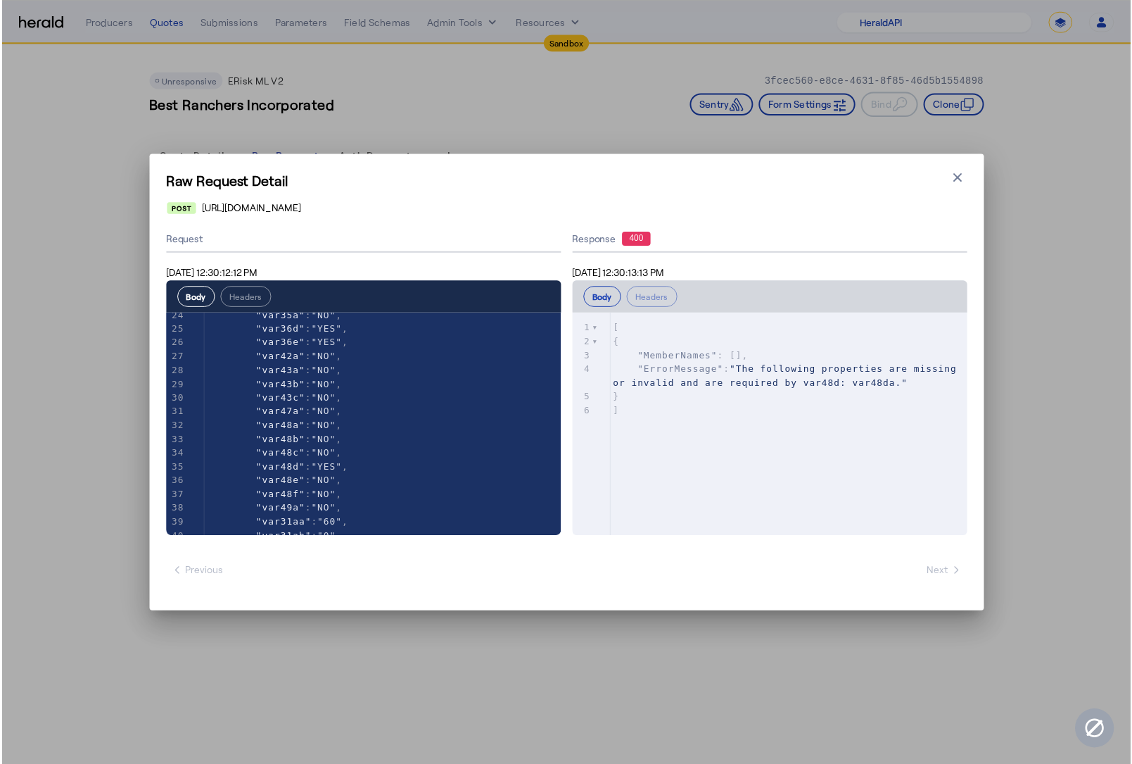
scroll to position [0, 0]
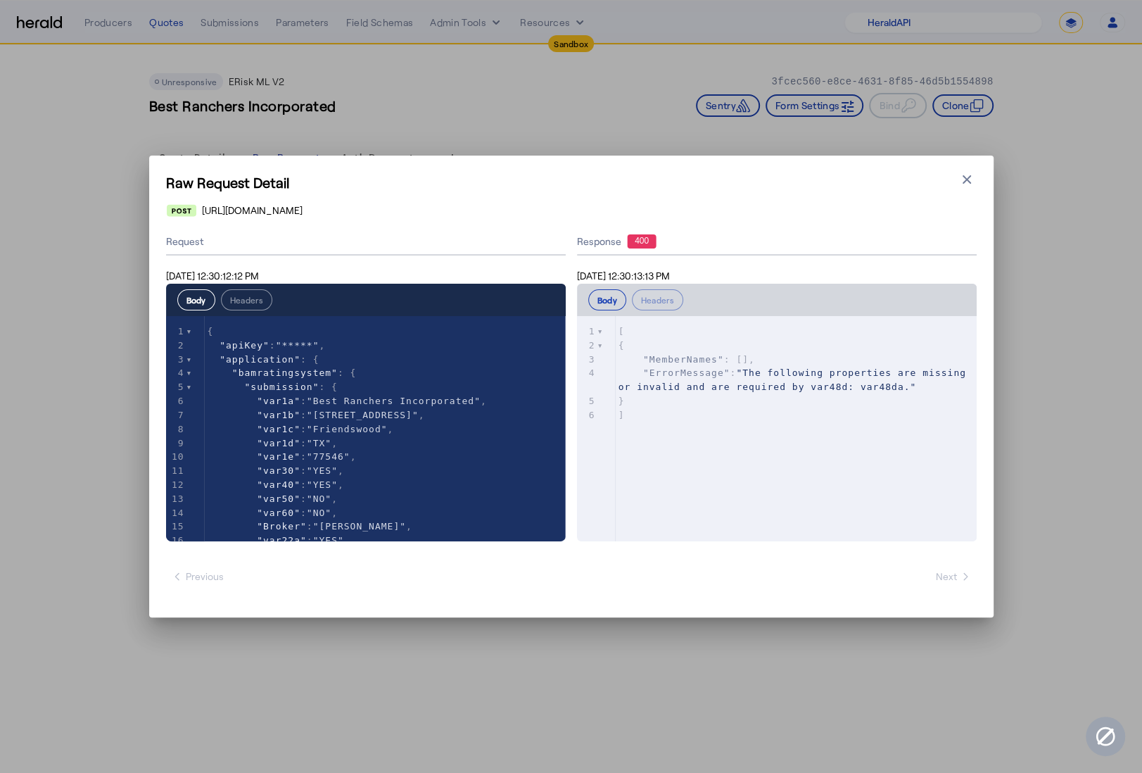
click at [966, 183] on icon "button" at bounding box center [967, 179] width 14 height 14
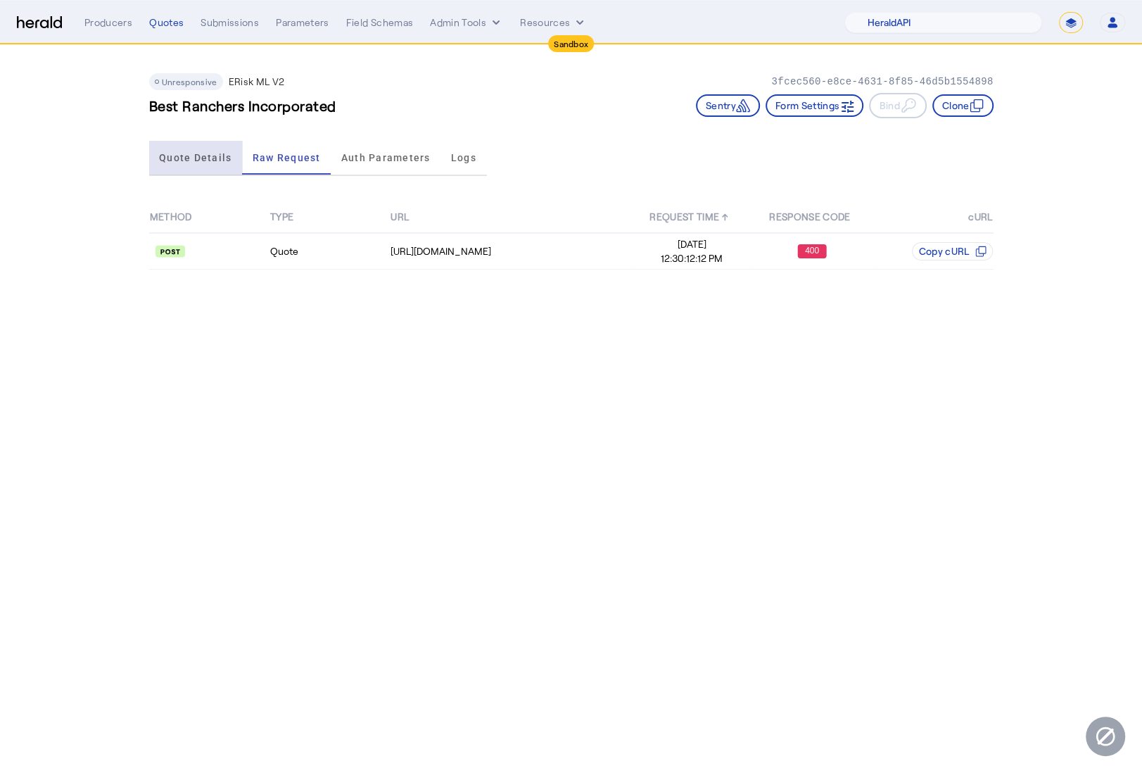
click at [205, 168] on span "Quote Details" at bounding box center [195, 158] width 72 height 34
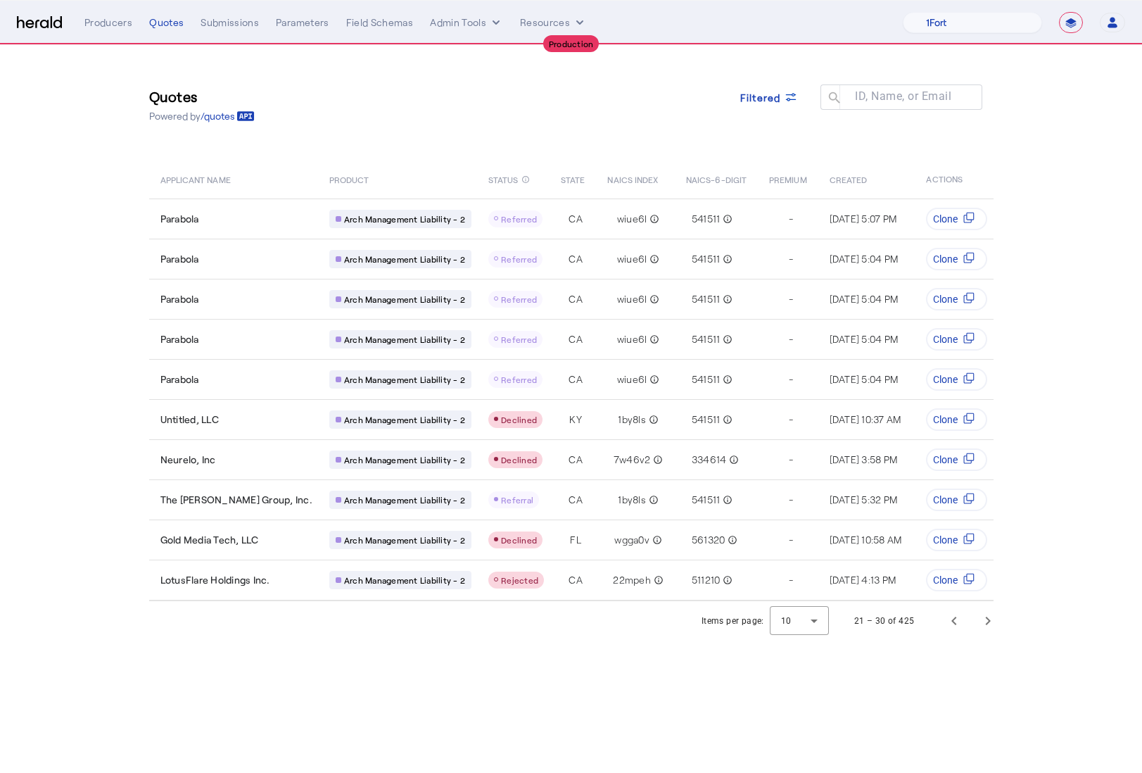
select select "**********"
click at [950, 625] on span "Previous page" at bounding box center [954, 621] width 34 height 34
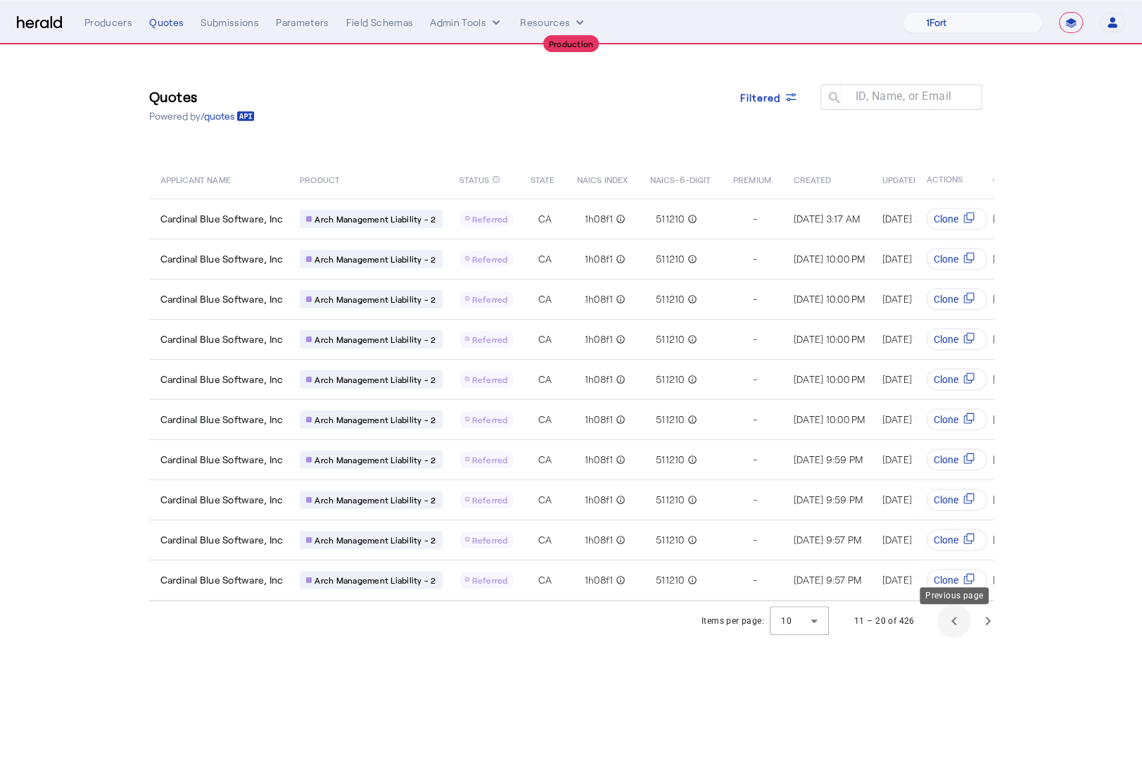
click at [951, 628] on span "Previous page" at bounding box center [954, 621] width 34 height 34
